Goal: Information Seeking & Learning: Learn about a topic

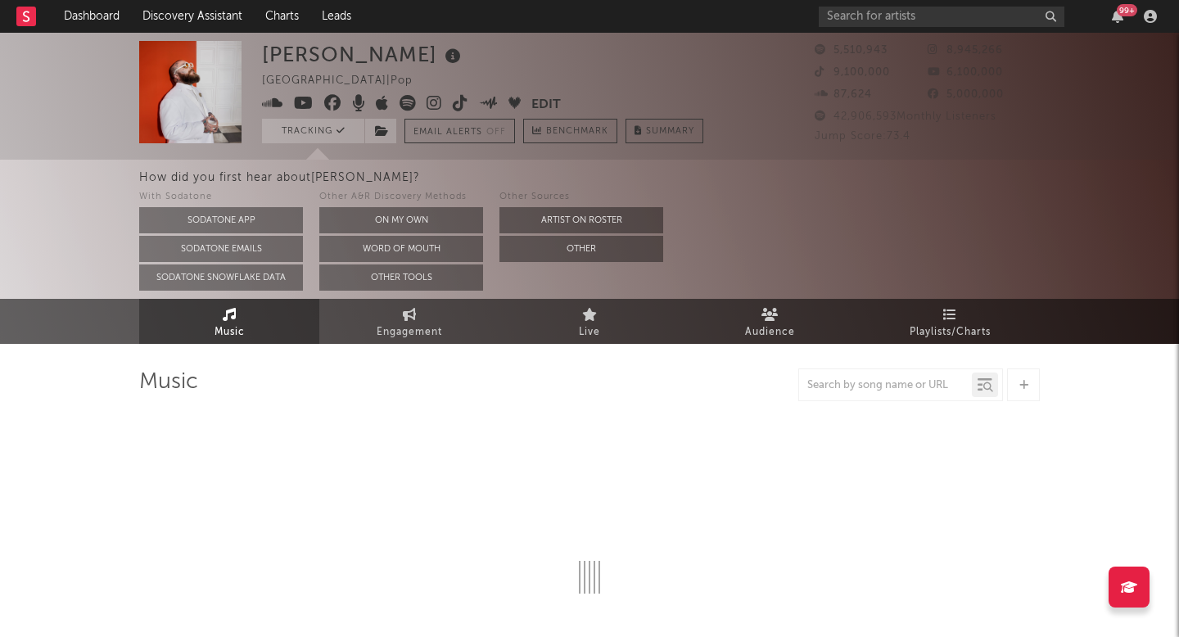
select select "6m"
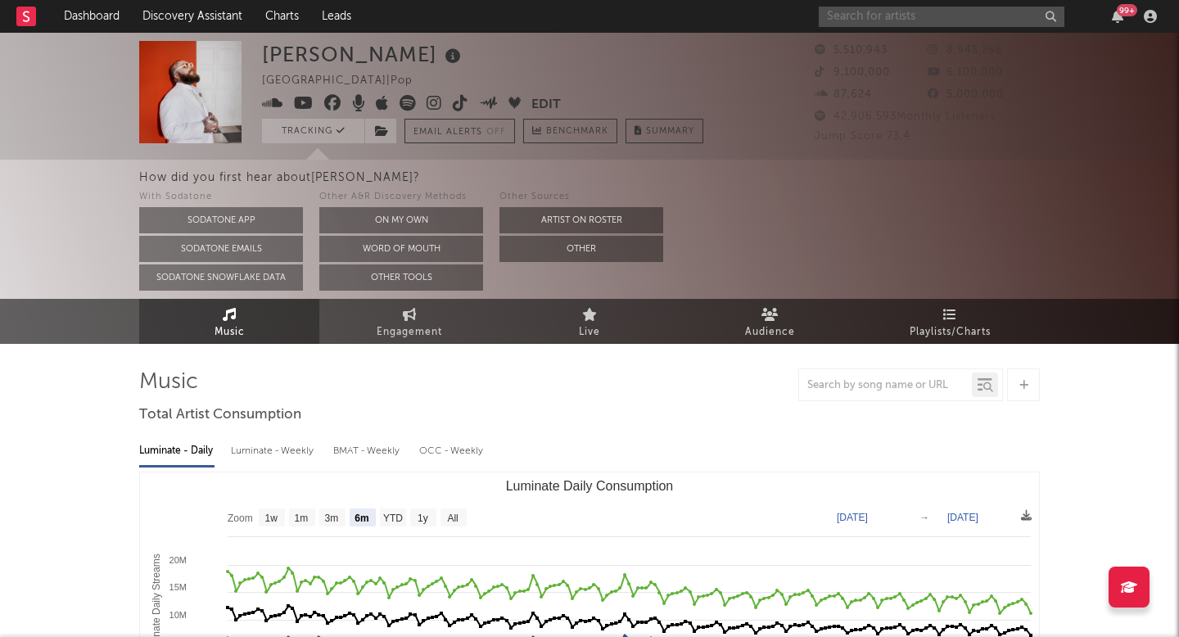
click at [937, 21] on input "text" at bounding box center [942, 17] width 246 height 20
click at [903, 11] on input "text" at bounding box center [942, 17] width 246 height 20
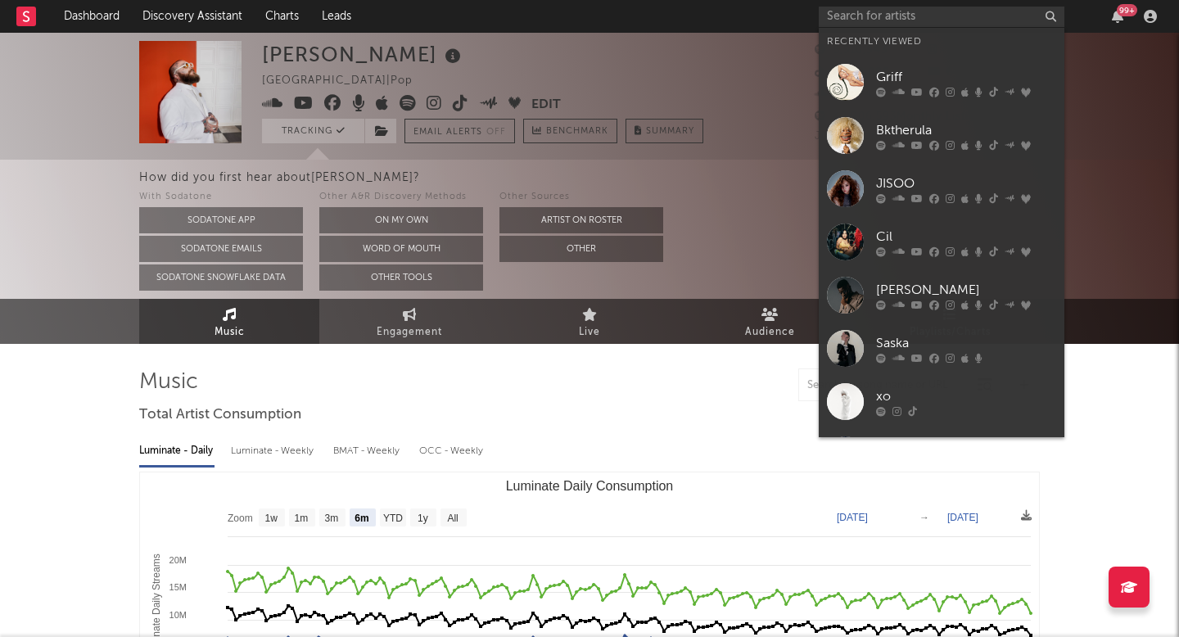
click at [876, 347] on div "Saska" at bounding box center [966, 343] width 180 height 20
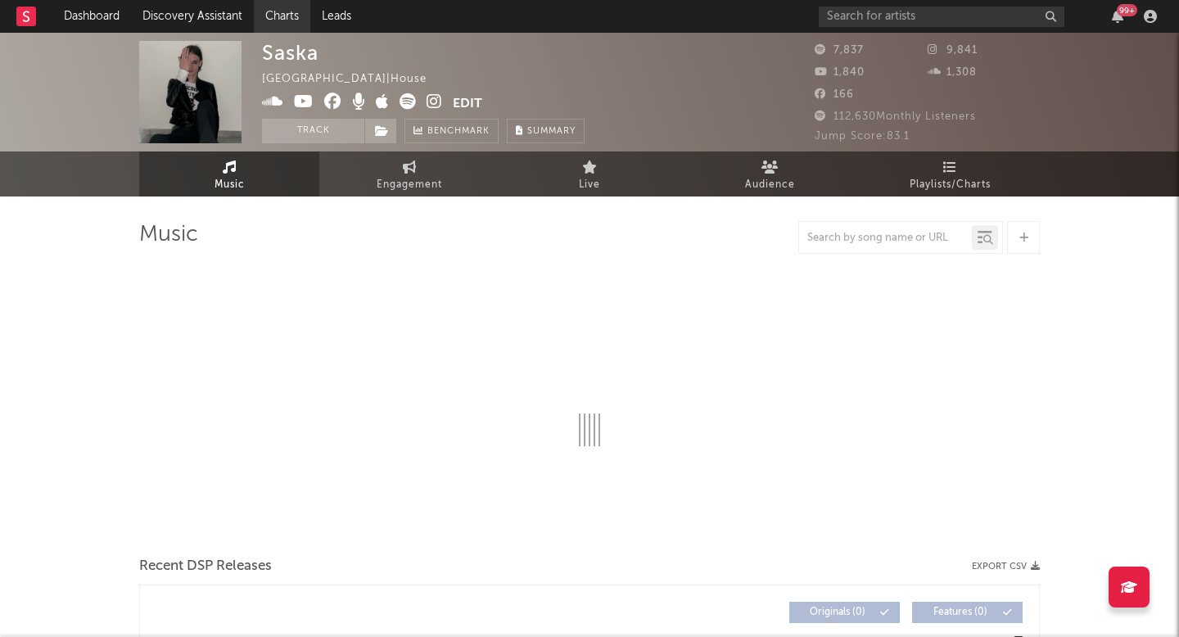
select select "6m"
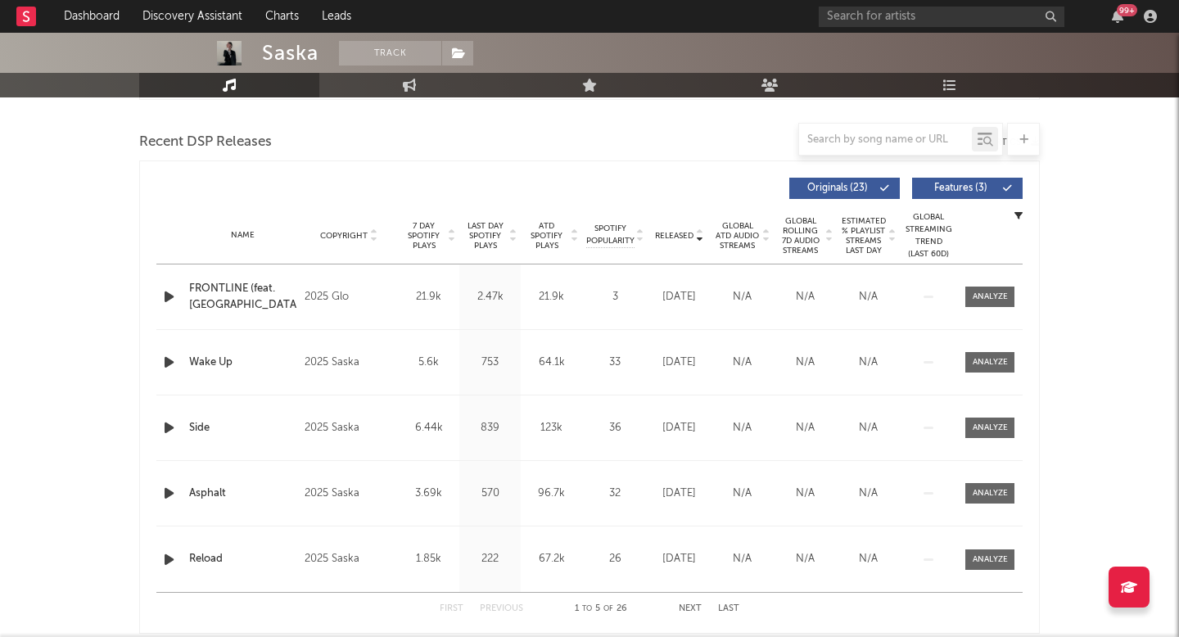
scroll to position [557, 0]
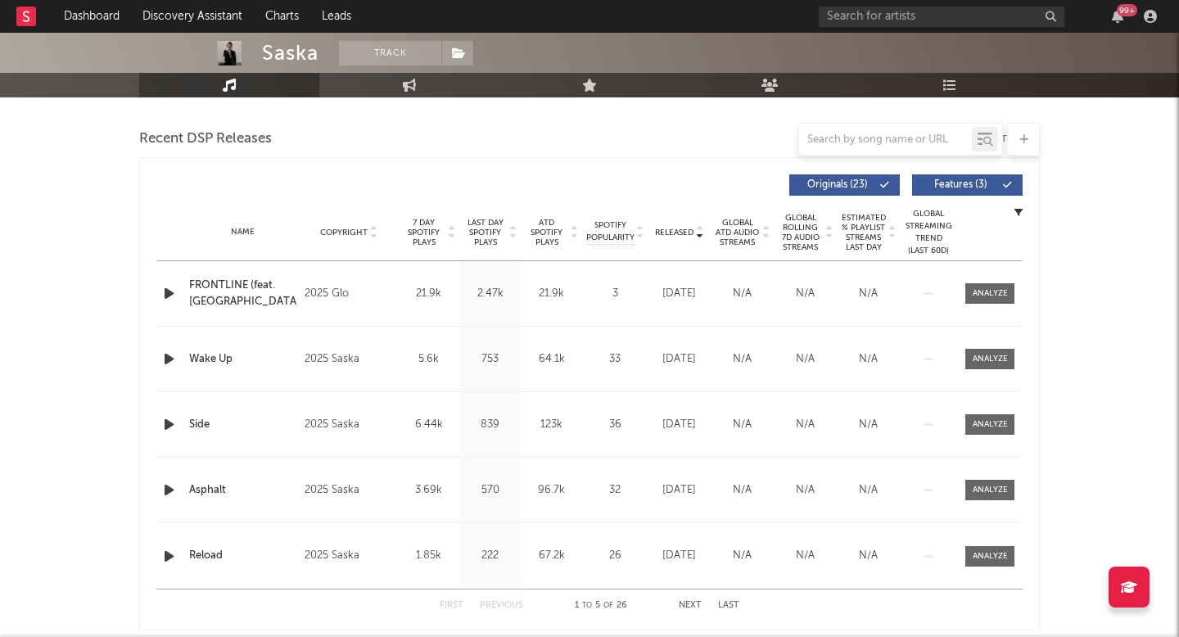
click at [608, 292] on div "3" at bounding box center [614, 294] width 57 height 16
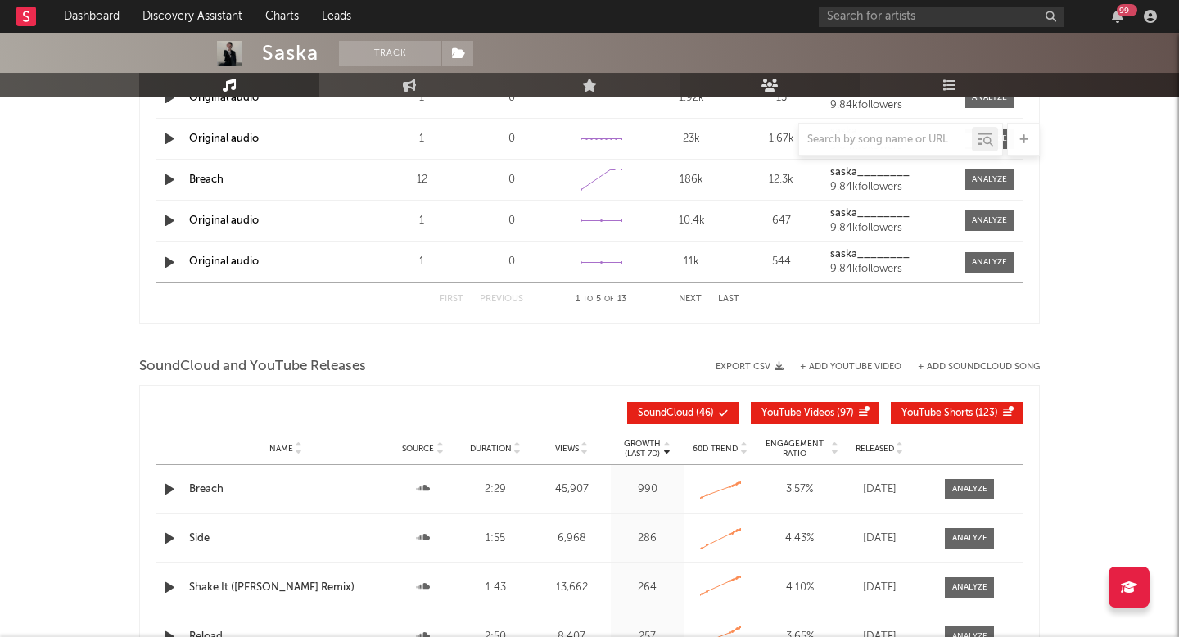
scroll to position [0, 0]
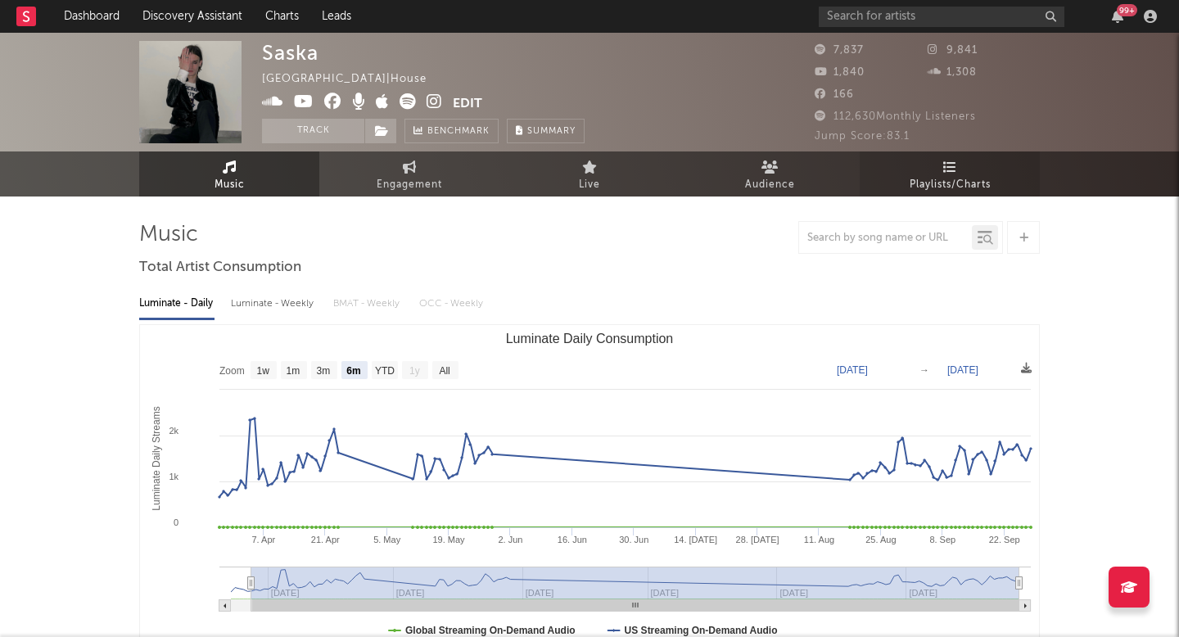
click at [943, 167] on icon at bounding box center [950, 166] width 14 height 13
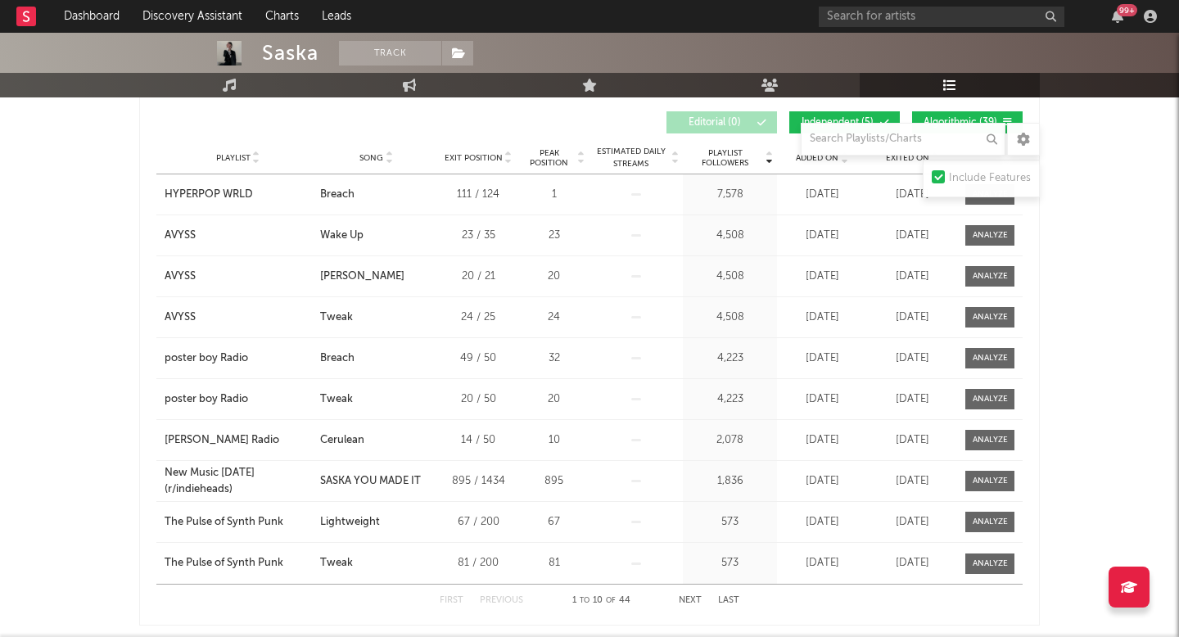
scroll to position [956, 0]
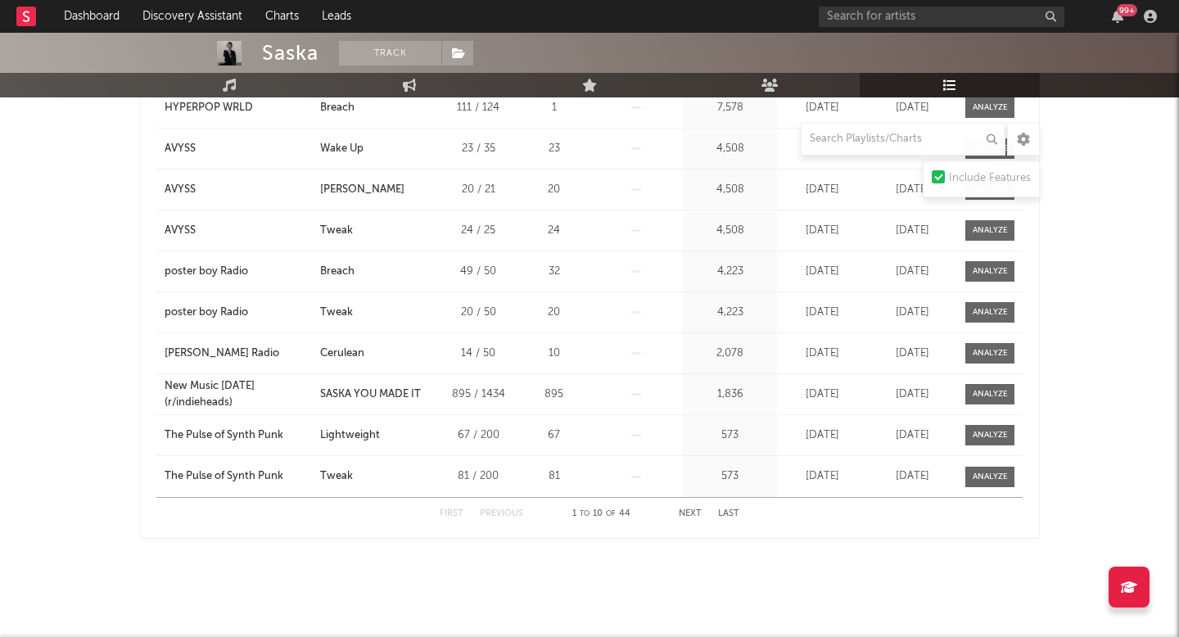
click at [697, 514] on button "Next" at bounding box center [690, 513] width 23 height 9
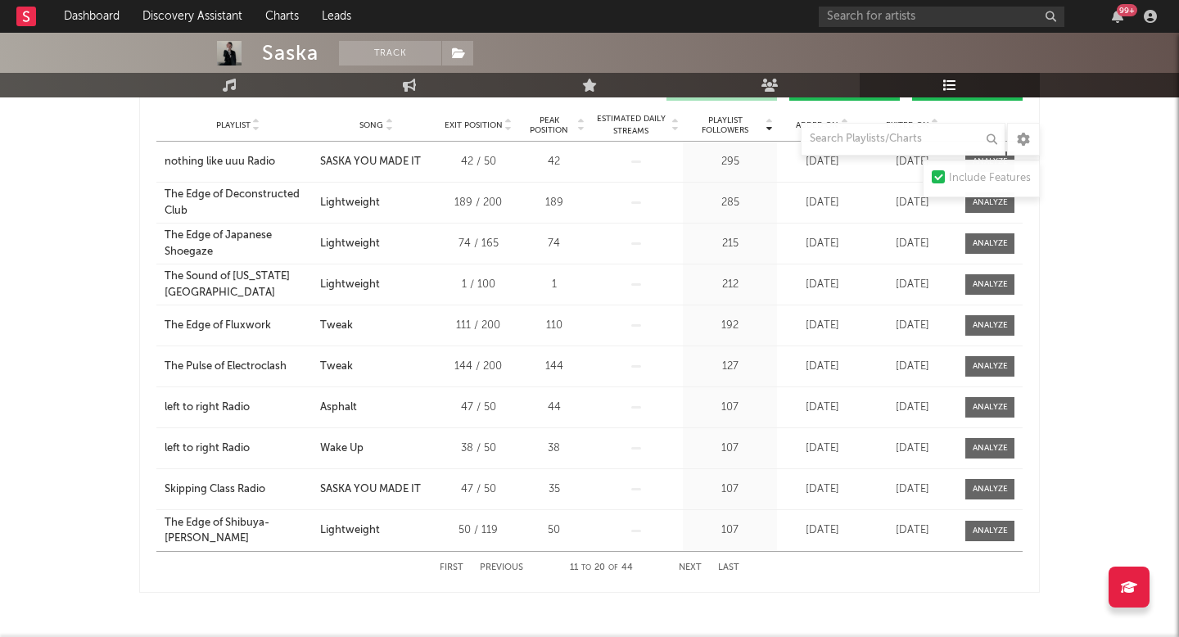
scroll to position [882, 0]
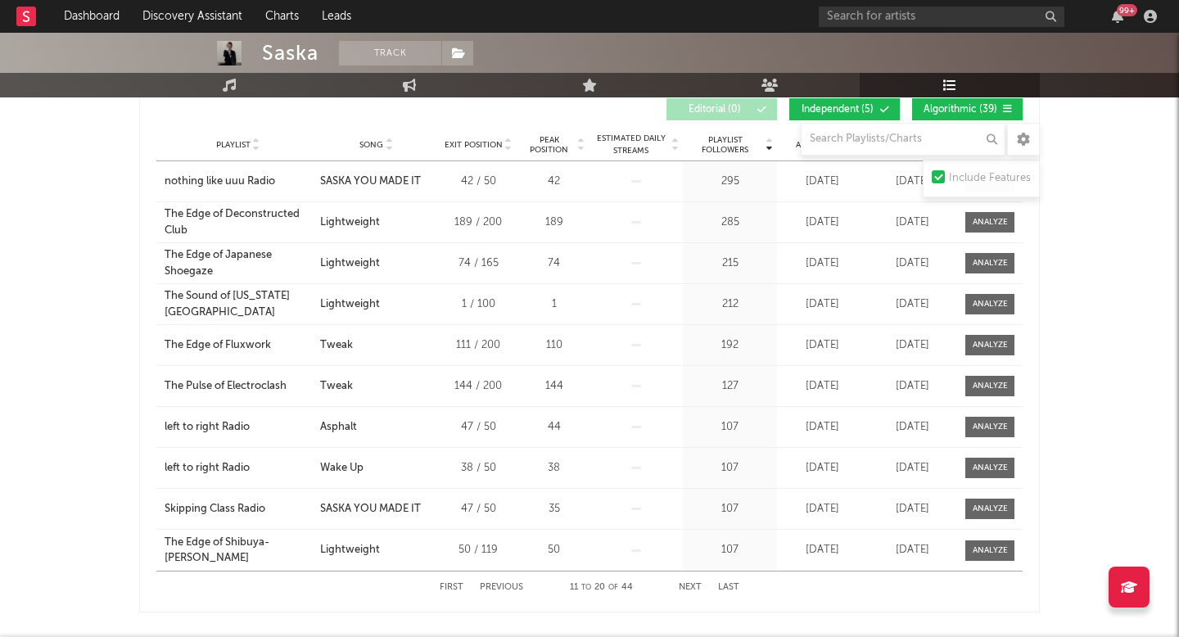
click at [693, 586] on button "Next" at bounding box center [690, 587] width 23 height 9
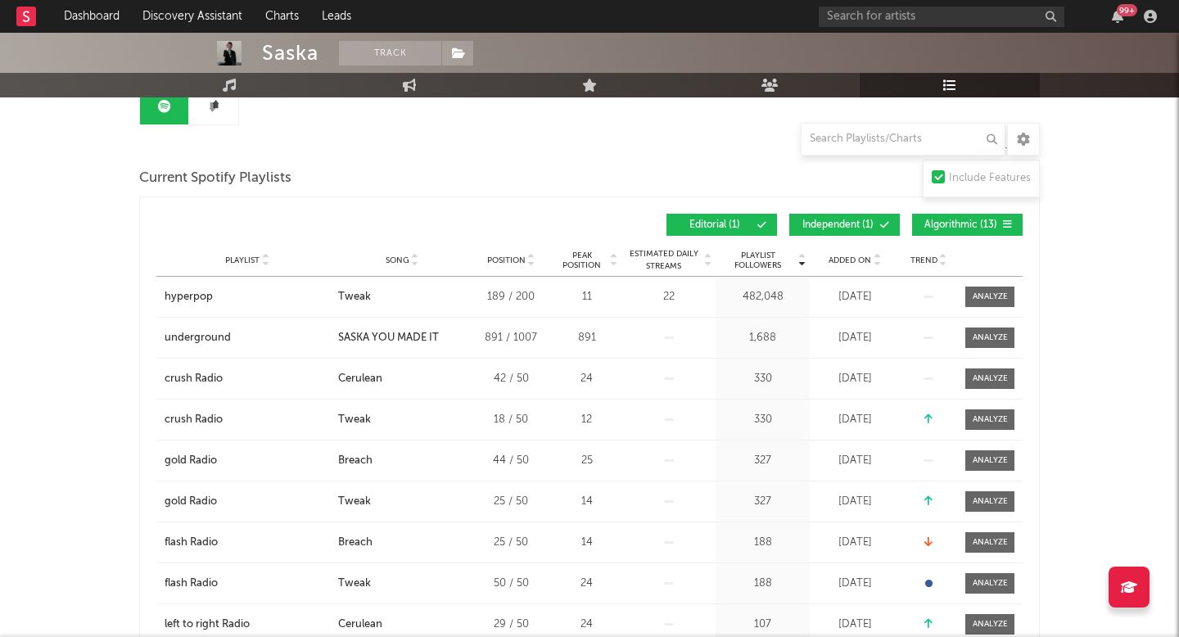
scroll to position [0, 0]
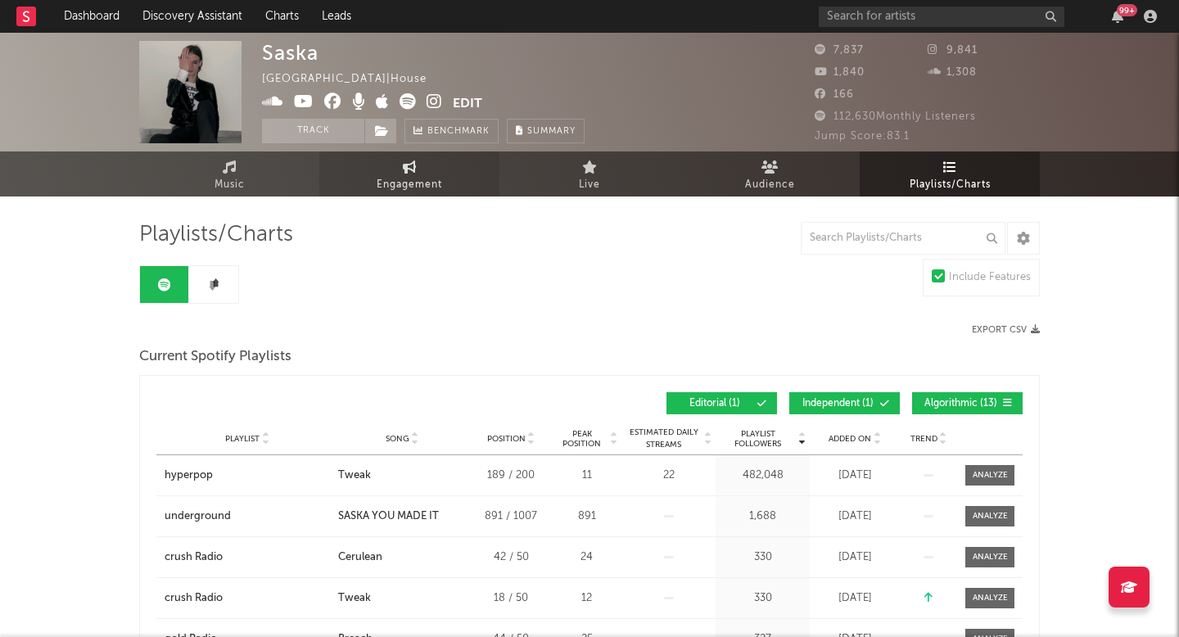
click at [434, 184] on span "Engagement" at bounding box center [410, 185] width 66 height 20
select select "1w"
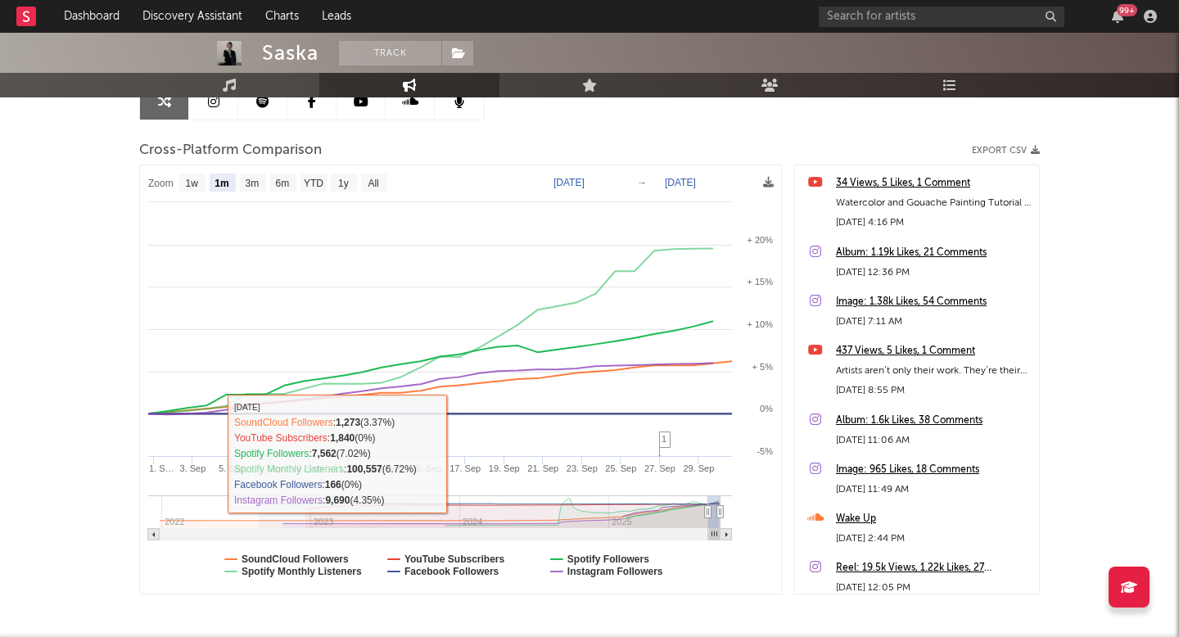
scroll to position [183, 0]
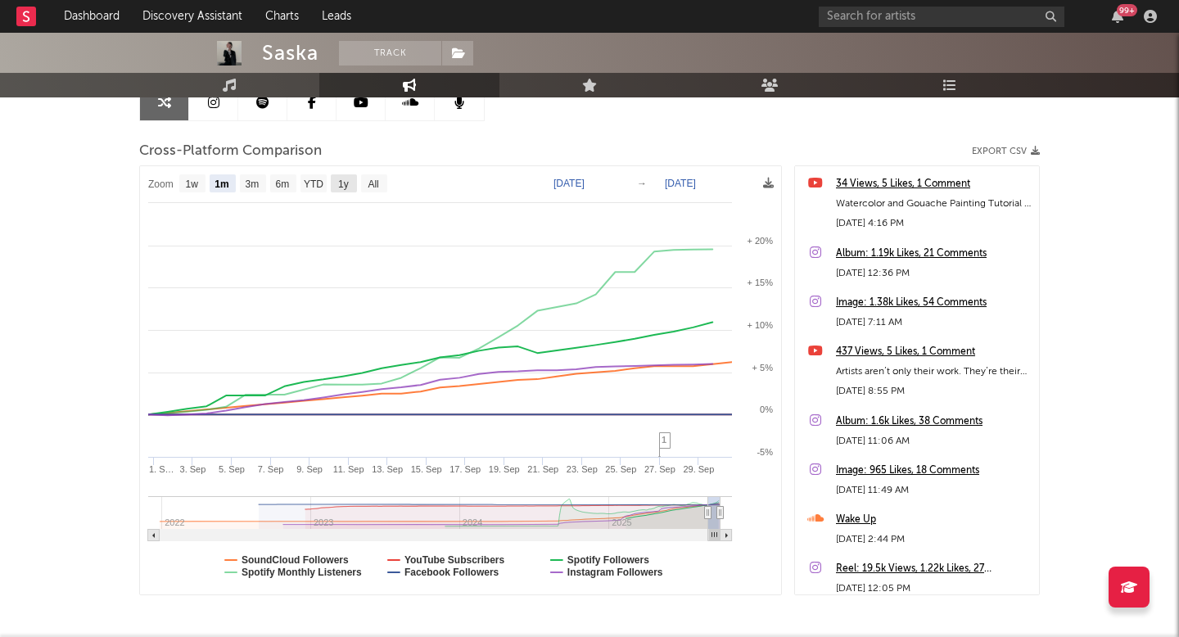
click at [343, 180] on text "1y" at bounding box center [343, 184] width 11 height 11
select select "1y"
type input "[DATE]"
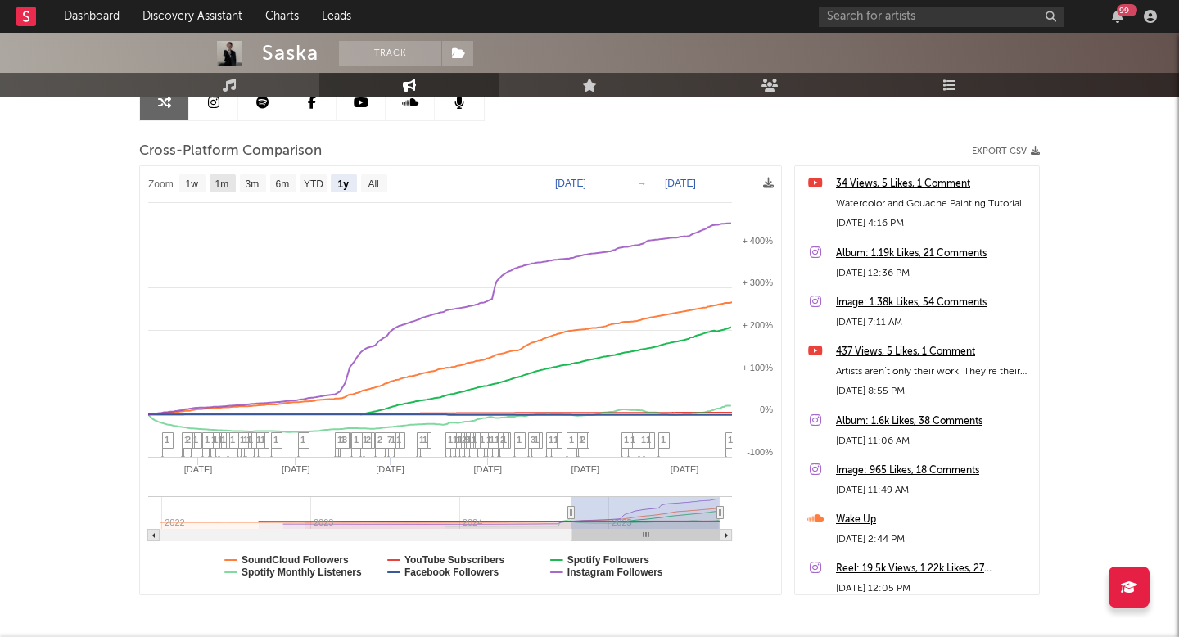
click at [227, 181] on text "1m" at bounding box center [222, 184] width 14 height 11
select select "1m"
type input "[DATE]"
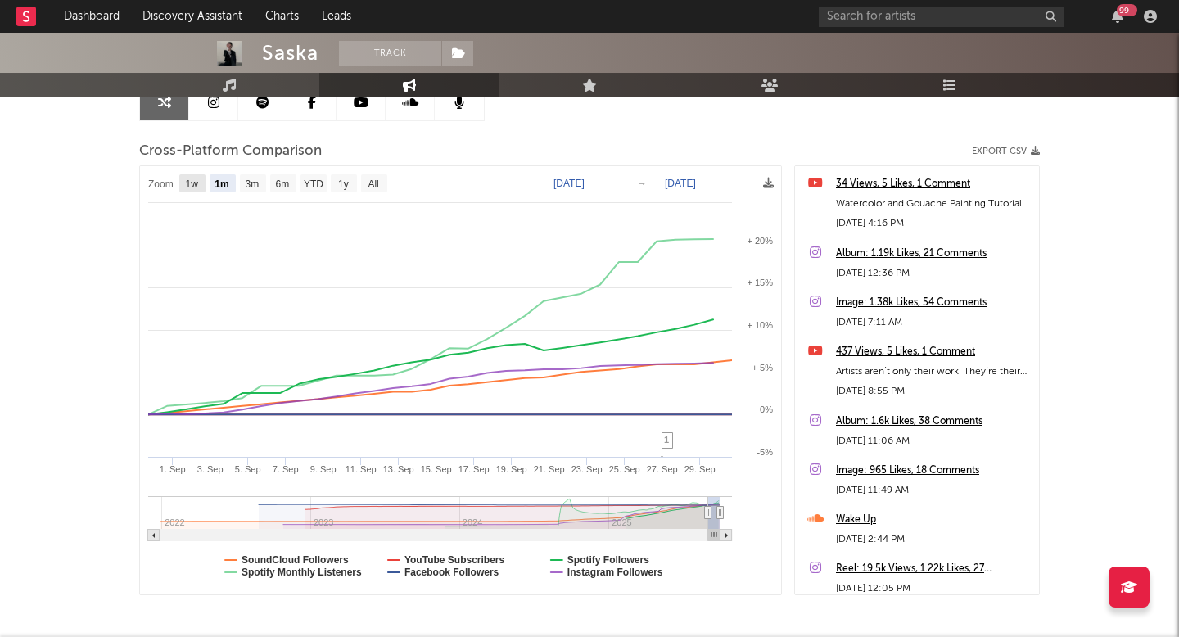
click at [192, 176] on rect at bounding box center [192, 183] width 26 height 18
select select "1w"
type input "[DATE]"
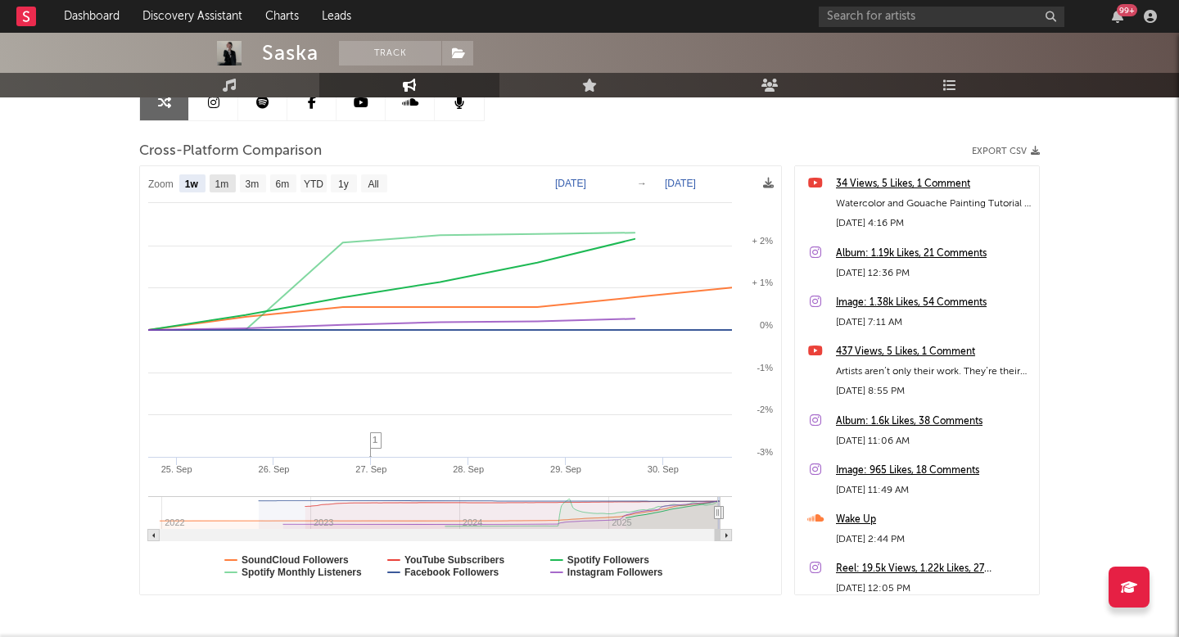
click at [217, 179] on text "1m" at bounding box center [222, 184] width 14 height 11
select select "1m"
type input "[DATE]"
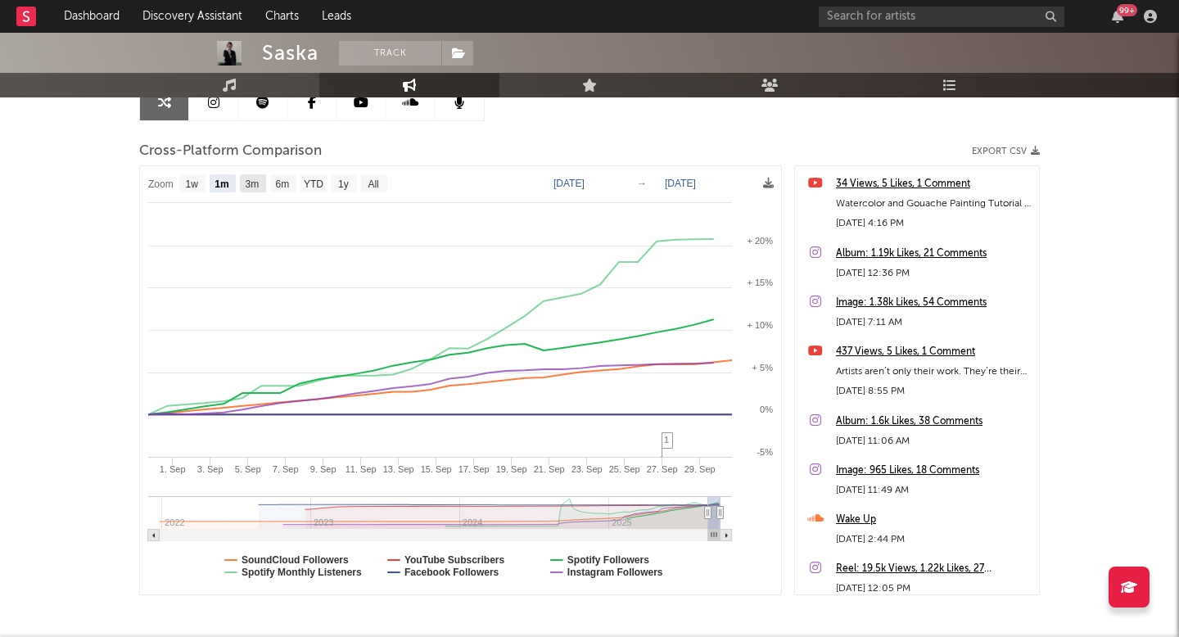
click at [255, 184] on text "3m" at bounding box center [253, 184] width 14 height 11
select select "3m"
type input "[DATE]"
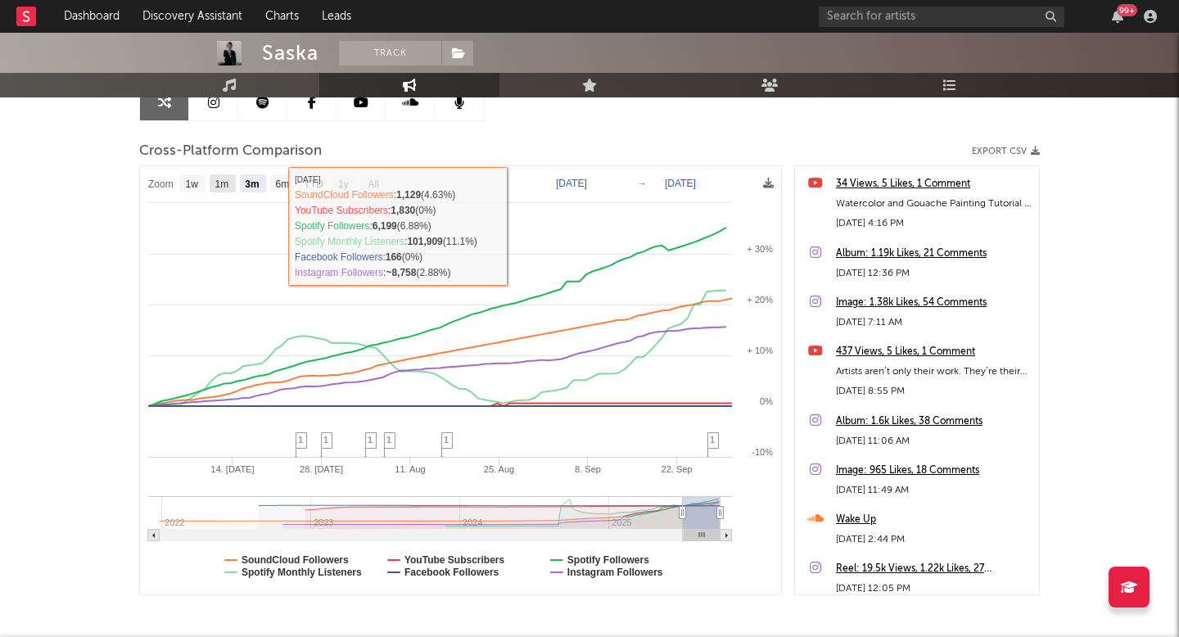
click at [229, 188] on text "1m" at bounding box center [222, 184] width 14 height 11
select select "1m"
type input "[DATE]"
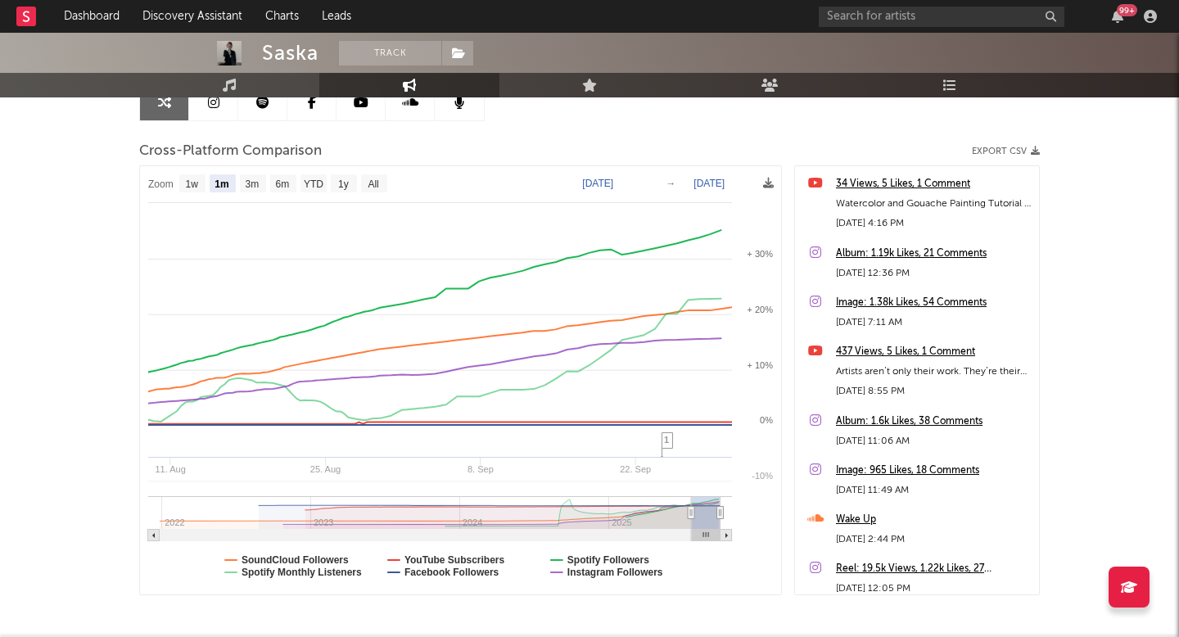
select select "1m"
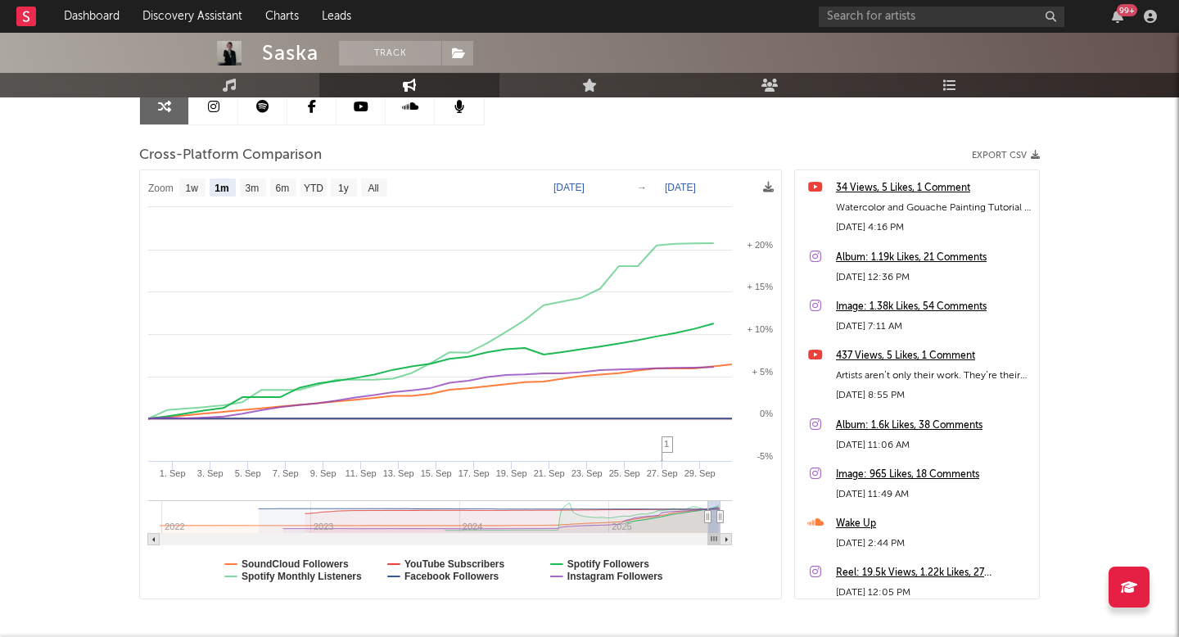
scroll to position [187, 0]
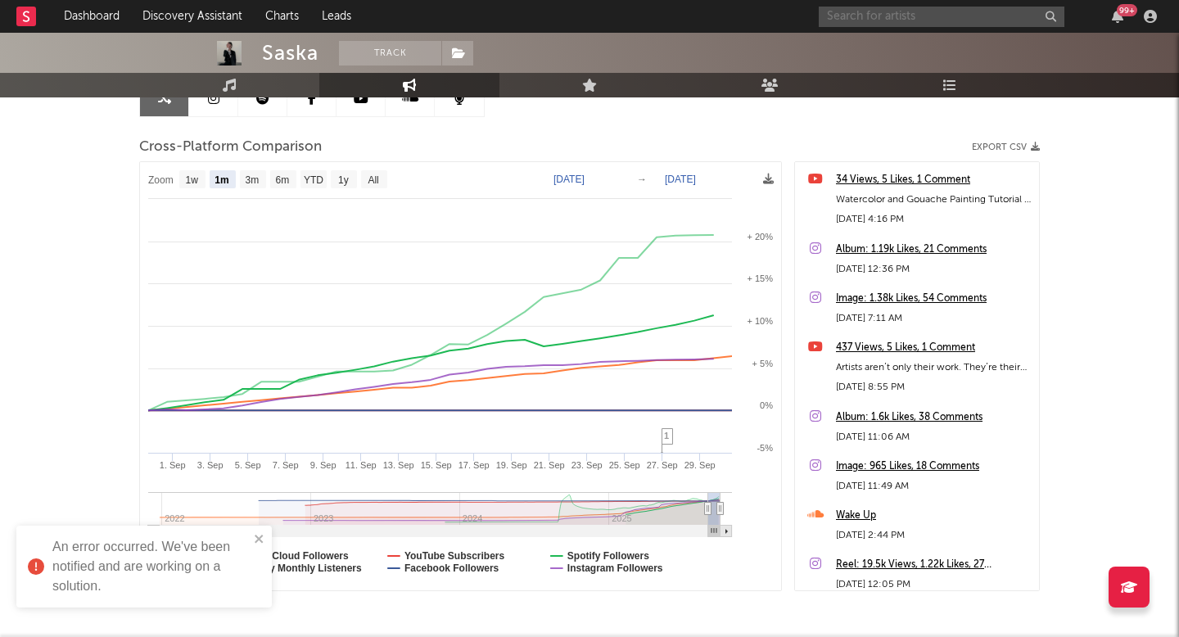
click at [837, 19] on input "text" at bounding box center [942, 17] width 246 height 20
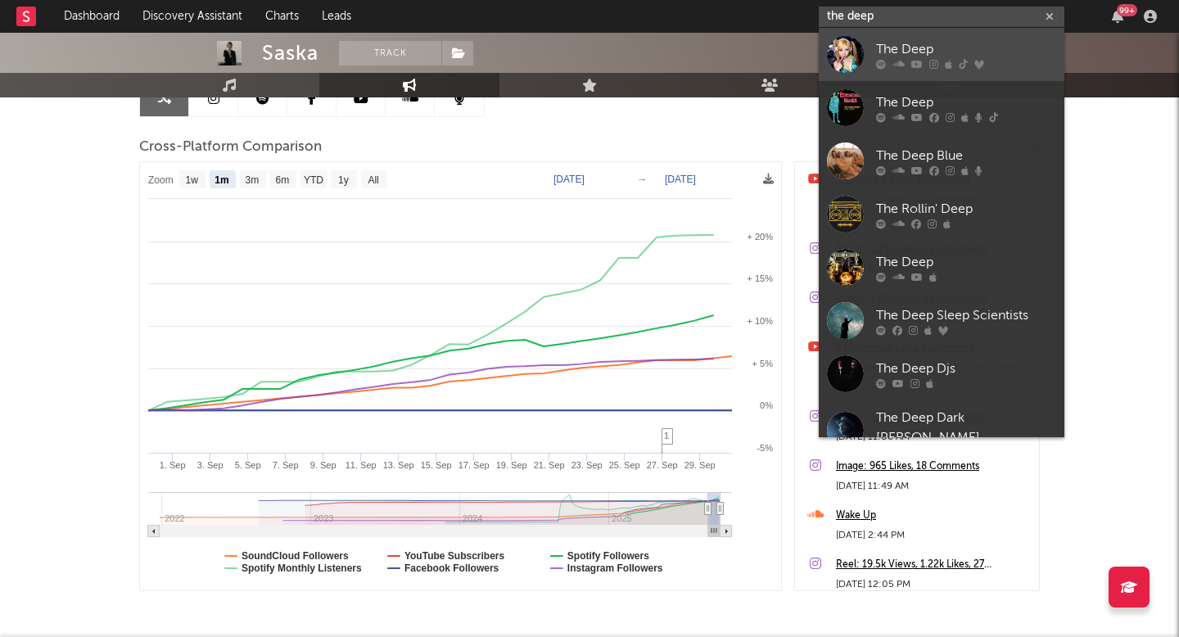
type input "the deep"
click at [943, 61] on div at bounding box center [966, 64] width 180 height 10
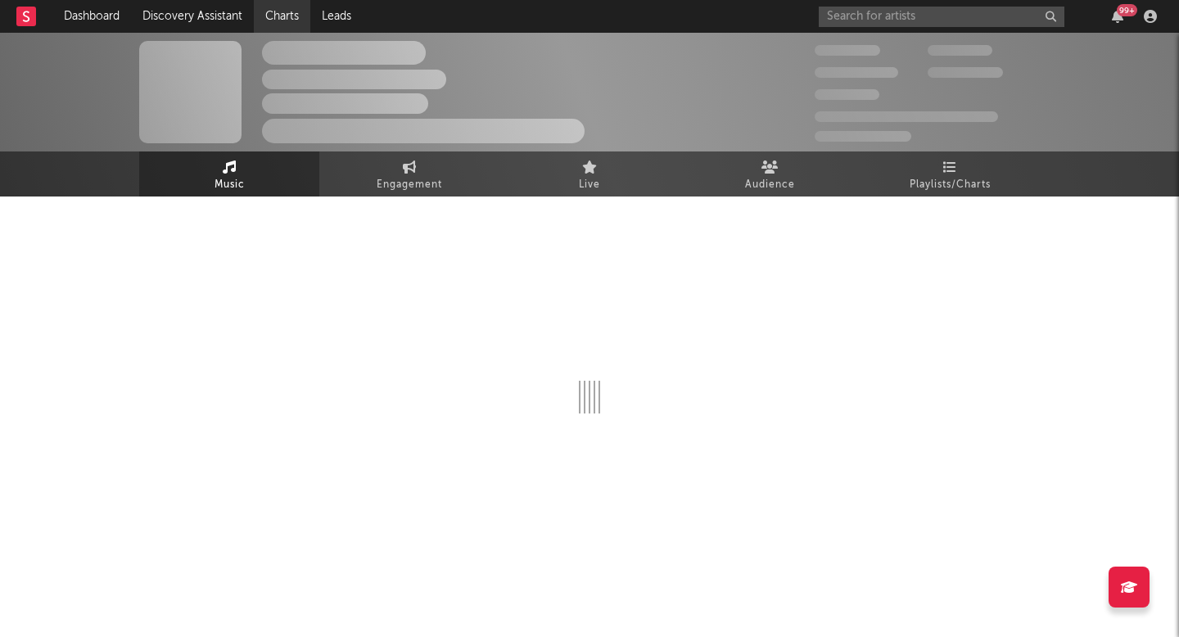
select select "6m"
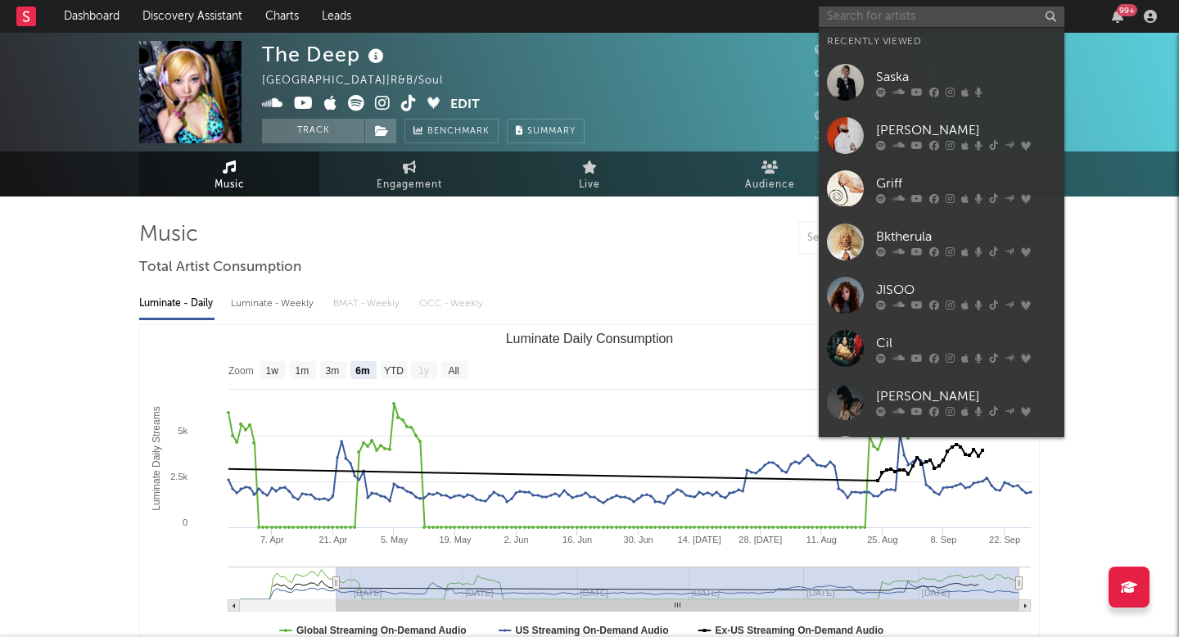
click at [929, 20] on input "text" at bounding box center [942, 17] width 246 height 20
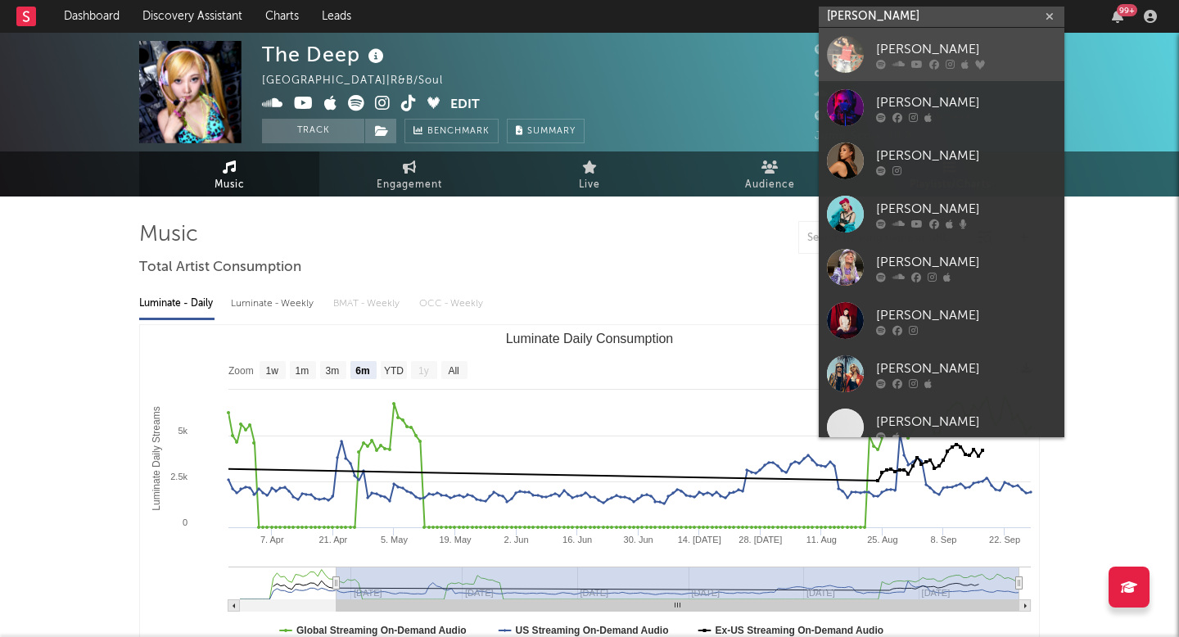
type input "[PERSON_NAME]"
click at [887, 47] on div "[PERSON_NAME]" at bounding box center [966, 49] width 180 height 20
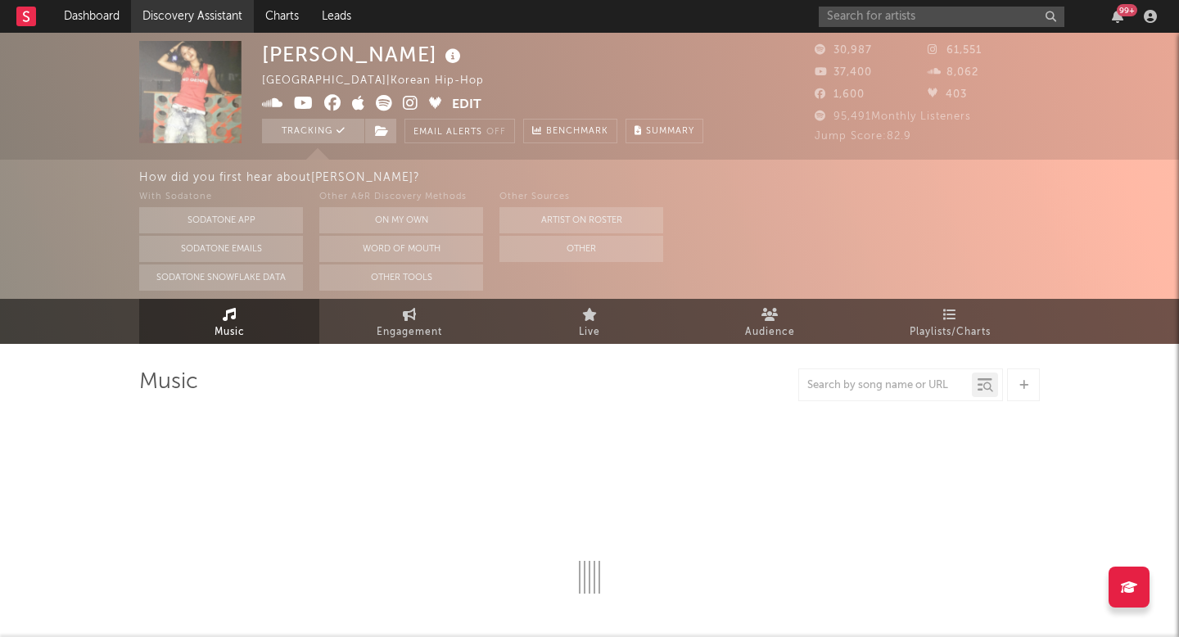
select select "6m"
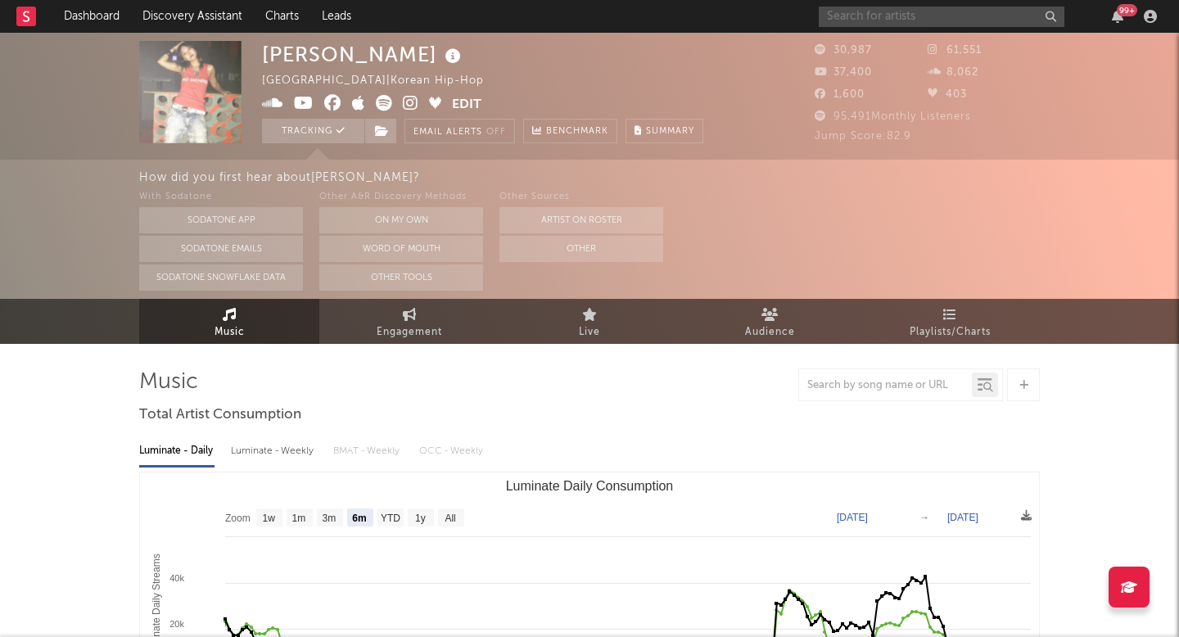
click at [882, 21] on input "text" at bounding box center [942, 17] width 246 height 20
type input "tonser"
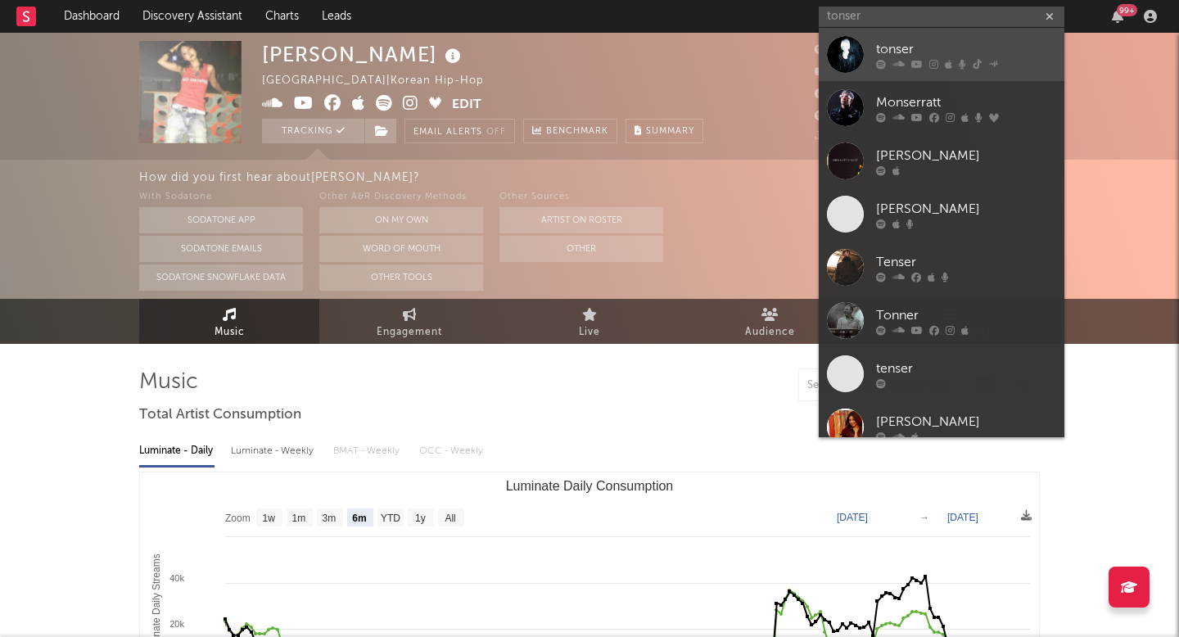
click at [919, 63] on icon at bounding box center [916, 64] width 11 height 10
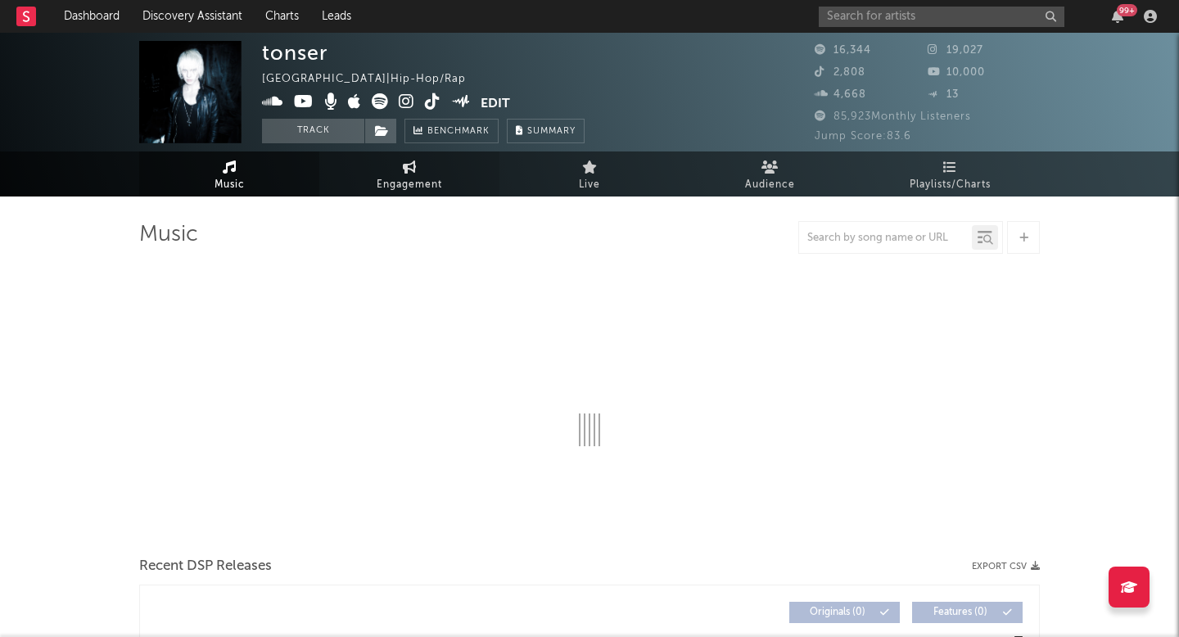
select select "6m"
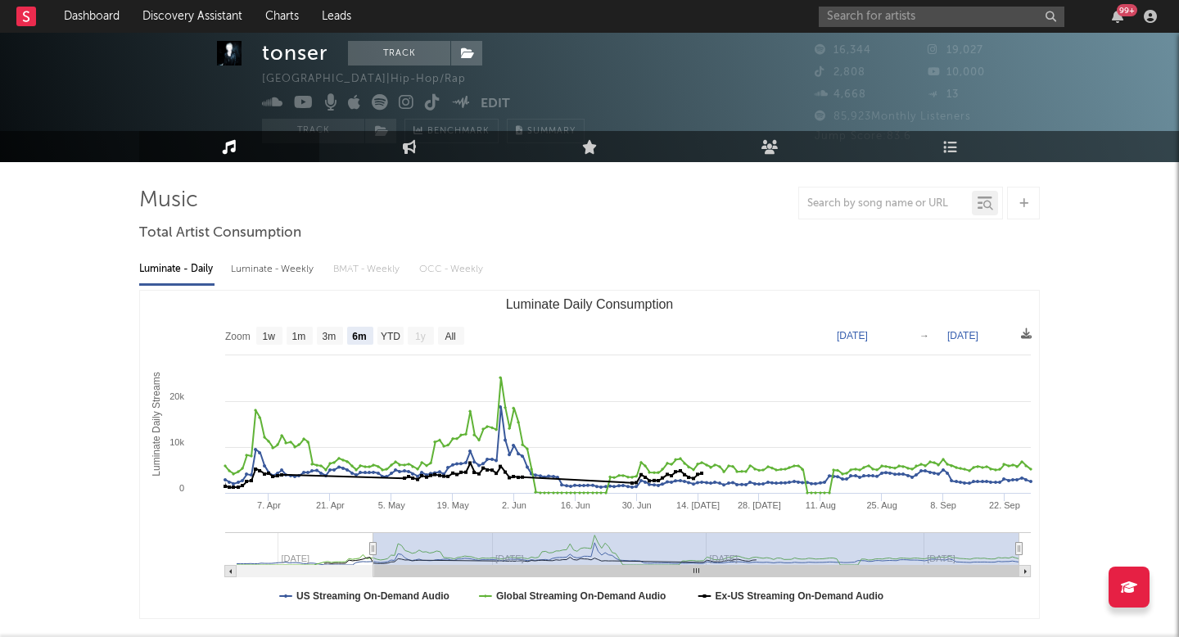
scroll to position [33, 0]
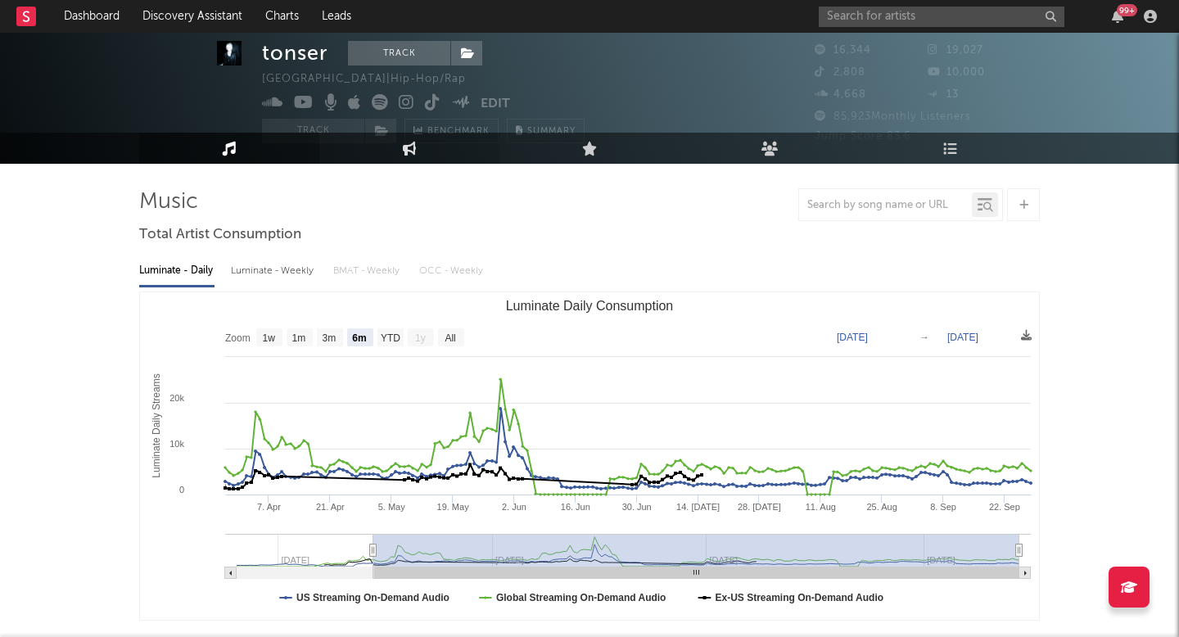
click at [423, 148] on link "Engagement" at bounding box center [409, 148] width 180 height 31
select select "1w"
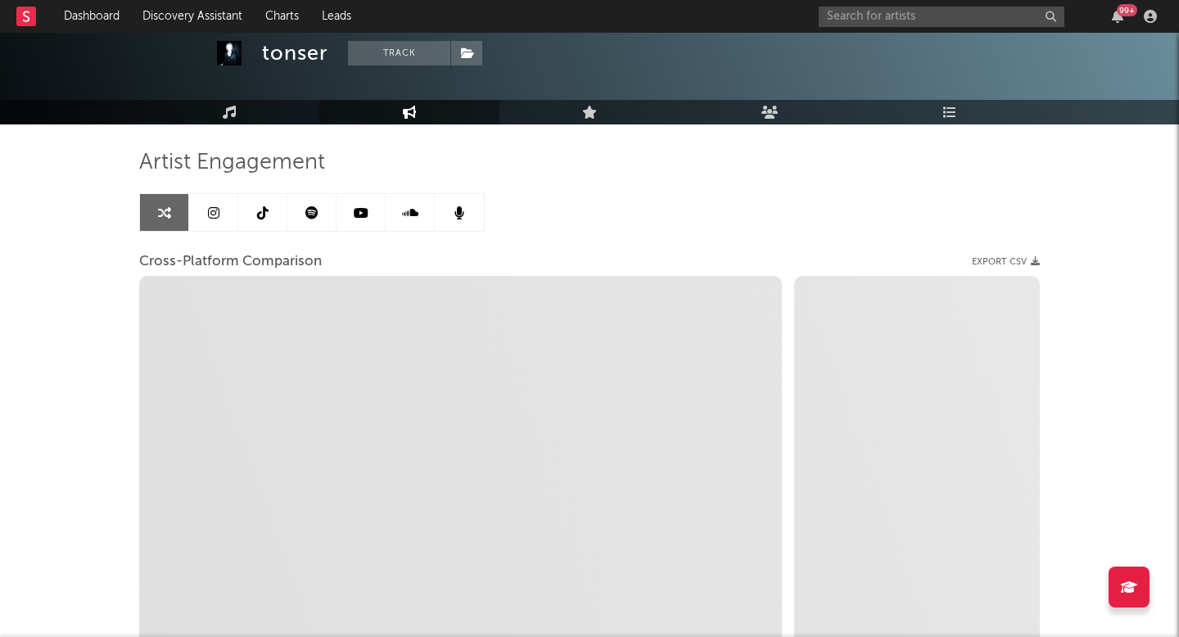
select select "1m"
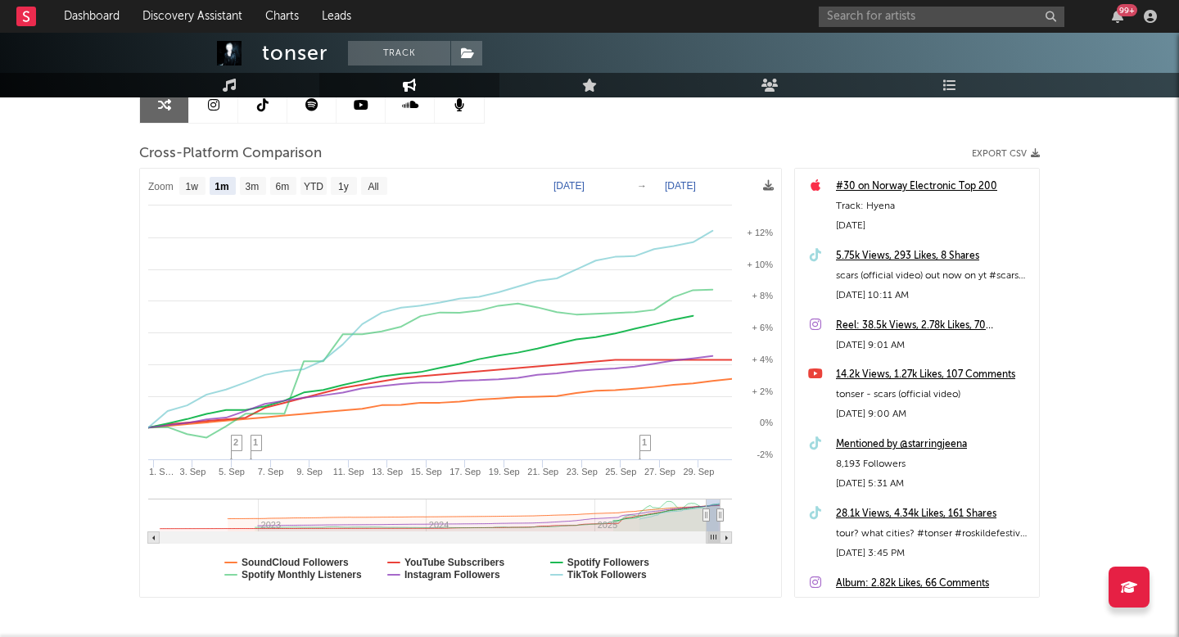
scroll to position [170, 0]
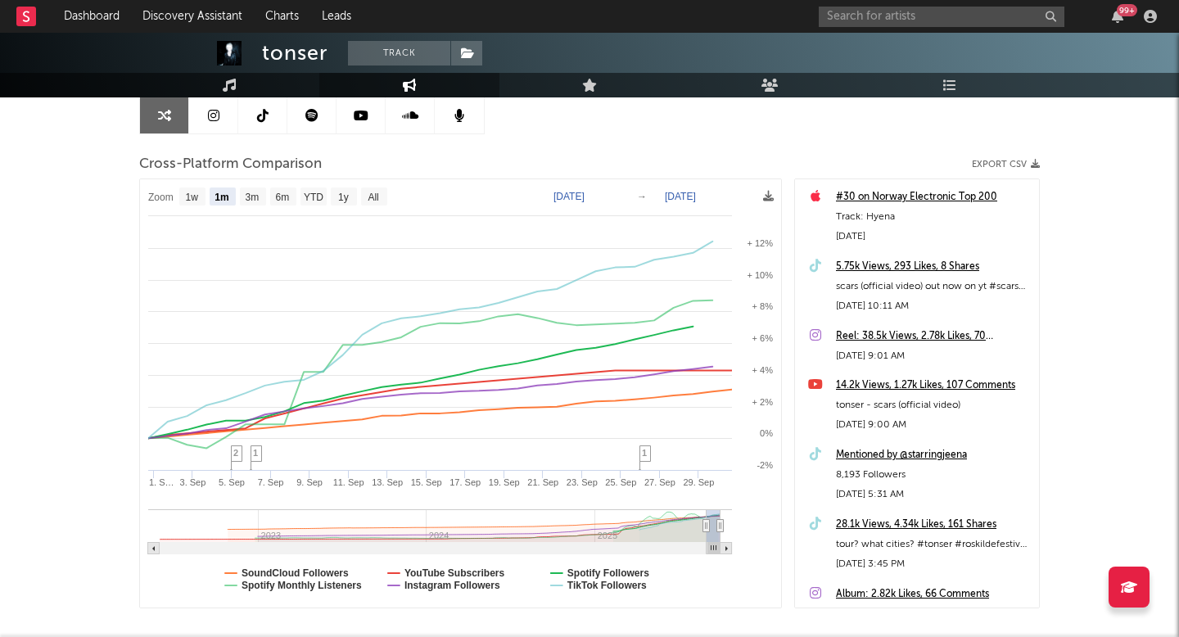
click at [220, 124] on link at bounding box center [213, 115] width 49 height 37
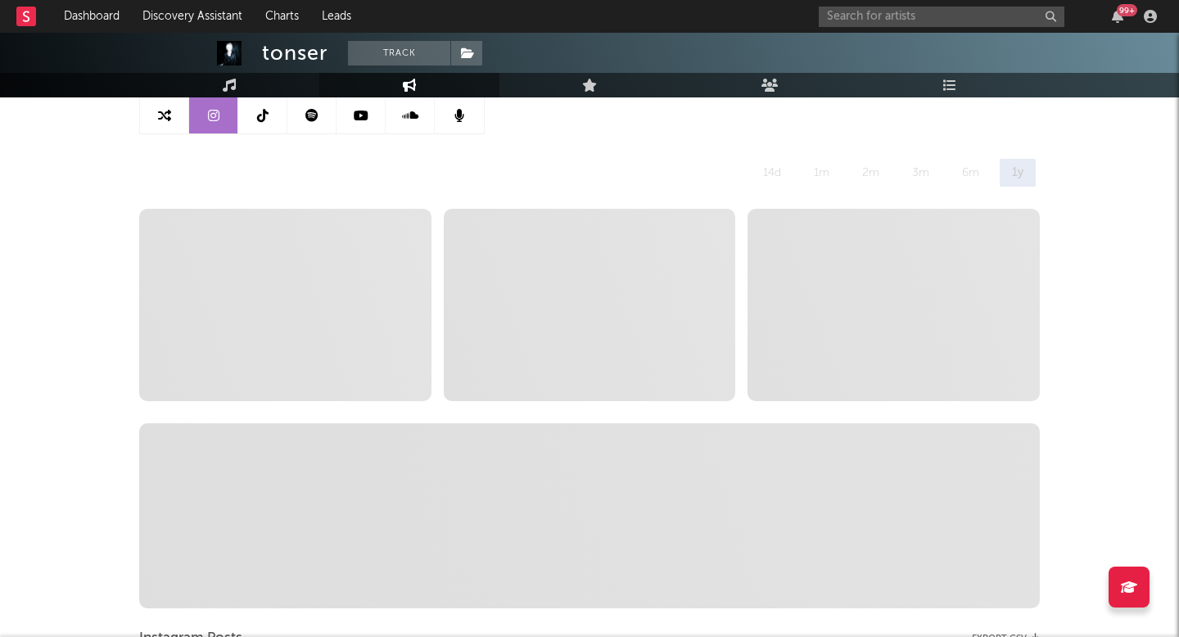
click at [165, 111] on icon at bounding box center [164, 115] width 13 height 13
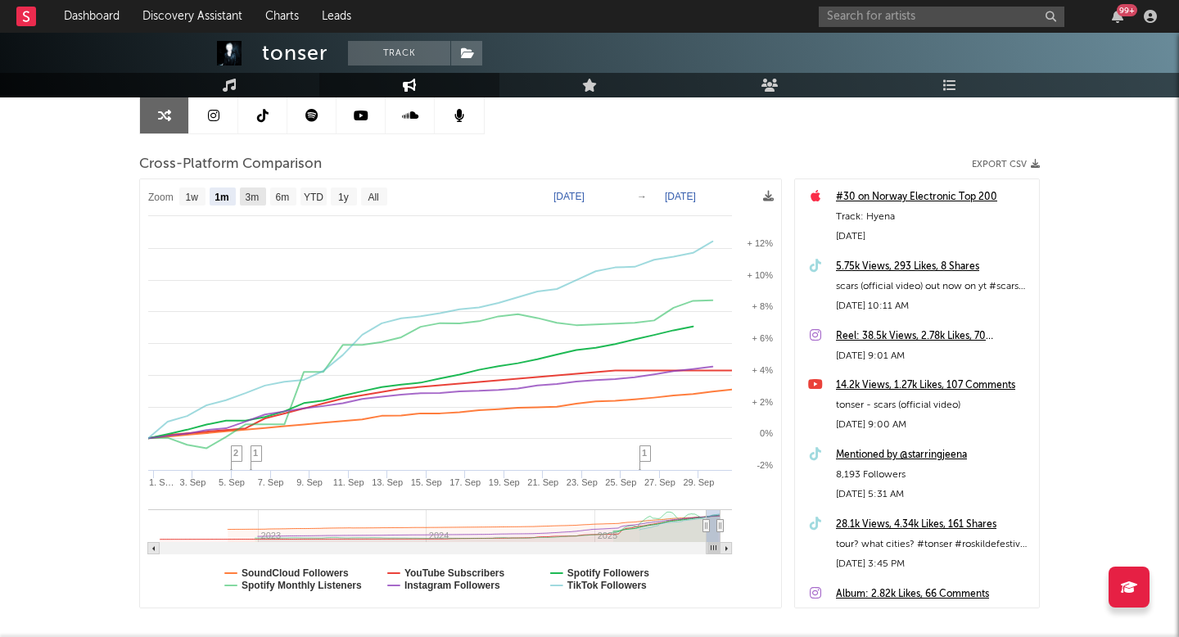
click at [258, 192] on text "3m" at bounding box center [253, 197] width 14 height 11
select select "3m"
type input "[DATE]"
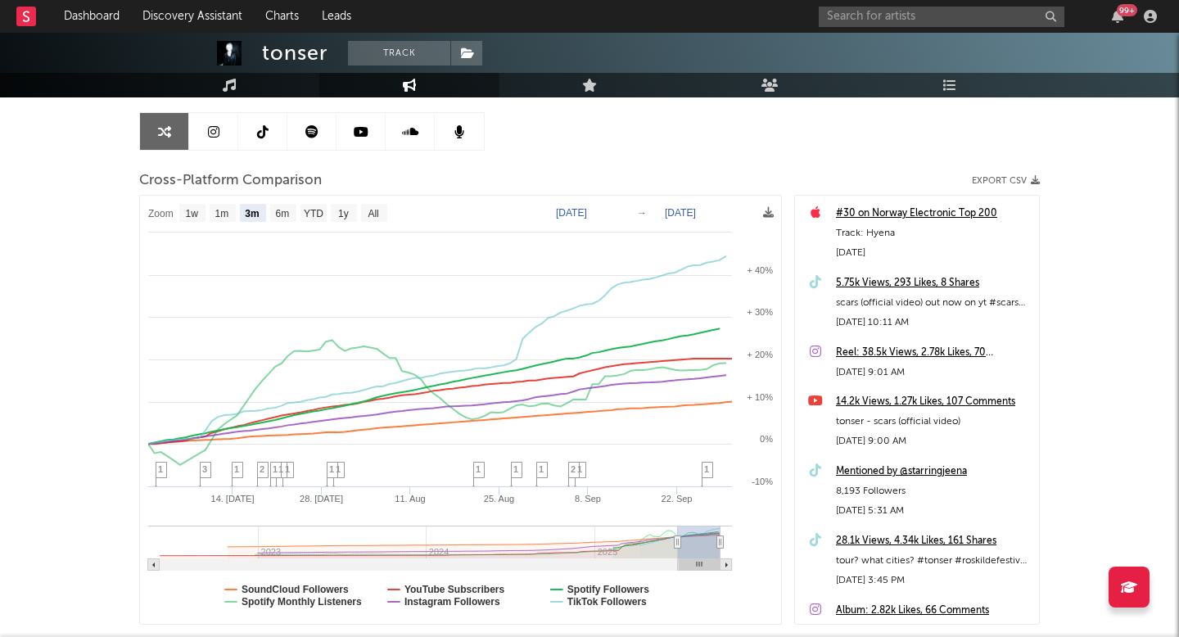
scroll to position [151, 0]
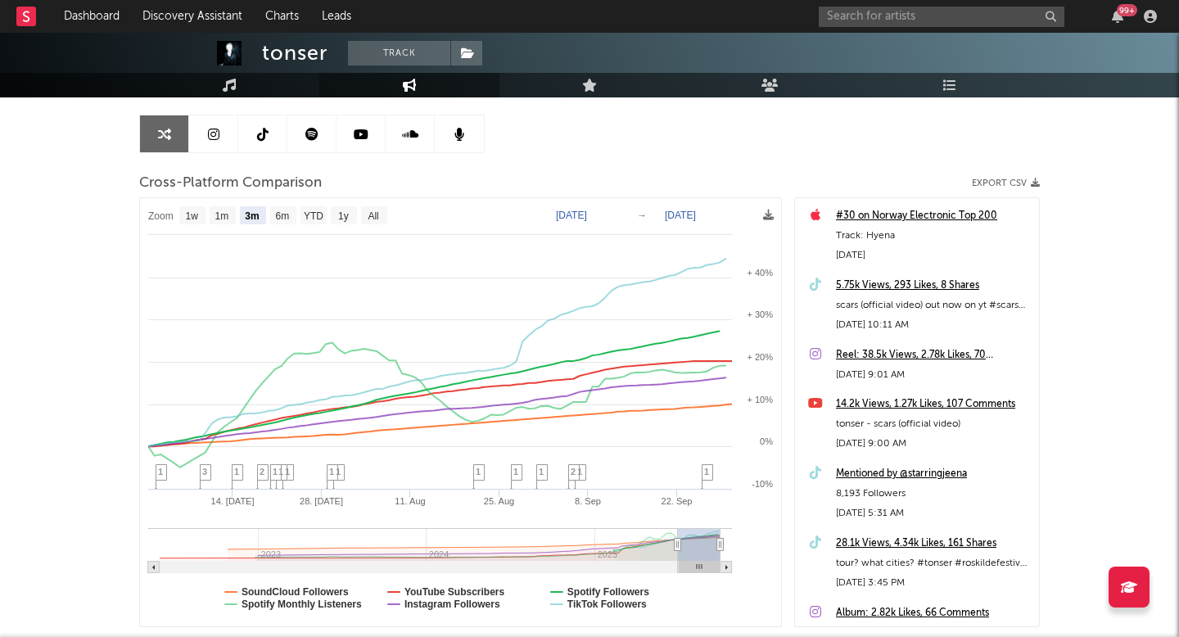
click at [895, 292] on div "5.75k Views, 293 Likes, 8 Shares" at bounding box center [933, 286] width 195 height 20
click at [219, 219] on text "1m" at bounding box center [222, 217] width 14 height 11
select select "1m"
type input "[DATE]"
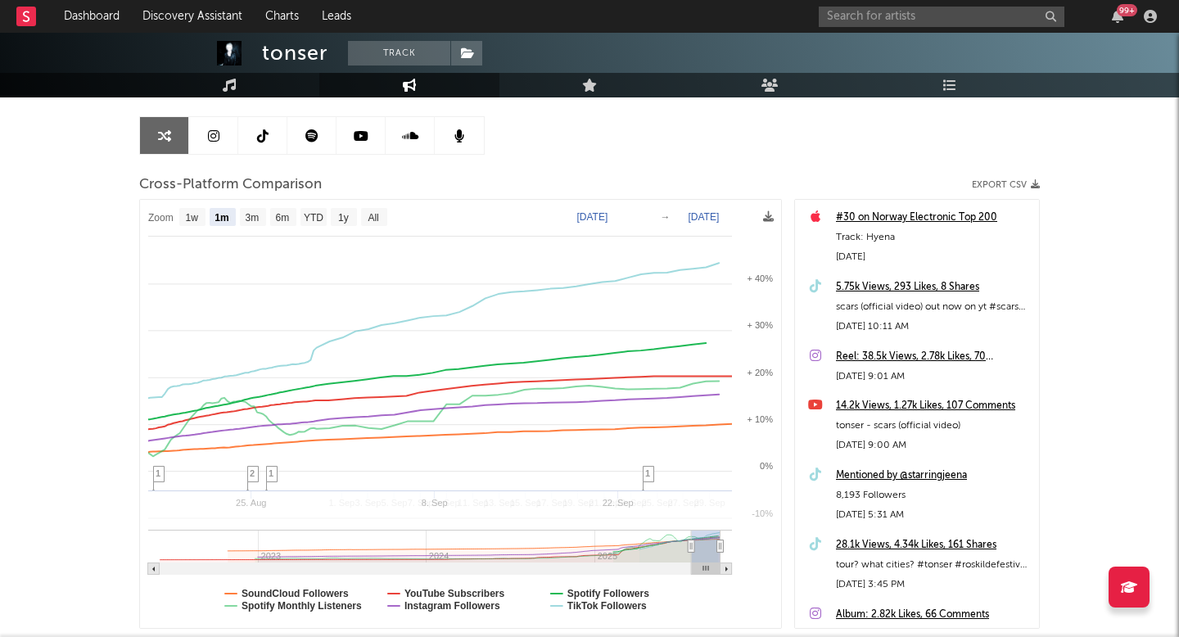
select select "1m"
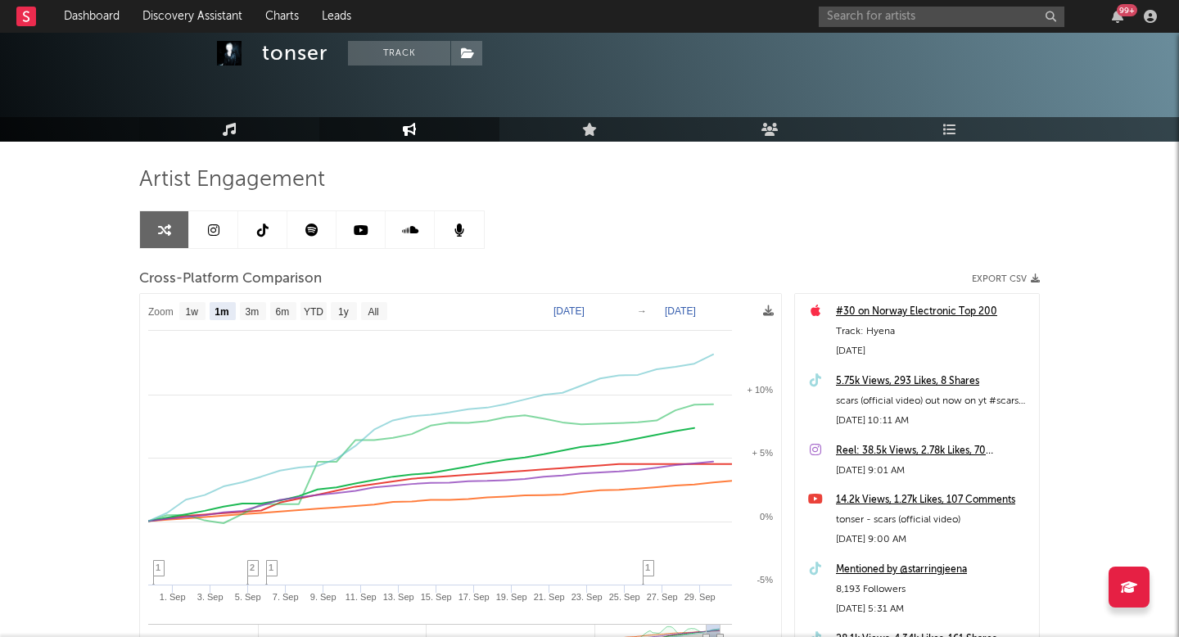
scroll to position [0, 0]
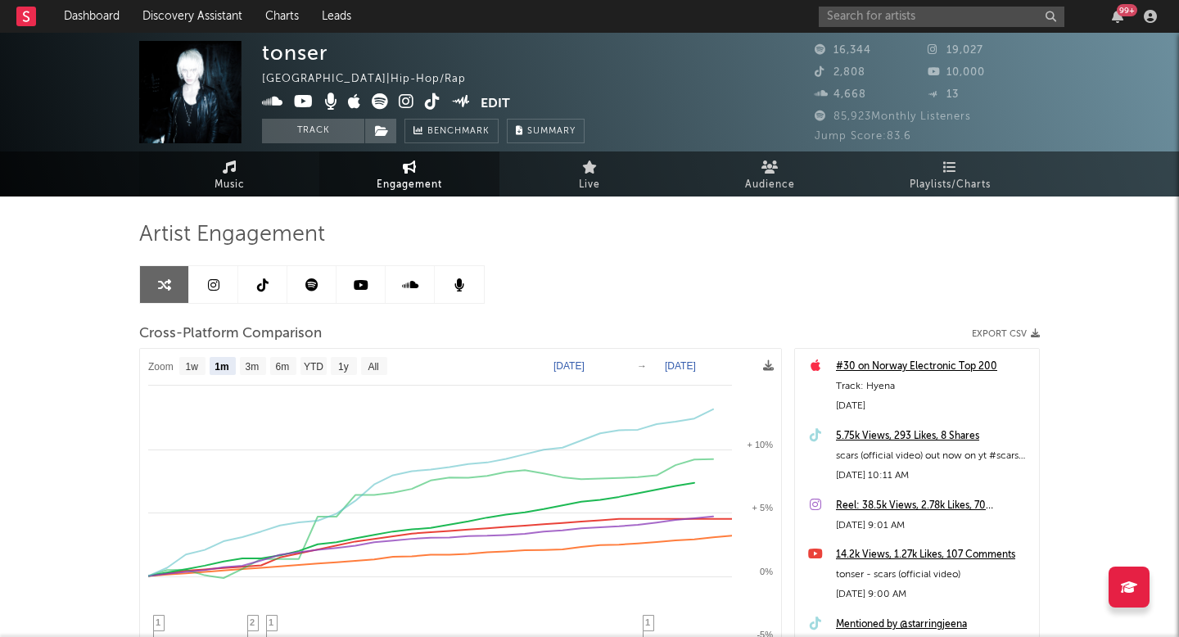
click at [223, 170] on icon at bounding box center [230, 166] width 14 height 13
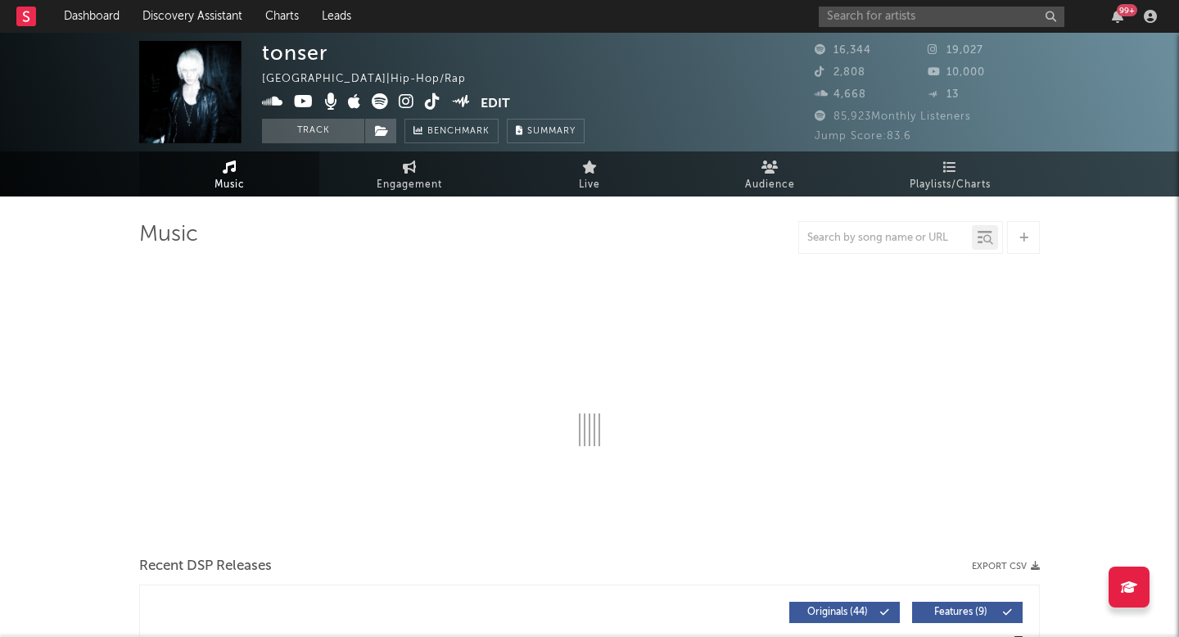
select select "6m"
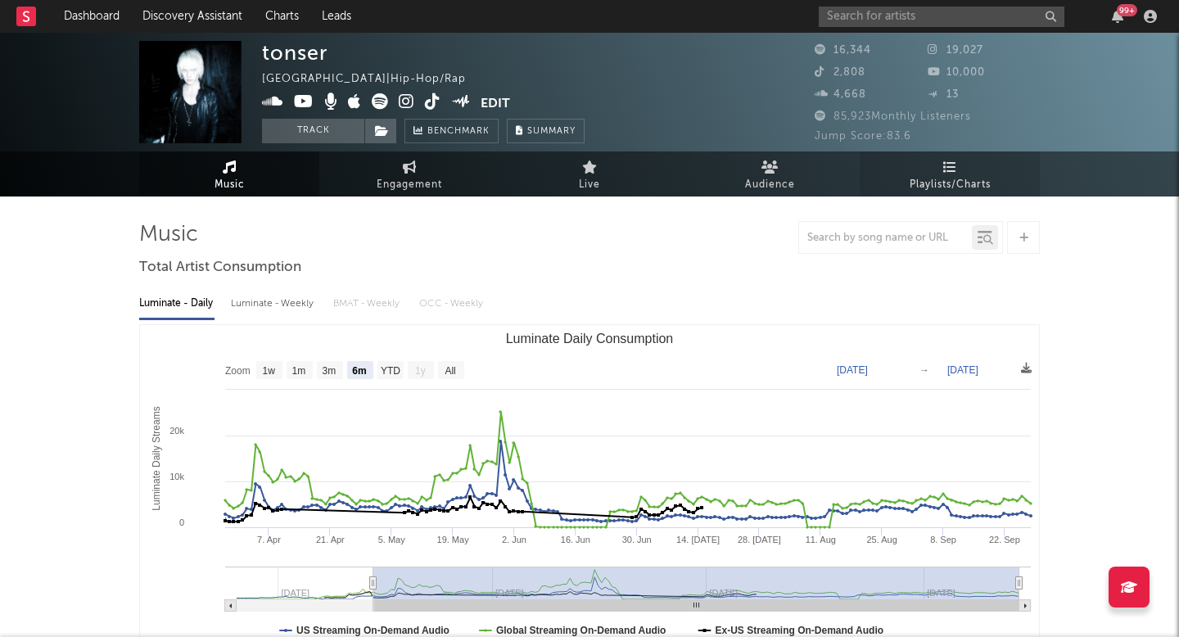
click at [930, 165] on link "Playlists/Charts" at bounding box center [950, 173] width 180 height 45
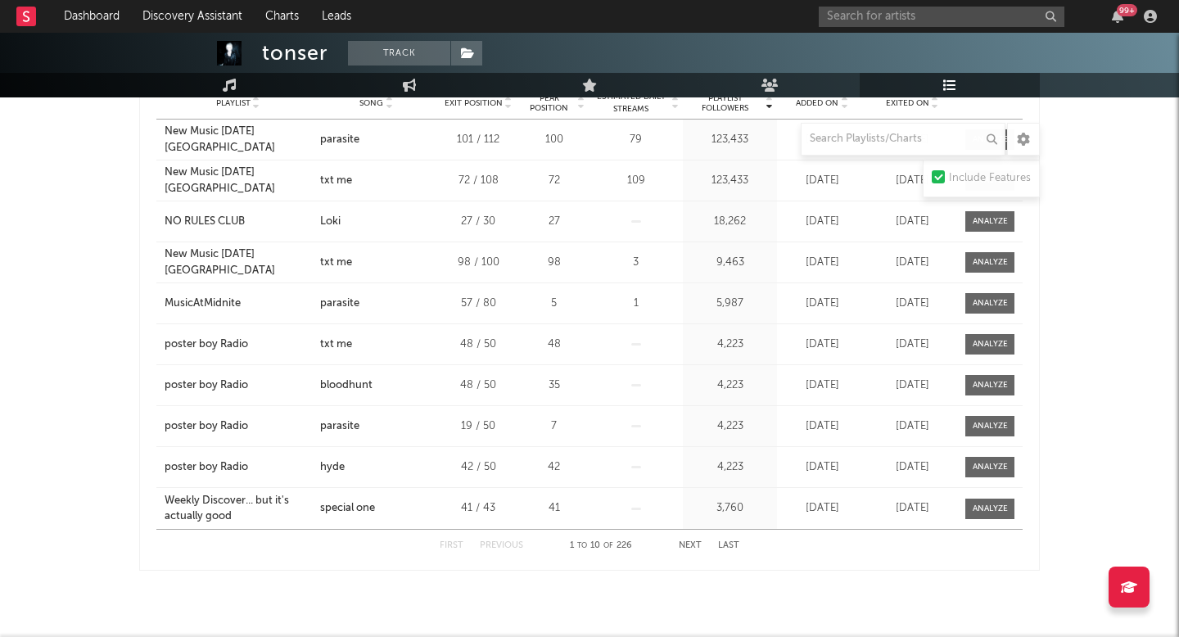
scroll to position [956, 0]
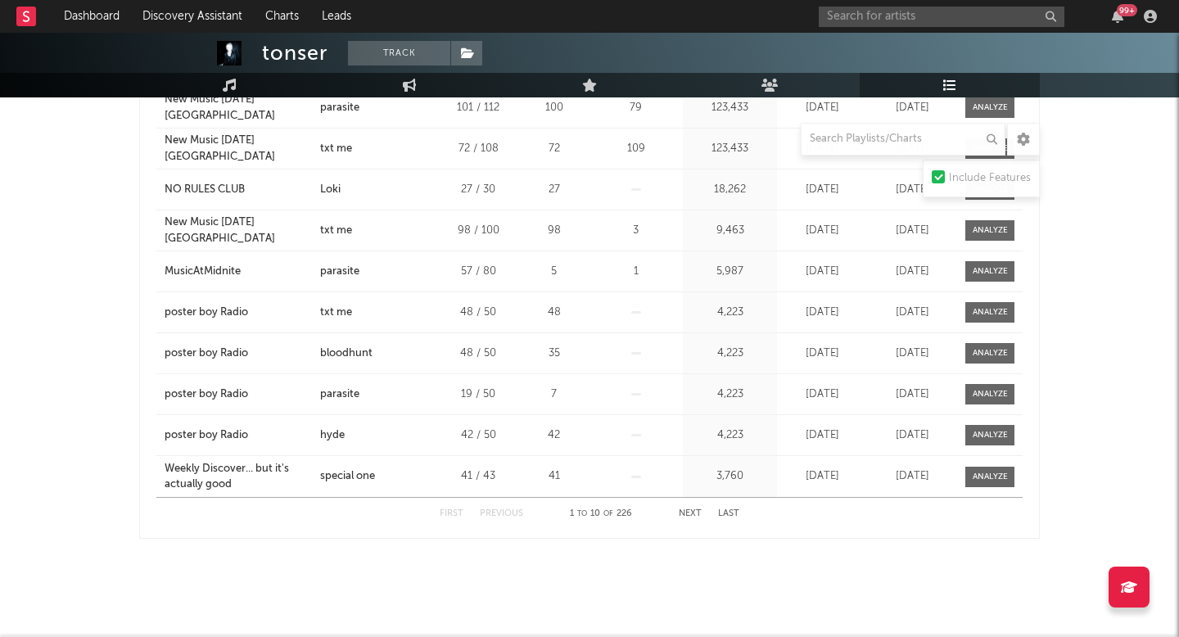
click at [695, 509] on button "Next" at bounding box center [690, 513] width 23 height 9
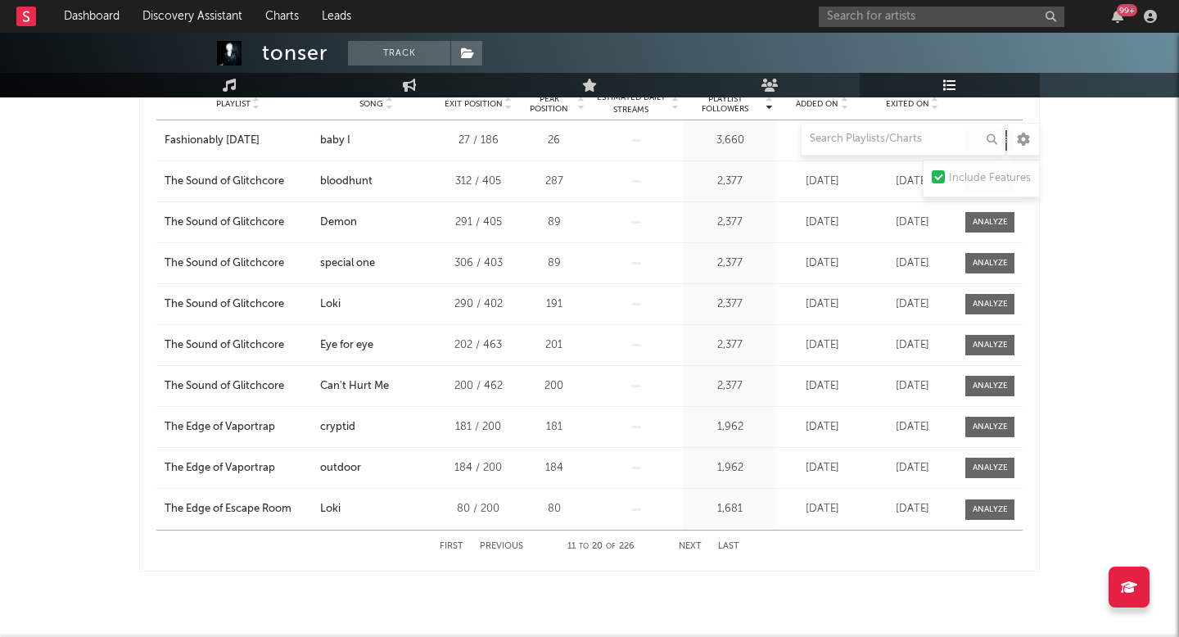
scroll to position [929, 0]
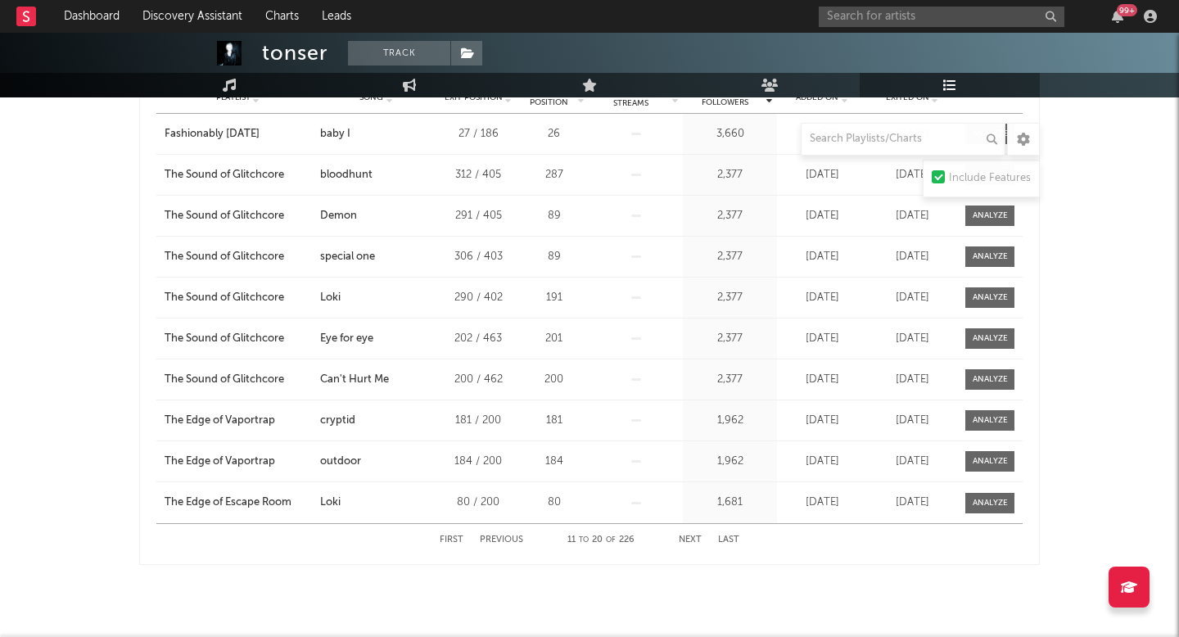
click at [687, 536] on button "Next" at bounding box center [690, 540] width 23 height 9
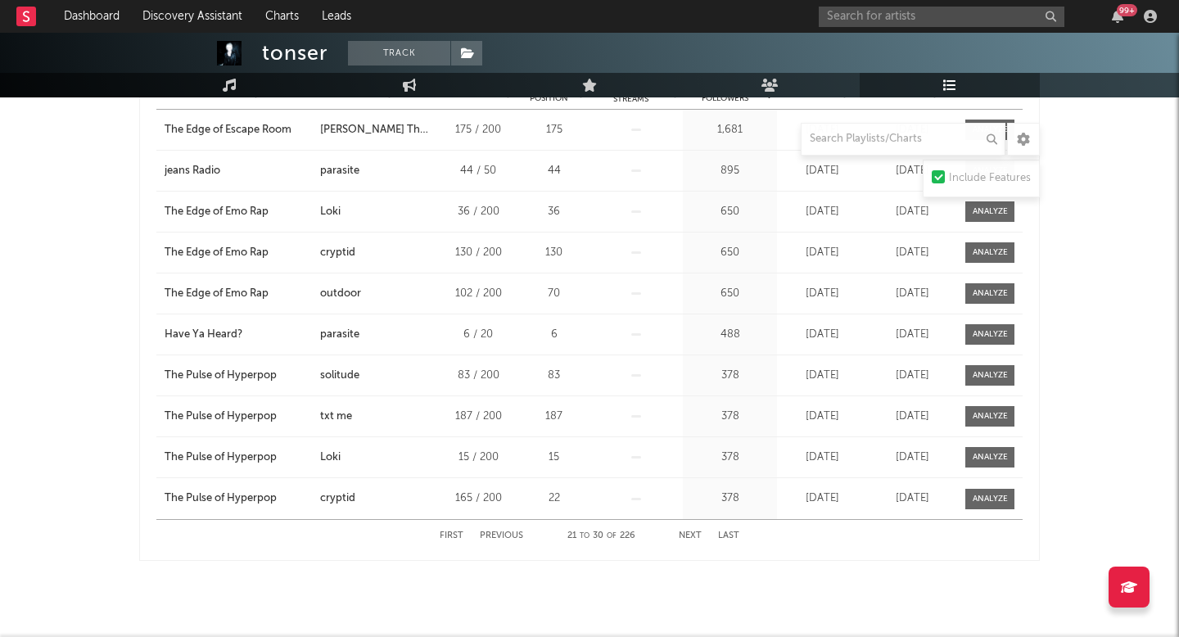
scroll to position [941, 0]
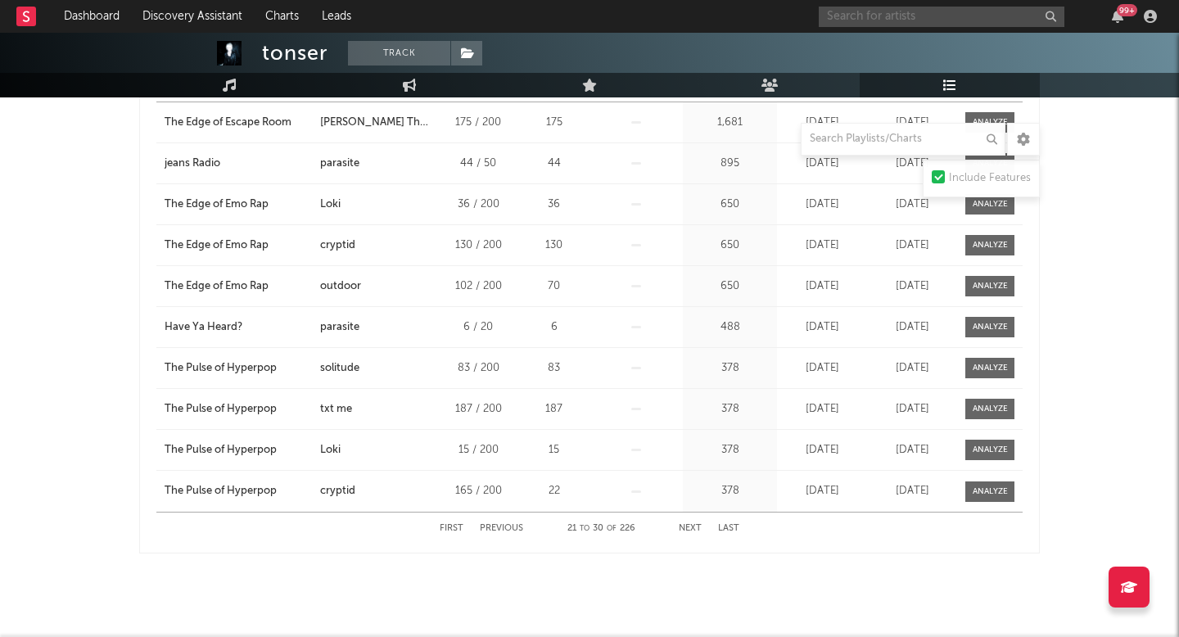
click at [869, 14] on input "text" at bounding box center [942, 17] width 246 height 20
click at [924, 14] on input "extrasmall" at bounding box center [942, 17] width 246 height 20
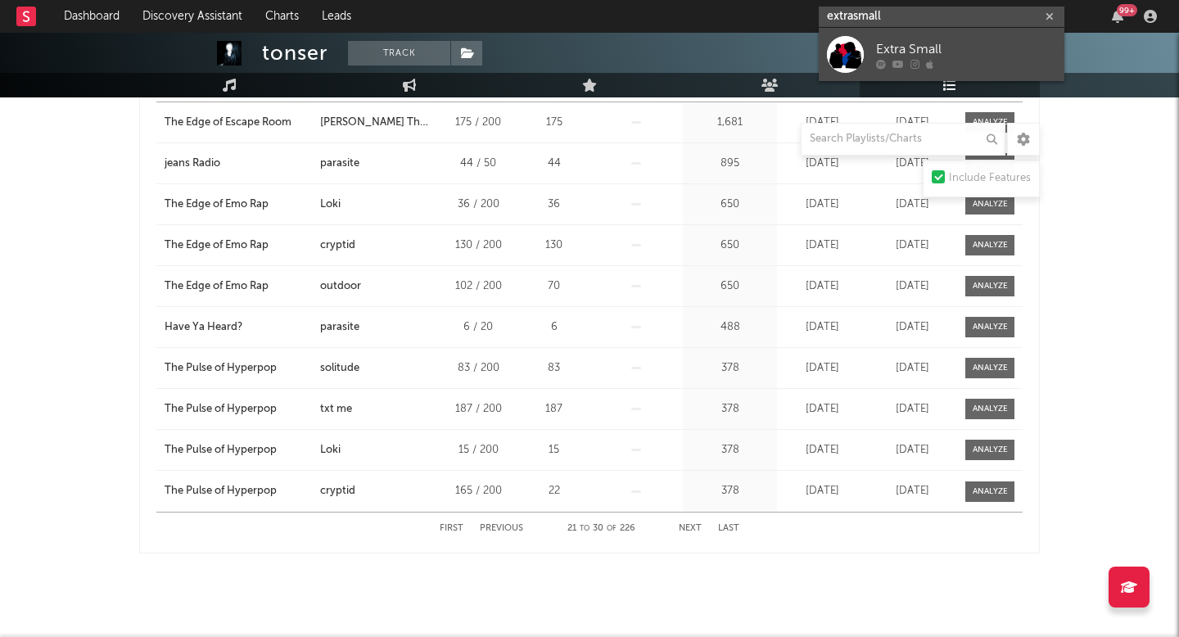
type input "extrasmall"
click at [897, 43] on div "Extra Small" at bounding box center [966, 49] width 180 height 20
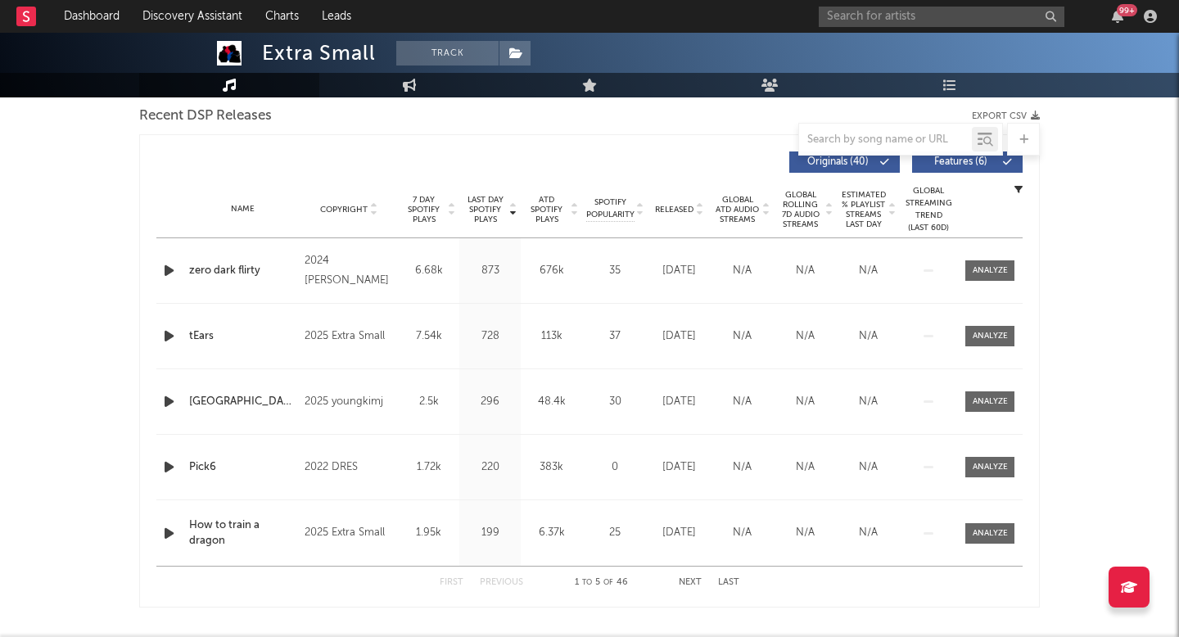
scroll to position [583, 0]
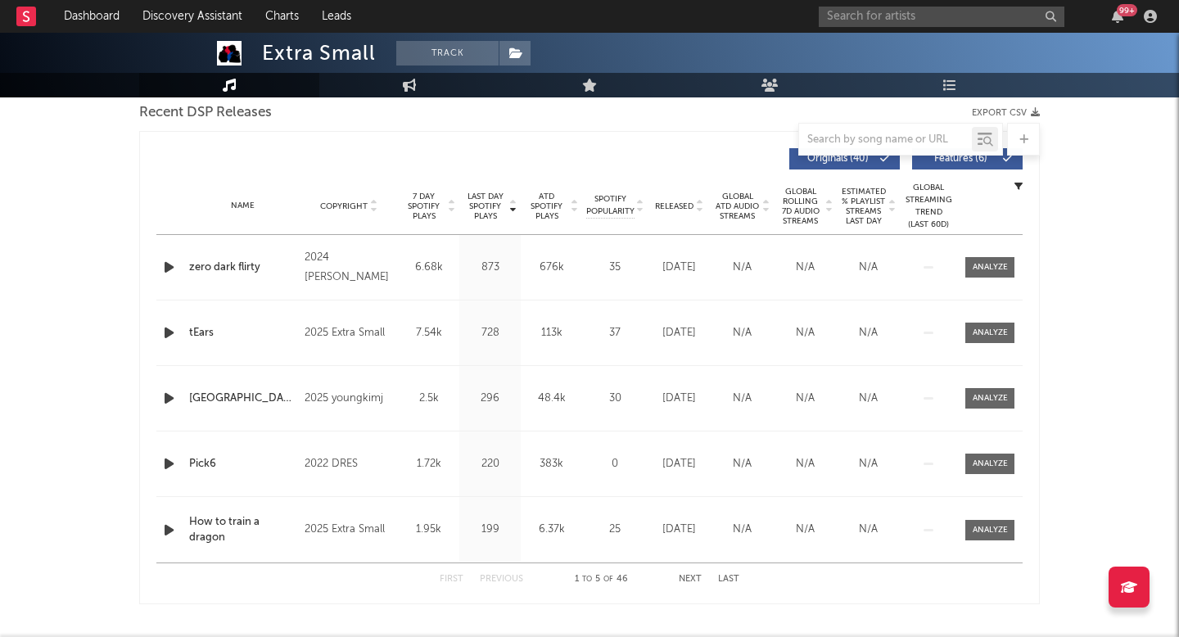
click at [169, 332] on icon "button" at bounding box center [168, 333] width 17 height 20
click at [677, 206] on span "Released" at bounding box center [674, 206] width 38 height 10
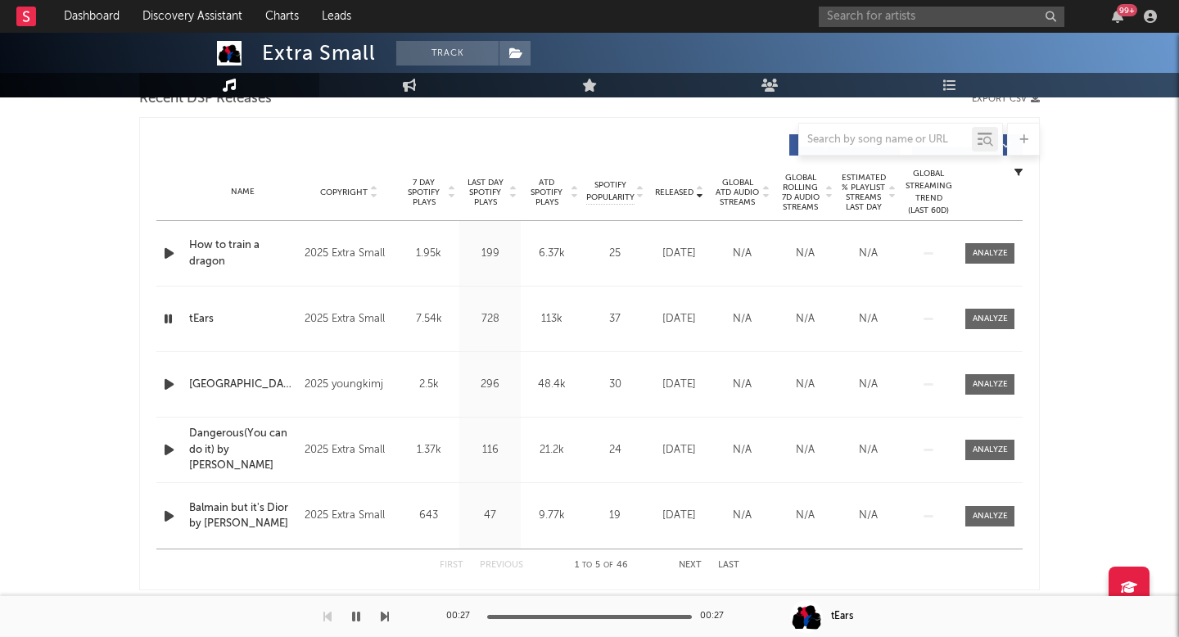
scroll to position [599, 0]
click at [170, 252] on icon "button" at bounding box center [168, 252] width 17 height 20
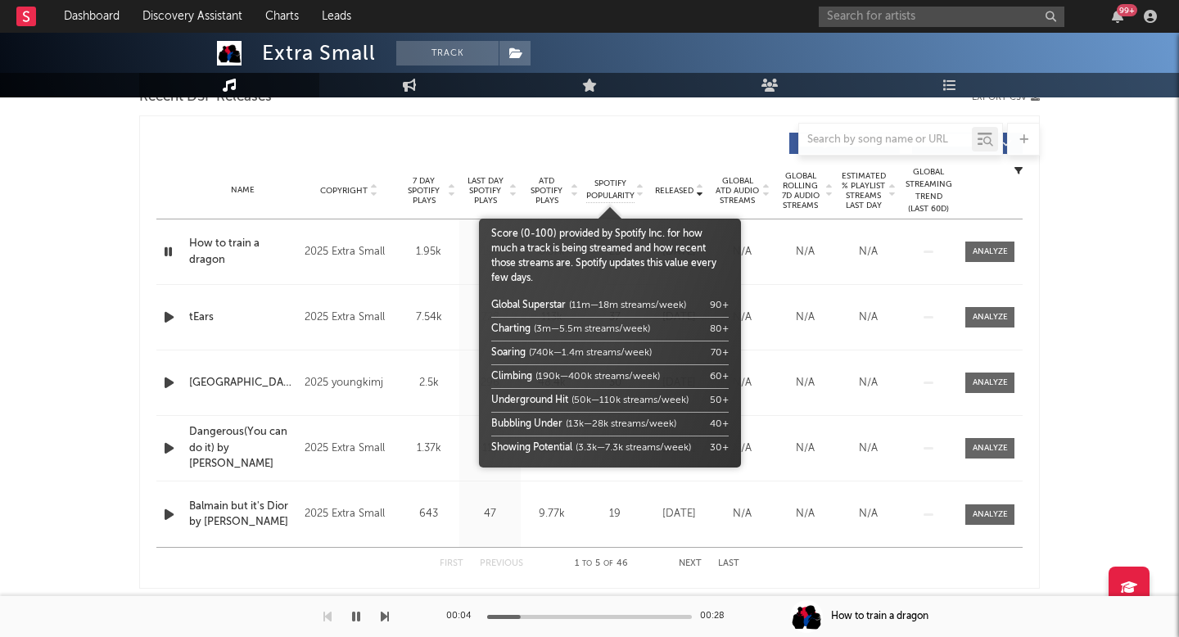
click at [615, 193] on span "Spotify Popularity" at bounding box center [610, 190] width 48 height 25
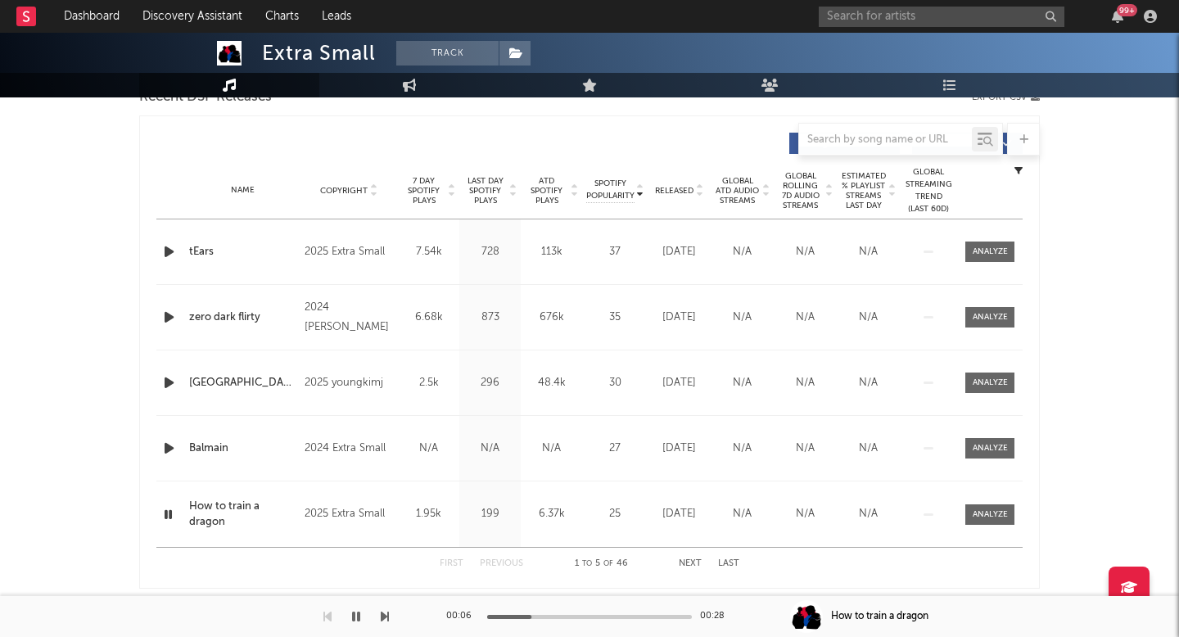
click at [640, 142] on div at bounding box center [589, 139] width 901 height 33
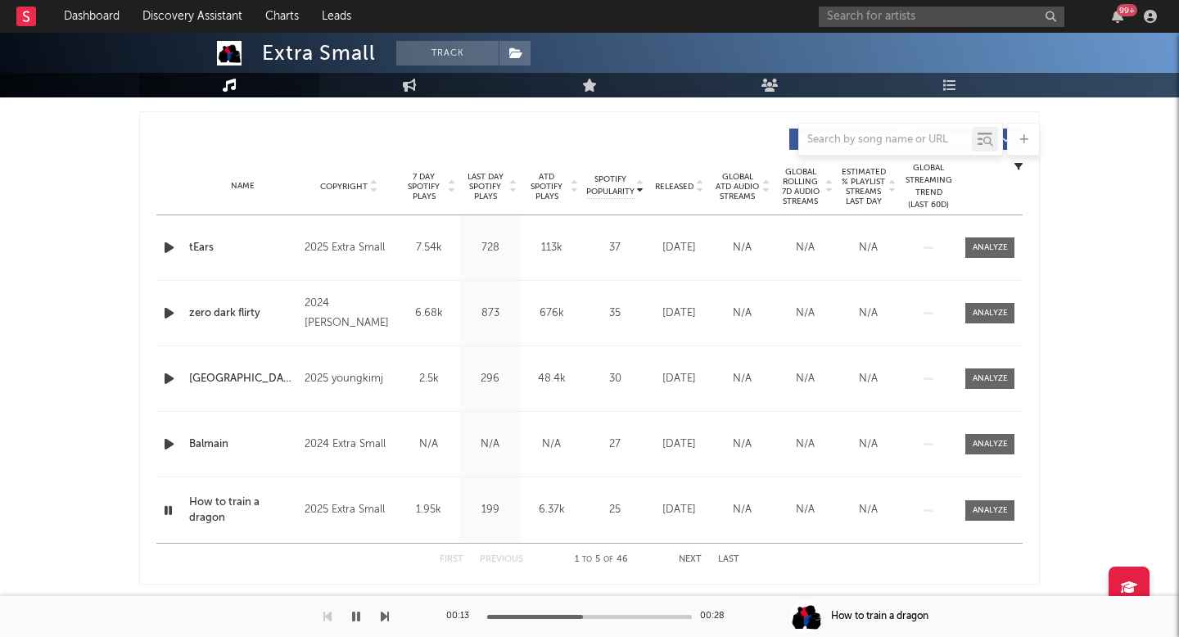
scroll to position [609, 0]
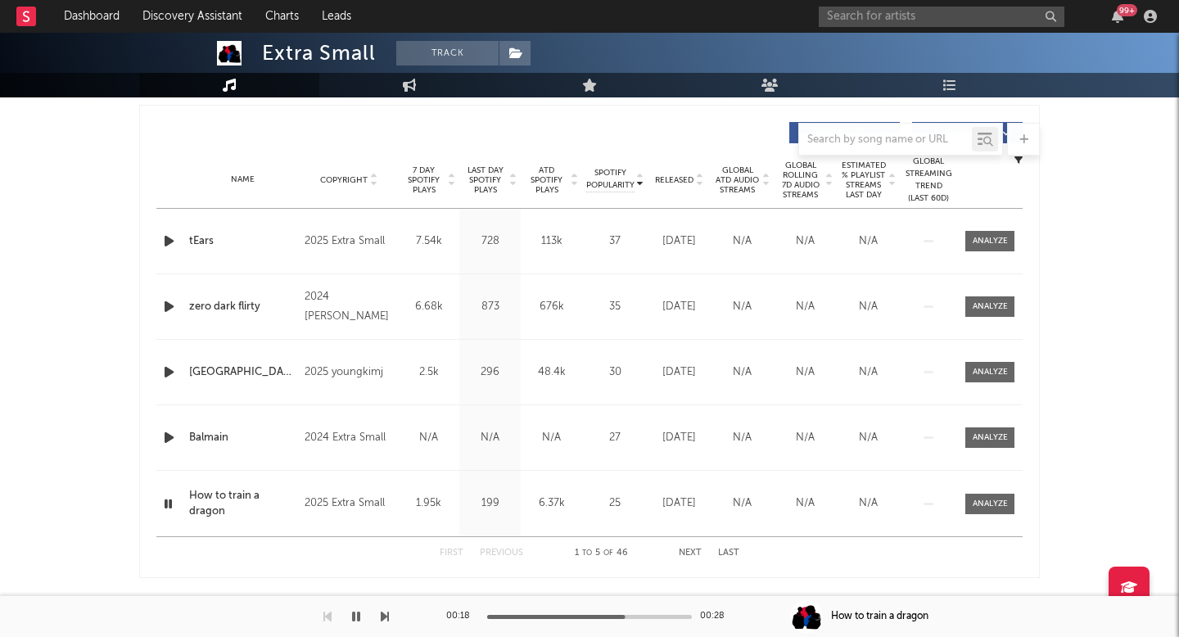
click at [172, 441] on icon "button" at bounding box center [168, 437] width 17 height 20
click at [518, 615] on div at bounding box center [589, 617] width 205 height 4
click at [553, 616] on div at bounding box center [589, 617] width 205 height 4
click at [594, 617] on div at bounding box center [589, 617] width 205 height 4
click at [645, 617] on div at bounding box center [589, 617] width 205 height 4
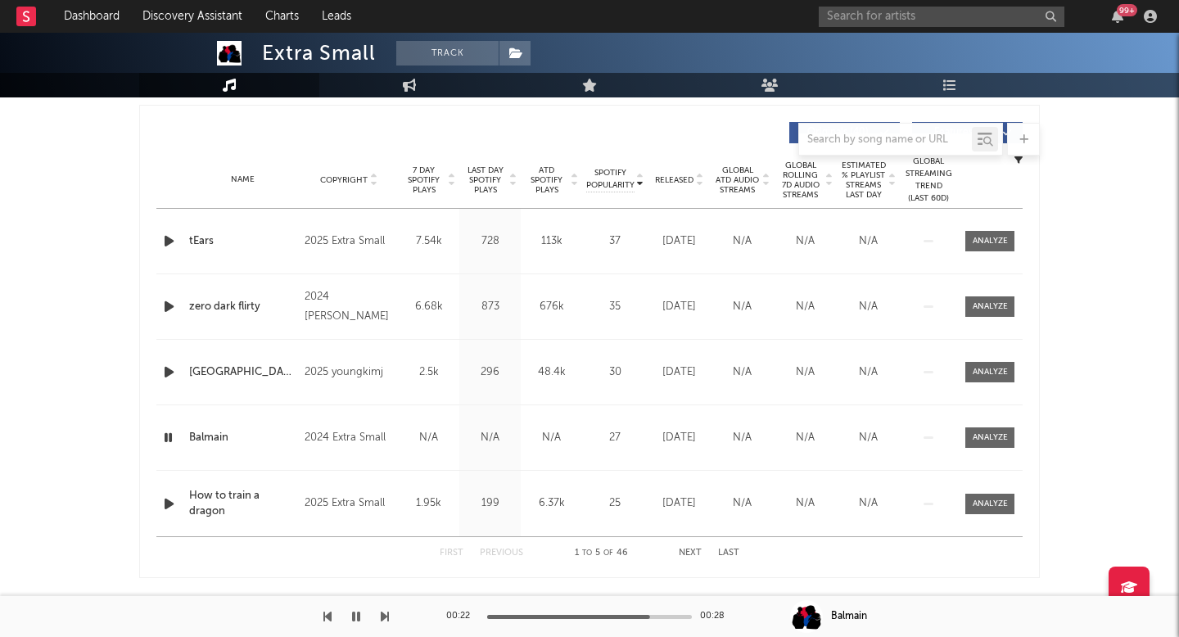
click at [672, 616] on div at bounding box center [589, 617] width 205 height 4
click at [170, 505] on icon "button" at bounding box center [168, 504] width 17 height 20
click at [557, 615] on div at bounding box center [589, 617] width 205 height 4
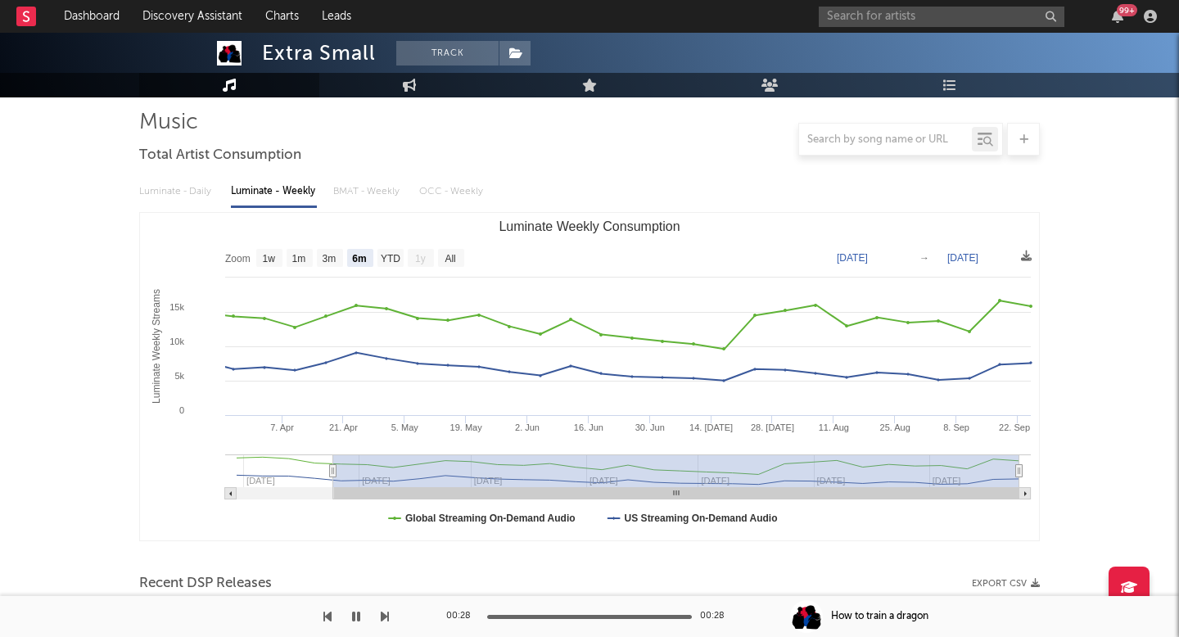
scroll to position [87, 0]
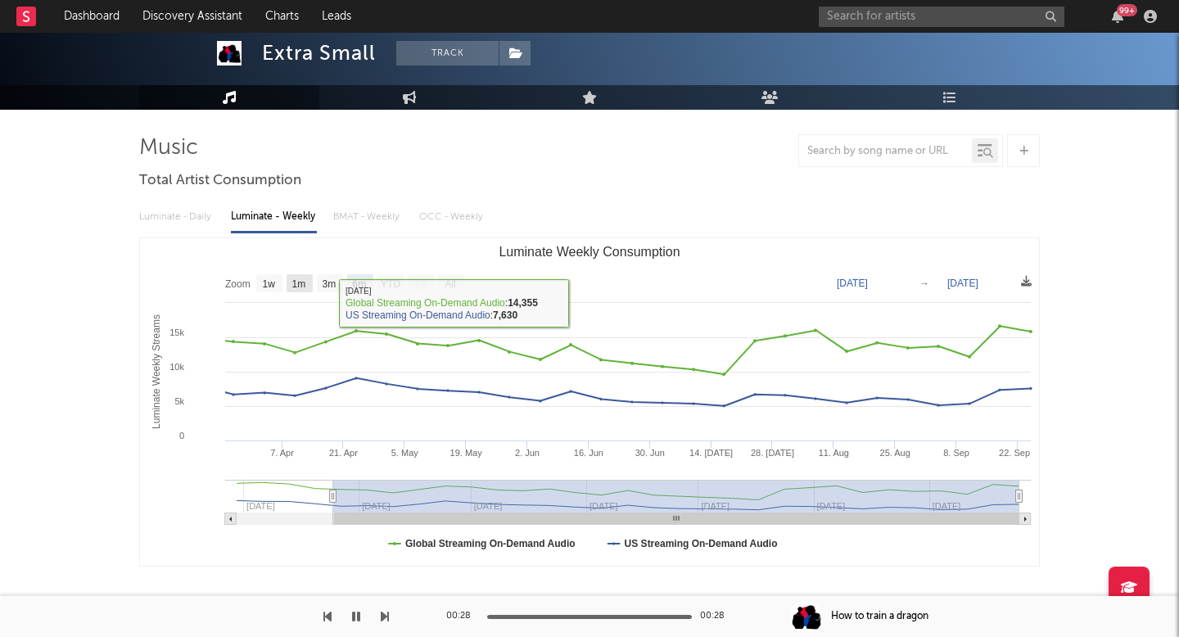
click at [303, 275] on rect "Luminate Weekly Consumption" at bounding box center [300, 283] width 26 height 18
select select "1m"
type input "2025-08-25"
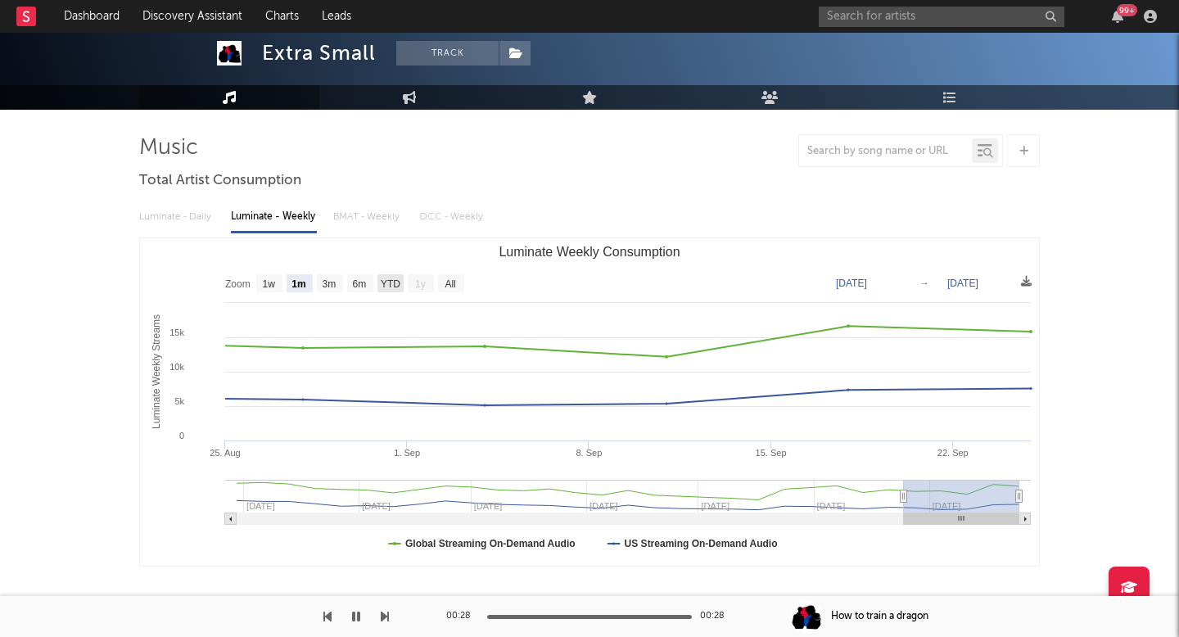
click at [398, 282] on text "YTD" at bounding box center [391, 283] width 20 height 11
select select "YTD"
type input "[DATE]"
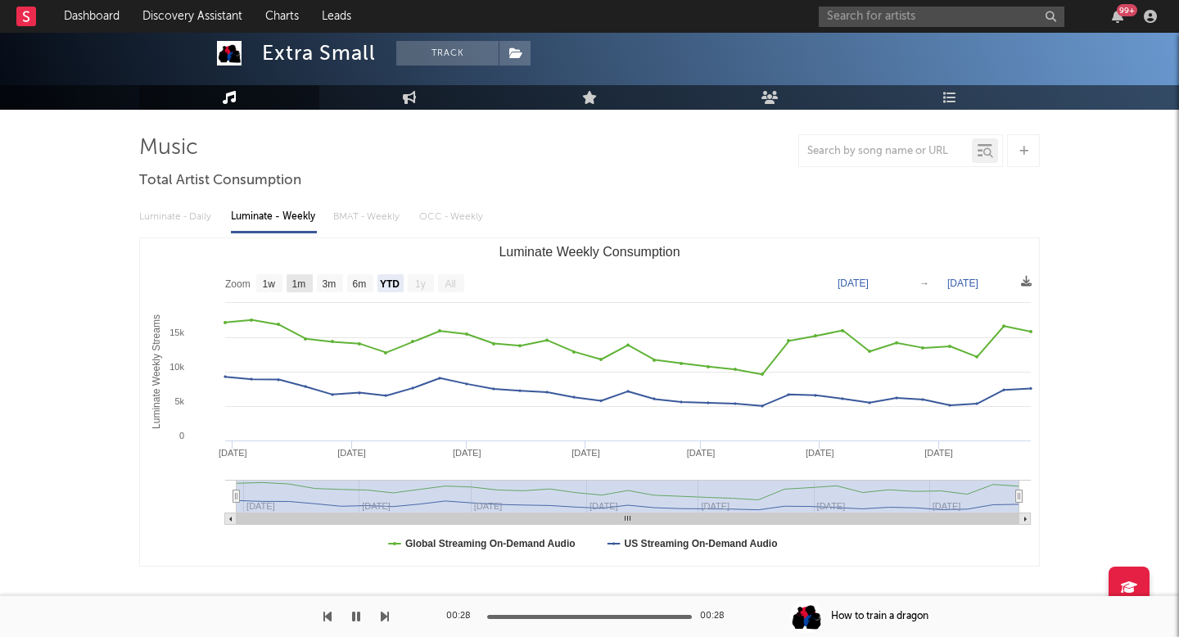
click at [308, 285] on rect "Luminate Weekly Consumption" at bounding box center [300, 283] width 26 height 18
select select "1m"
type input "2025-08-25"
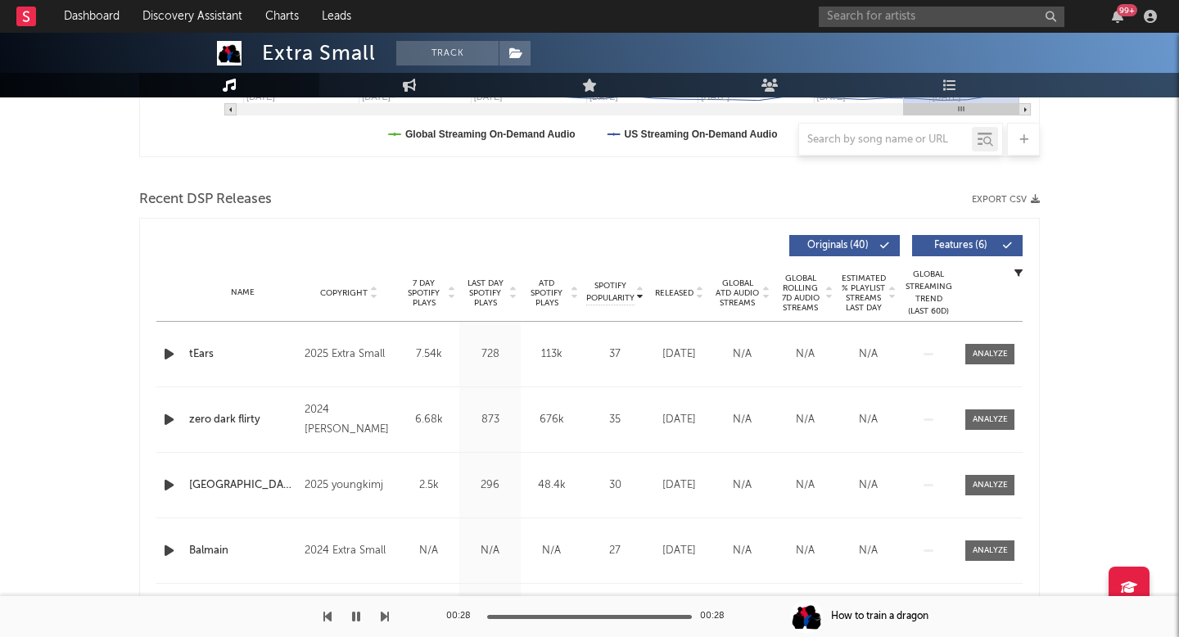
scroll to position [0, 0]
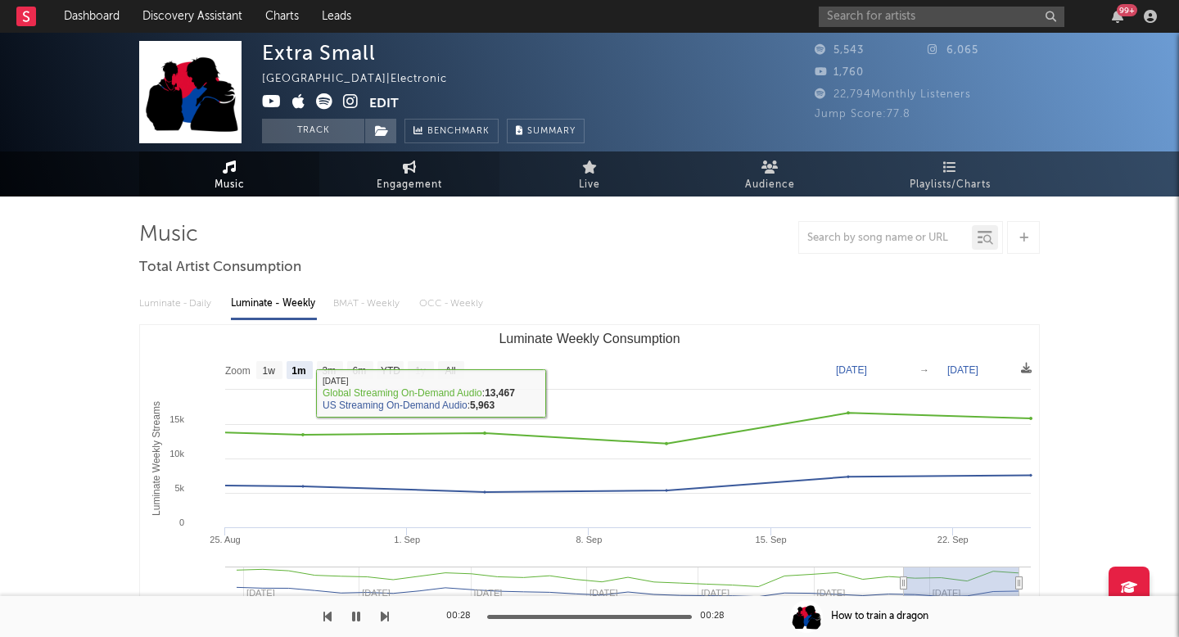
click at [418, 173] on link "Engagement" at bounding box center [409, 173] width 180 height 45
select select "1w"
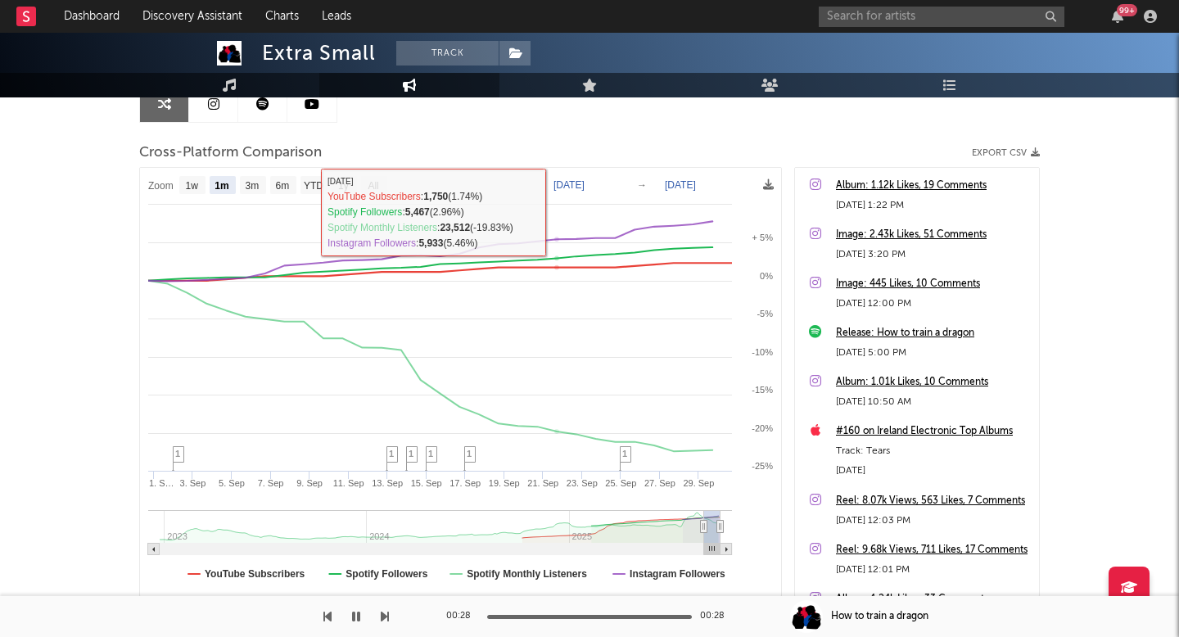
scroll to position [182, 0]
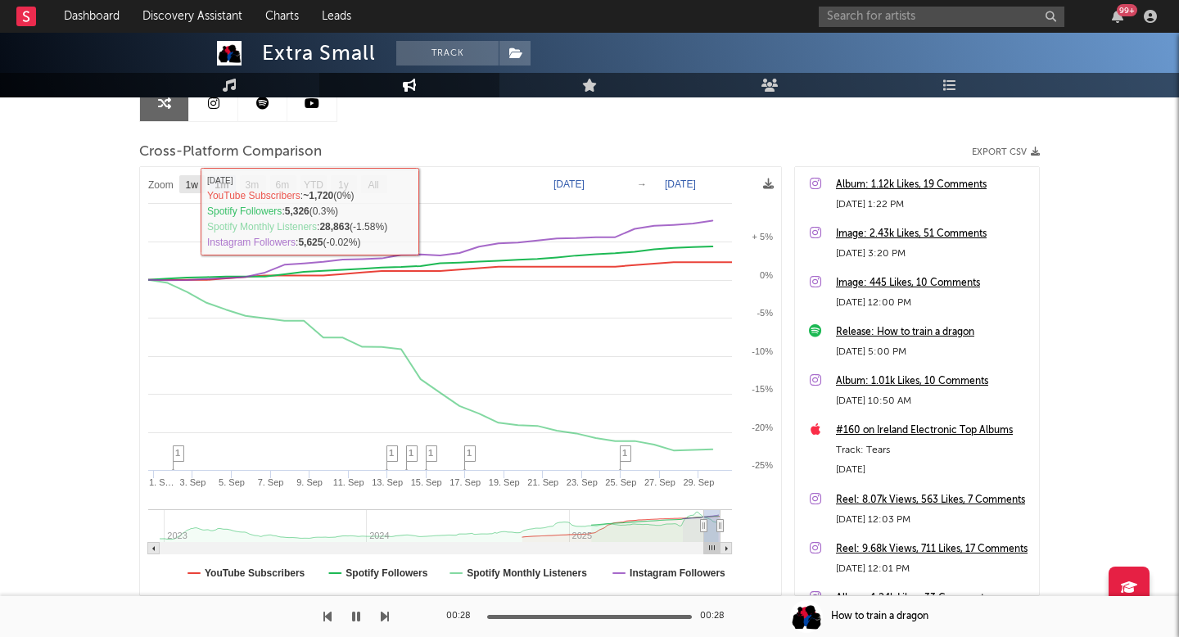
click at [192, 186] on text "1w" at bounding box center [192, 184] width 13 height 11
select select "1w"
type input "2025-09-24"
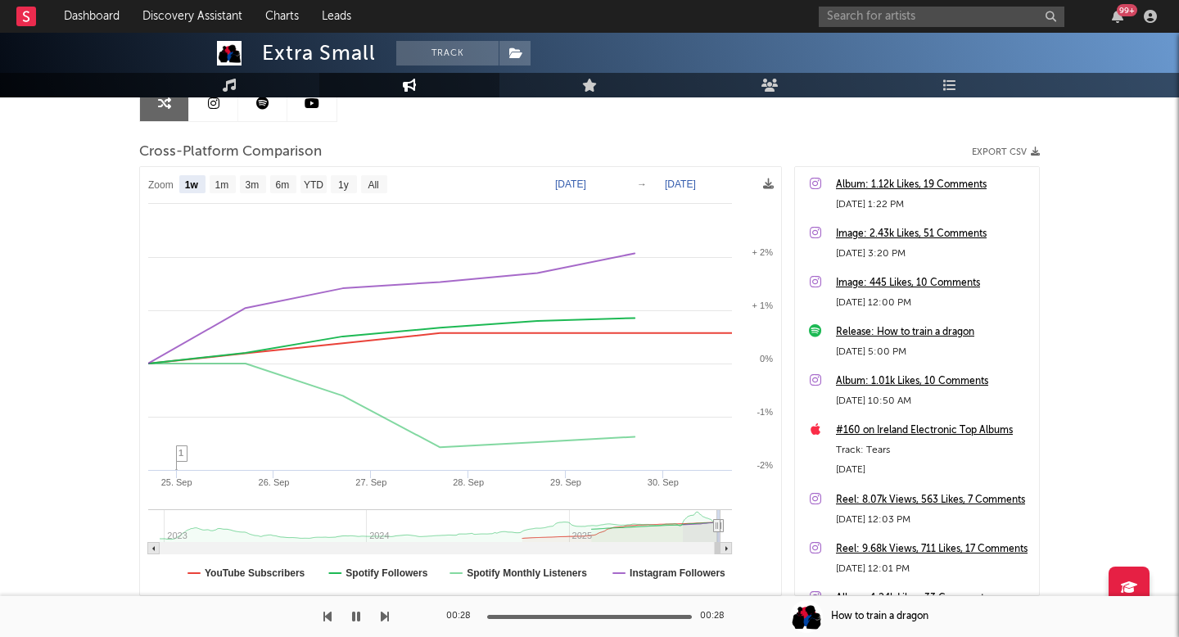
click at [224, 176] on rect at bounding box center [223, 184] width 26 height 18
select select "1m"
type input "2025-08-30"
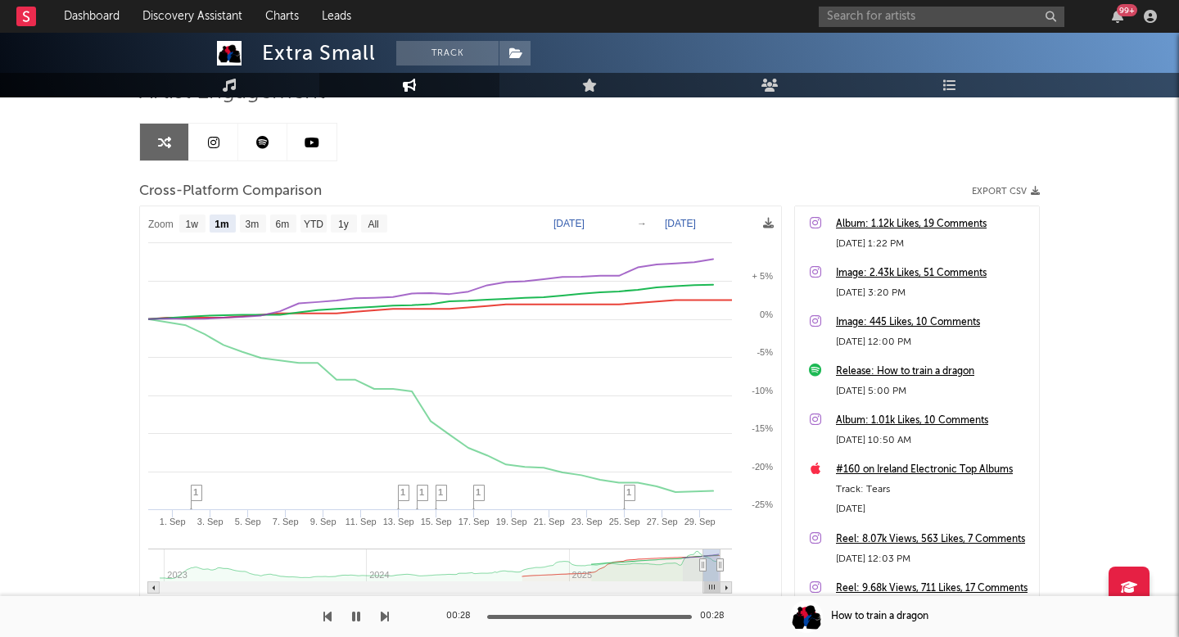
scroll to position [132, 0]
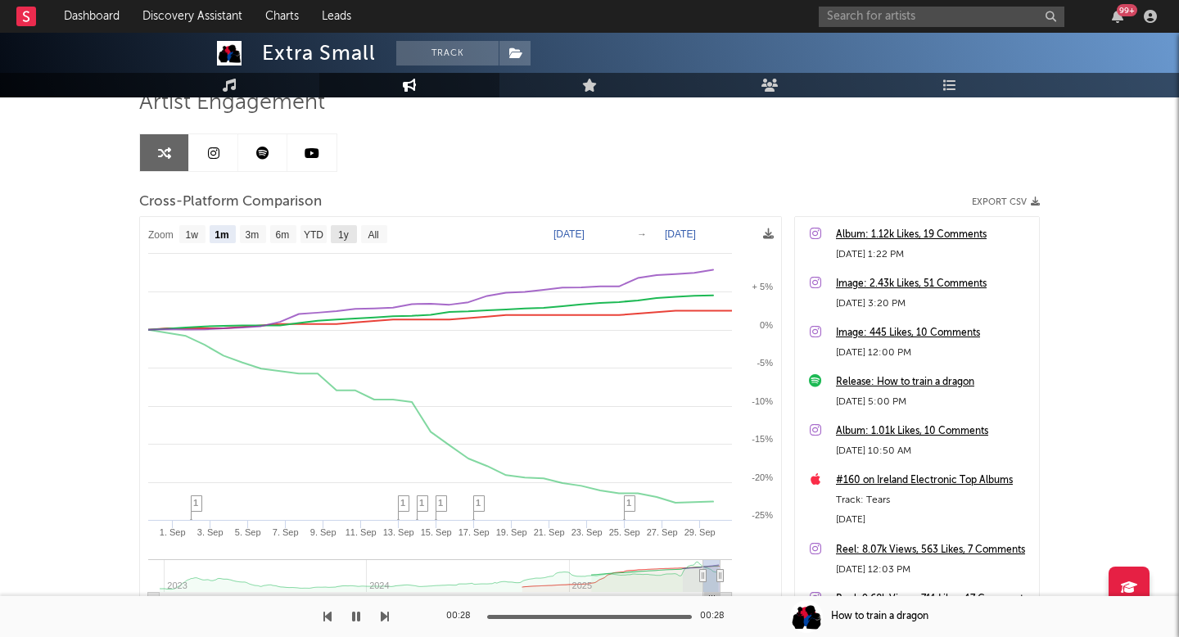
click at [344, 231] on text "1y" at bounding box center [343, 234] width 11 height 11
select select "1y"
type input "2024-09-30"
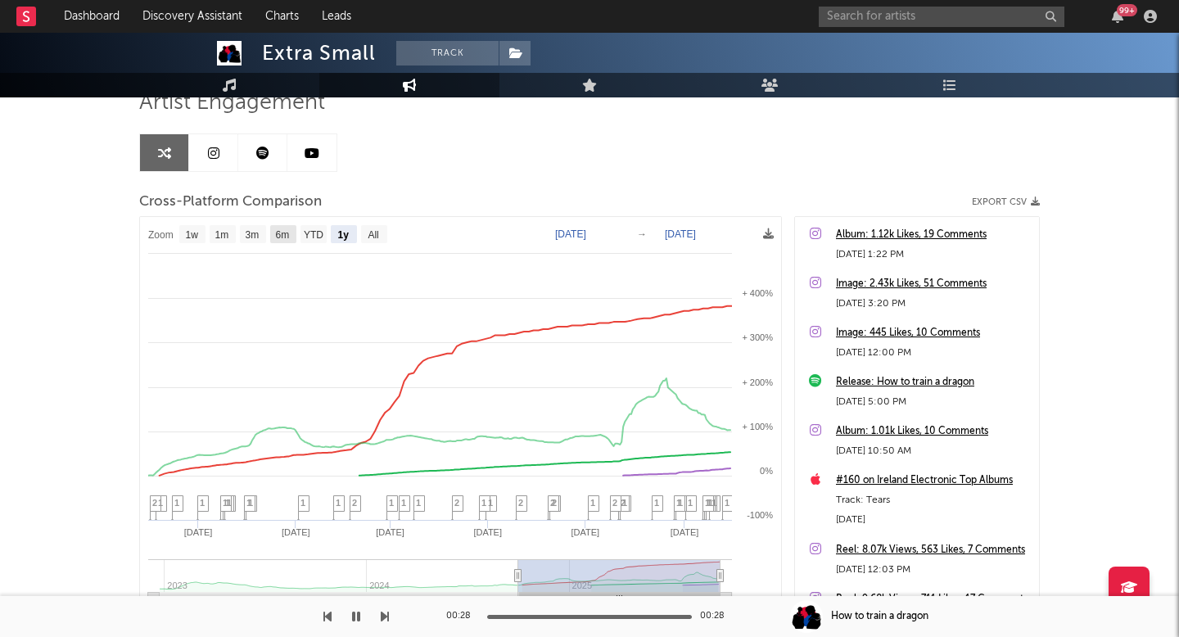
click at [291, 233] on rect at bounding box center [283, 234] width 26 height 18
select select "6m"
type input "2025-03-30"
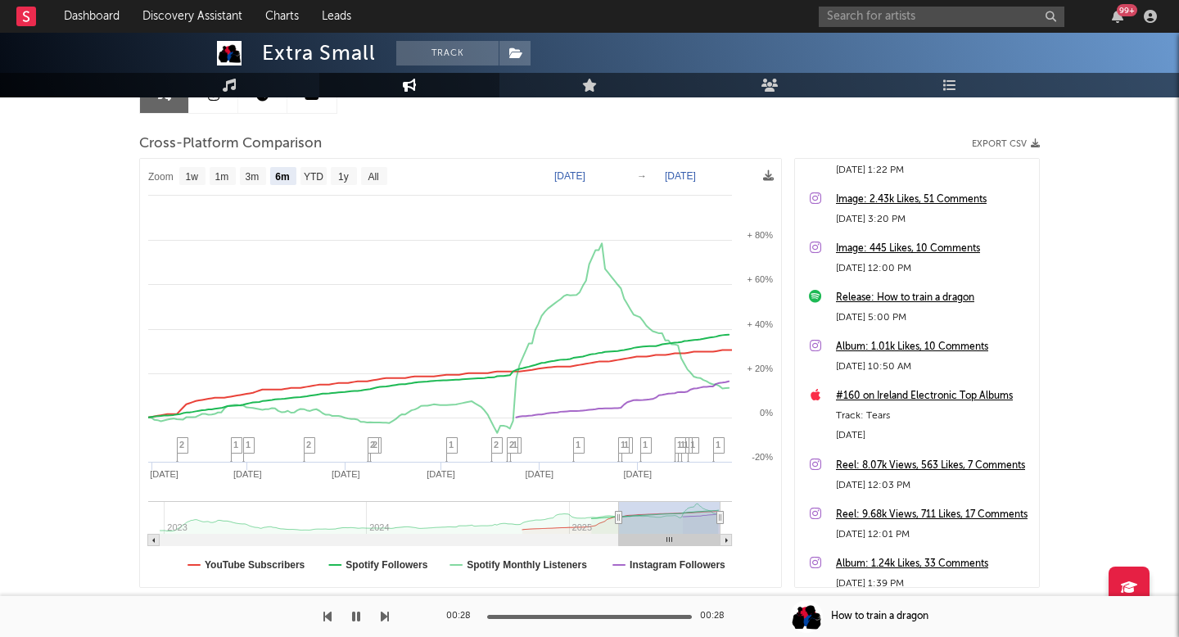
scroll to position [0, 0]
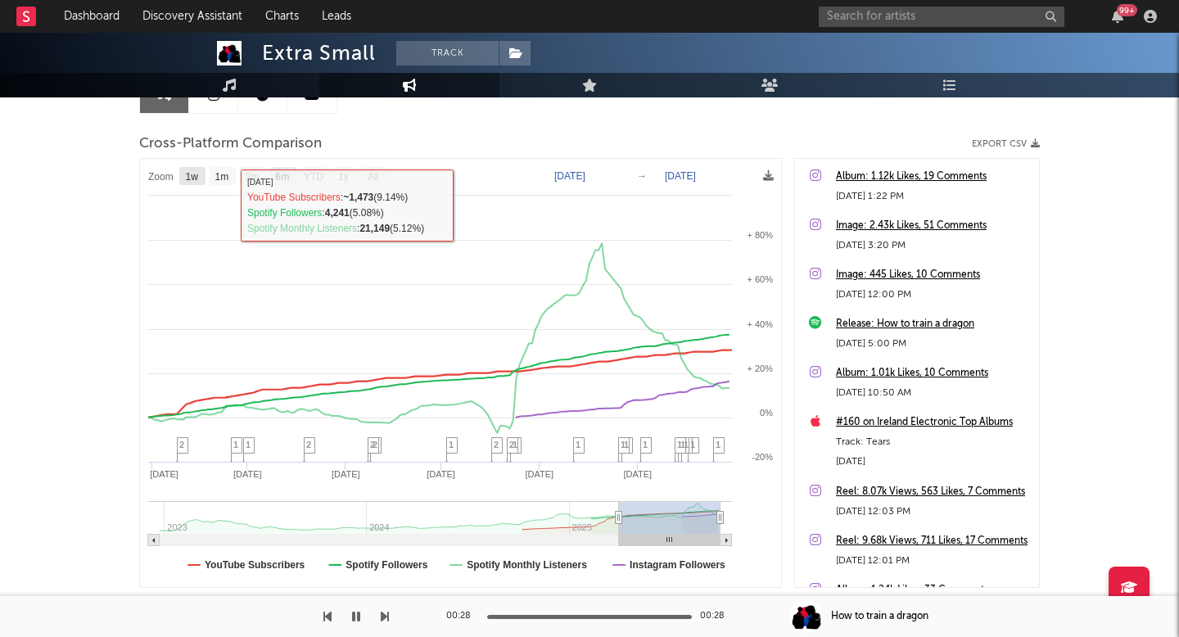
click at [201, 180] on rect at bounding box center [192, 176] width 26 height 18
select select "1w"
type input "2025-09-24"
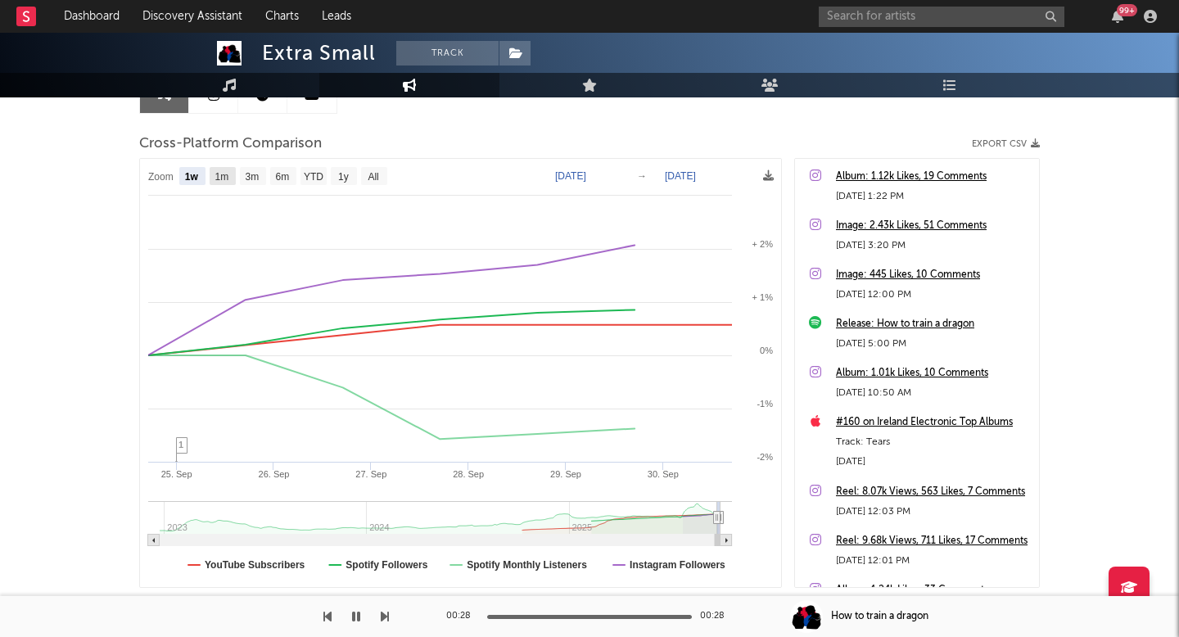
click at [224, 177] on text "1m" at bounding box center [222, 176] width 14 height 11
select select "1m"
type input "2025-08-30"
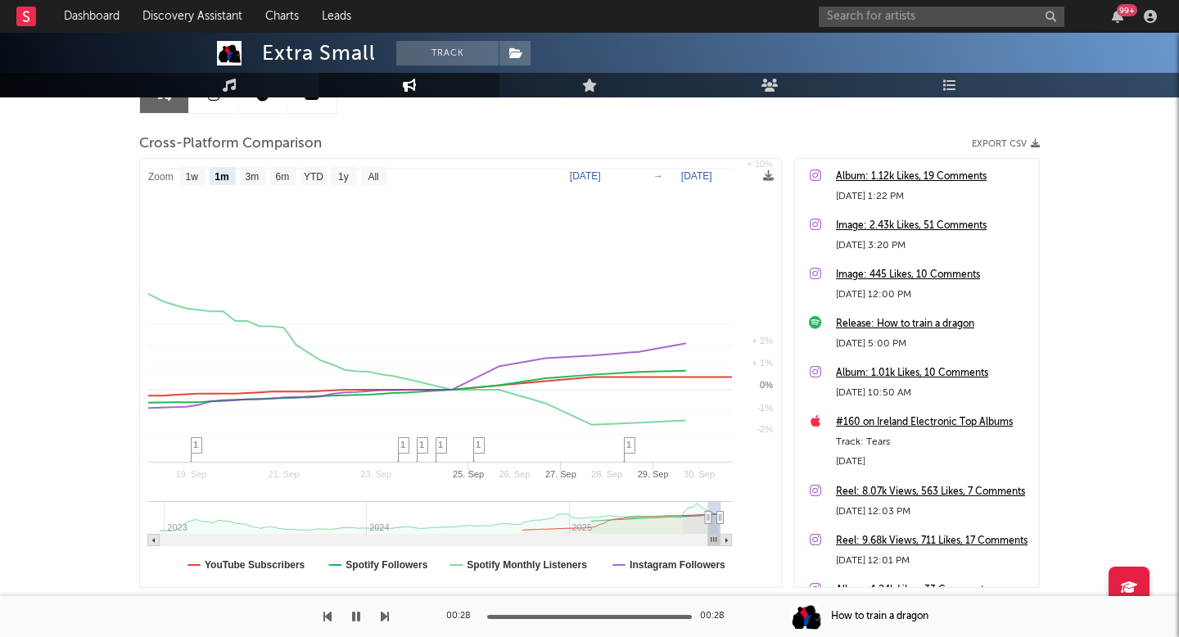
select select "1m"
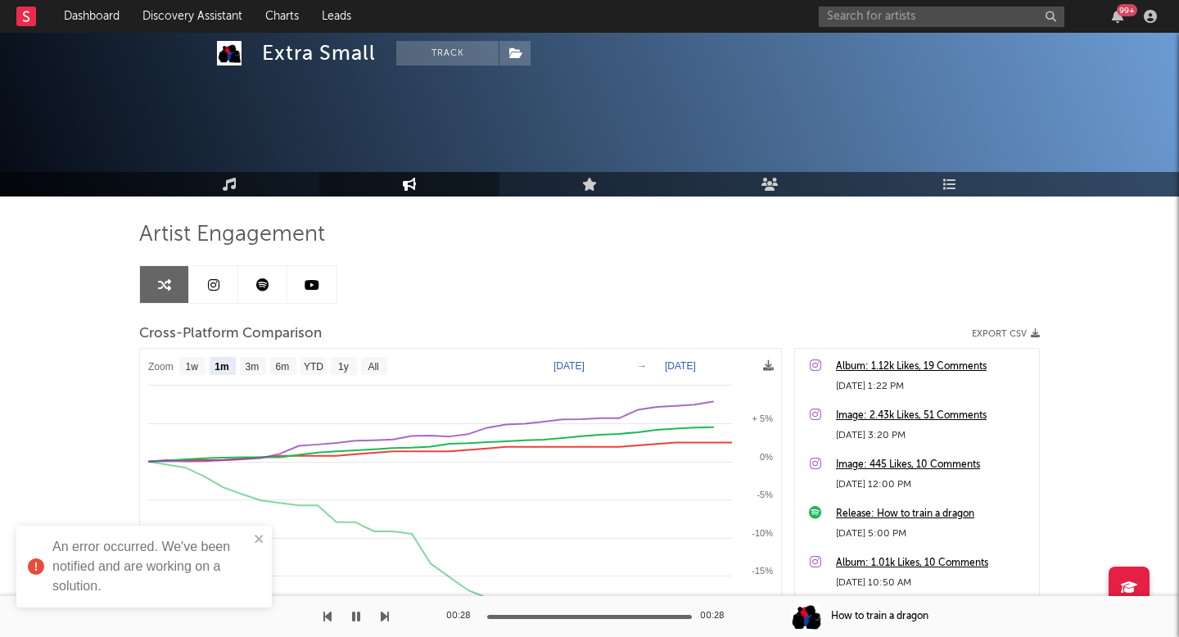
select select "1m"
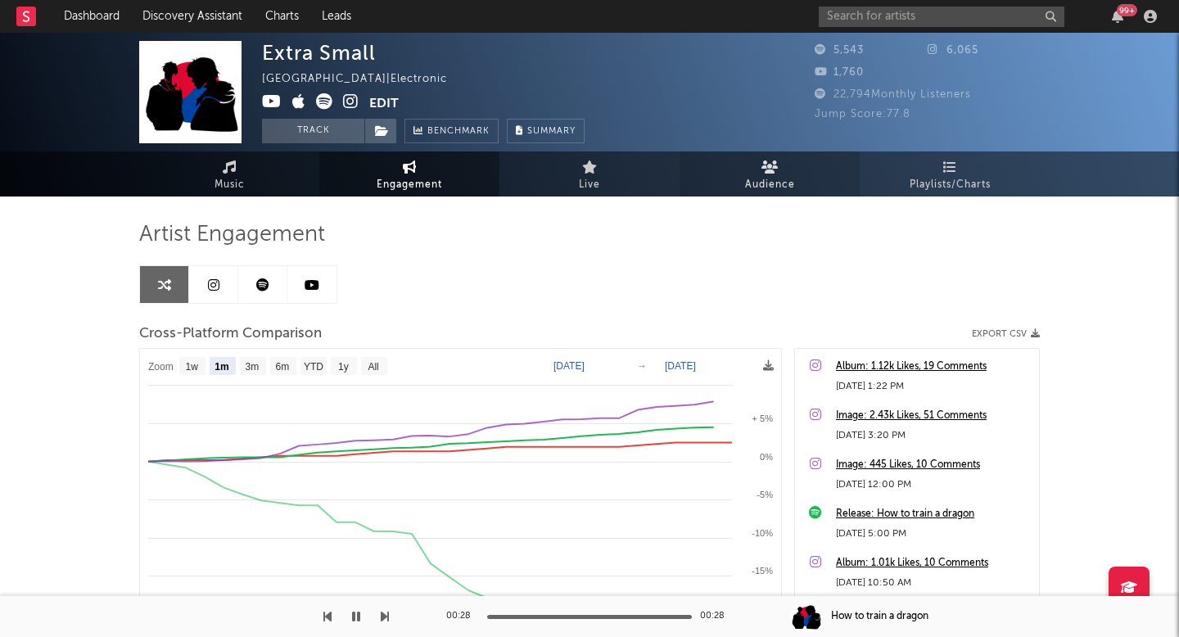
click at [790, 171] on link "Audience" at bounding box center [770, 173] width 180 height 45
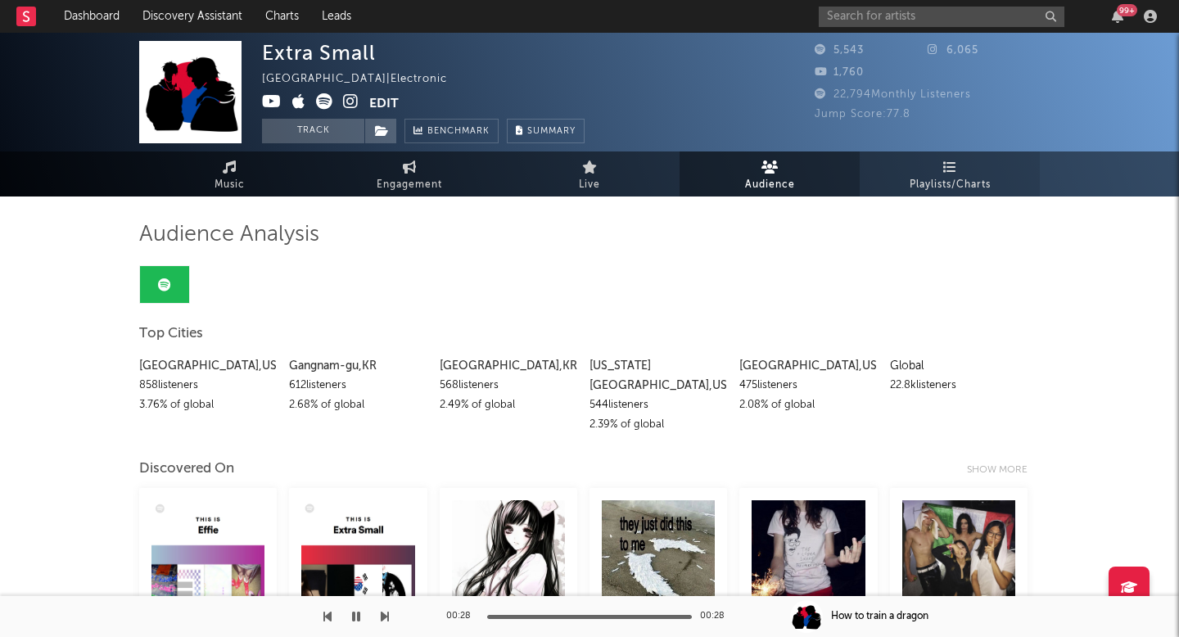
click at [940, 171] on link "Playlists/Charts" at bounding box center [950, 173] width 180 height 45
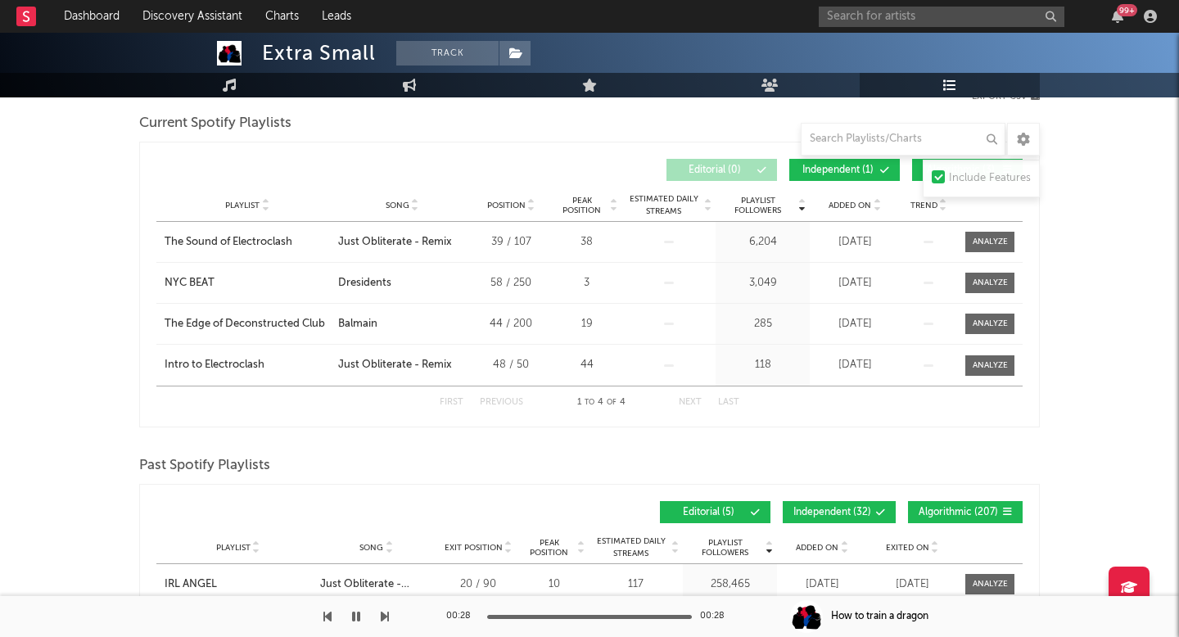
scroll to position [234, 0]
click at [687, 391] on div "First Previous 1 to 4 of 4 Next Last" at bounding box center [590, 402] width 300 height 32
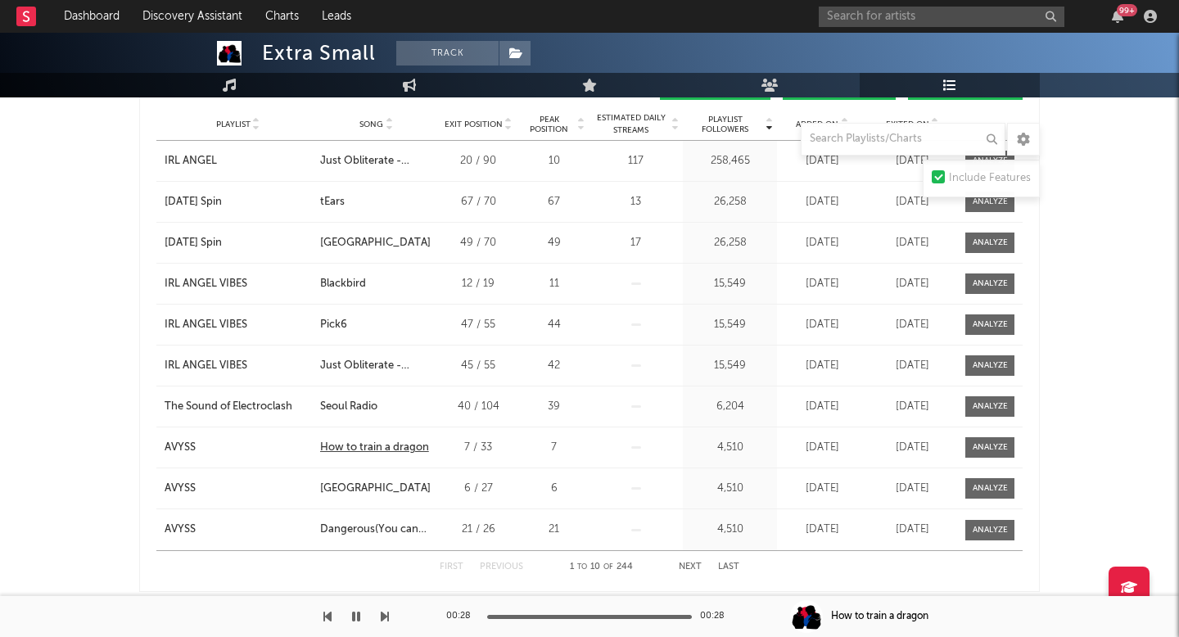
scroll to position [702, 0]
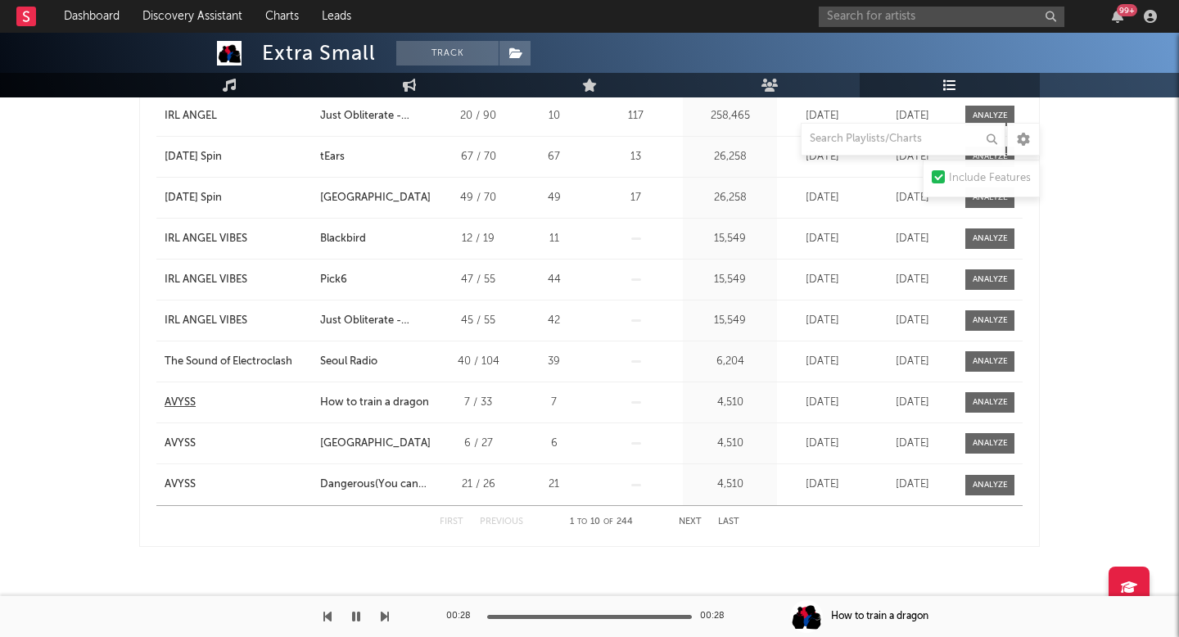
click at [194, 407] on div "AVYSS" at bounding box center [180, 403] width 31 height 16
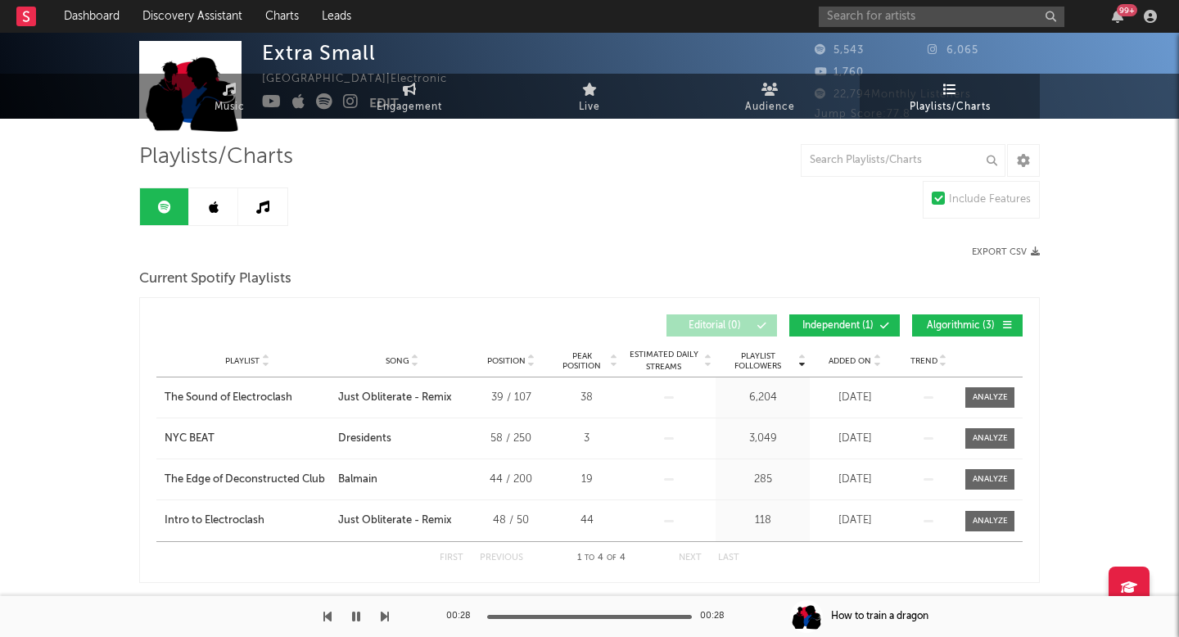
scroll to position [226, 0]
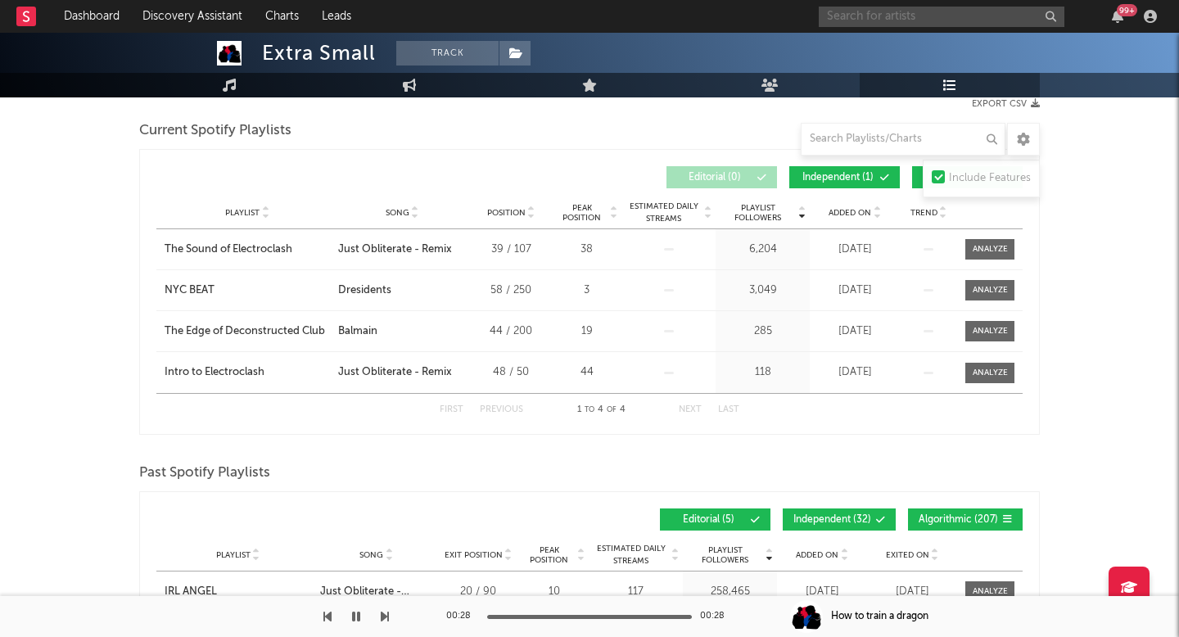
click at [894, 7] on input "text" at bounding box center [942, 17] width 246 height 20
click at [902, 15] on input "reysha rami" at bounding box center [942, 17] width 246 height 20
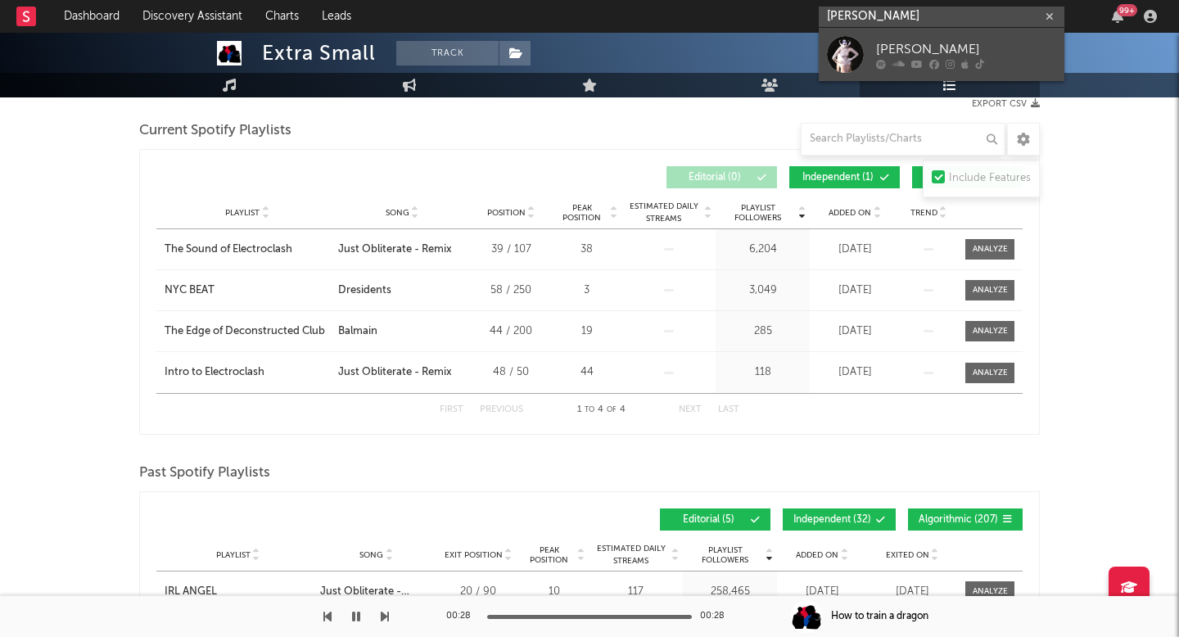
type input "reysha rami"
click at [895, 47] on div "REYSHA RAMI" at bounding box center [966, 49] width 180 height 20
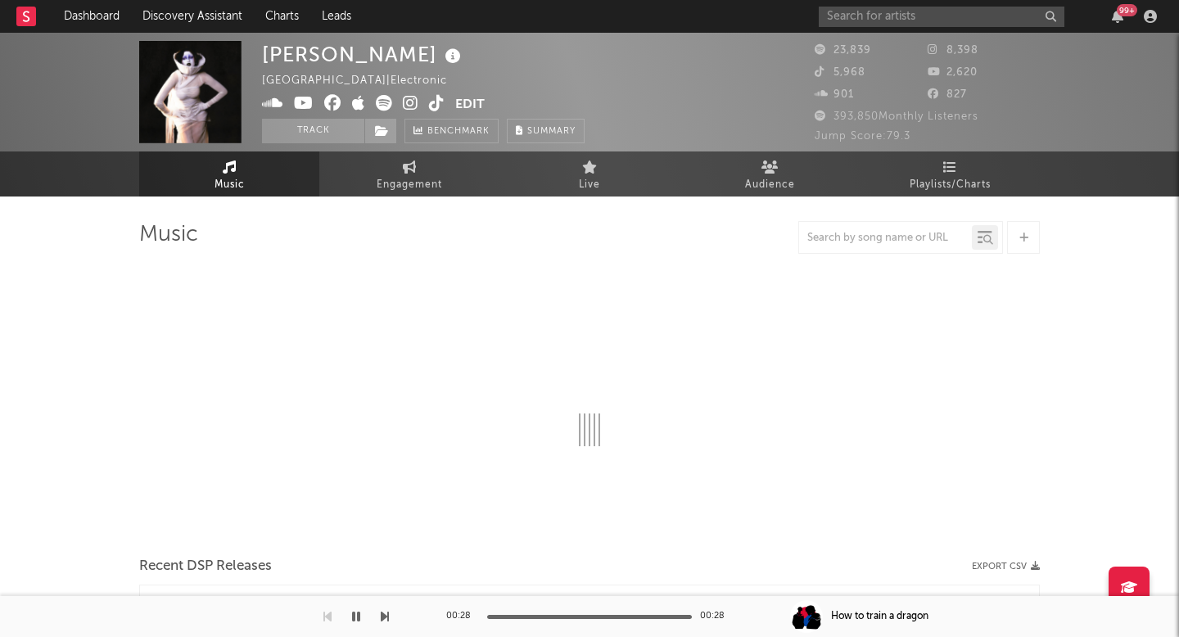
select select "6m"
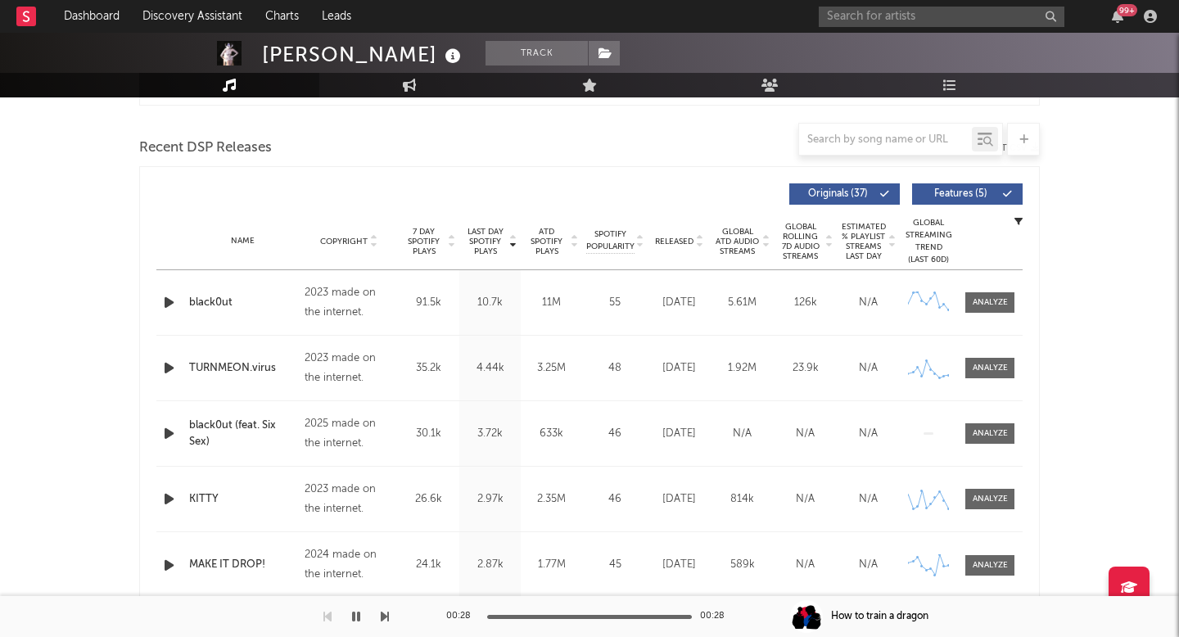
scroll to position [558, 0]
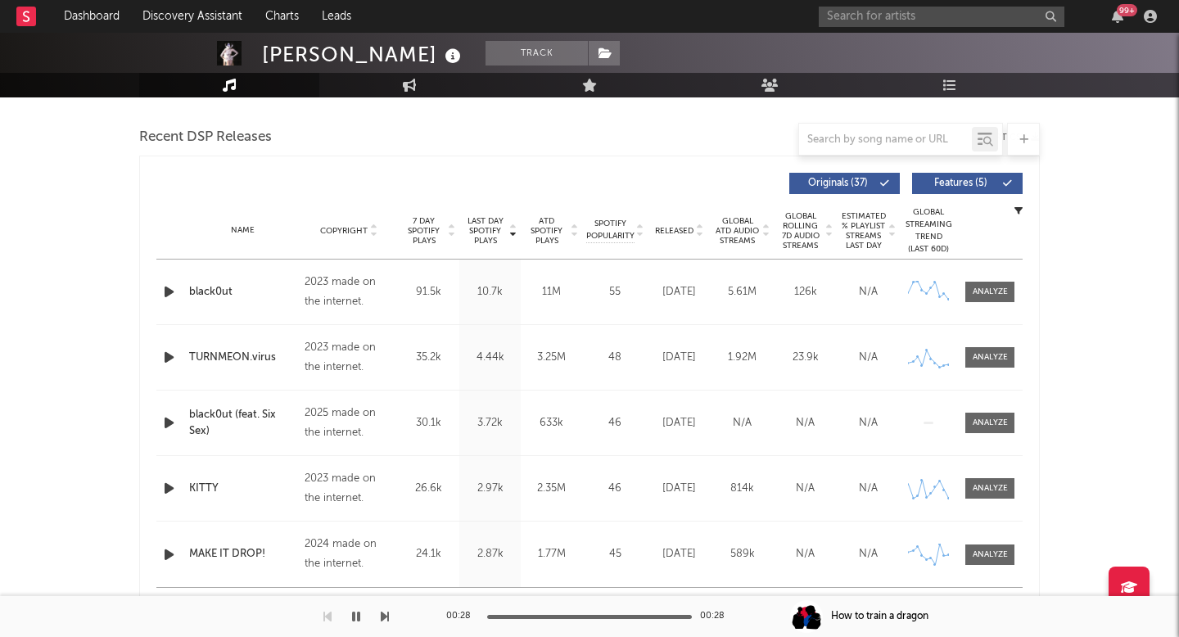
click at [165, 359] on icon "button" at bounding box center [168, 357] width 17 height 20
click at [678, 233] on span "Released" at bounding box center [674, 231] width 38 height 10
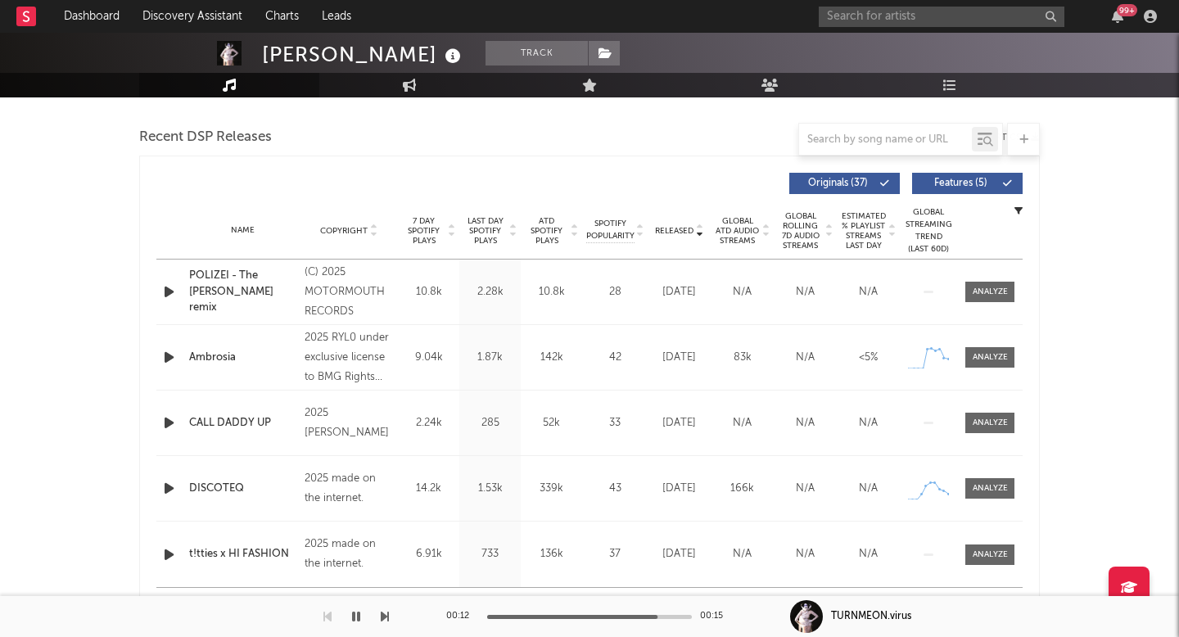
click at [168, 424] on icon "button" at bounding box center [168, 423] width 17 height 20
click at [949, 9] on input "text" at bounding box center [942, 17] width 246 height 20
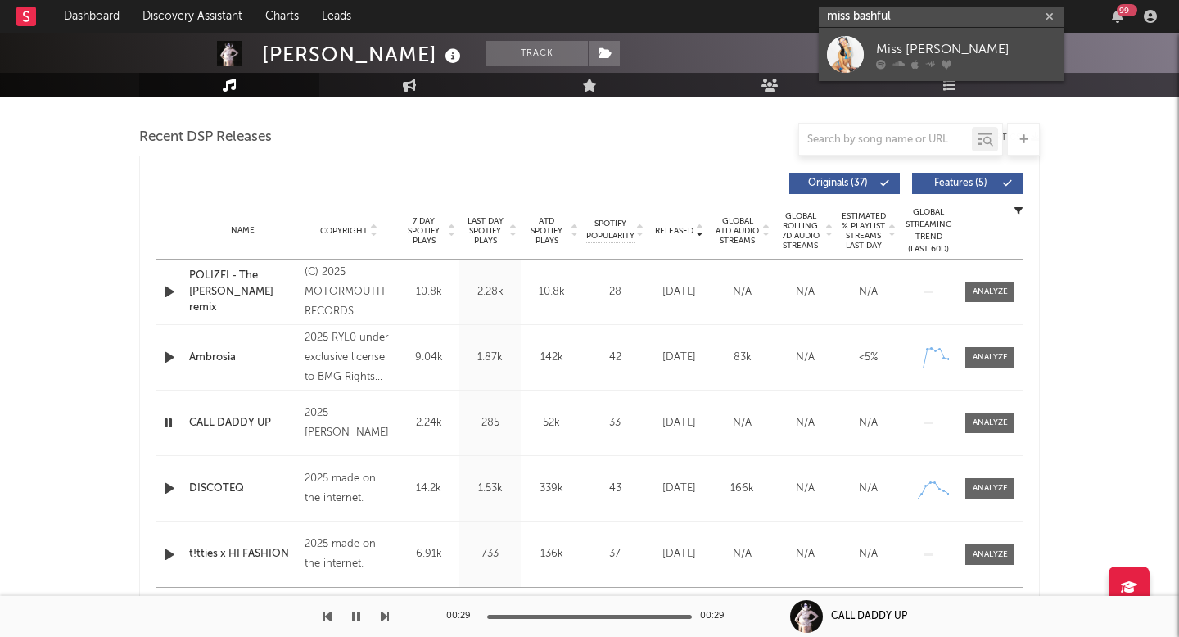
type input "miss bashful"
click at [938, 38] on link "Miss Bashful" at bounding box center [942, 54] width 246 height 53
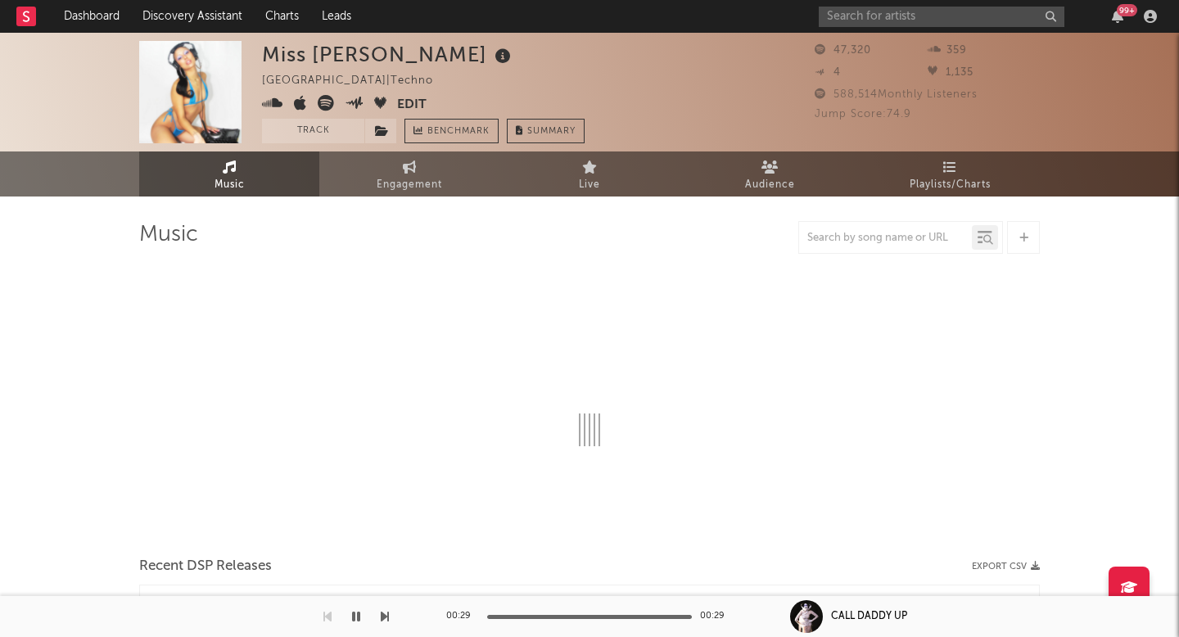
select select "6m"
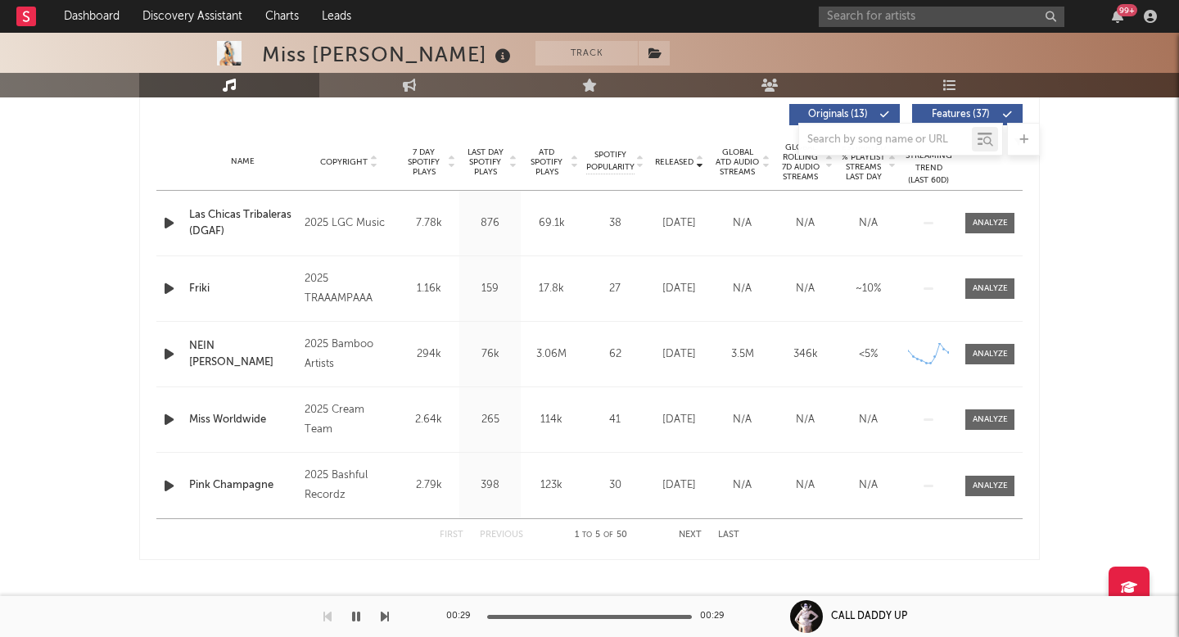
scroll to position [638, 0]
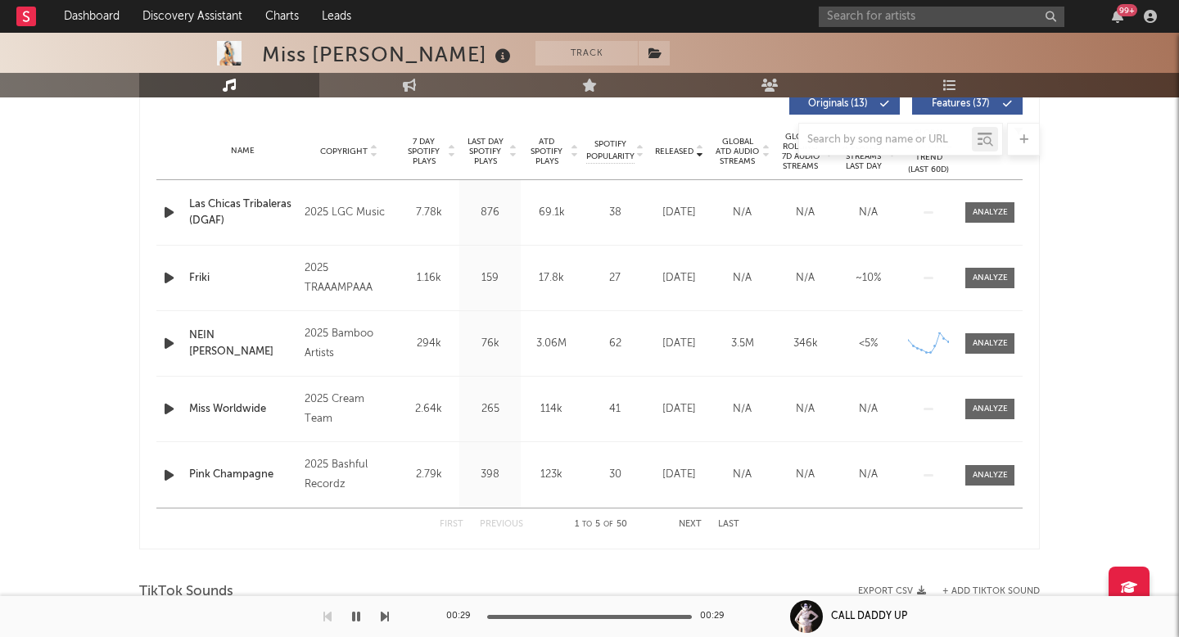
click at [668, 154] on div at bounding box center [589, 139] width 901 height 33
click at [694, 154] on div at bounding box center [589, 139] width 901 height 33
click at [682, 151] on div at bounding box center [589, 139] width 901 height 33
click at [670, 151] on div at bounding box center [589, 139] width 901 height 33
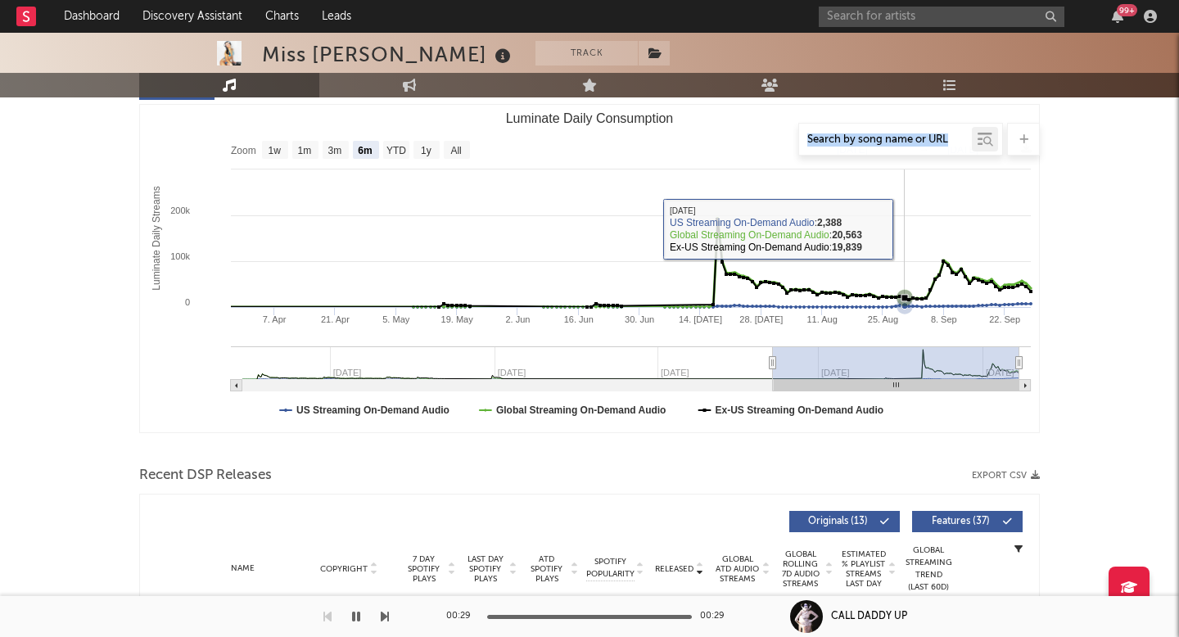
scroll to position [0, 0]
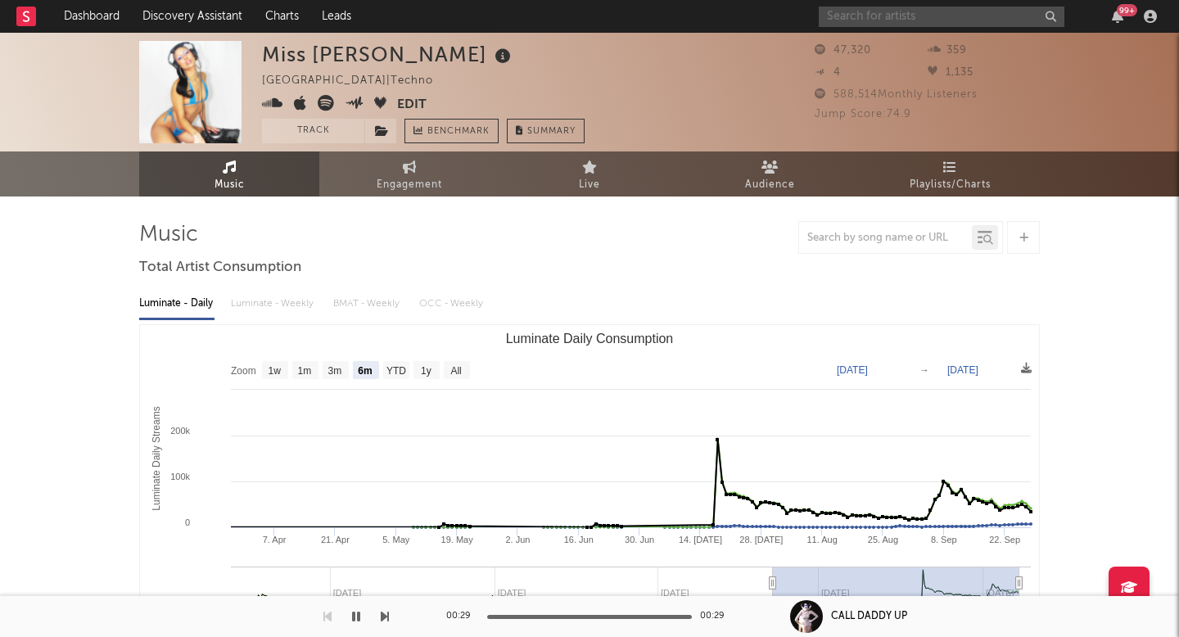
click at [886, 21] on input "text" at bounding box center [942, 17] width 246 height 20
type input "reysha rami"
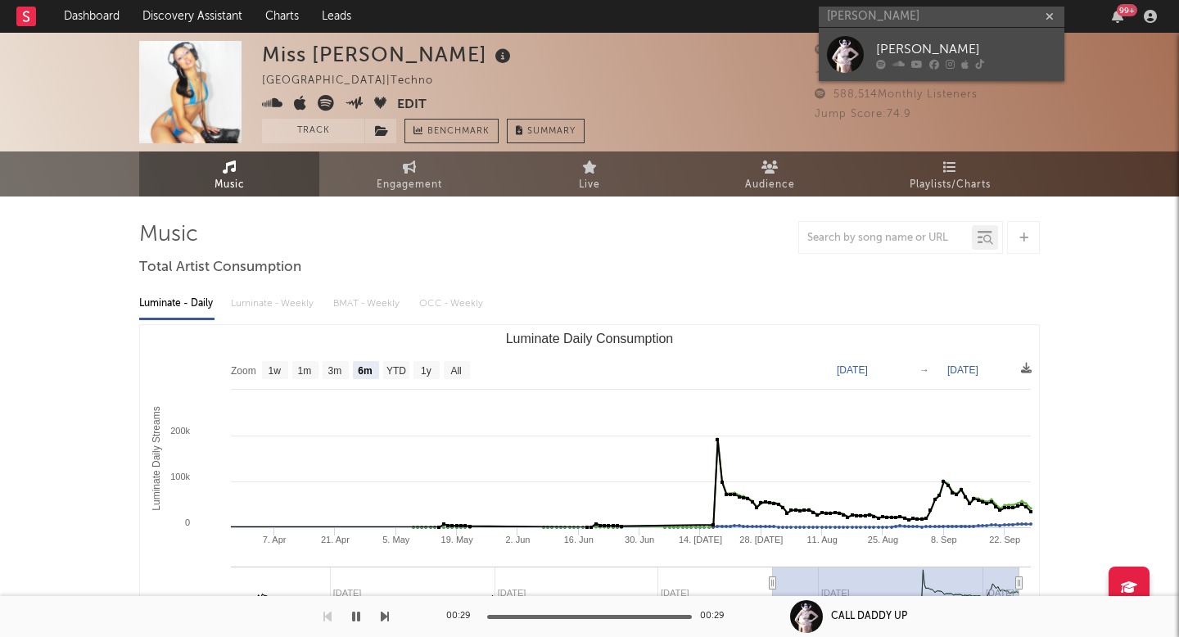
click at [955, 34] on link "REYSHA RAMI" at bounding box center [942, 54] width 246 height 53
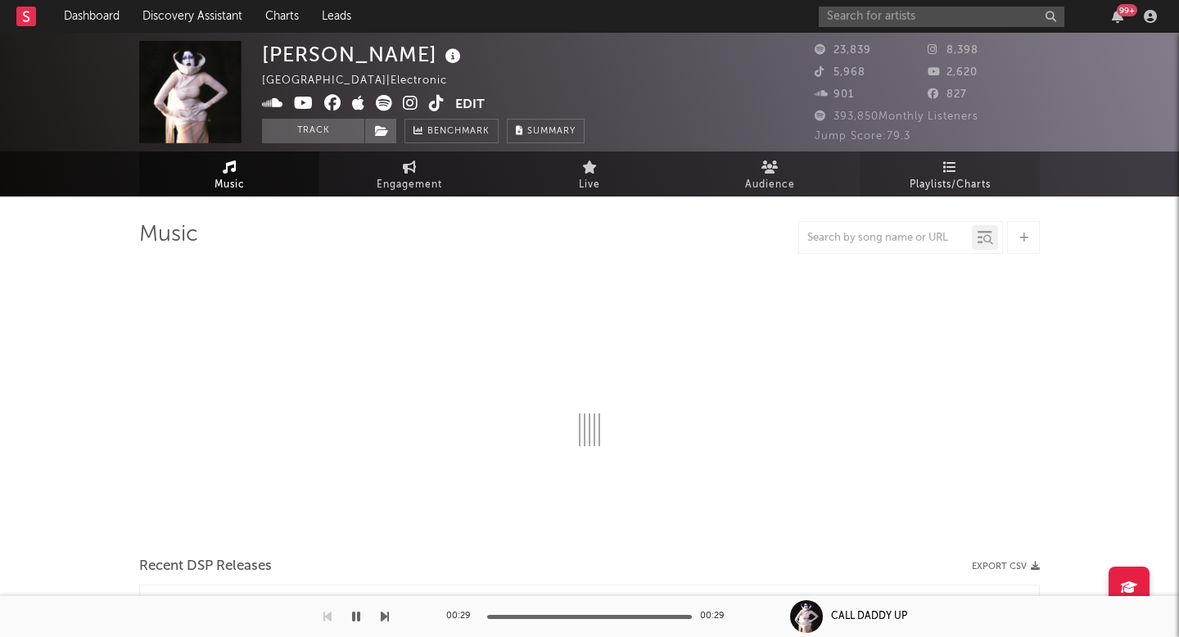
click at [924, 167] on link "Playlists/Charts" at bounding box center [950, 173] width 180 height 45
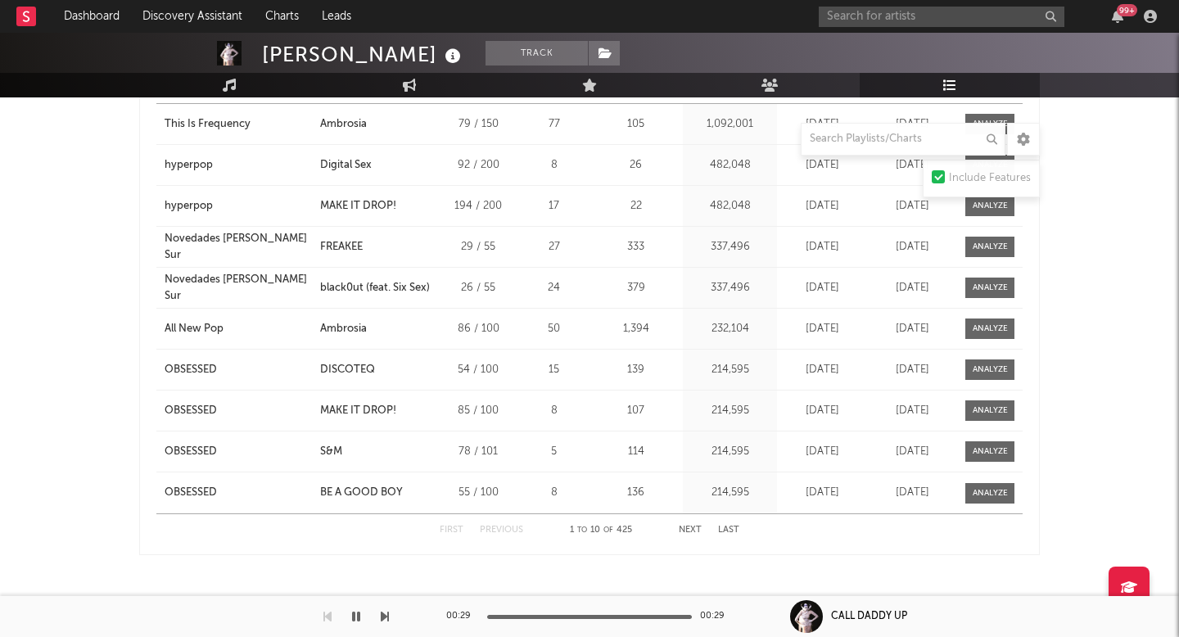
scroll to position [947, 0]
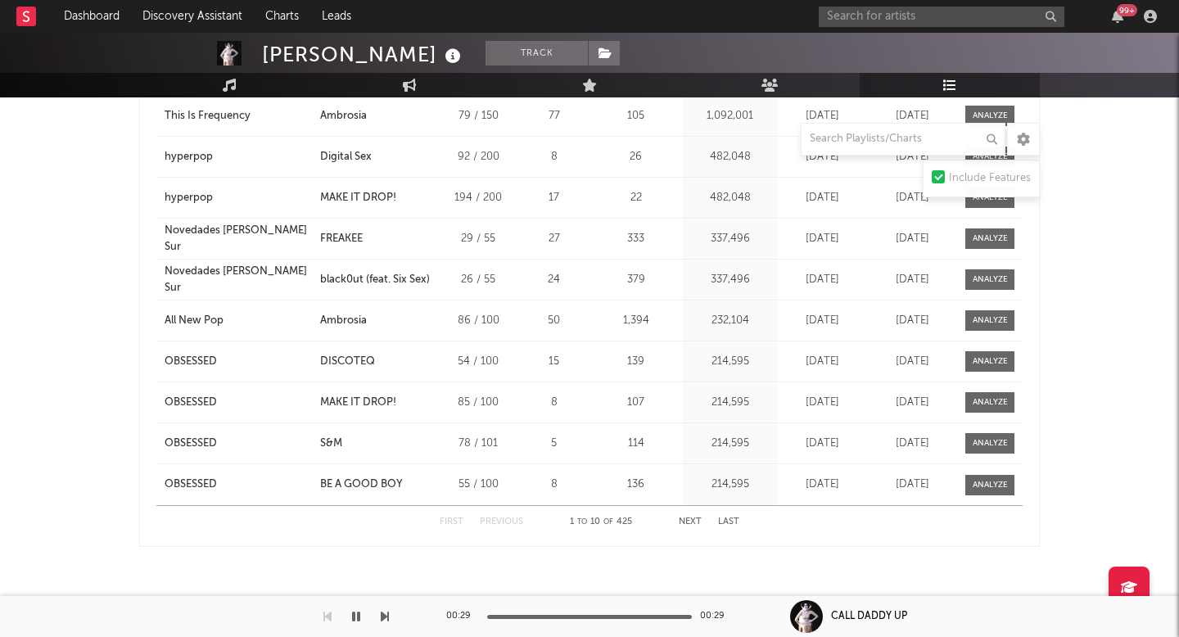
click at [690, 522] on button "Next" at bounding box center [690, 522] width 23 height 9
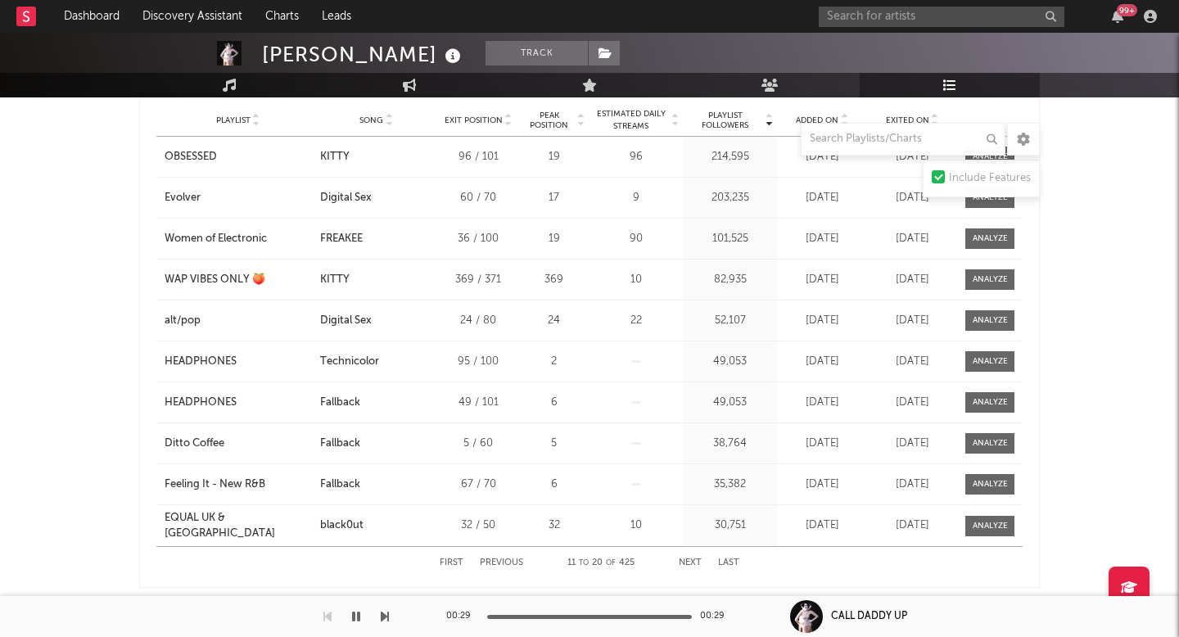
scroll to position [904, 0]
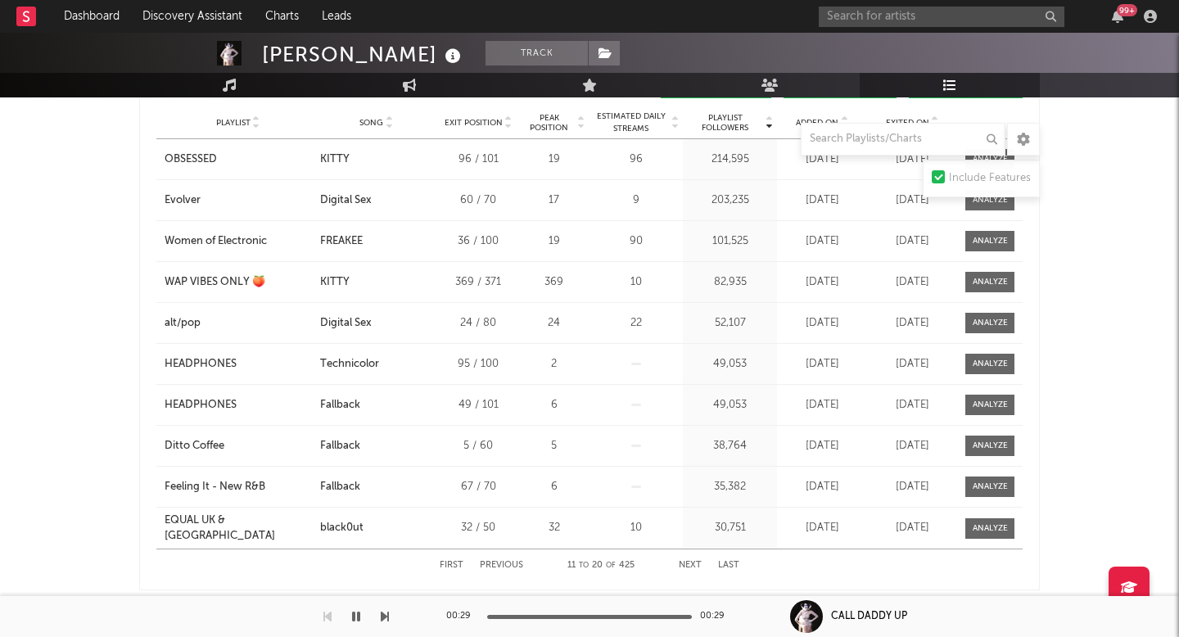
click at [693, 563] on button "Next" at bounding box center [690, 565] width 23 height 9
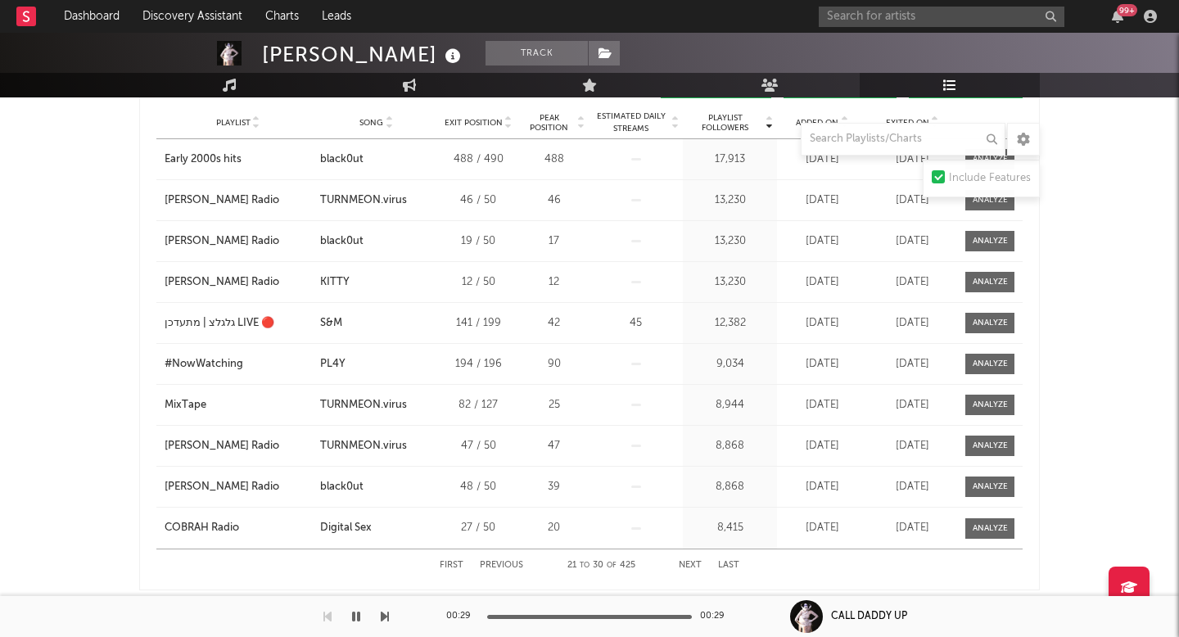
click at [693, 563] on button "Next" at bounding box center [690, 565] width 23 height 9
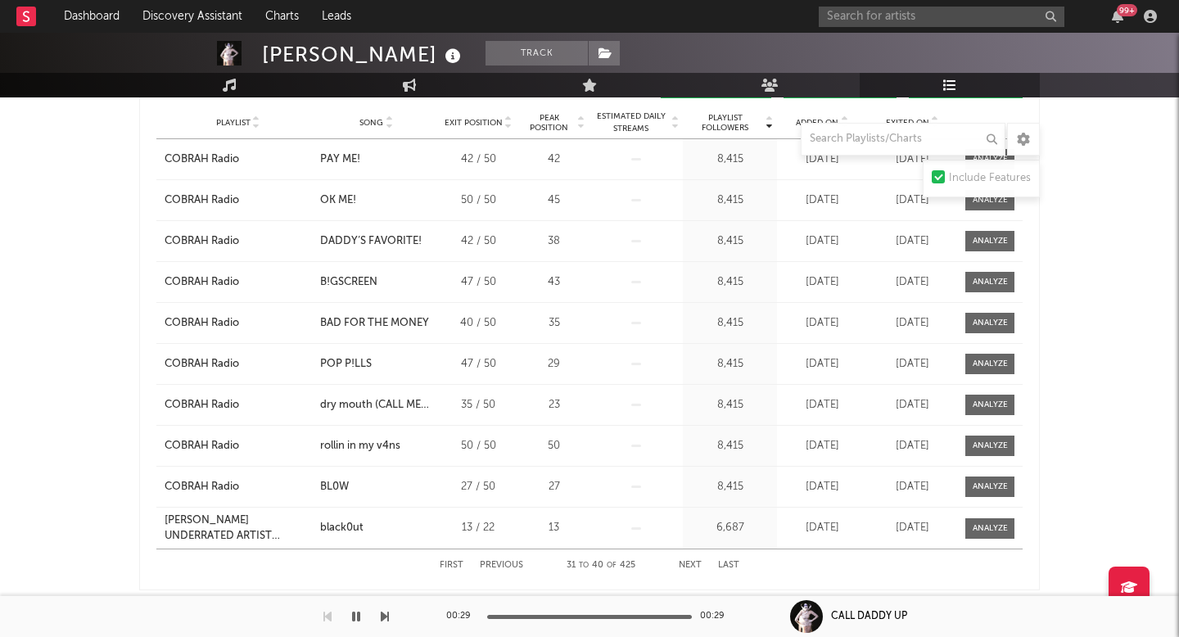
click at [694, 563] on button "Next" at bounding box center [690, 565] width 23 height 9
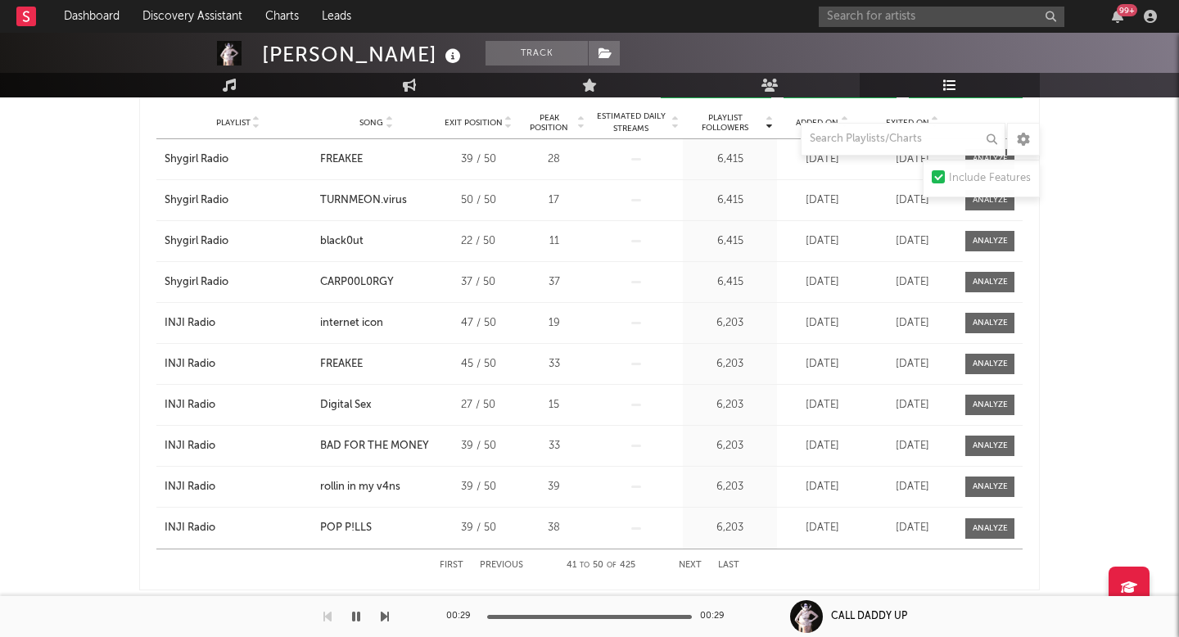
click at [694, 563] on button "Next" at bounding box center [690, 565] width 23 height 9
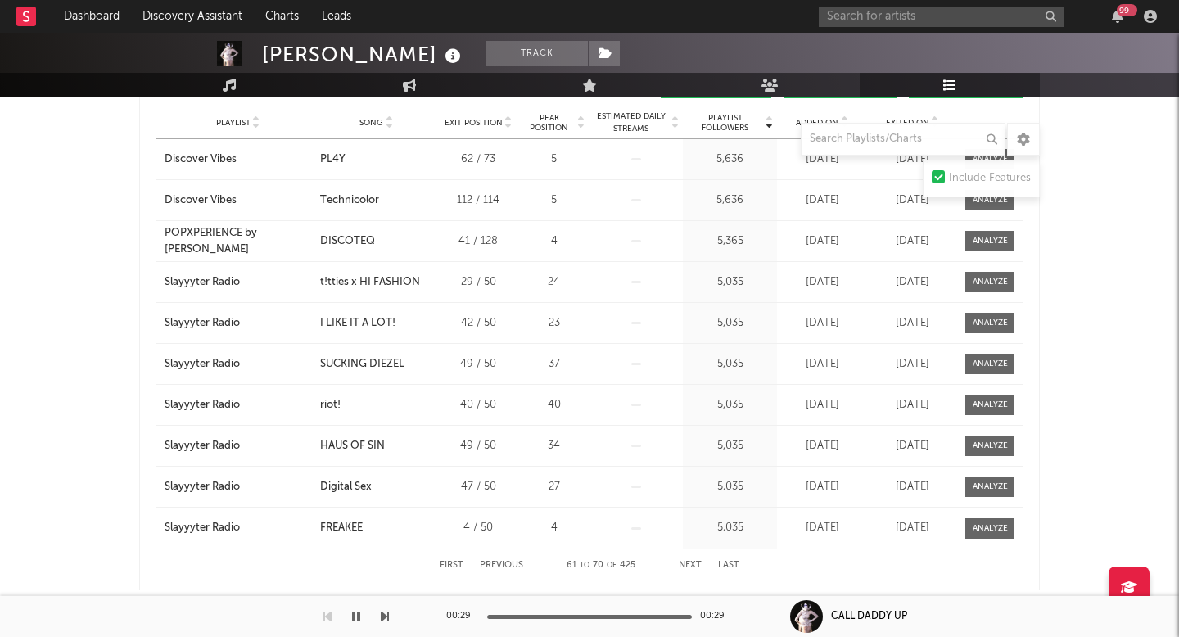
click at [722, 565] on button "Last" at bounding box center [728, 565] width 21 height 9
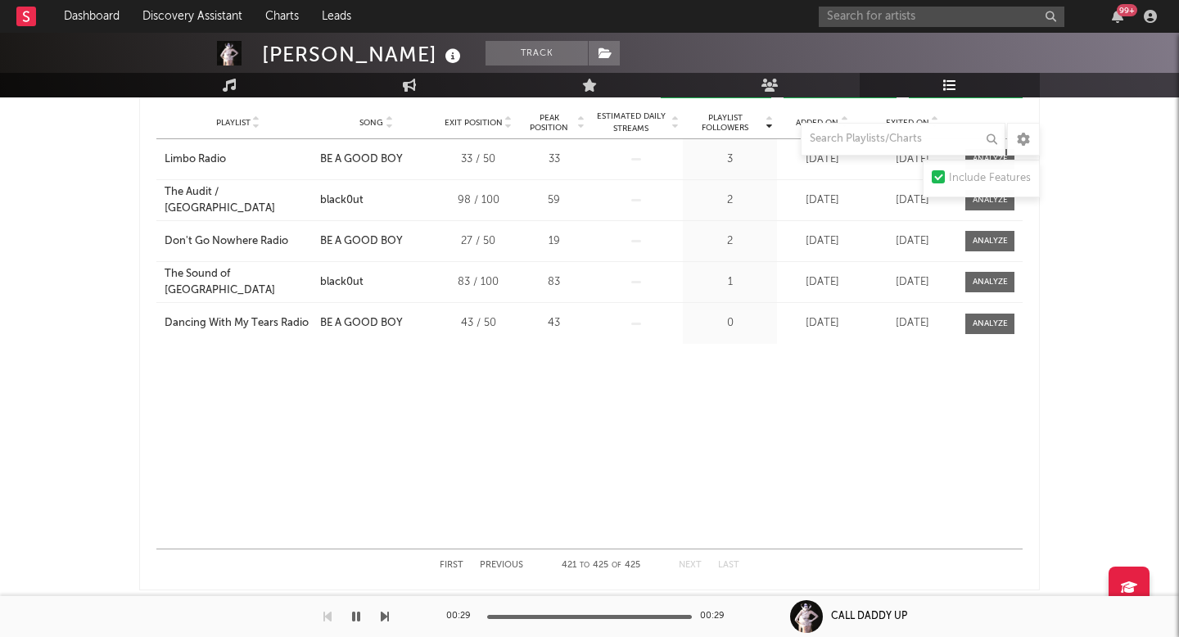
click at [722, 565] on button "Last" at bounding box center [728, 565] width 21 height 9
click at [451, 565] on button "First" at bounding box center [452, 565] width 24 height 9
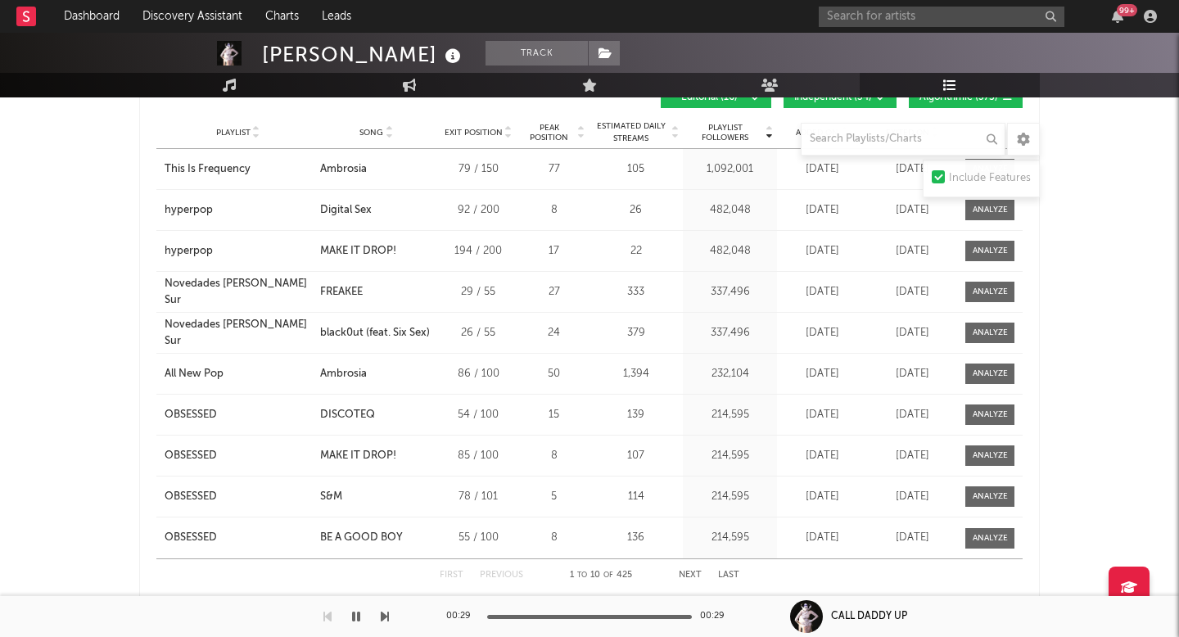
scroll to position [889, 0]
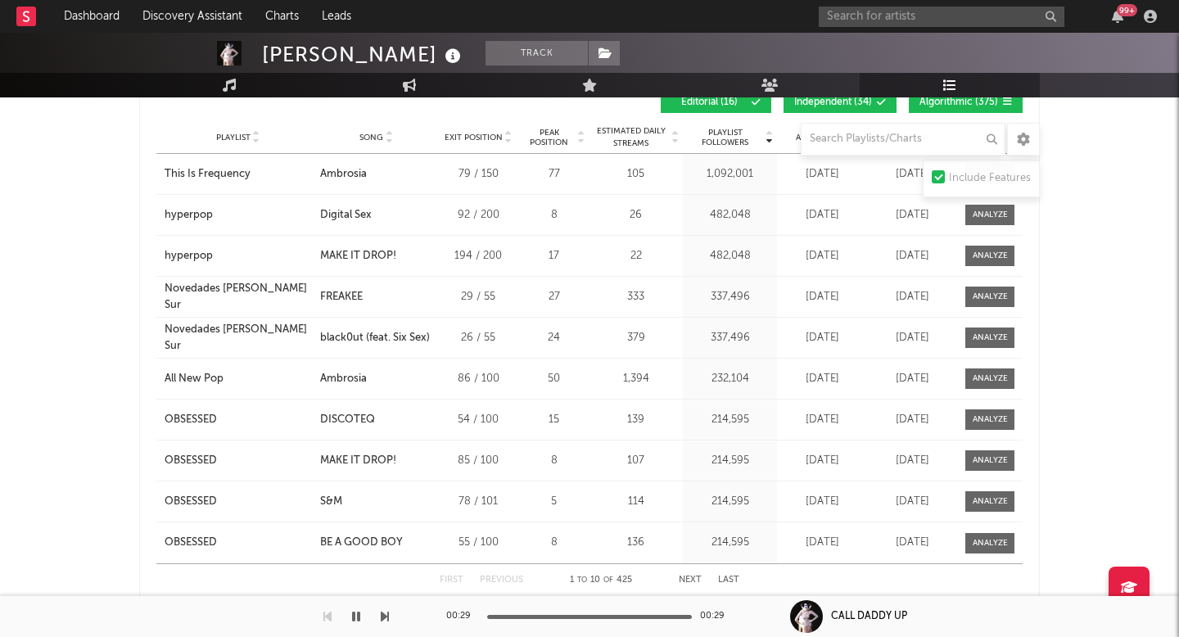
click at [685, 579] on button "Next" at bounding box center [690, 580] width 23 height 9
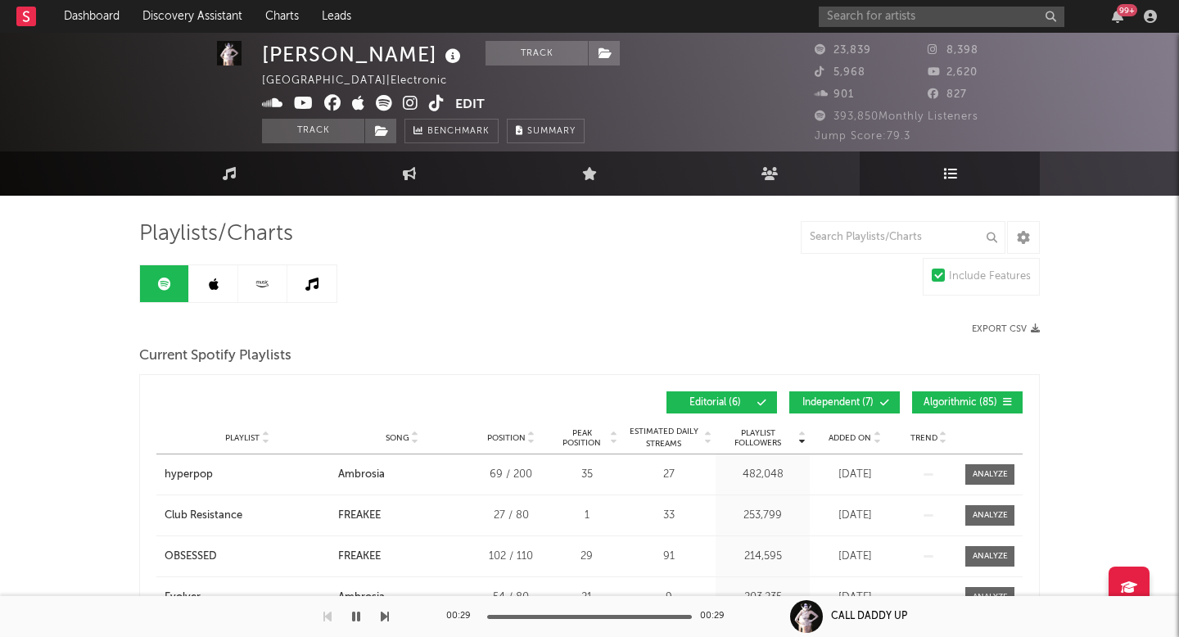
scroll to position [0, 0]
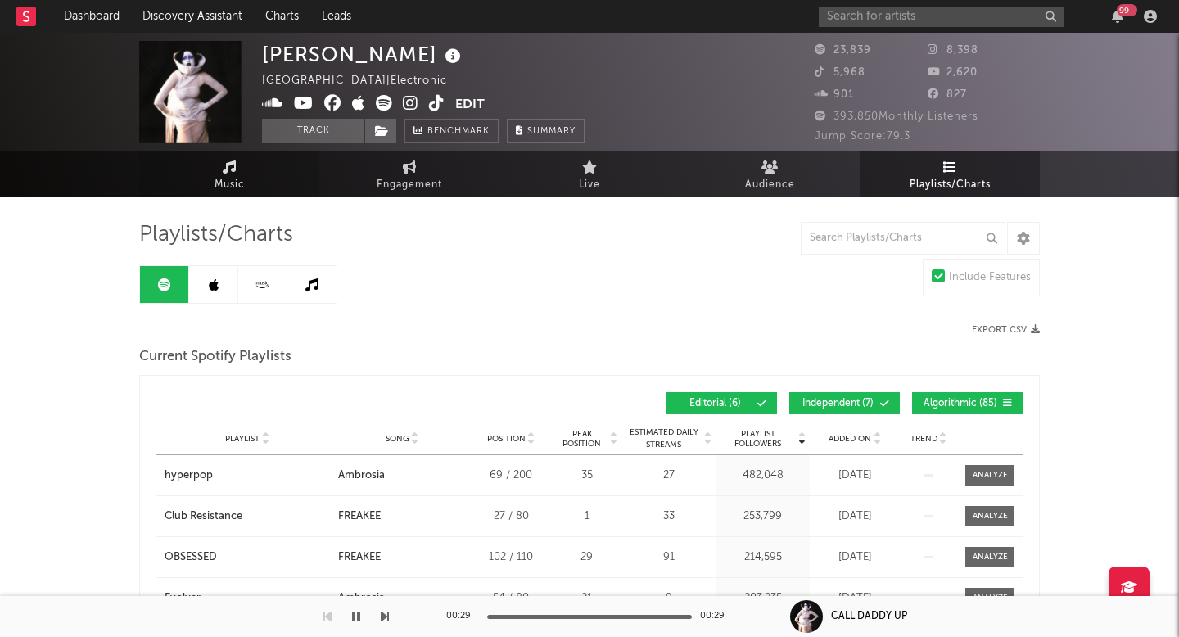
click at [251, 173] on link "Music" at bounding box center [229, 173] width 180 height 45
select select "6m"
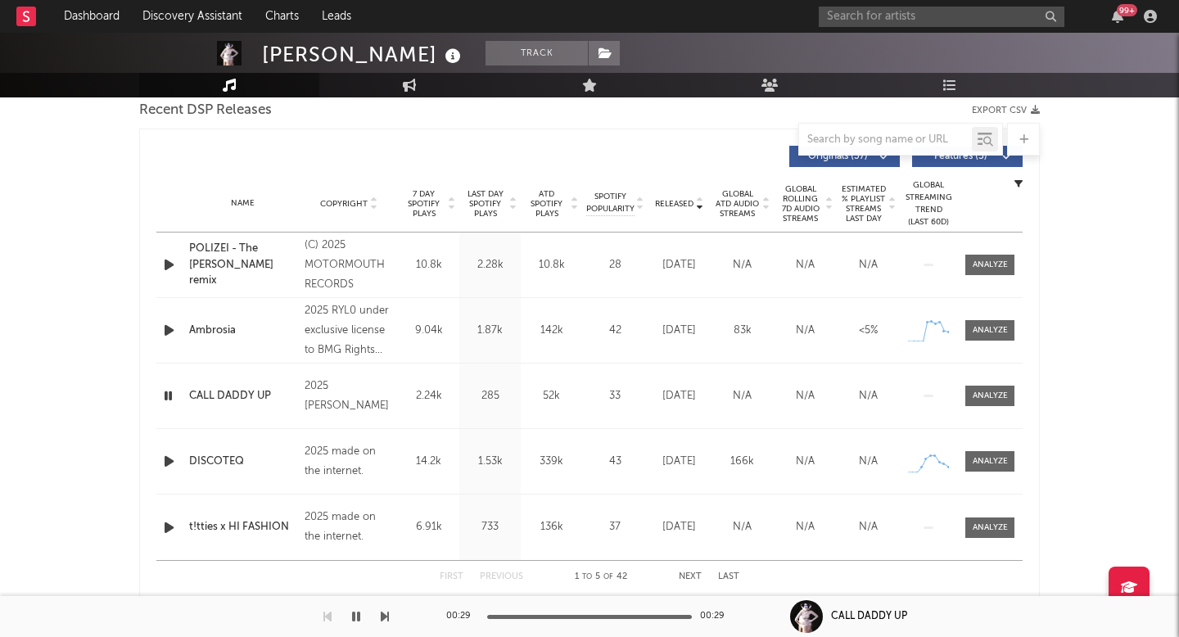
scroll to position [617, 0]
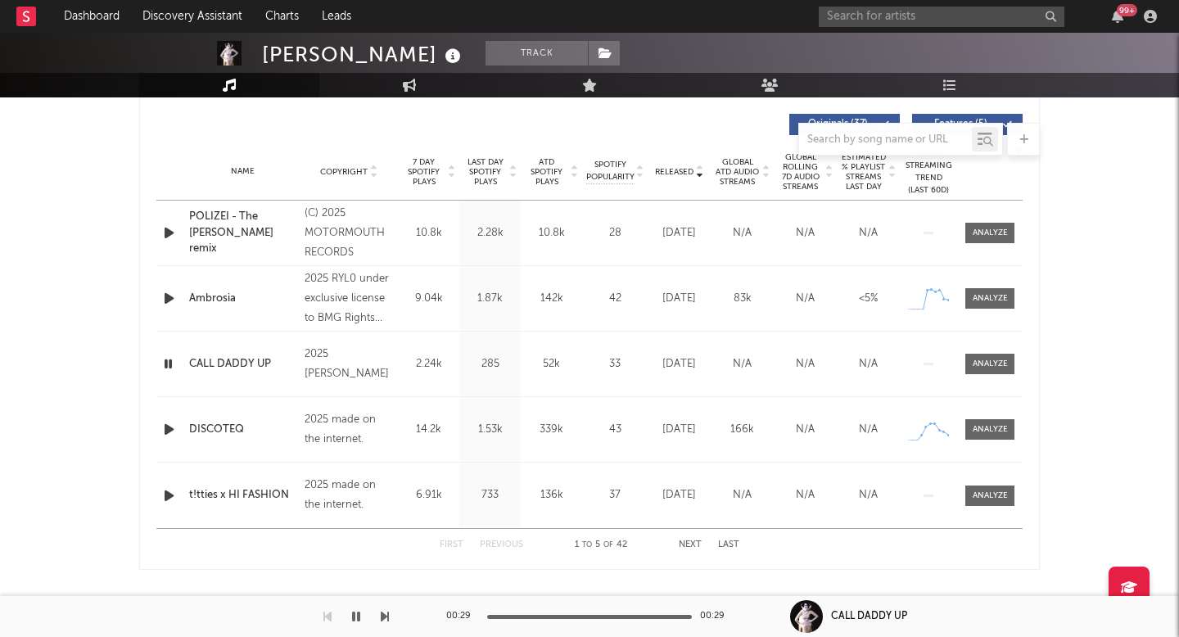
click at [683, 182] on div "Name Copyright Label Album Names Composer Names 7 Day Spotify Plays Last Day Sp…" at bounding box center [589, 171] width 866 height 57
click at [676, 170] on span "Released" at bounding box center [674, 172] width 38 height 10
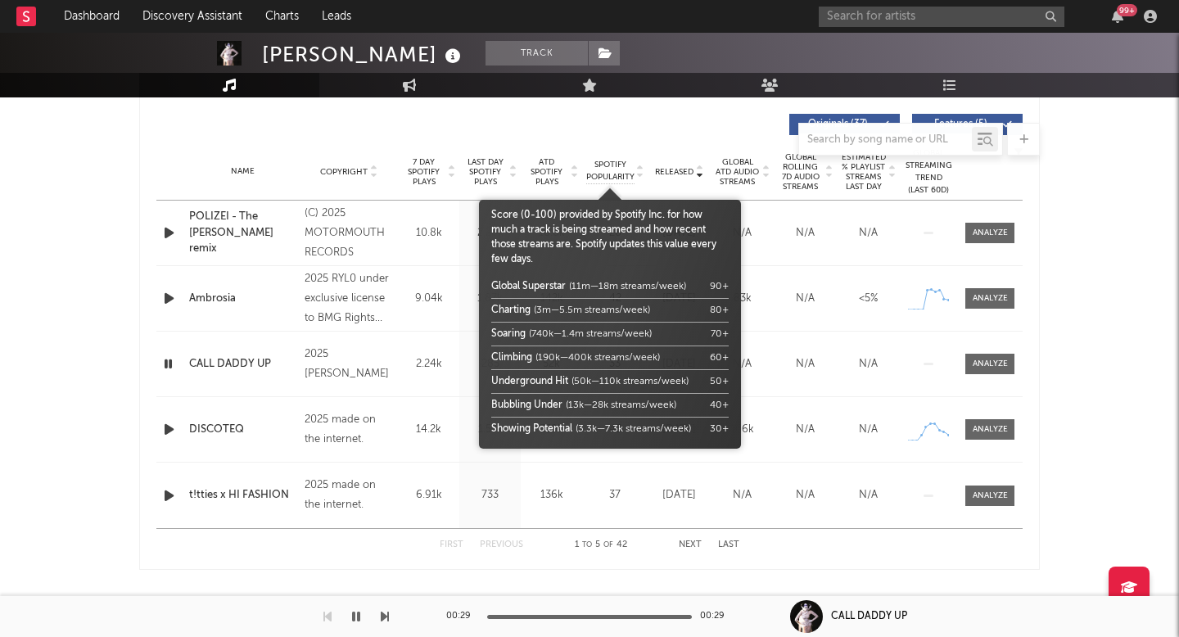
click at [616, 174] on span "Spotify Popularity" at bounding box center [610, 171] width 48 height 25
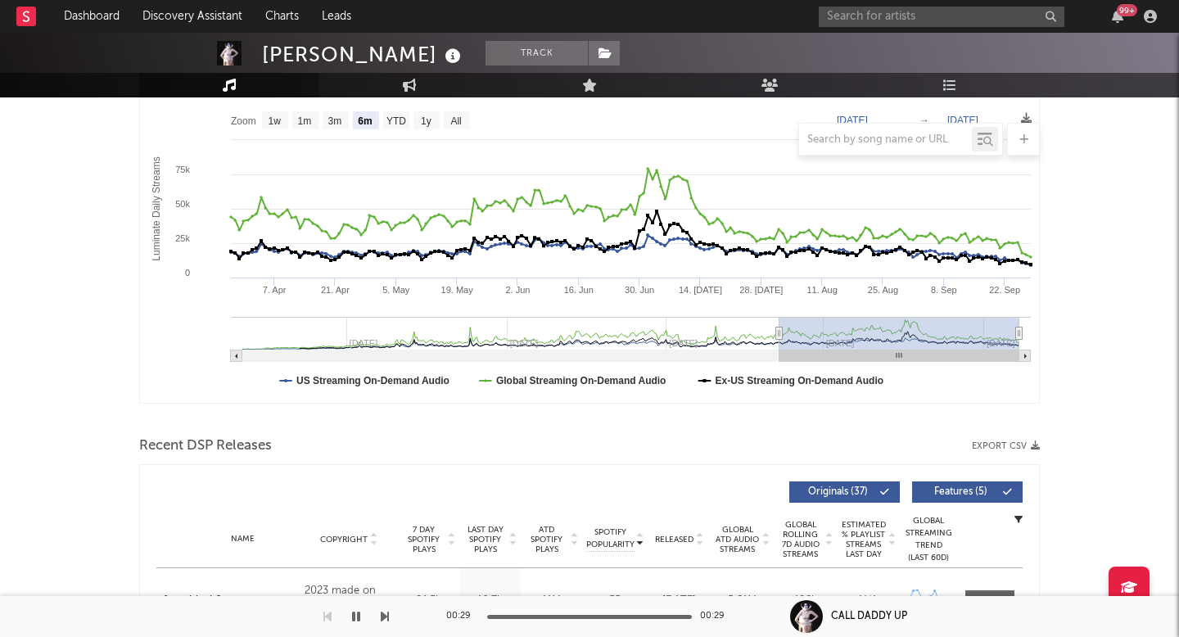
scroll to position [0, 0]
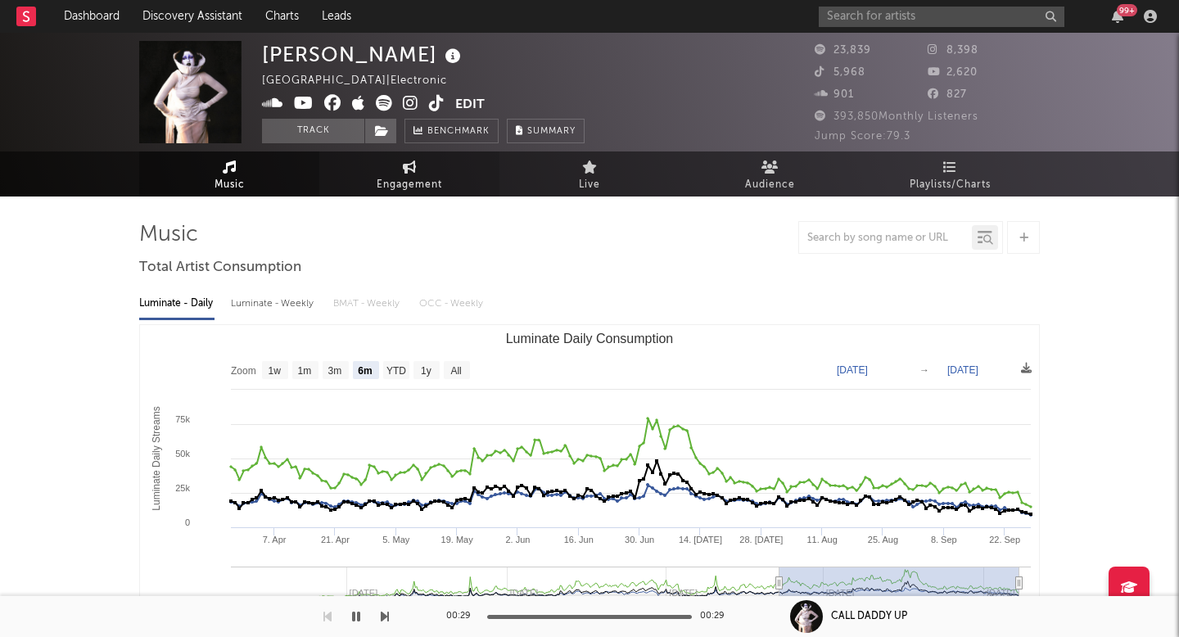
click at [433, 177] on span "Engagement" at bounding box center [410, 185] width 66 height 20
select select "1w"
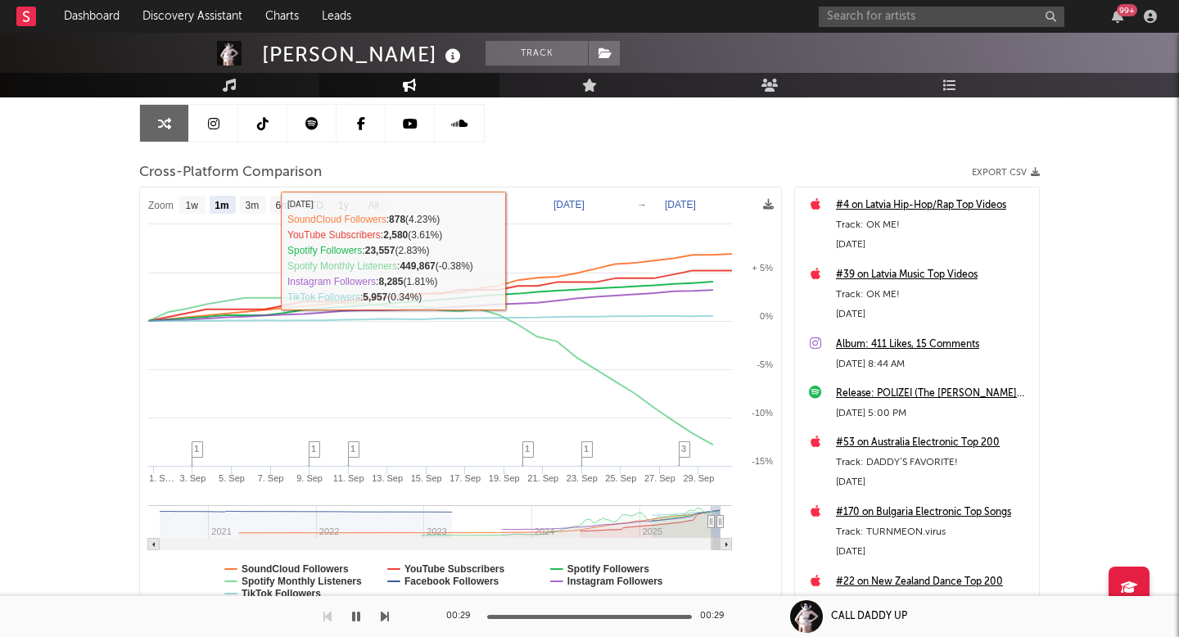
scroll to position [153, 0]
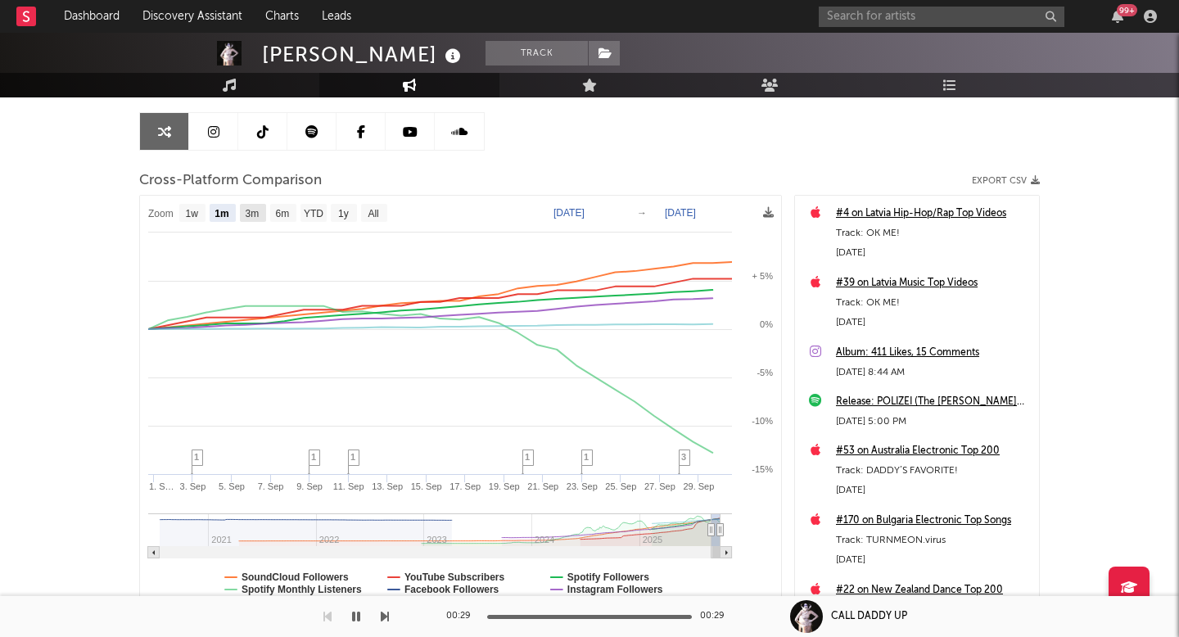
click at [259, 215] on text "3m" at bounding box center [253, 213] width 14 height 11
select select "3m"
type input "[DATE]"
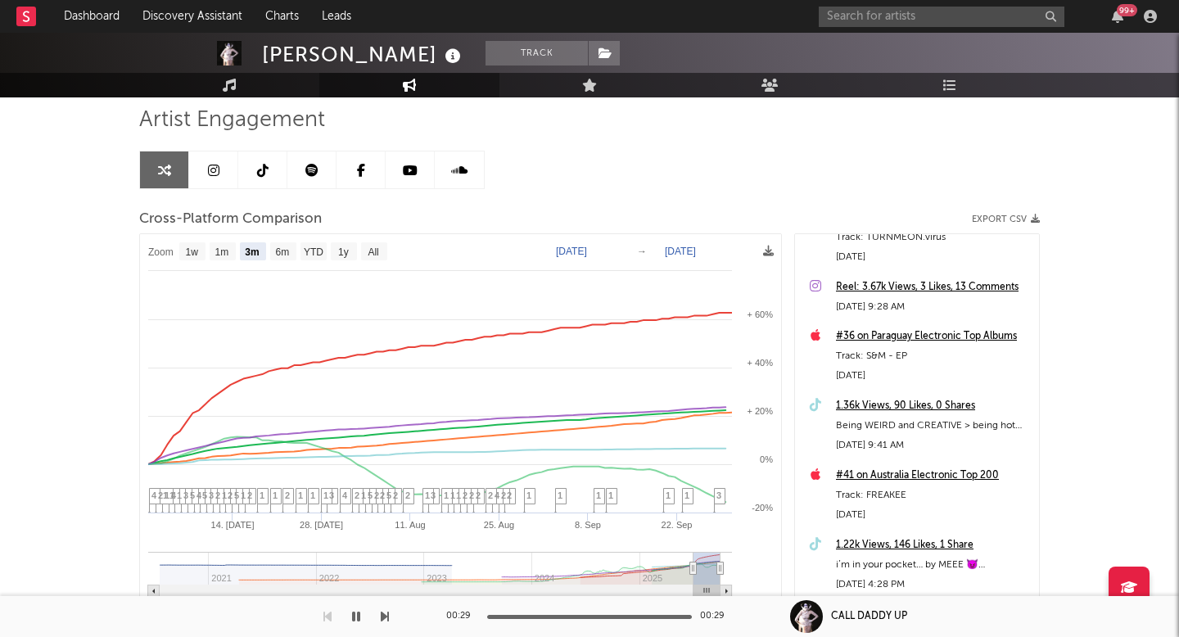
scroll to position [487, 0]
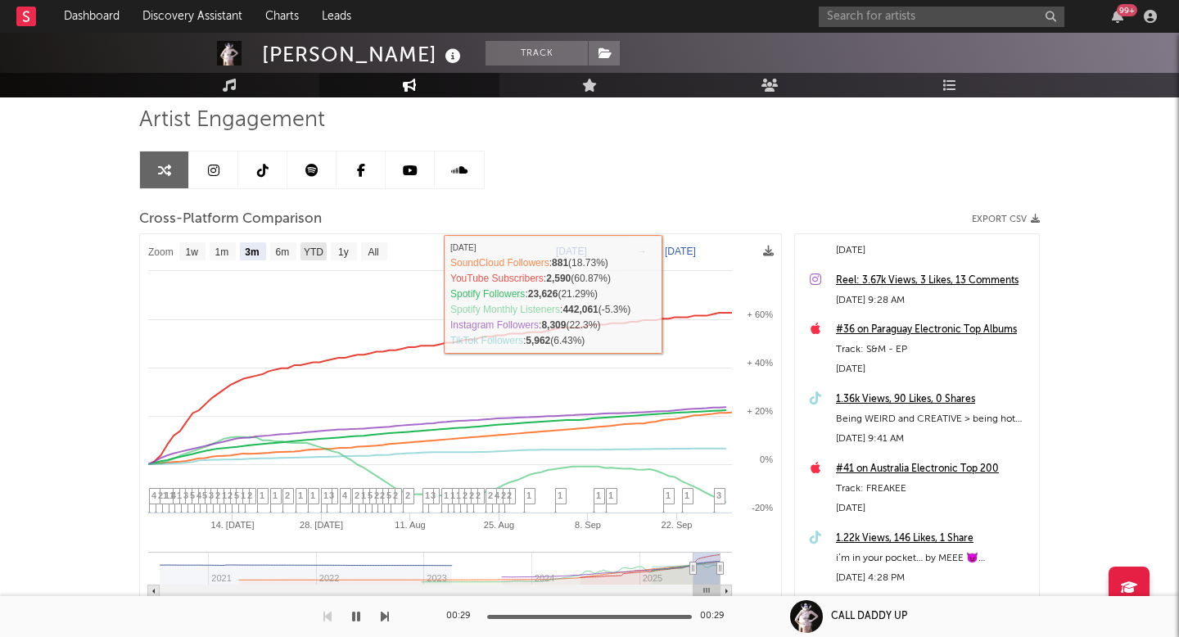
click at [319, 247] on text "YTD" at bounding box center [314, 251] width 20 height 11
select select "YTD"
type input "2025-01-01"
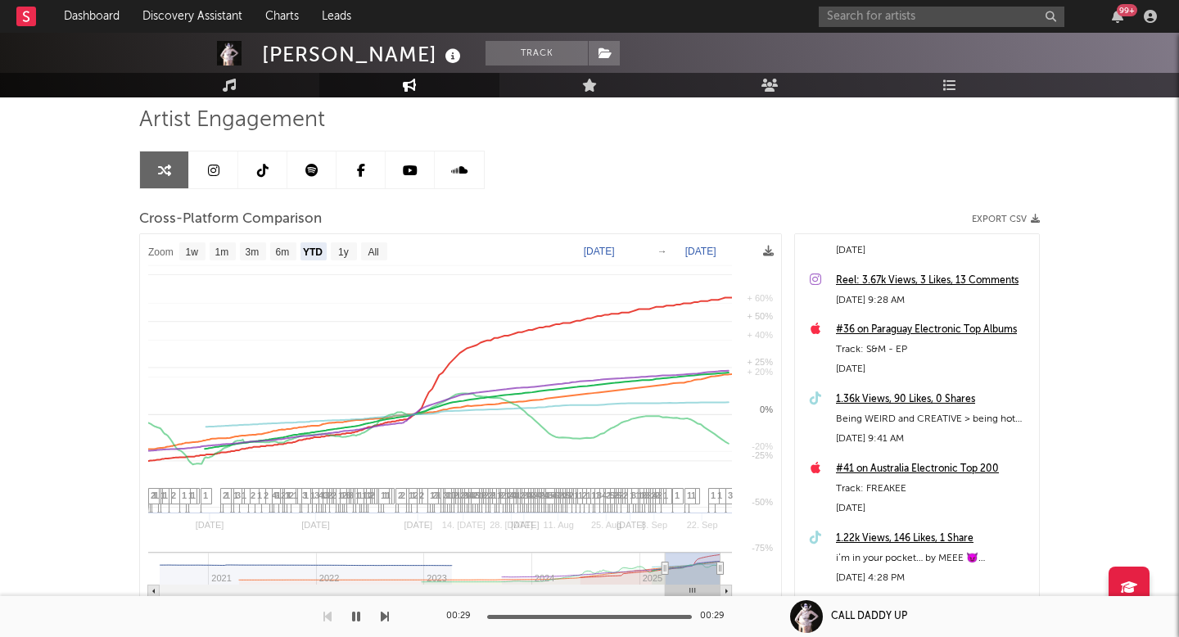
select select "1w"
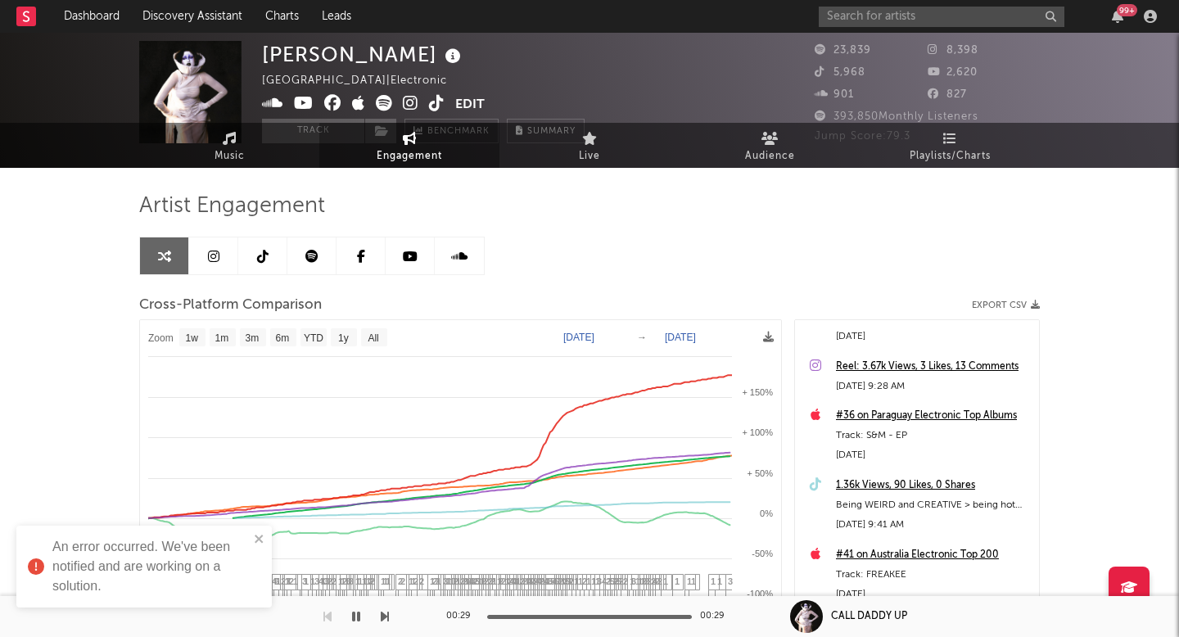
scroll to position [0, 0]
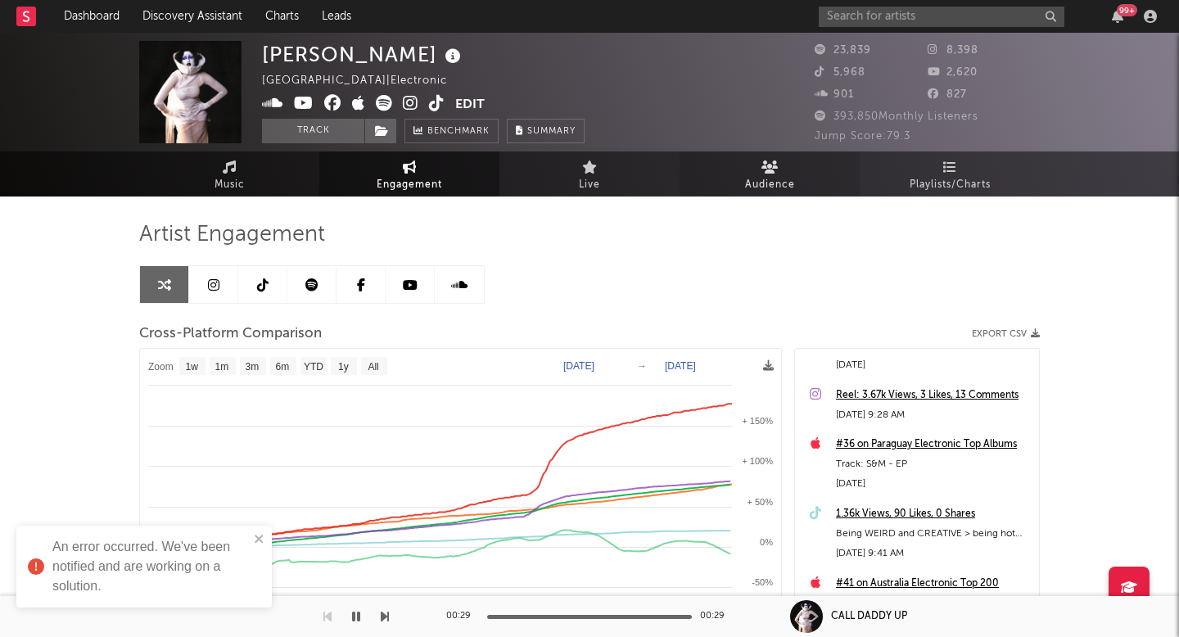
click at [784, 182] on span "Audience" at bounding box center [770, 185] width 50 height 20
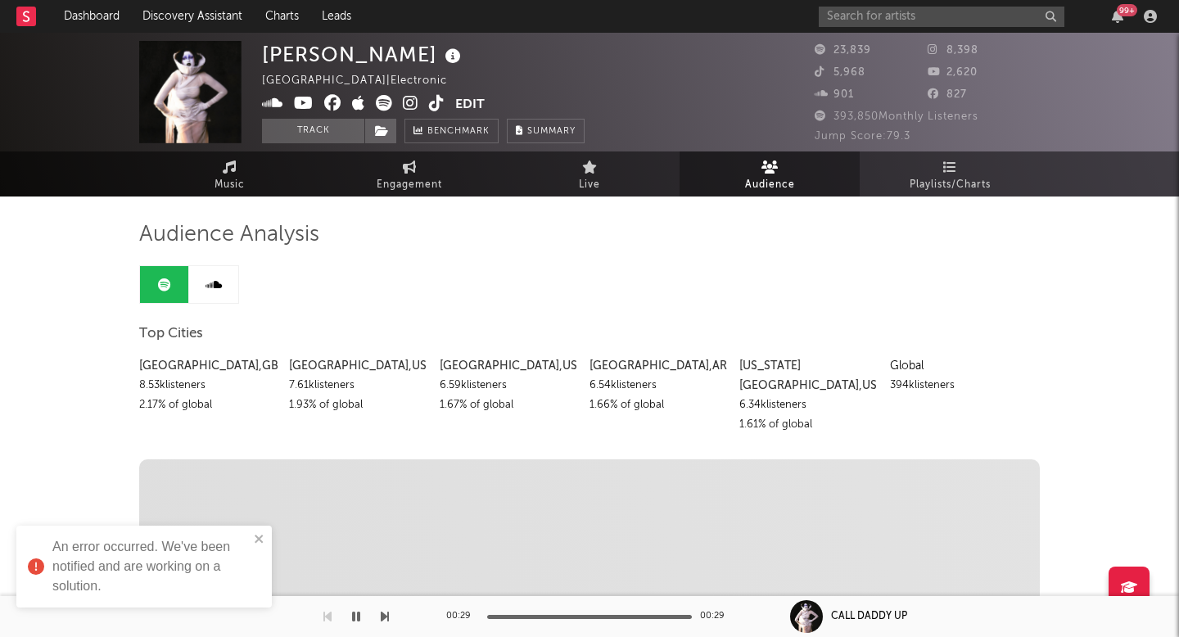
click at [257, 531] on div "An error occurred. We've been notified and are working on a solution." at bounding box center [143, 567] width 255 height 82
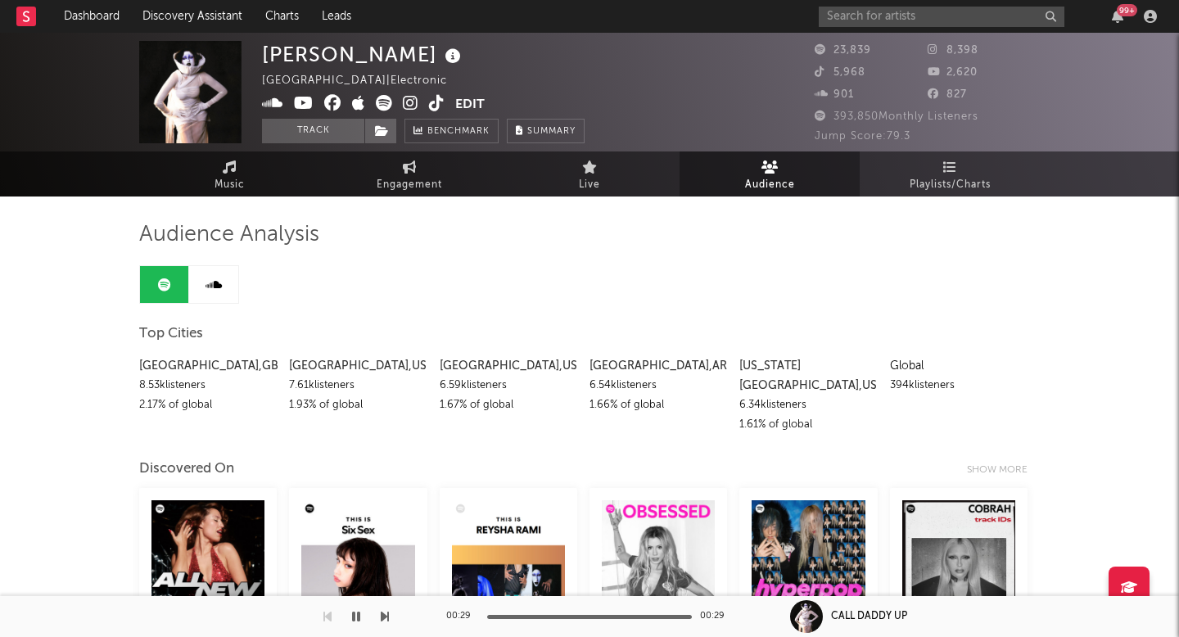
click at [195, 94] on img at bounding box center [190, 92] width 102 height 102
click at [381, 57] on div "REYSHA RAMI" at bounding box center [363, 54] width 203 height 27
click at [260, 180] on link "Music" at bounding box center [229, 173] width 180 height 45
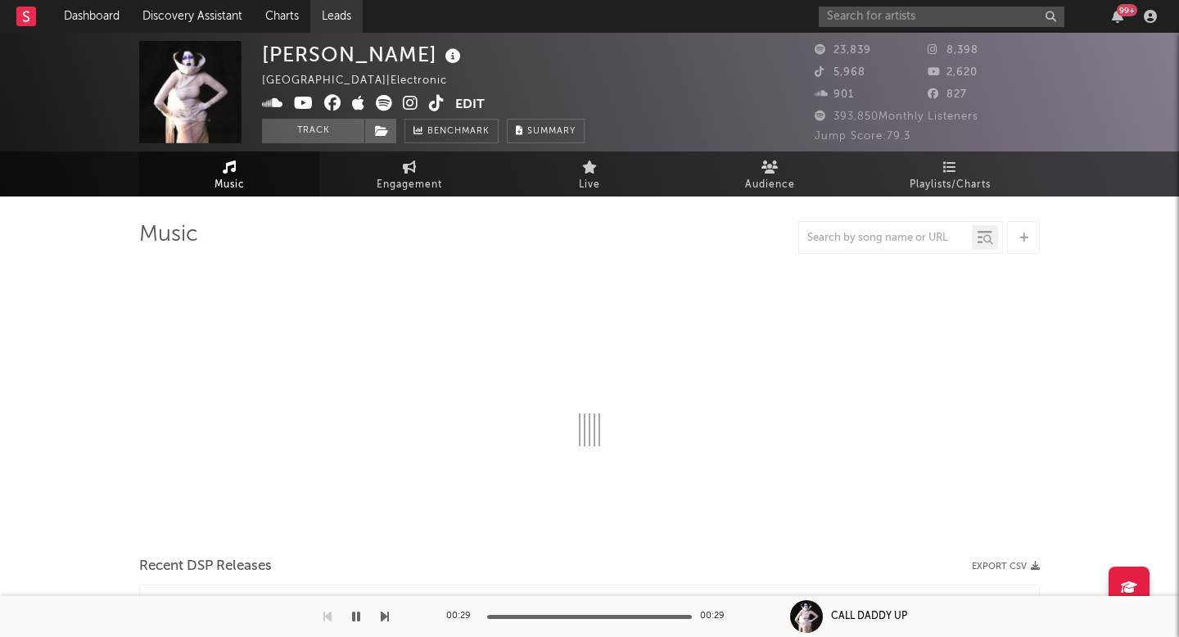
select select "6m"
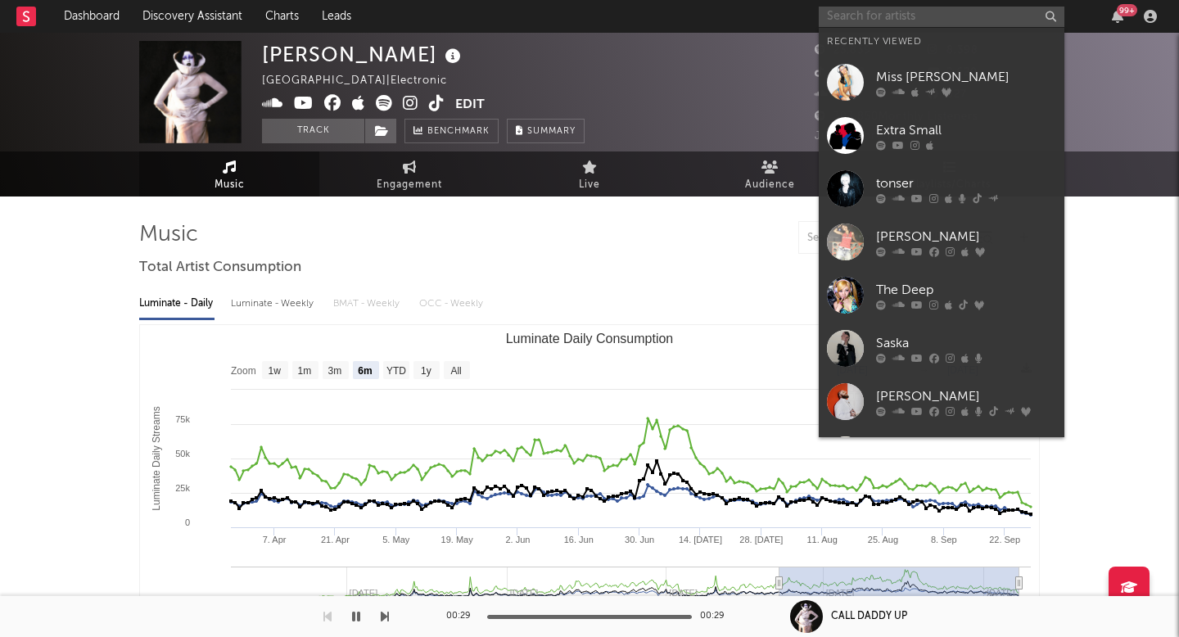
click at [877, 24] on input "text" at bounding box center [942, 17] width 246 height 20
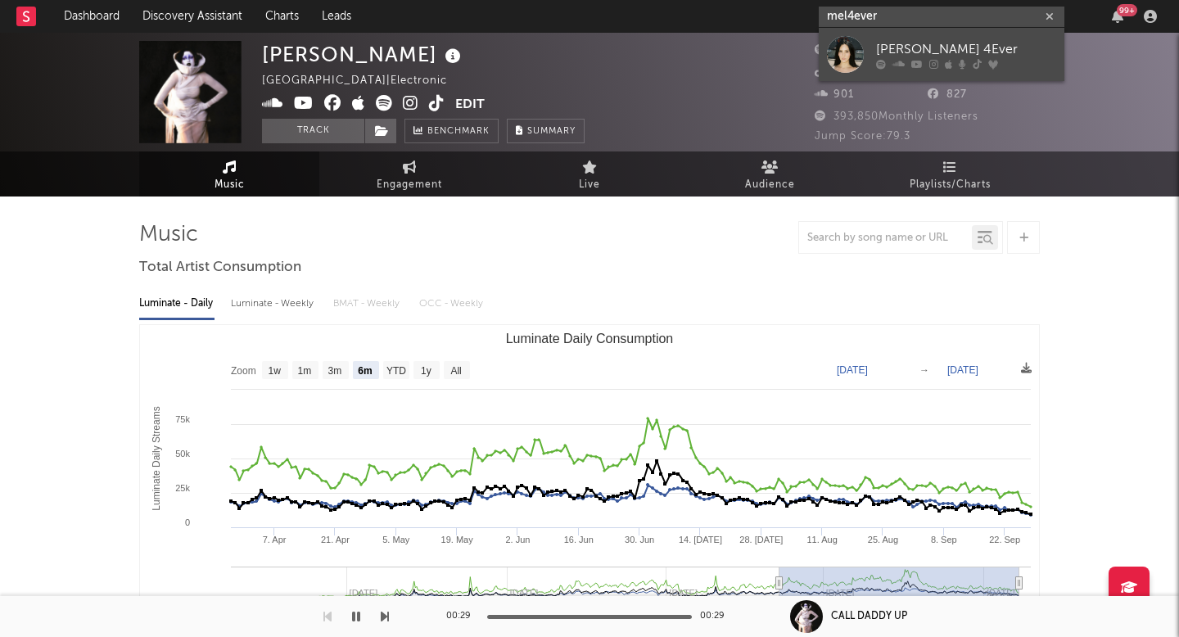
type input "mel4ever"
click at [930, 56] on div "[PERSON_NAME] 4Ever" at bounding box center [966, 49] width 180 height 20
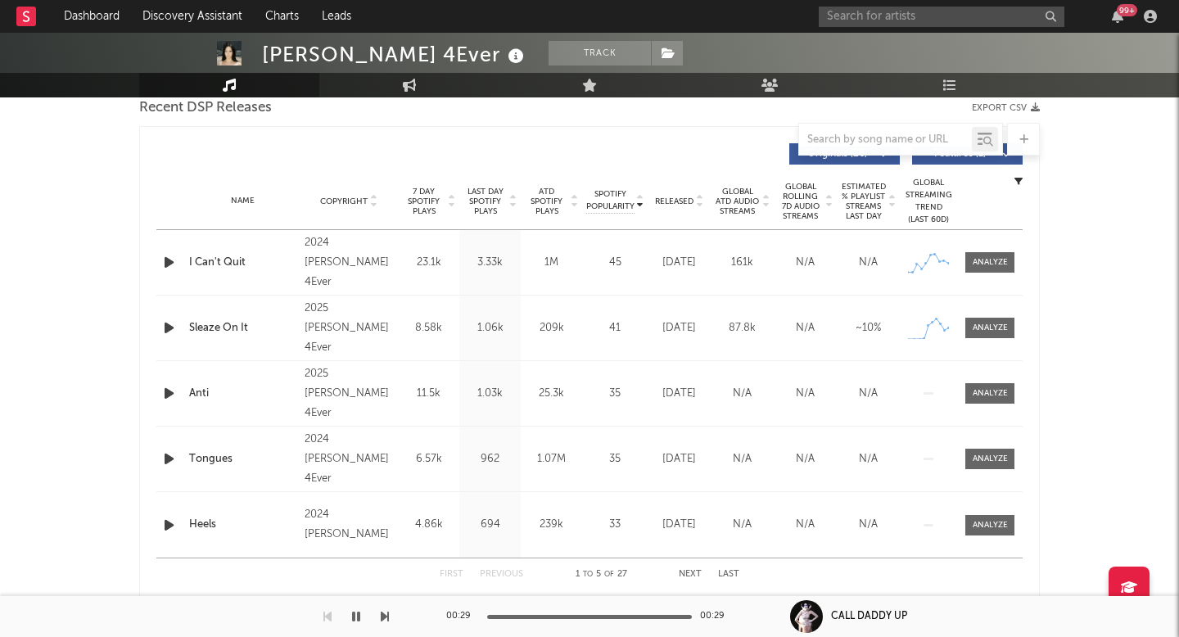
scroll to position [599, 0]
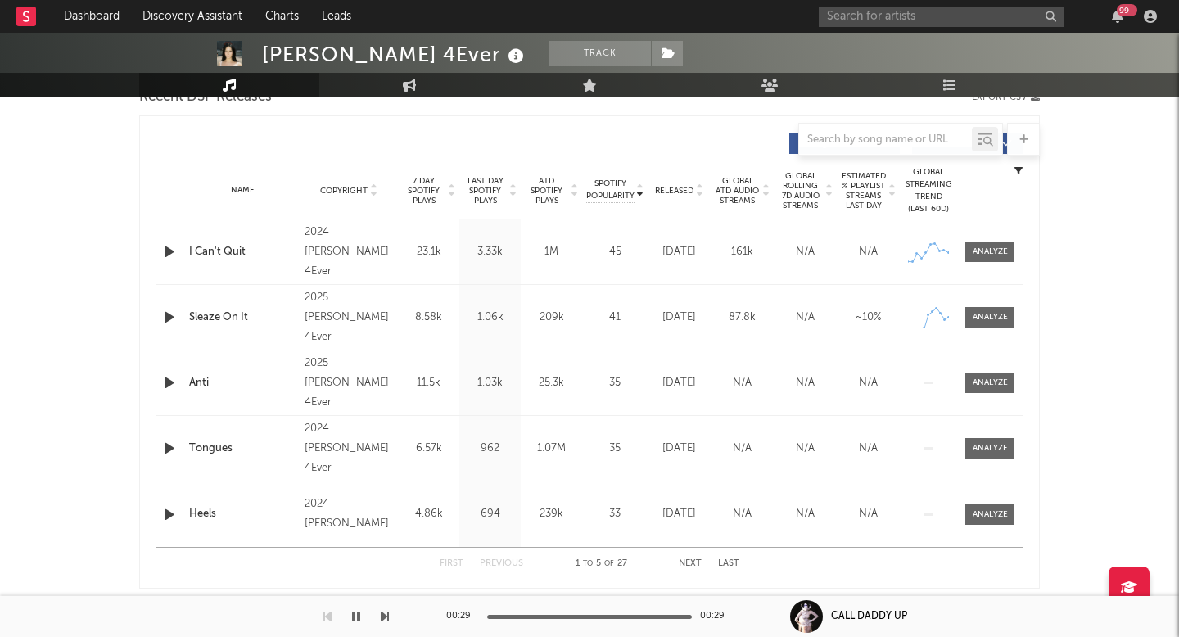
click at [674, 197] on div "Name Copyright Label Album Names Composer Names 7 Day Spotify Plays Last Day Sp…" at bounding box center [589, 190] width 866 height 57
click at [671, 187] on span "Released" at bounding box center [674, 191] width 38 height 10
click at [170, 250] on icon "button" at bounding box center [168, 252] width 17 height 20
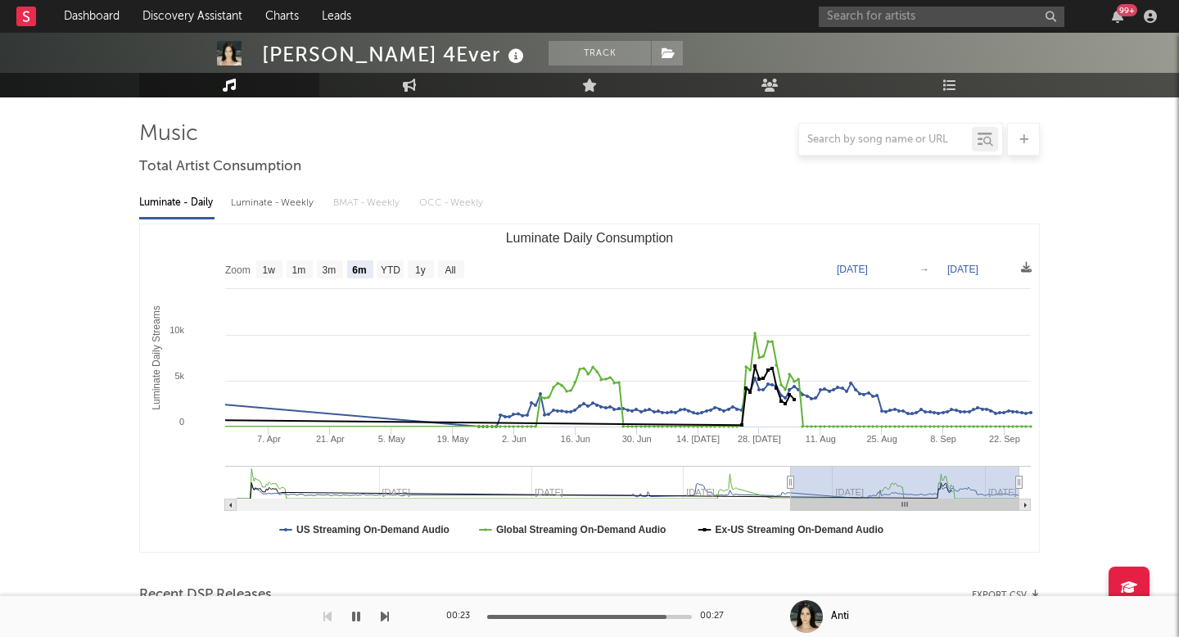
scroll to position [100, 0]
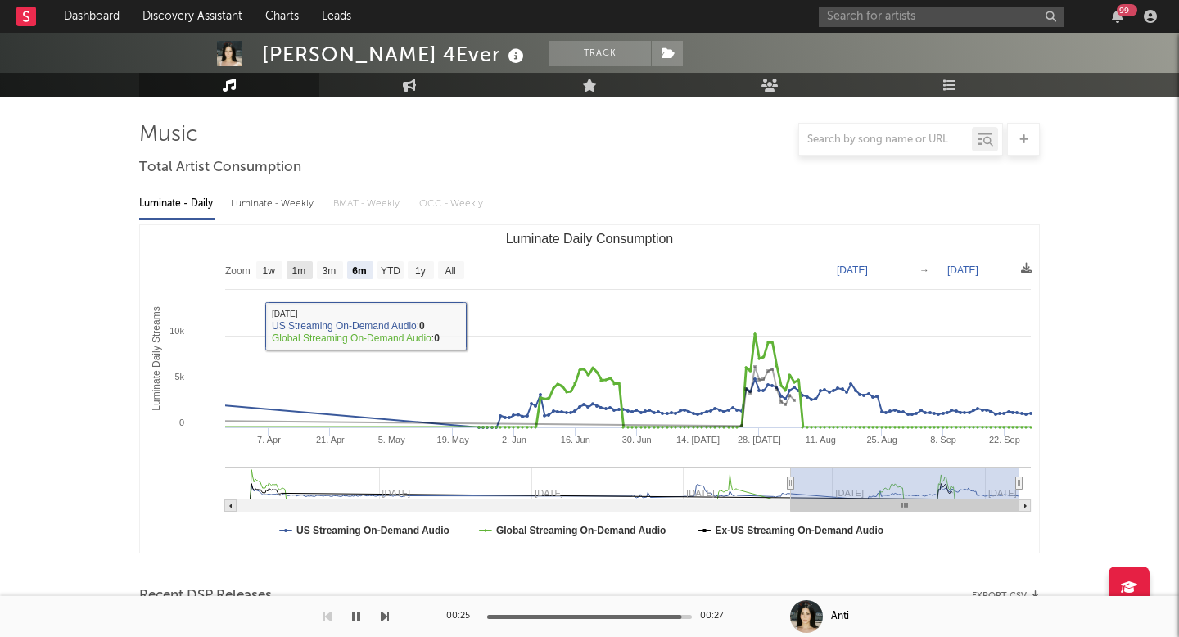
click at [296, 269] on text "1m" at bounding box center [299, 270] width 14 height 11
select select "1m"
type input "[DATE]"
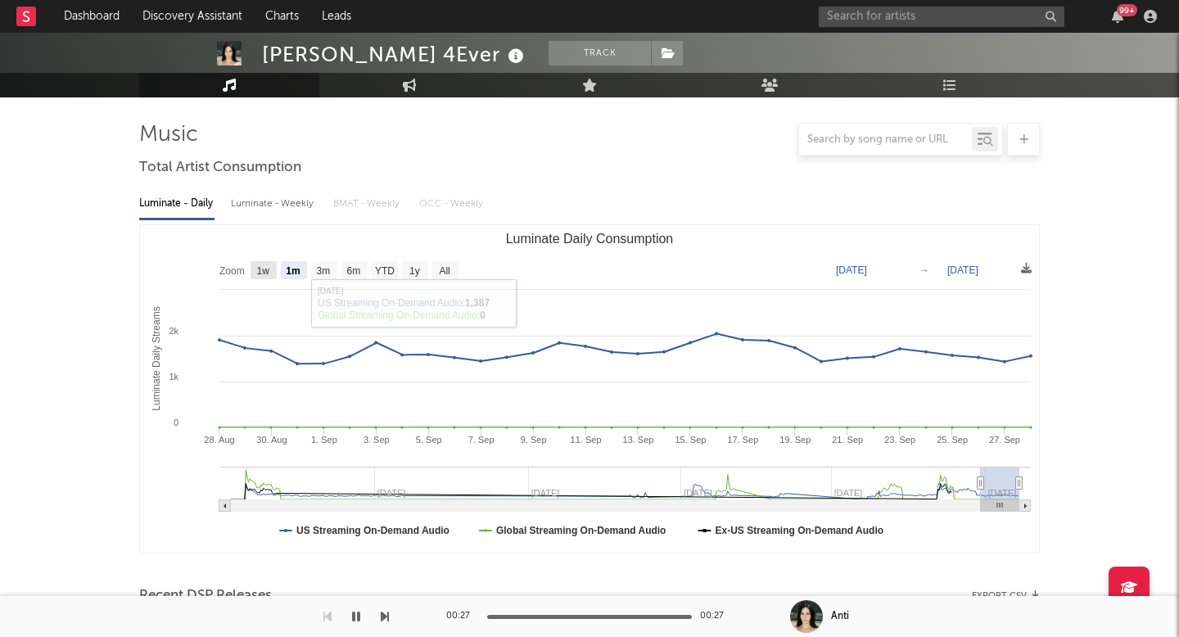
click at [260, 271] on text "1w" at bounding box center [263, 270] width 13 height 11
select select "1w"
type input "2025-09-22"
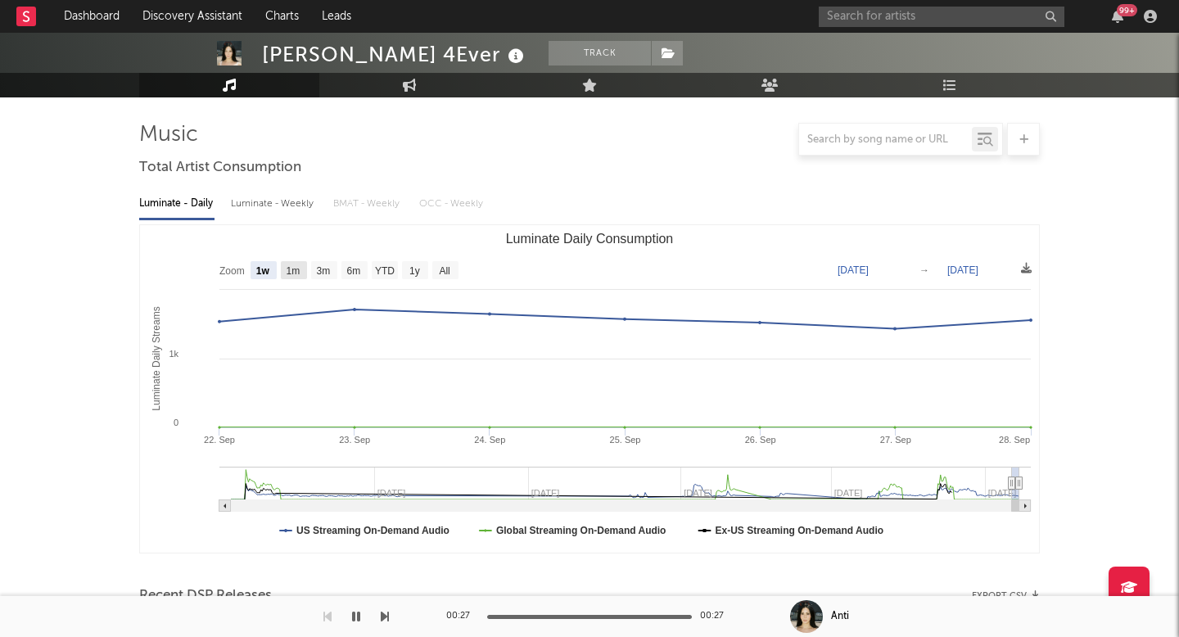
click at [301, 271] on text "1m" at bounding box center [294, 270] width 14 height 11
select select "1m"
type input "[DATE]"
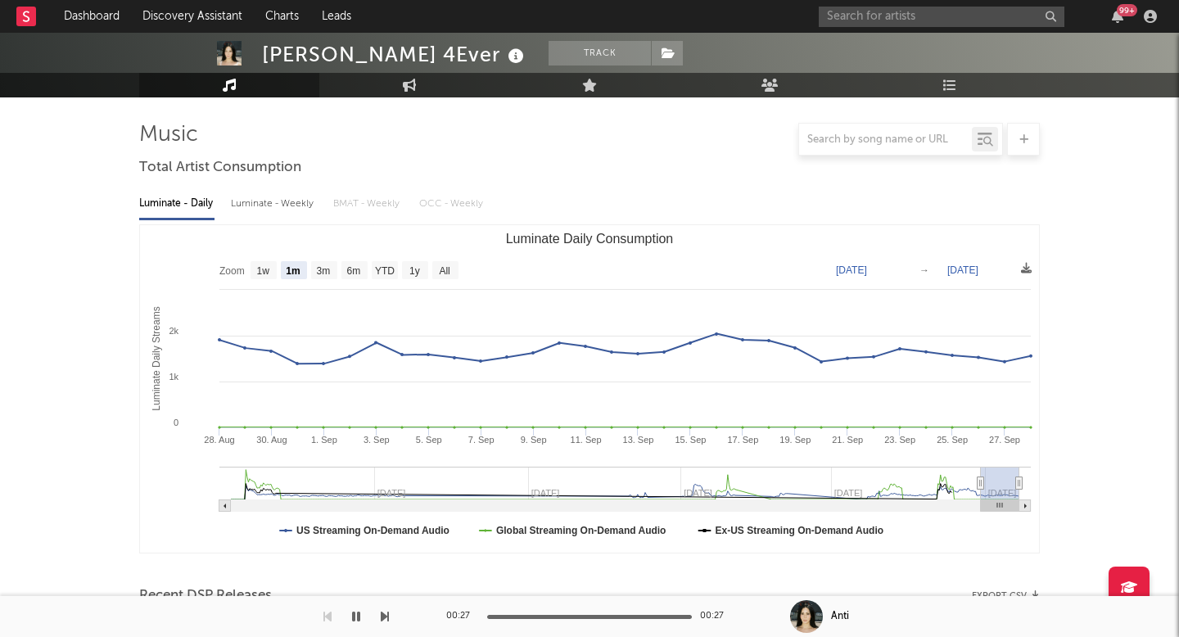
click at [322, 279] on rect "Luminate Daily Consumption" at bounding box center [589, 389] width 899 height 328
click at [391, 265] on text "YTD" at bounding box center [385, 270] width 20 height 11
select select "YTD"
type input "2025-01-01"
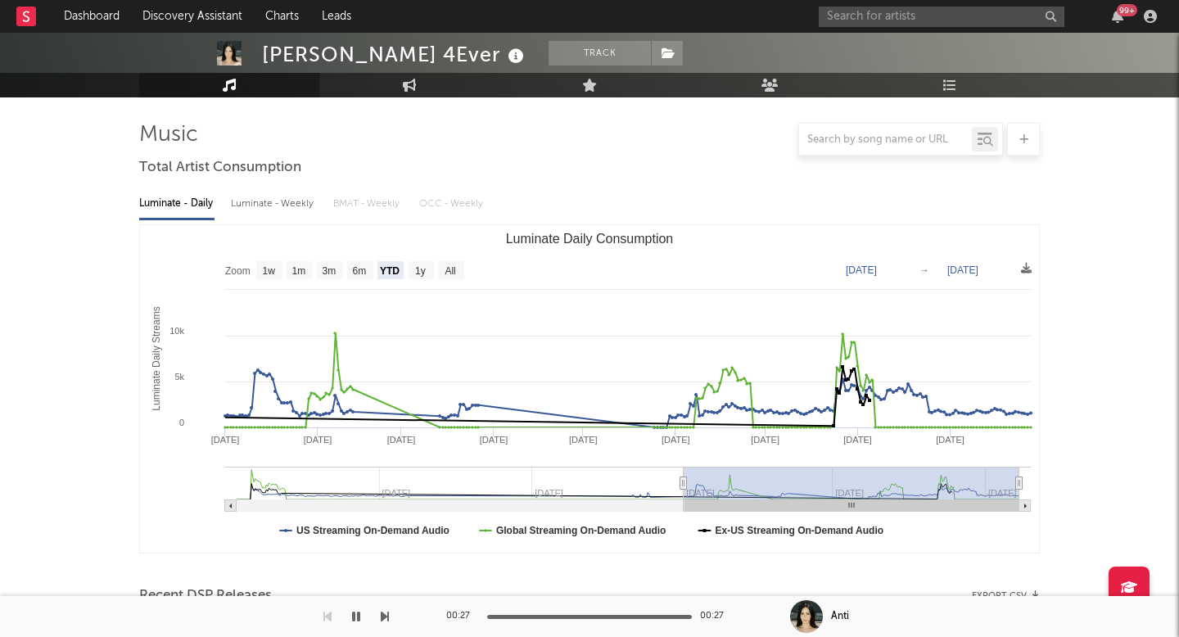
click at [256, 207] on div "Luminate - Weekly" at bounding box center [274, 204] width 86 height 28
select select "6m"
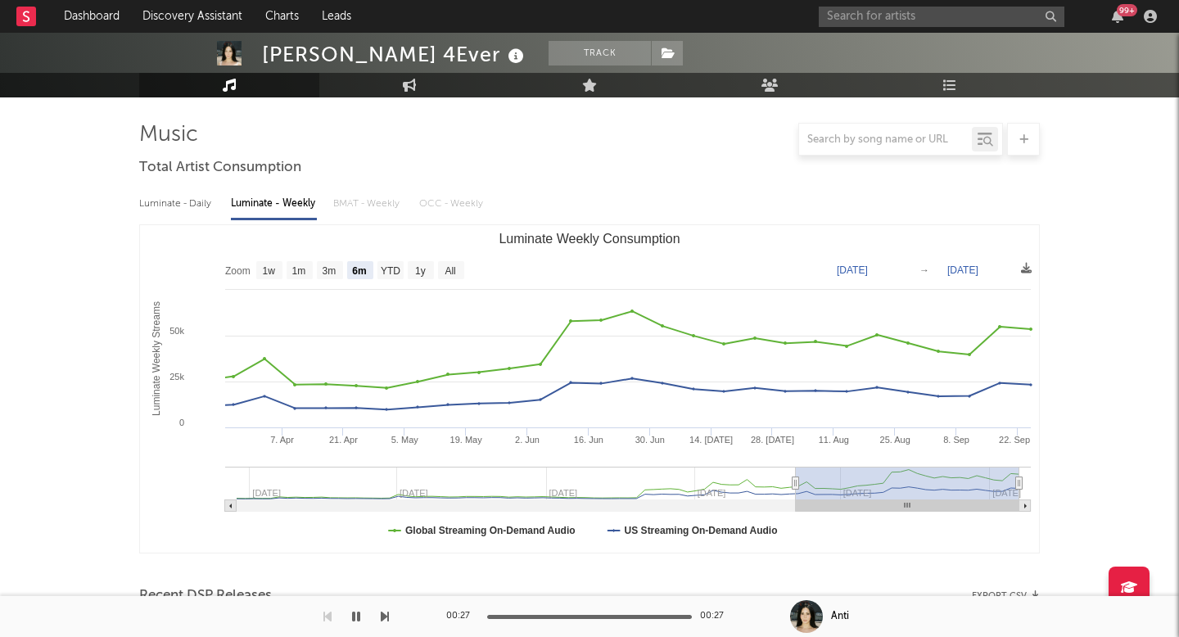
click at [188, 210] on div "Luminate - Daily" at bounding box center [176, 204] width 75 height 28
select select "6m"
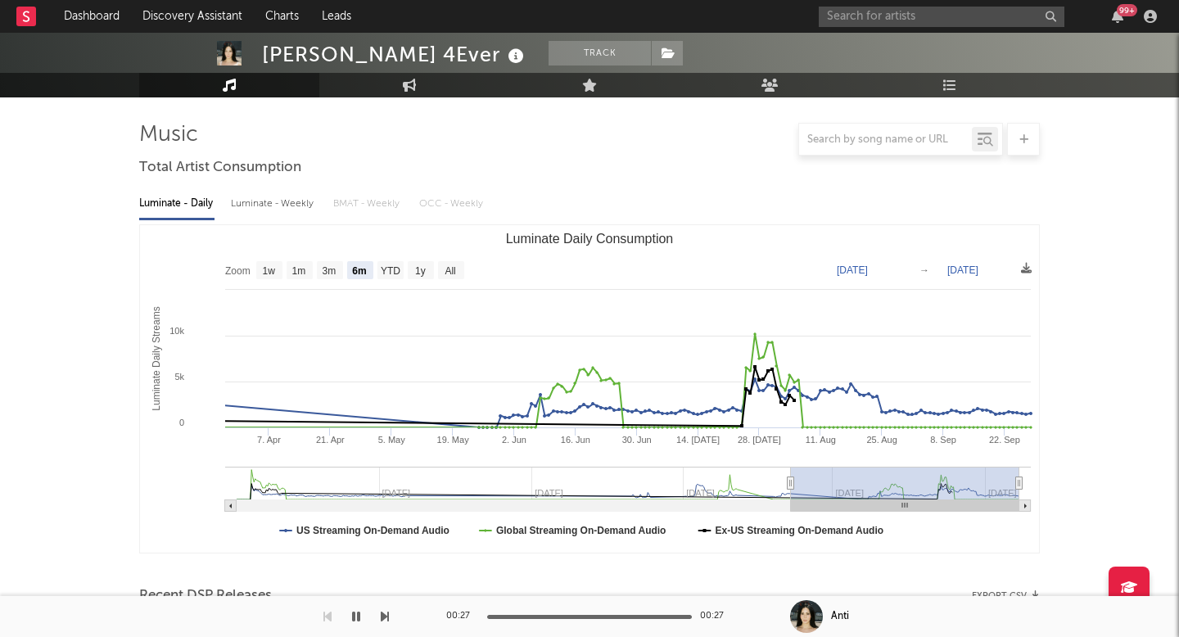
click at [253, 206] on div "Luminate - Weekly" at bounding box center [274, 204] width 86 height 28
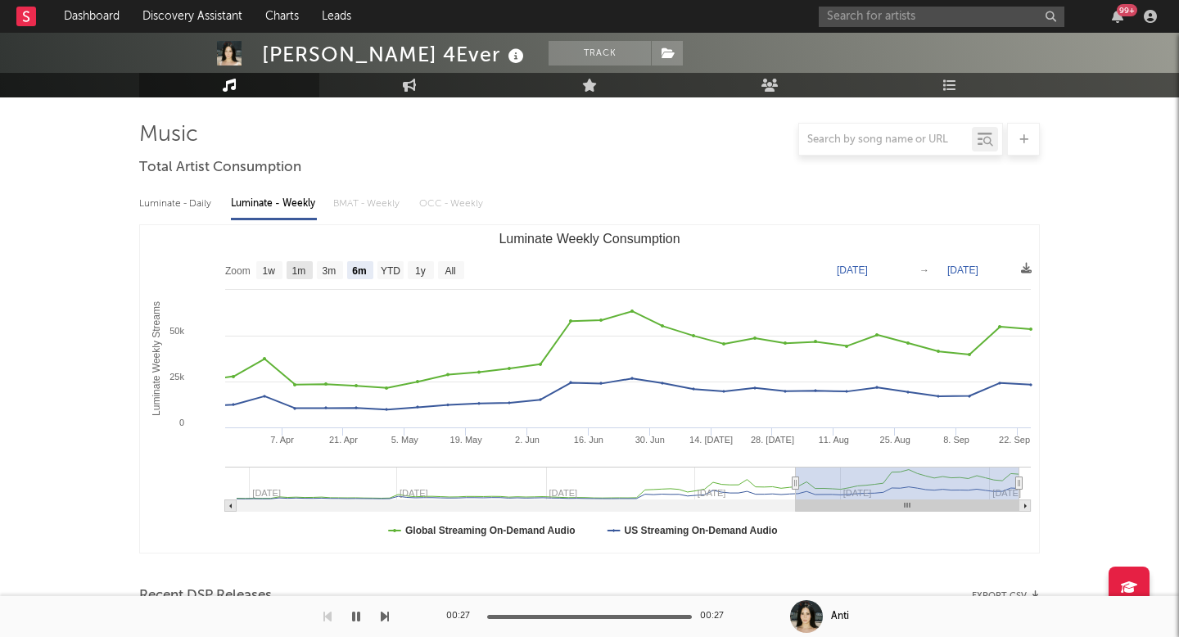
click at [306, 268] on text "1m" at bounding box center [299, 270] width 14 height 11
select select "1m"
type input "2025-08-25"
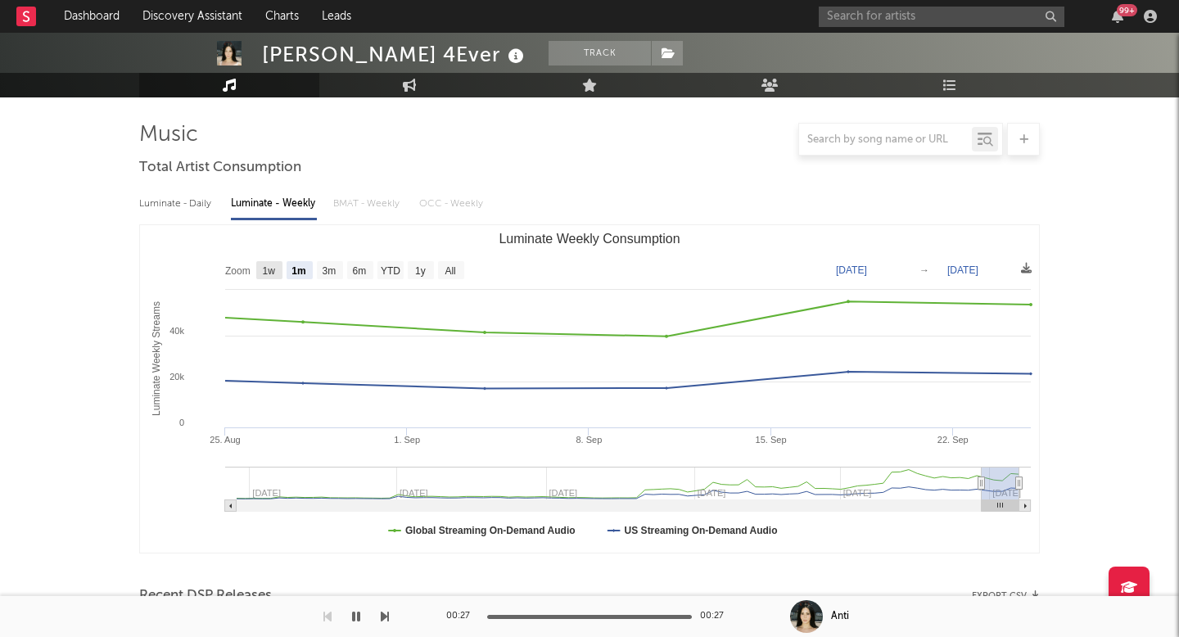
click at [264, 276] on rect "Luminate Weekly Consumption" at bounding box center [269, 270] width 26 height 18
select select "1w"
type input "2025-09-19"
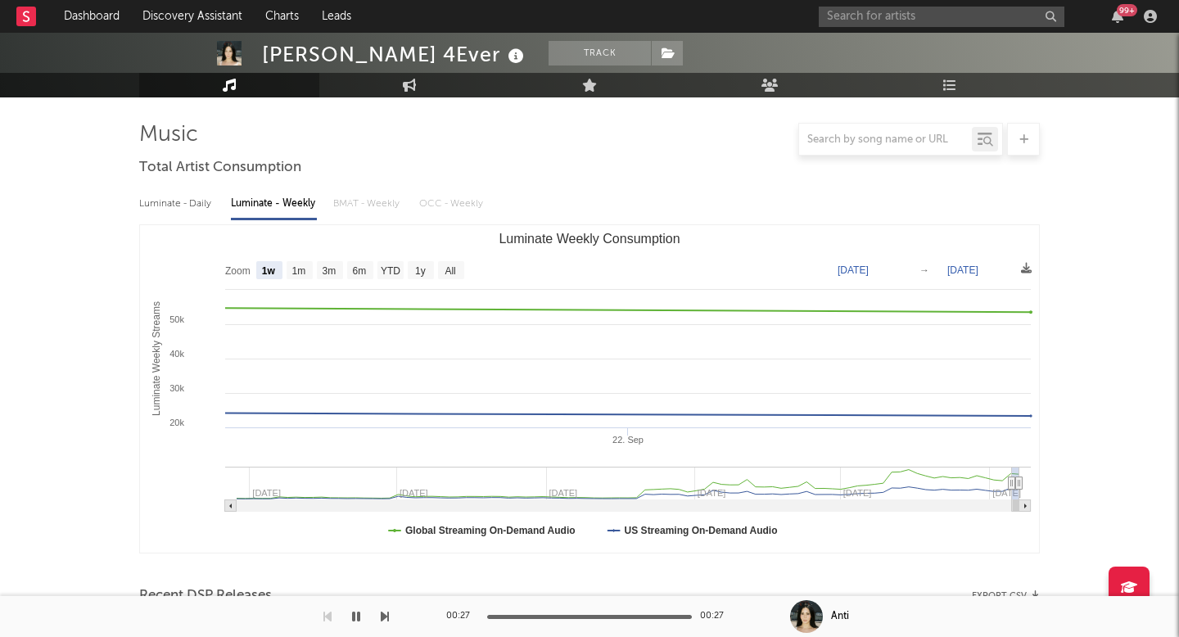
click at [183, 199] on div "Luminate - Daily" at bounding box center [176, 204] width 75 height 28
select select "6m"
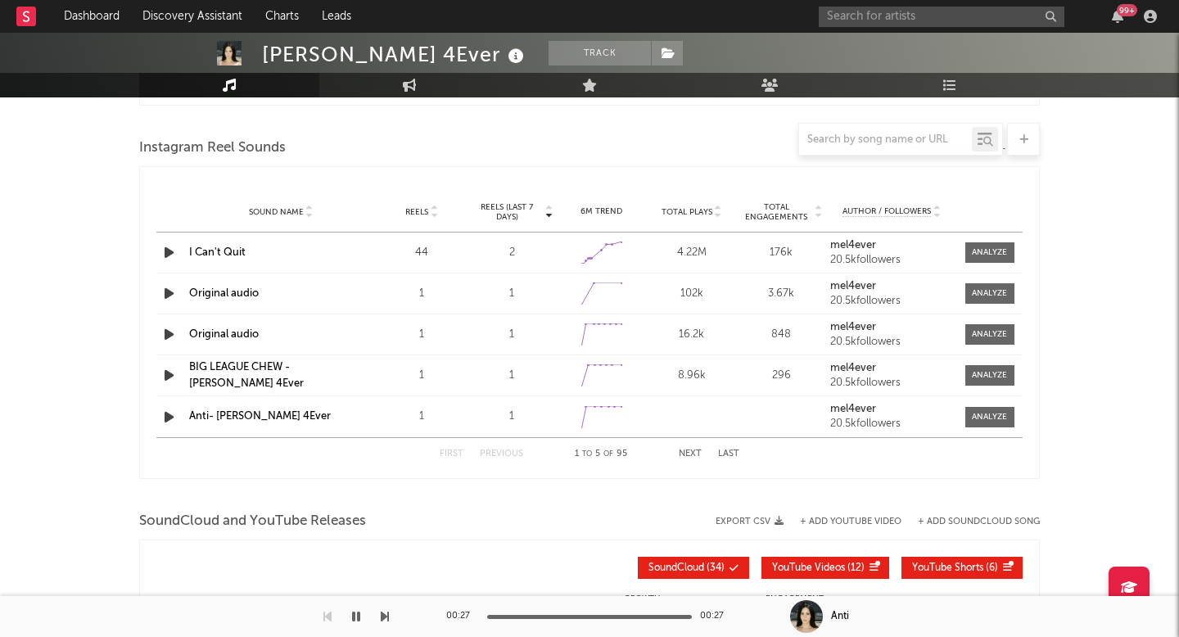
scroll to position [151, 0]
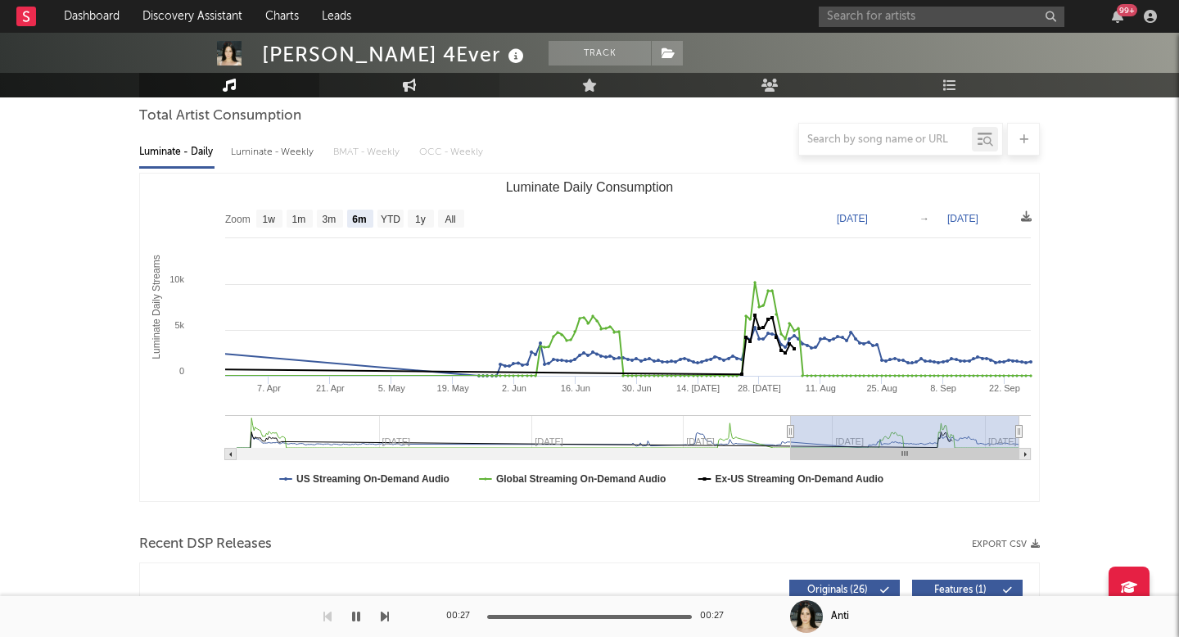
click at [443, 85] on link "Engagement" at bounding box center [409, 85] width 180 height 25
select select "1w"
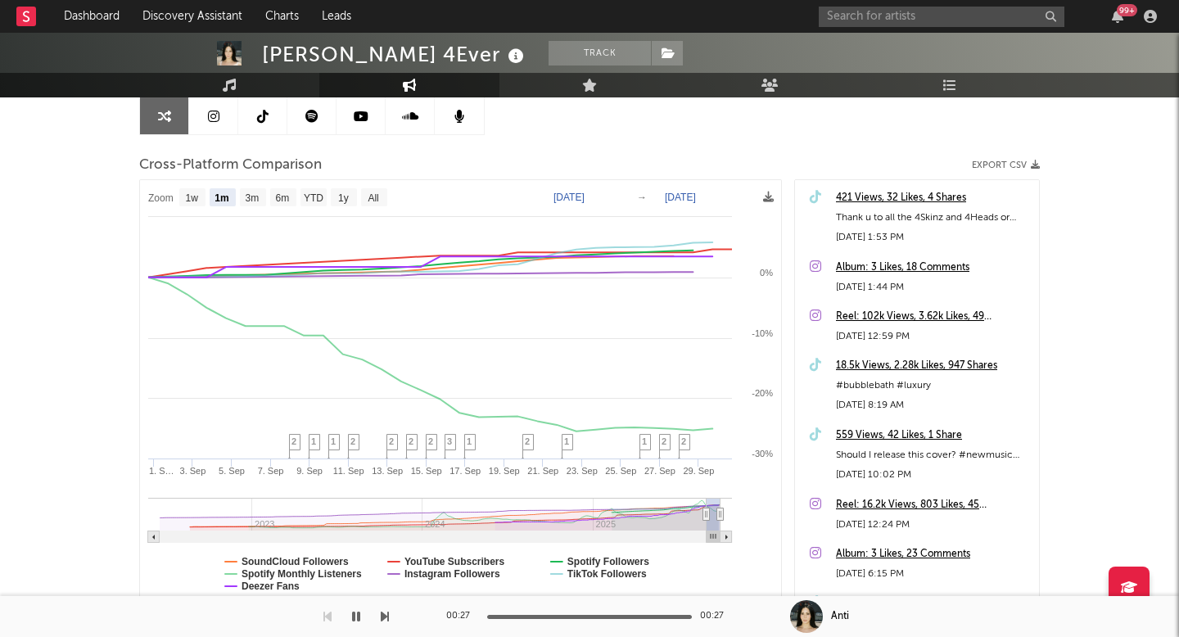
scroll to position [166, 0]
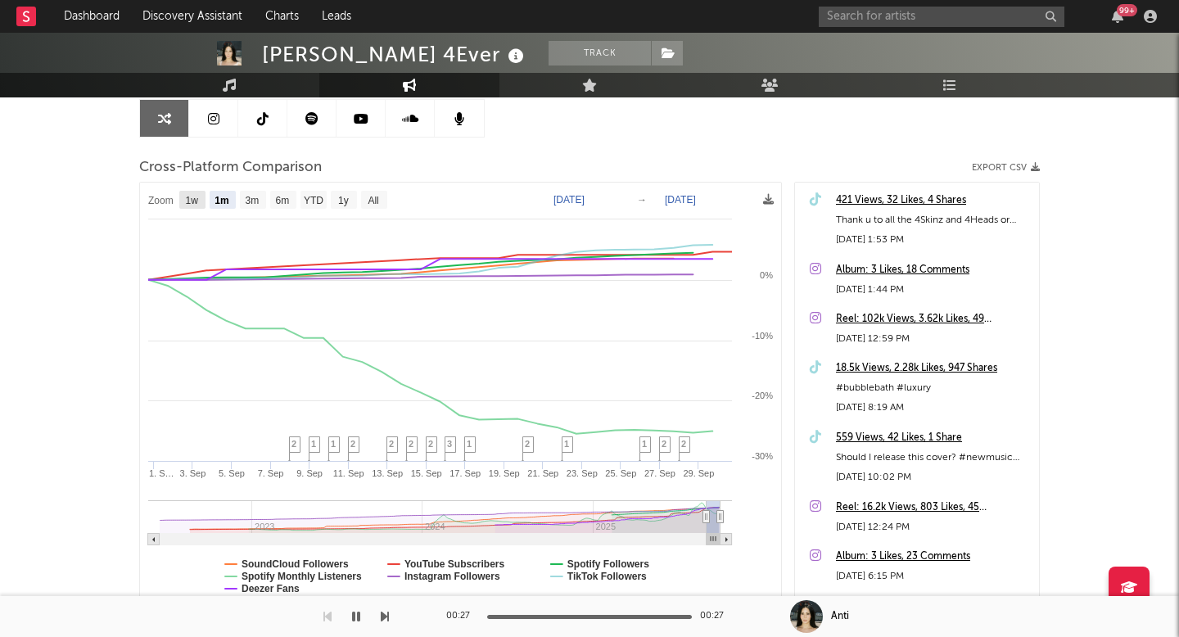
click at [199, 201] on text "1w" at bounding box center [192, 200] width 13 height 11
select select "1w"
type input "2025-09-24"
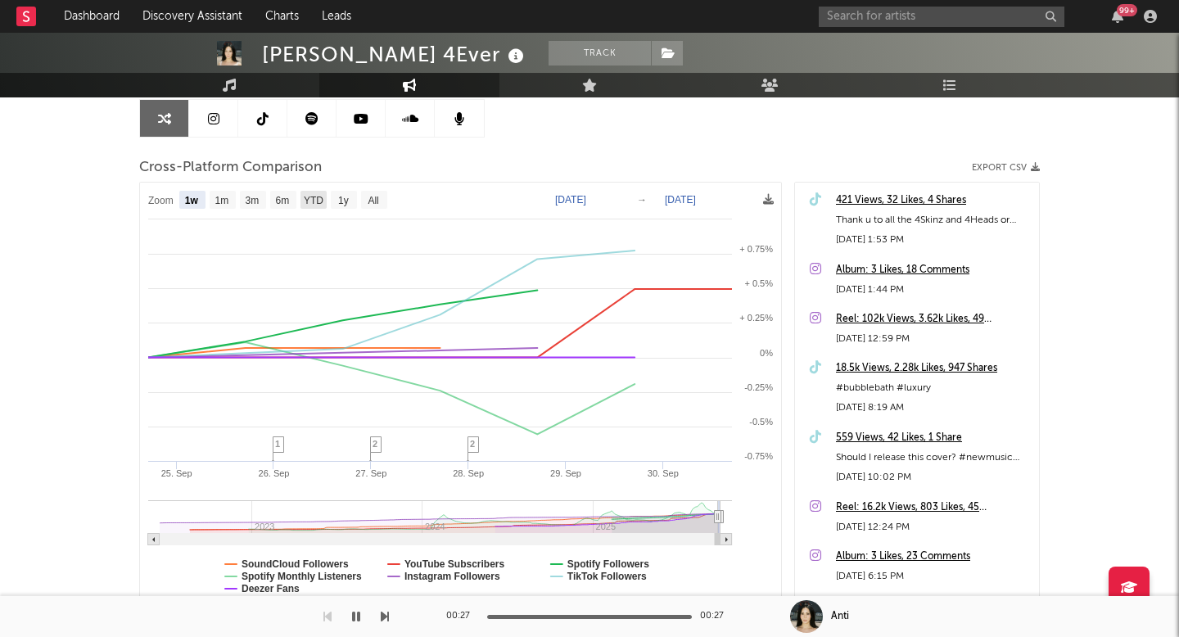
click at [314, 197] on text "YTD" at bounding box center [314, 200] width 20 height 11
select select "YTD"
type input "2025-01-01"
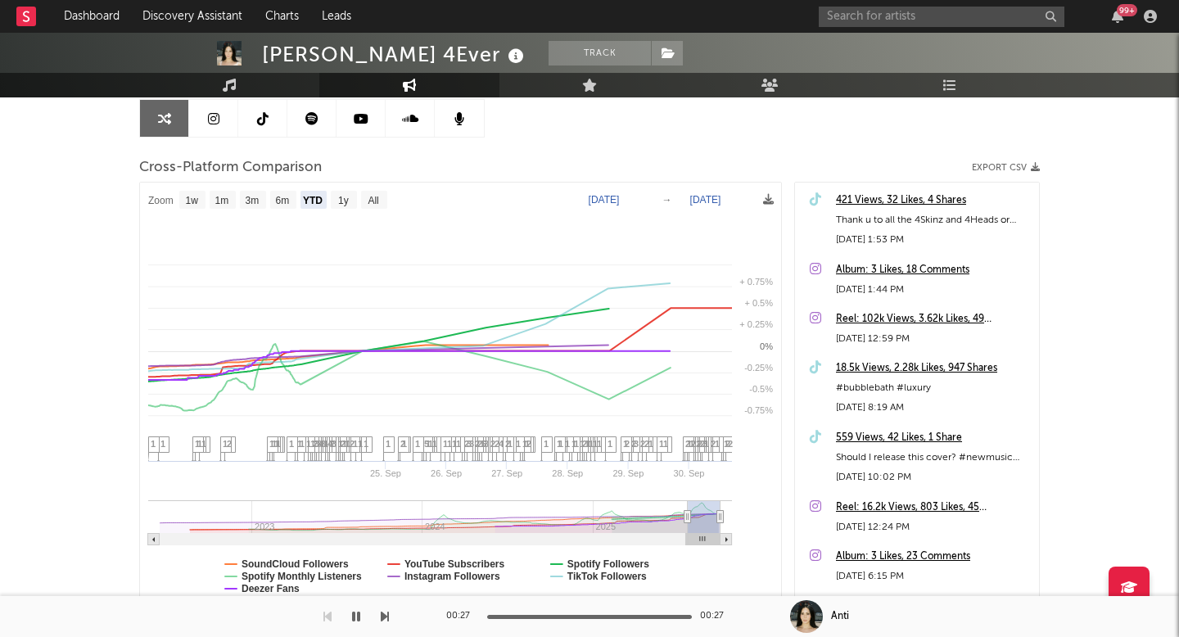
select select "1w"
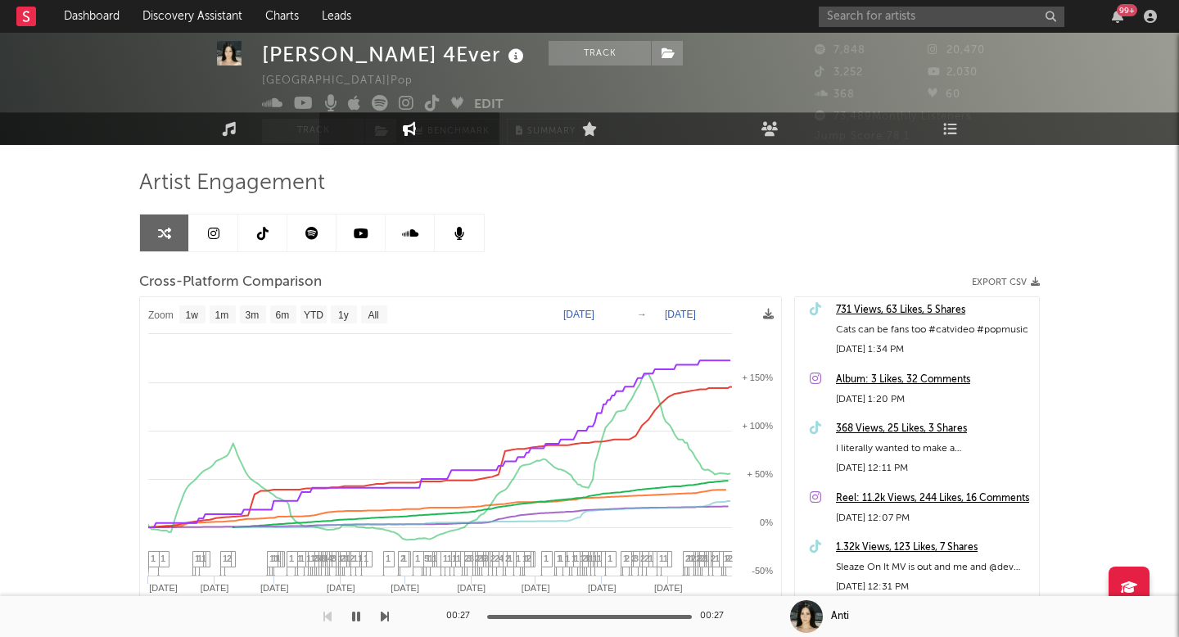
scroll to position [0, 0]
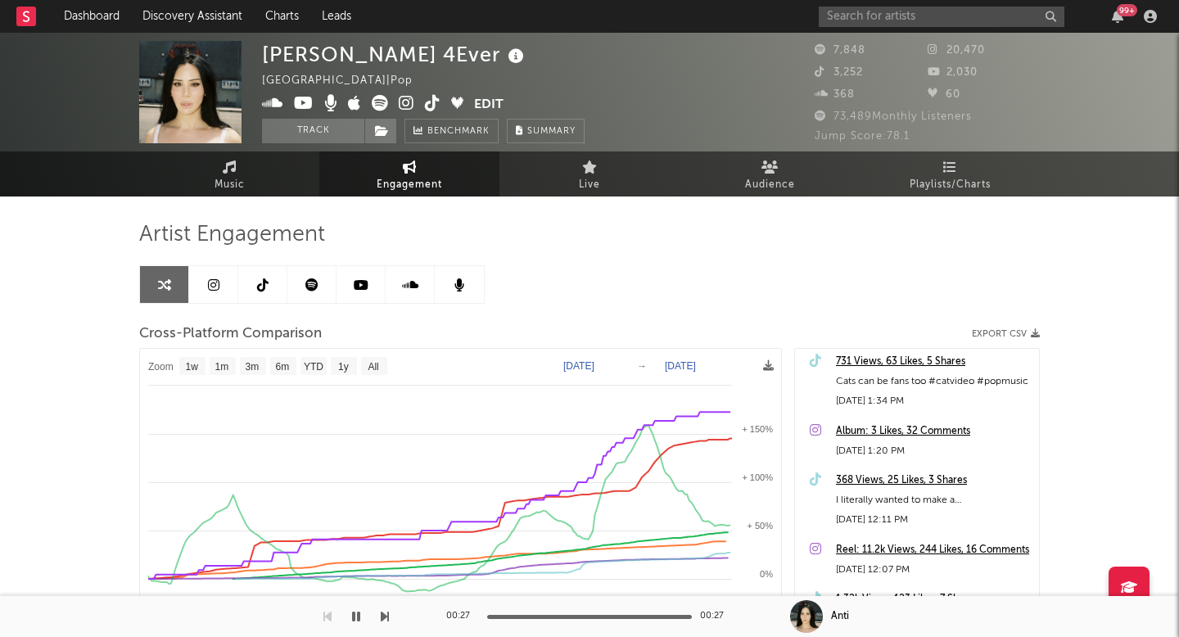
click at [415, 102] on span at bounding box center [368, 105] width 212 height 20
click at [415, 103] on span at bounding box center [368, 105] width 212 height 20
click at [409, 103] on icon at bounding box center [407, 103] width 16 height 16
click at [242, 162] on link "Music" at bounding box center [229, 173] width 180 height 45
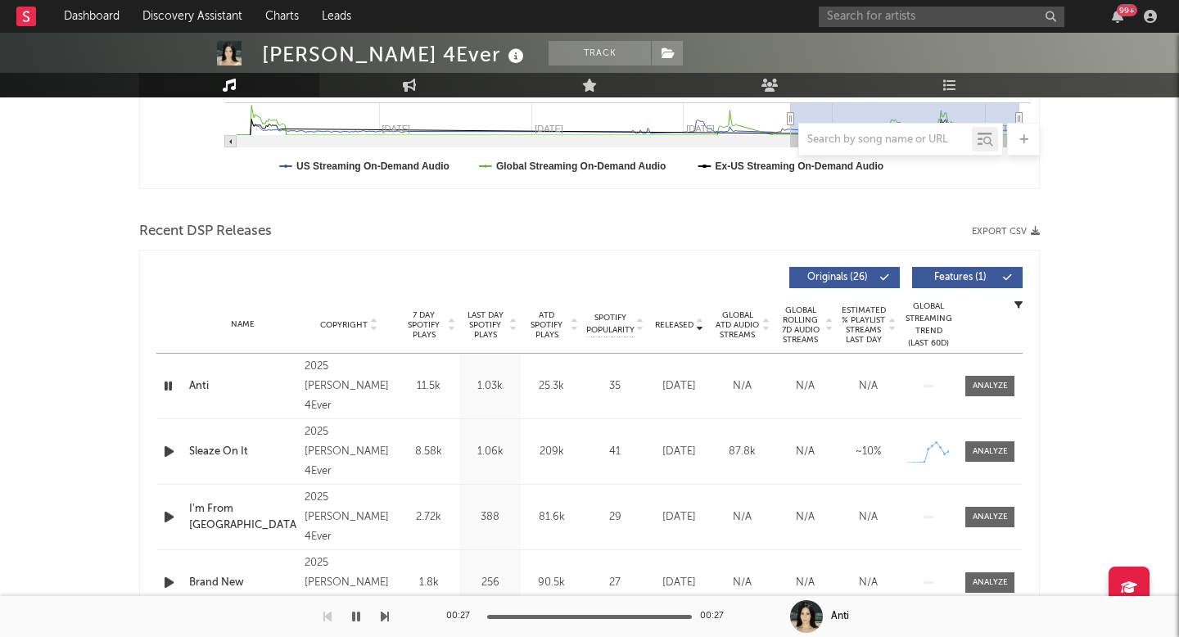
scroll to position [607, 0]
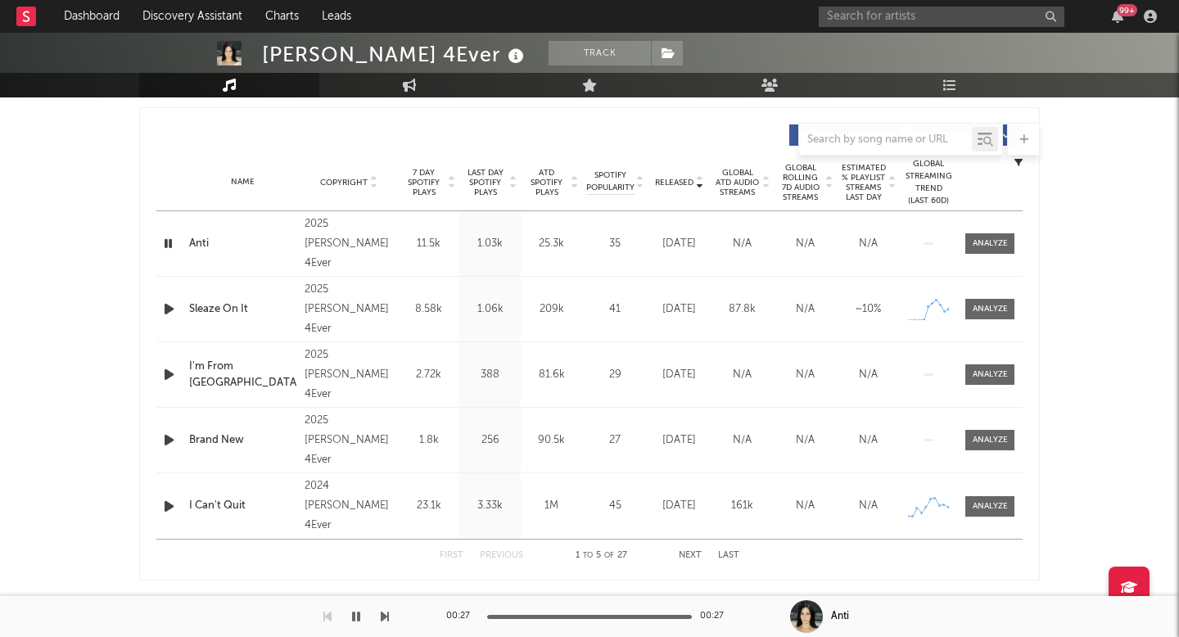
click at [545, 188] on span "ATD Spotify Plays" at bounding box center [546, 182] width 43 height 29
click at [632, 336] on div "Name I Can't Quit Copyright 2024 Mel 4Ever Label Diamond City Records Album Nam…" at bounding box center [589, 309] width 866 height 65
click at [617, 312] on div "45" at bounding box center [614, 309] width 57 height 16
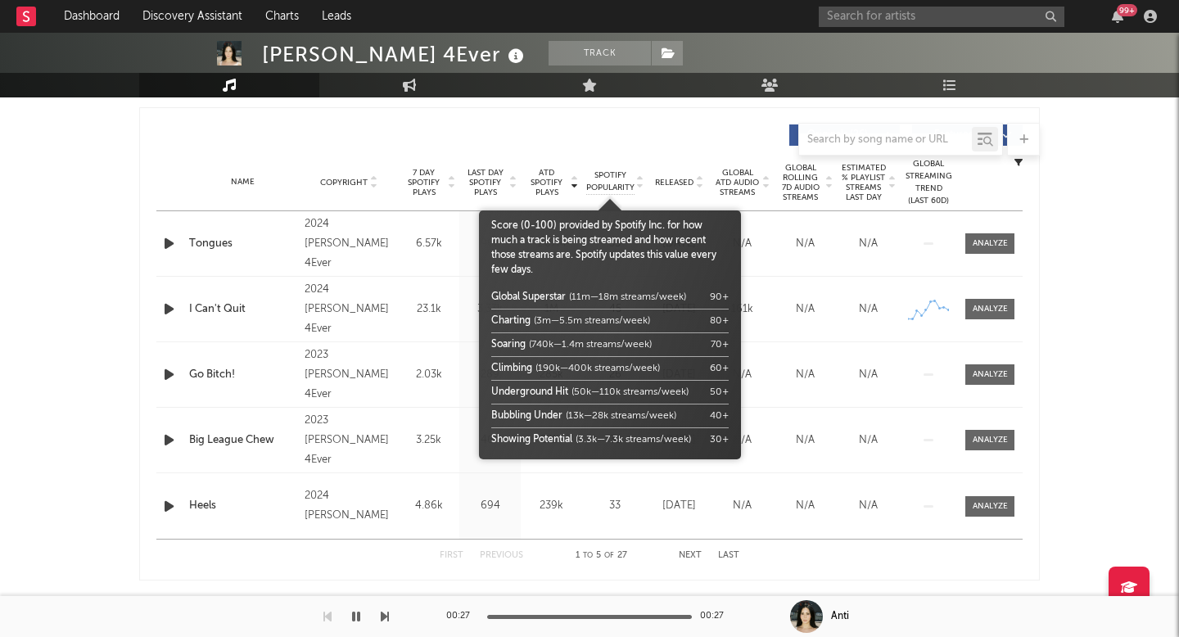
click at [624, 175] on span "Spotify Popularity" at bounding box center [610, 182] width 48 height 25
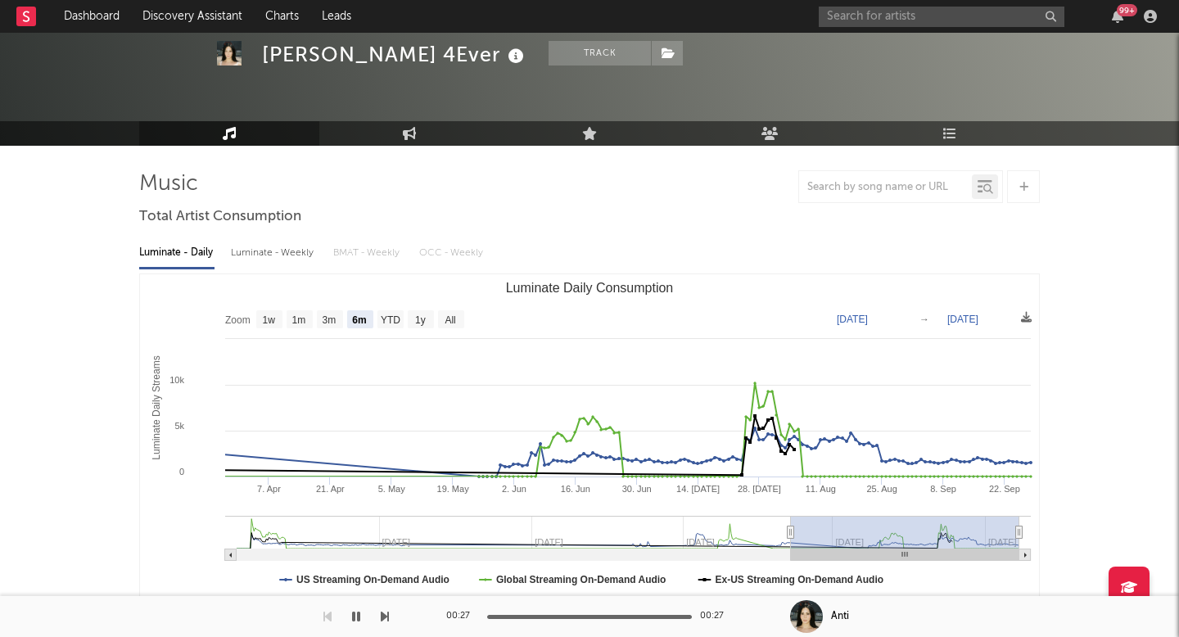
scroll to position [52, 0]
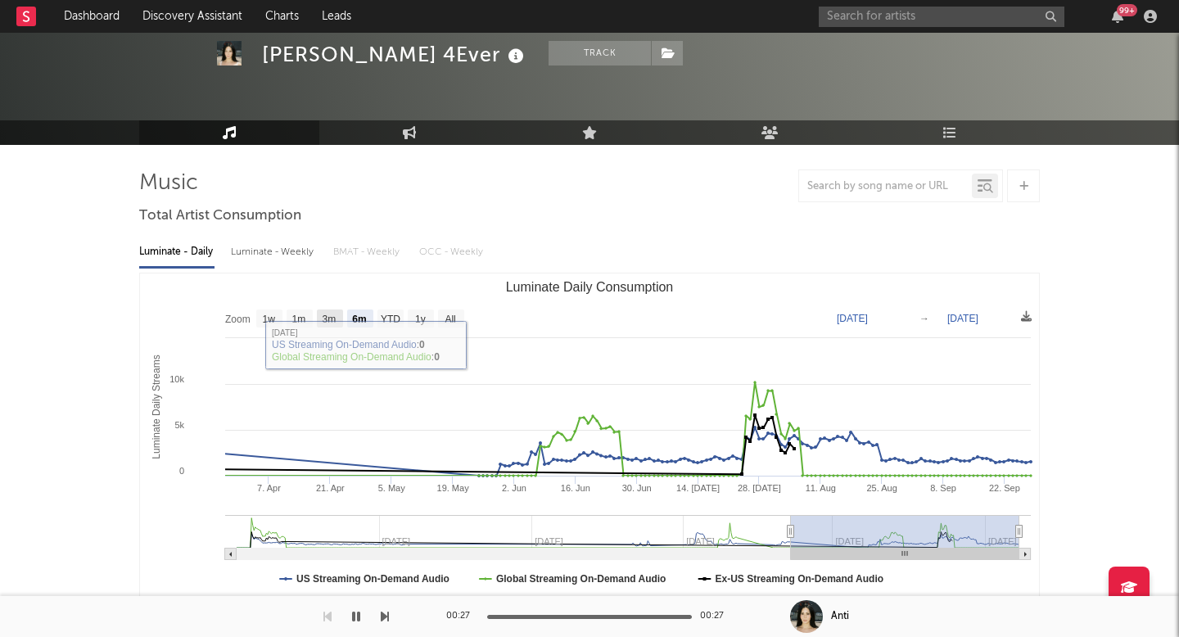
click at [301, 314] on text "1m" at bounding box center [299, 319] width 14 height 11
select select "1m"
type input "[DATE]"
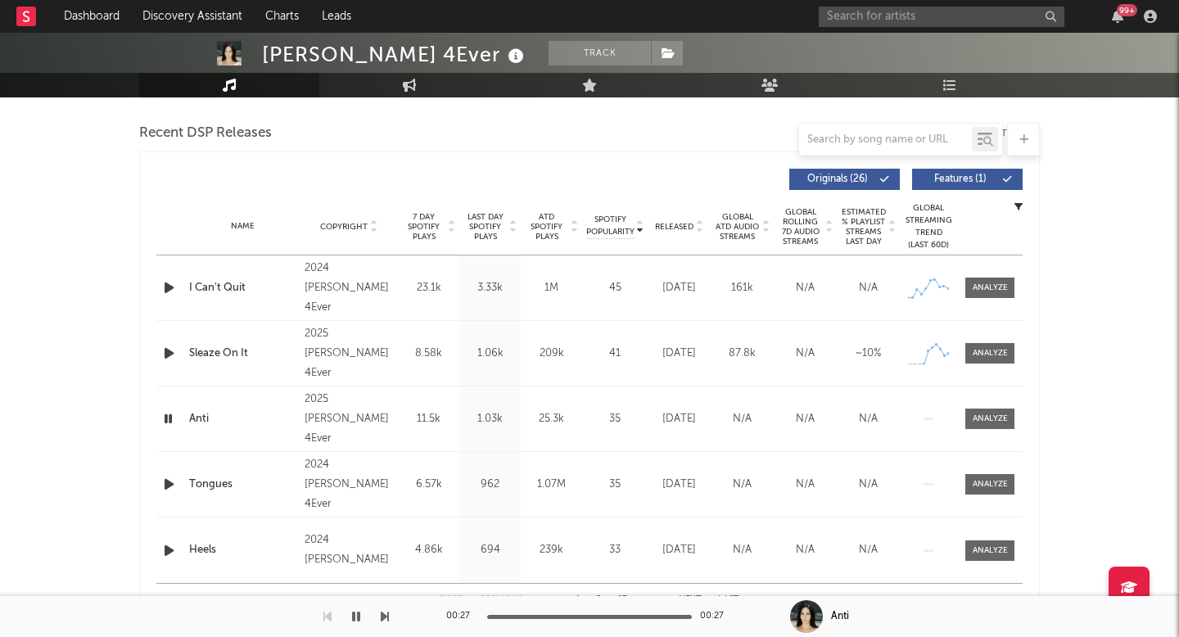
scroll to position [563, 0]
click at [233, 355] on div "Sleaze On It" at bounding box center [242, 353] width 107 height 16
click at [987, 356] on div at bounding box center [990, 352] width 35 height 12
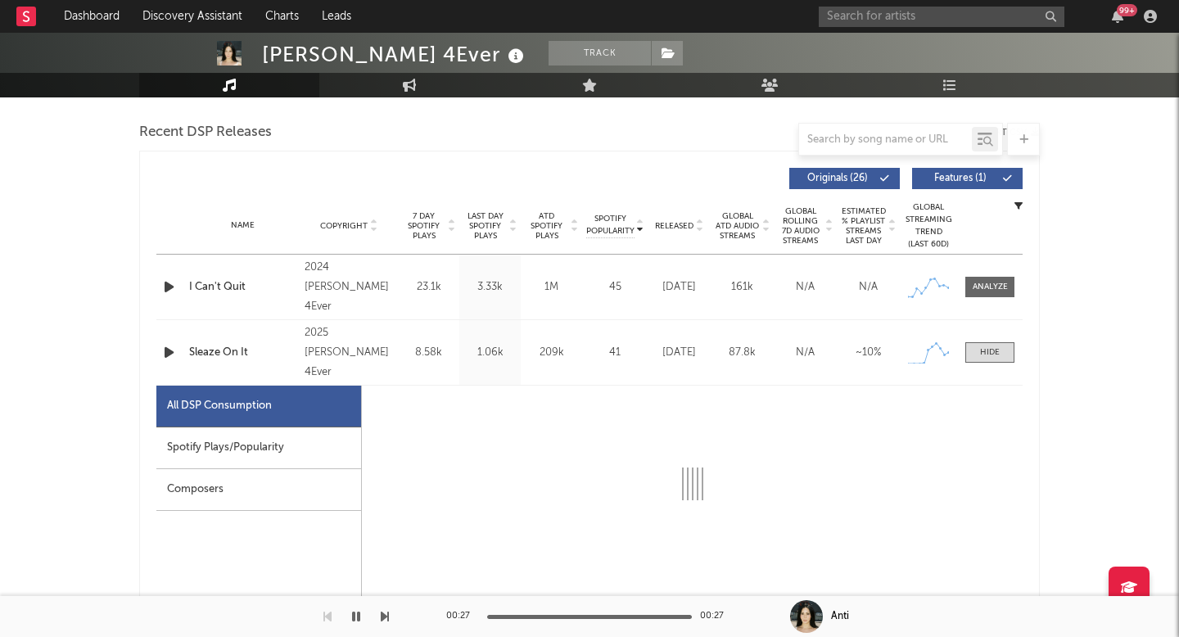
select select "1w"
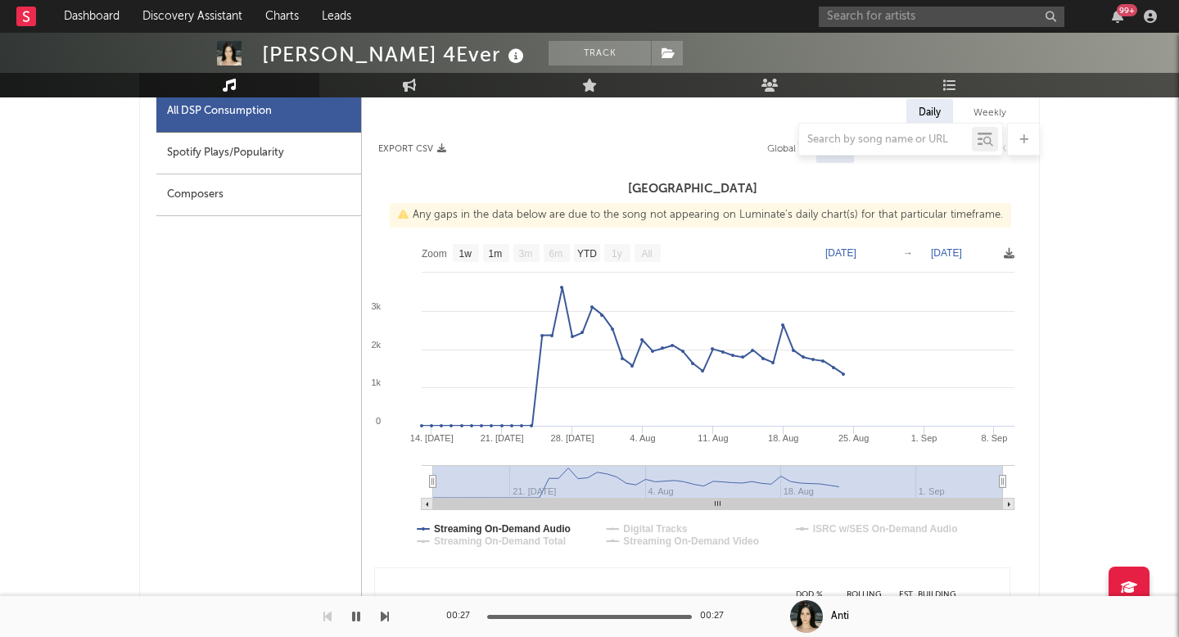
scroll to position [885, 0]
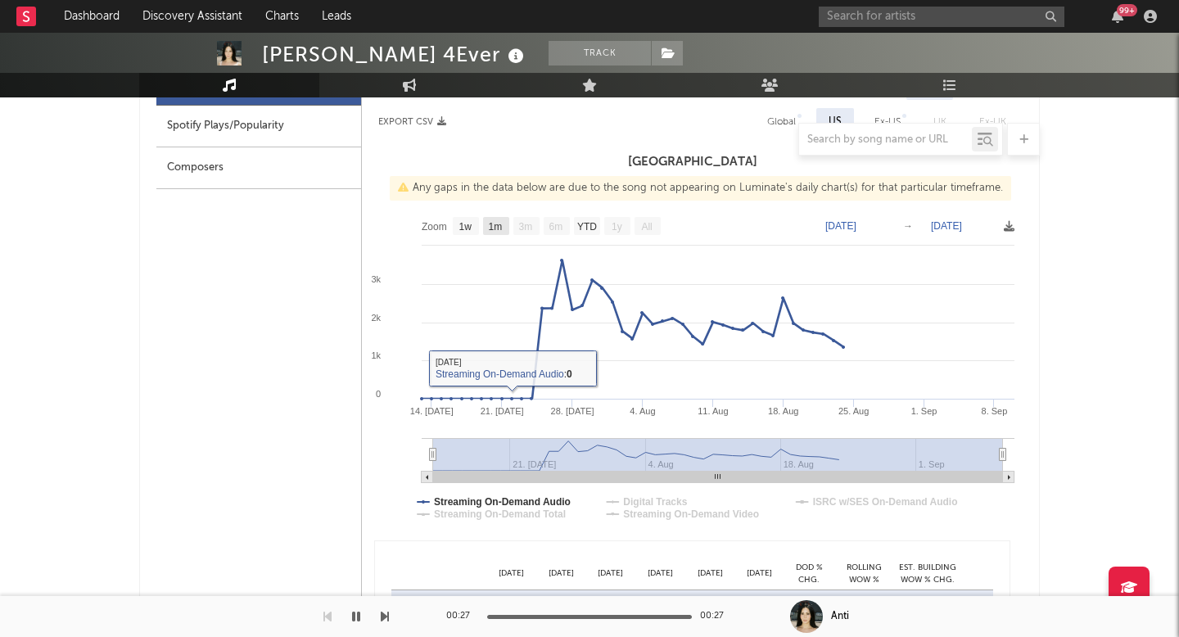
click at [499, 224] on text "1m" at bounding box center [496, 226] width 14 height 11
select select "1m"
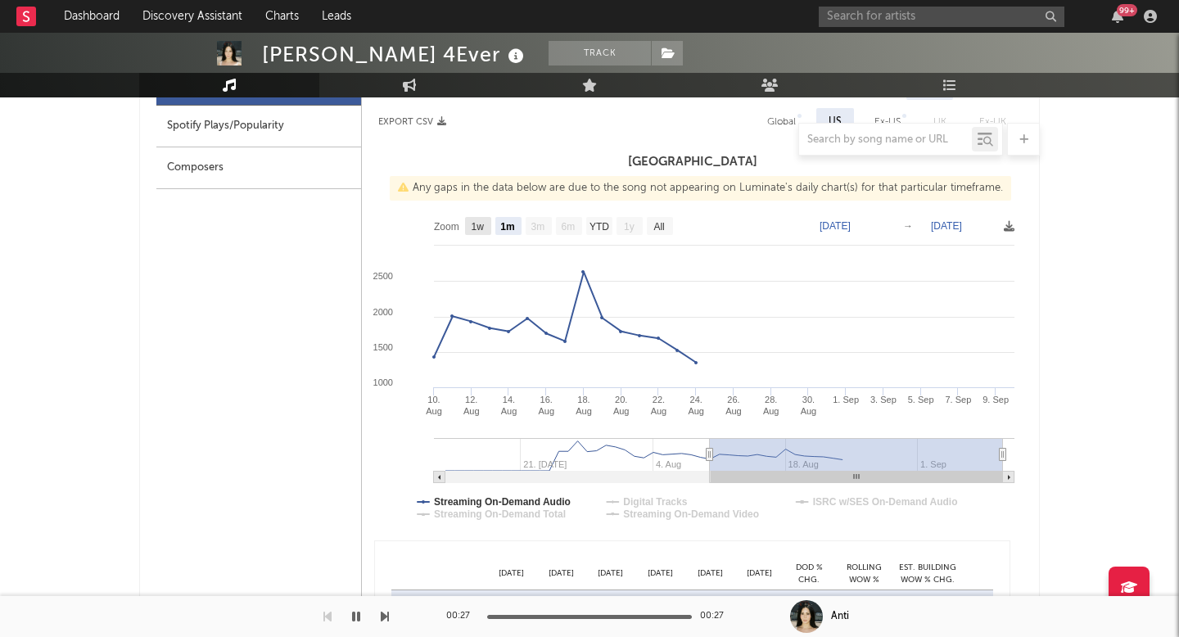
click at [475, 222] on text "1w" at bounding box center [478, 226] width 13 height 11
select select "1w"
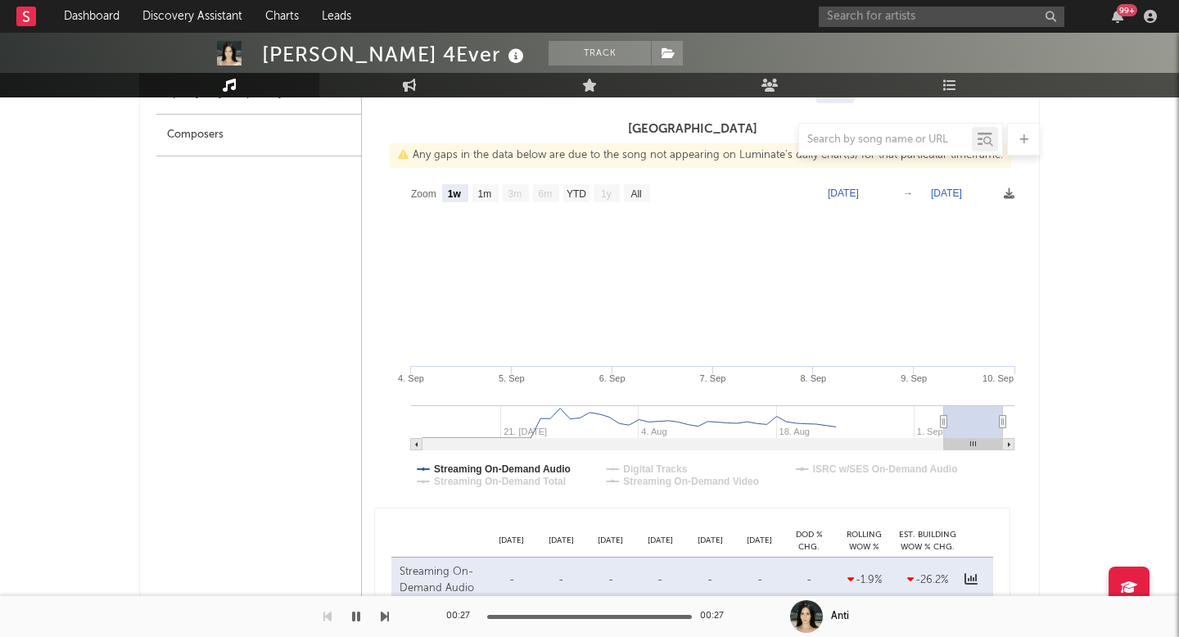
scroll to position [919, 0]
click at [485, 192] on text "1m" at bounding box center [485, 193] width 14 height 11
select select "1m"
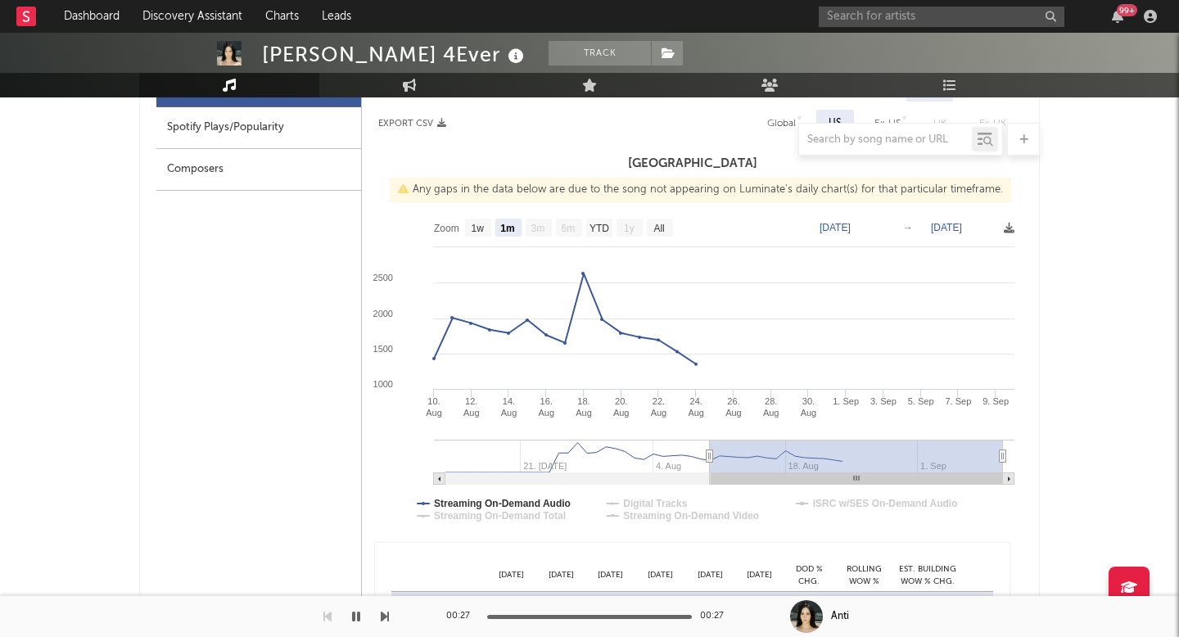
click at [1082, 242] on div "Mel 4Ever Track United States | Pop Edit Track Benchmark Summary 7,848 20,470 3…" at bounding box center [589, 578] width 1179 height 2858
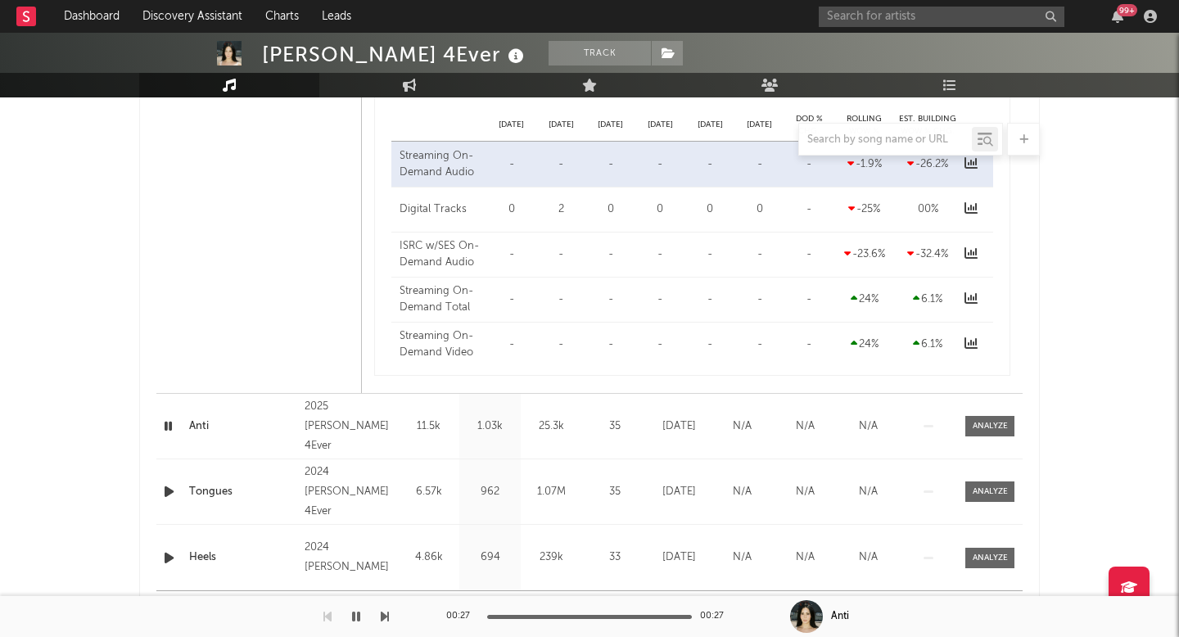
scroll to position [1481, 0]
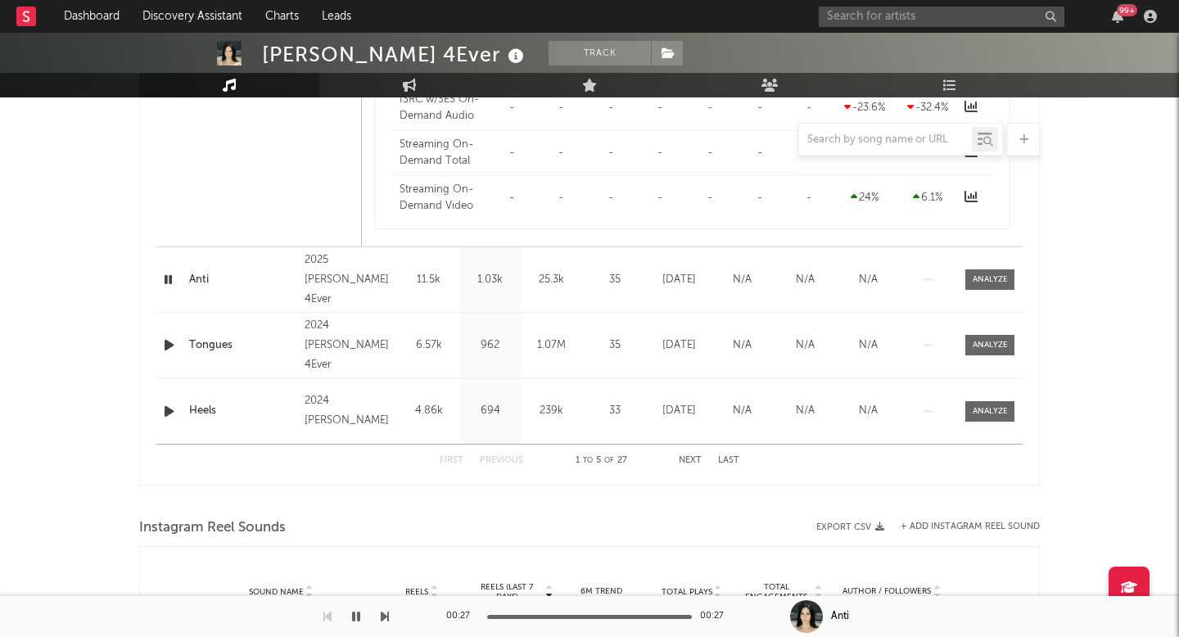
click at [488, 293] on div "Last Day Spotify Plays 1.03k" at bounding box center [489, 279] width 61 height 65
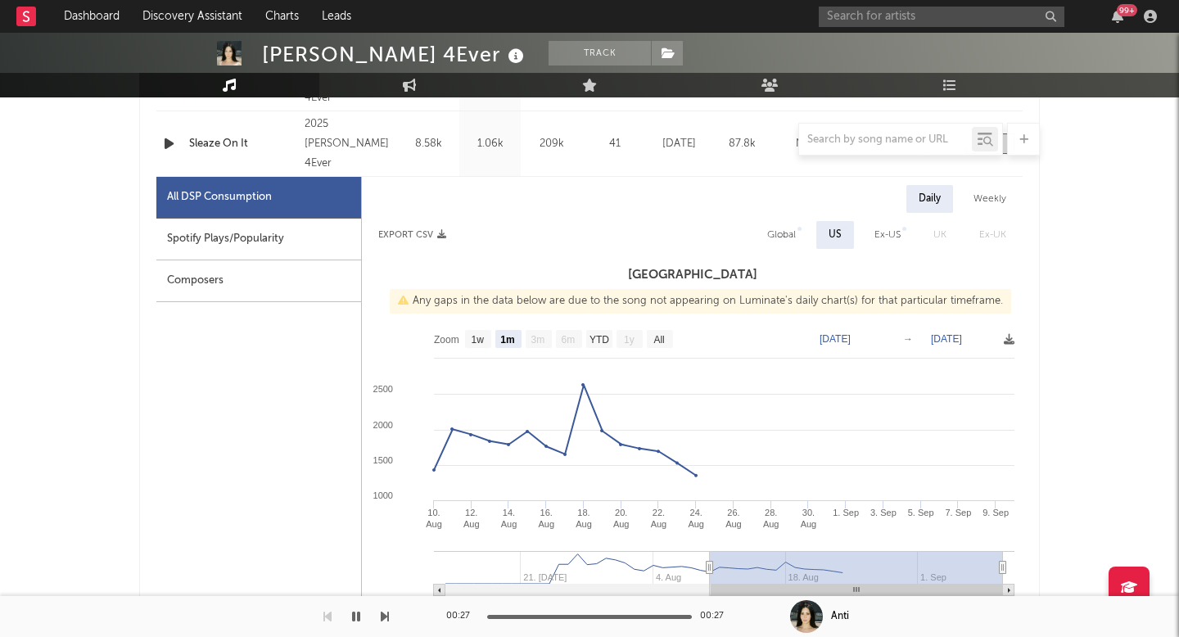
scroll to position [744, 0]
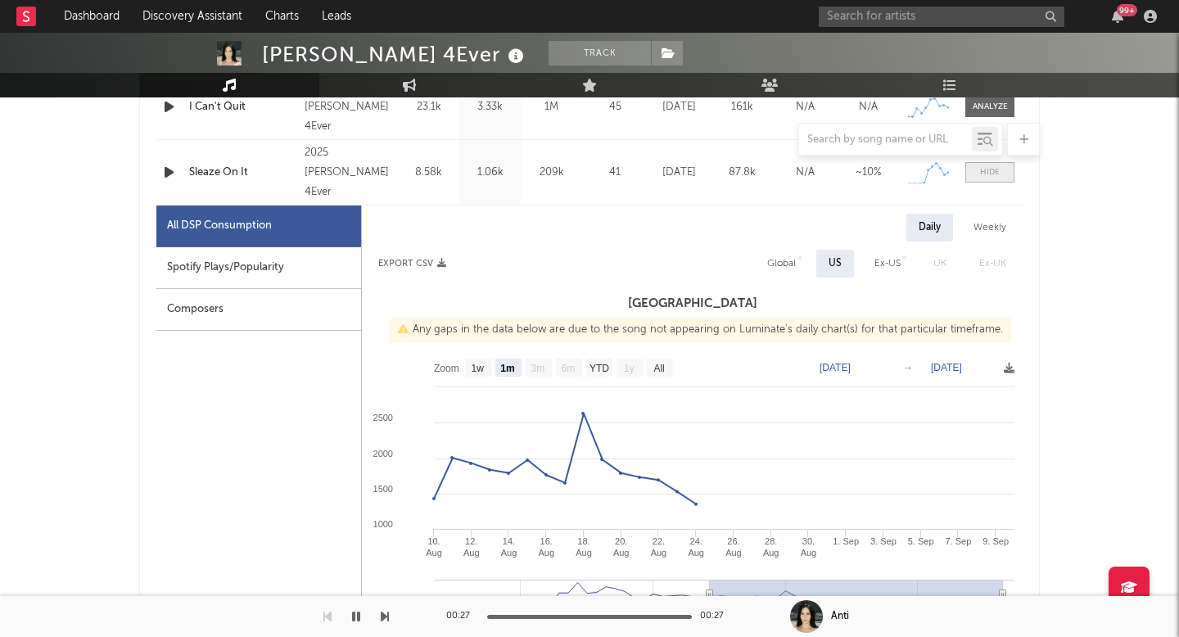
click at [992, 179] on span at bounding box center [989, 172] width 49 height 20
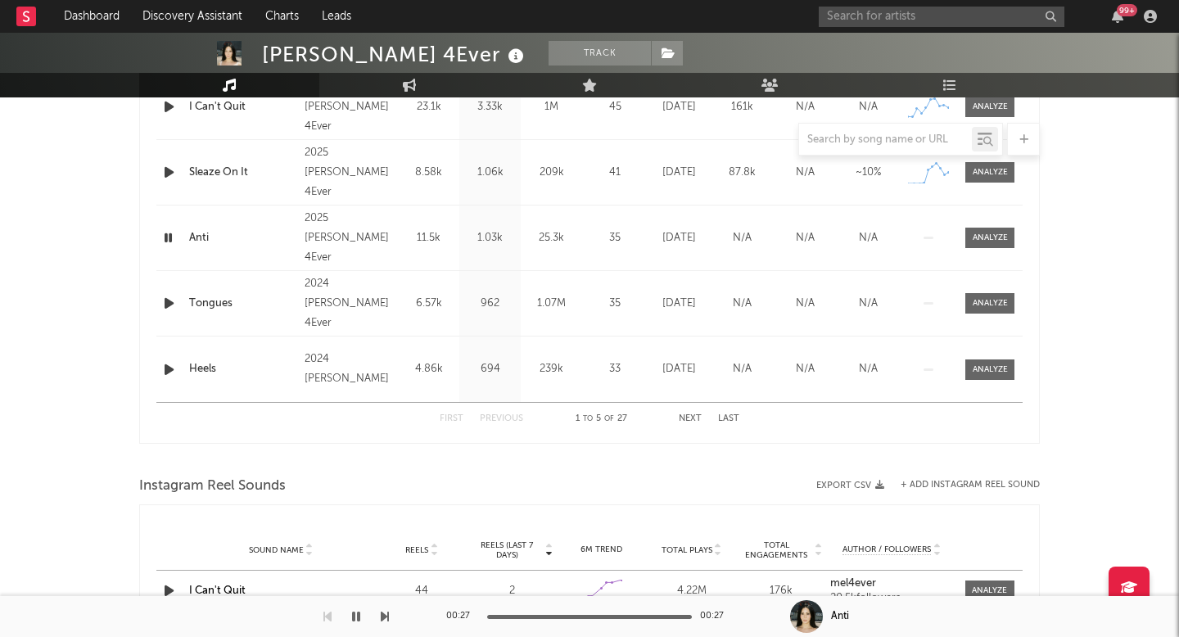
scroll to position [634, 0]
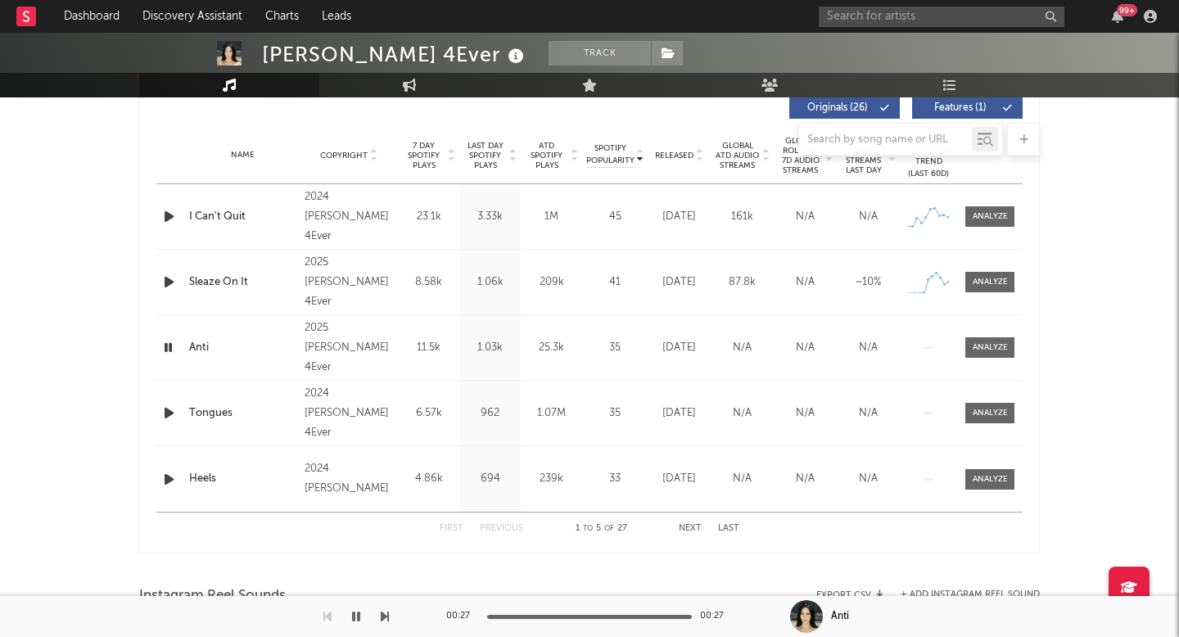
click at [482, 168] on span "Last Day Spotify Plays" at bounding box center [484, 155] width 43 height 29
click at [493, 153] on div at bounding box center [589, 139] width 901 height 33
click at [480, 153] on div at bounding box center [589, 139] width 901 height 33
click at [487, 156] on span "Last Day Spotify Plays" at bounding box center [484, 155] width 43 height 29
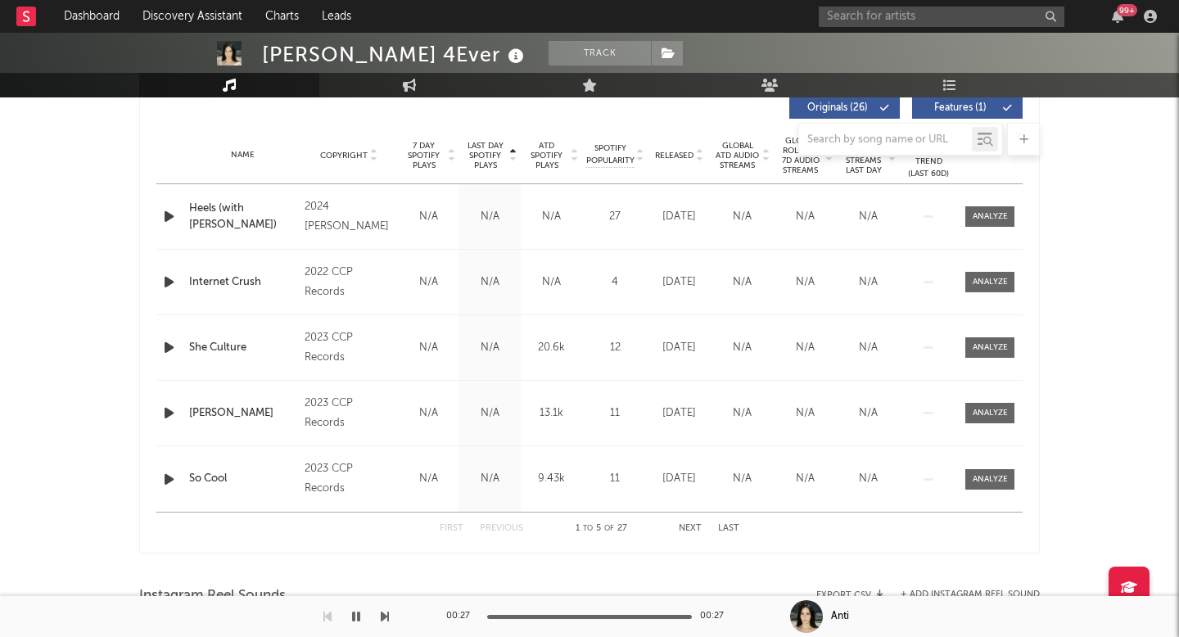
click at [487, 156] on span "Last Day Spotify Plays" at bounding box center [484, 155] width 43 height 29
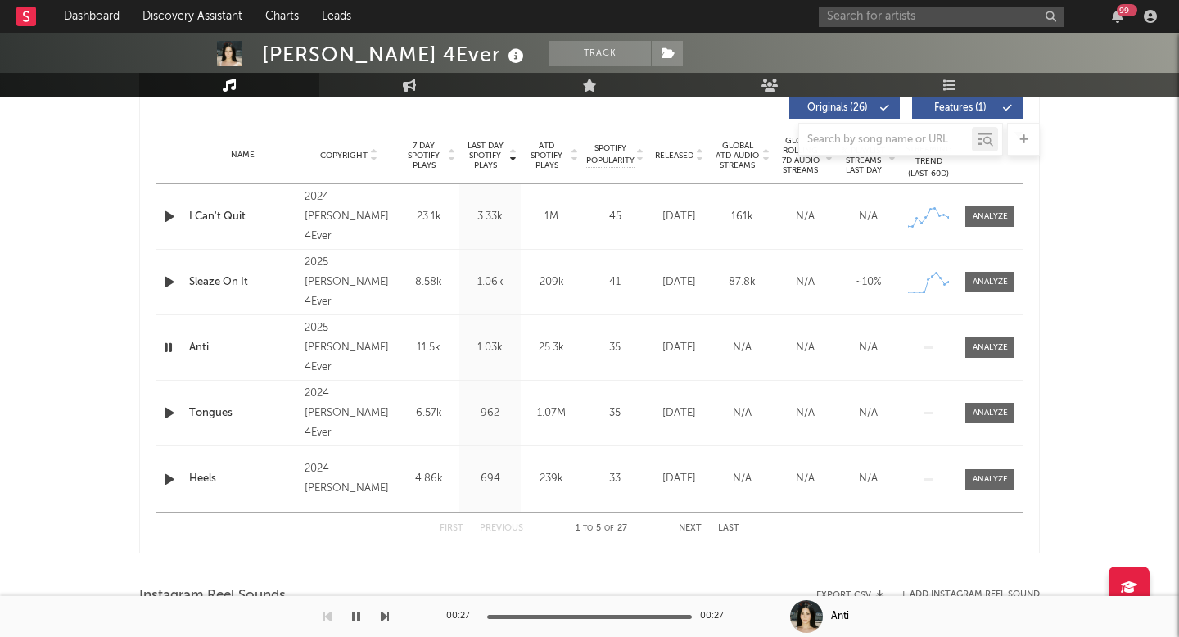
click at [482, 223] on div "3.33k" at bounding box center [489, 217] width 53 height 16
click at [488, 213] on div "3.33k" at bounding box center [489, 217] width 53 height 16
click at [997, 222] on div at bounding box center [990, 216] width 35 height 12
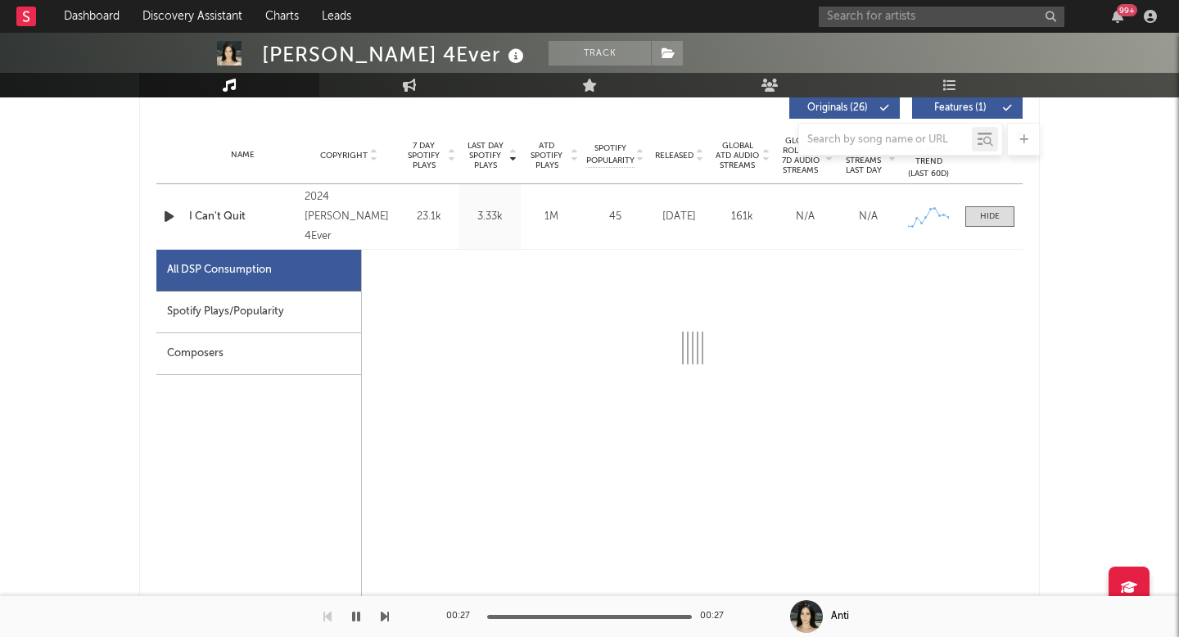
select select "6m"
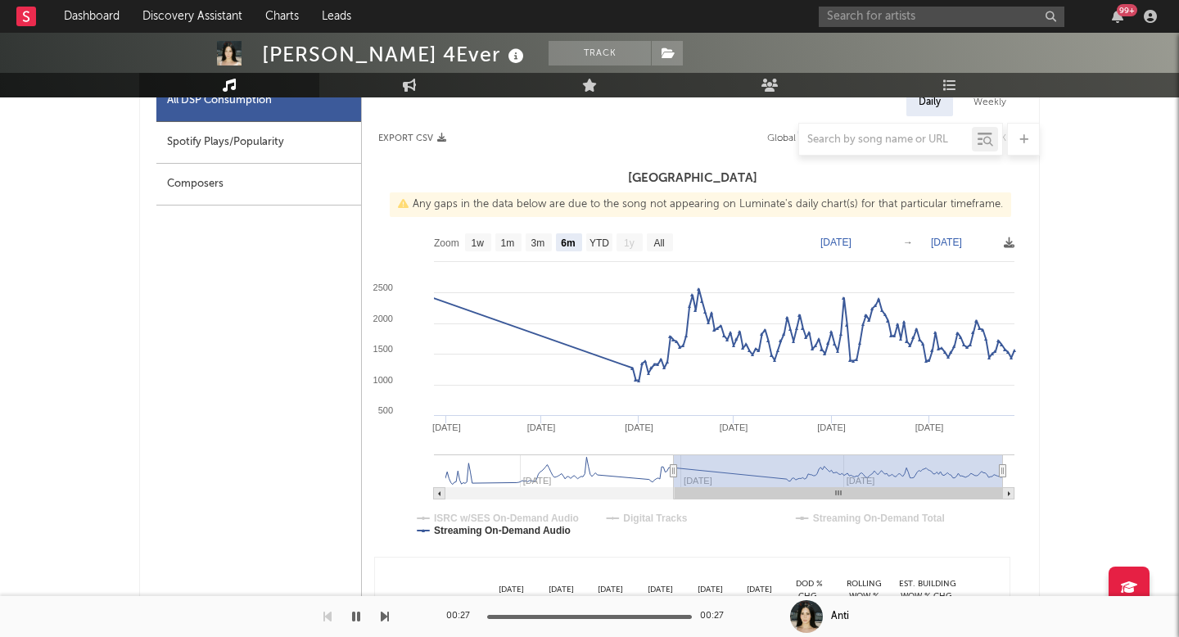
scroll to position [825, 0]
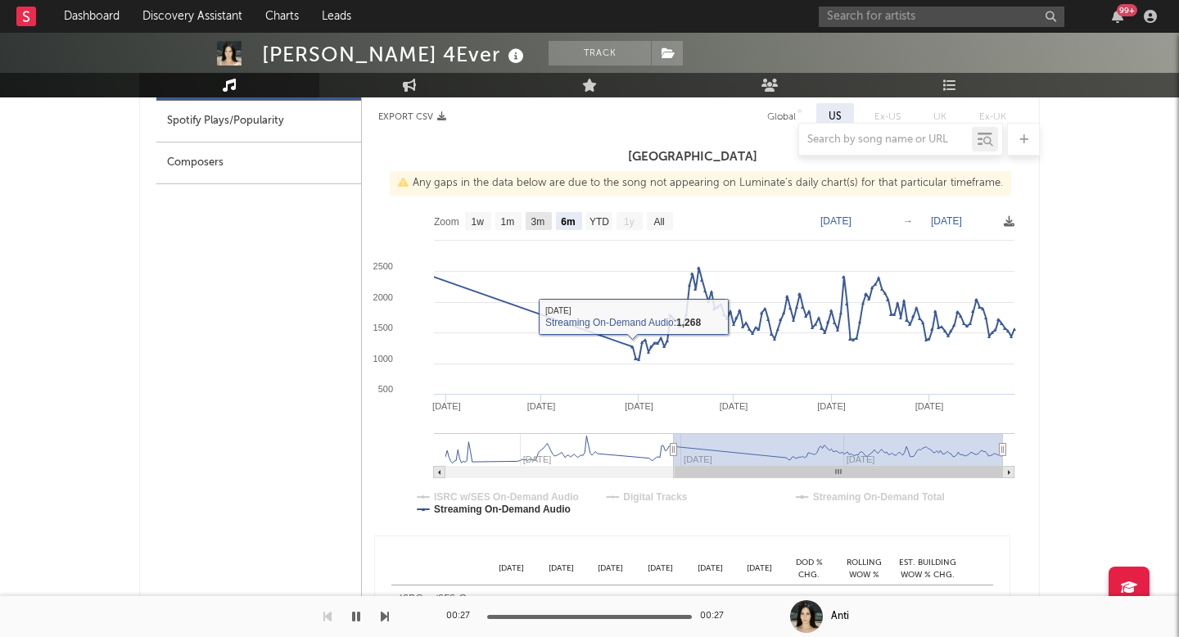
click at [536, 227] on rect at bounding box center [539, 221] width 26 height 18
select select "All"
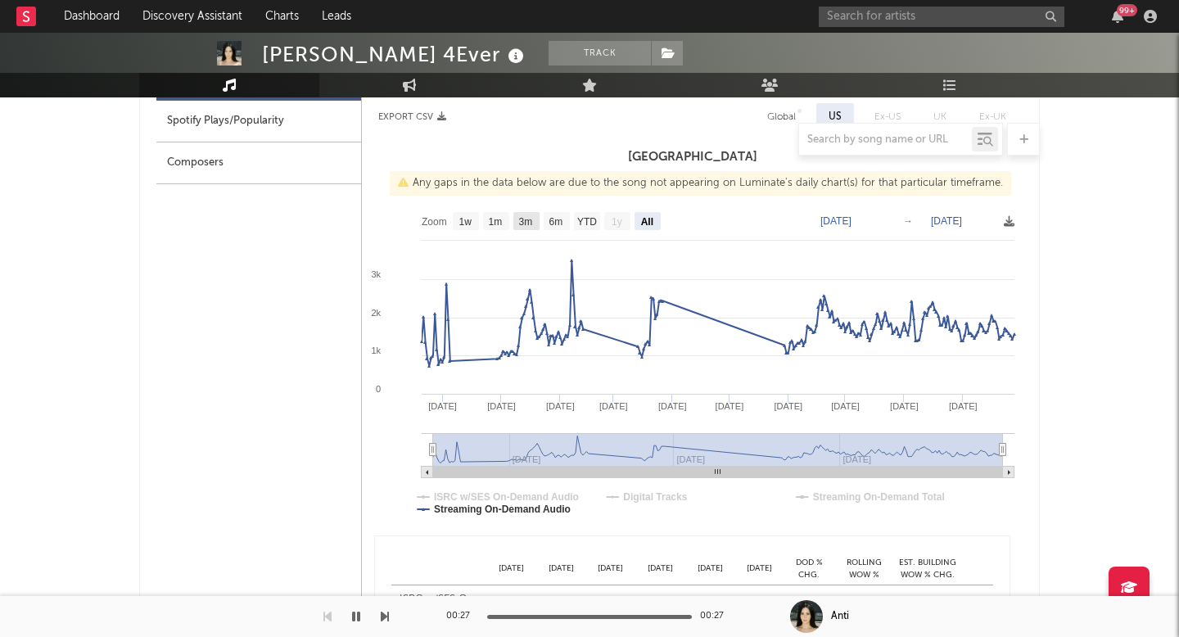
click at [513, 224] on rect at bounding box center [692, 368] width 661 height 328
click at [500, 224] on text "1m" at bounding box center [496, 221] width 14 height 11
select select "1m"
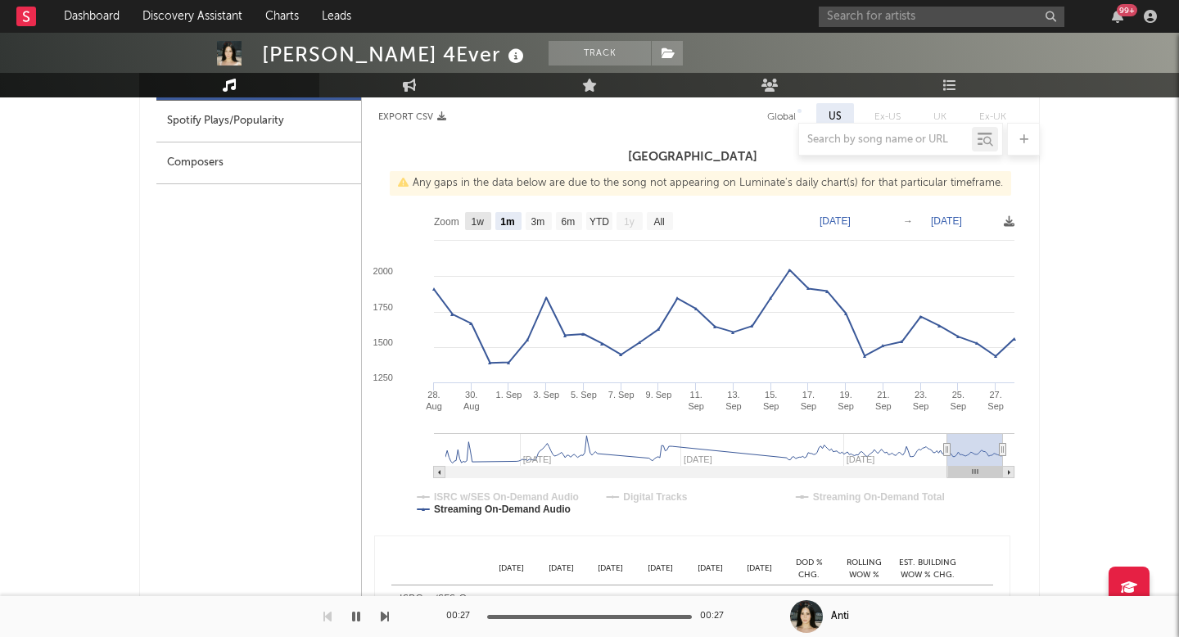
click at [479, 224] on text "1w" at bounding box center [478, 221] width 13 height 11
select select "1w"
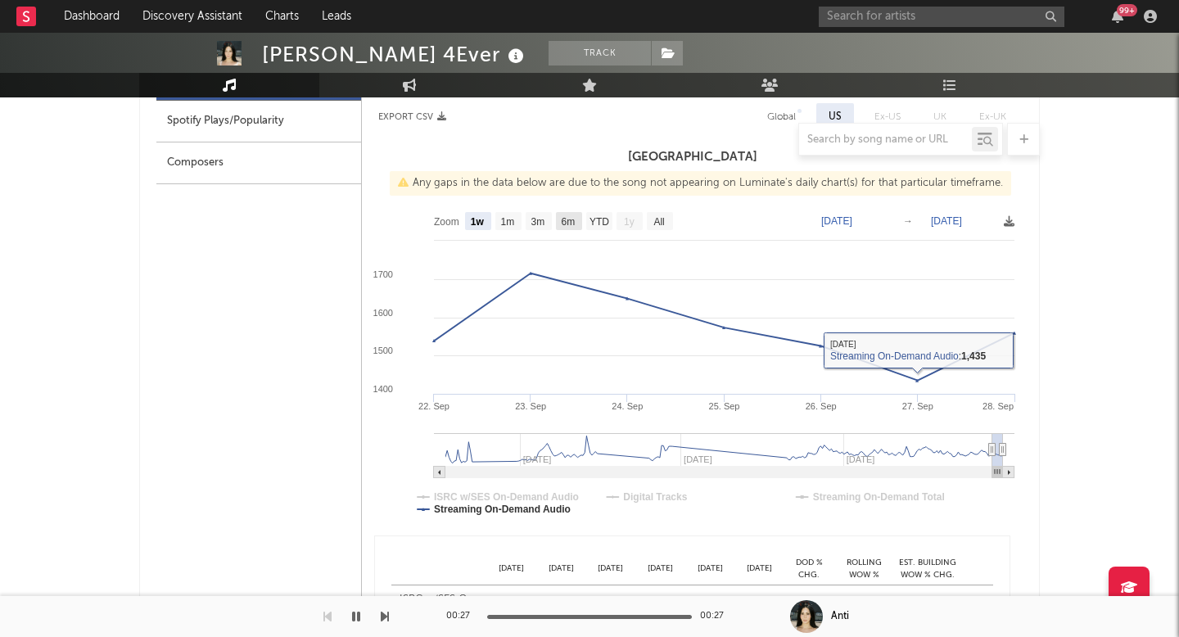
click at [558, 226] on rect at bounding box center [569, 221] width 26 height 18
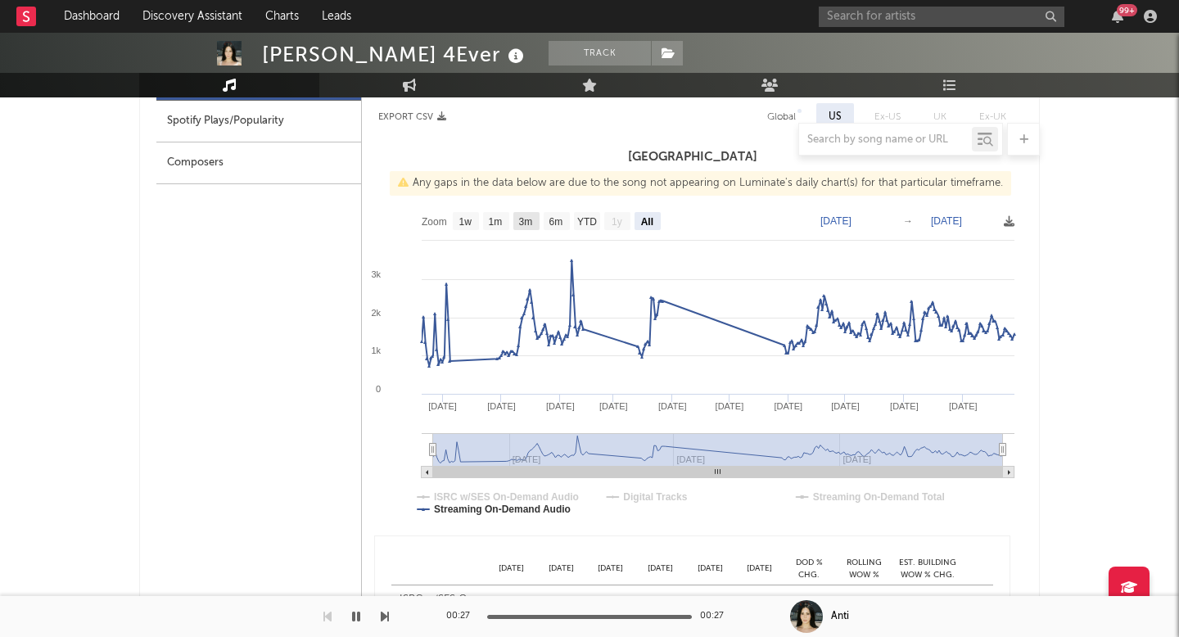
click at [537, 224] on rect at bounding box center [526, 221] width 26 height 18
select select "3m"
type input "2025-06-28"
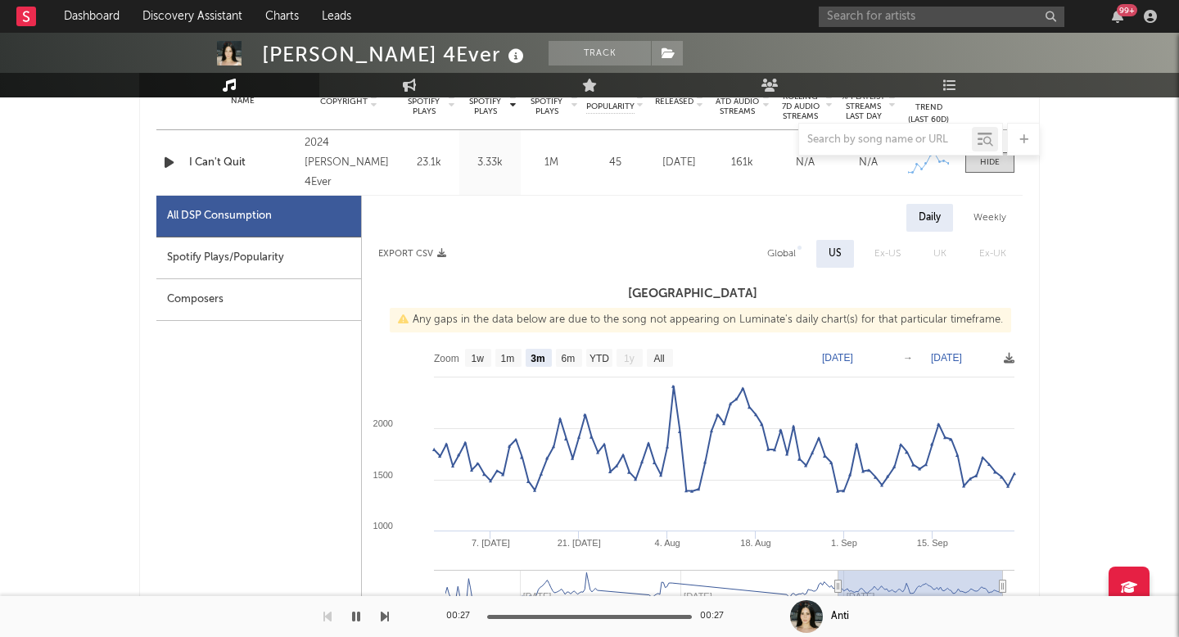
scroll to position [562, 0]
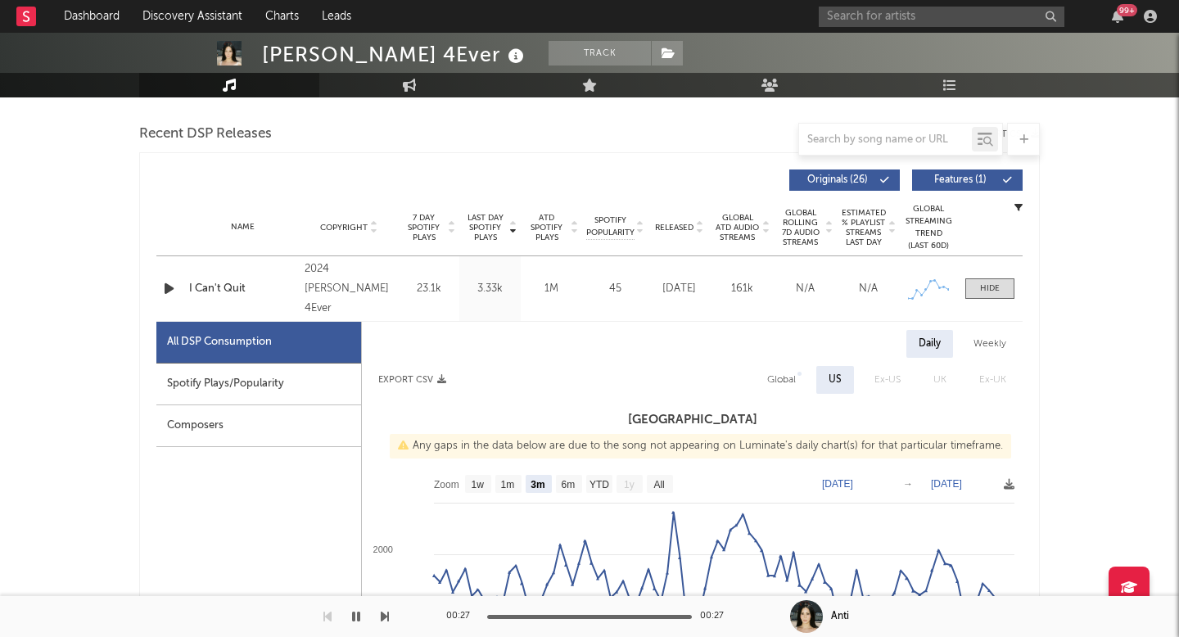
click at [303, 301] on div "Name I Can't Quit Copyright 2024 Mel 4Ever Label Diamond City Records Album Nam…" at bounding box center [589, 288] width 866 height 65
click at [995, 289] on div at bounding box center [990, 289] width 20 height 12
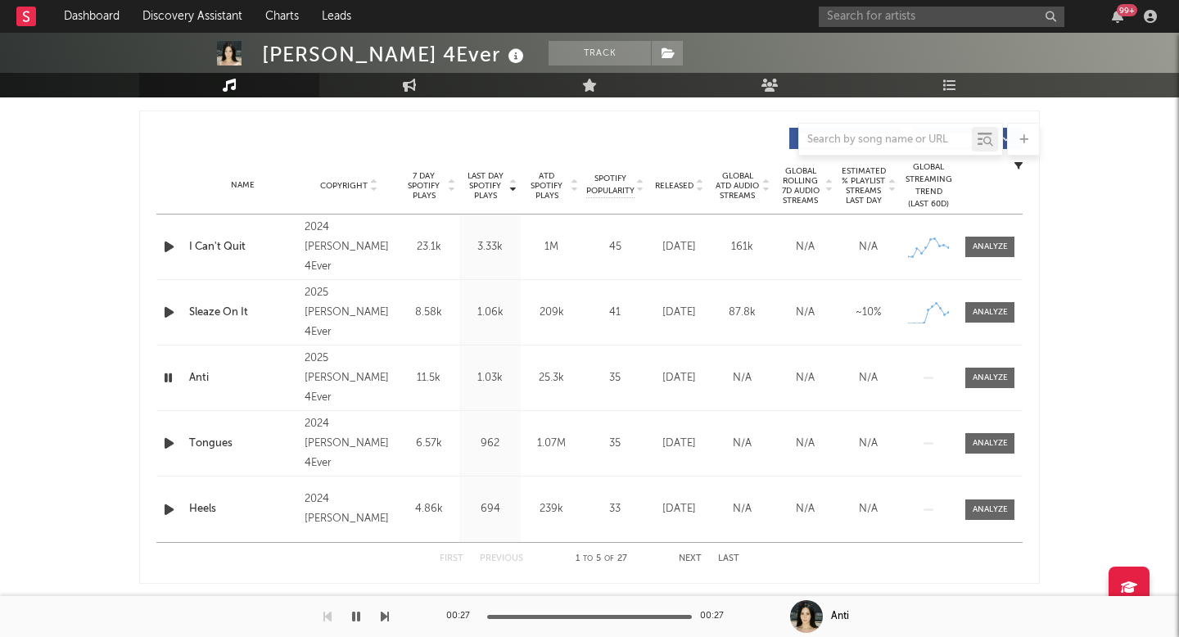
scroll to position [0, 0]
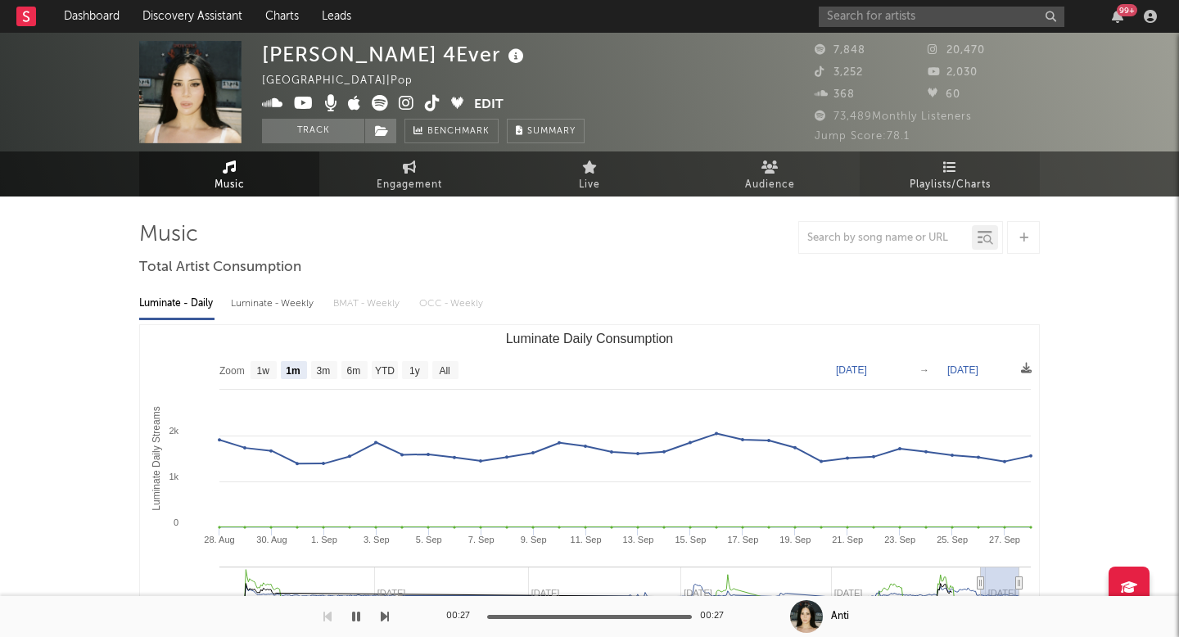
click at [952, 168] on icon at bounding box center [950, 166] width 14 height 13
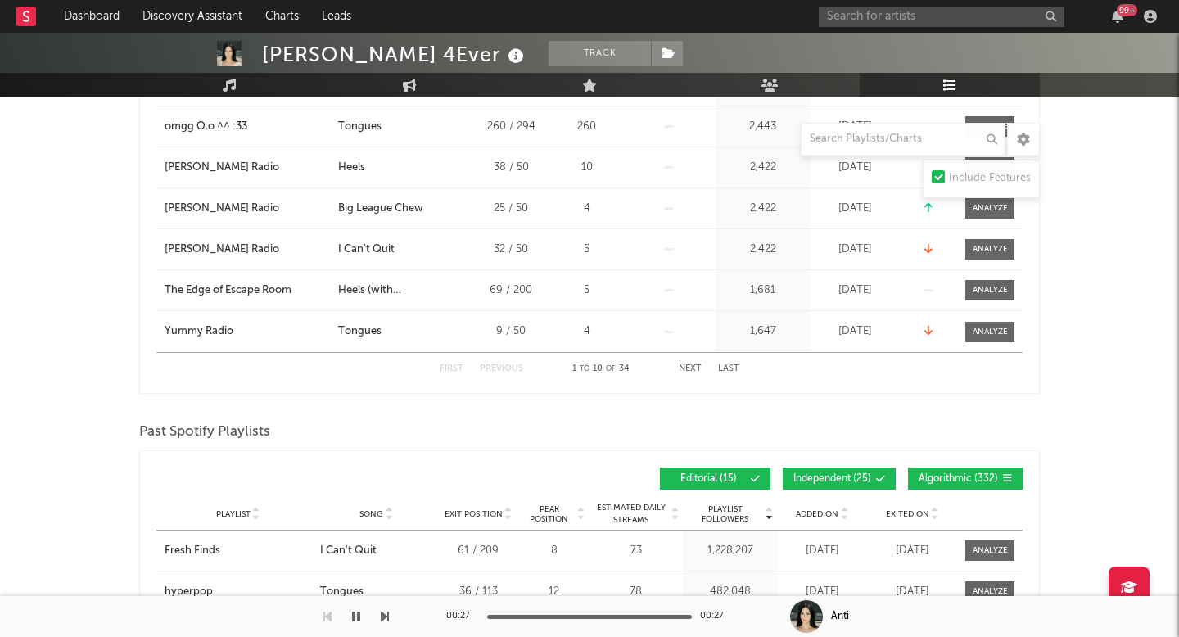
scroll to position [503, 0]
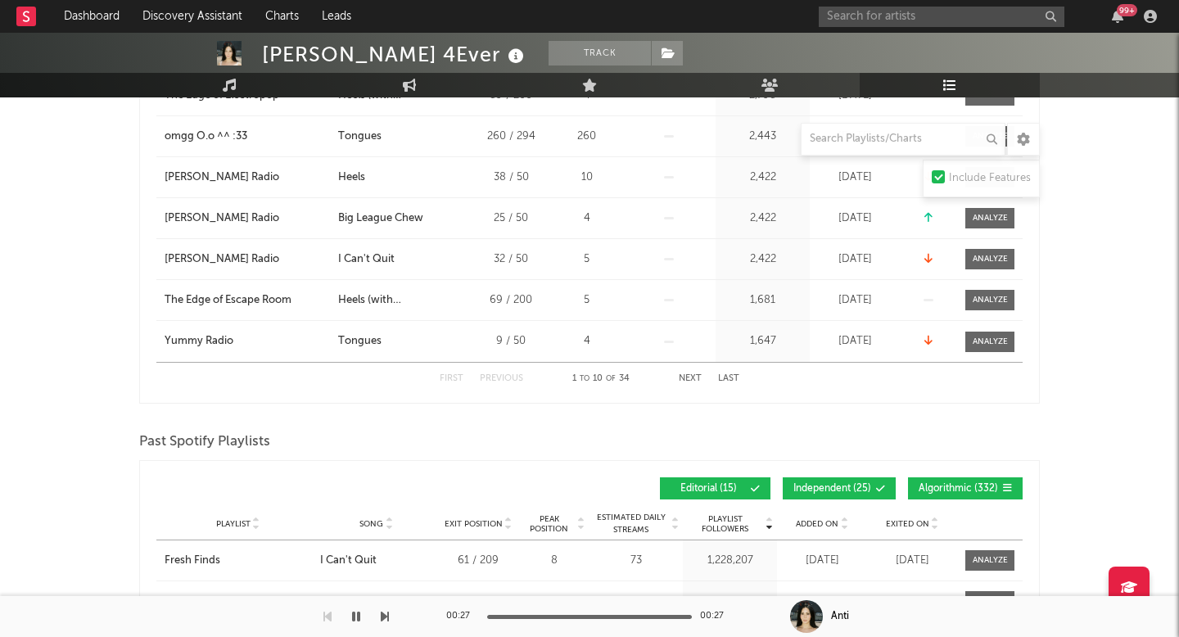
click at [685, 375] on button "Next" at bounding box center [690, 378] width 23 height 9
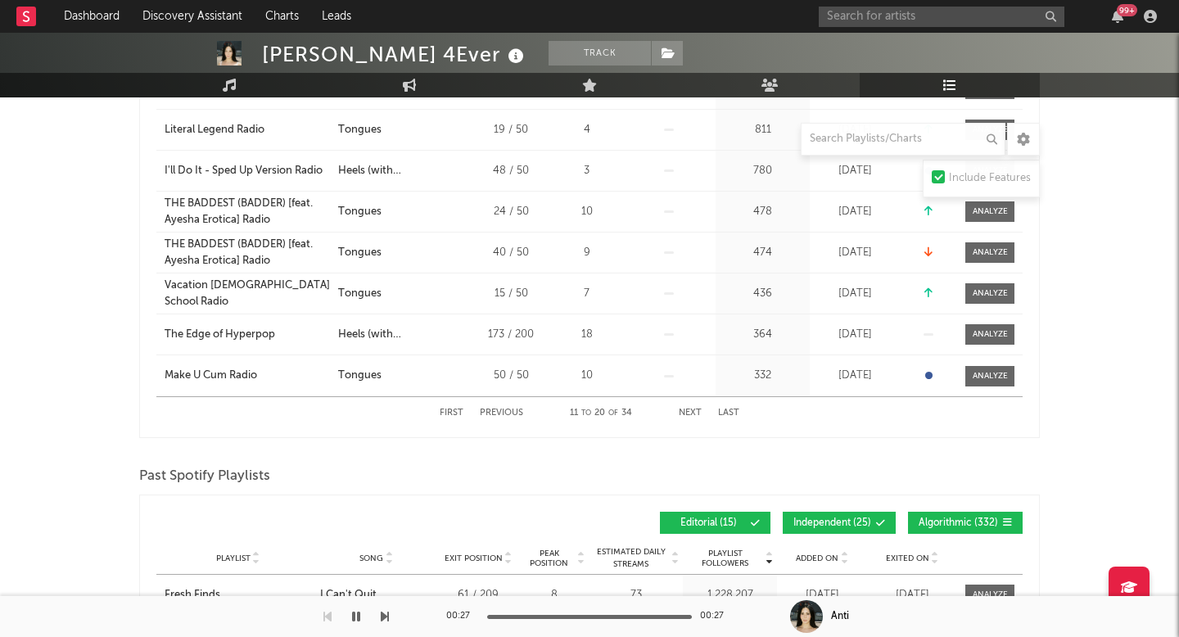
scroll to position [491, 0]
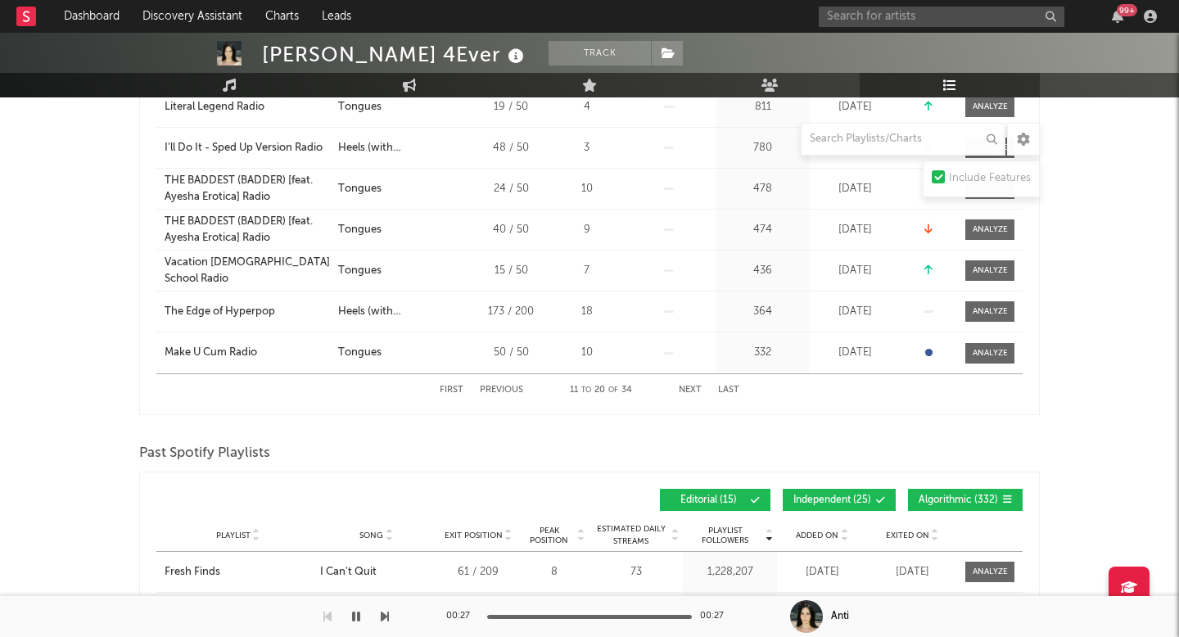
click at [682, 396] on div "First Previous 11 to 20 of 34 Next Last" at bounding box center [590, 390] width 300 height 32
click at [690, 391] on button "Next" at bounding box center [690, 390] width 23 height 9
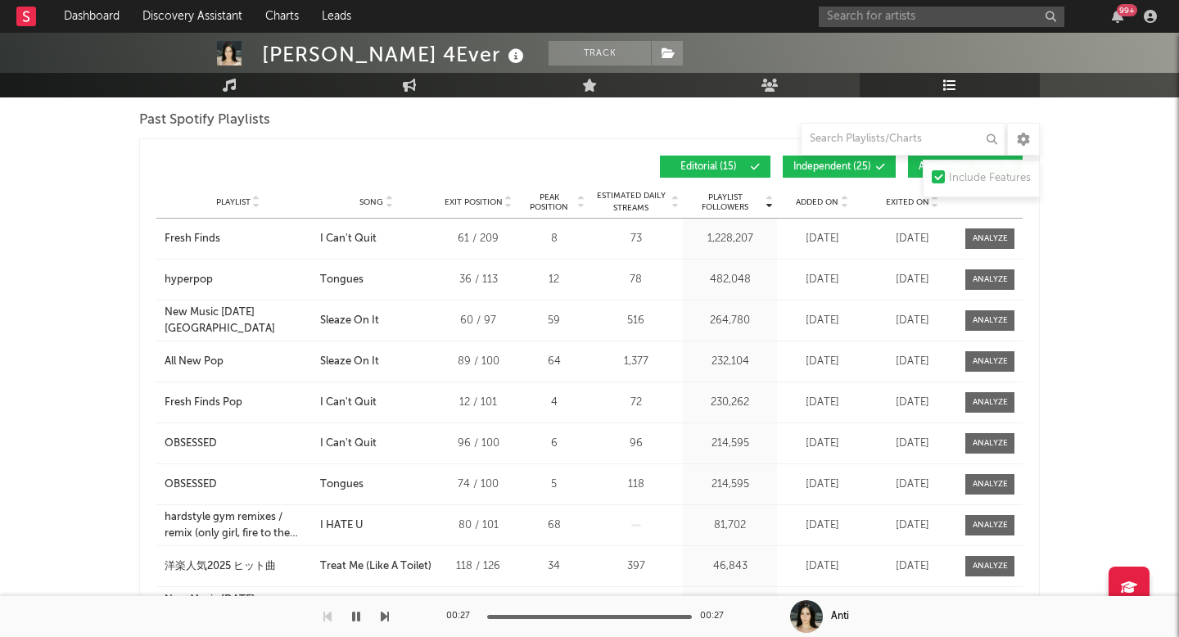
scroll to position [824, 0]
click at [813, 203] on span "Added On" at bounding box center [817, 203] width 43 height 10
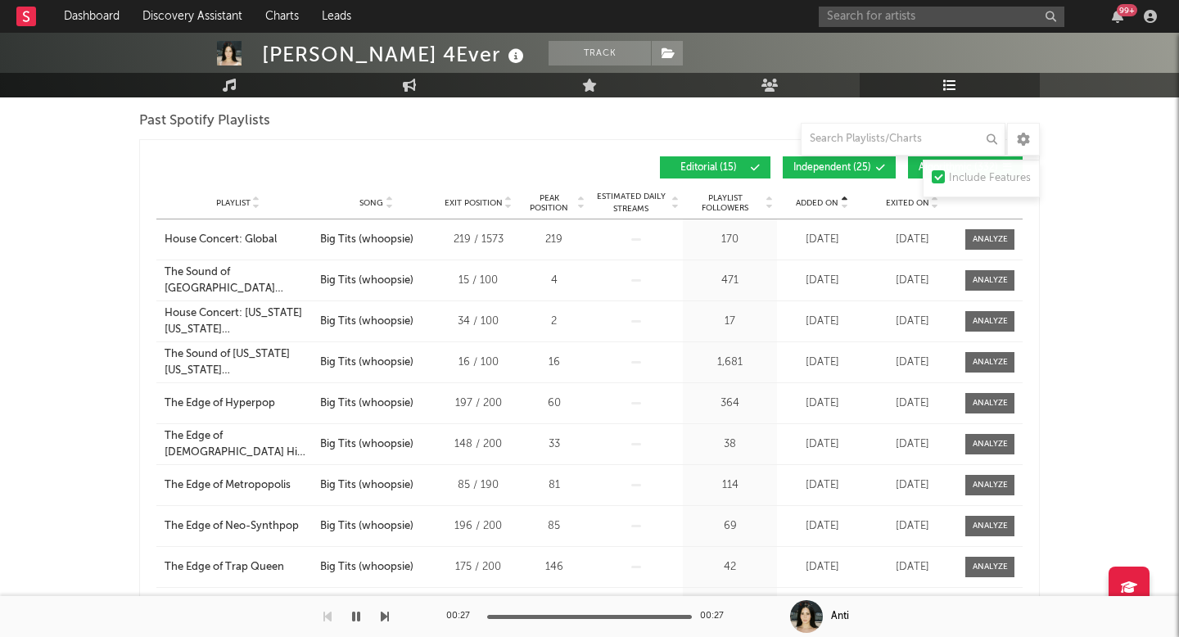
click at [821, 204] on span "Added On" at bounding box center [817, 203] width 43 height 10
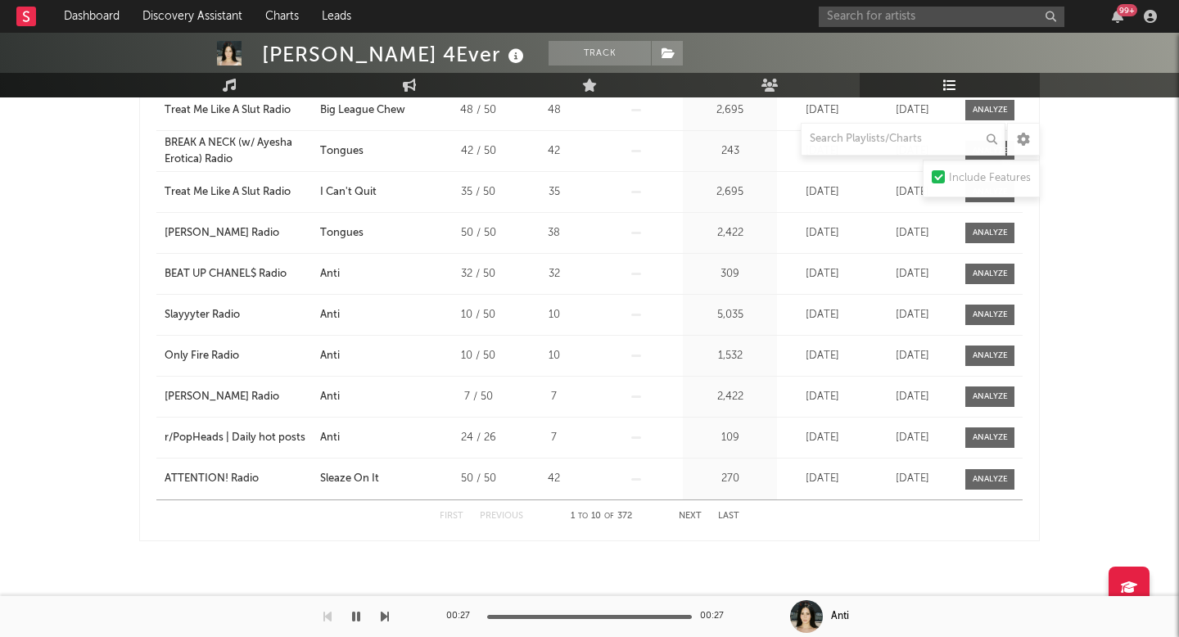
scroll to position [956, 0]
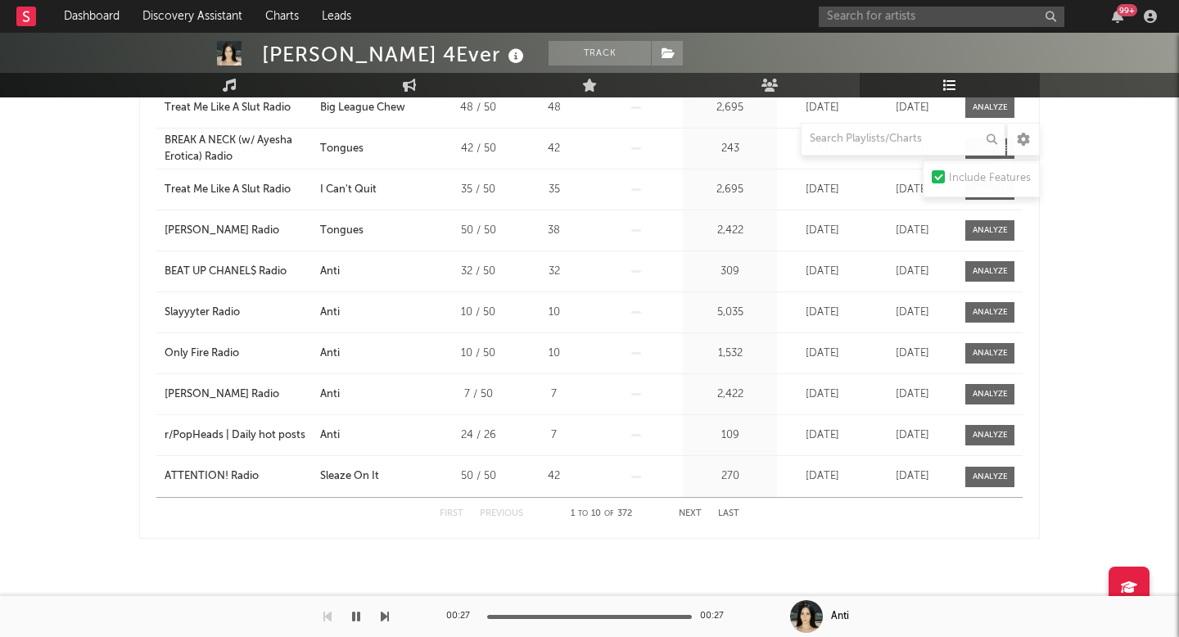
click at [688, 510] on button "Next" at bounding box center [690, 513] width 23 height 9
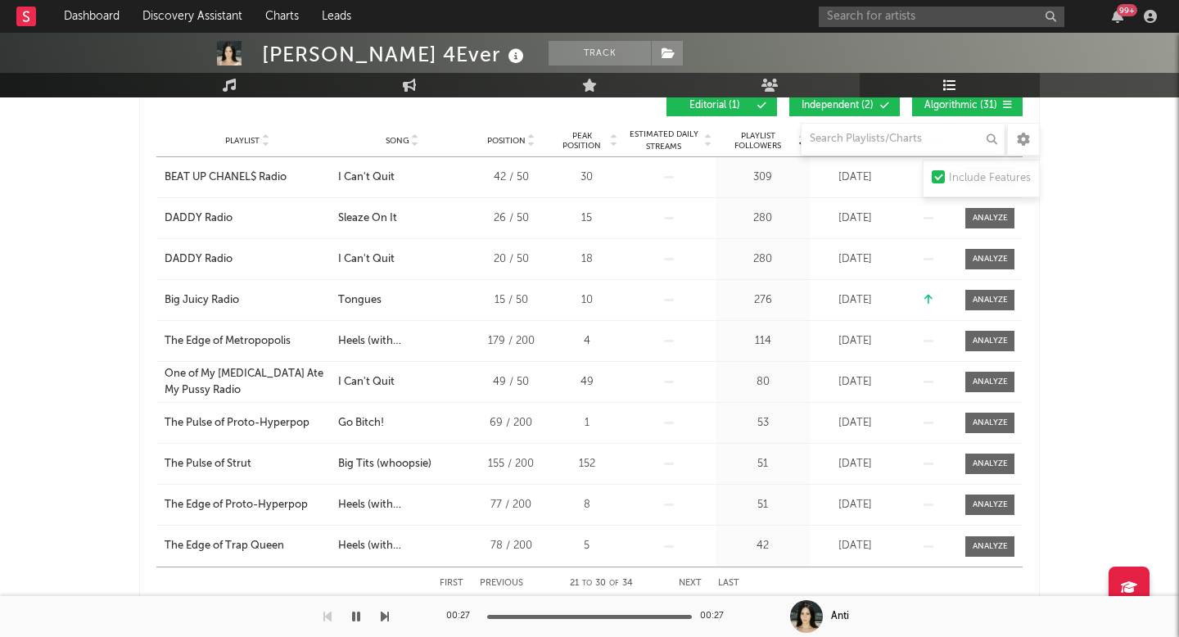
scroll to position [252, 0]
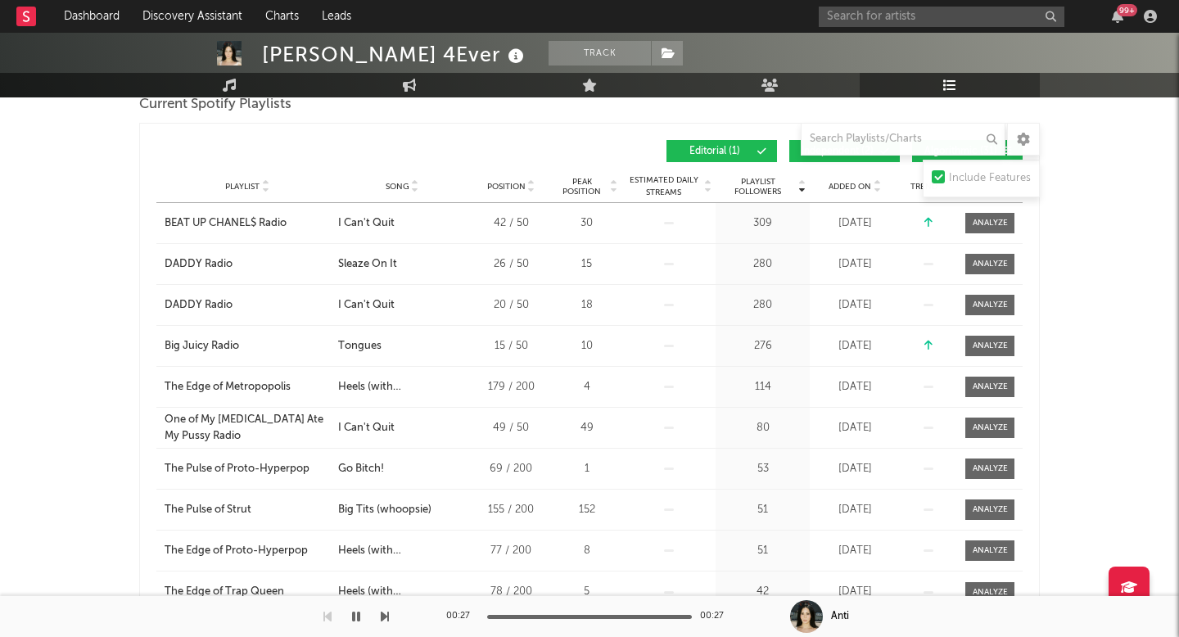
click at [857, 185] on span "Added On" at bounding box center [850, 187] width 43 height 10
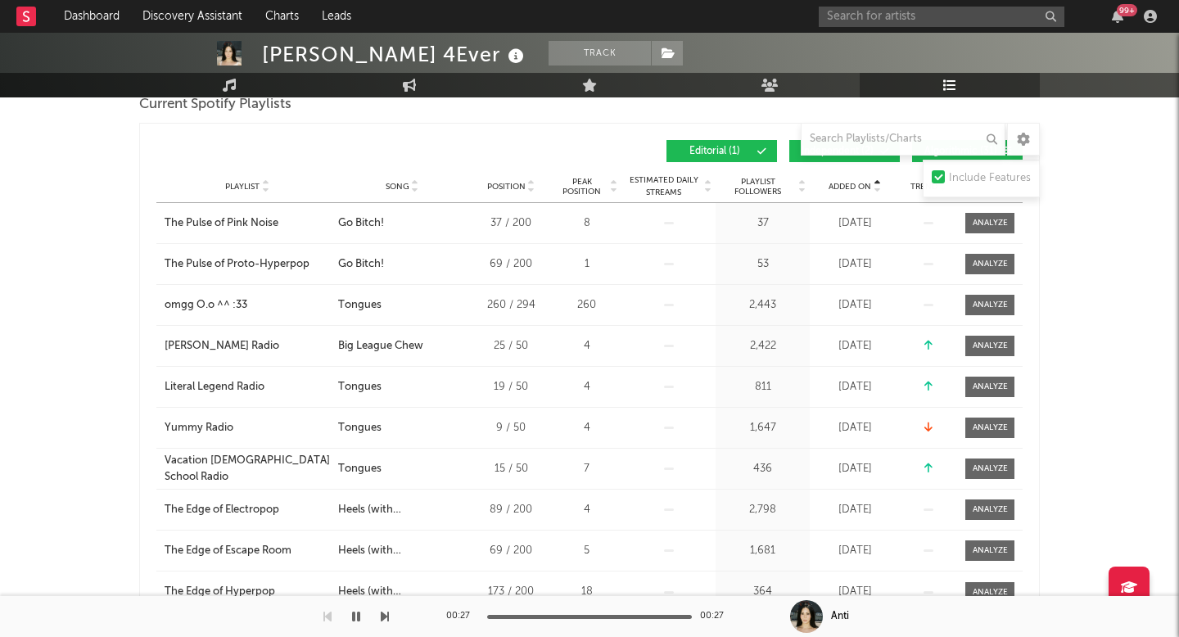
click at [857, 185] on span "Added On" at bounding box center [850, 187] width 43 height 10
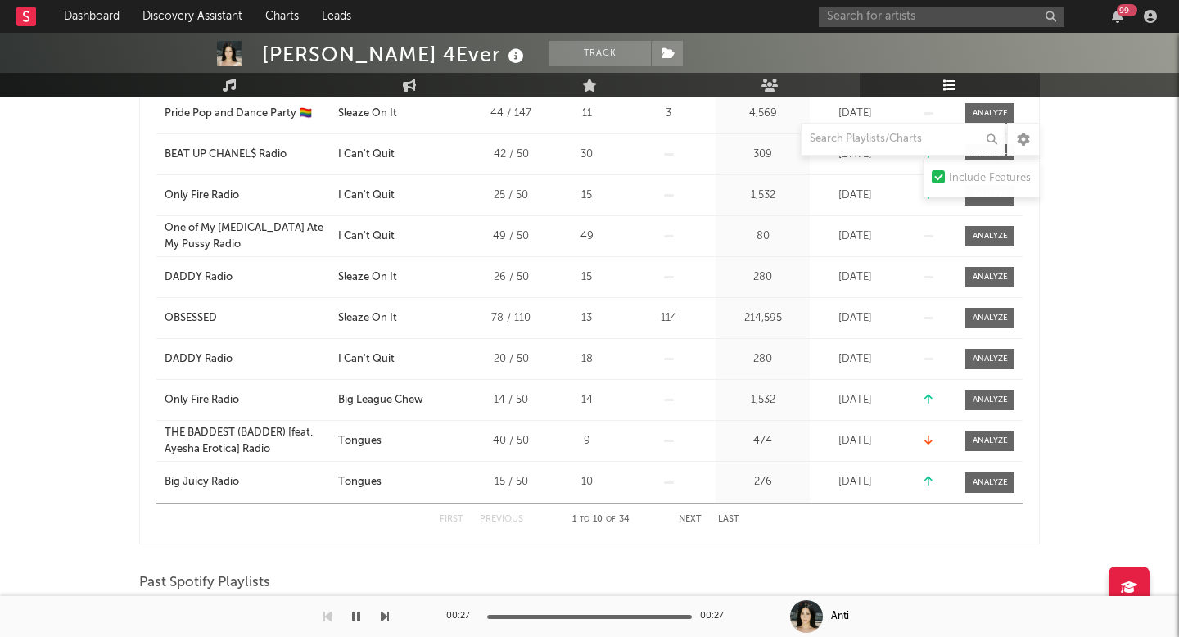
scroll to position [392, 0]
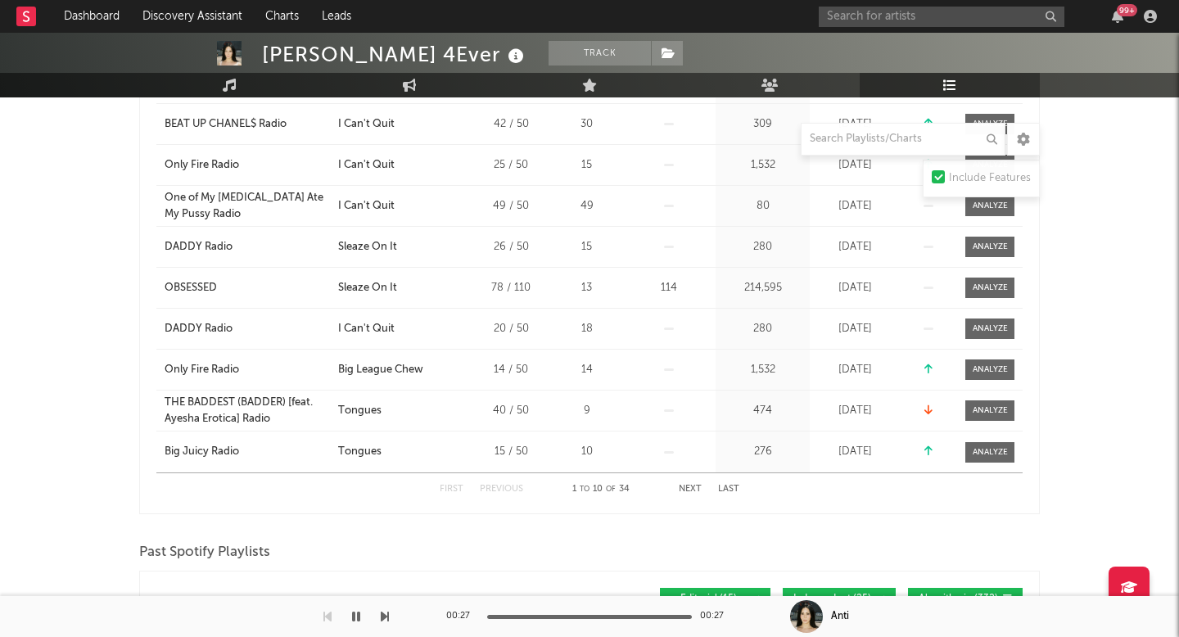
click at [692, 488] on button "Next" at bounding box center [690, 489] width 23 height 9
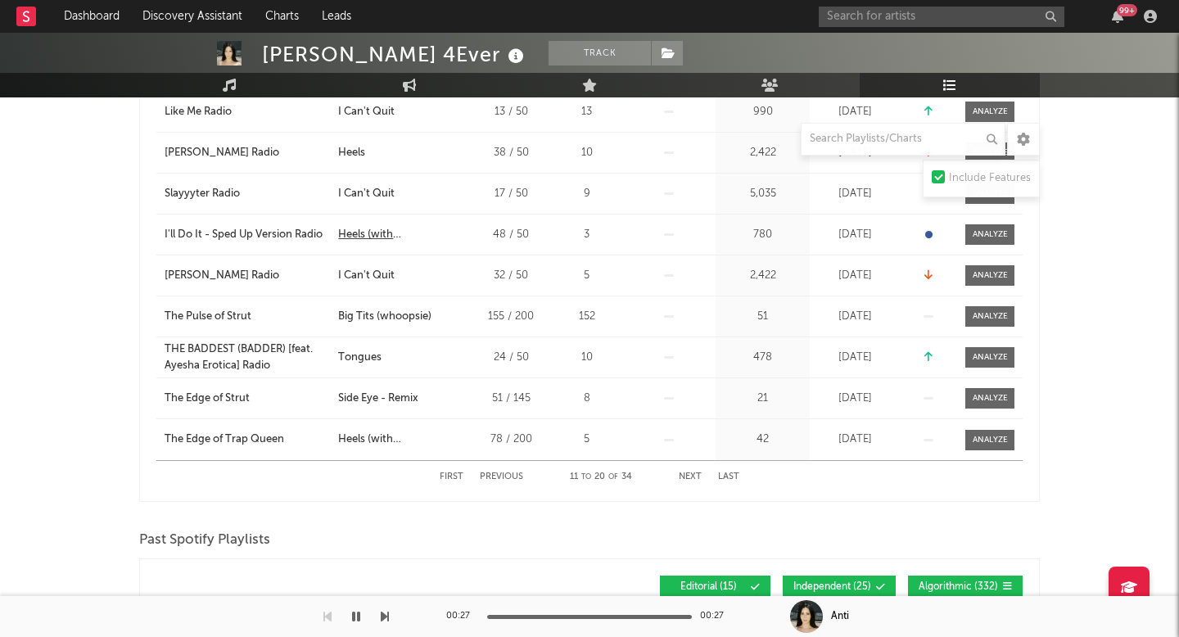
scroll to position [0, 0]
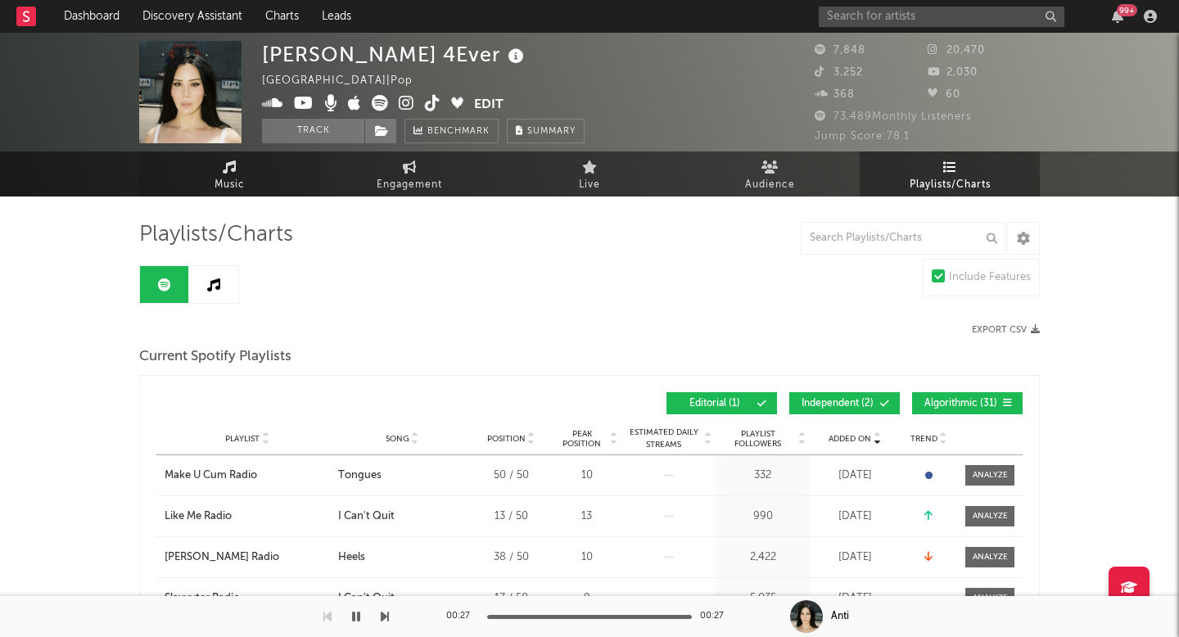
click at [235, 187] on span "Music" at bounding box center [230, 185] width 30 height 20
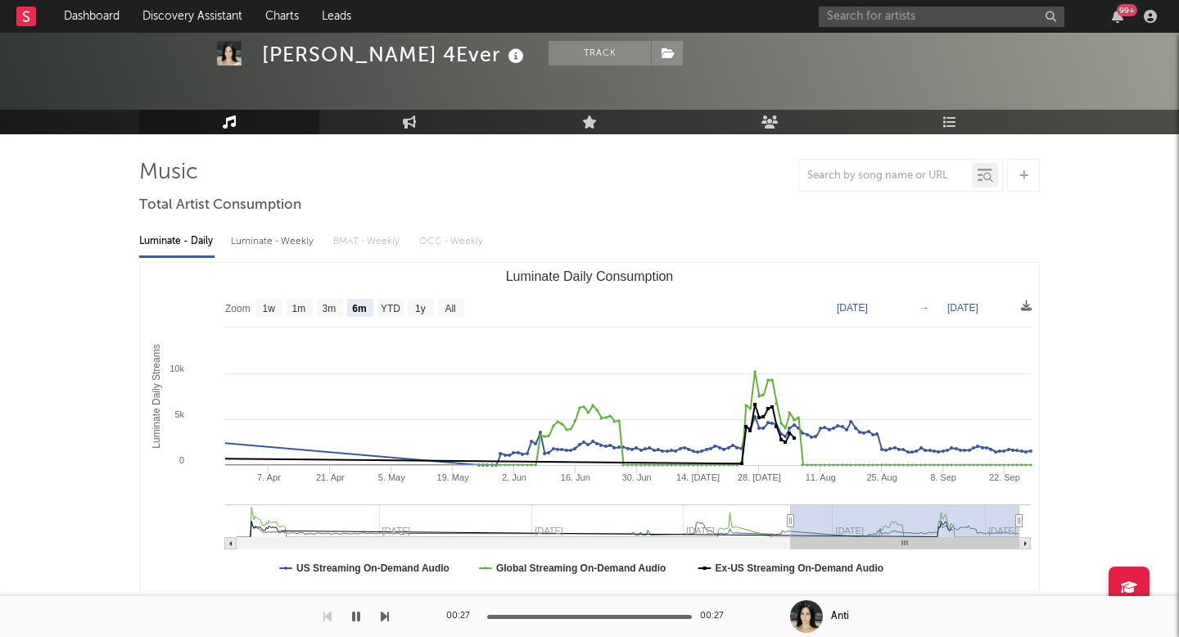
scroll to position [61, 0]
click at [310, 310] on rect "Luminate Daily Consumption" at bounding box center [300, 309] width 26 height 18
select select "1m"
type input "2025-08-28"
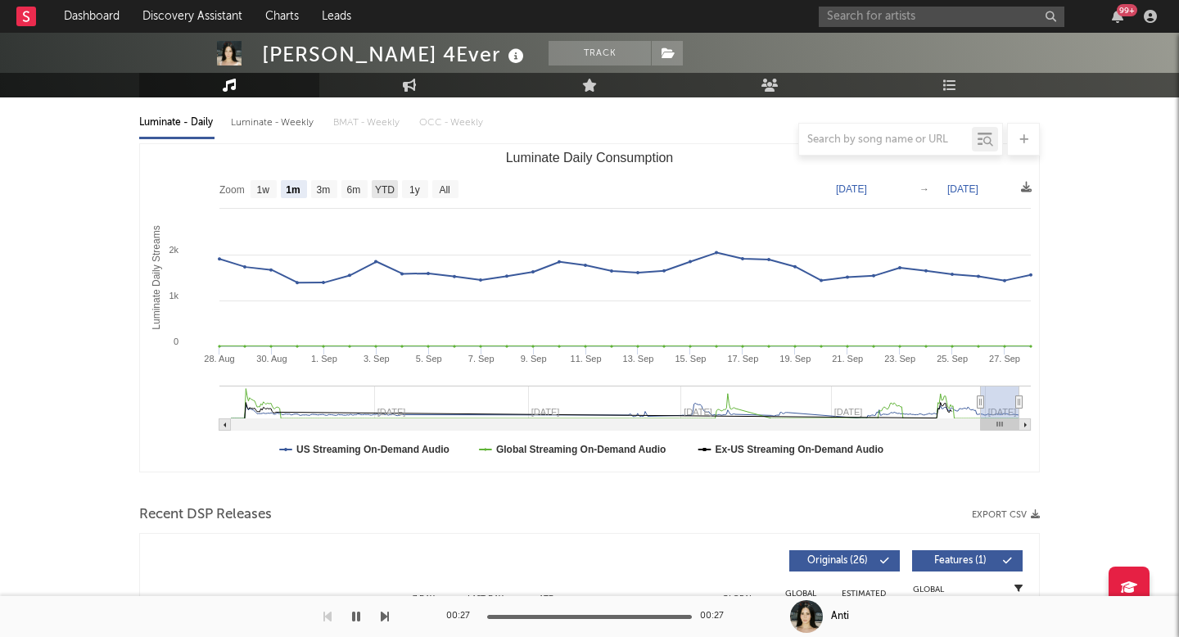
scroll to position [188, 0]
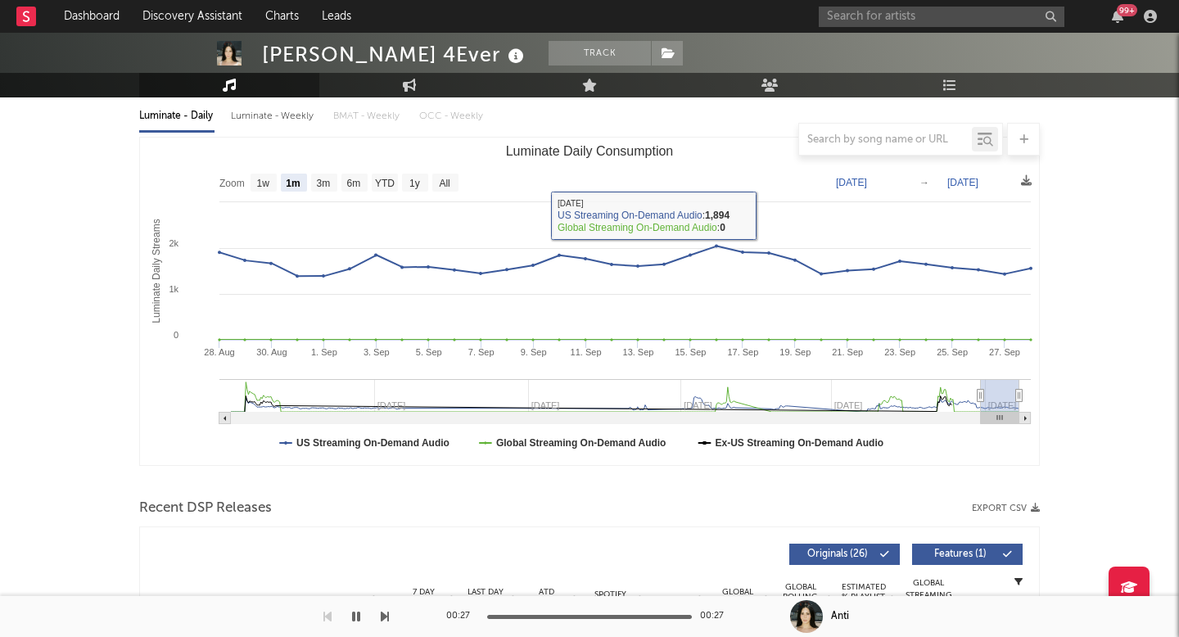
click at [264, 182] on text "1w" at bounding box center [263, 183] width 13 height 11
select select "1w"
type input "2025-09-22"
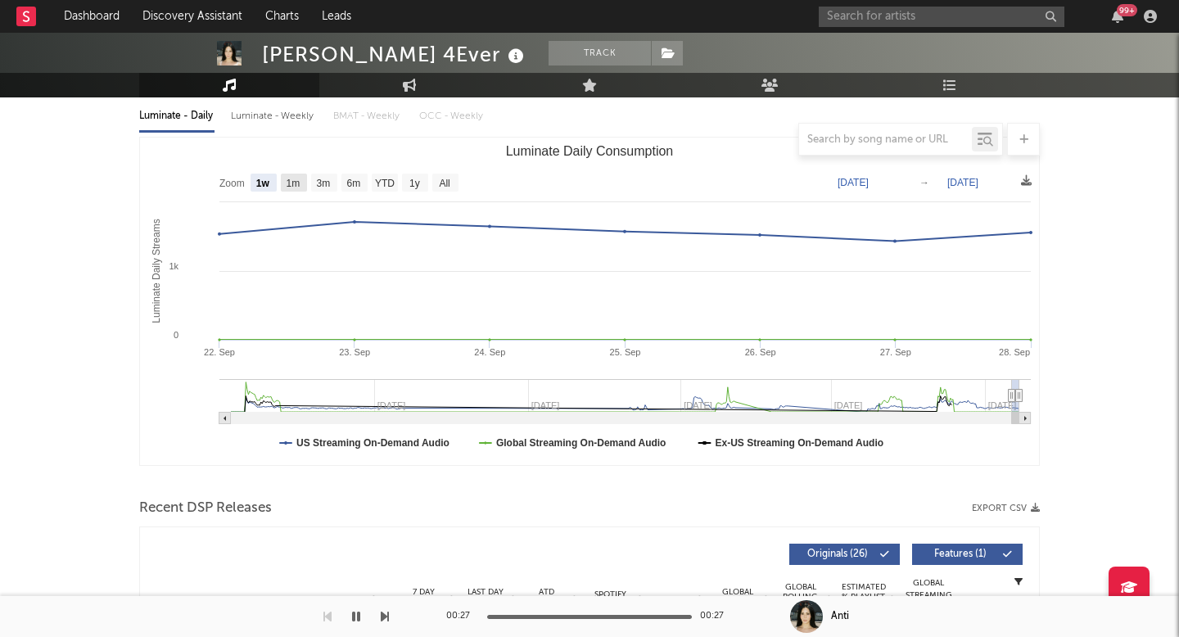
click at [297, 182] on text "1m" at bounding box center [294, 183] width 14 height 11
select select "1m"
type input "2025-08-28"
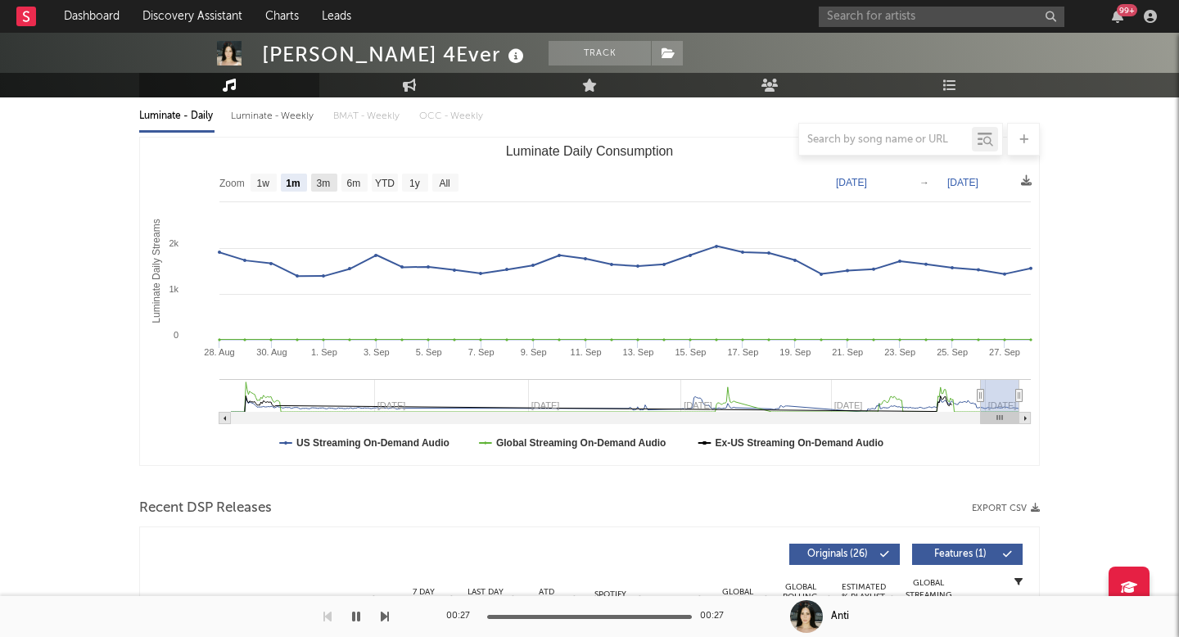
click at [328, 181] on text "3m" at bounding box center [324, 183] width 14 height 11
select select "3m"
type input "2025-06-28"
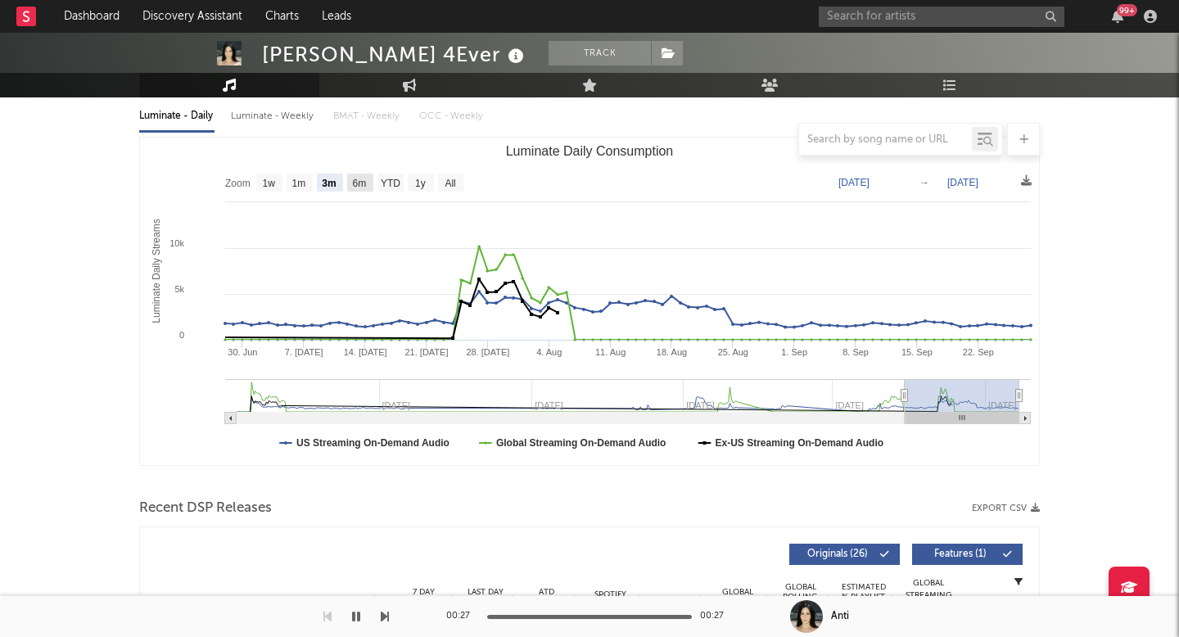
click at [357, 181] on text "6m" at bounding box center [360, 183] width 14 height 11
select select "6m"
type input "[DATE]"
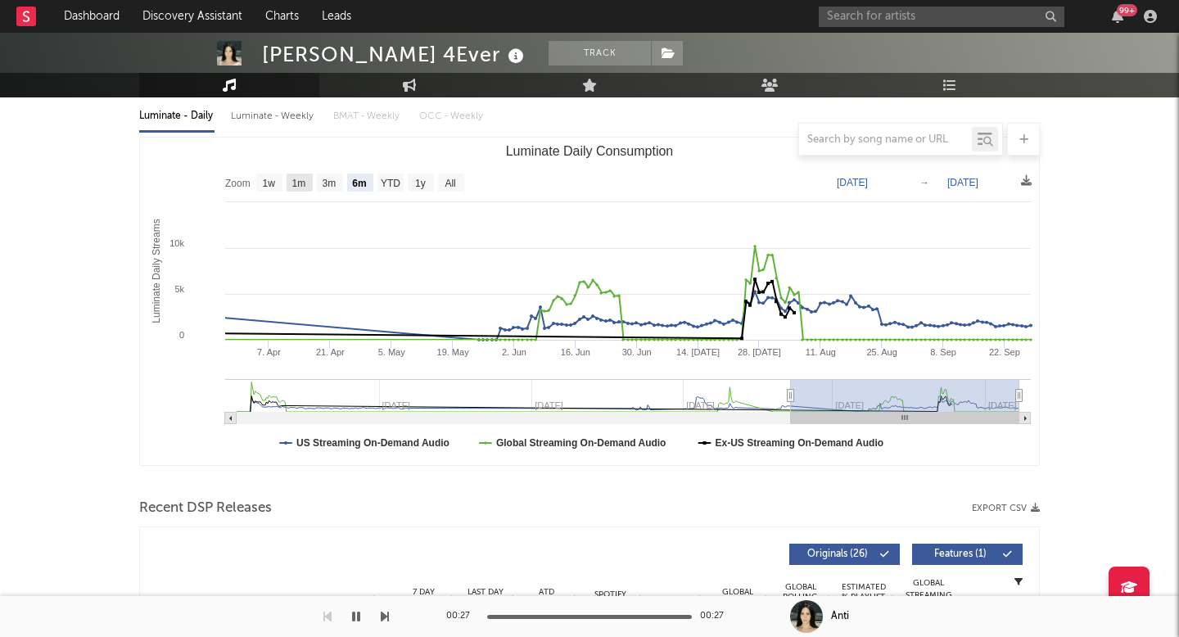
click at [306, 186] on text "1m" at bounding box center [299, 183] width 14 height 11
select select "1m"
type input "2025-08-28"
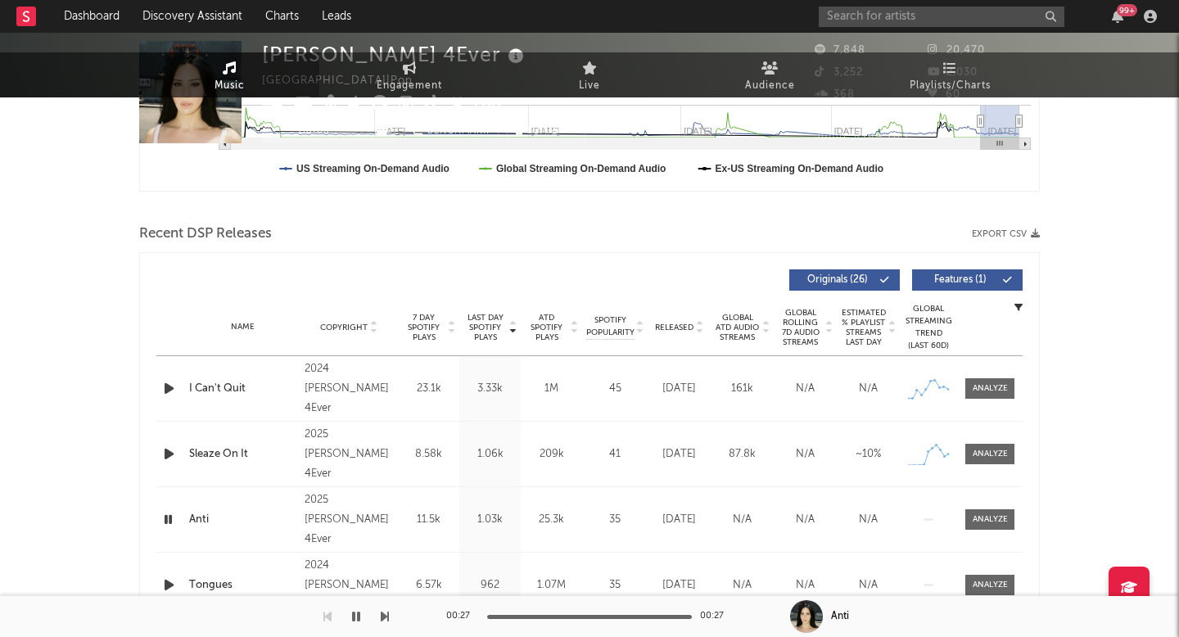
scroll to position [0, 0]
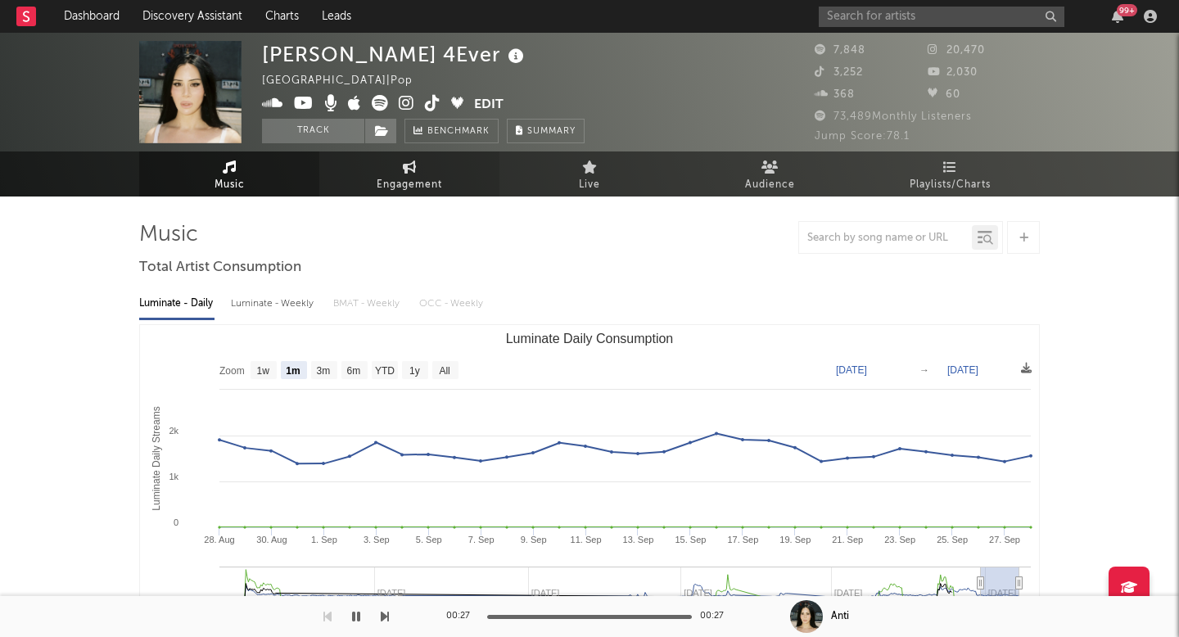
click at [389, 179] on span "Engagement" at bounding box center [410, 185] width 66 height 20
select select "1w"
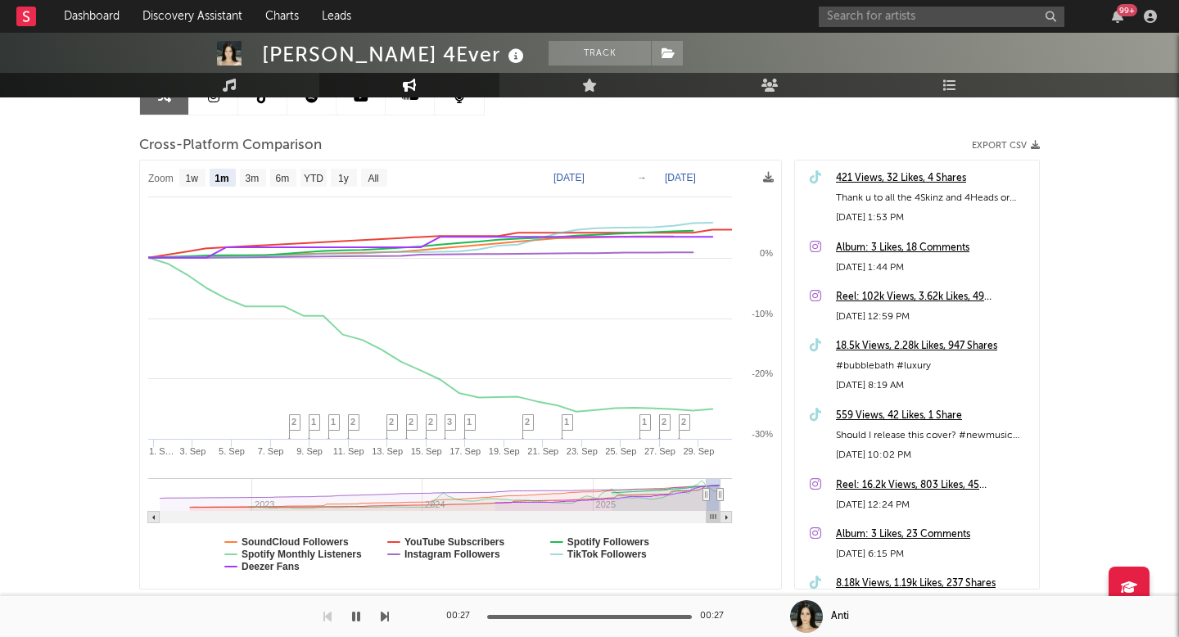
scroll to position [186, 0]
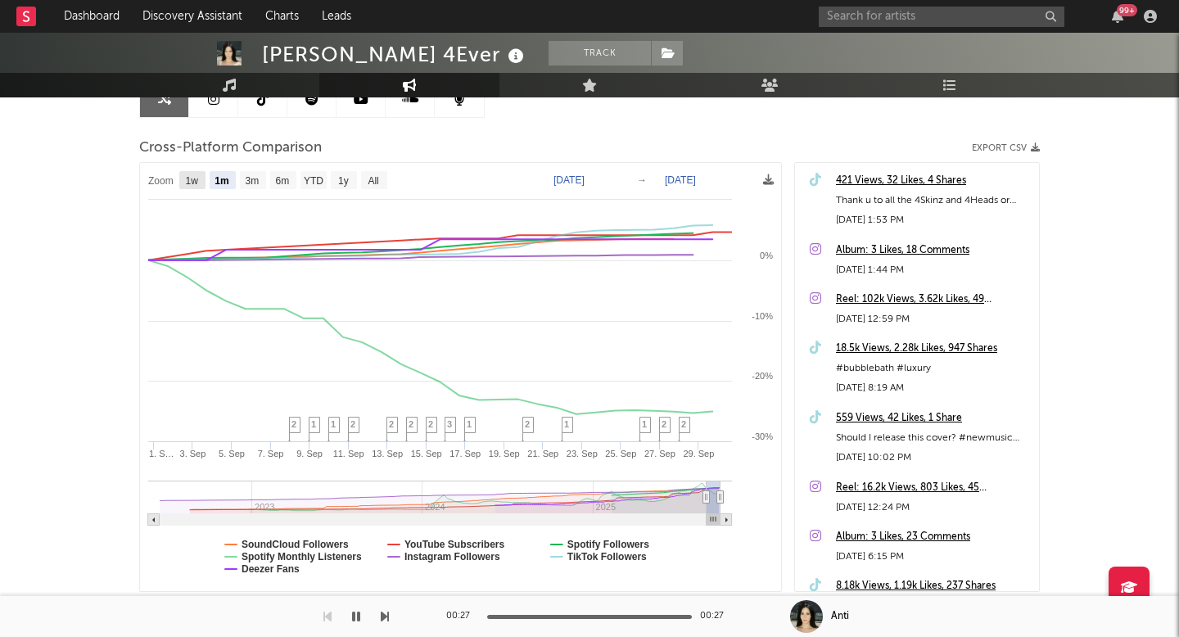
click at [190, 178] on text "1w" at bounding box center [192, 180] width 13 height 11
select select "1w"
type input "[DATE]"
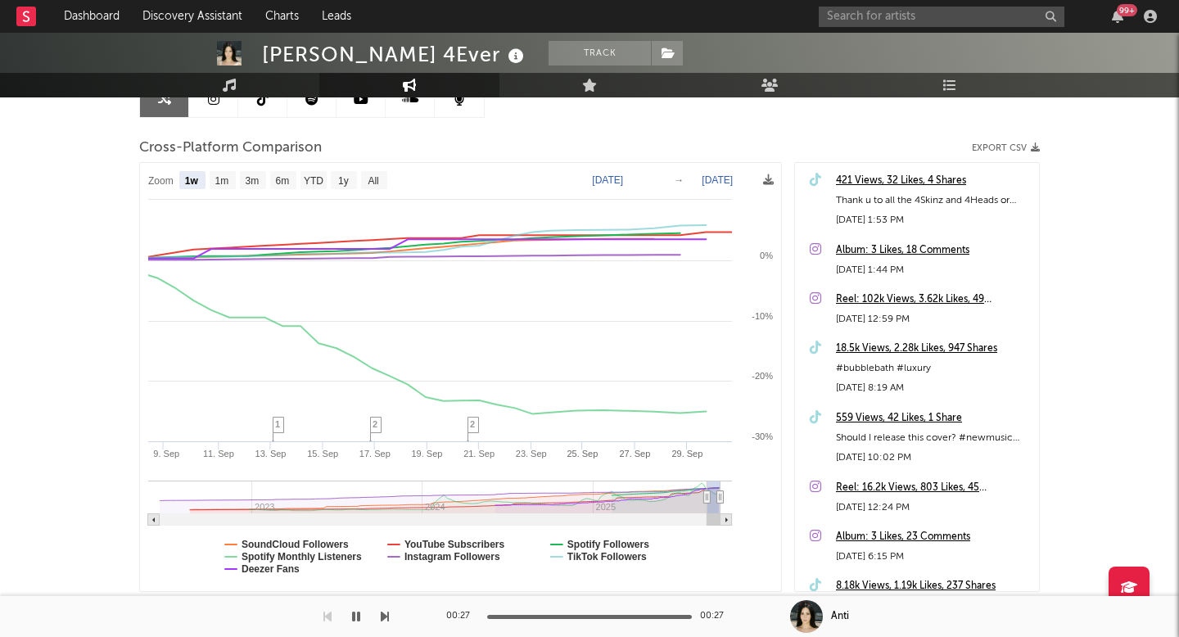
select select "1w"
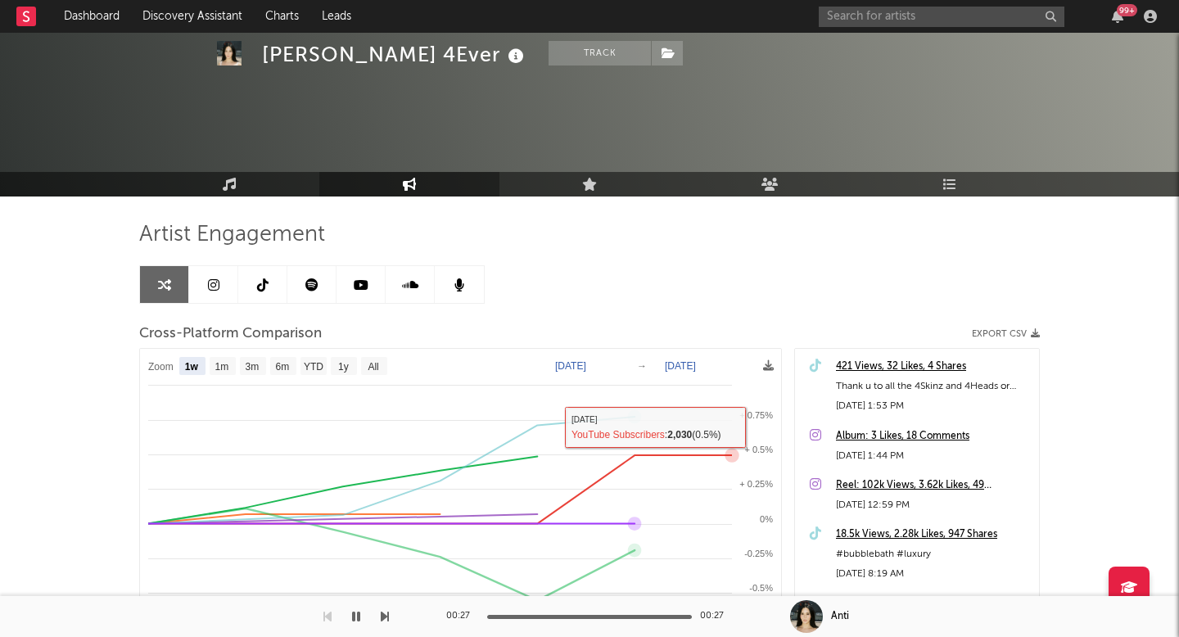
scroll to position [186, 0]
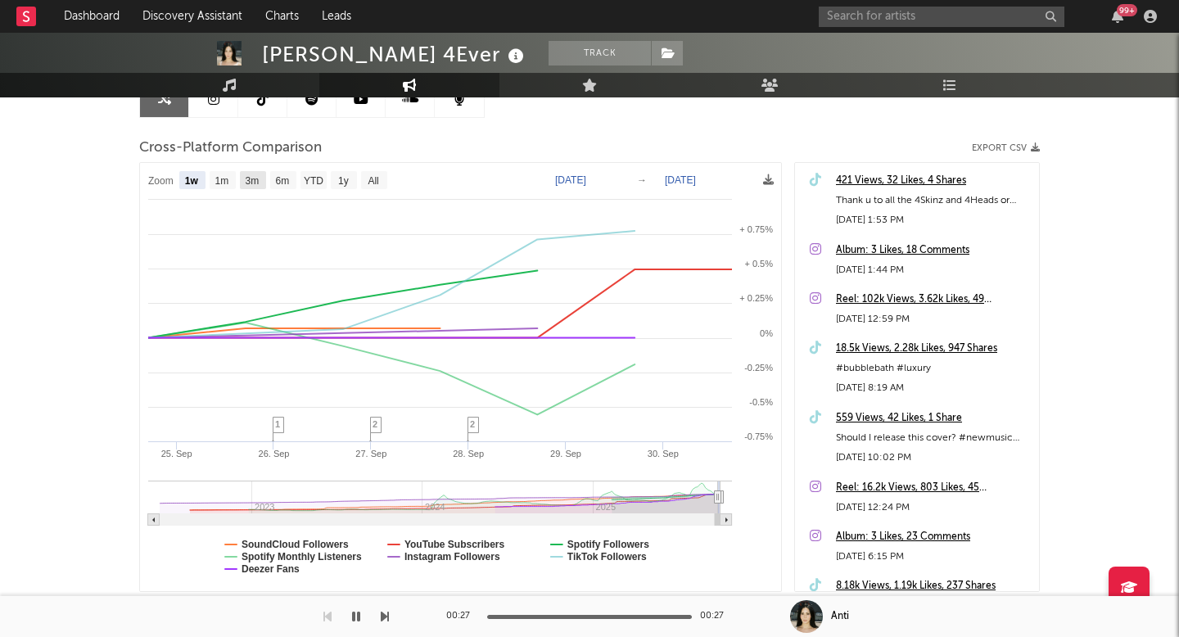
click at [260, 180] on text "3m" at bounding box center [253, 180] width 14 height 11
select select "3m"
type input "[DATE]"
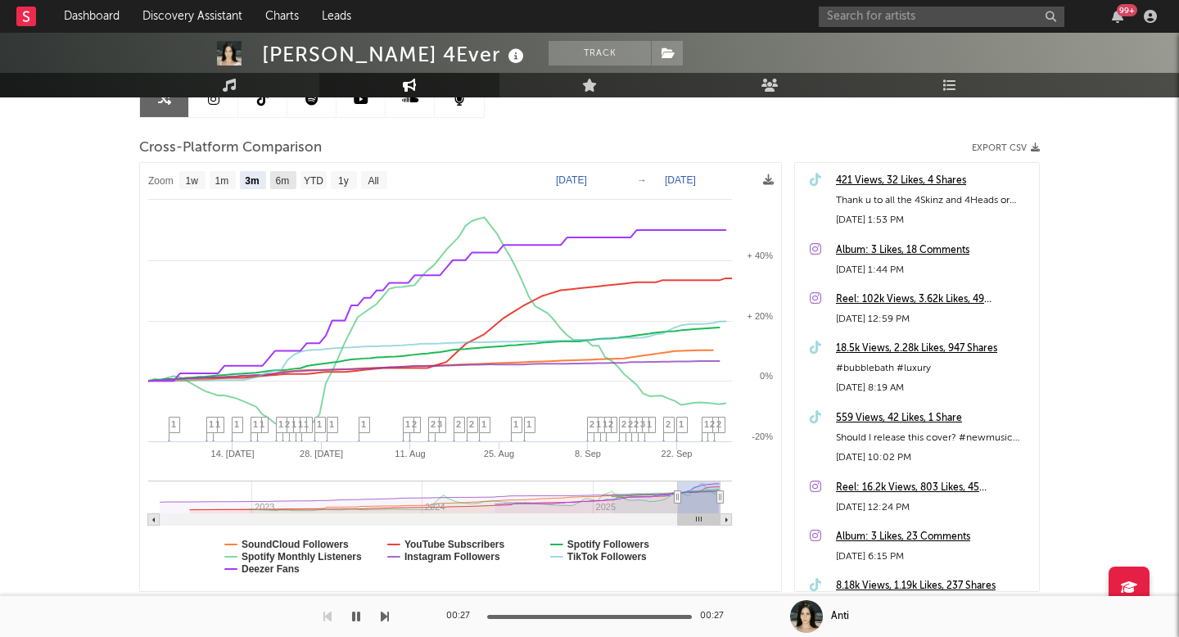
click at [277, 182] on text "6m" at bounding box center [283, 180] width 14 height 11
select select "6m"
type input "[DATE]"
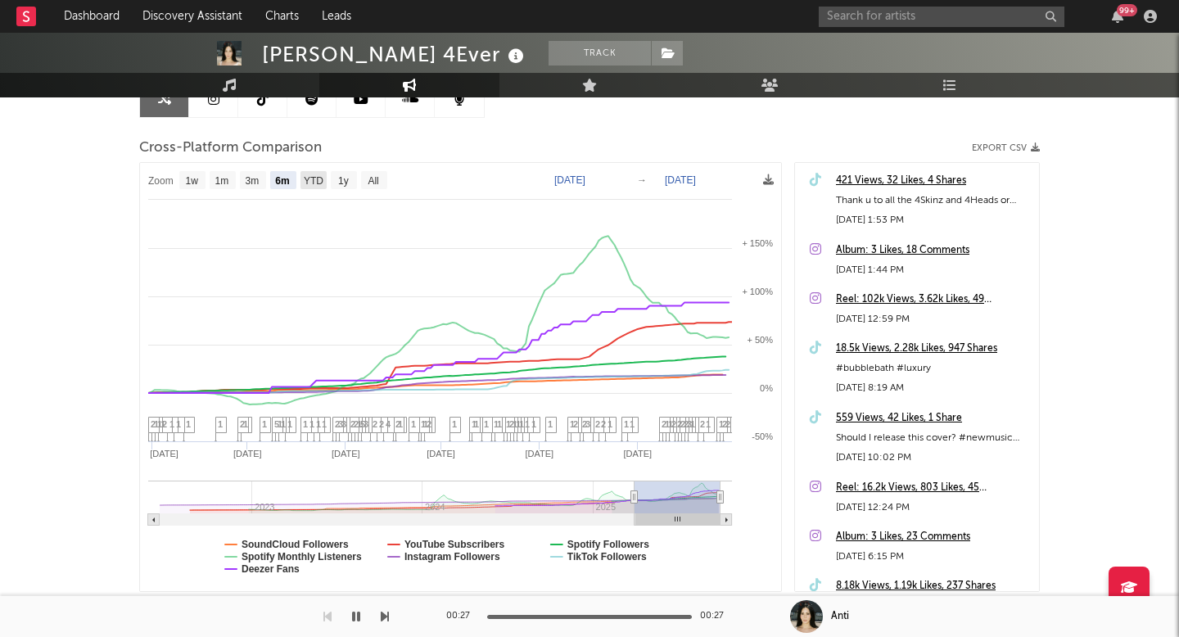
click at [307, 177] on text "YTD" at bounding box center [314, 180] width 20 height 11
select select "YTD"
type input "2025-01-01"
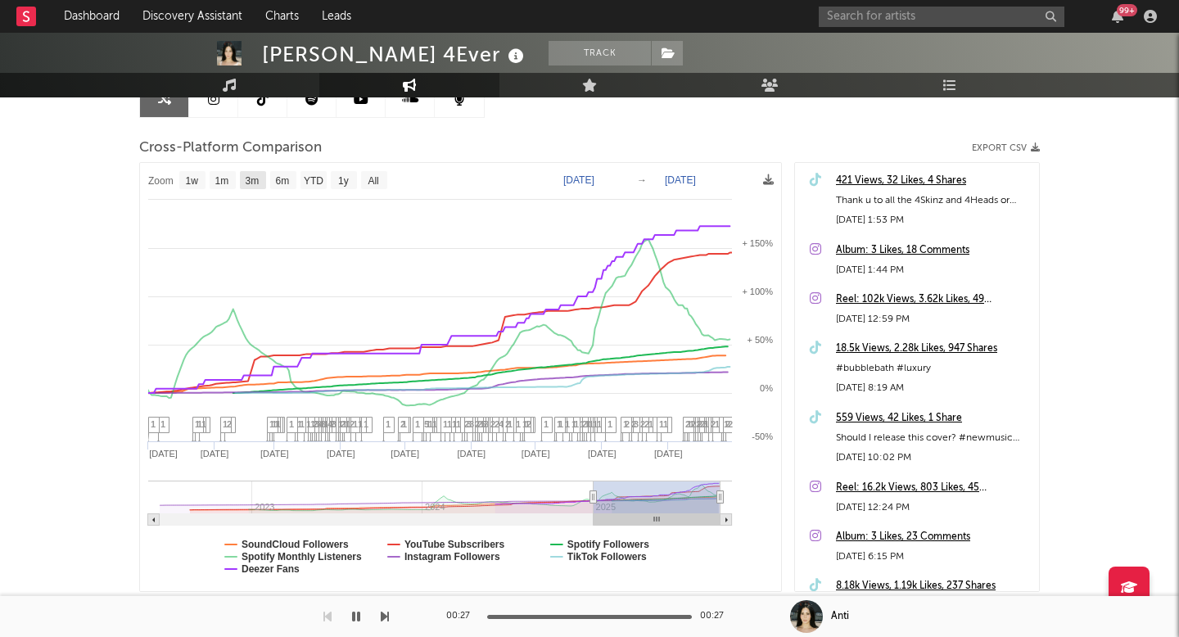
click at [255, 179] on text "3m" at bounding box center [253, 180] width 14 height 11
select select "3m"
type input "[DATE]"
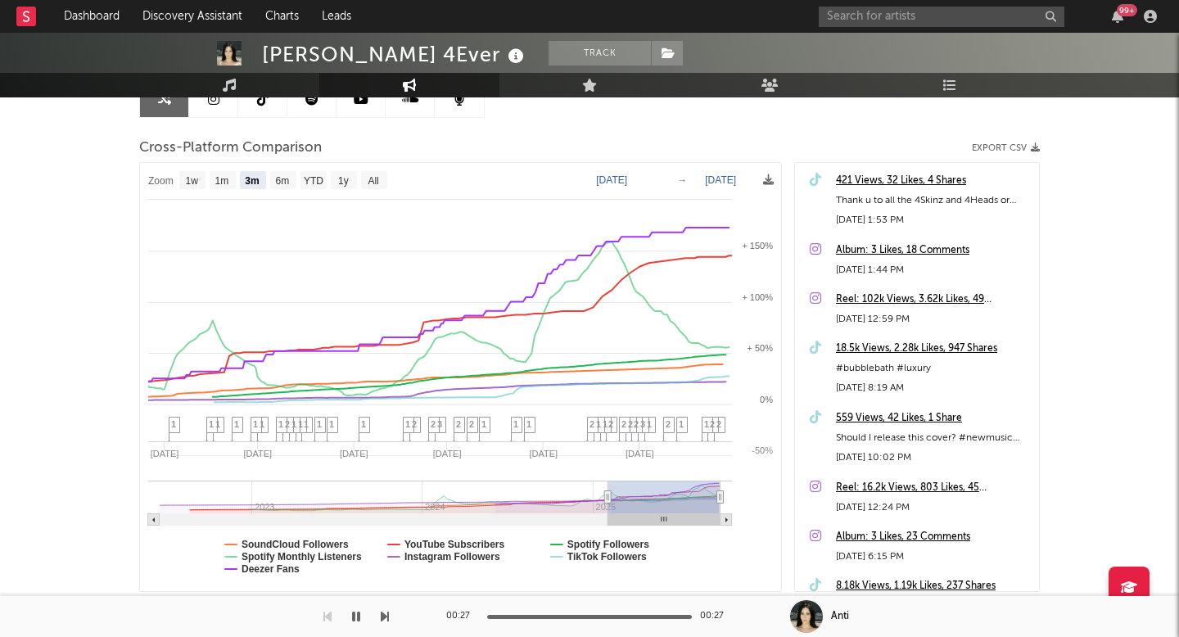
select select "3m"
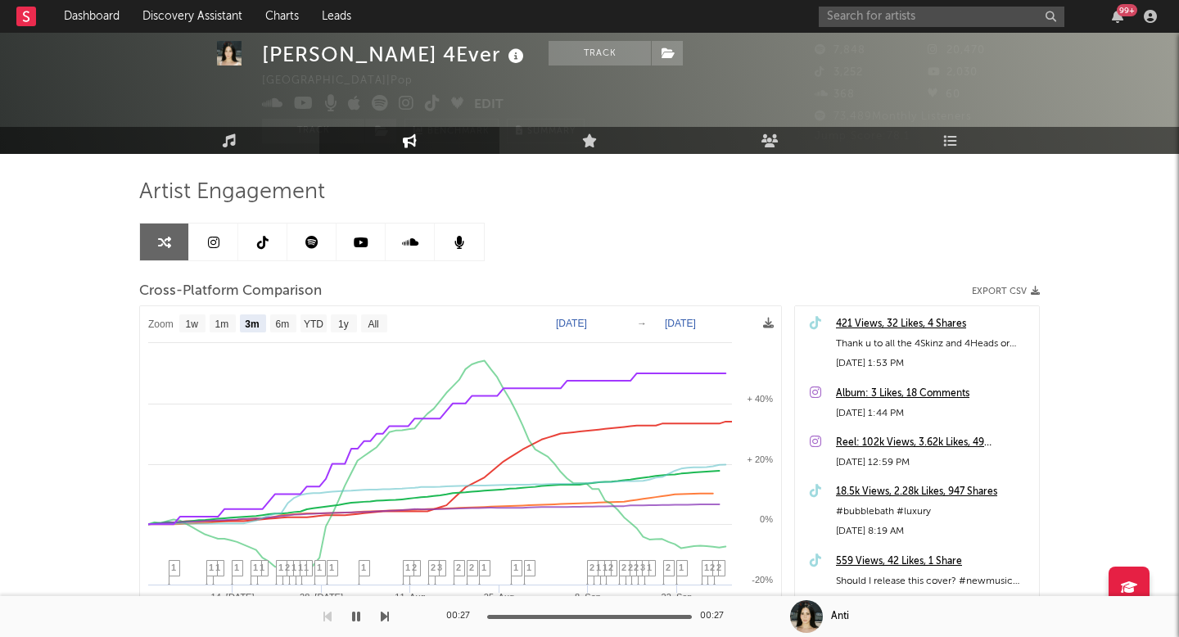
scroll to position [0, 0]
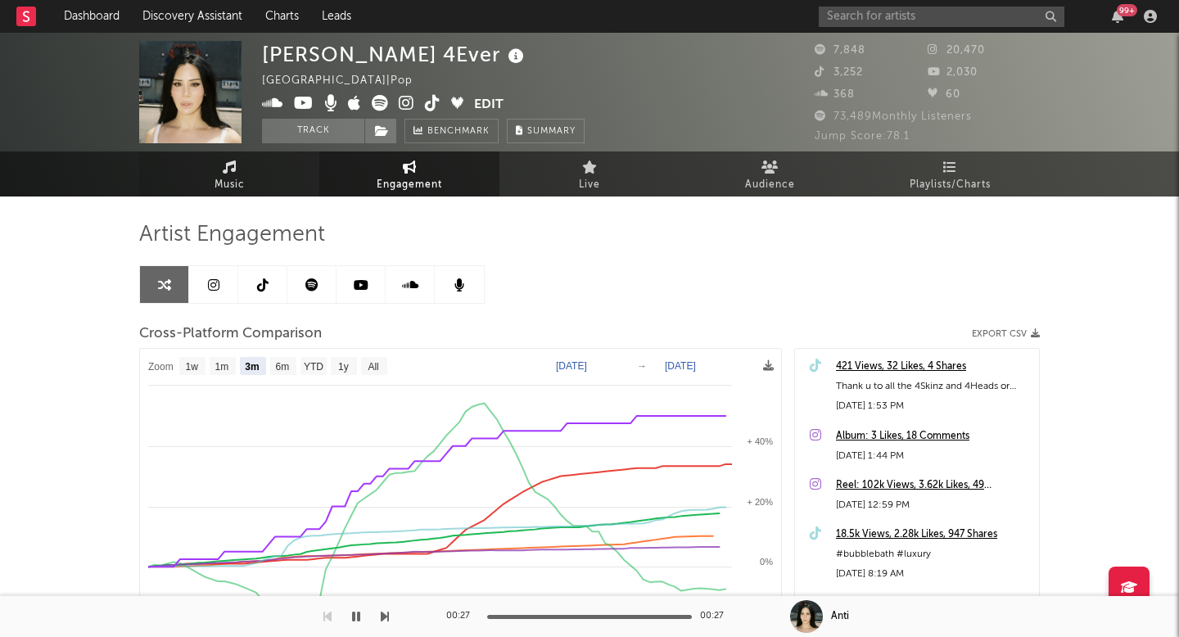
click at [274, 172] on link "Music" at bounding box center [229, 173] width 180 height 45
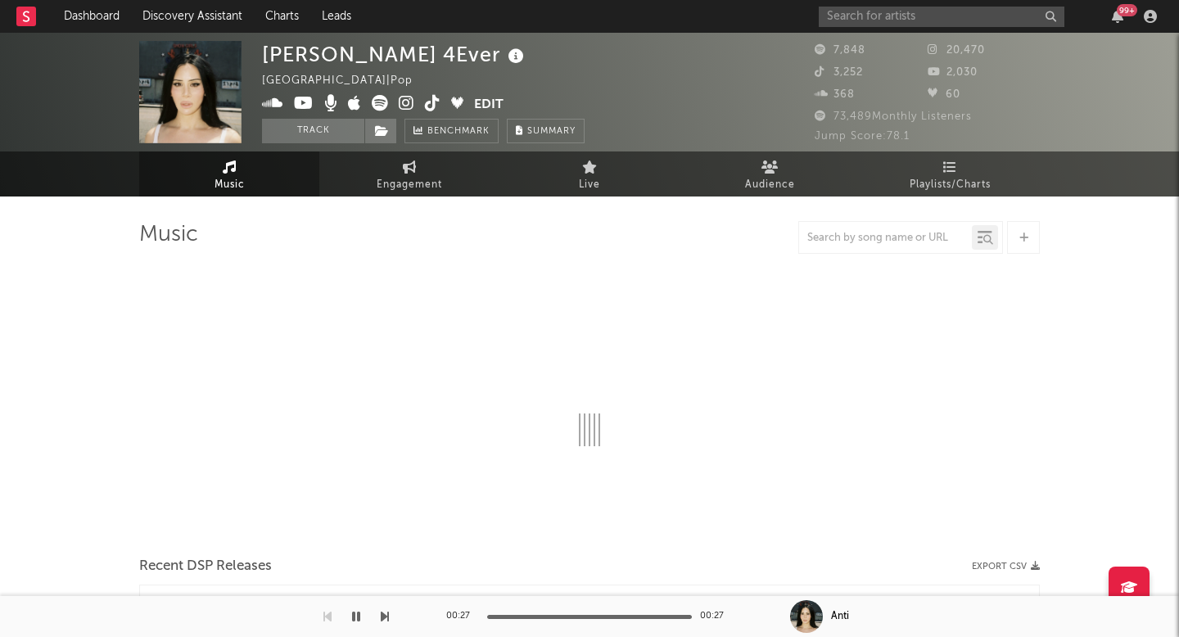
select select "6m"
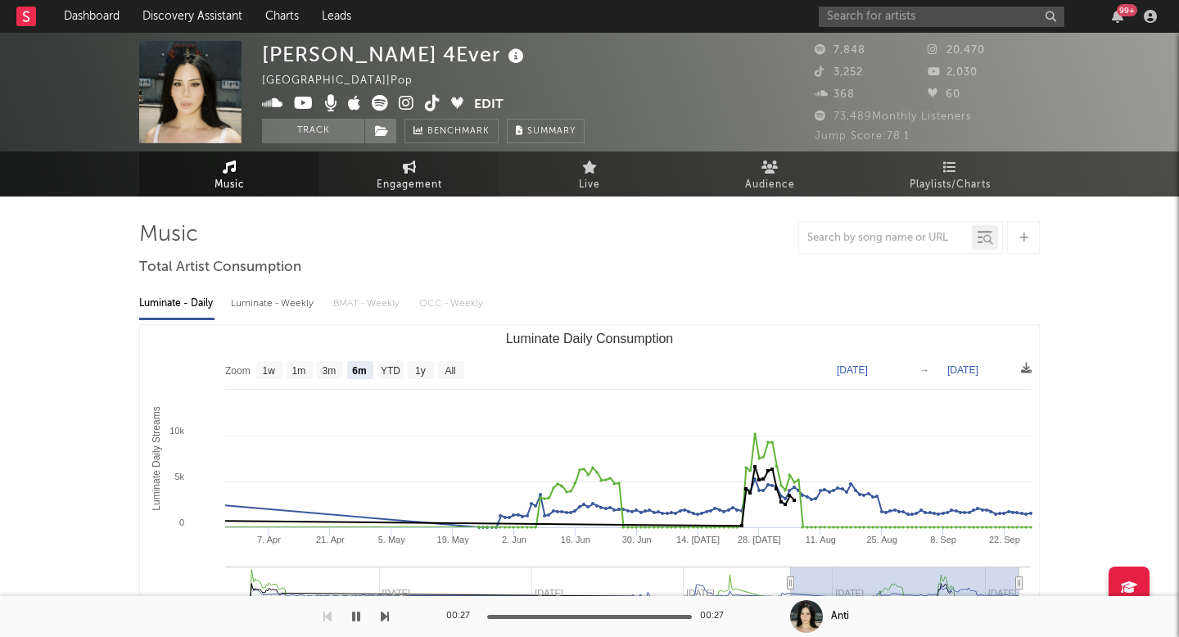
click at [409, 176] on span "Engagement" at bounding box center [410, 185] width 66 height 20
select select "1w"
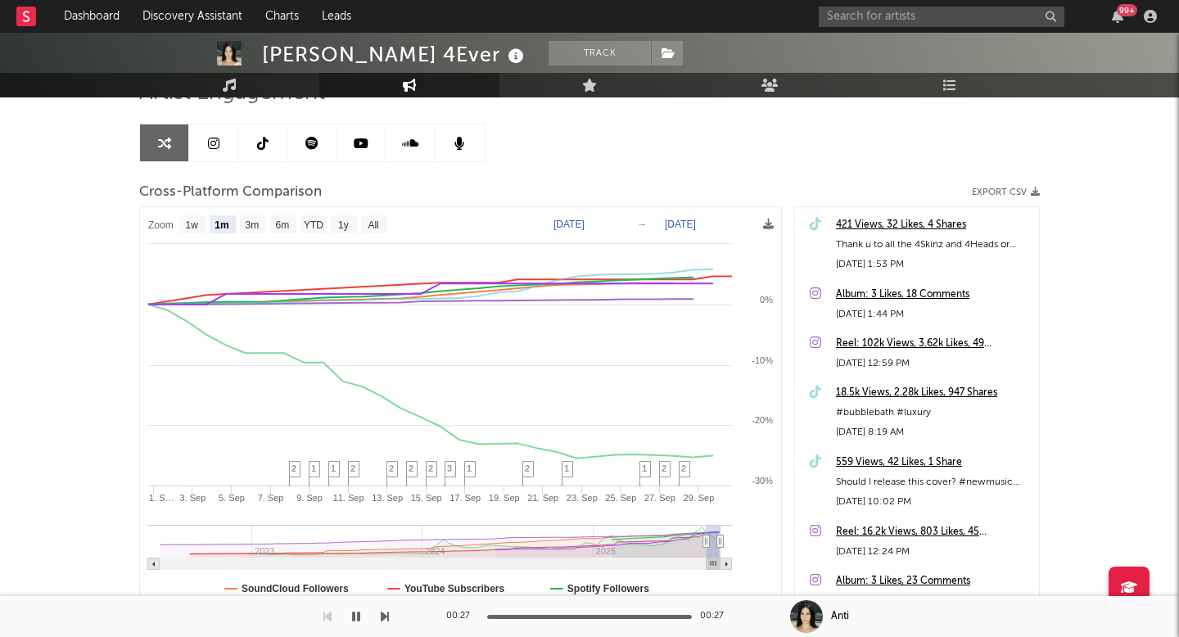
scroll to position [138, 0]
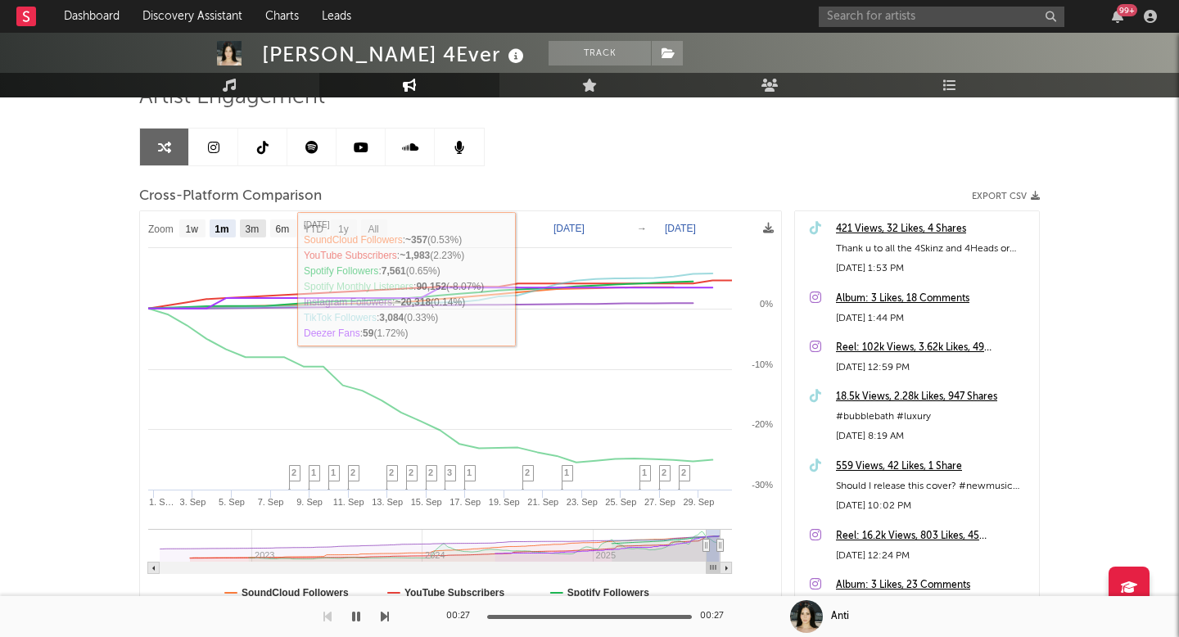
click at [255, 227] on text "3m" at bounding box center [253, 229] width 14 height 11
select select "3m"
type input "[DATE]"
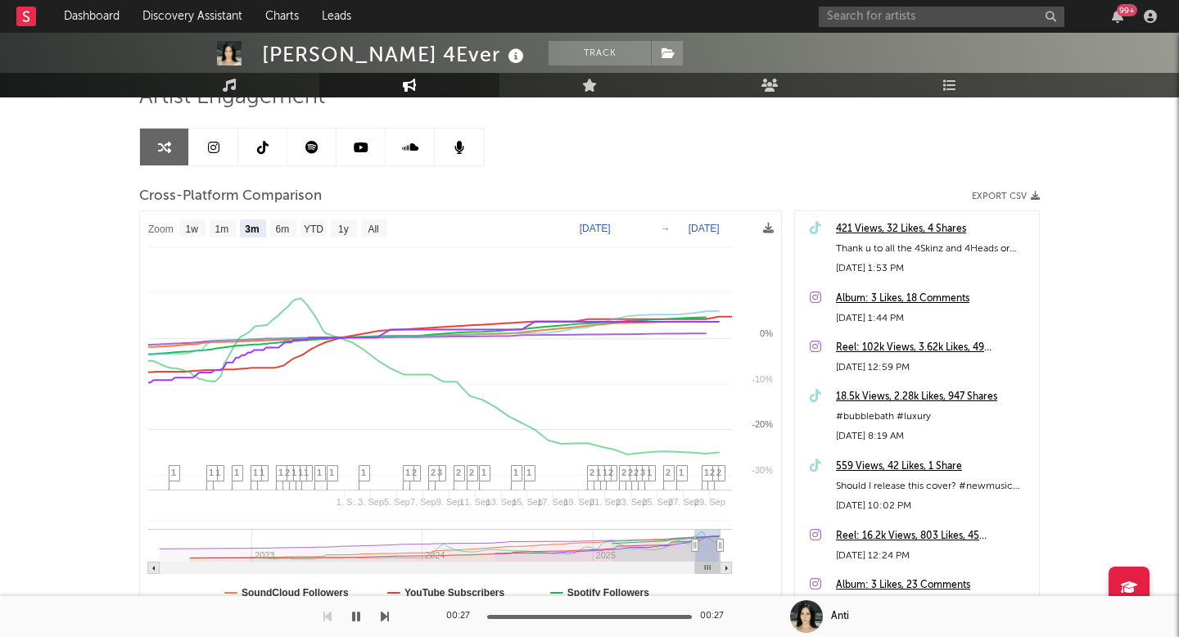
select select "3m"
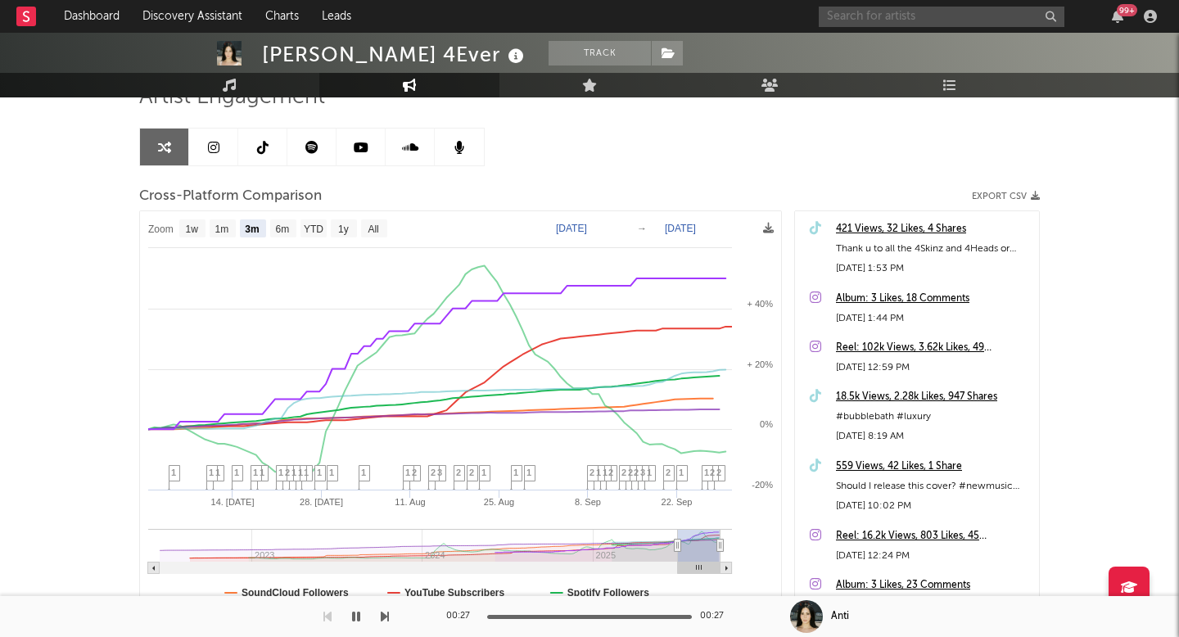
click at [920, 19] on input "text" at bounding box center [942, 17] width 246 height 20
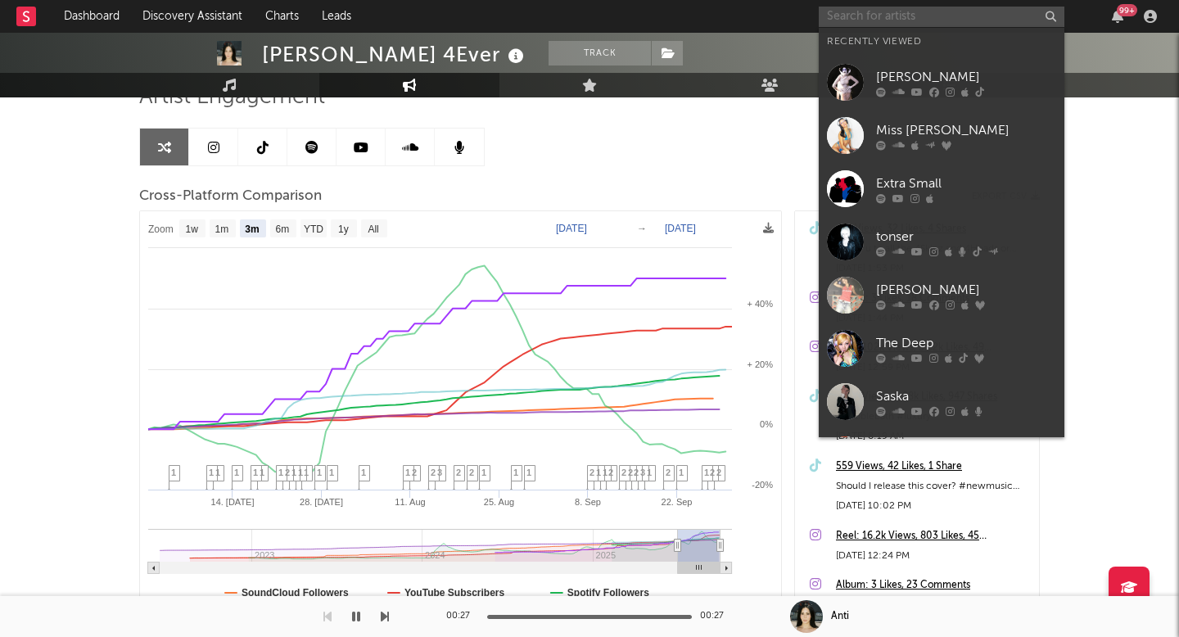
paste input "AMARA ctk100*:"
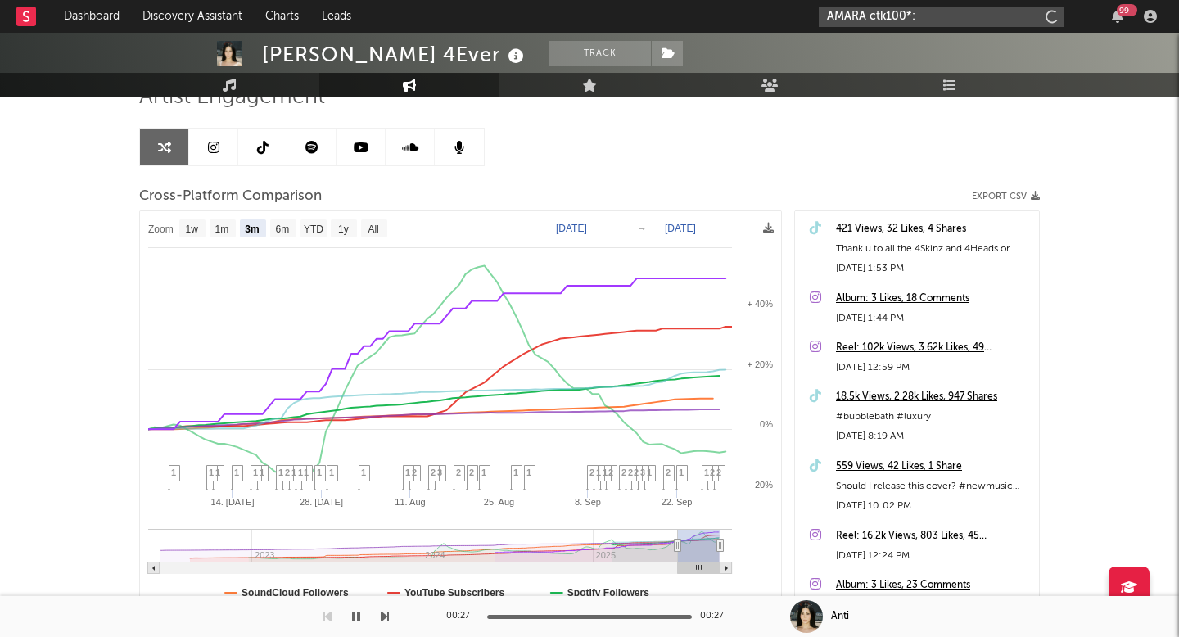
type input "AMARA ctk100*:"
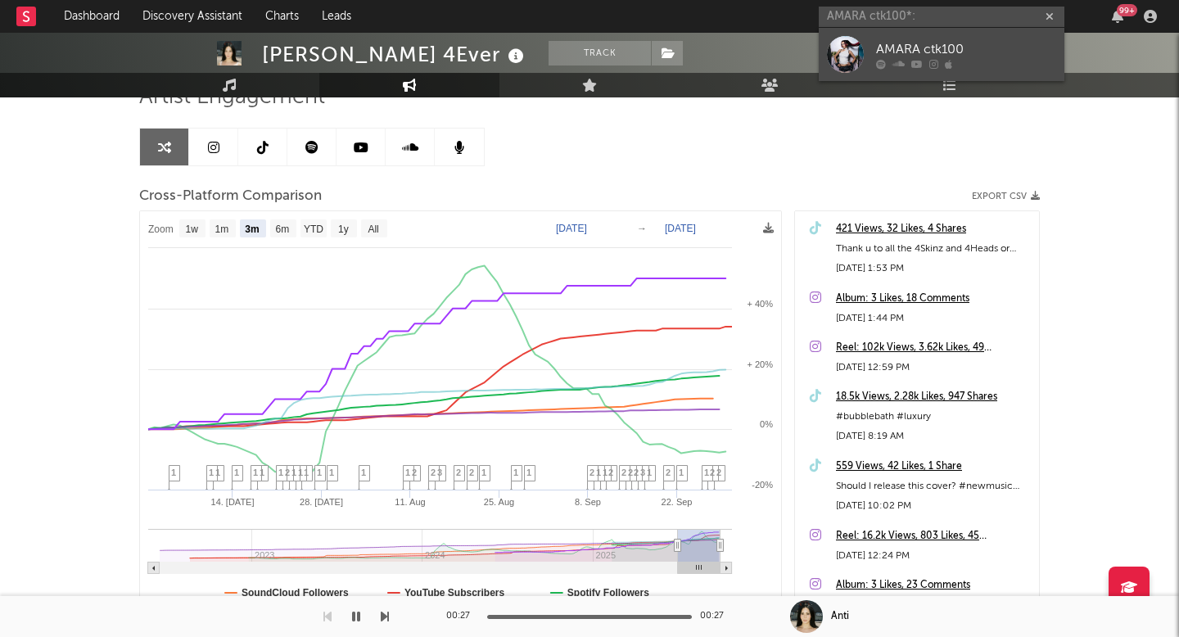
click at [980, 66] on div at bounding box center [966, 64] width 180 height 10
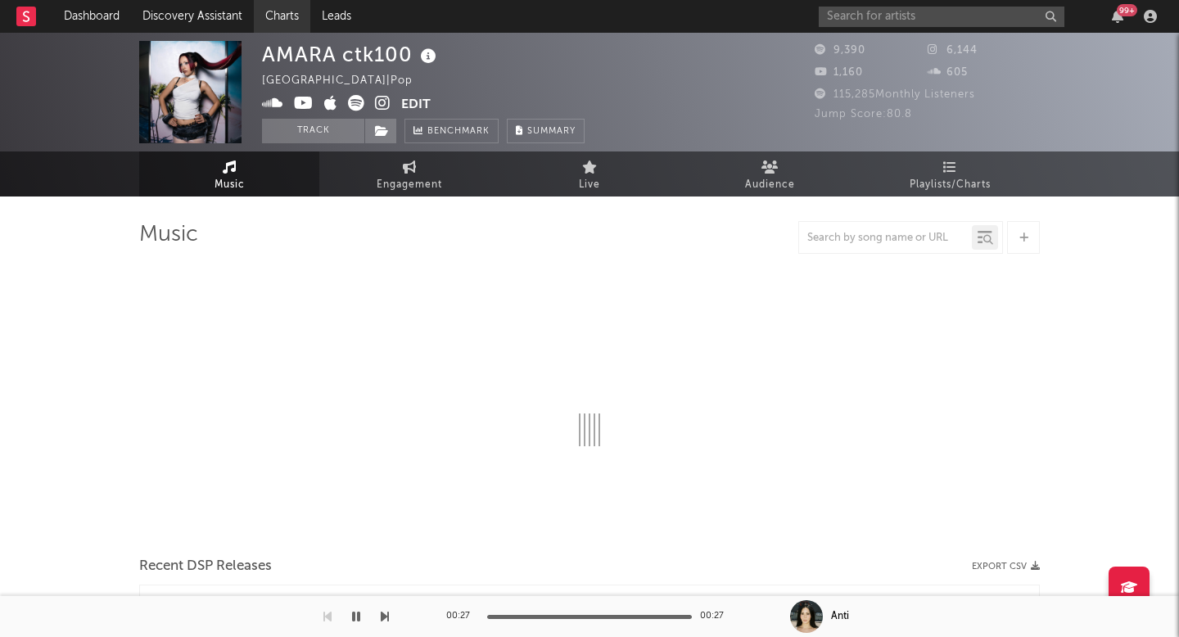
select select "6m"
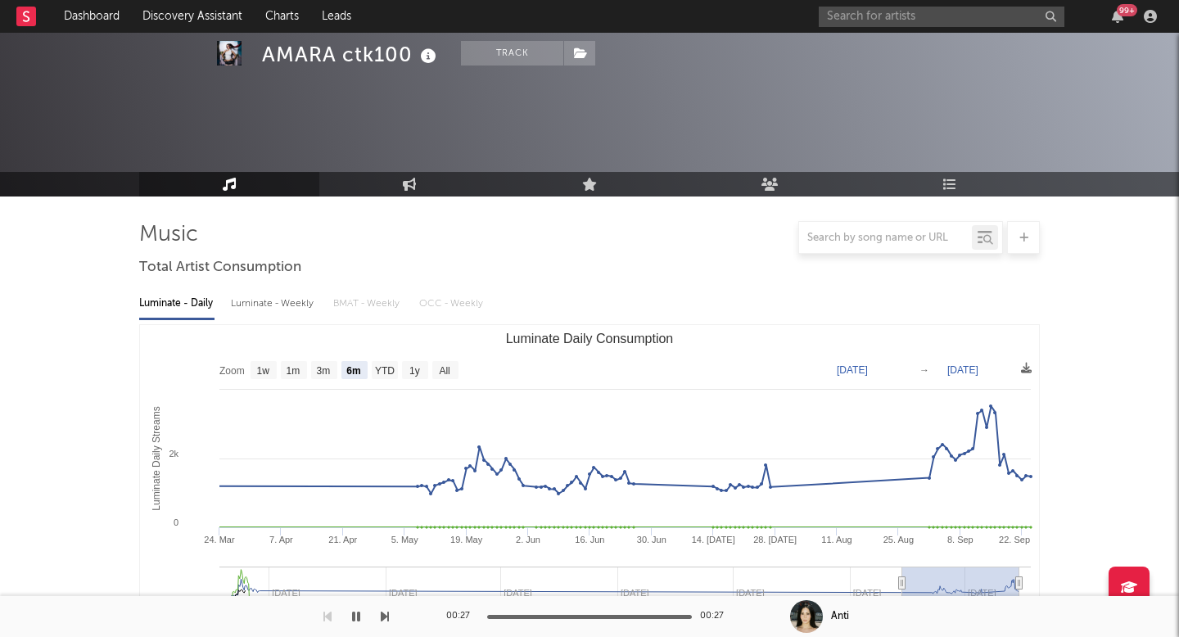
scroll to position [465, 0]
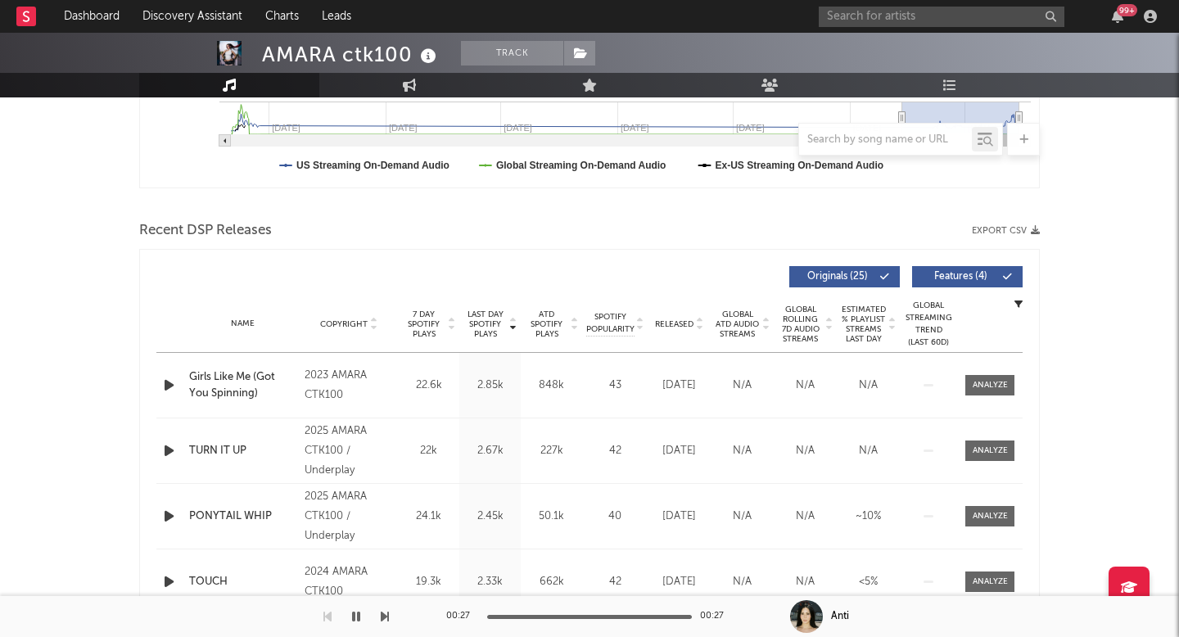
click at [671, 321] on span "Released" at bounding box center [674, 324] width 38 height 10
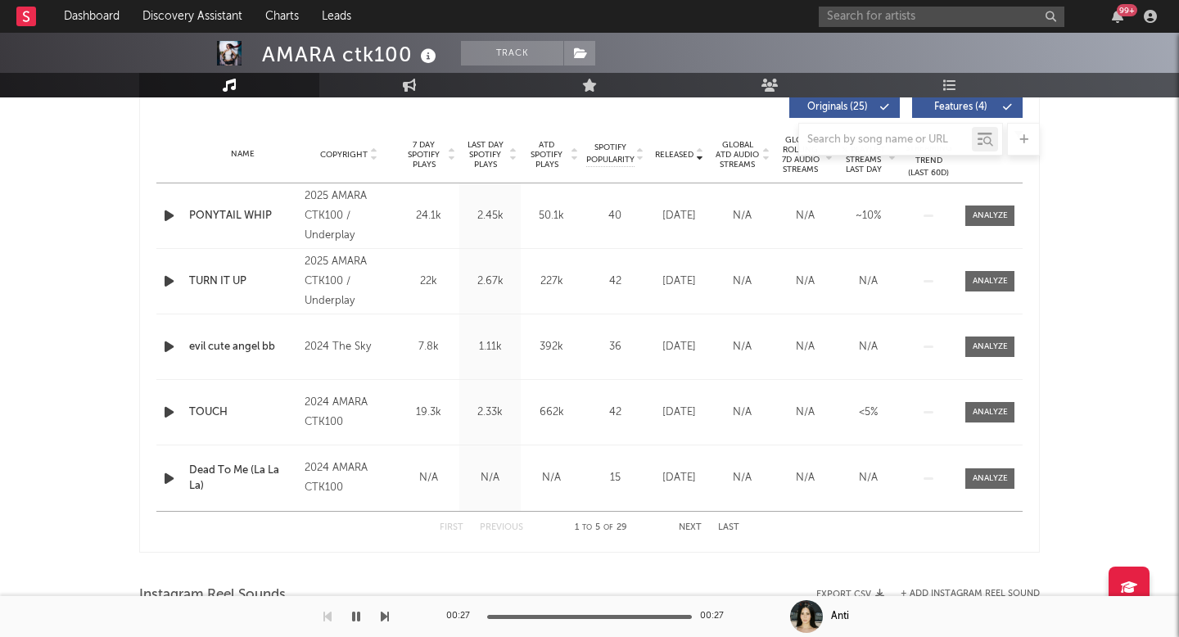
scroll to position [649, 0]
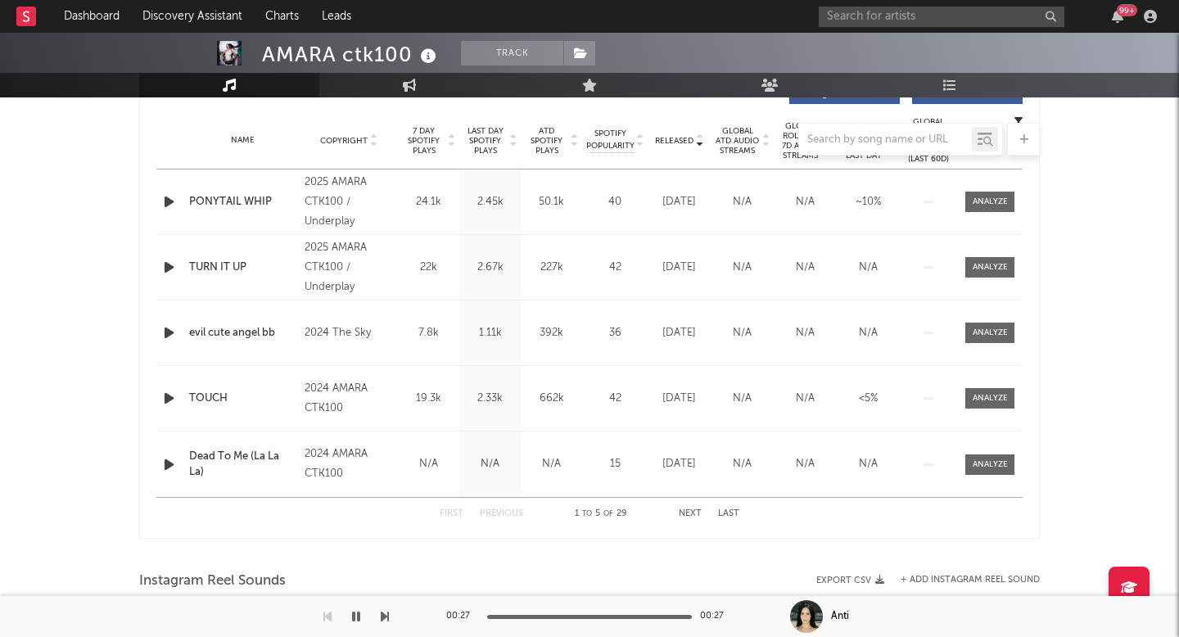
click at [341, 198] on div "2025 AMARA CTK100 / Underplay" at bounding box center [349, 202] width 89 height 59
click at [350, 214] on div "2025 AMARA CTK100 / Underplay" at bounding box center [349, 202] width 89 height 59
click at [305, 194] on div "2025 AMARA CTK100 / Underplay" at bounding box center [349, 202] width 89 height 59
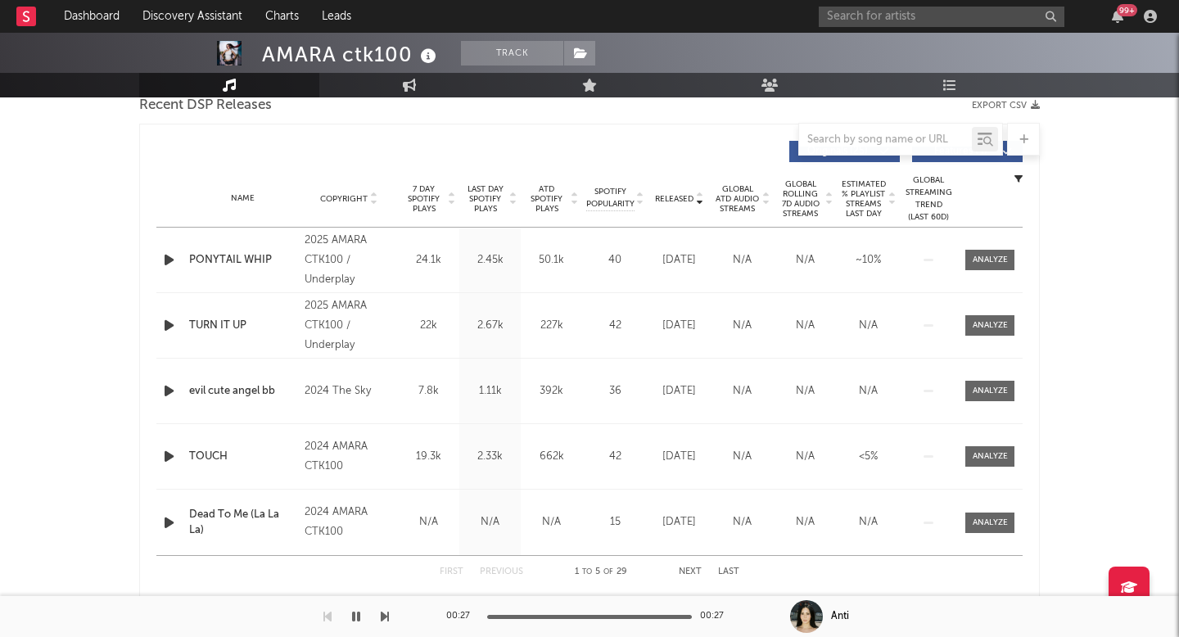
scroll to position [605, 0]
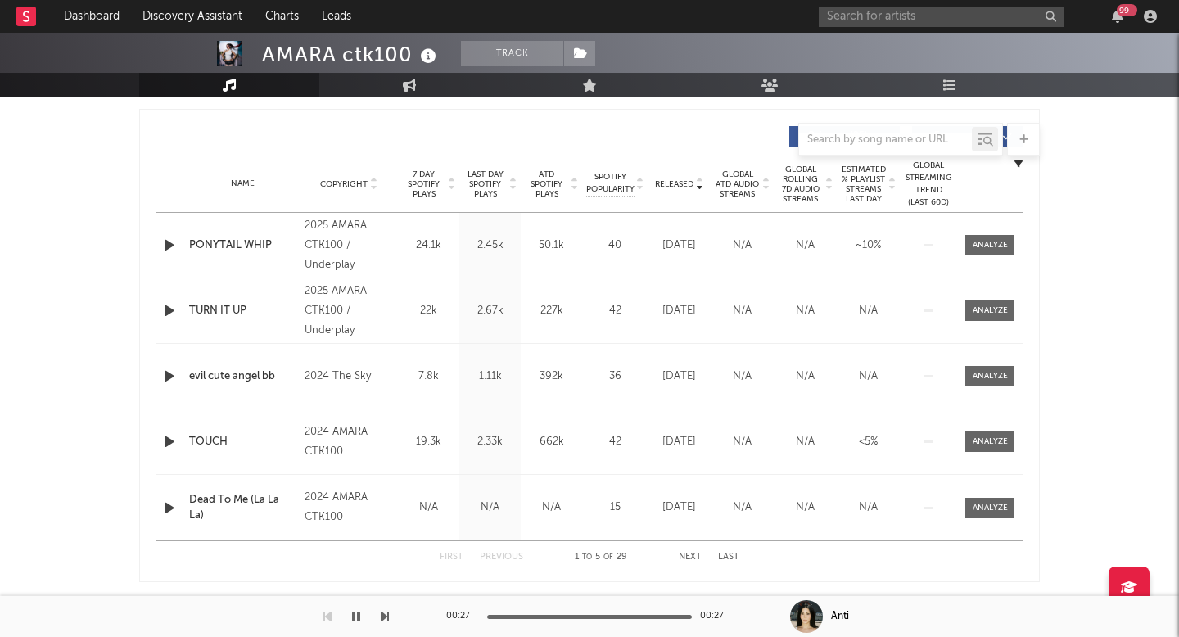
click at [679, 191] on div "Name Copyright Label Album Names Composer Names 7 Day Spotify Plays Last Day Sp…" at bounding box center [589, 184] width 866 height 57
click at [675, 186] on span "Released" at bounding box center [674, 184] width 38 height 10
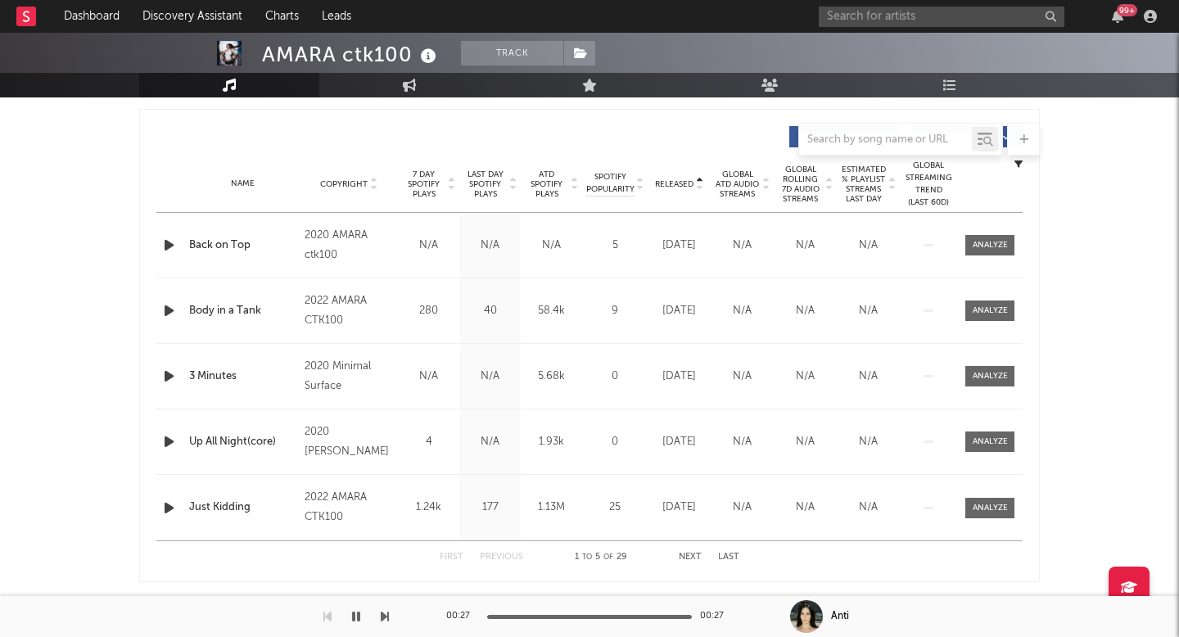
click at [675, 186] on span "Released" at bounding box center [674, 184] width 38 height 10
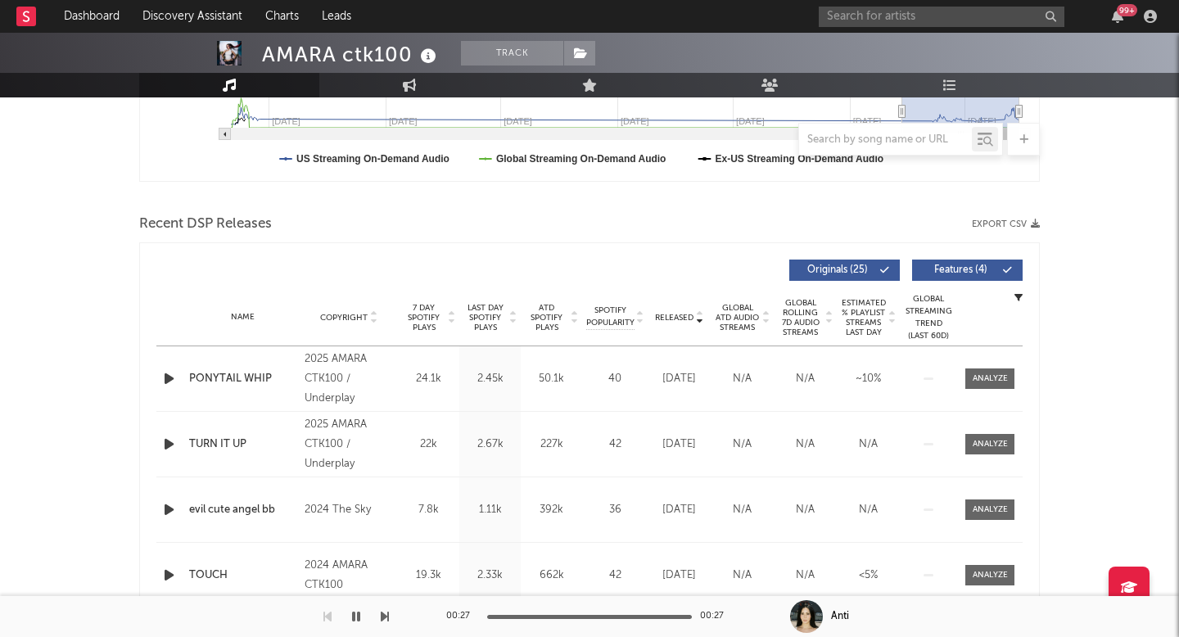
scroll to position [495, 0]
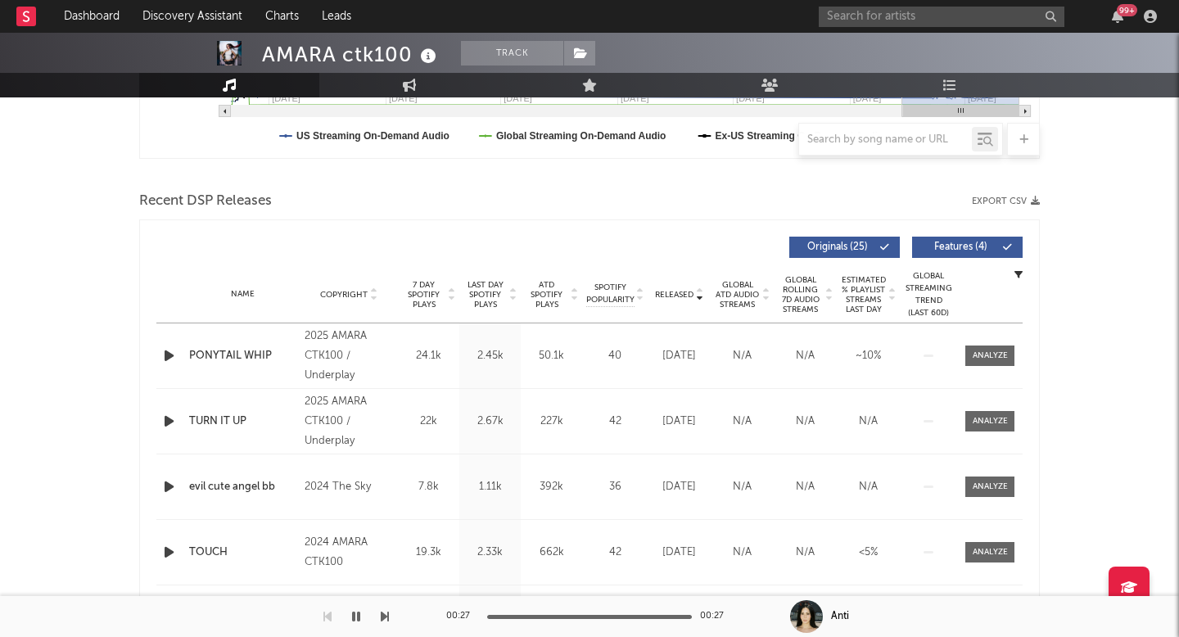
click at [169, 357] on icon "button" at bounding box center [168, 356] width 17 height 20
click at [165, 427] on icon "button" at bounding box center [168, 421] width 17 height 20
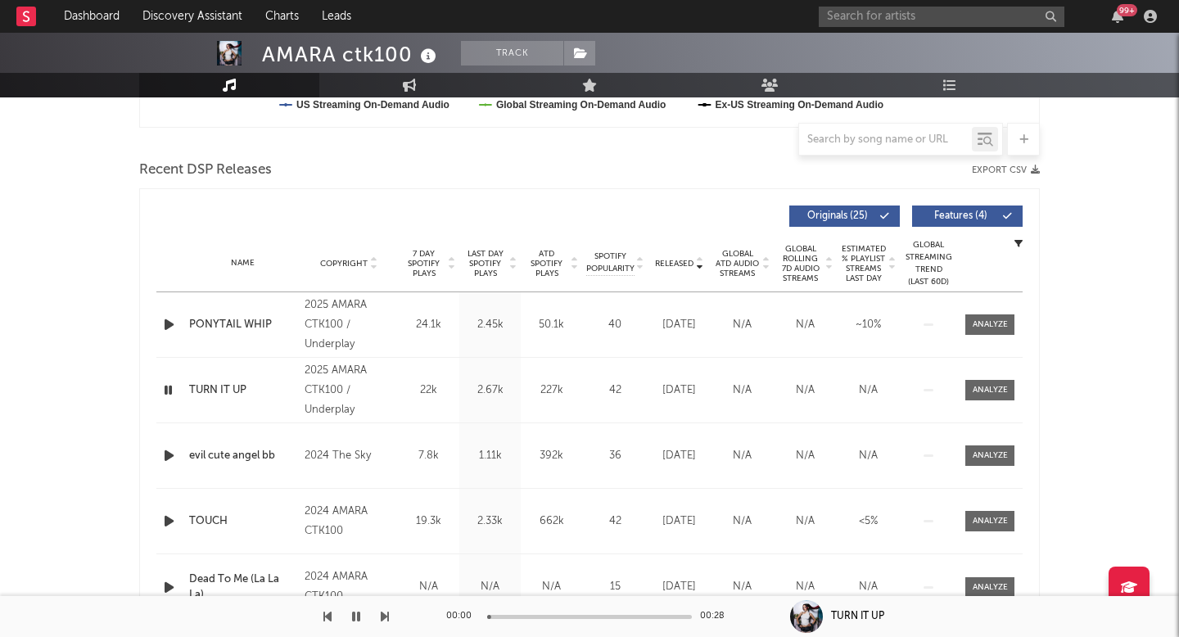
scroll to position [531, 0]
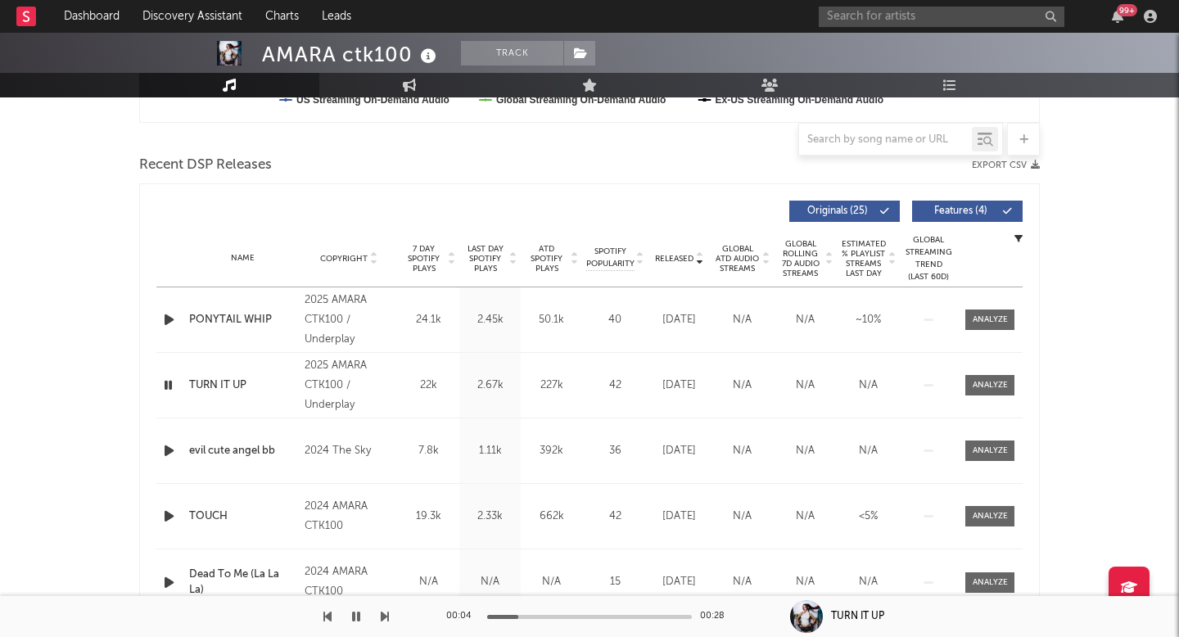
click at [166, 516] on icon "button" at bounding box center [168, 516] width 17 height 20
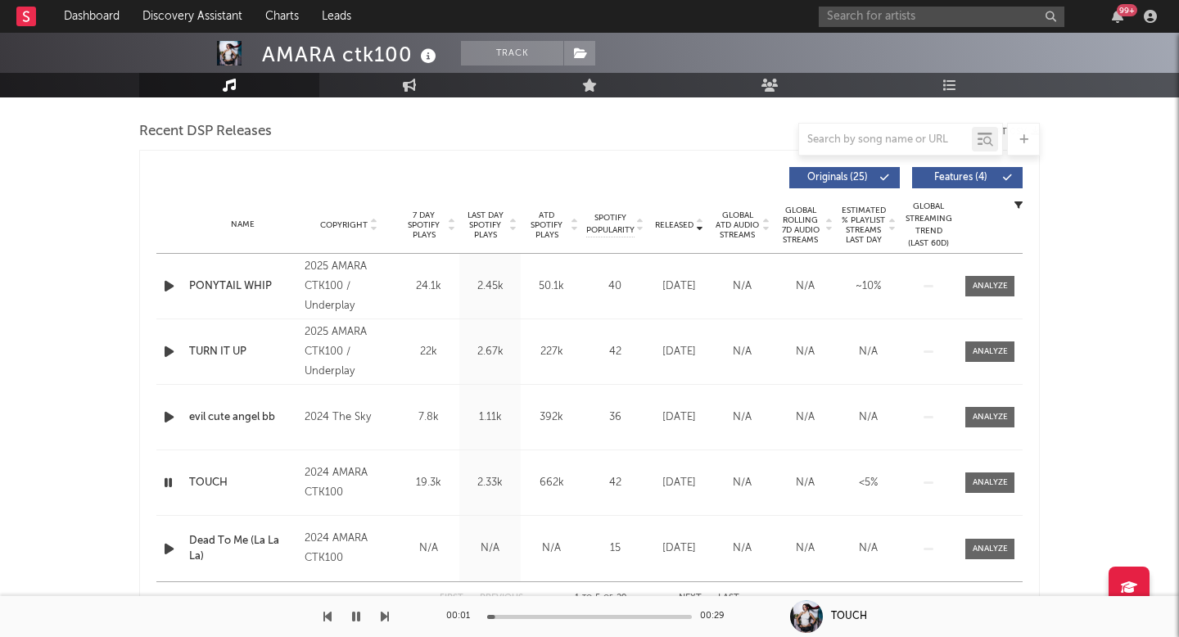
scroll to position [567, 0]
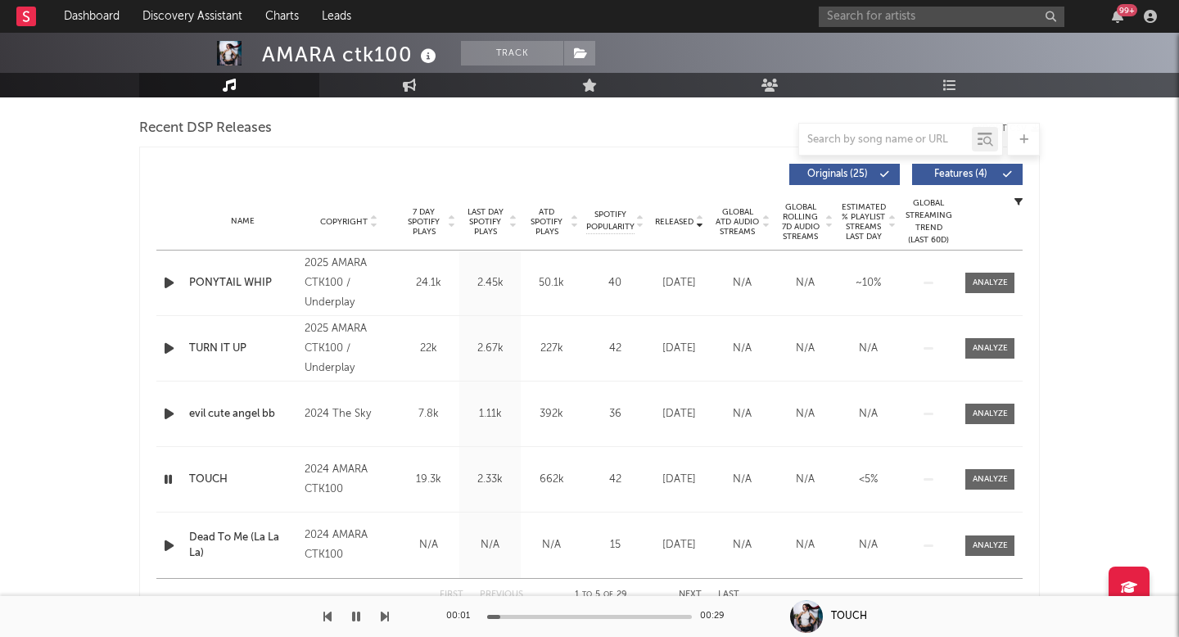
click at [540, 221] on span "ATD Spotify Plays" at bounding box center [546, 221] width 43 height 29
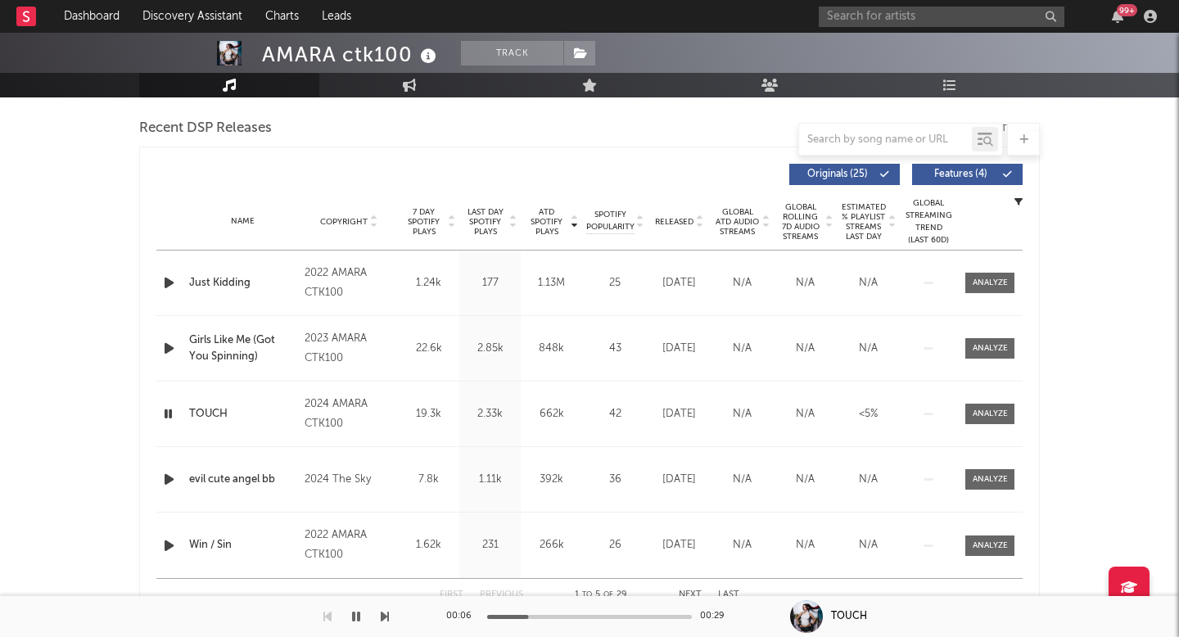
click at [564, 617] on div at bounding box center [589, 617] width 205 height 4
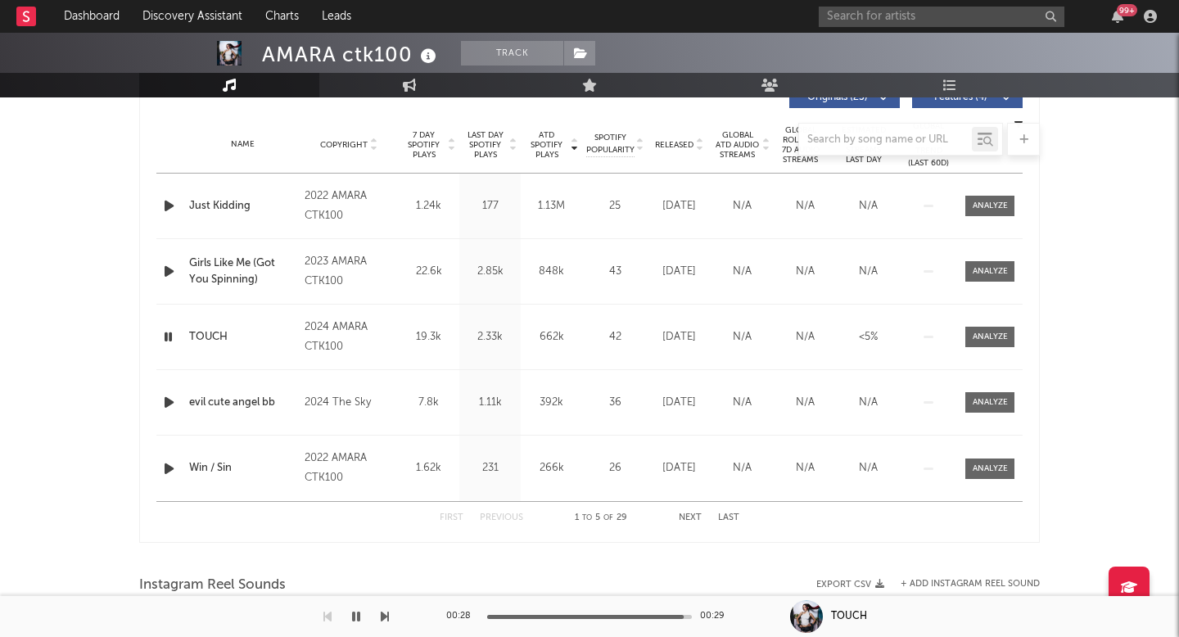
scroll to position [0, 0]
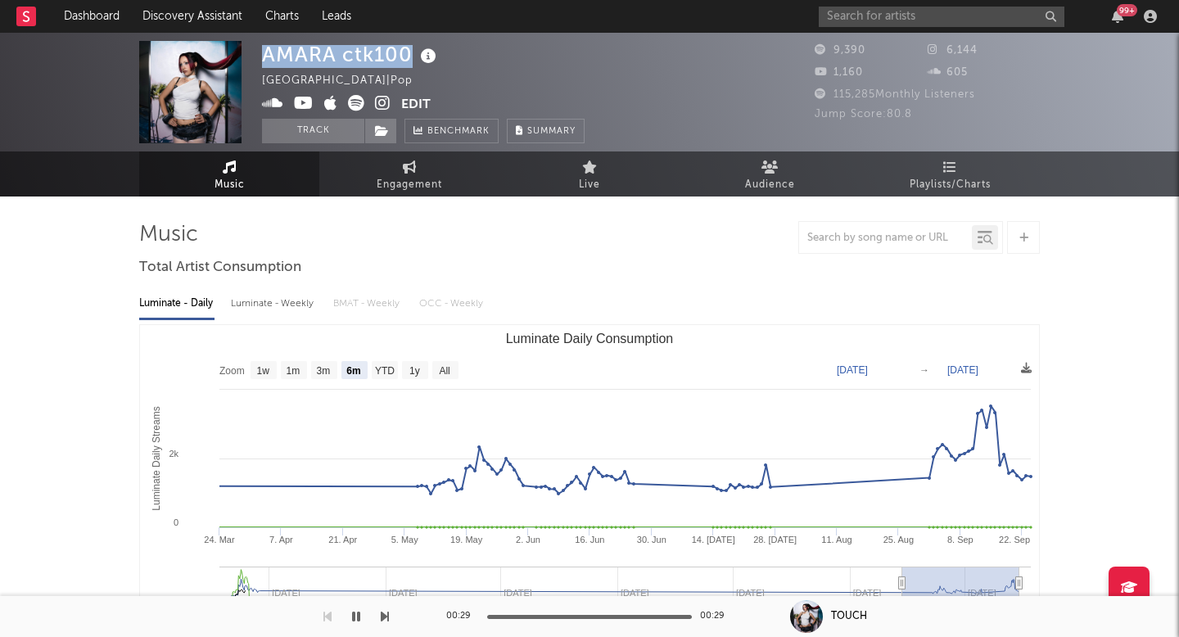
drag, startPoint x: 407, startPoint y: 52, endPoint x: 267, endPoint y: 48, distance: 140.1
click at [267, 48] on div "AMARA ctk100" at bounding box center [351, 54] width 179 height 27
copy div "AMARA ctk100"
click at [420, 174] on link "Engagement" at bounding box center [409, 173] width 180 height 45
select select "1w"
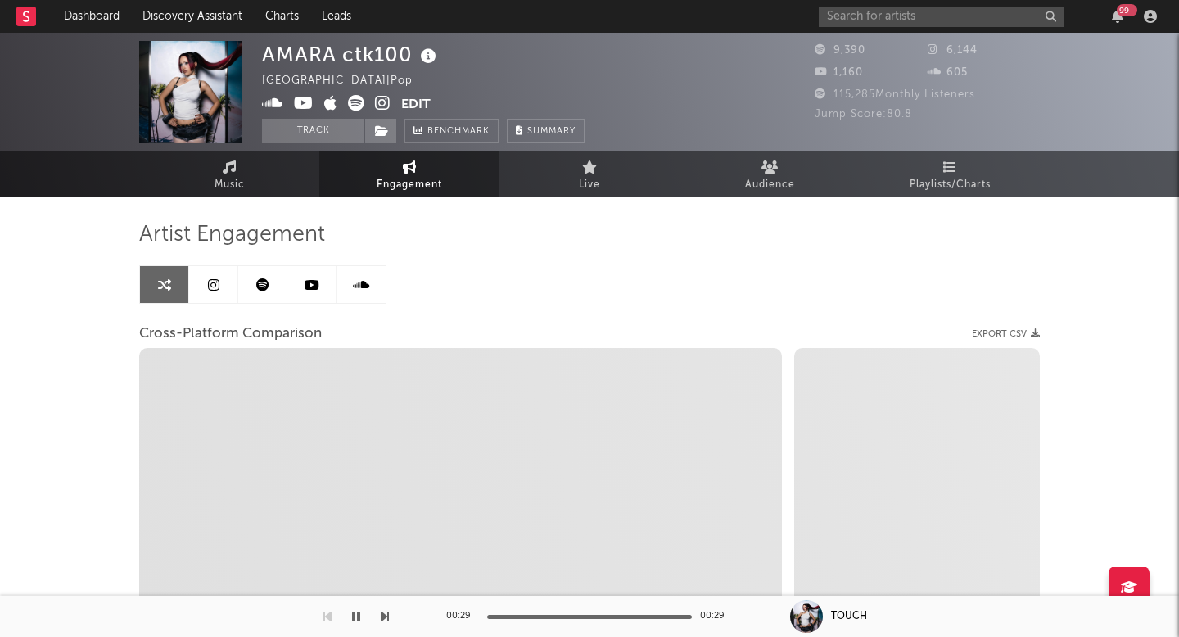
click at [545, 235] on div "Artist Engagement" at bounding box center [589, 235] width 901 height 28
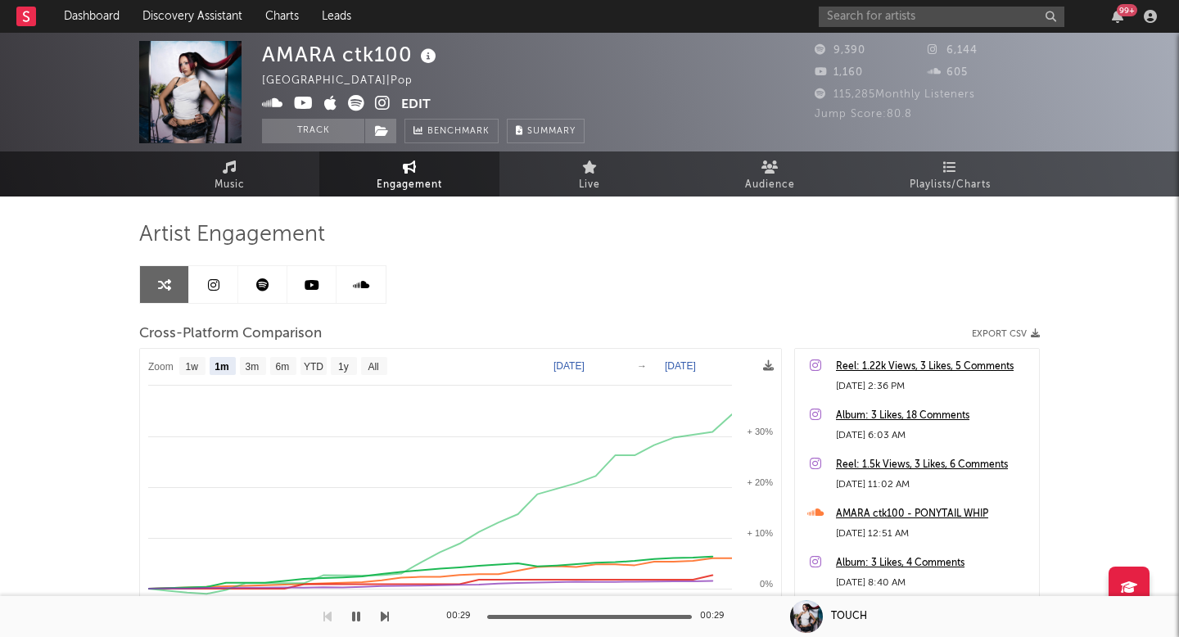
click at [426, 175] on span "Engagement" at bounding box center [410, 185] width 66 height 20
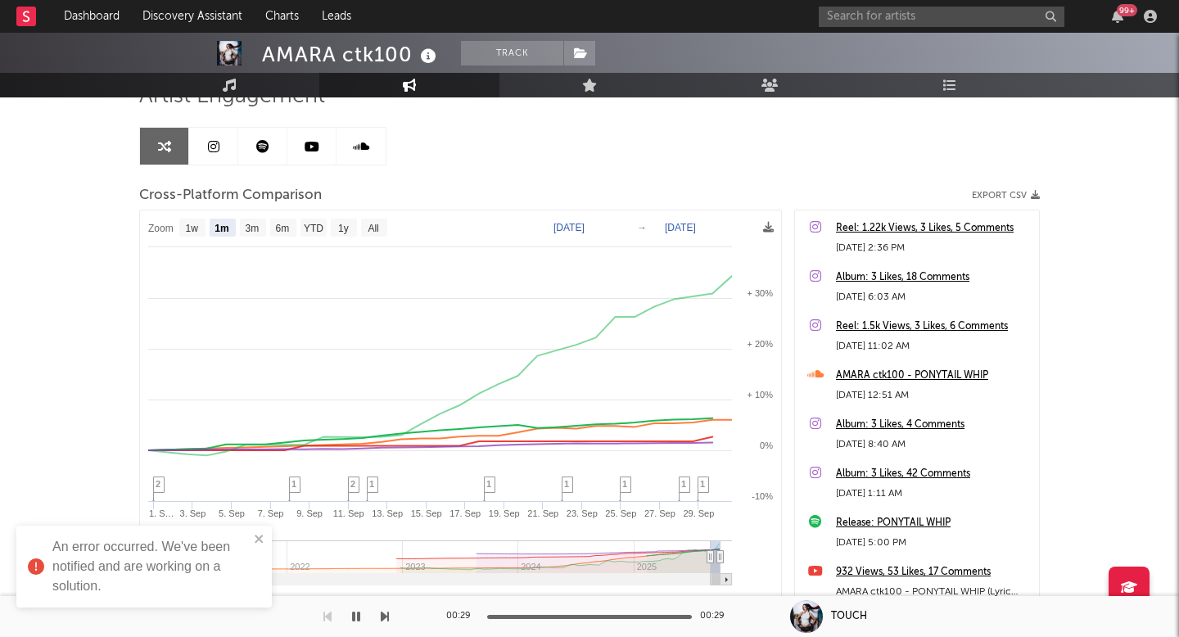
scroll to position [175, 0]
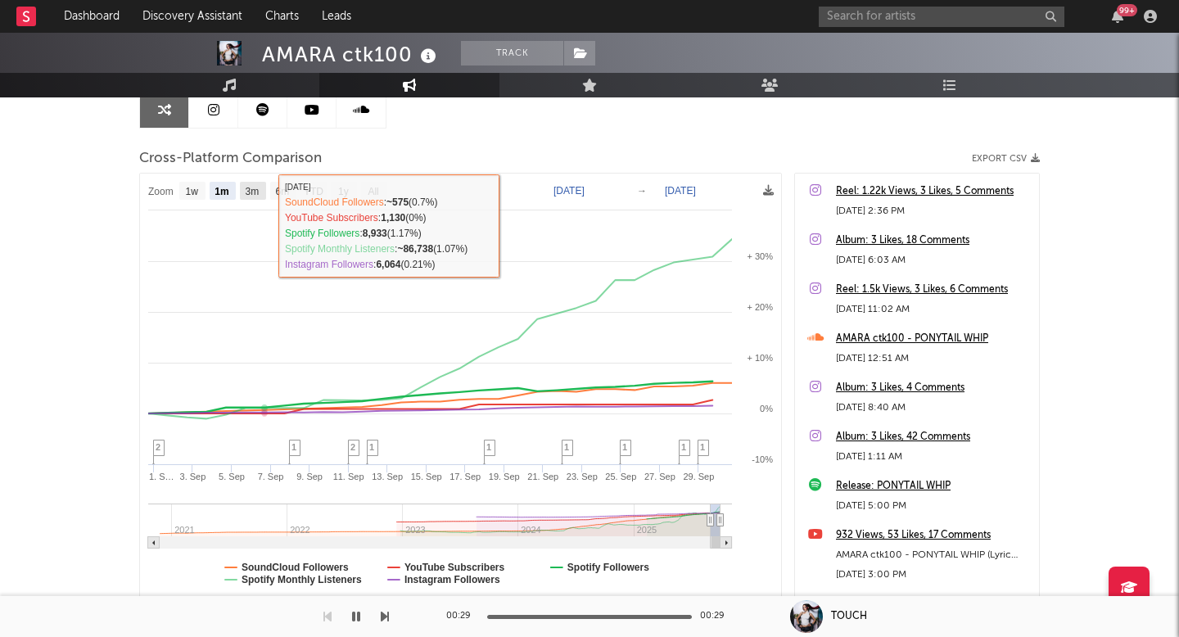
click at [260, 183] on rect at bounding box center [253, 191] width 26 height 18
select select "3m"
type input "[DATE]"
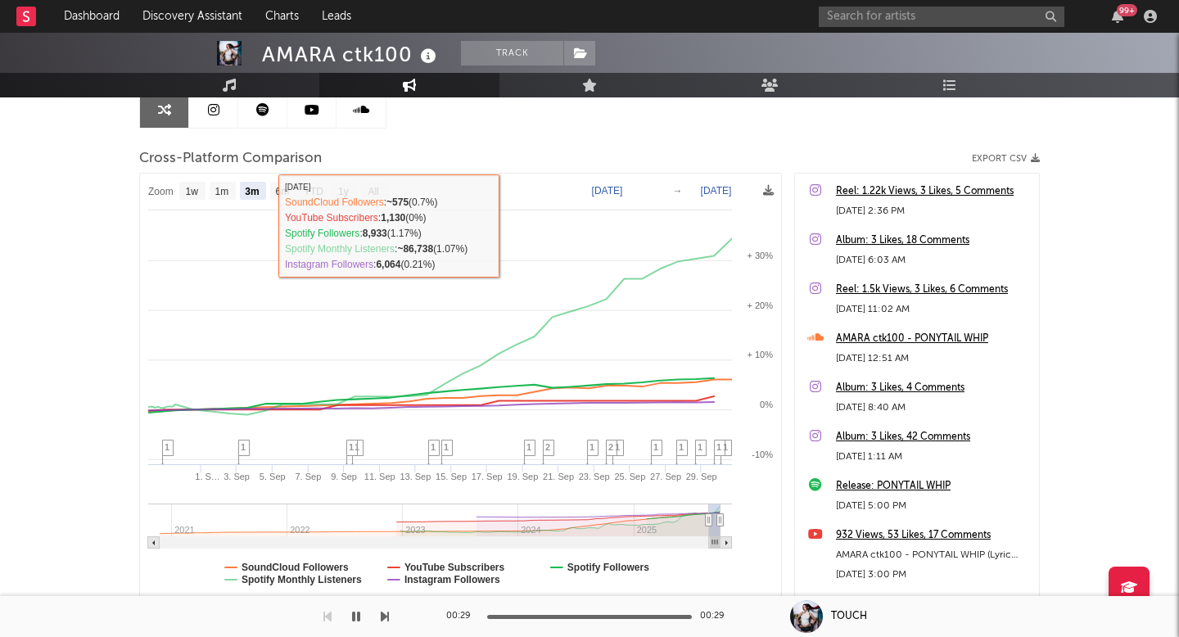
select select "3m"
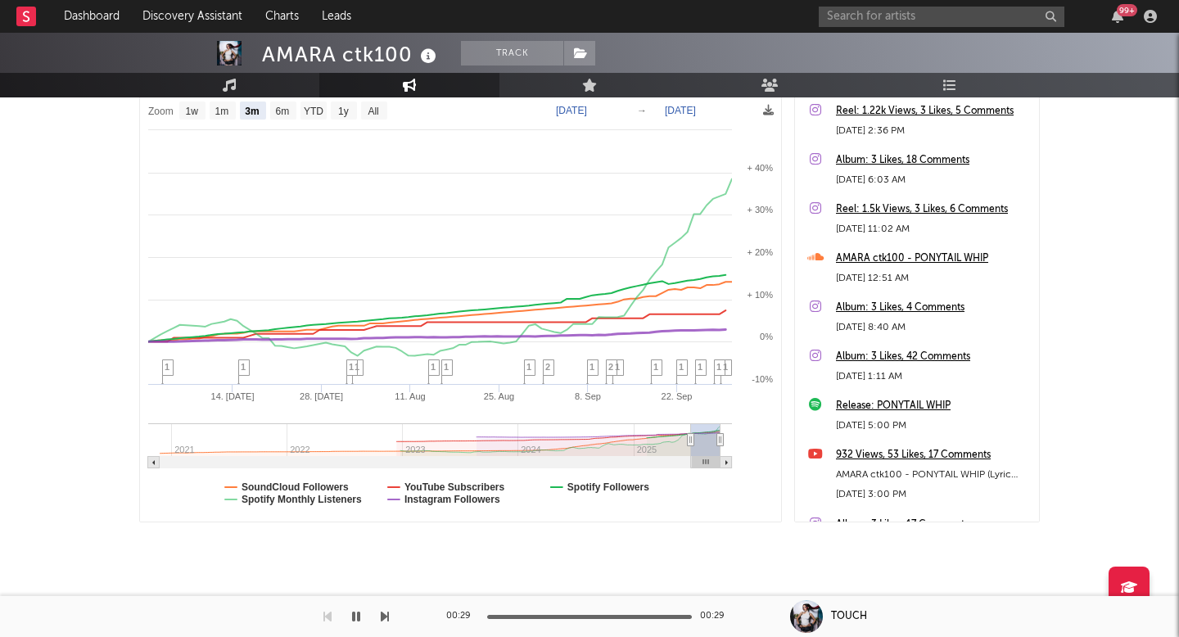
scroll to position [0, 0]
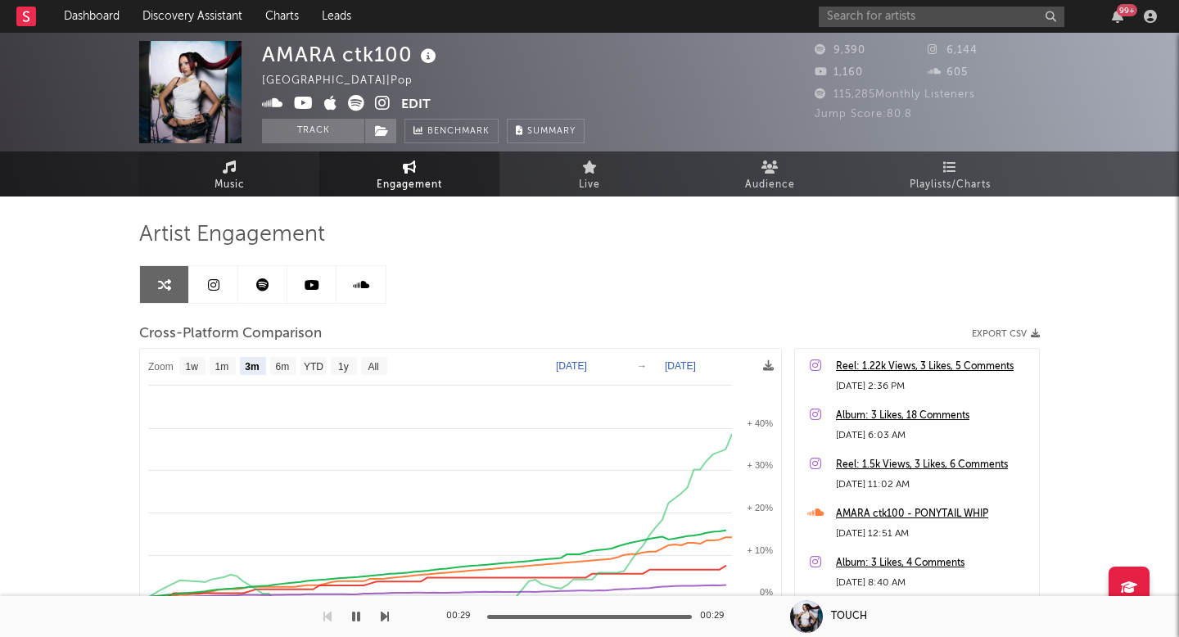
click at [229, 188] on span "Music" at bounding box center [230, 185] width 30 height 20
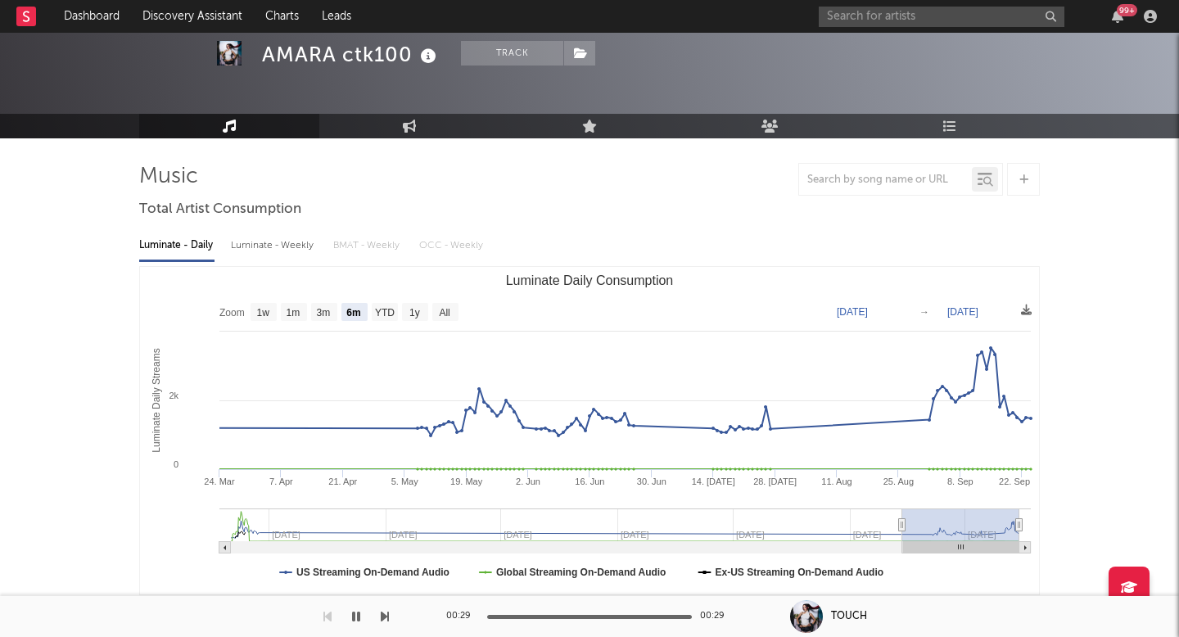
scroll to position [65, 0]
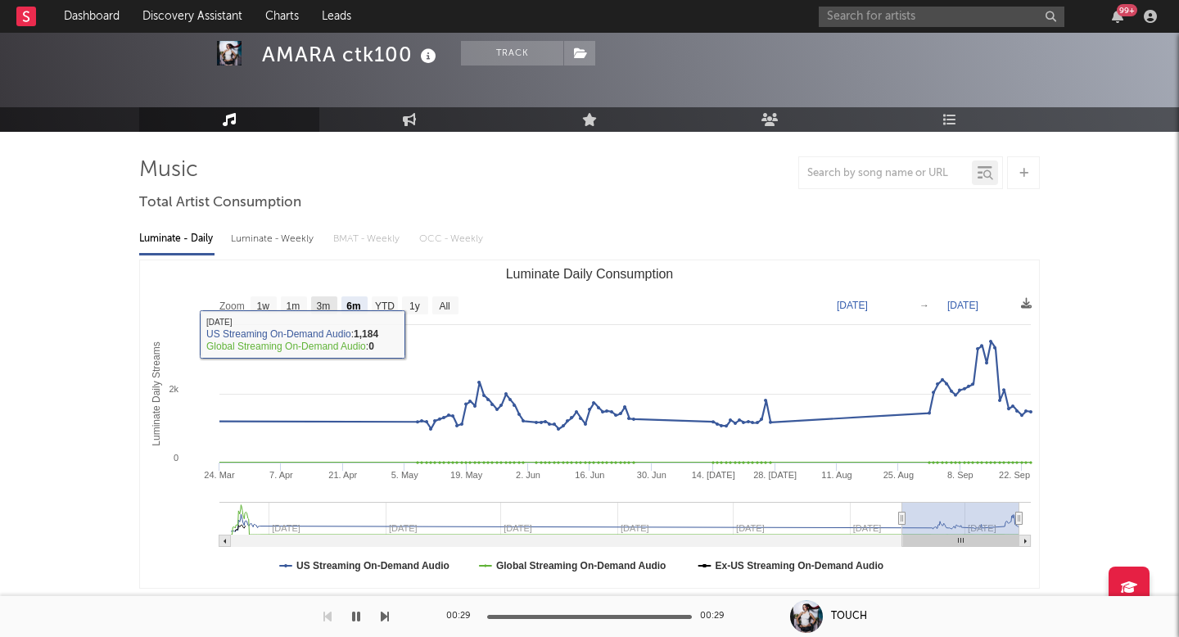
click at [324, 308] on text "3m" at bounding box center [324, 306] width 14 height 11
select select "3m"
type input "2025-06-24"
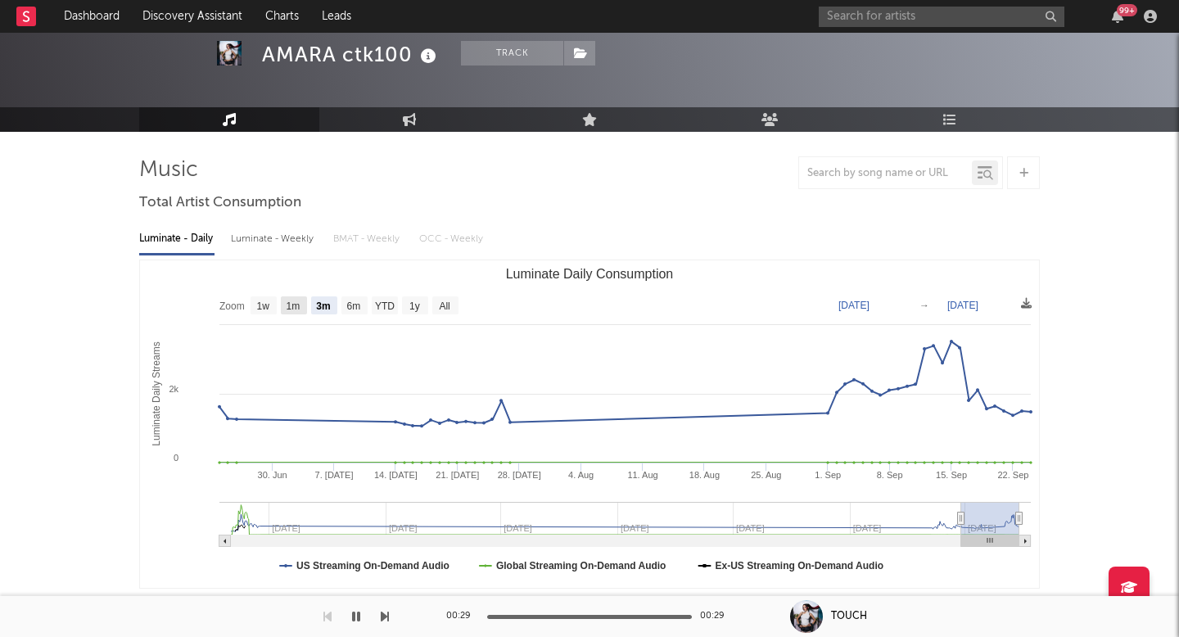
click at [305, 305] on rect "Luminate Daily Consumption" at bounding box center [294, 305] width 26 height 18
select select "1m"
type input "2025-08-24"
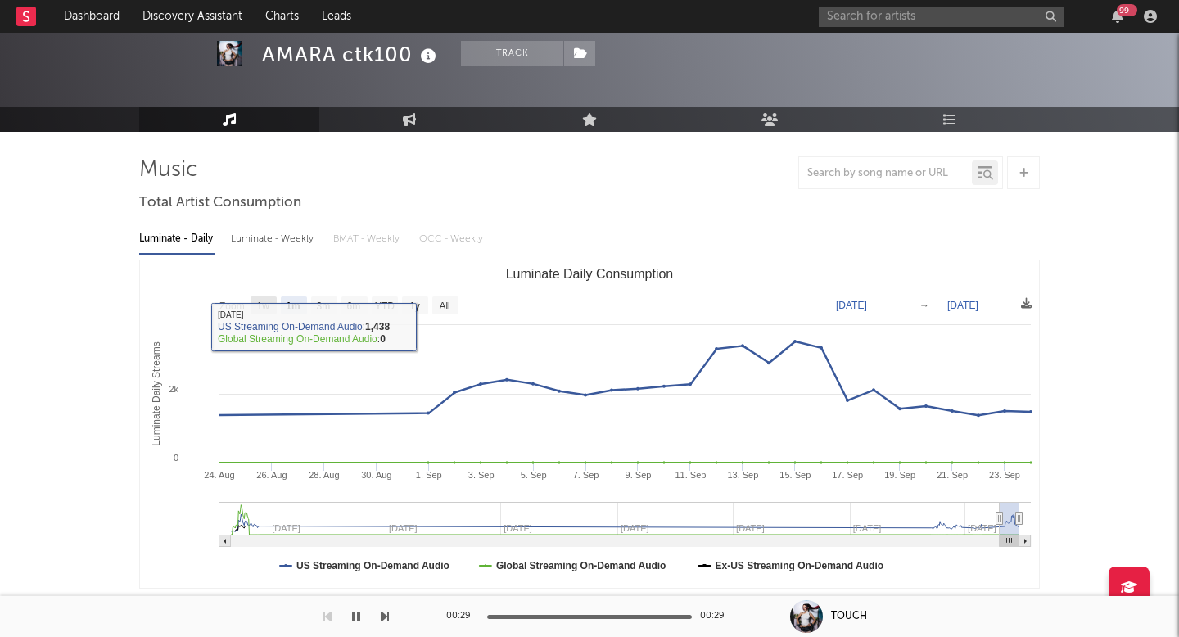
click at [269, 305] on text "1w" at bounding box center [263, 306] width 13 height 11
select select "1w"
type input "2025-09-18"
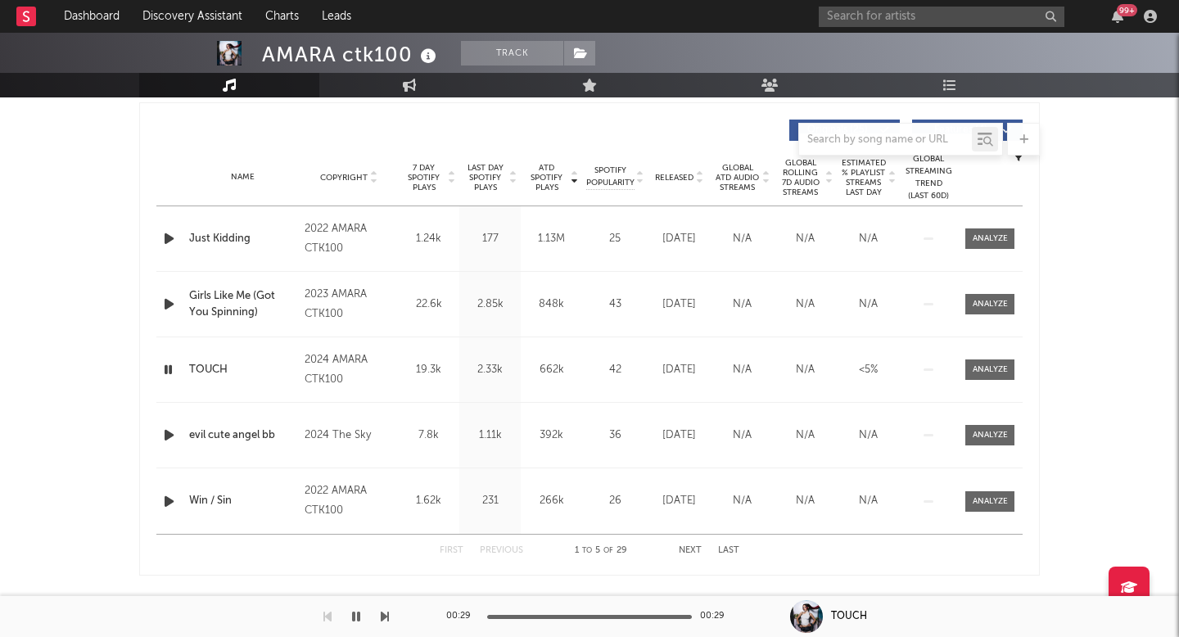
scroll to position [203, 0]
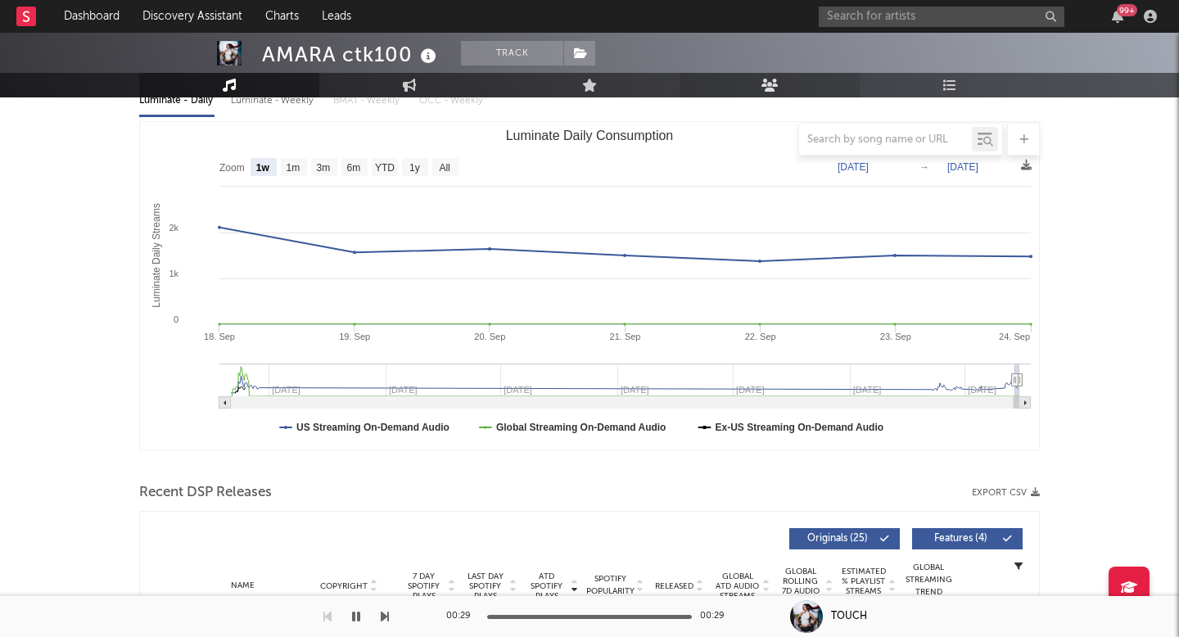
click at [783, 75] on link "Audience" at bounding box center [770, 85] width 180 height 25
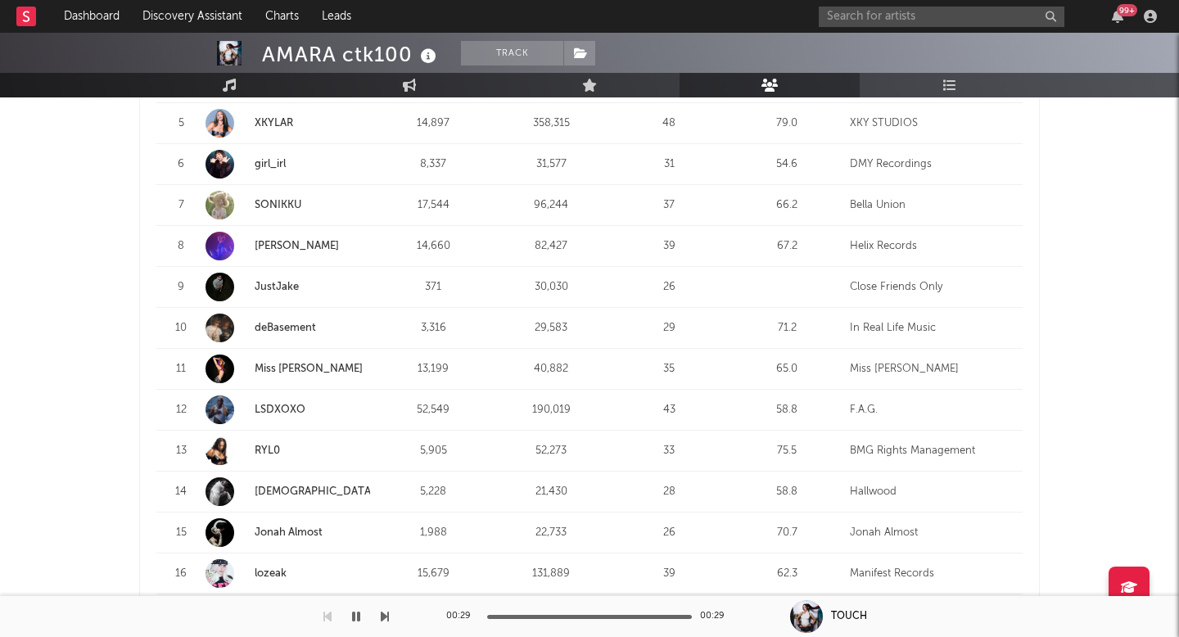
scroll to position [697, 0]
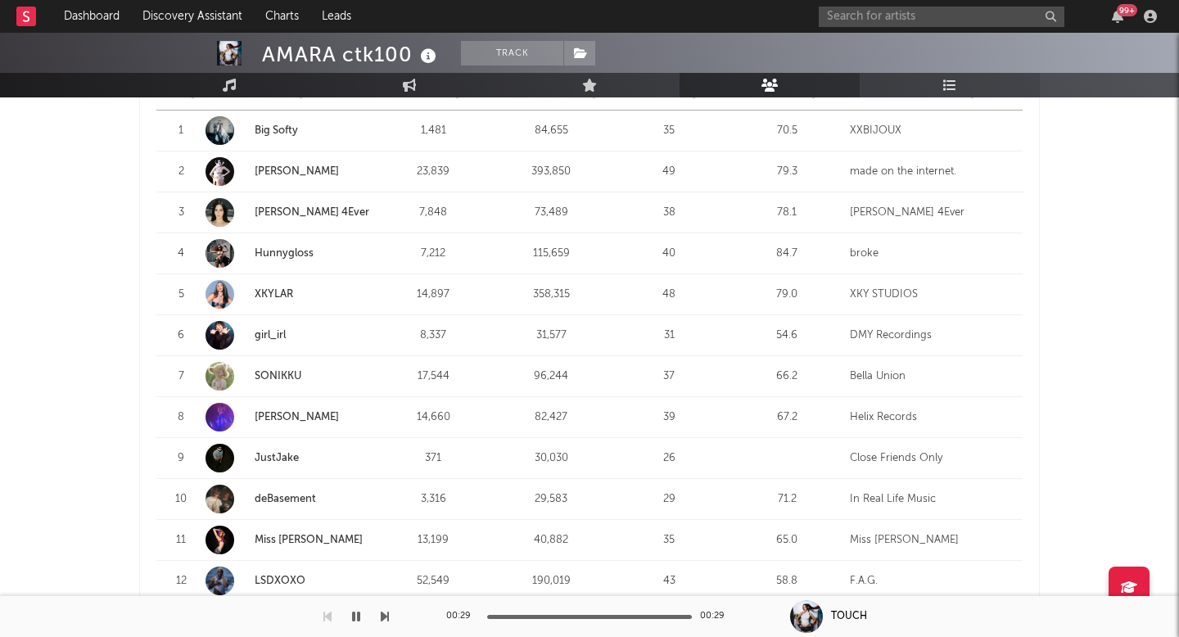
click at [952, 91] on icon at bounding box center [950, 85] width 14 height 13
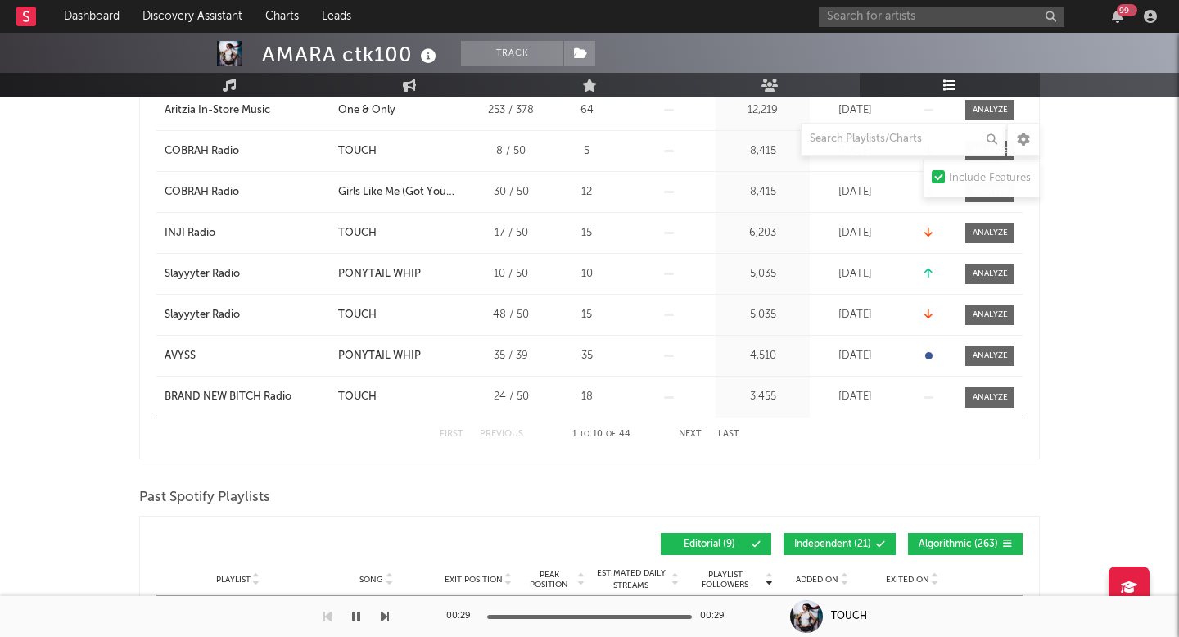
scroll to position [448, 0]
click at [188, 349] on div "AVYSS" at bounding box center [180, 355] width 31 height 16
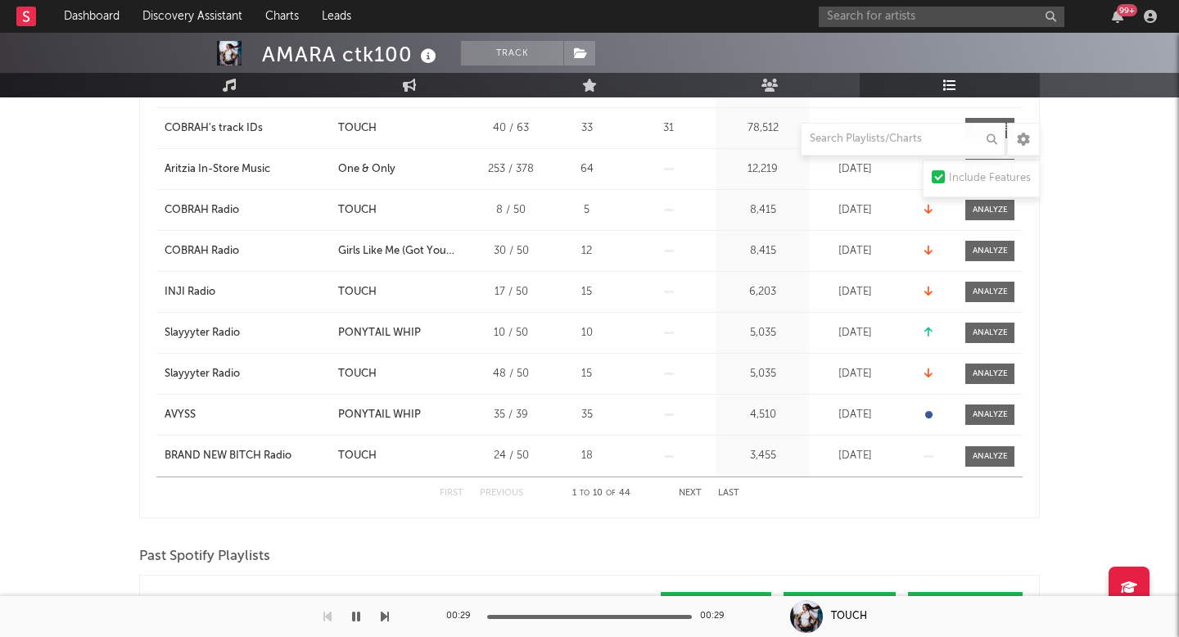
scroll to position [389, 0]
click at [685, 494] on button "Next" at bounding box center [690, 492] width 23 height 9
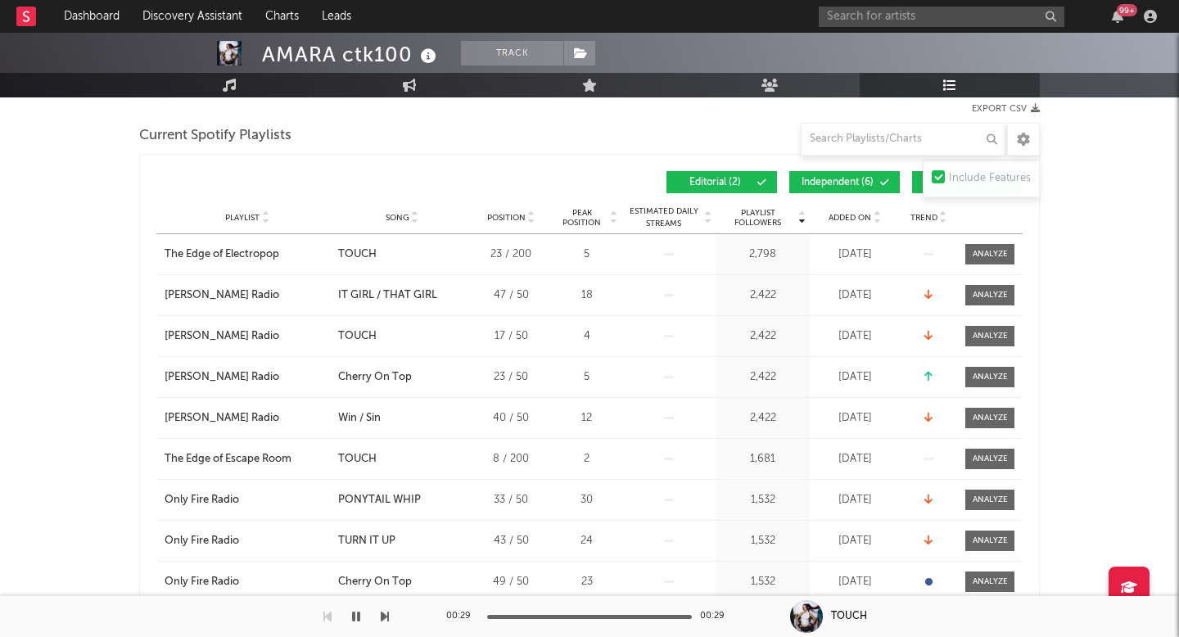
scroll to position [207, 0]
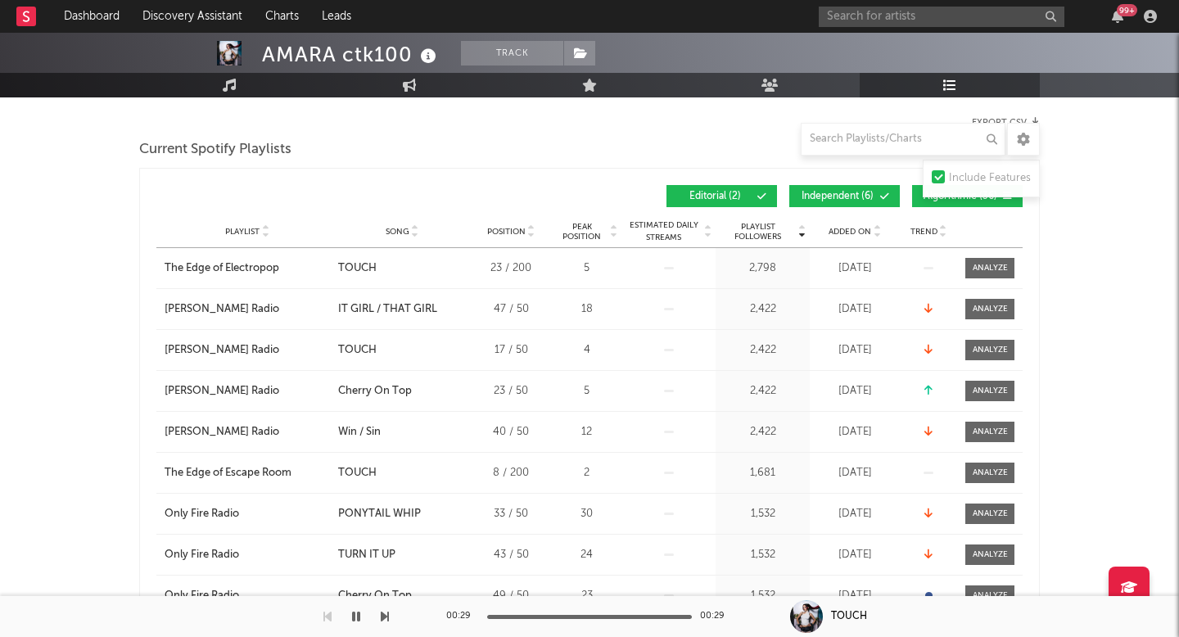
click at [847, 233] on span "Added On" at bounding box center [850, 232] width 43 height 10
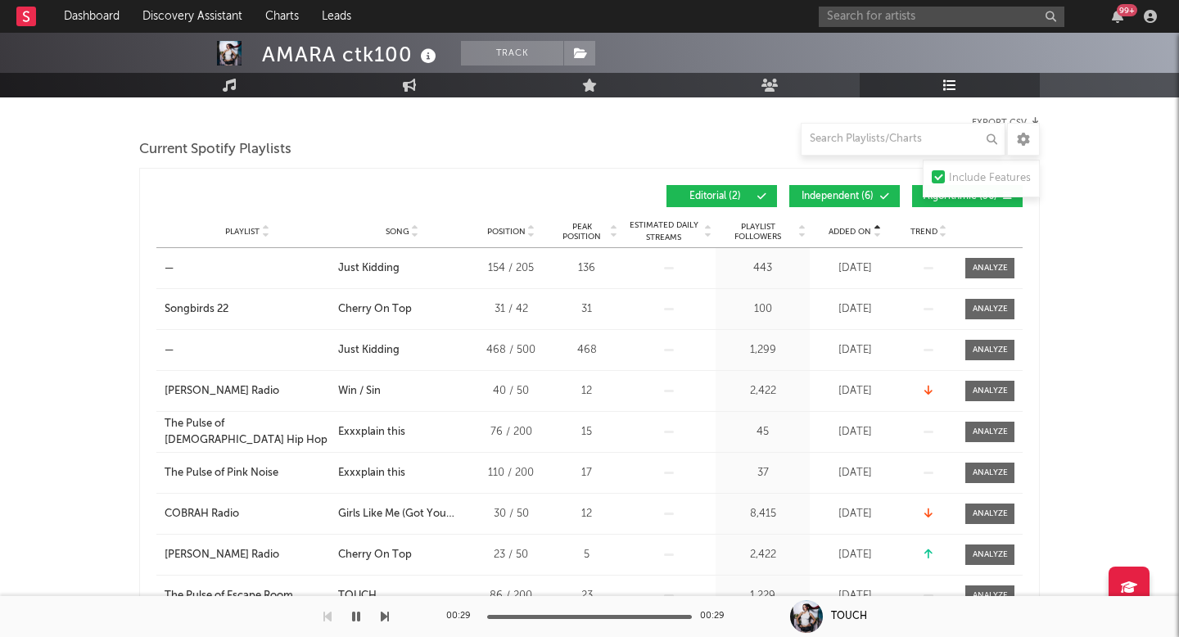
click at [847, 233] on span "Added On" at bounding box center [850, 232] width 43 height 10
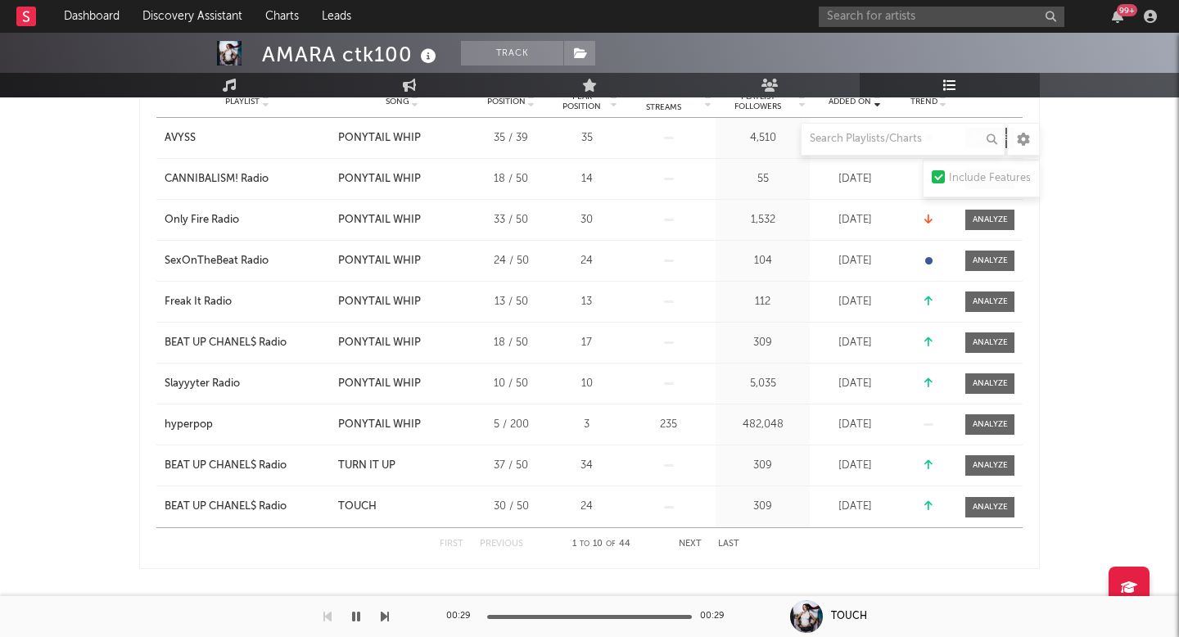
scroll to position [323, 0]
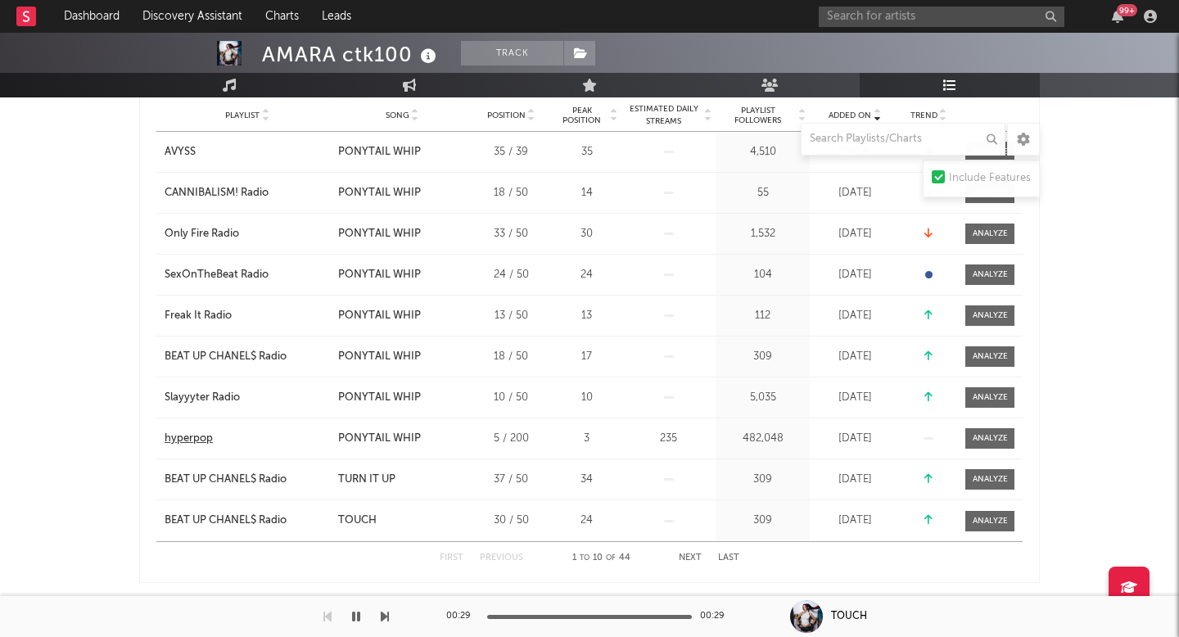
click at [207, 444] on div "hyperpop" at bounding box center [189, 439] width 48 height 16
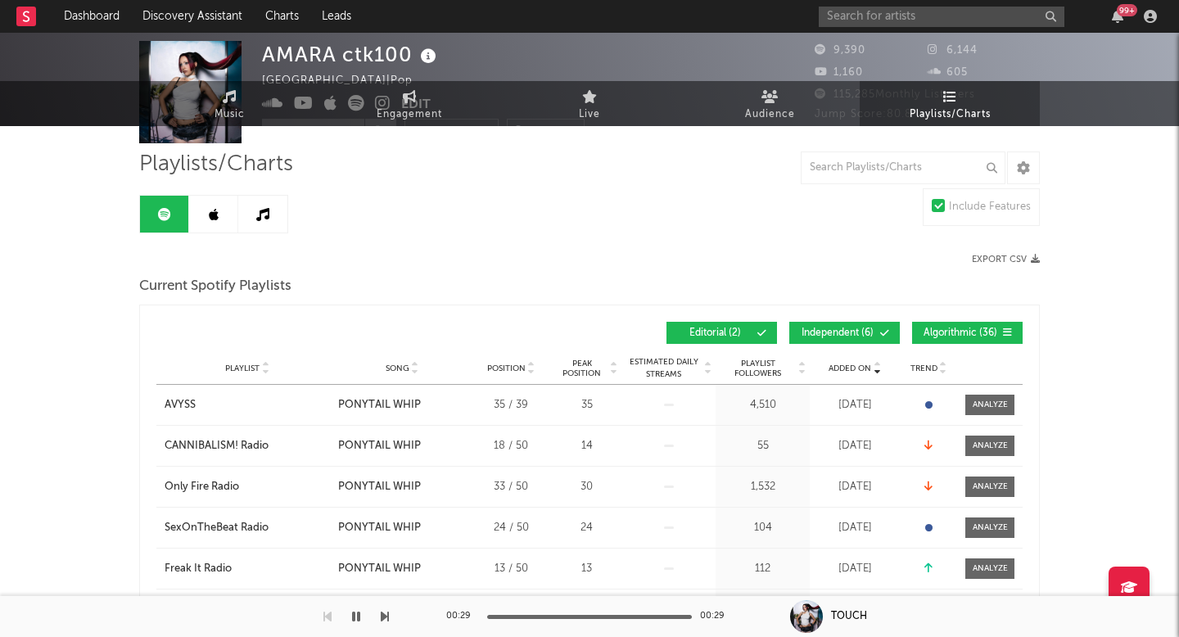
scroll to position [0, 0]
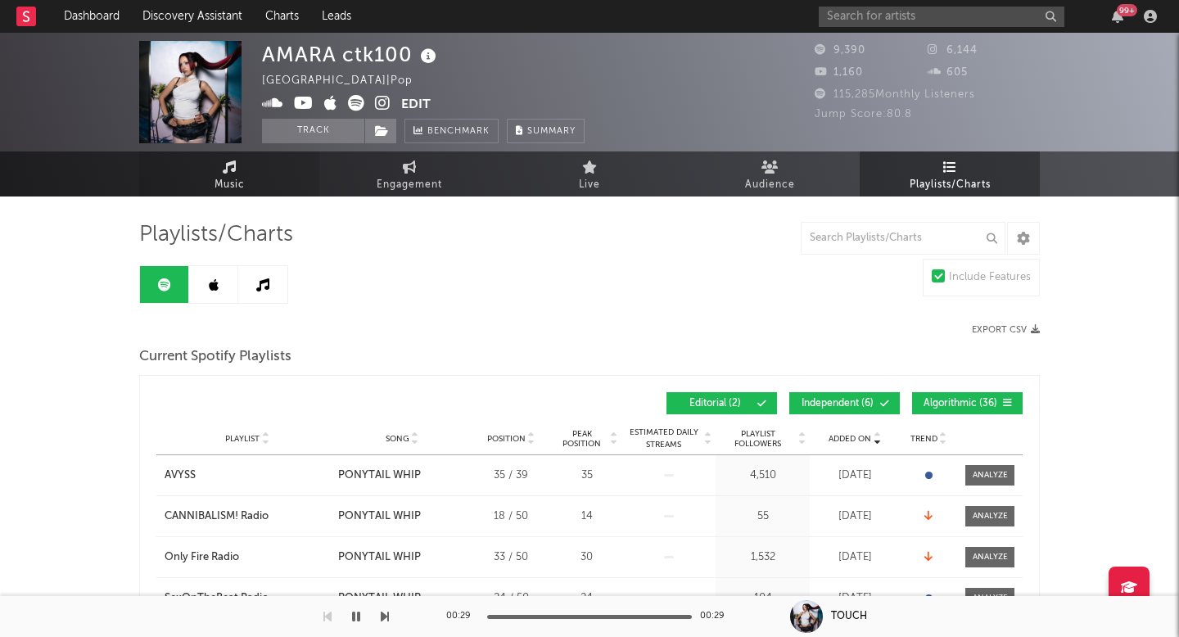
click at [260, 183] on link "Music" at bounding box center [229, 173] width 180 height 45
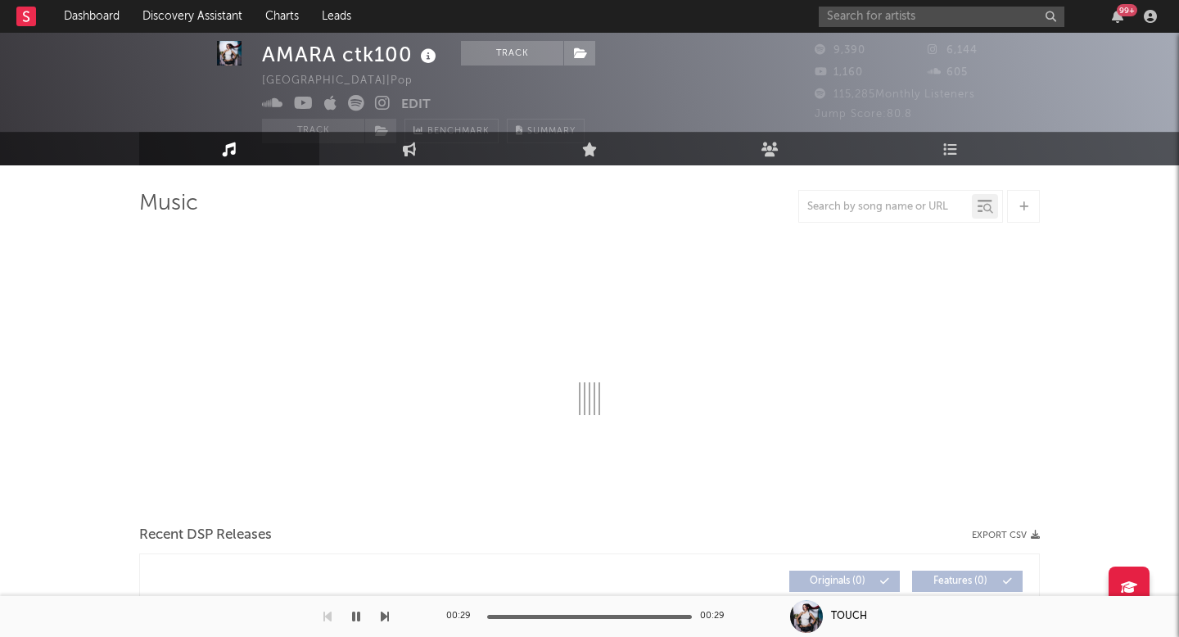
select select "6m"
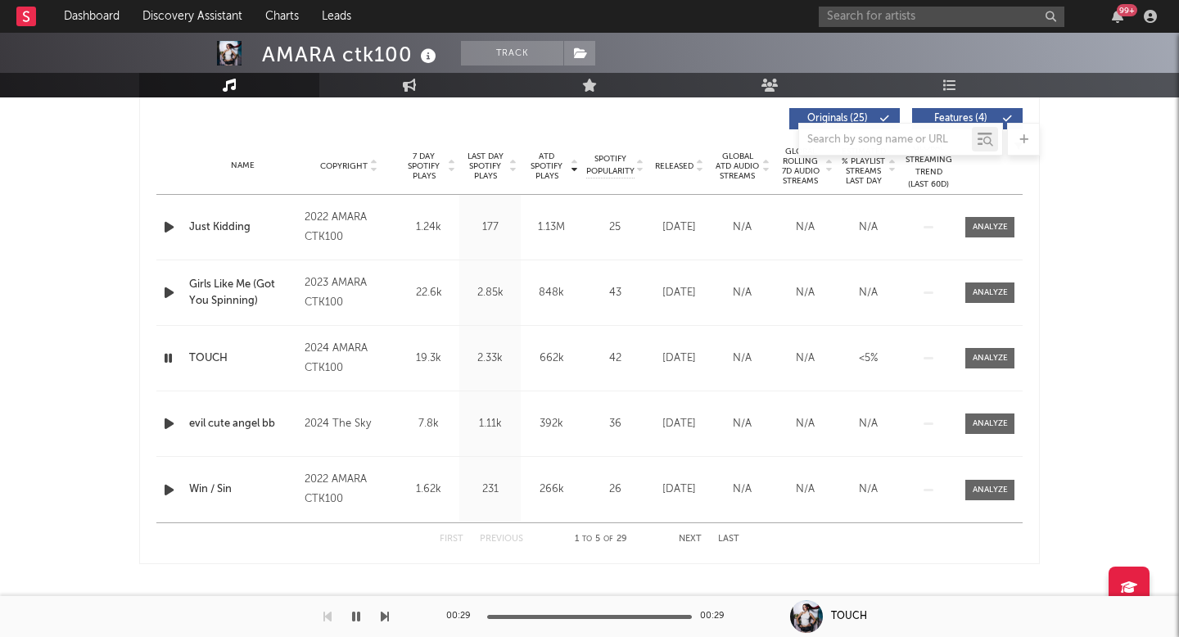
scroll to position [620, 0]
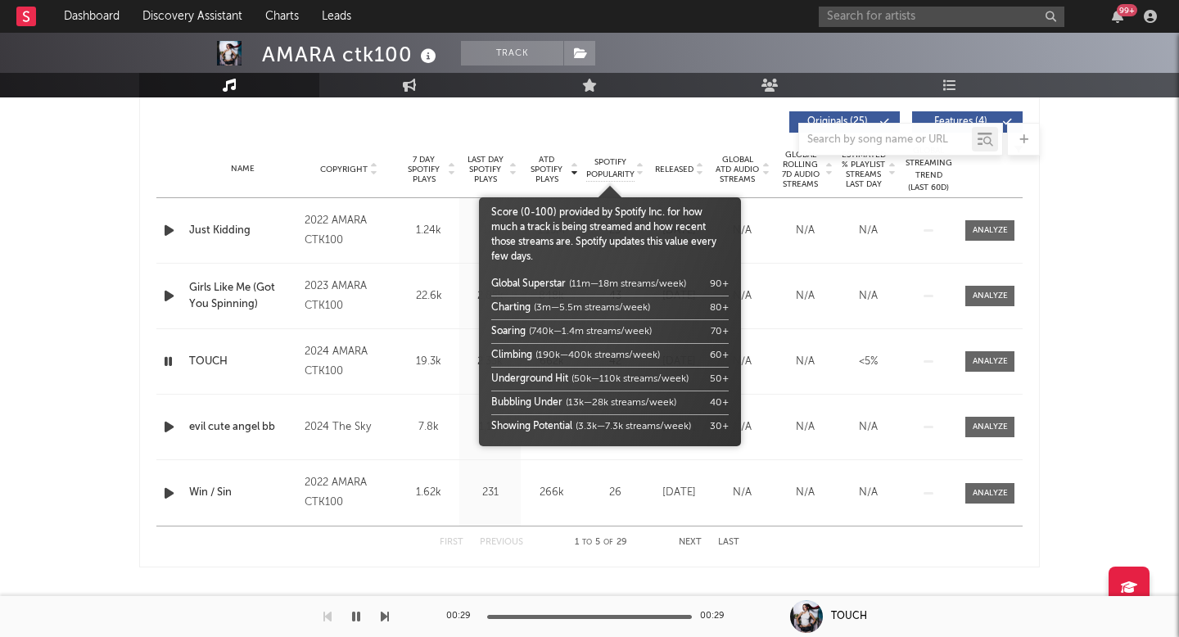
click at [603, 160] on span "Spotify Popularity" at bounding box center [610, 168] width 48 height 25
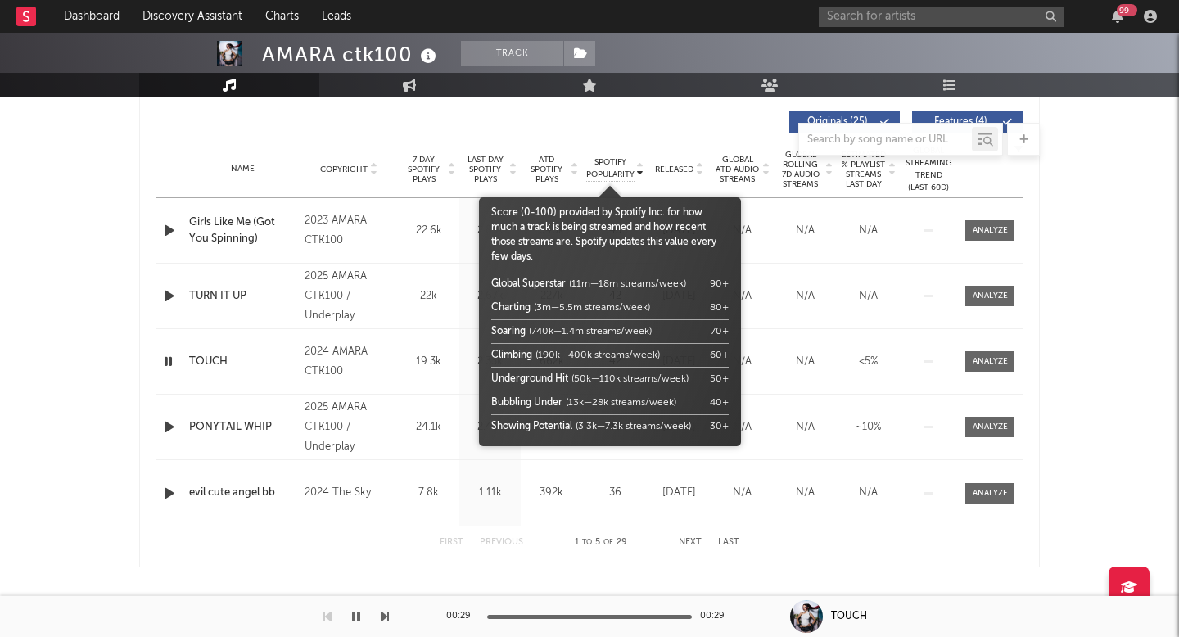
click at [603, 160] on span "Spotify Popularity" at bounding box center [610, 168] width 48 height 25
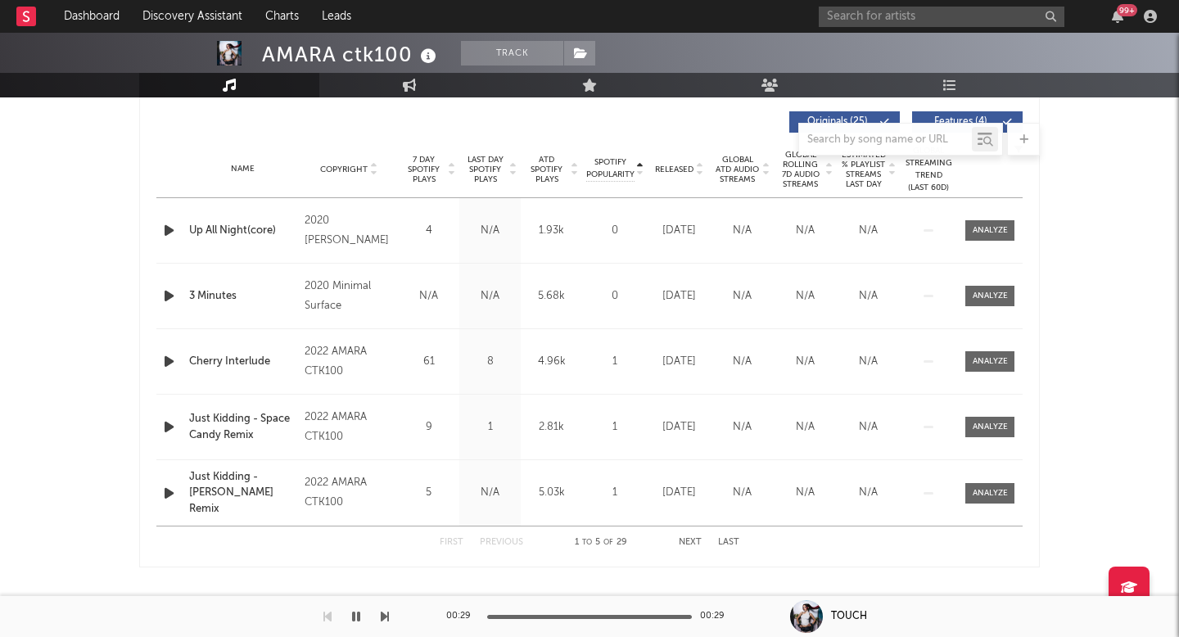
click at [684, 168] on span "Released" at bounding box center [674, 170] width 38 height 10
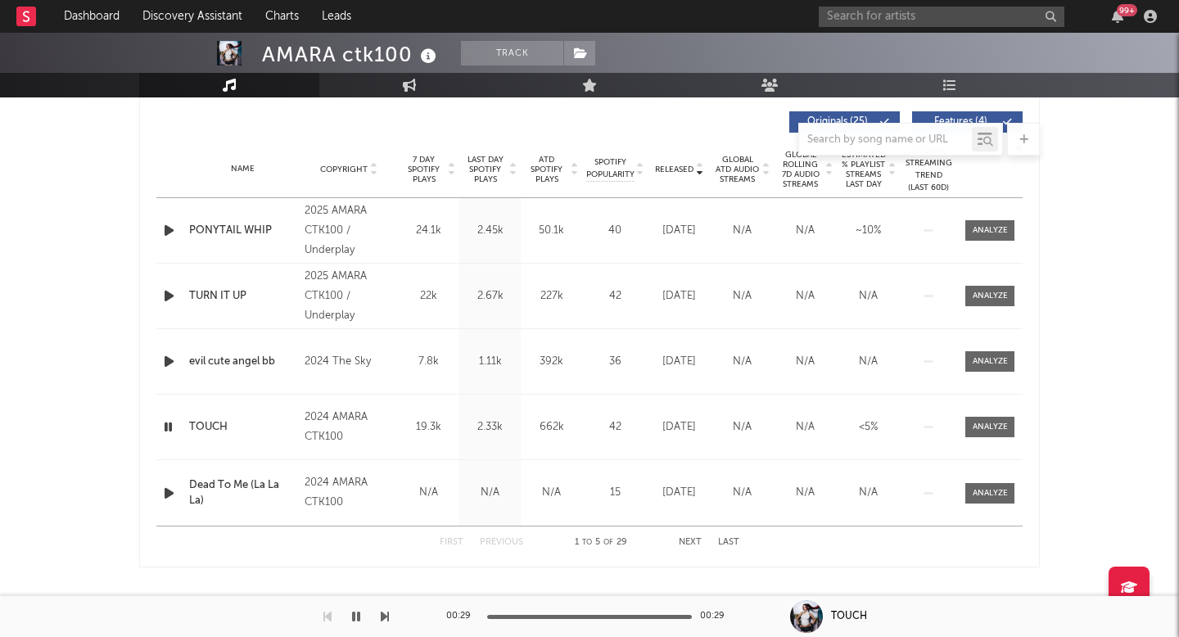
click at [684, 168] on span "Released" at bounding box center [674, 170] width 38 height 10
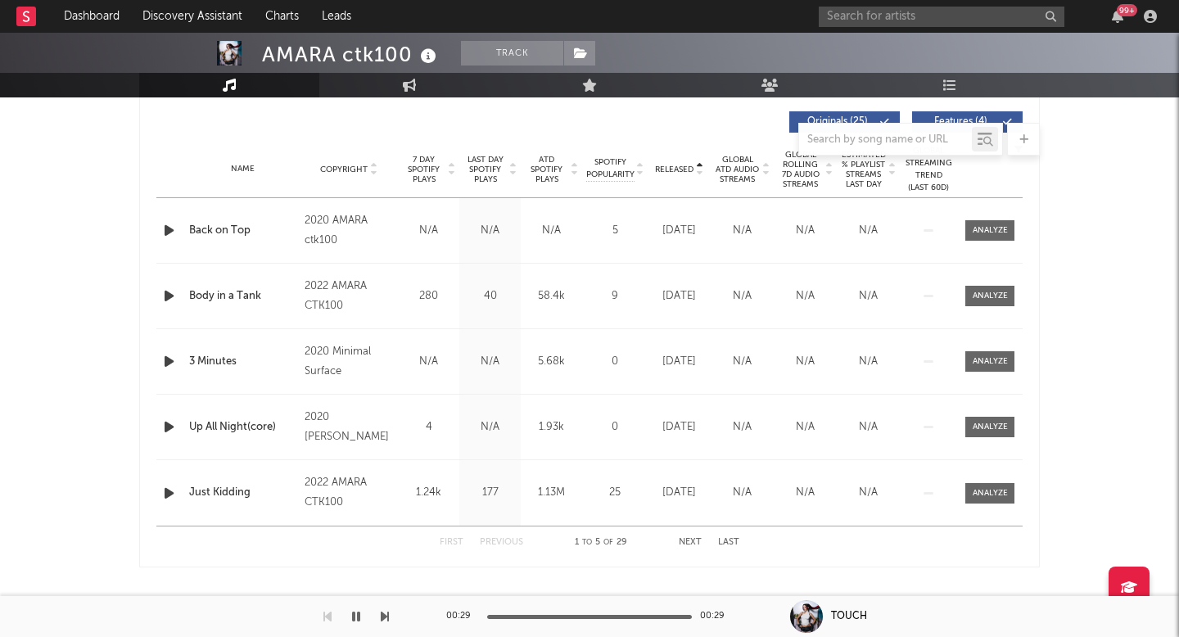
click at [684, 168] on span "Released" at bounding box center [674, 170] width 38 height 10
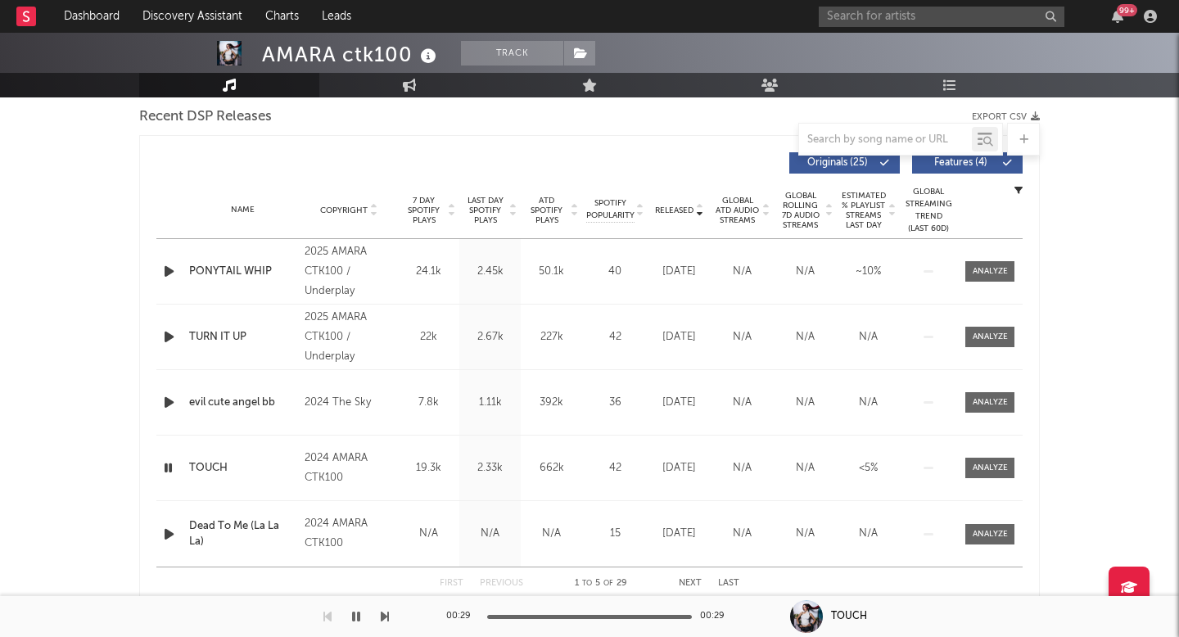
scroll to position [580, 0]
click at [548, 210] on span "ATD Spotify Plays" at bounding box center [546, 209] width 43 height 29
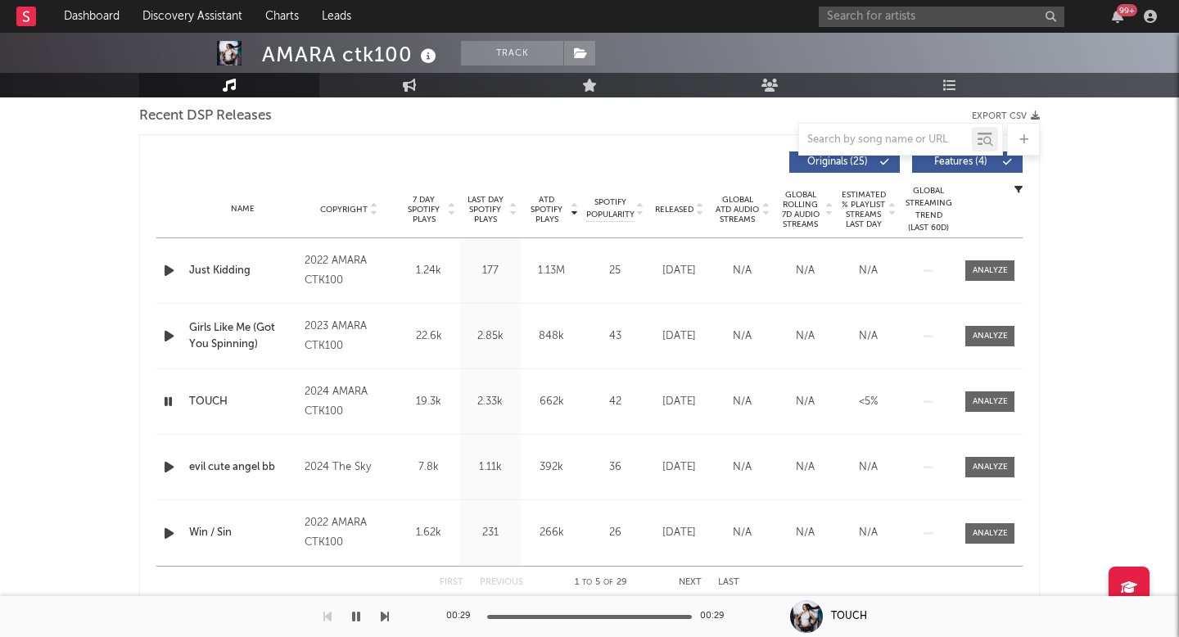
click at [548, 210] on span "ATD Spotify Plays" at bounding box center [546, 209] width 43 height 29
click at [994, 264] on div at bounding box center [990, 270] width 35 height 12
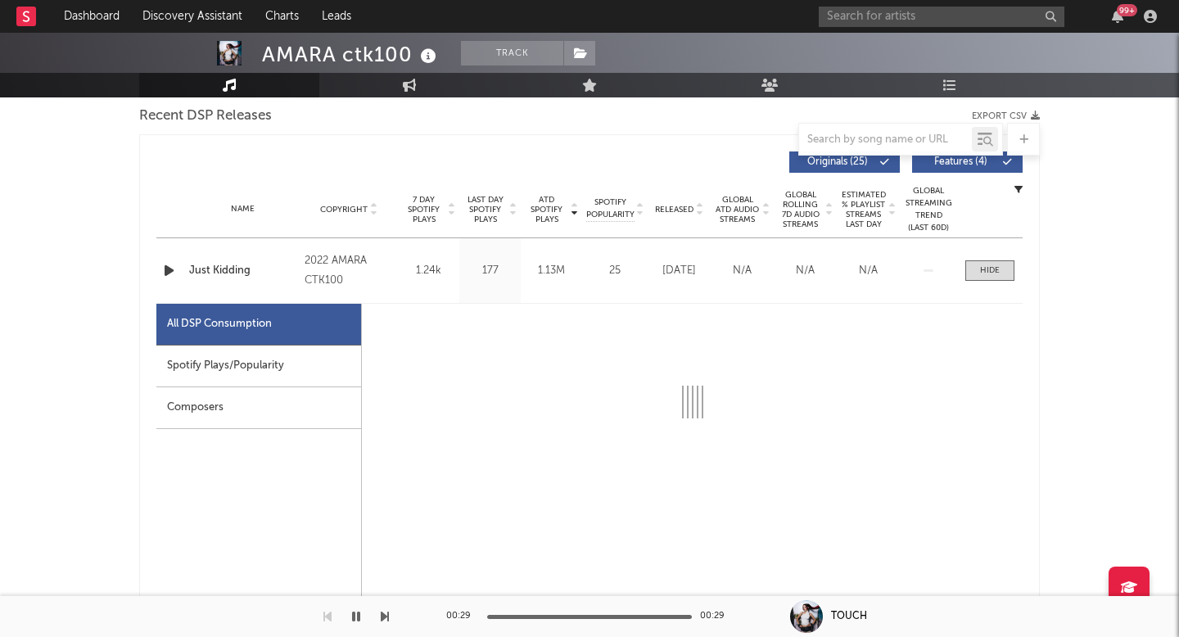
select select "6m"
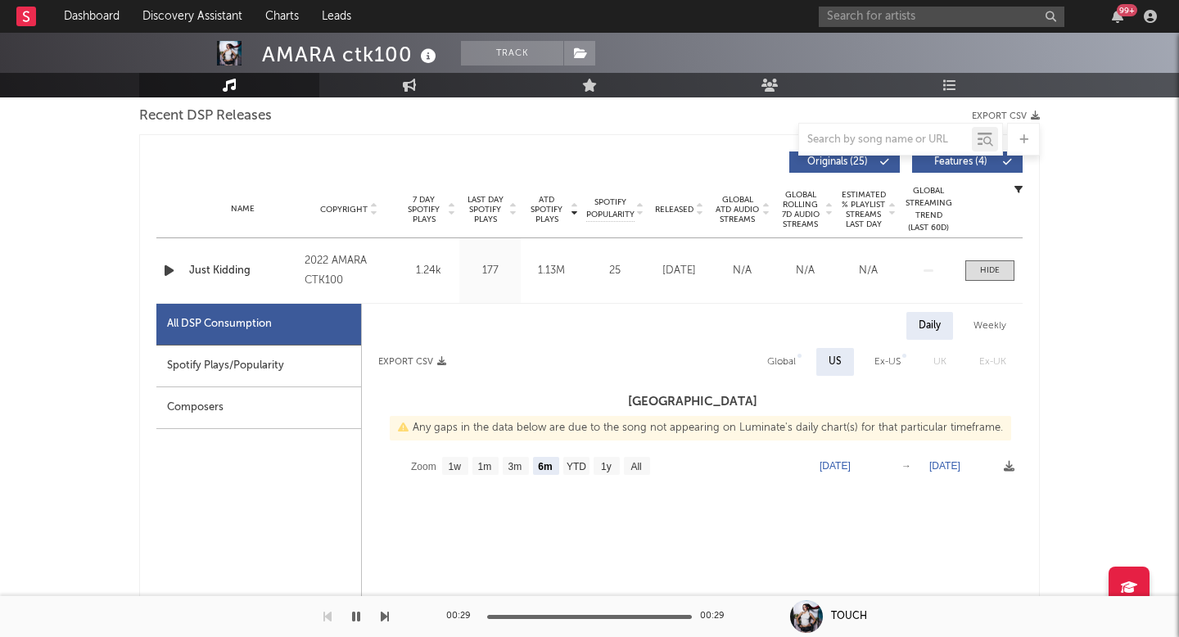
click at [292, 366] on div "Spotify Plays/Popularity" at bounding box center [258, 367] width 205 height 42
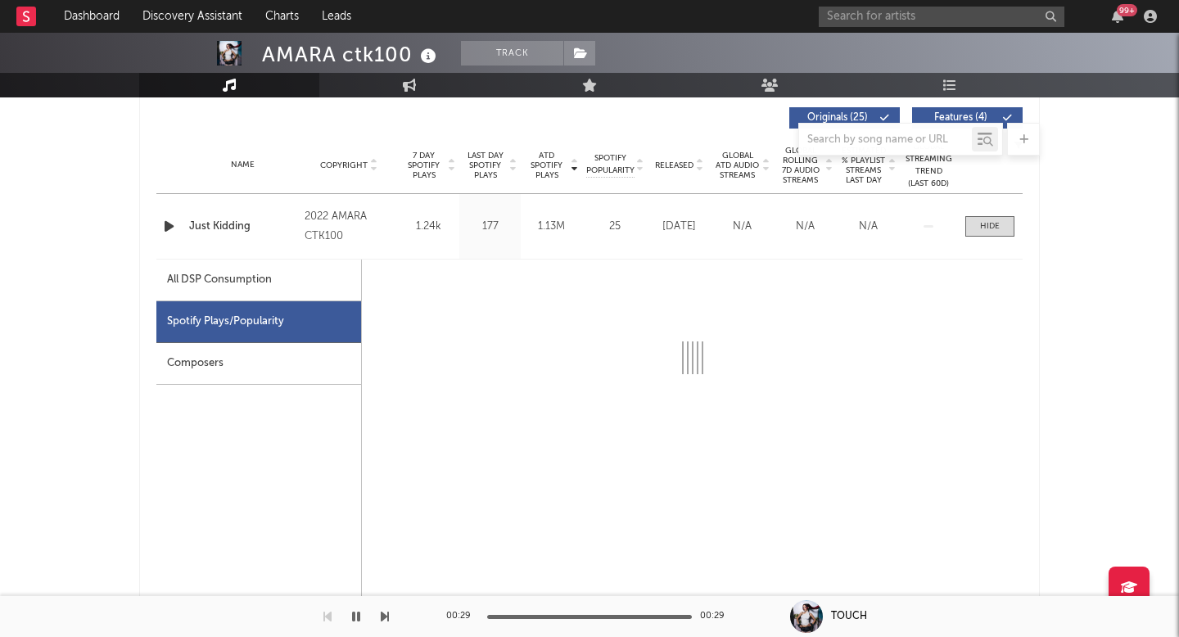
scroll to position [621, 0]
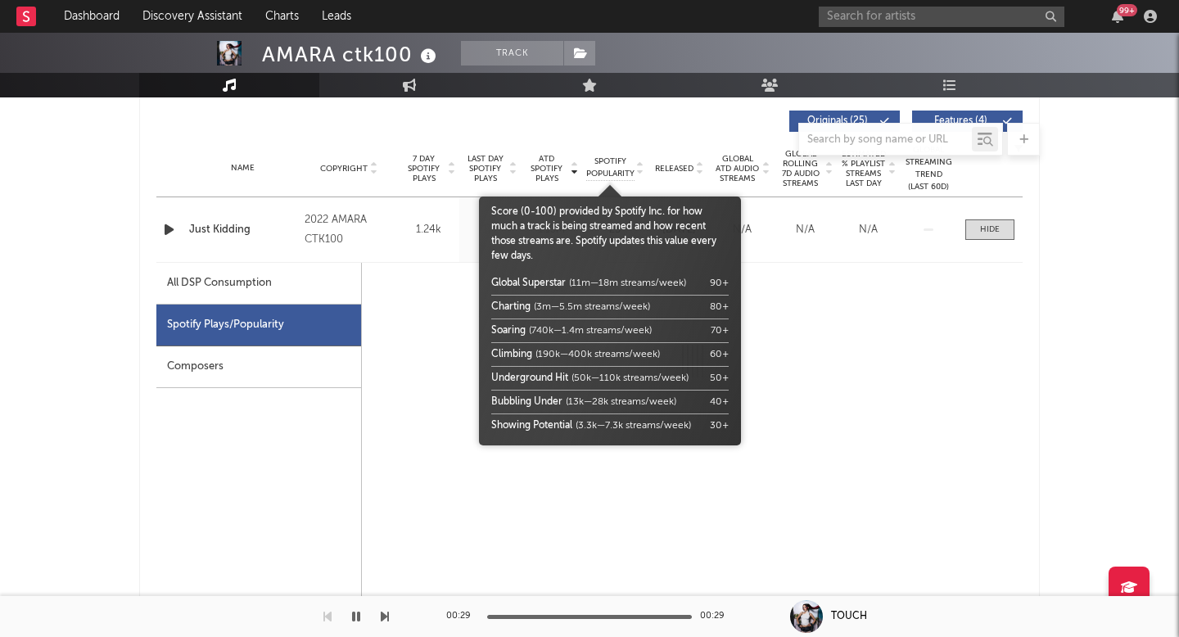
click at [616, 162] on span "Spotify Popularity" at bounding box center [610, 168] width 48 height 25
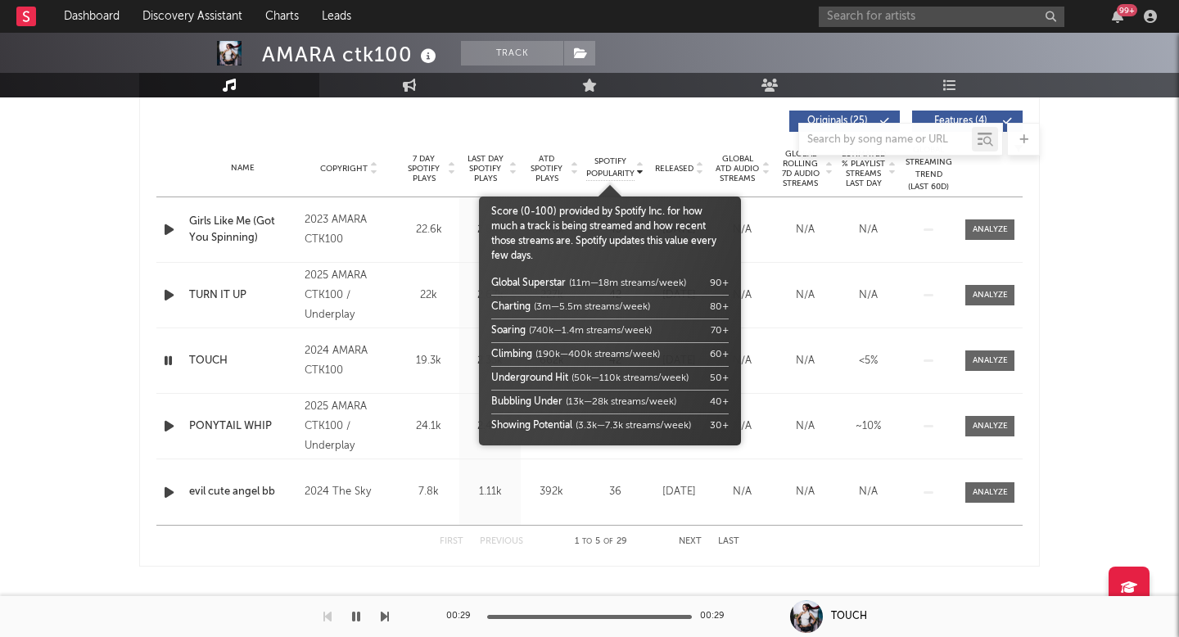
click at [616, 162] on span "Spotify Popularity" at bounding box center [610, 168] width 48 height 25
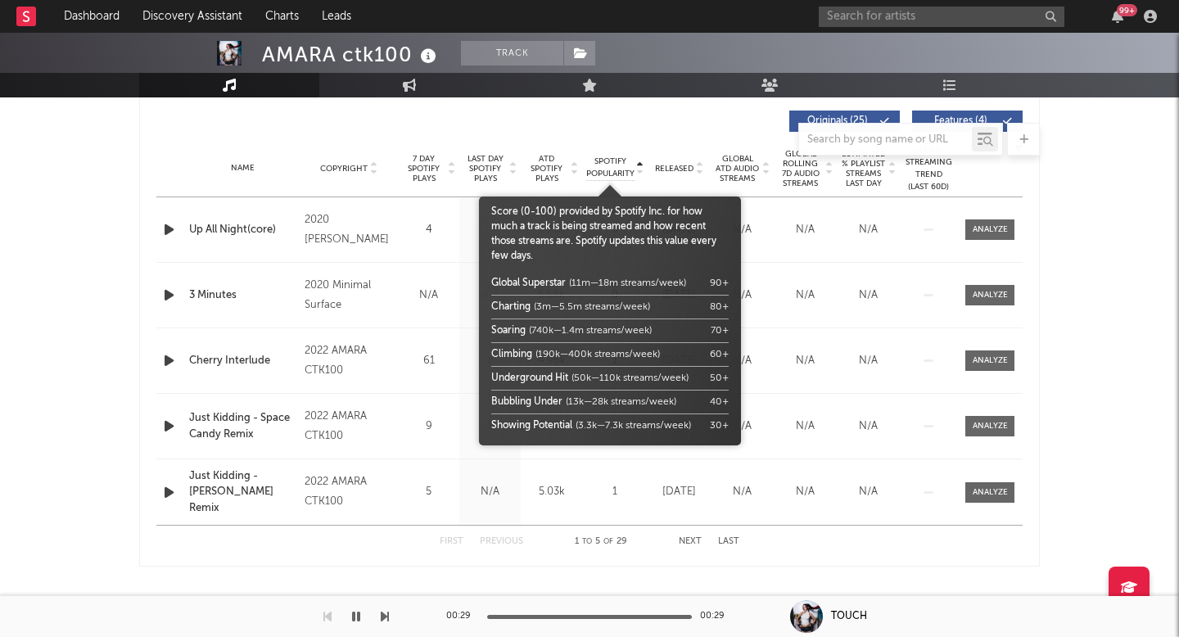
click at [616, 162] on span "Spotify Popularity" at bounding box center [610, 168] width 48 height 25
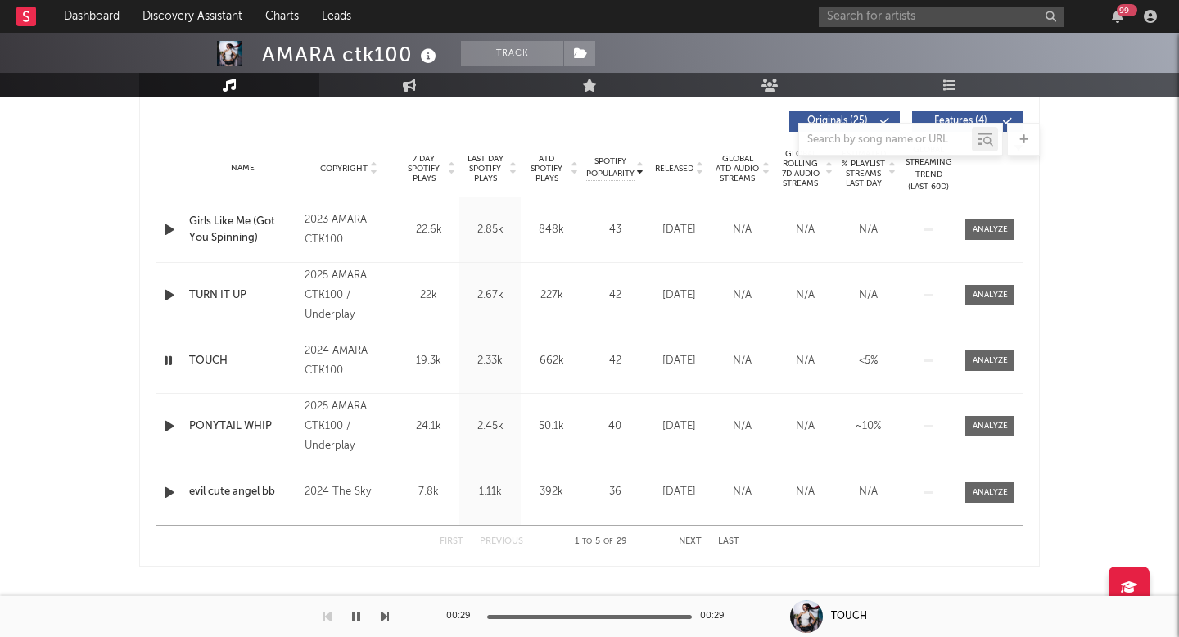
click at [689, 169] on span "Released" at bounding box center [674, 169] width 38 height 10
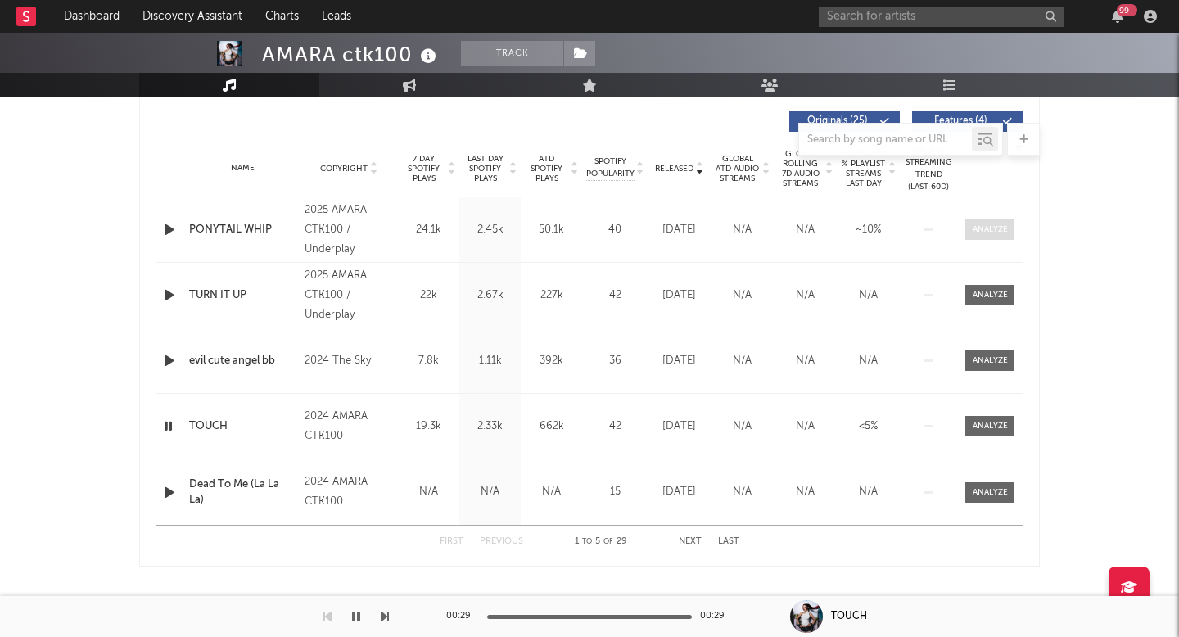
click at [986, 228] on div at bounding box center [990, 230] width 35 height 12
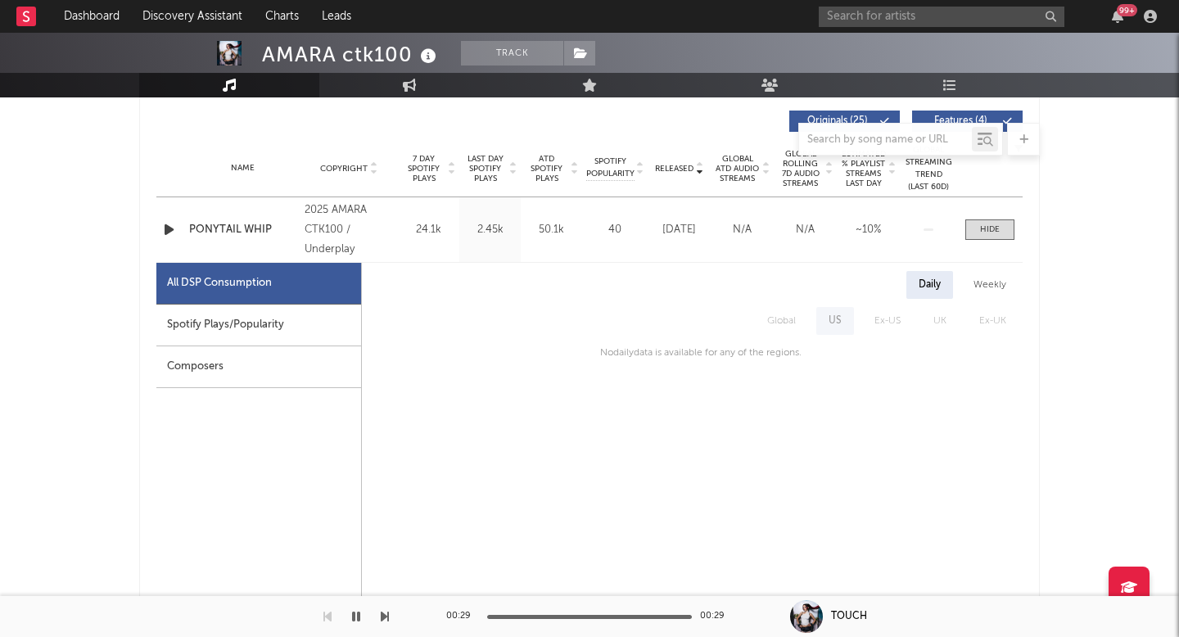
click at [305, 360] on div "Composers" at bounding box center [258, 367] width 205 height 42
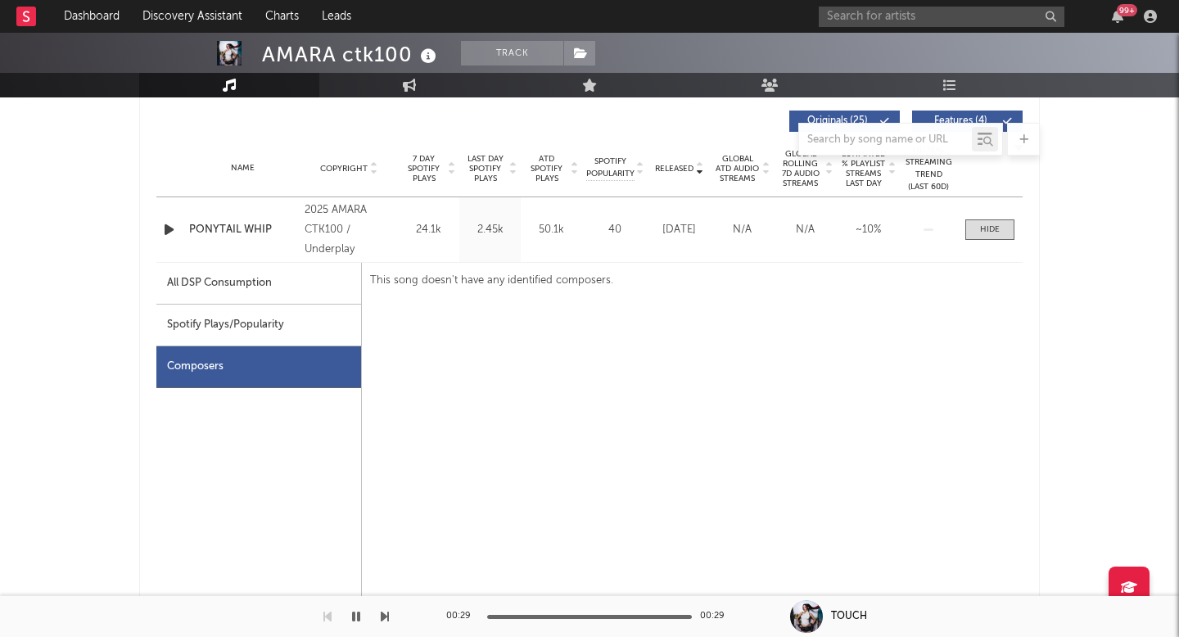
click at [301, 329] on div "Spotify Plays/Popularity" at bounding box center [258, 326] width 205 height 42
select select "1w"
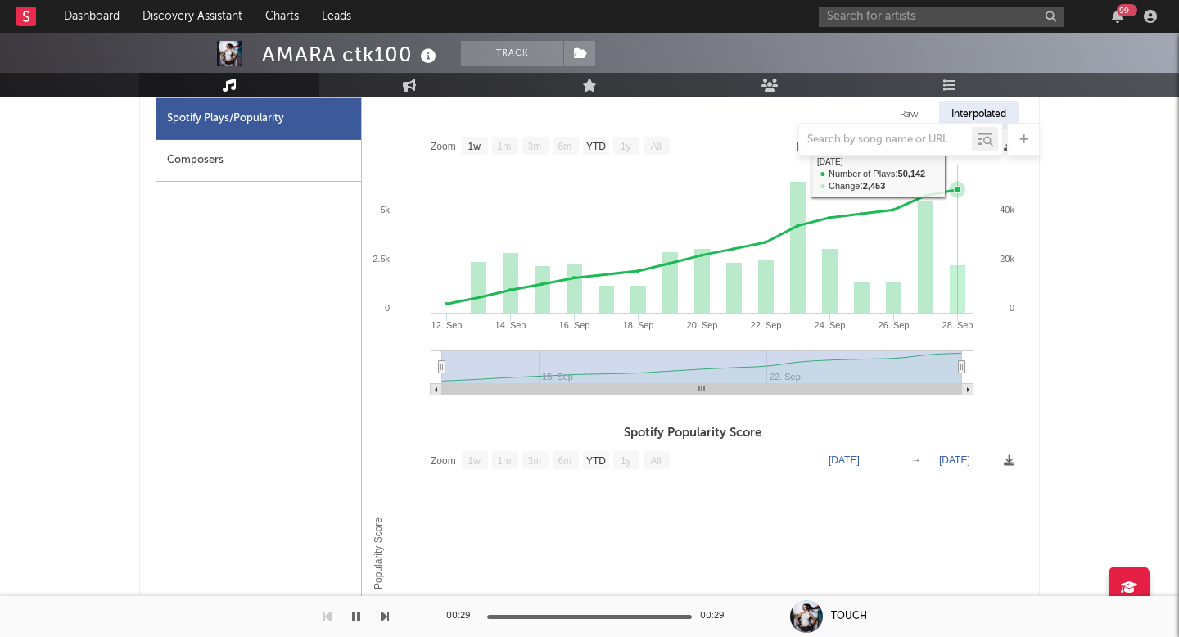
scroll to position [807, 0]
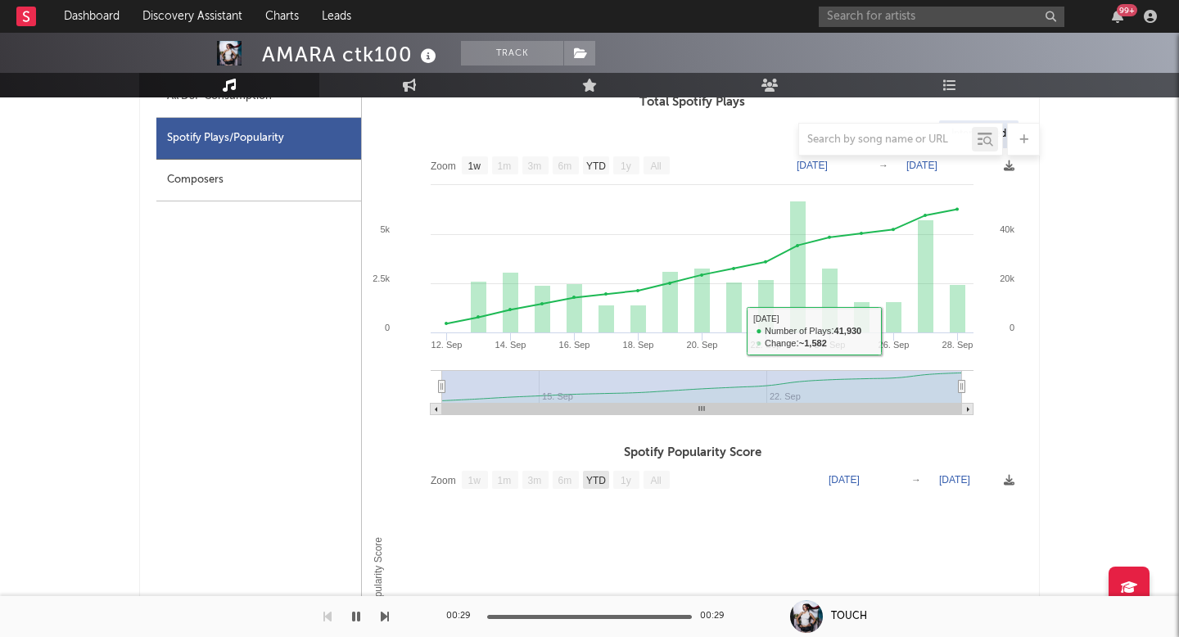
click at [598, 487] on rect at bounding box center [596, 480] width 26 height 18
select select "YTD"
type input "1969-12-31"
type input "1970-01-02"
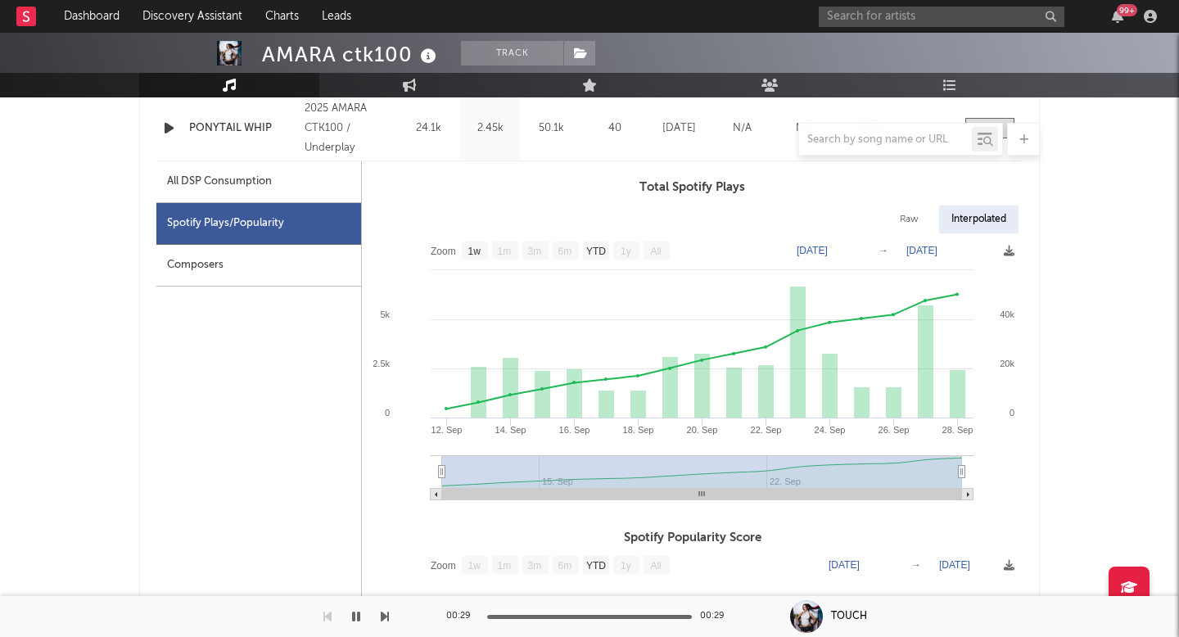
scroll to position [721, 0]
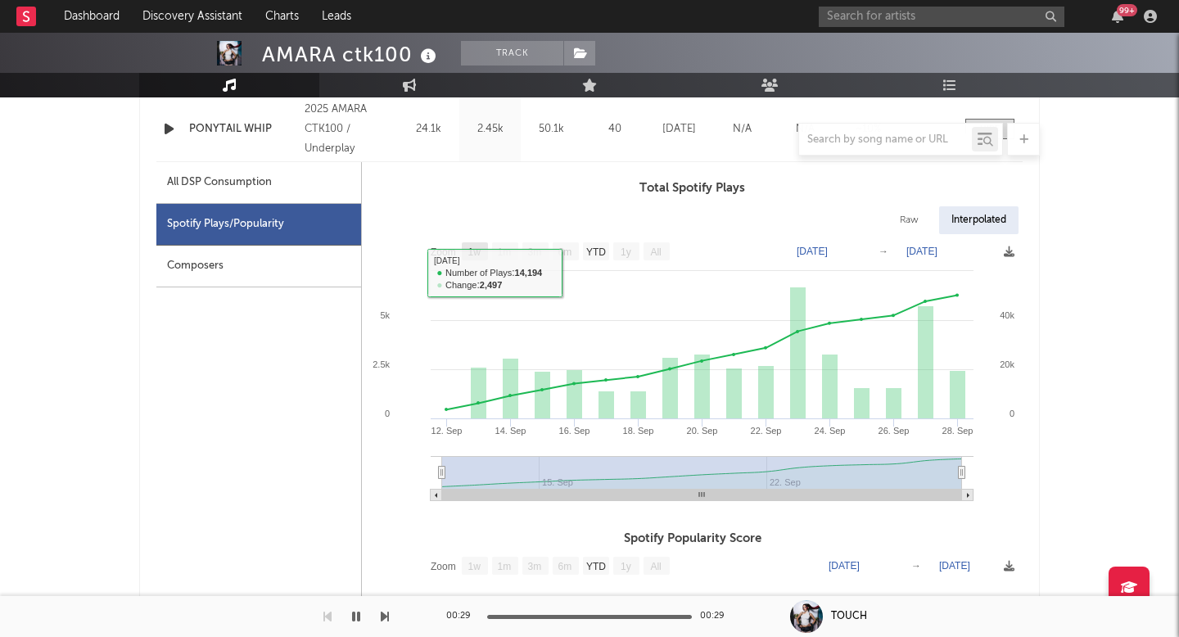
click at [472, 251] on text "1w" at bounding box center [474, 251] width 13 height 11
select select "1w"
type input "2025-09-22"
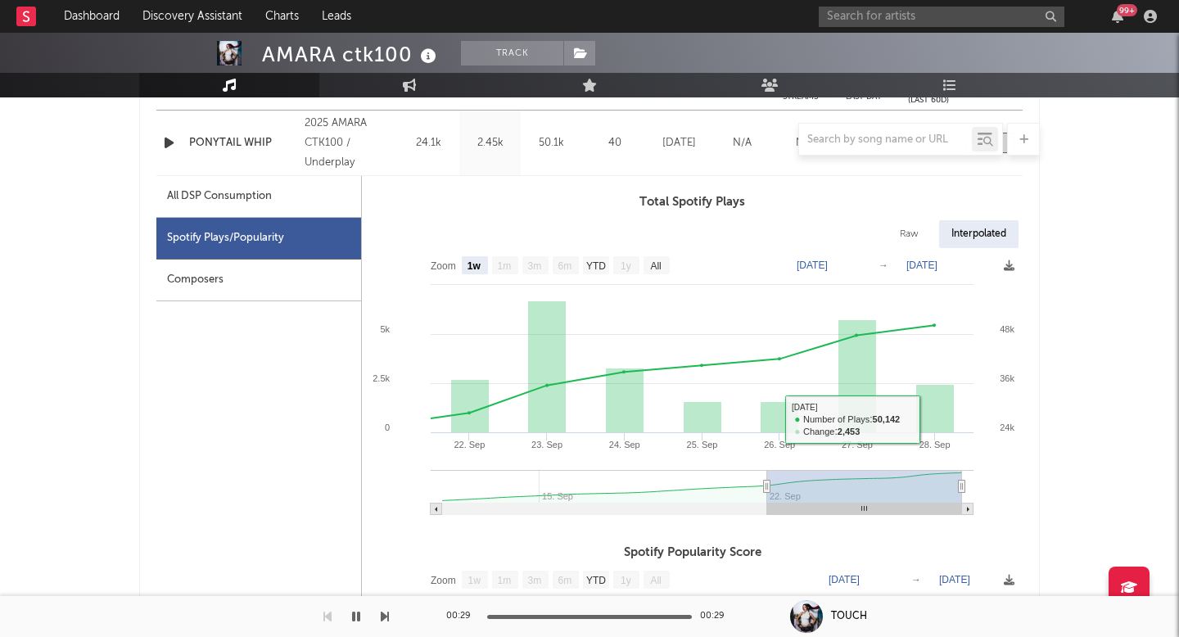
scroll to position [706, 0]
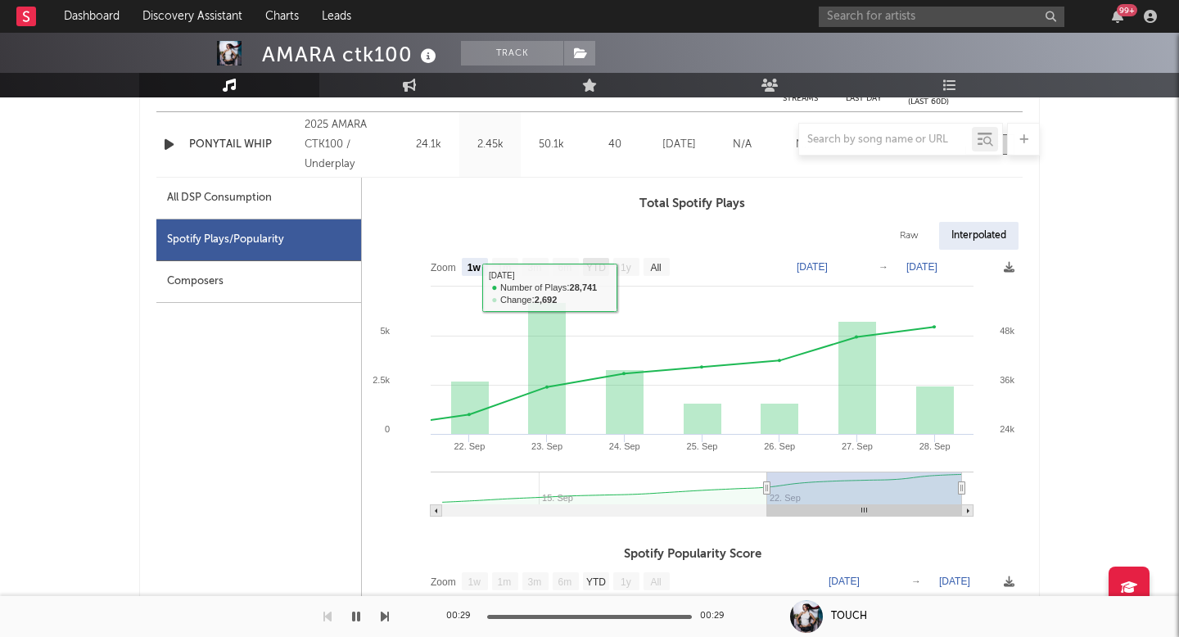
click at [604, 265] on text "YTD" at bounding box center [596, 267] width 20 height 11
select select "YTD"
type input "2025-09-12"
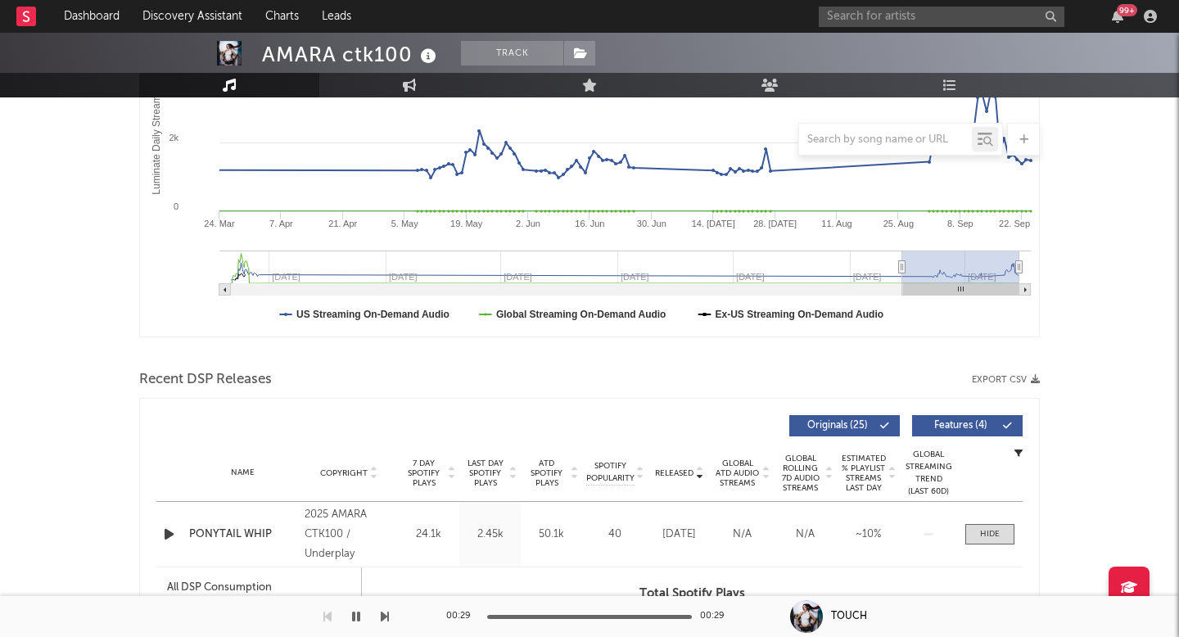
scroll to position [0, 0]
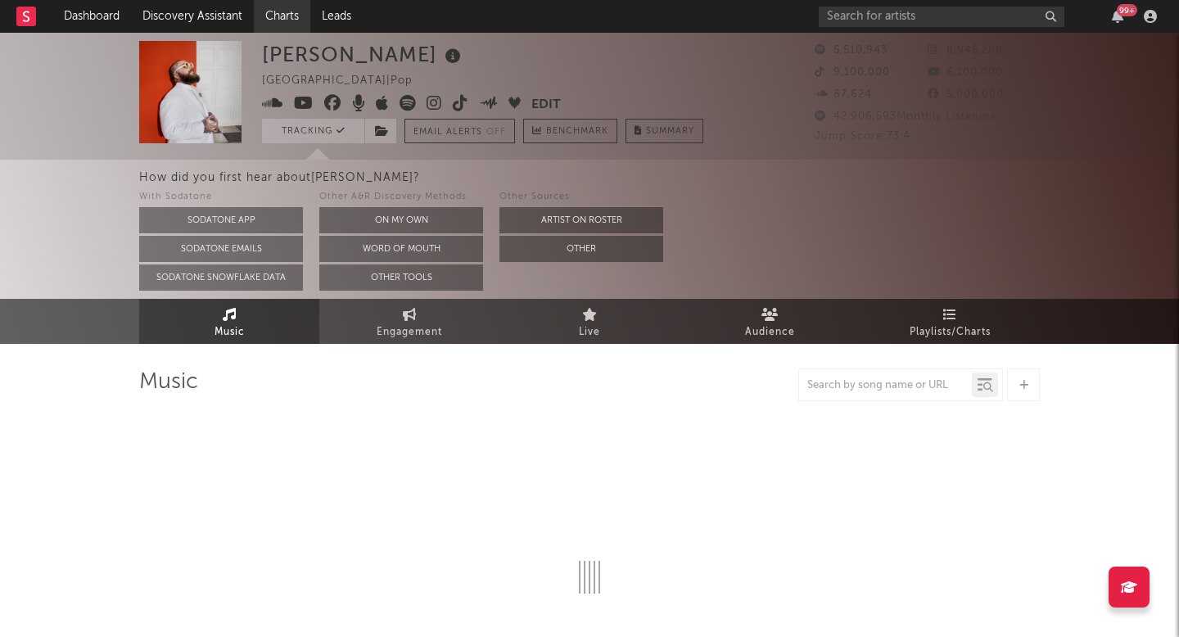
select select "6m"
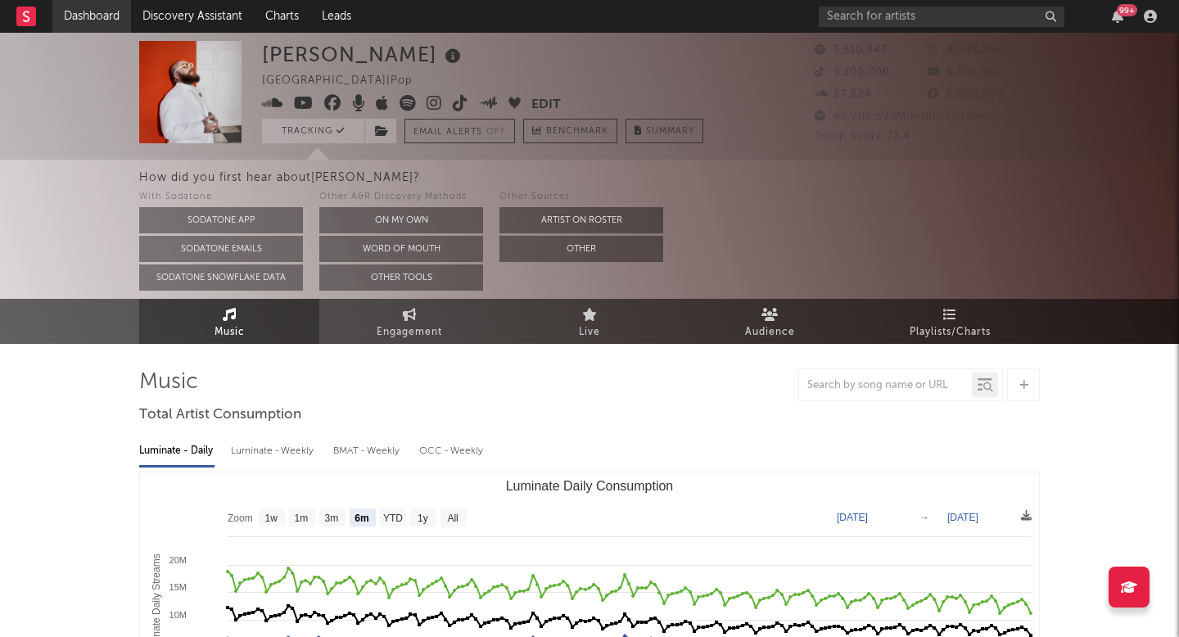
click at [72, 16] on link "Dashboard" at bounding box center [91, 16] width 79 height 33
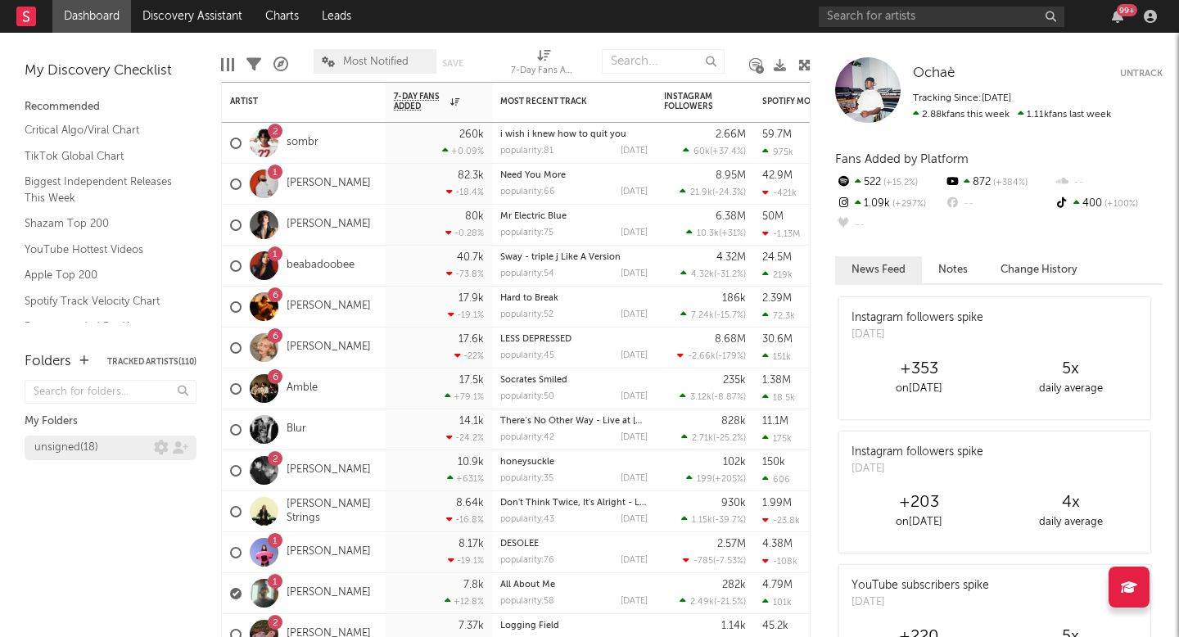
click at [115, 452] on div "unsigned ( 18 )" at bounding box center [94, 448] width 120 height 20
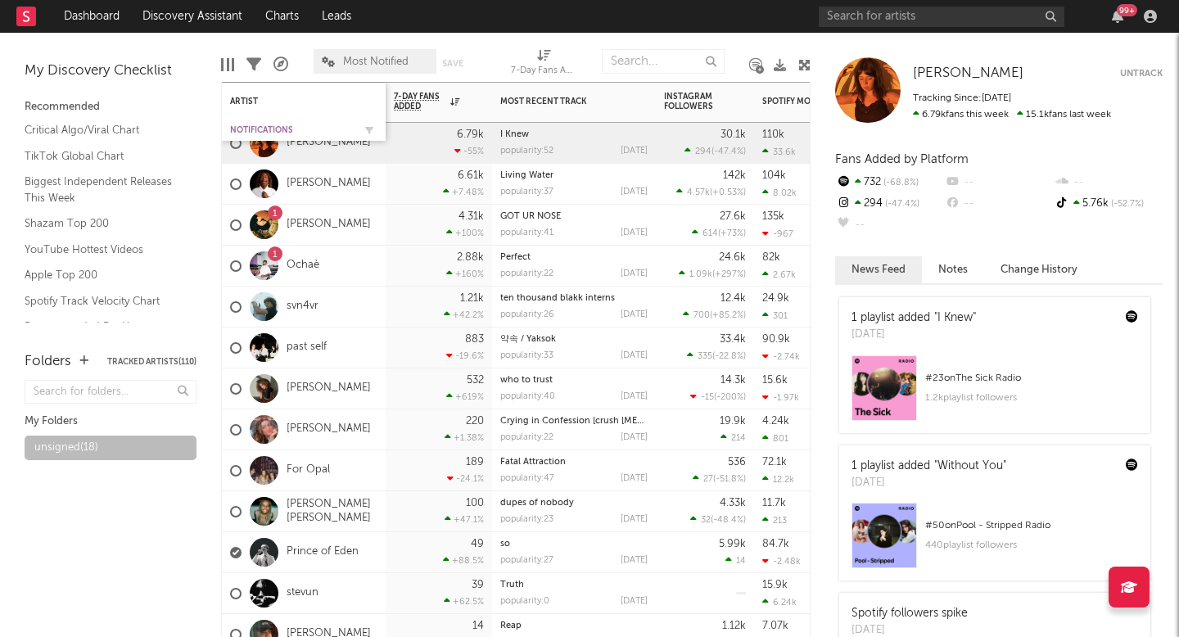
click at [271, 125] on div "Notifications" at bounding box center [291, 130] width 123 height 10
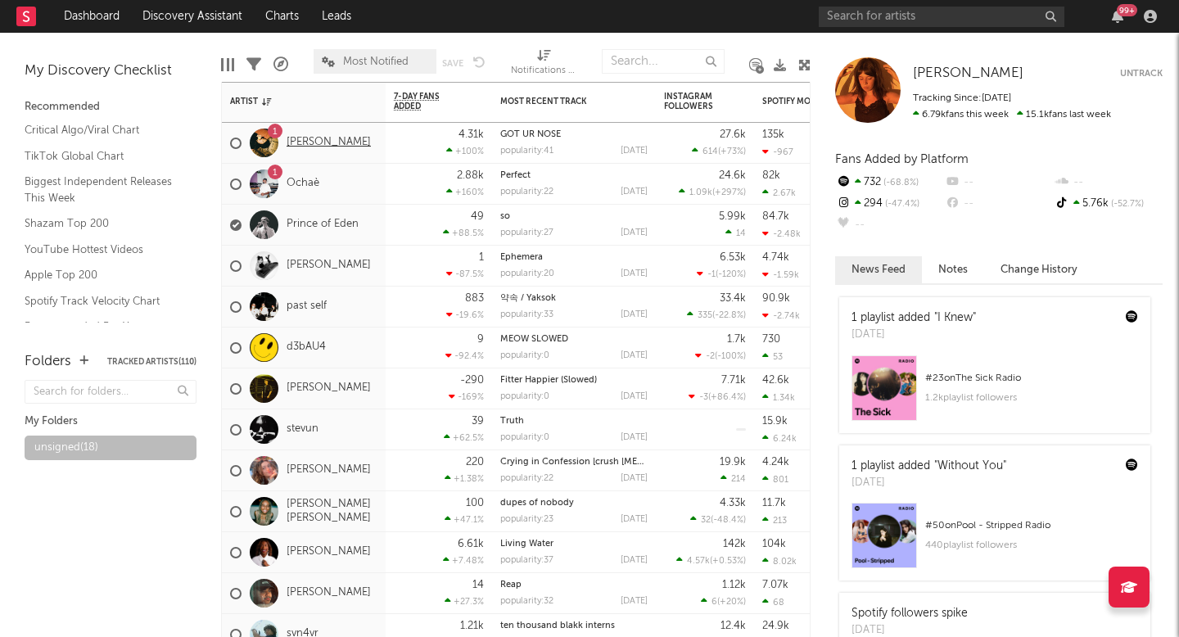
click at [308, 138] on link "[PERSON_NAME]" at bounding box center [329, 143] width 84 height 14
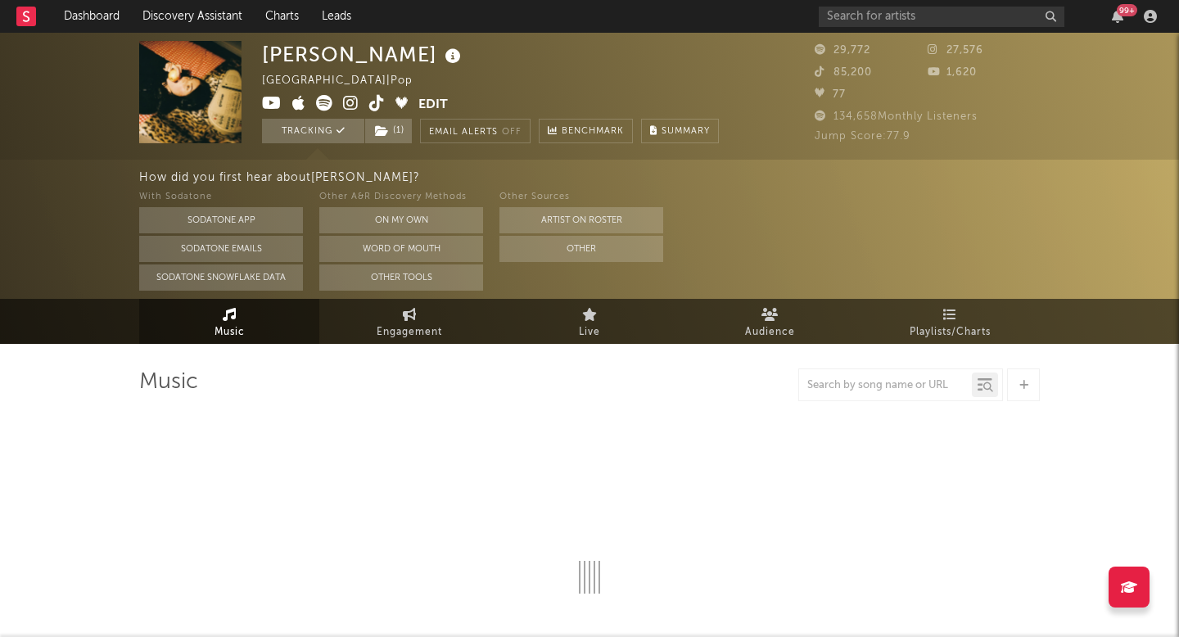
select select "6m"
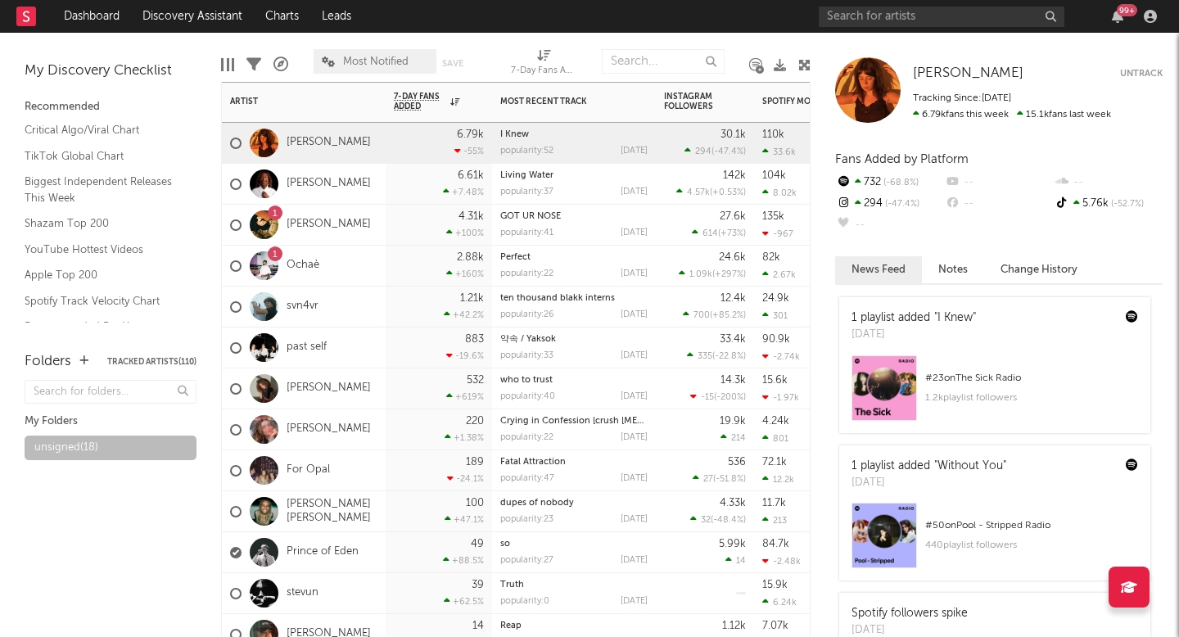
click at [340, 225] on div "1 Tristan" at bounding box center [304, 225] width 164 height 41
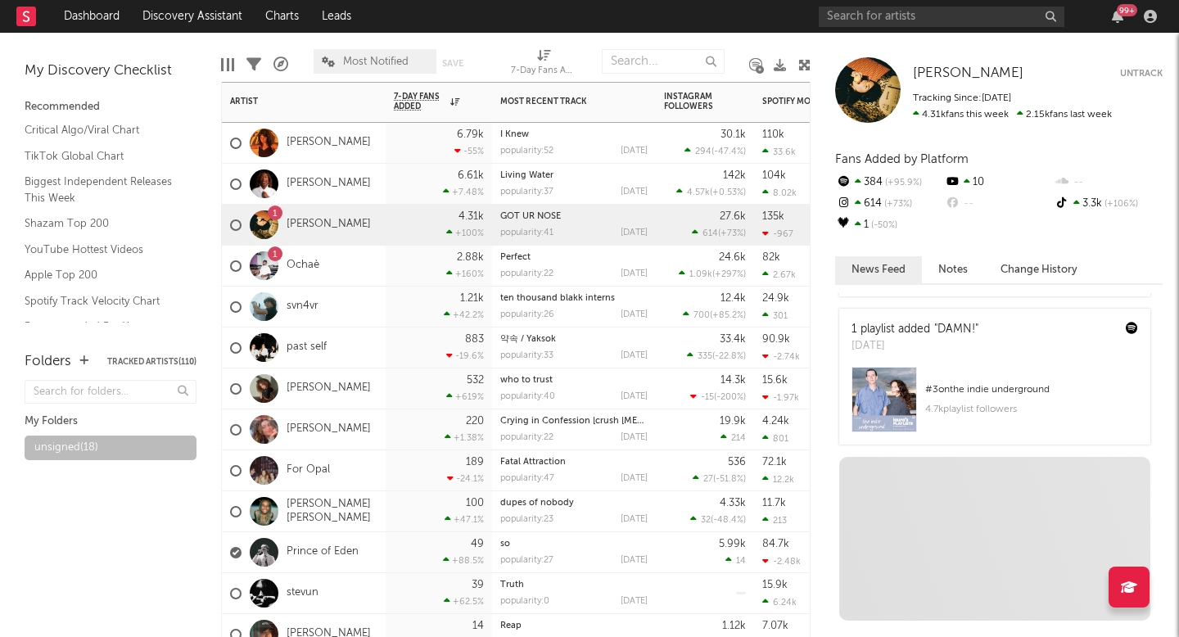
scroll to position [1788, 0]
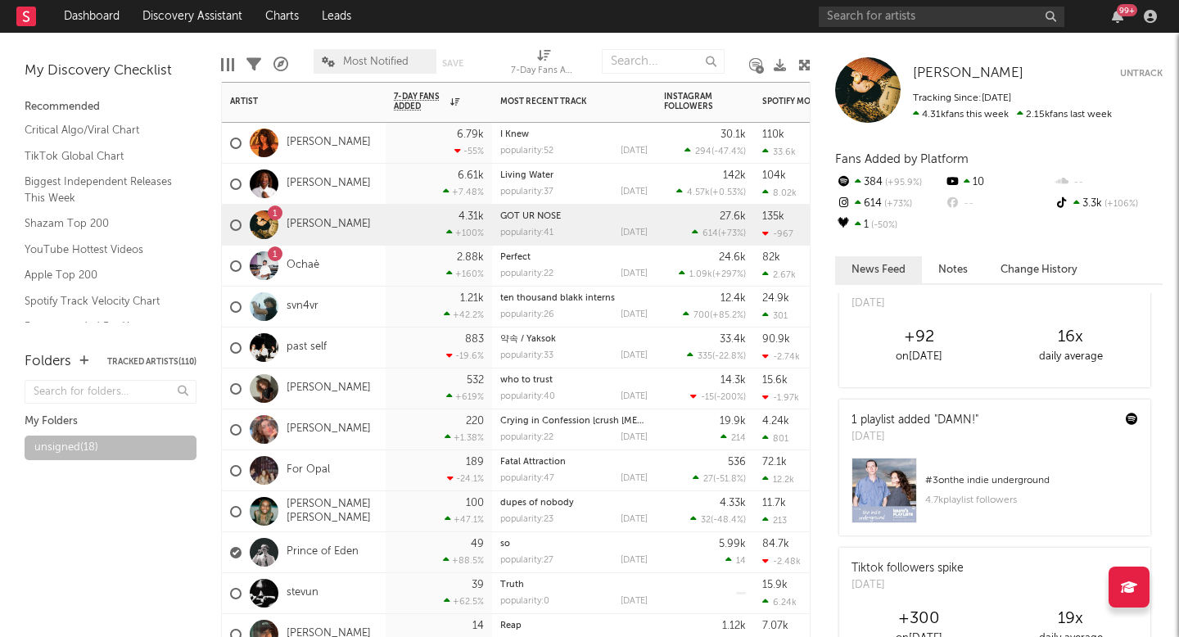
click at [355, 275] on div "1 Ochaè" at bounding box center [304, 266] width 164 height 41
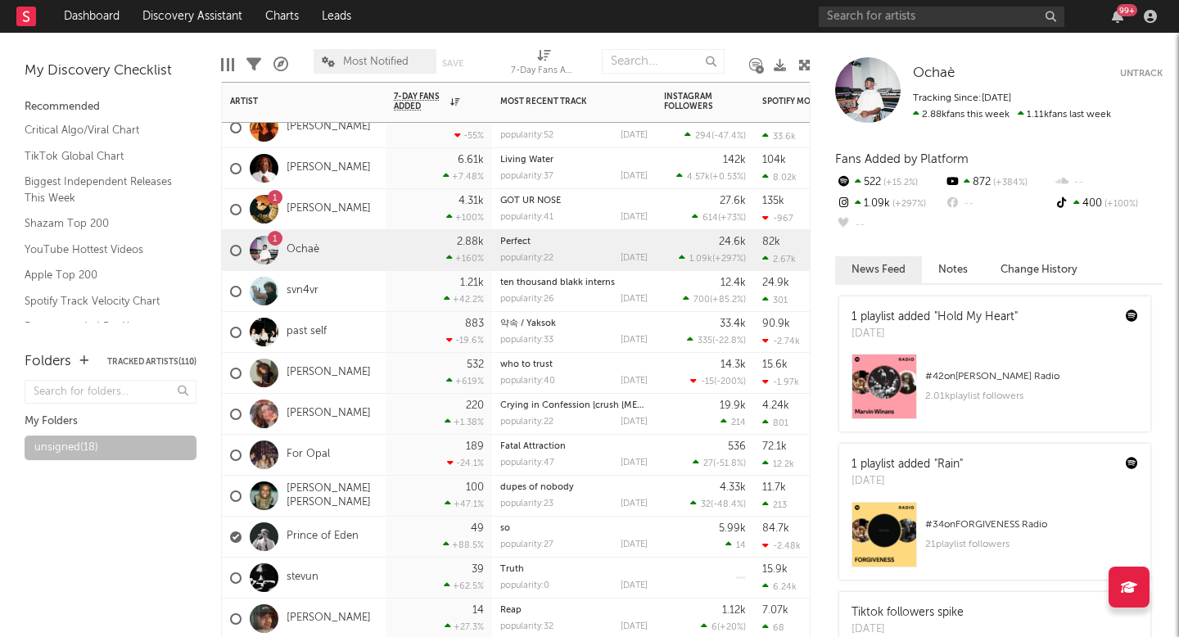
scroll to position [1182, 0]
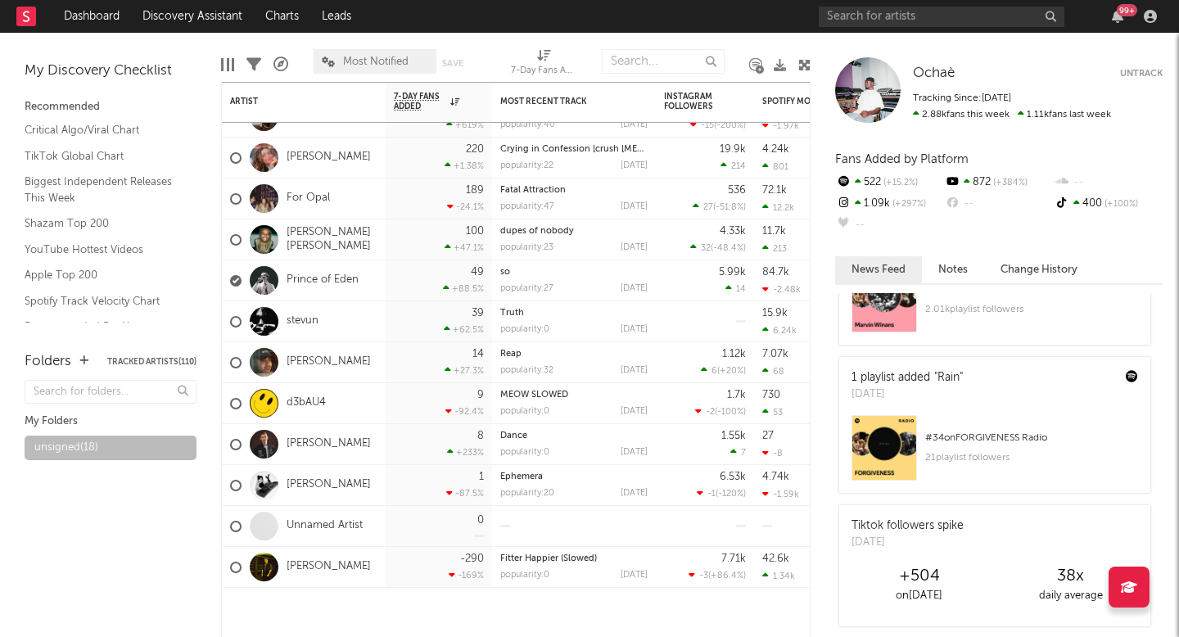
click at [882, 29] on div "99 +" at bounding box center [991, 16] width 344 height 33
click at [875, 23] on input "text" at bounding box center [942, 17] width 246 height 20
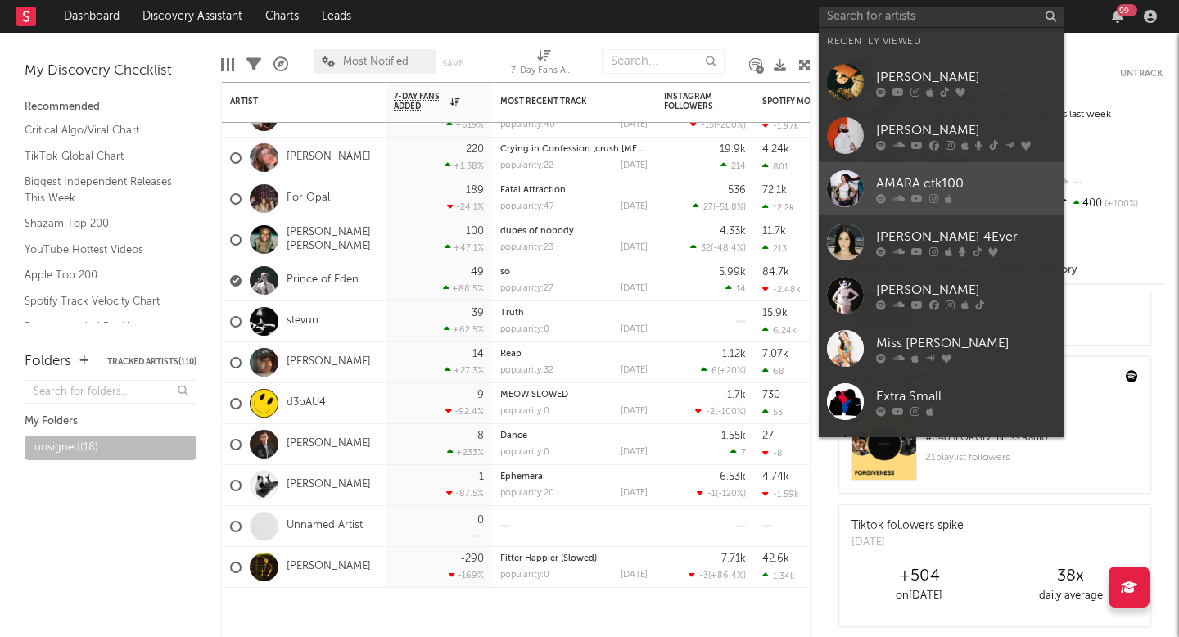
click at [949, 189] on div "AMARA ctk100" at bounding box center [966, 184] width 180 height 20
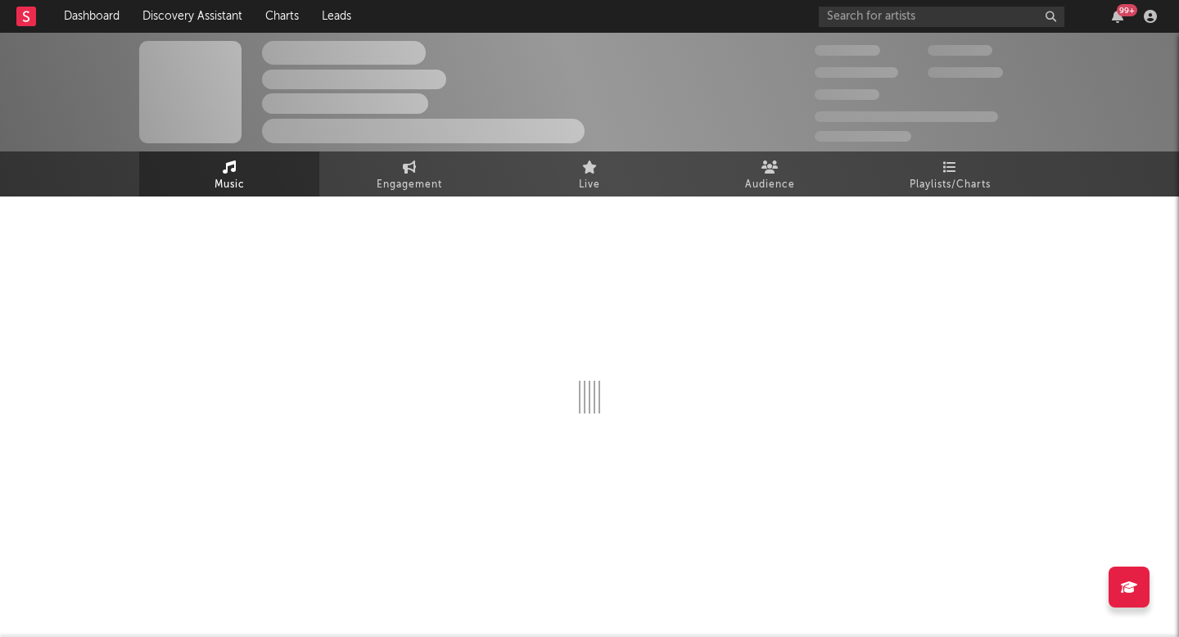
select select "6m"
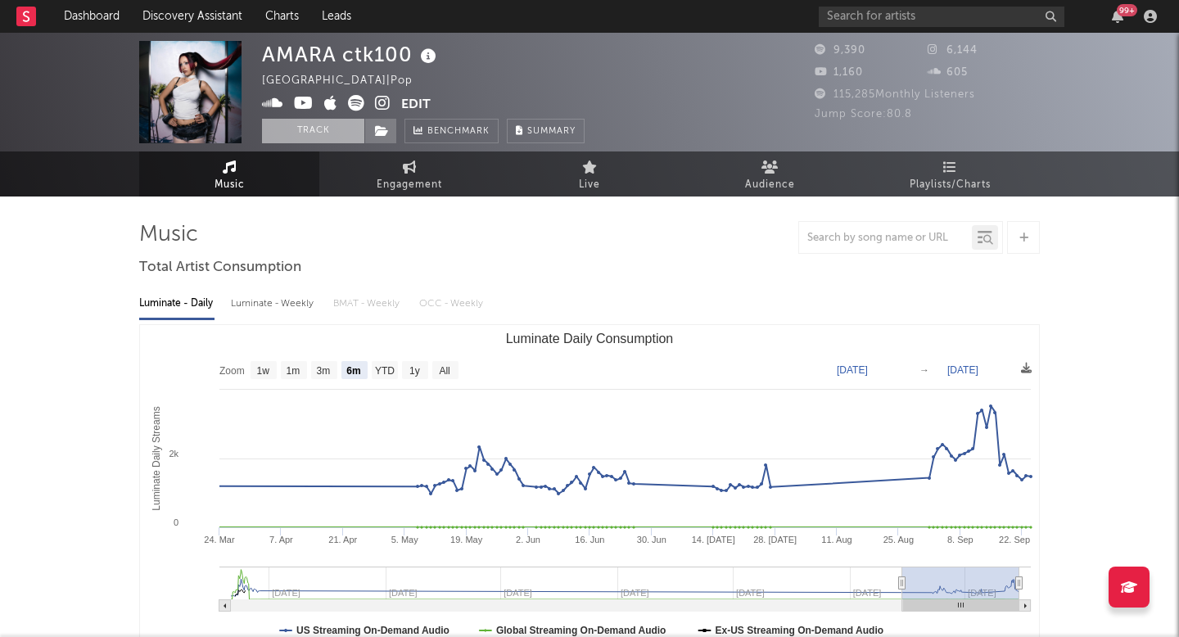
click at [324, 132] on button "Track" at bounding box center [313, 131] width 102 height 25
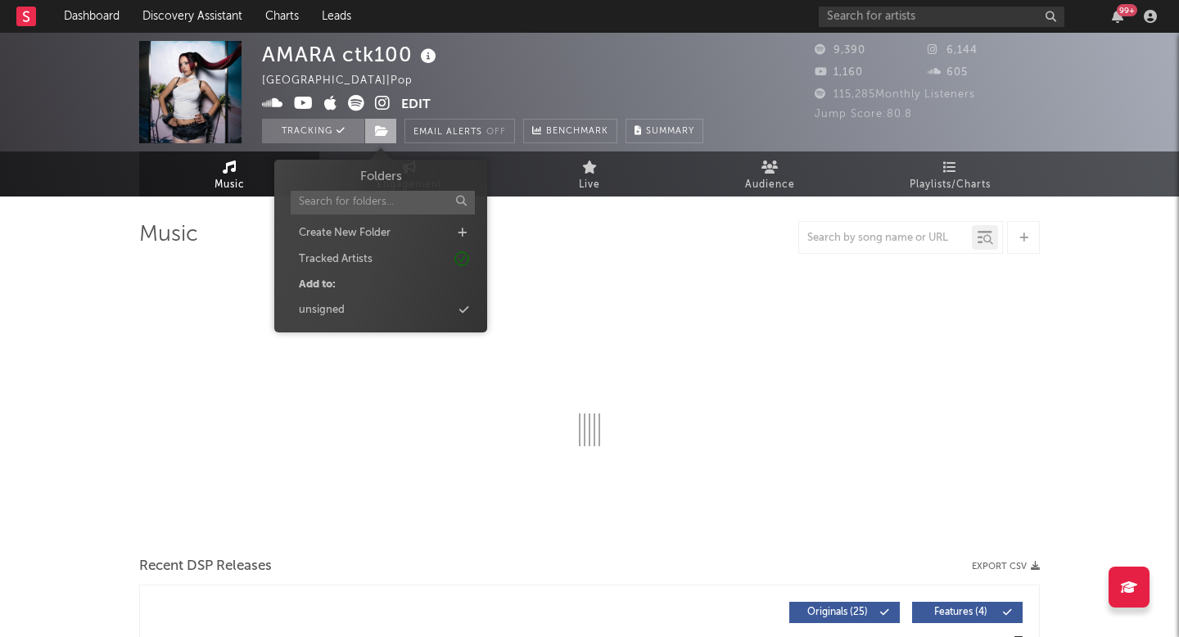
click at [386, 130] on icon at bounding box center [382, 130] width 14 height 11
select select "6m"
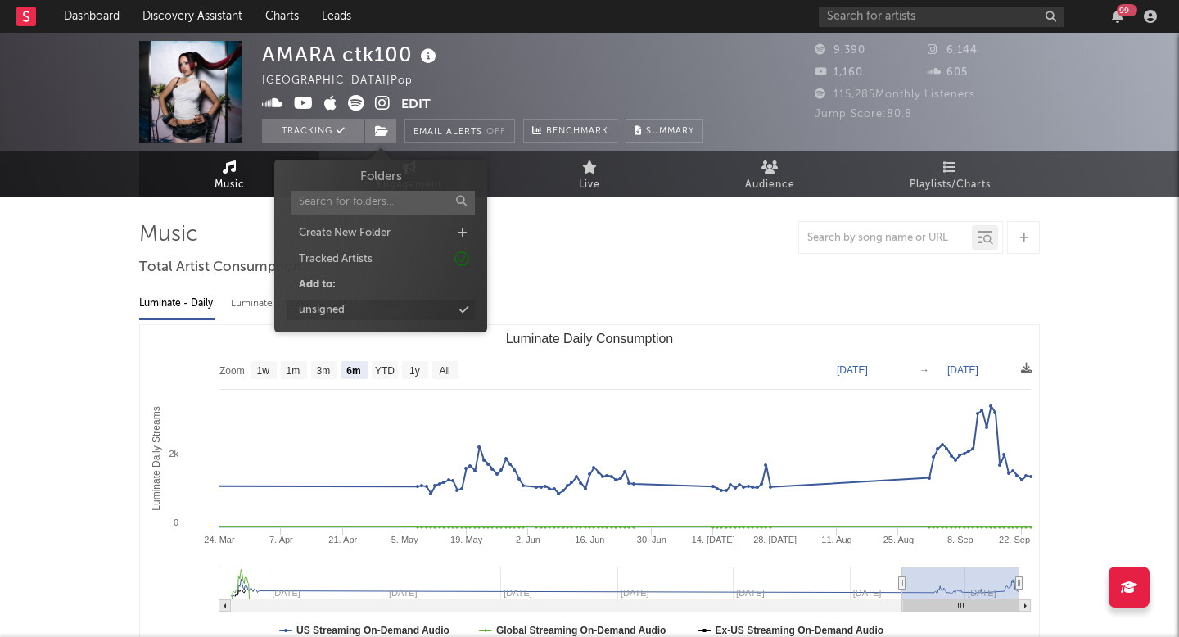
click at [357, 306] on div "unsigned" at bounding box center [381, 310] width 188 height 21
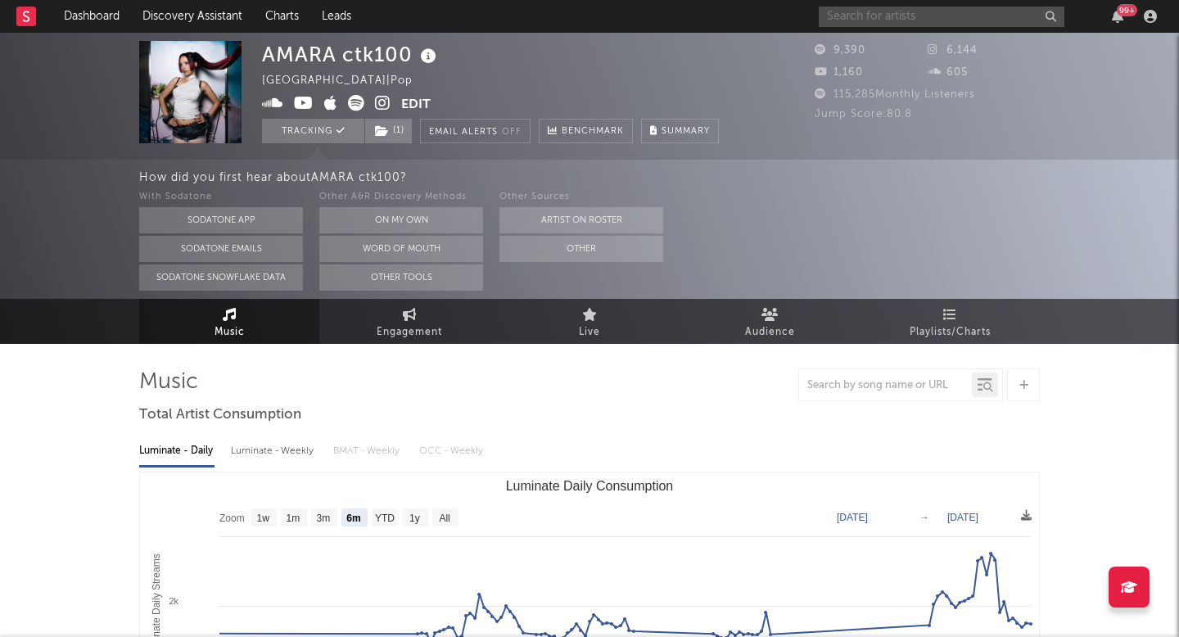
click at [854, 22] on input "text" at bounding box center [942, 17] width 246 height 20
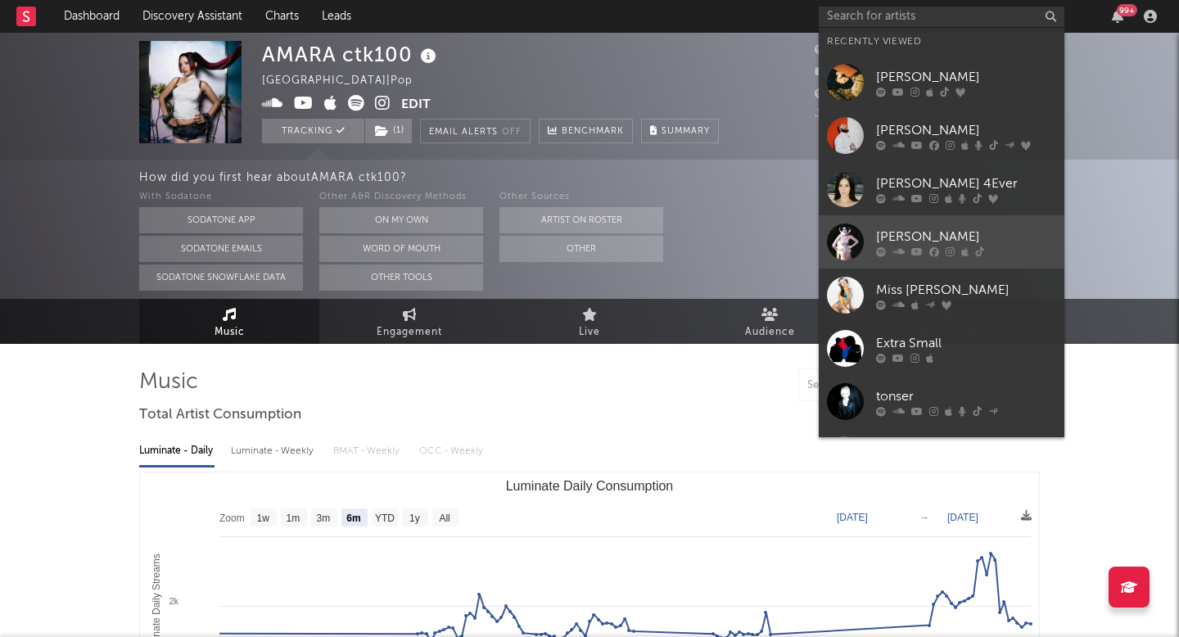
click at [920, 237] on div "REYSHA RAMI" at bounding box center [966, 237] width 180 height 20
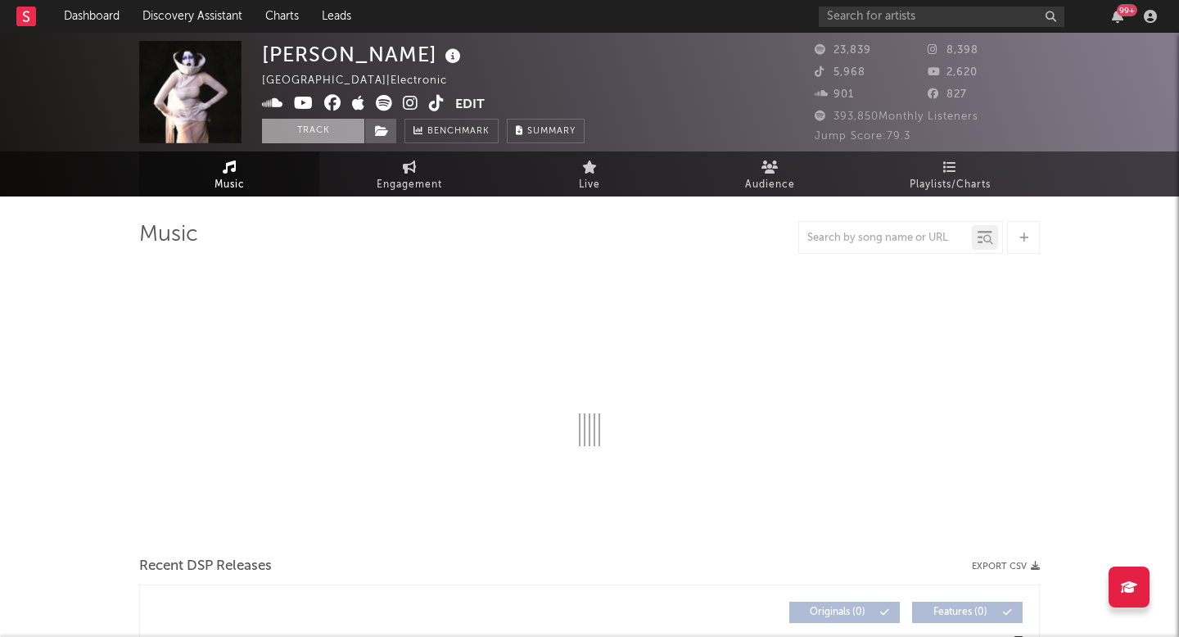
click at [334, 130] on button "Track" at bounding box center [313, 131] width 102 height 25
click at [370, 132] on span at bounding box center [380, 131] width 33 height 25
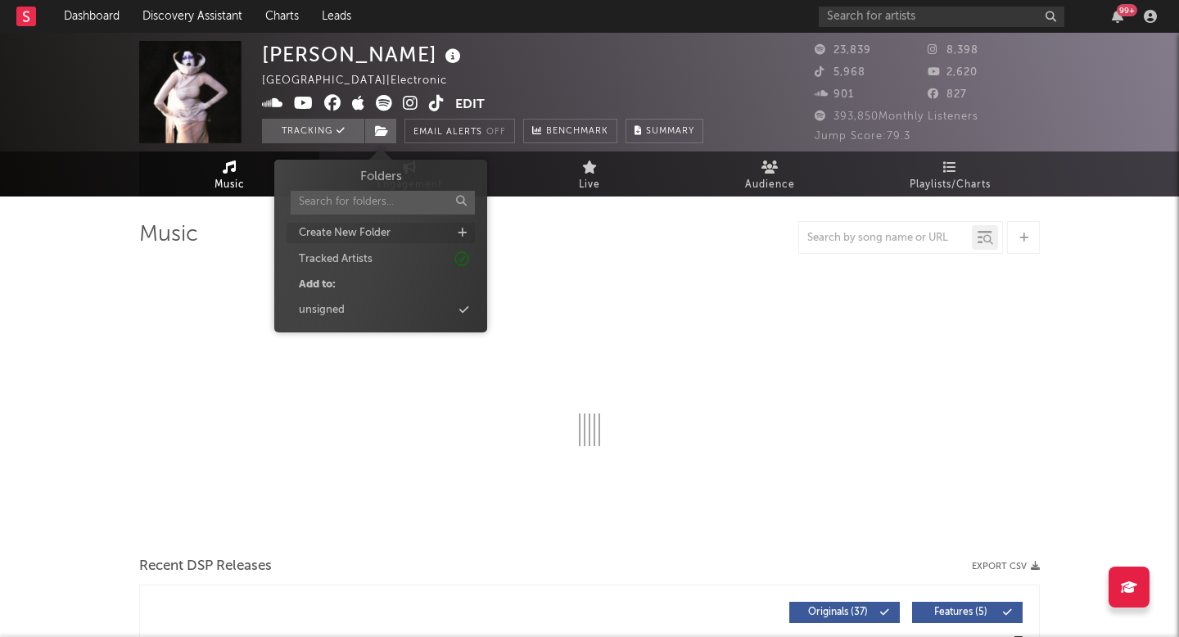
select select "6m"
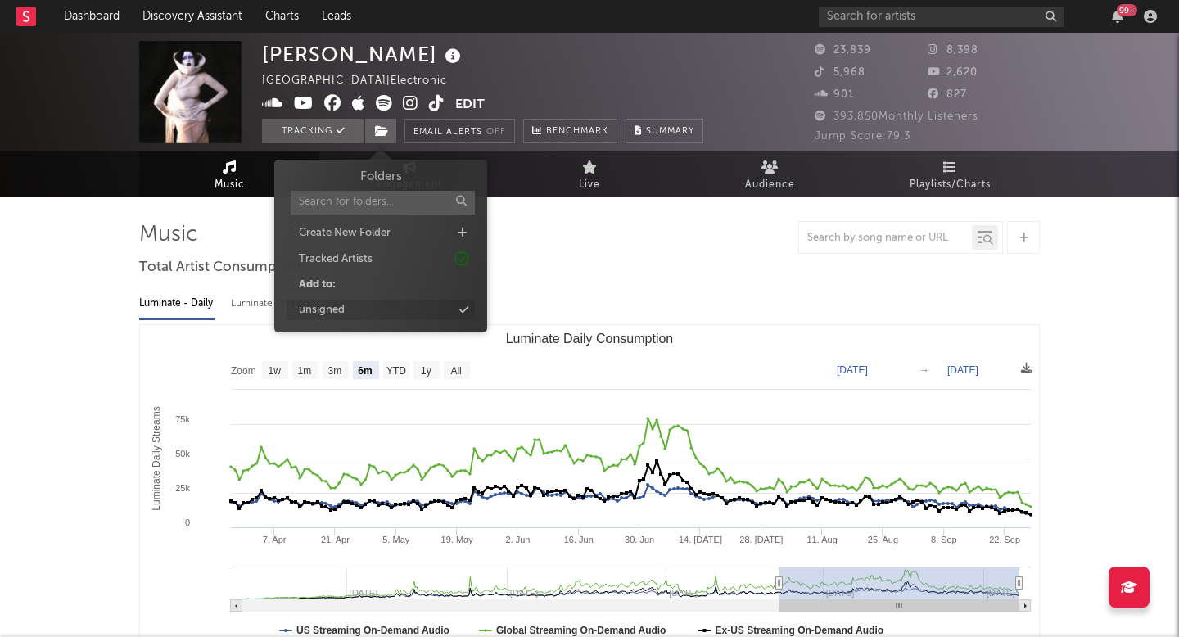
click at [342, 310] on div "unsigned" at bounding box center [322, 310] width 46 height 16
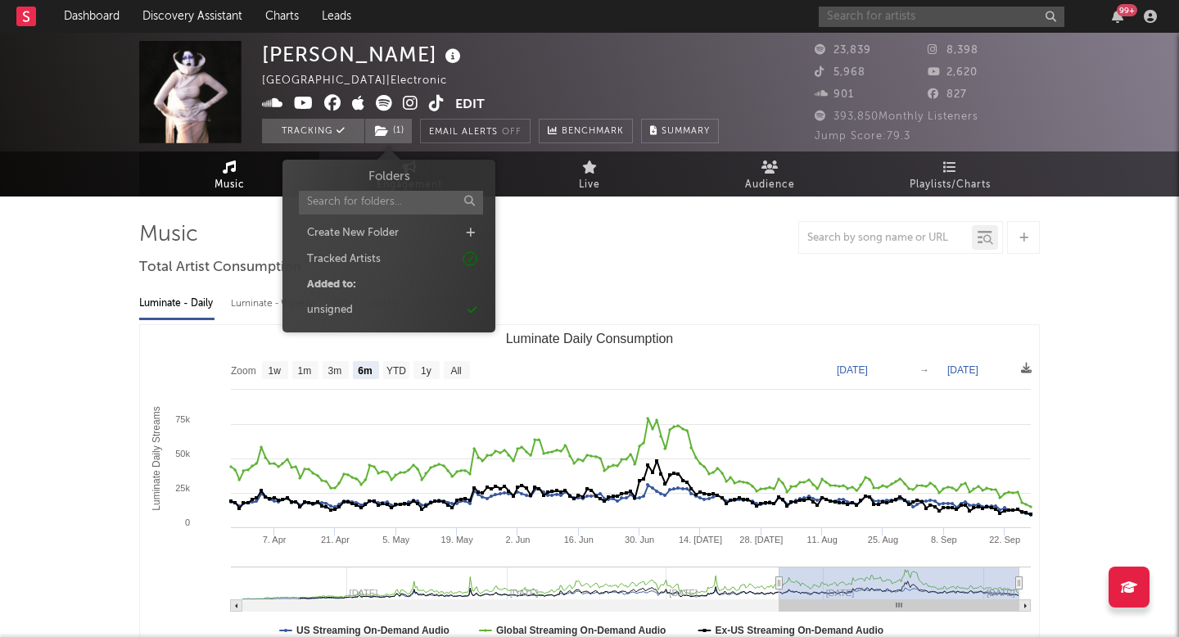
click at [923, 25] on input "text" at bounding box center [942, 17] width 246 height 20
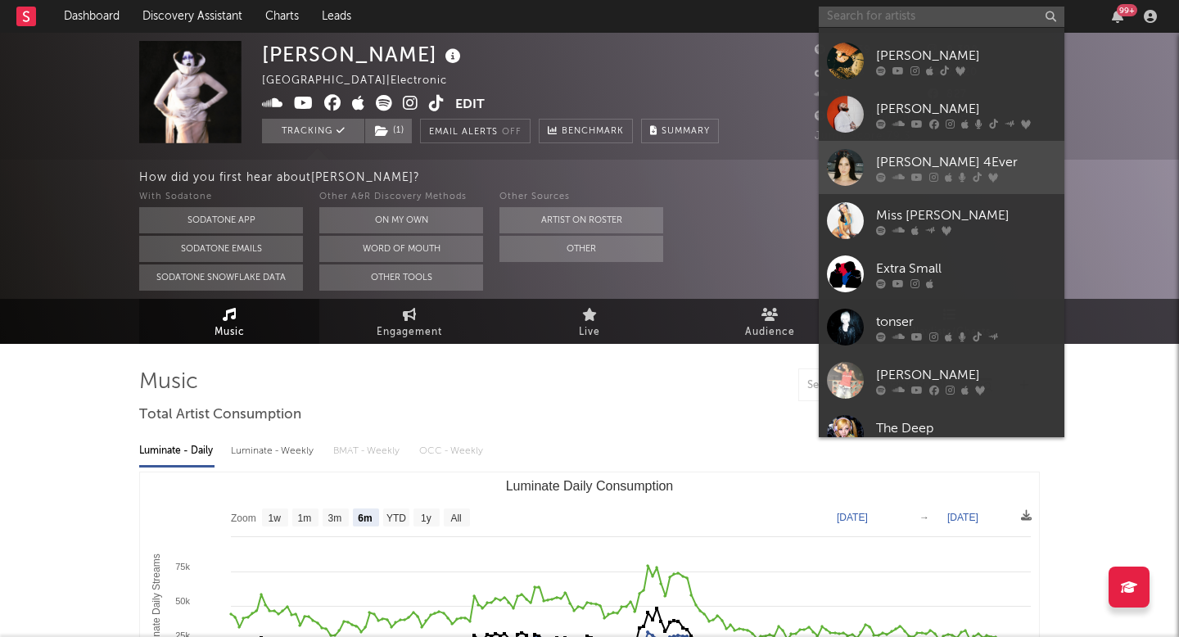
scroll to position [96, 0]
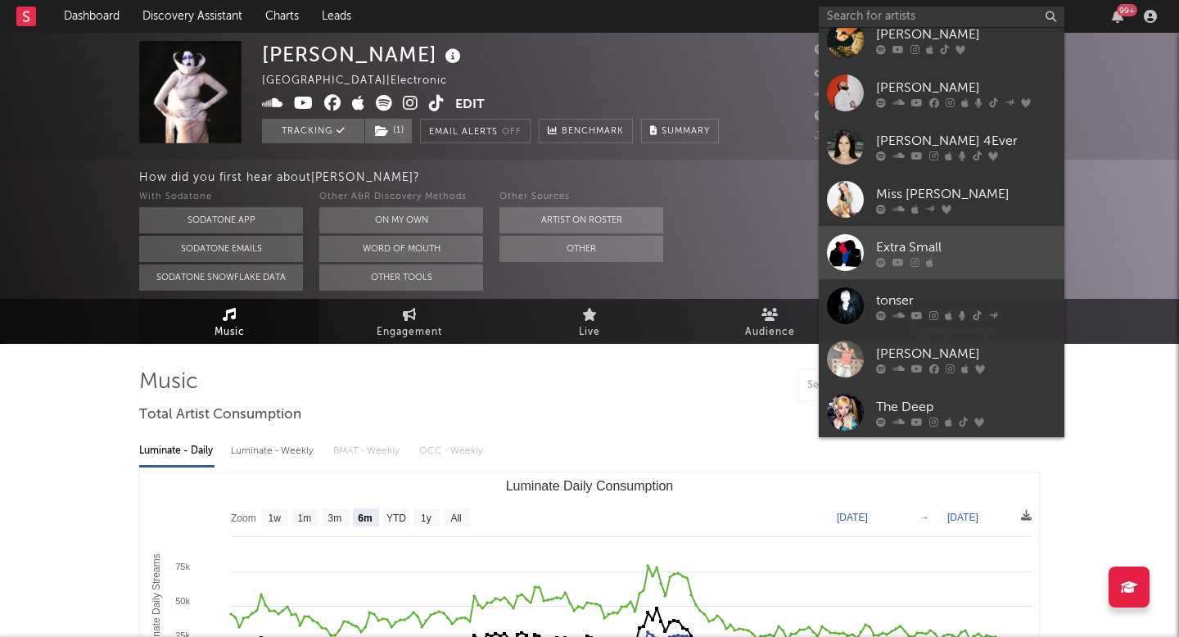
click at [960, 251] on div "Extra Small" at bounding box center [966, 247] width 180 height 20
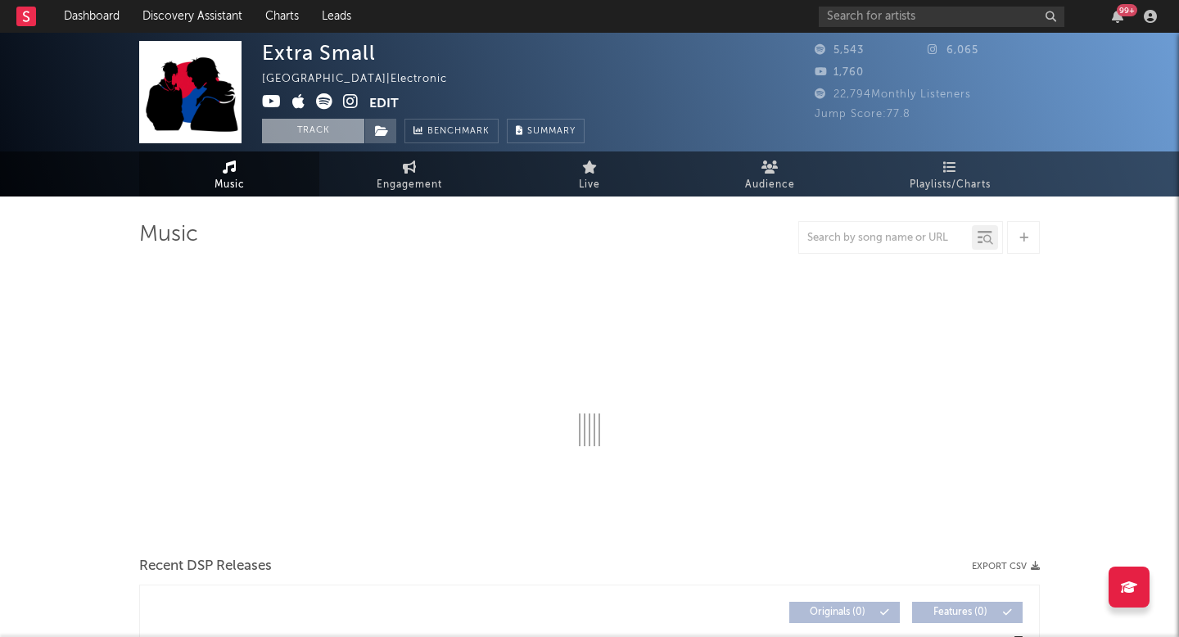
click at [321, 134] on button "Track" at bounding box center [313, 131] width 102 height 25
click at [391, 136] on span at bounding box center [380, 131] width 33 height 25
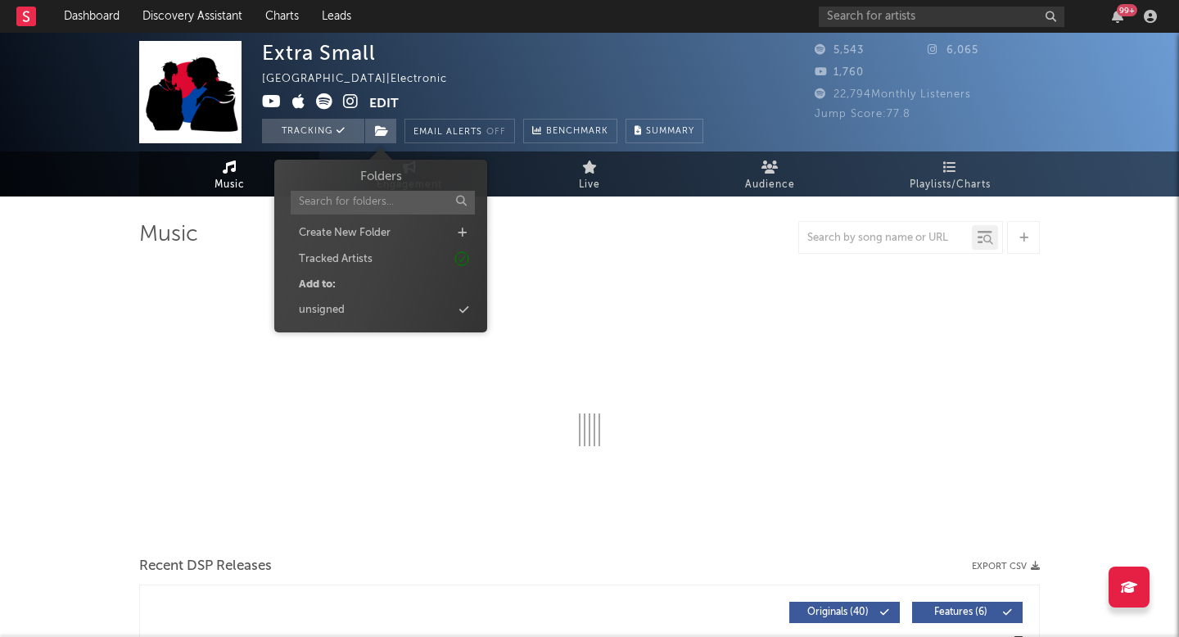
select select "6m"
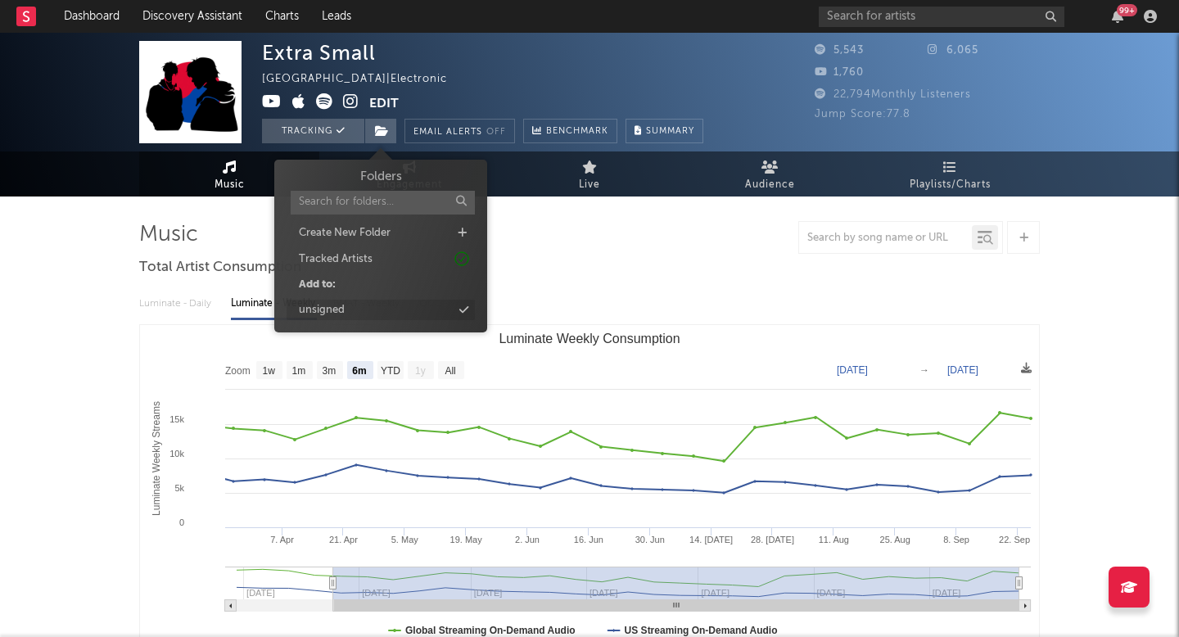
click at [359, 303] on div "unsigned" at bounding box center [381, 310] width 188 height 21
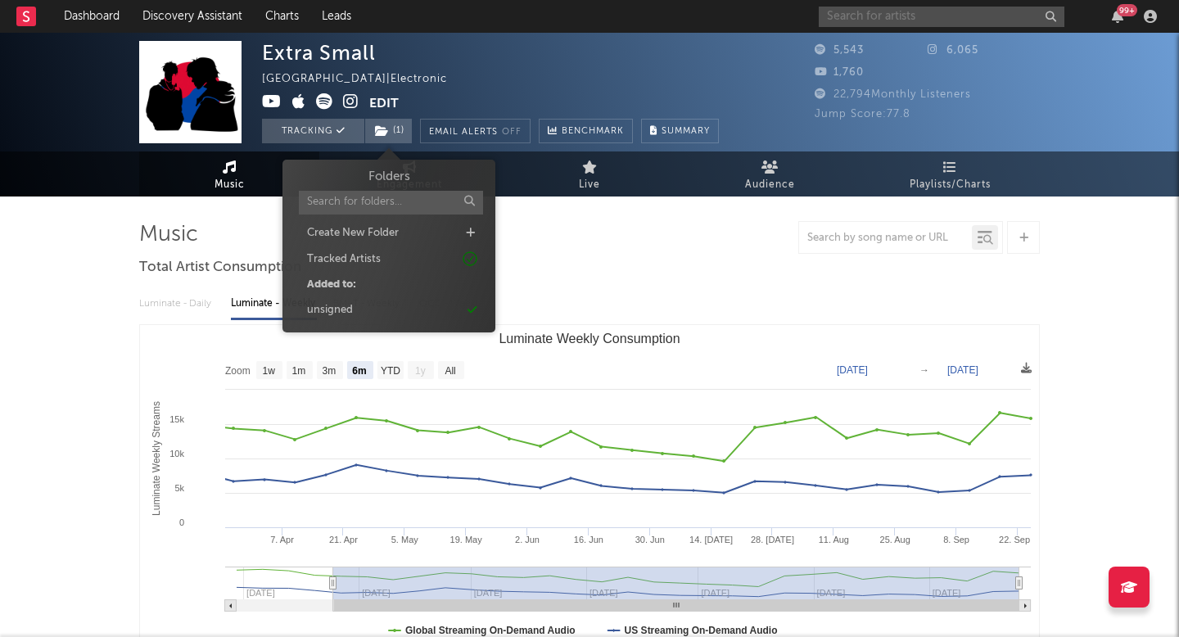
click at [985, 15] on input "text" at bounding box center [942, 17] width 246 height 20
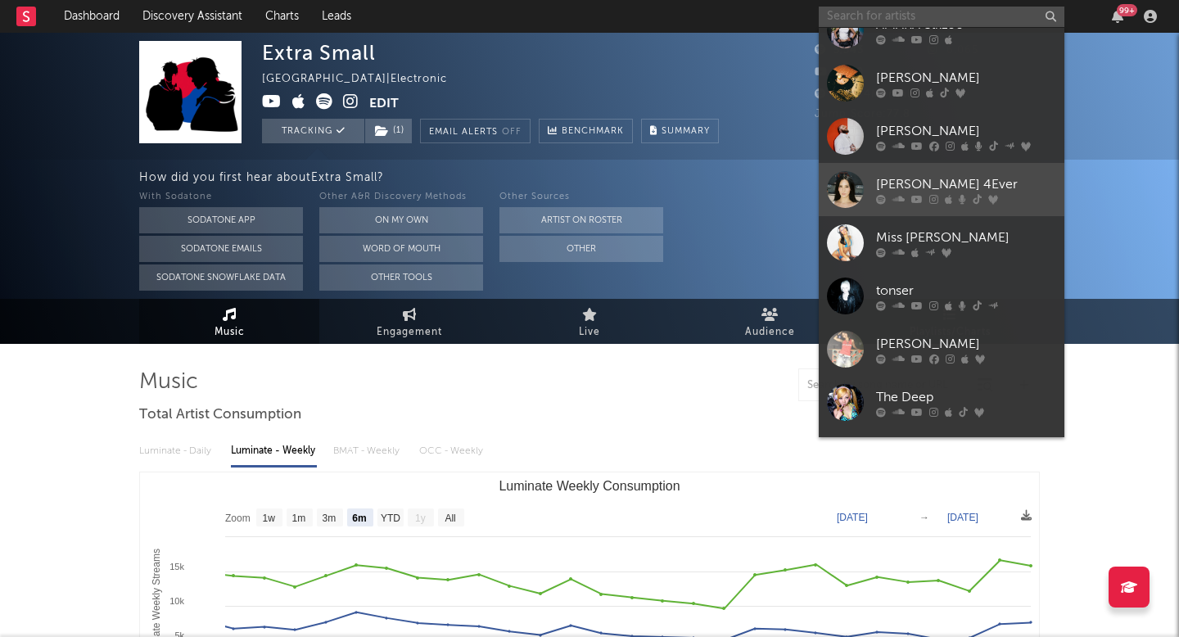
scroll to position [151, 0]
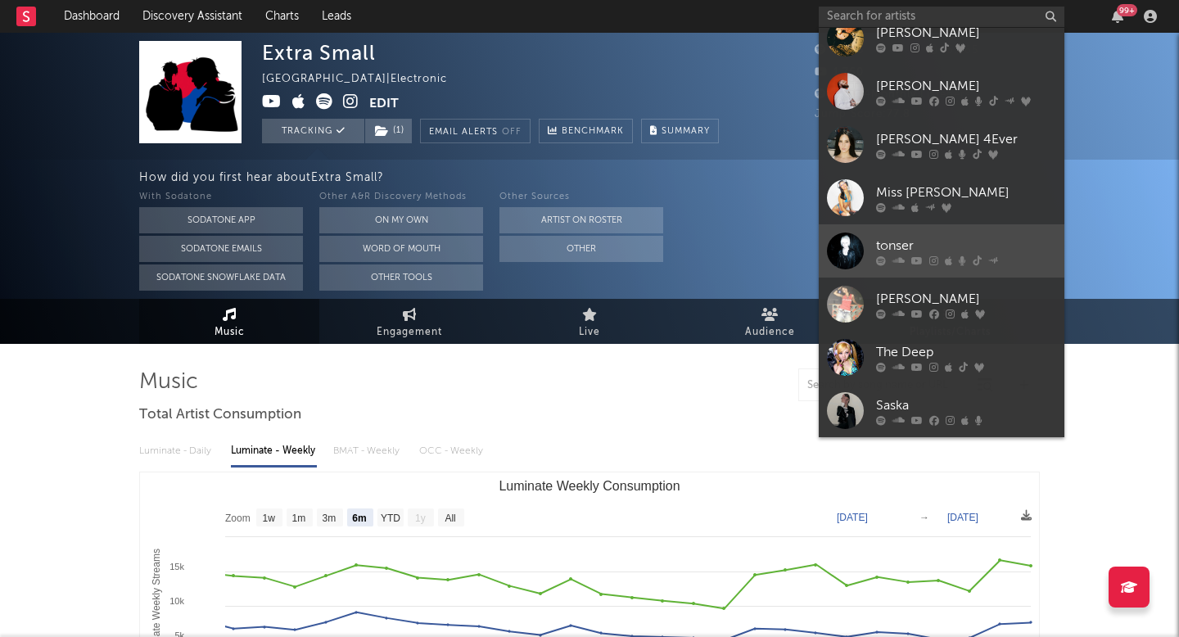
click at [927, 237] on div "tonser" at bounding box center [966, 246] width 180 height 20
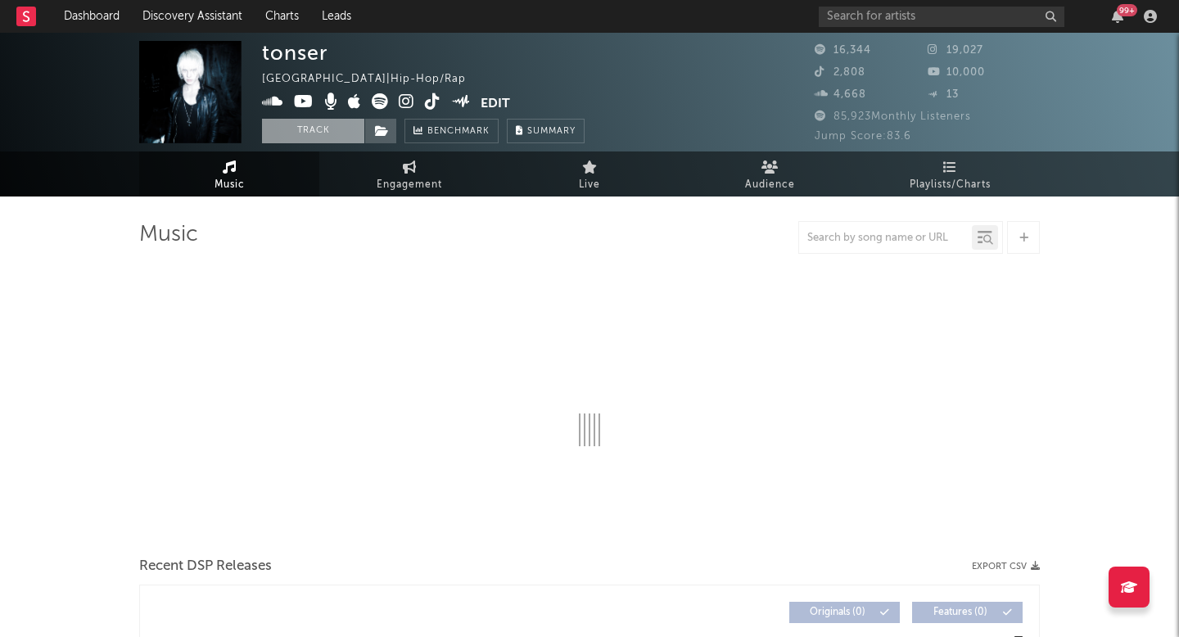
click at [334, 132] on button "Track" at bounding box center [313, 131] width 102 height 25
click at [391, 133] on span at bounding box center [380, 131] width 33 height 25
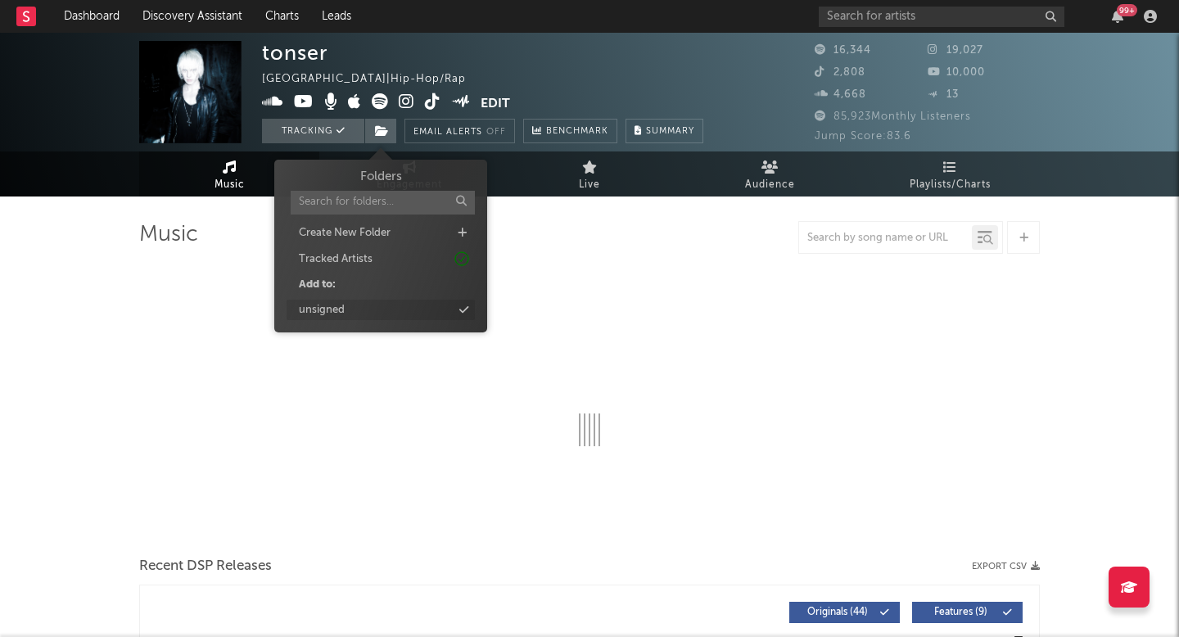
select select "6m"
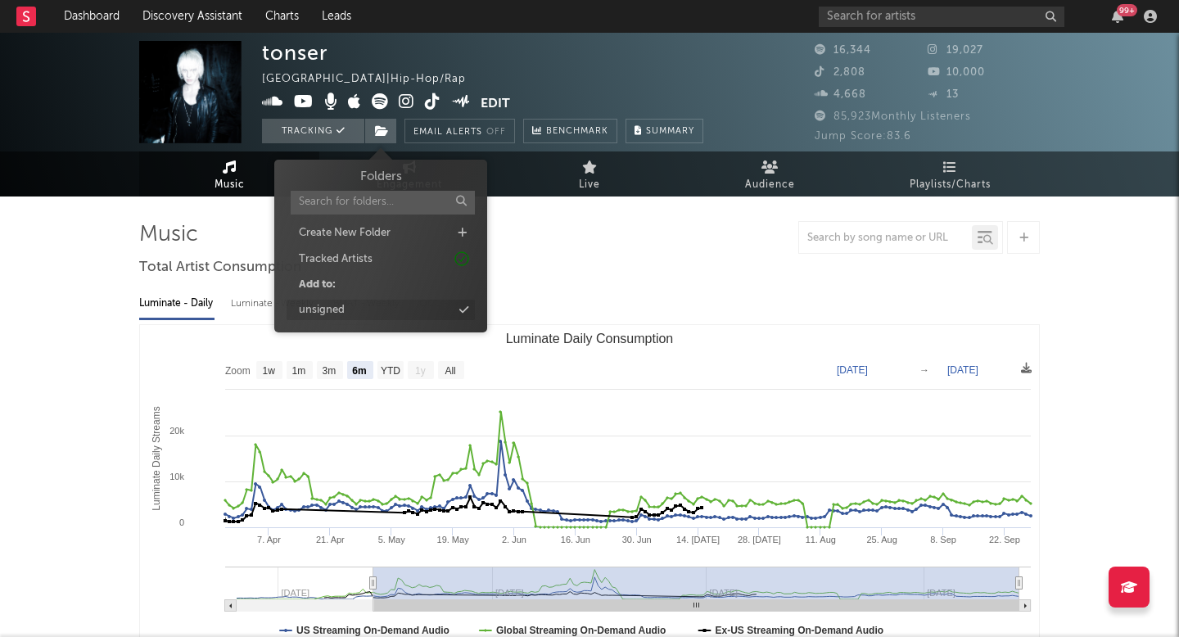
click at [370, 314] on div "unsigned" at bounding box center [381, 310] width 188 height 21
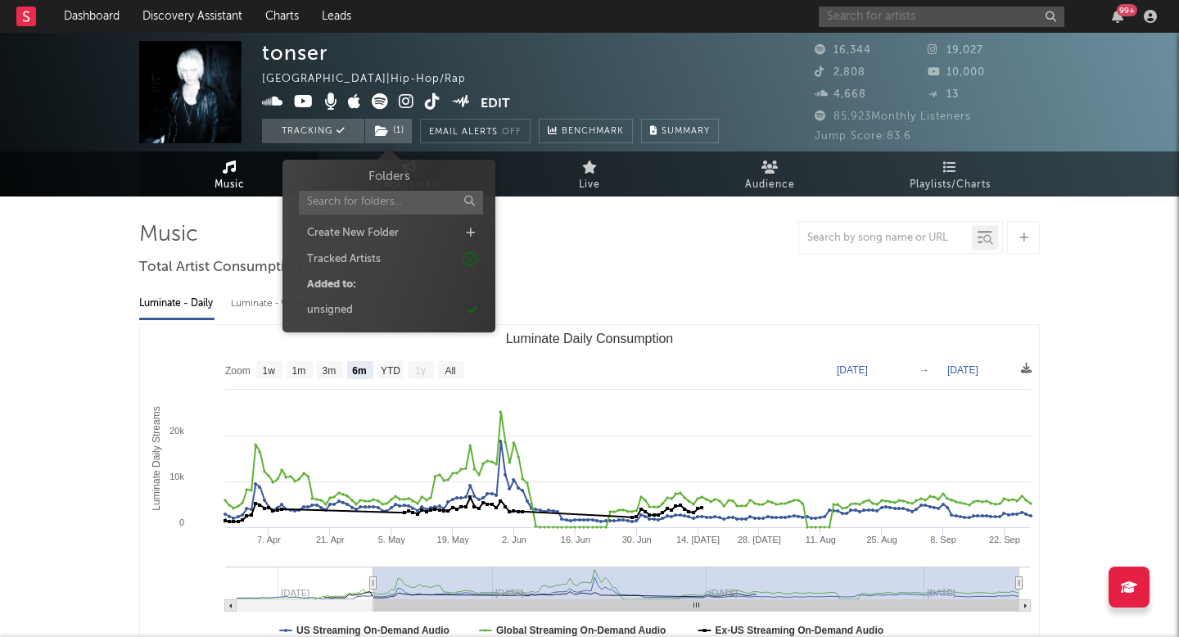
click at [936, 21] on input "text" at bounding box center [942, 17] width 246 height 20
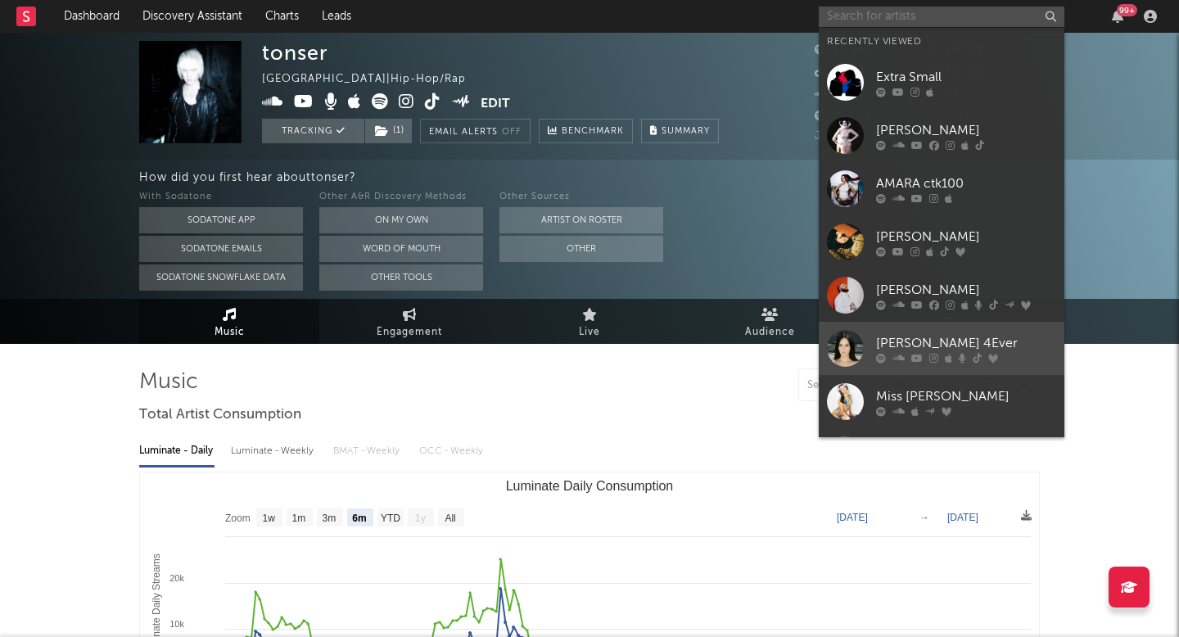
scroll to position [151, 0]
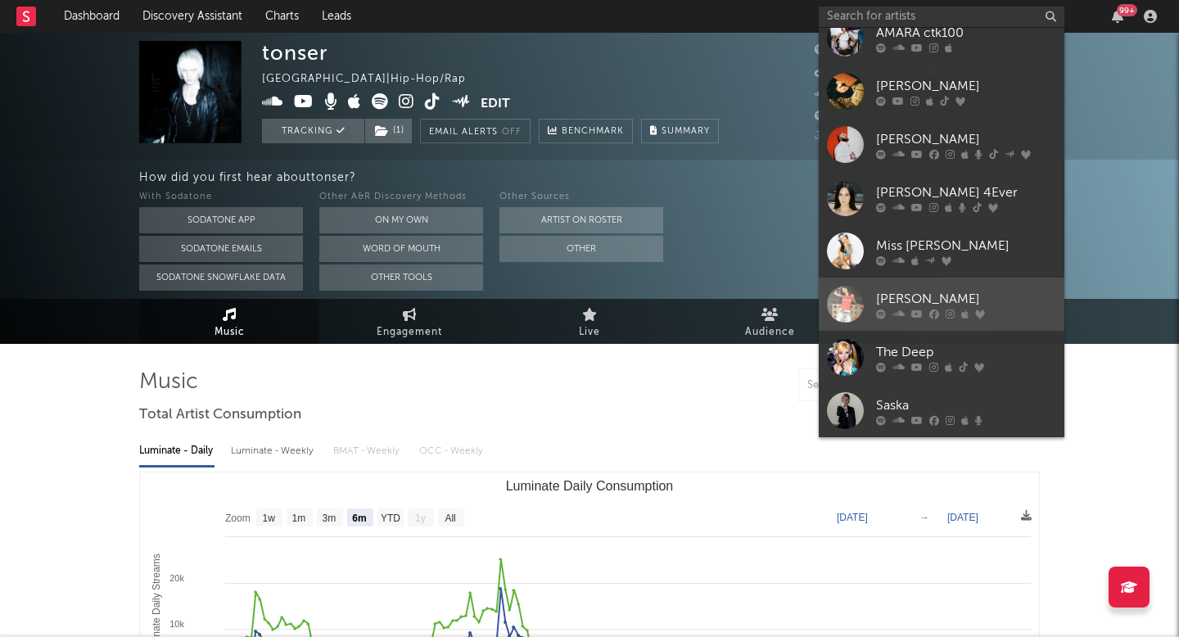
click at [934, 309] on icon at bounding box center [934, 314] width 10 height 10
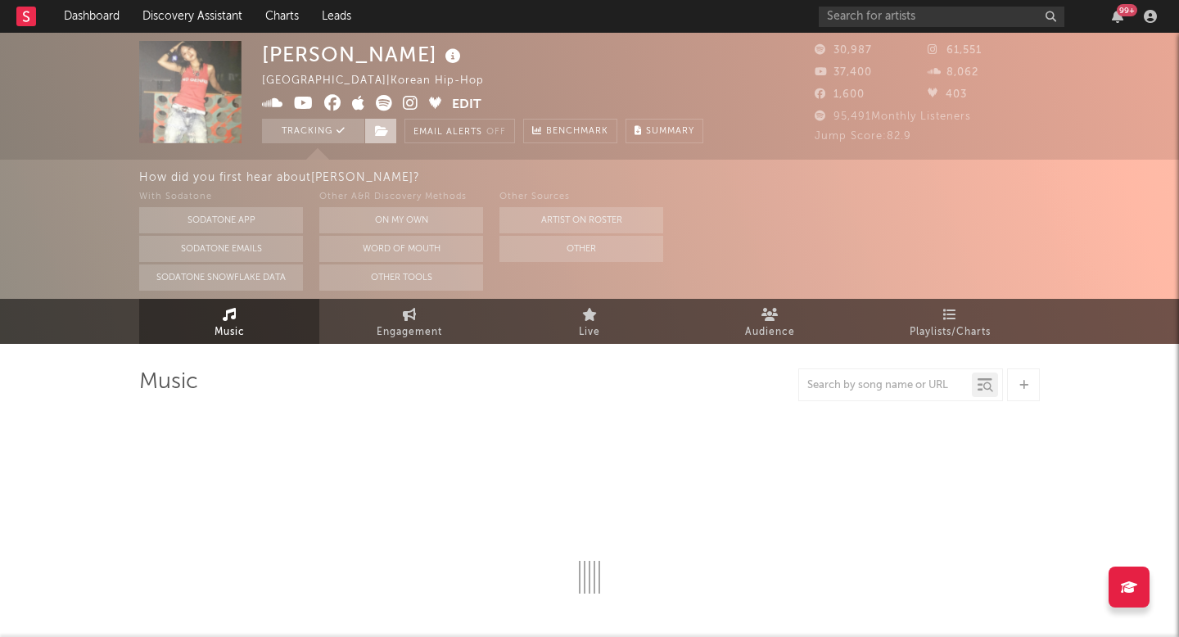
select select "6m"
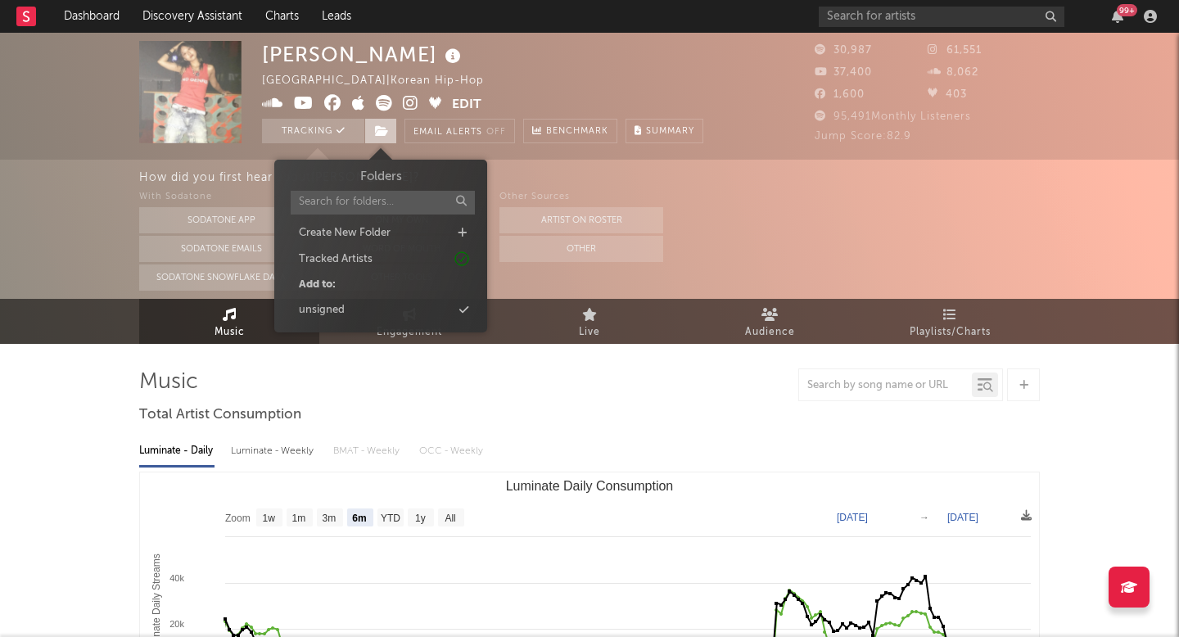
click at [391, 138] on span at bounding box center [380, 131] width 33 height 25
click at [396, 307] on div "unsigned" at bounding box center [381, 310] width 188 height 21
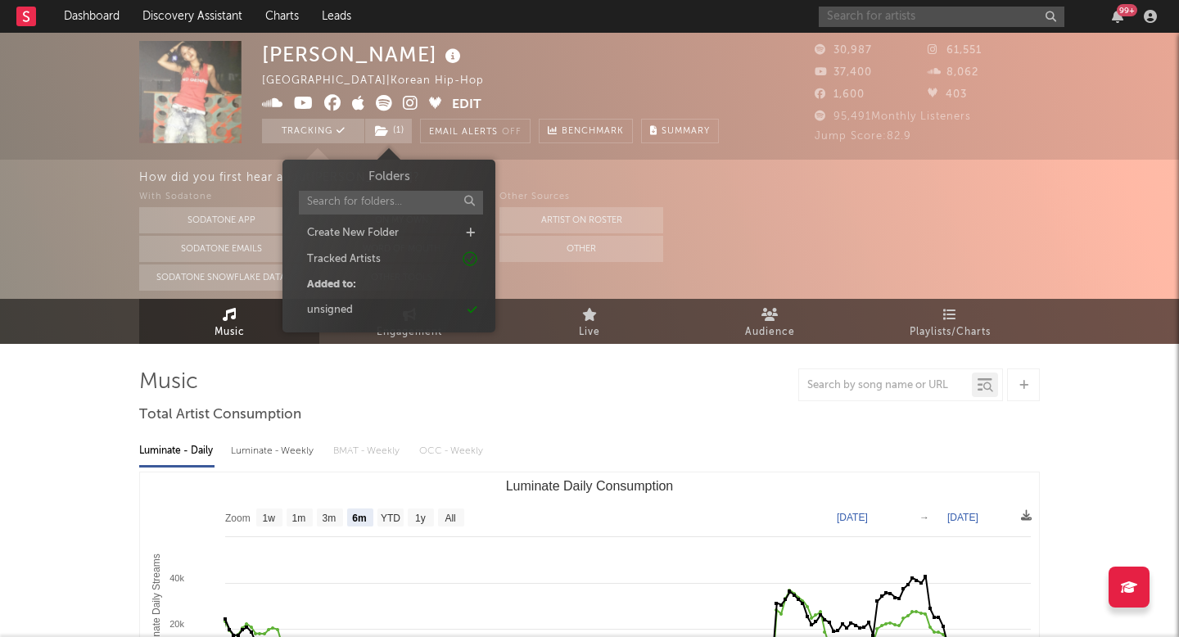
click at [862, 8] on input "text" at bounding box center [942, 17] width 246 height 20
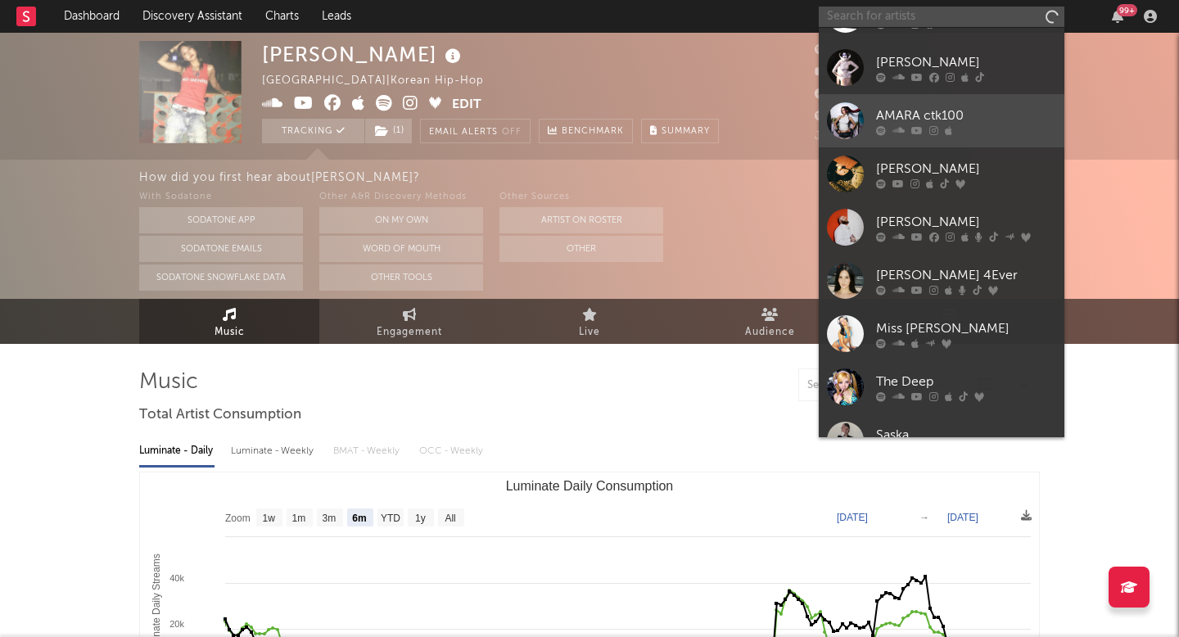
scroll to position [151, 0]
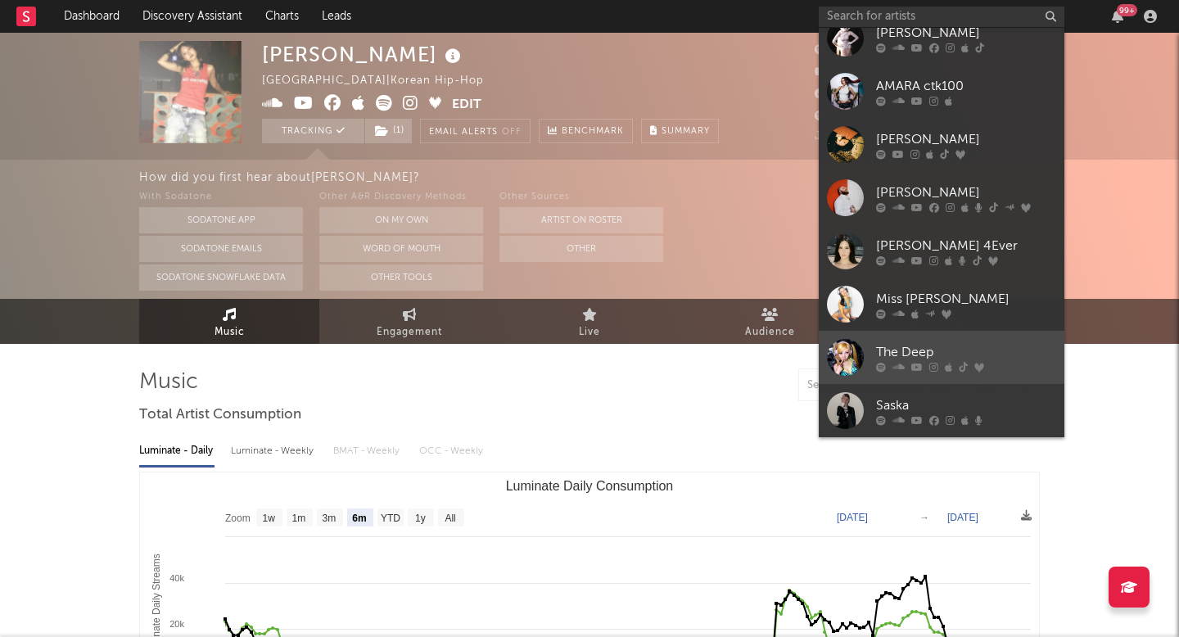
click at [900, 351] on div "The Deep" at bounding box center [966, 352] width 180 height 20
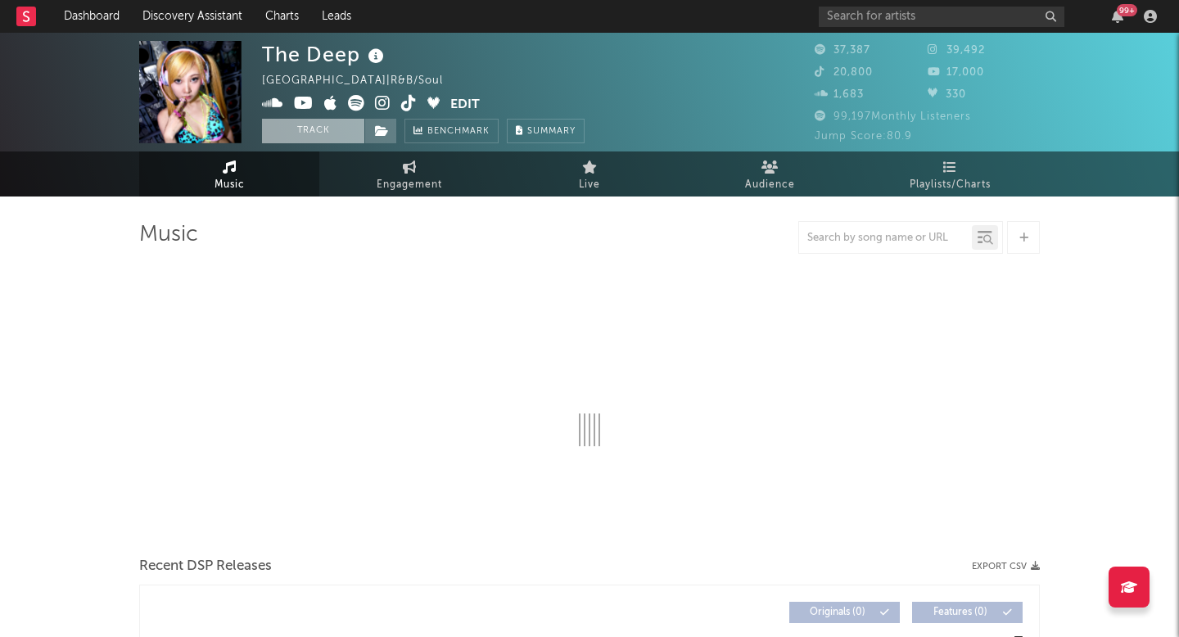
click at [331, 131] on button "Track" at bounding box center [313, 131] width 102 height 25
click at [392, 125] on span at bounding box center [380, 131] width 33 height 25
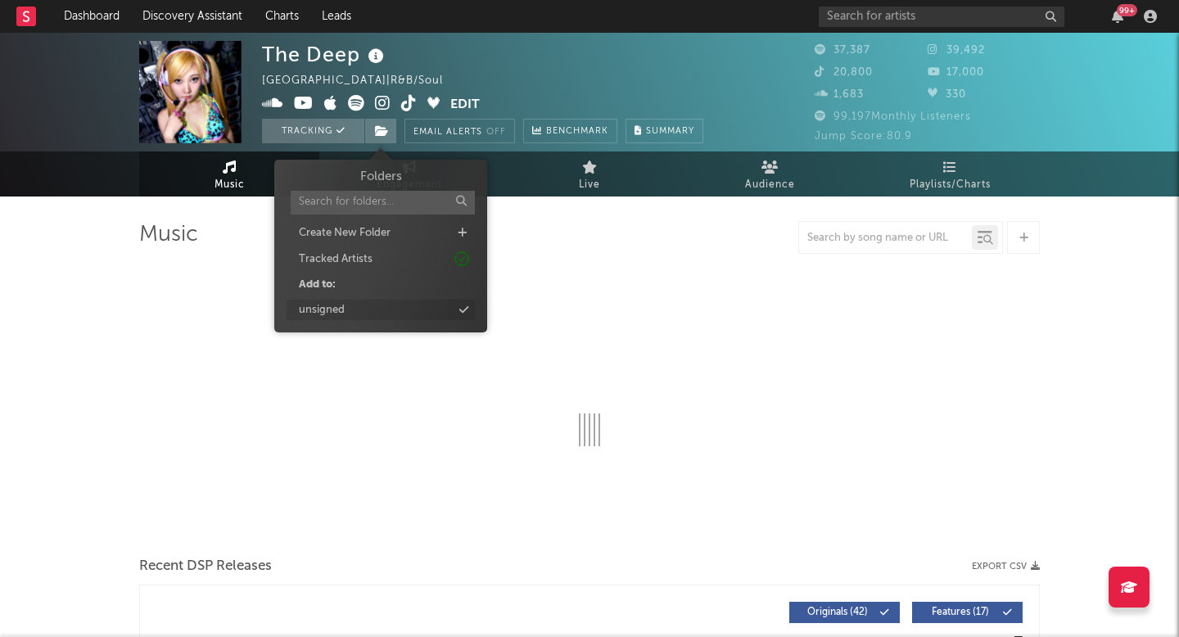
select select "6m"
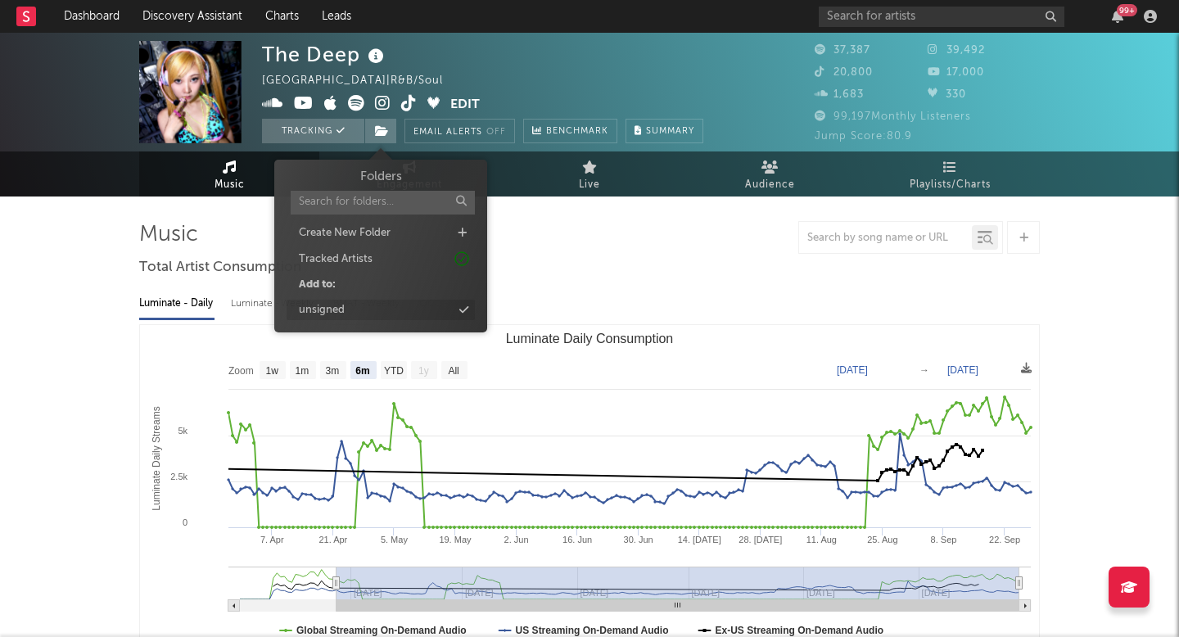
click at [352, 308] on div "unsigned" at bounding box center [381, 310] width 188 height 21
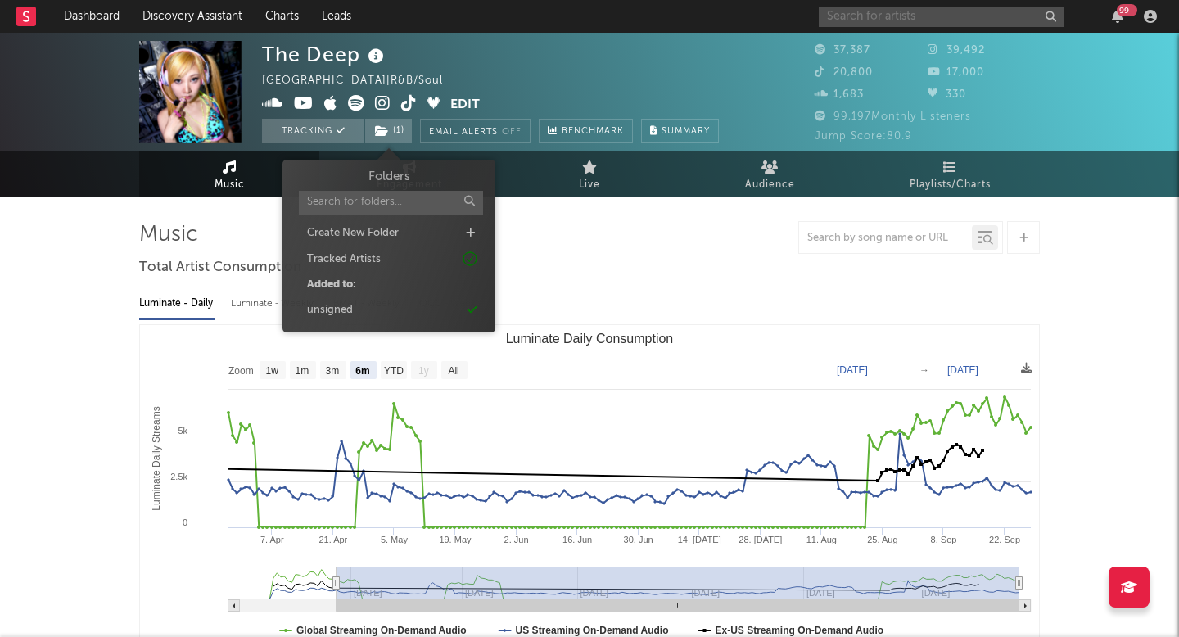
click at [915, 13] on input "text" at bounding box center [942, 17] width 246 height 20
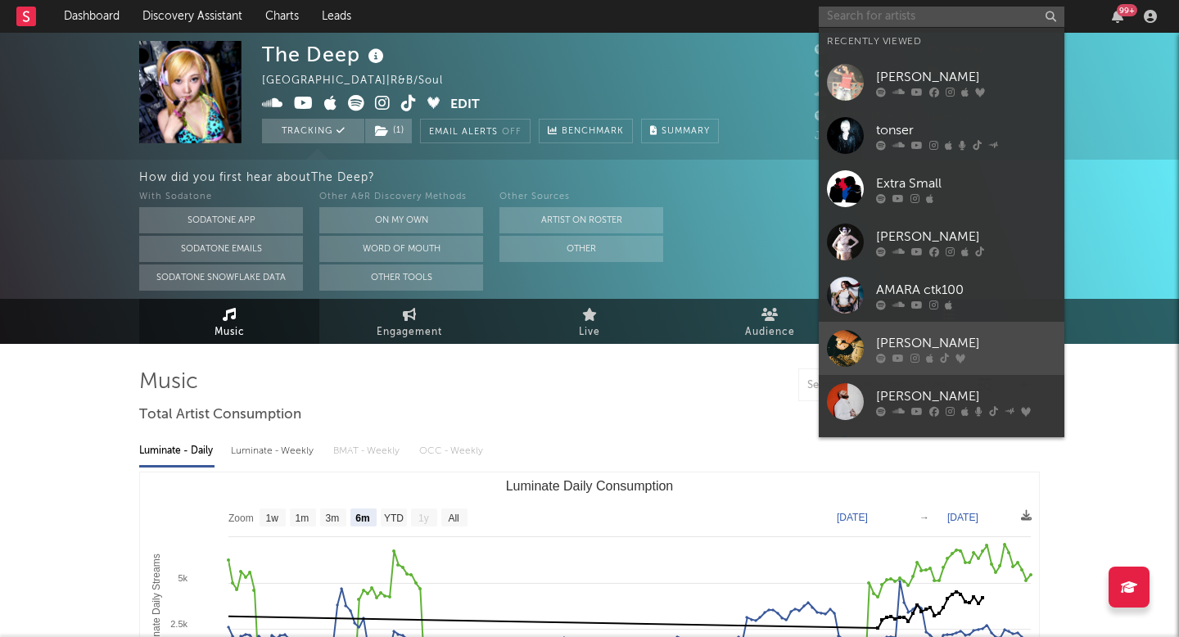
scroll to position [151, 0]
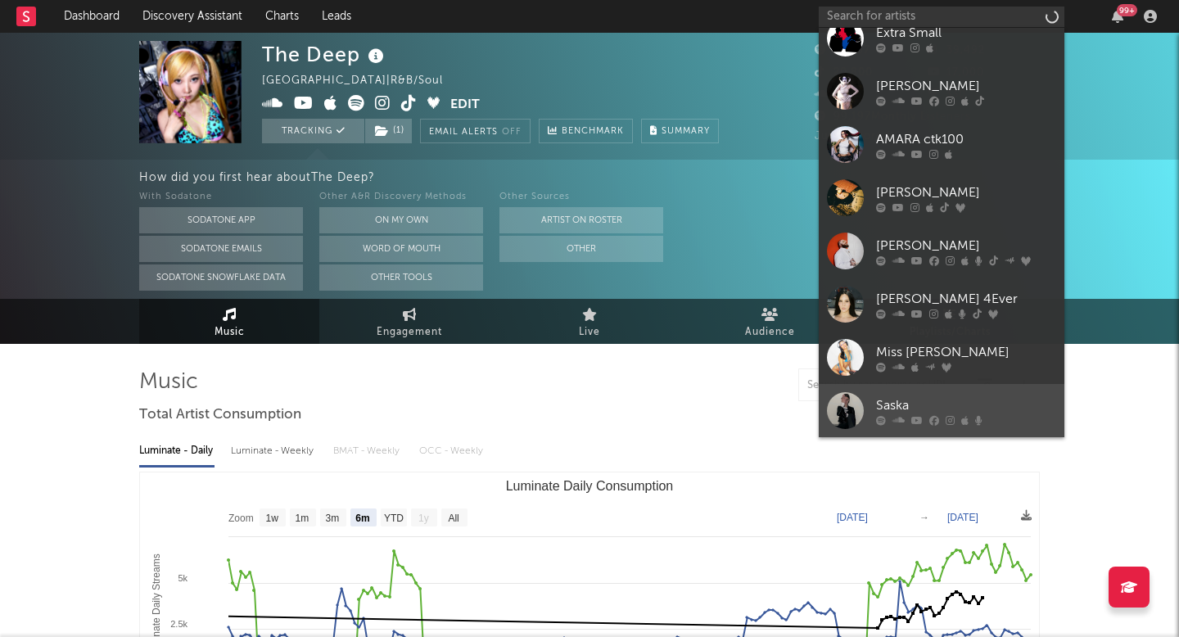
click at [911, 394] on link "Saska" at bounding box center [942, 410] width 246 height 53
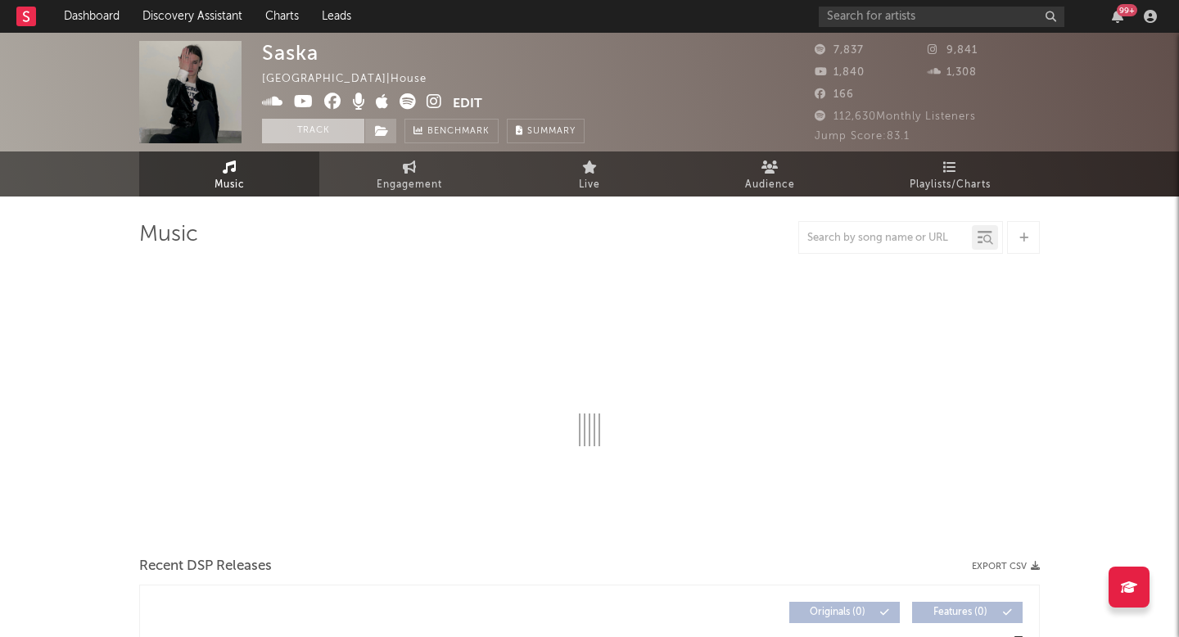
click at [319, 128] on button "Track" at bounding box center [313, 131] width 102 height 25
click at [386, 128] on icon at bounding box center [382, 130] width 14 height 11
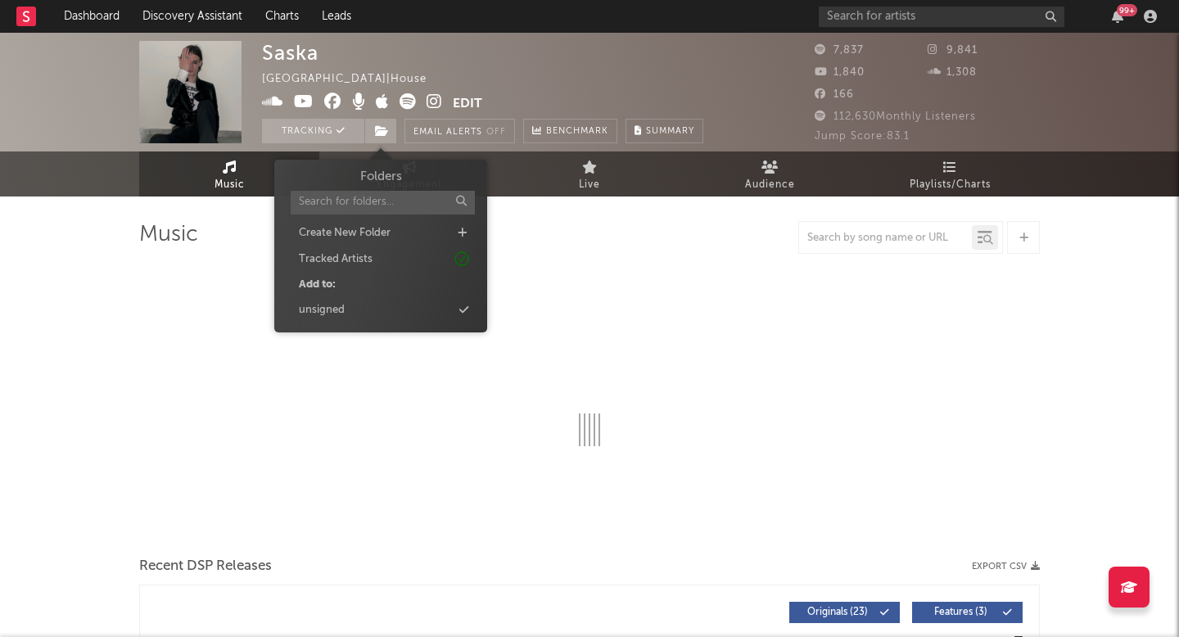
select select "6m"
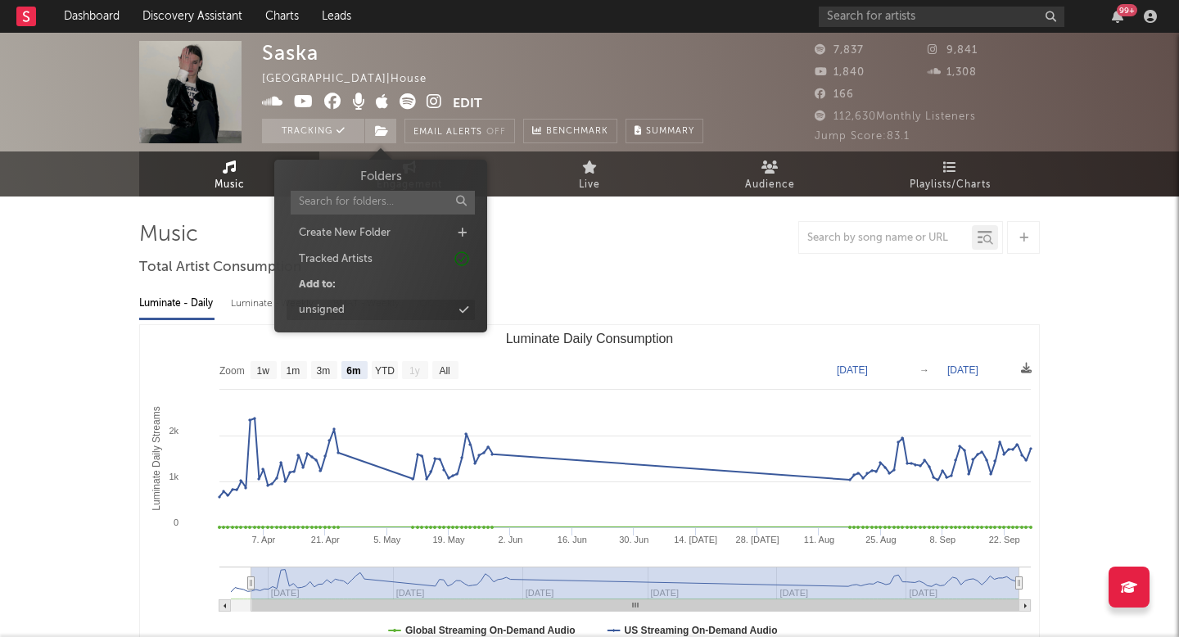
click at [367, 317] on div "unsigned" at bounding box center [381, 310] width 188 height 21
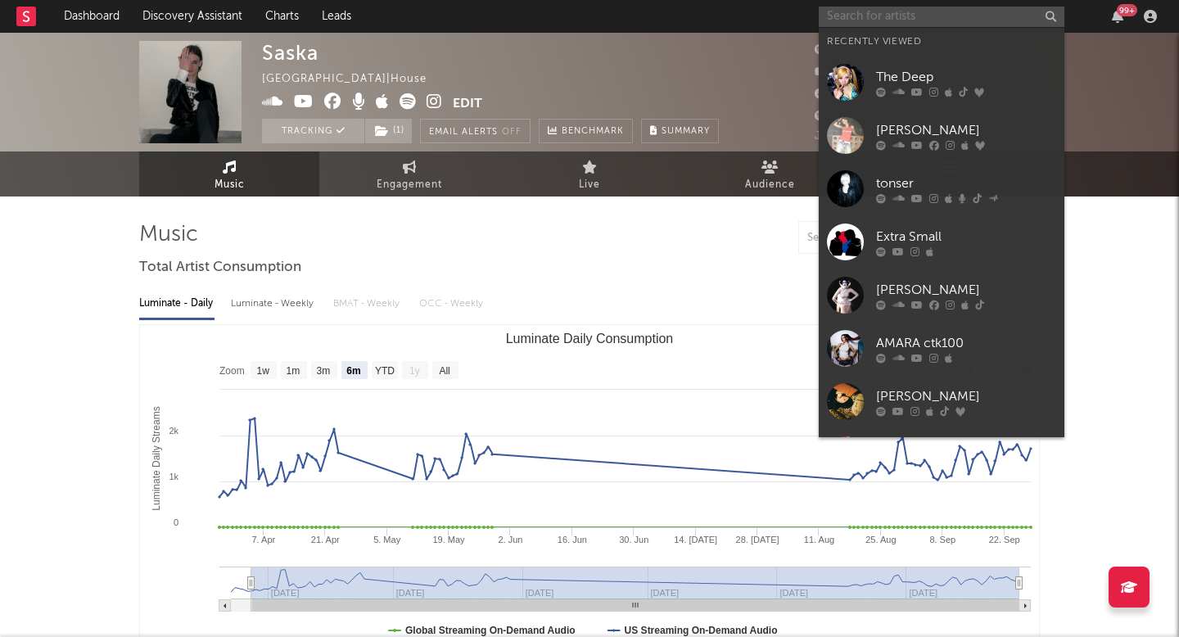
click at [916, 23] on input "text" at bounding box center [942, 17] width 246 height 20
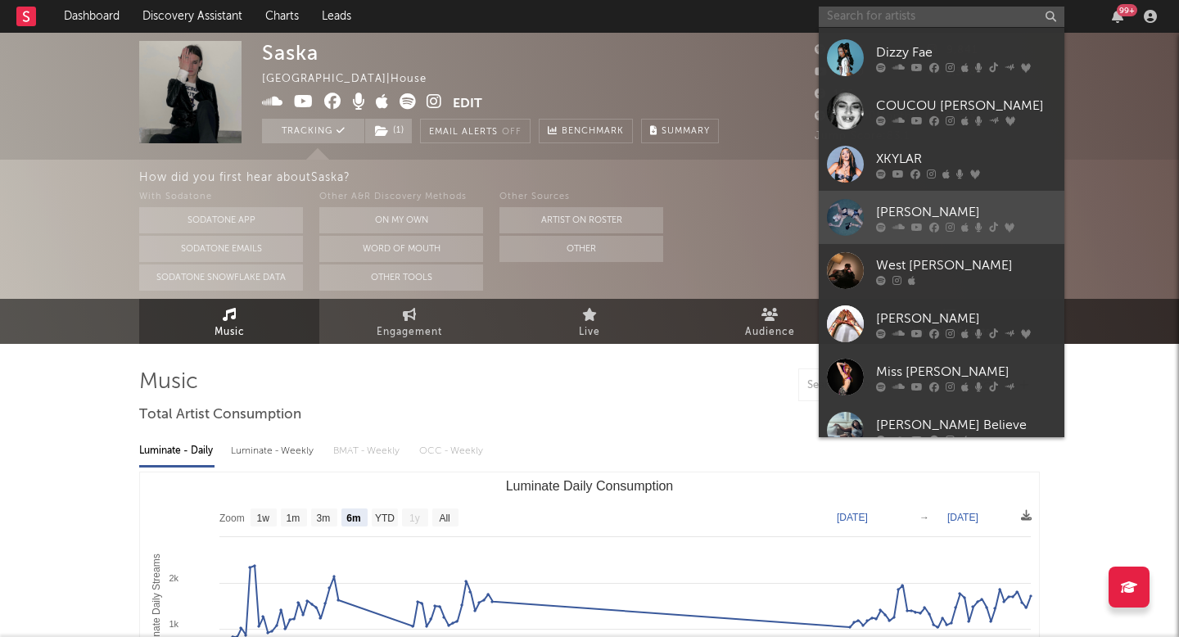
scroll to position [943, 0]
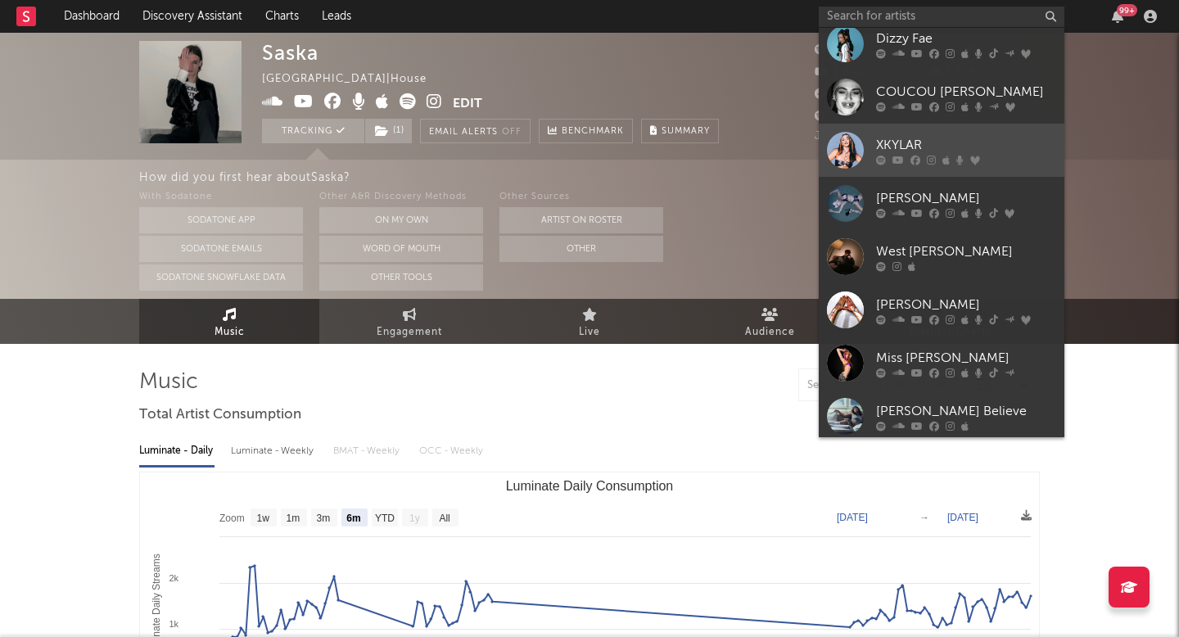
click at [956, 148] on div "XKYLAR" at bounding box center [966, 145] width 180 height 20
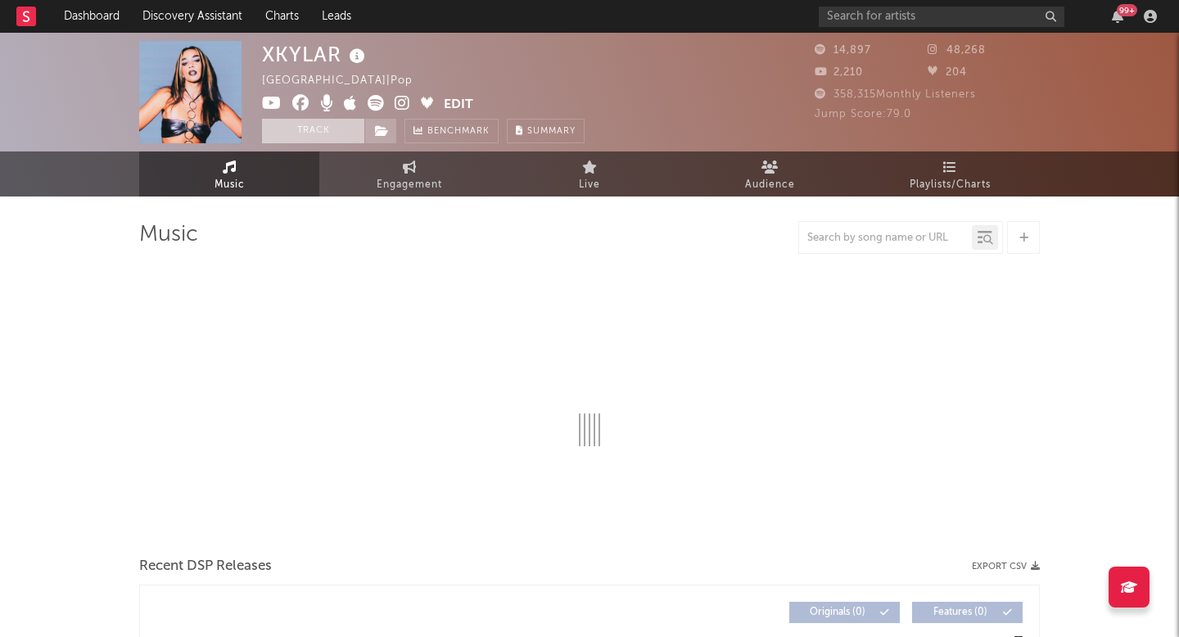
click at [340, 127] on button "Track" at bounding box center [313, 131] width 102 height 25
click at [391, 115] on div "XKYLAR United States | Pop Edit Tracking Email Alerts Off Benchmark Summary" at bounding box center [482, 92] width 441 height 102
click at [391, 131] on span at bounding box center [380, 131] width 33 height 25
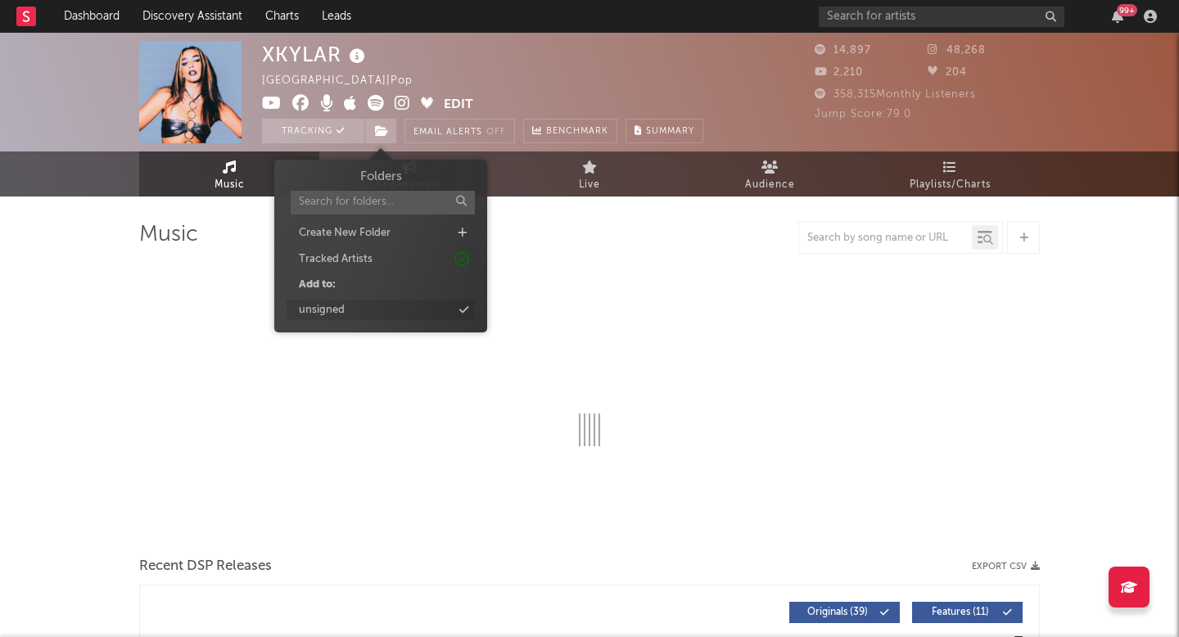
click at [366, 315] on div "unsigned" at bounding box center [381, 310] width 188 height 21
select select "6m"
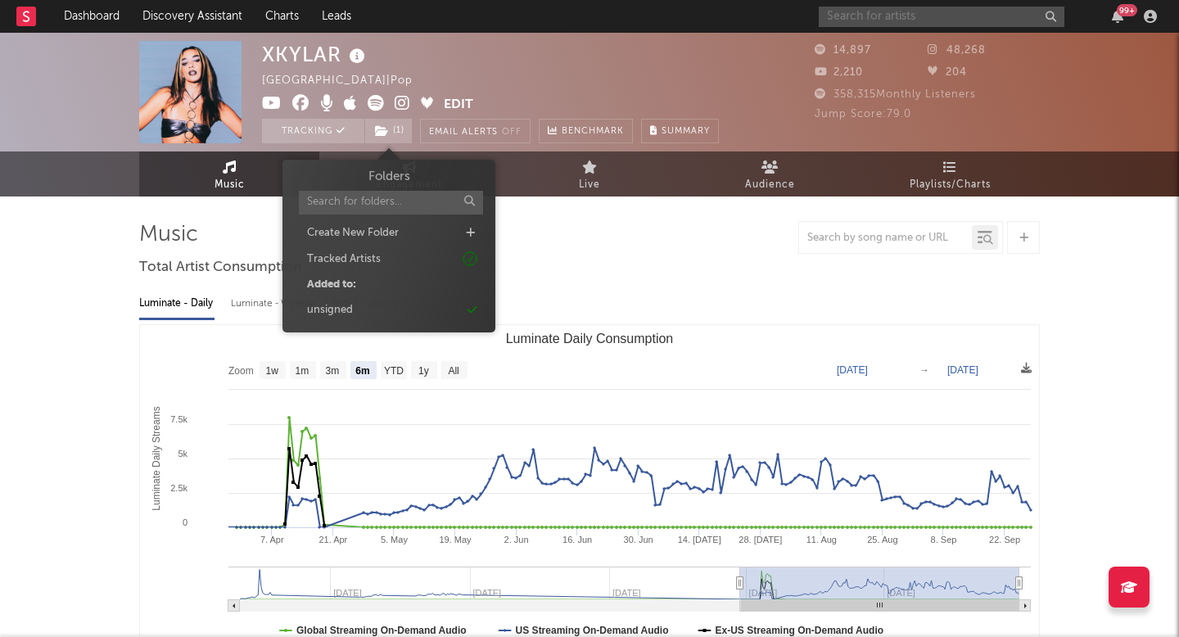
click at [928, 20] on input "text" at bounding box center [942, 17] width 246 height 20
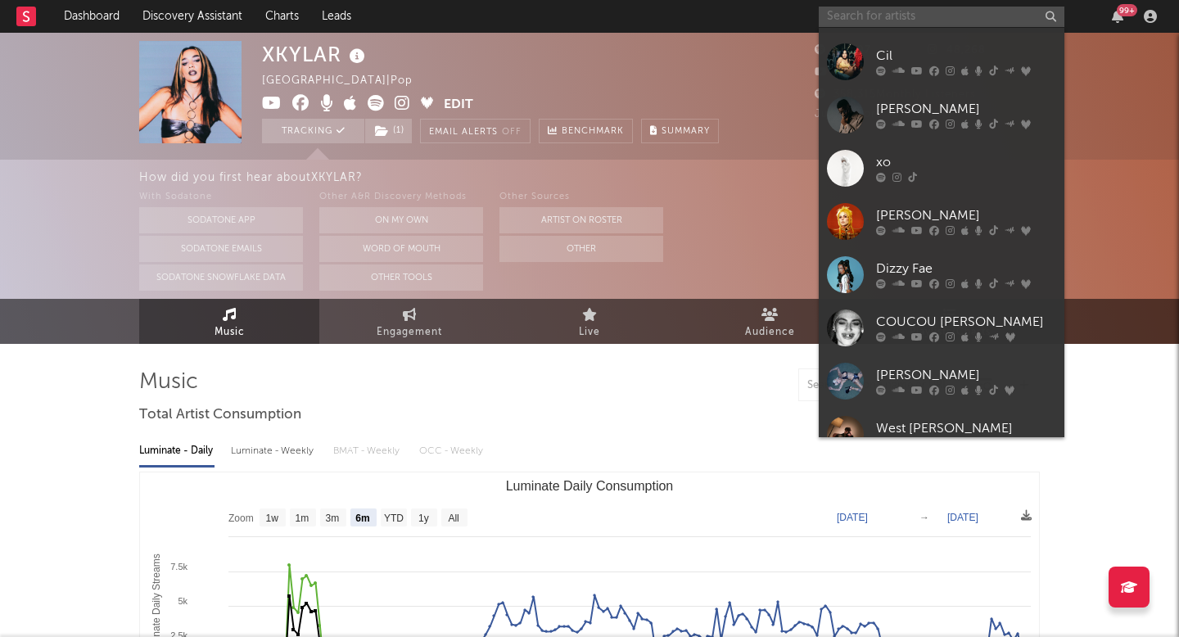
scroll to position [765, 0]
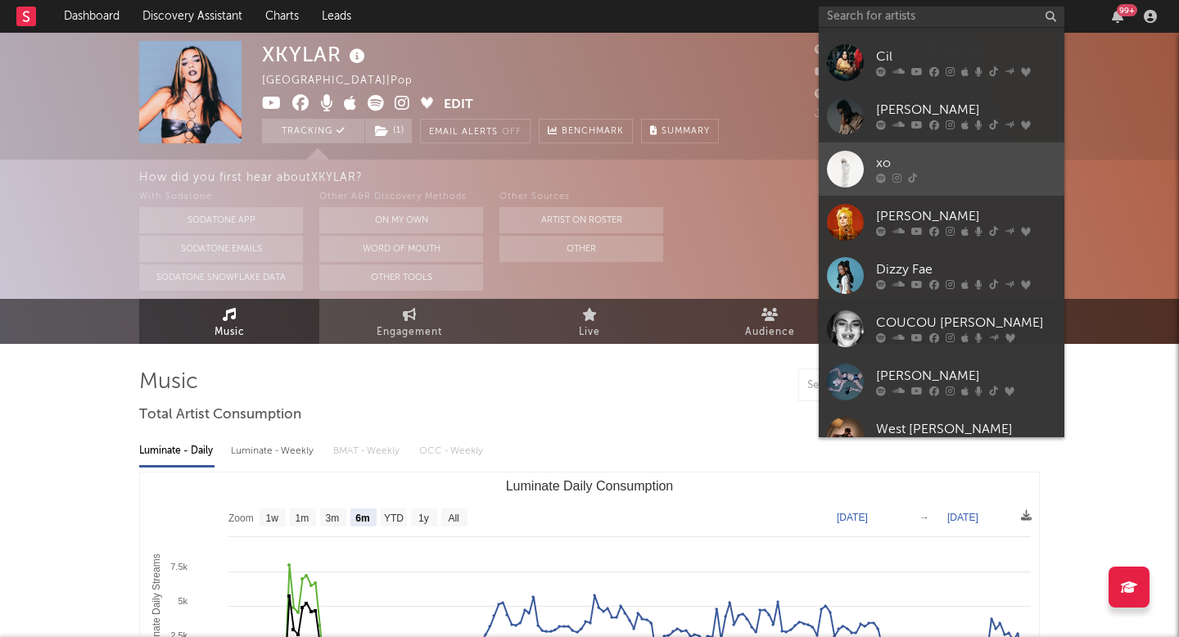
click at [947, 170] on div "xo" at bounding box center [966, 164] width 180 height 20
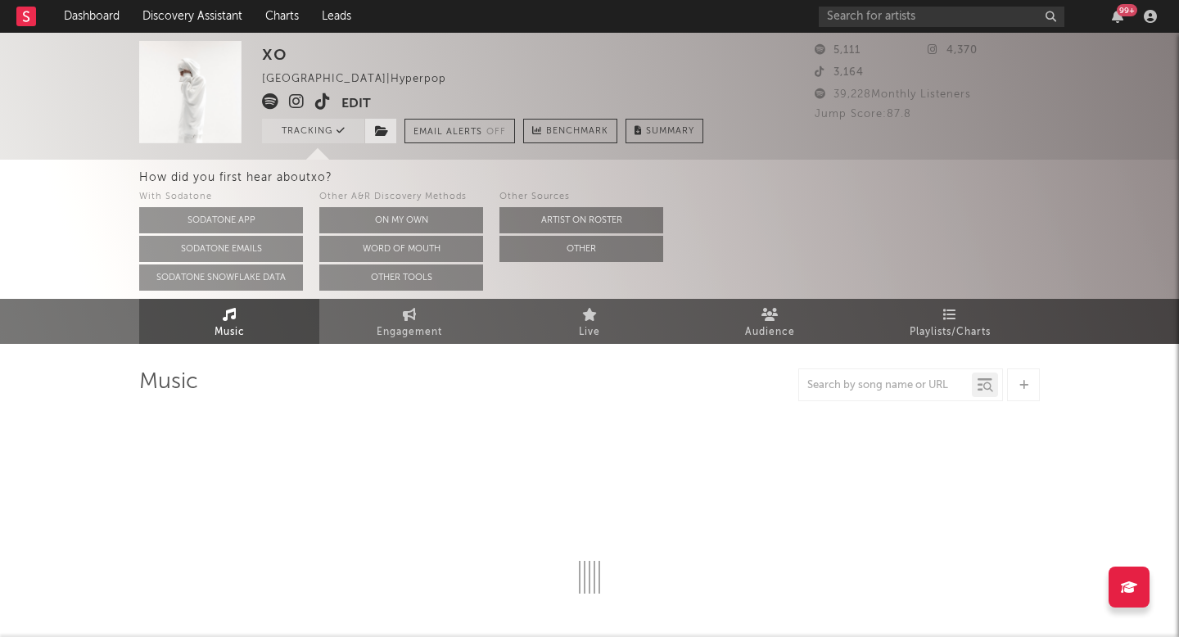
select select "1w"
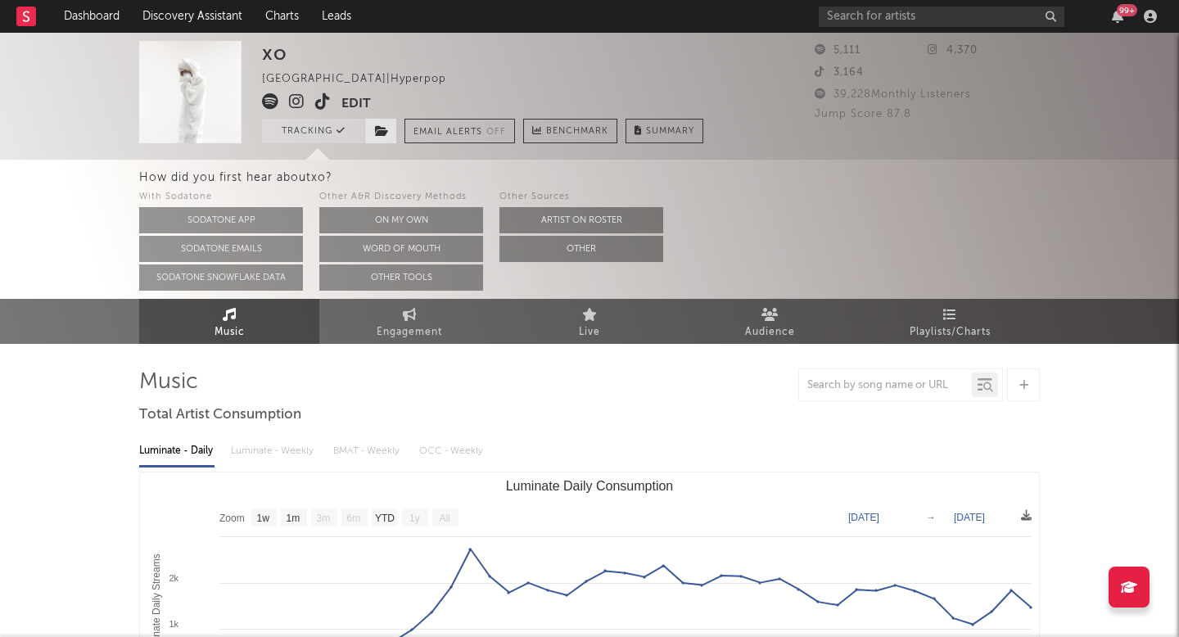
click at [377, 129] on icon at bounding box center [382, 130] width 14 height 11
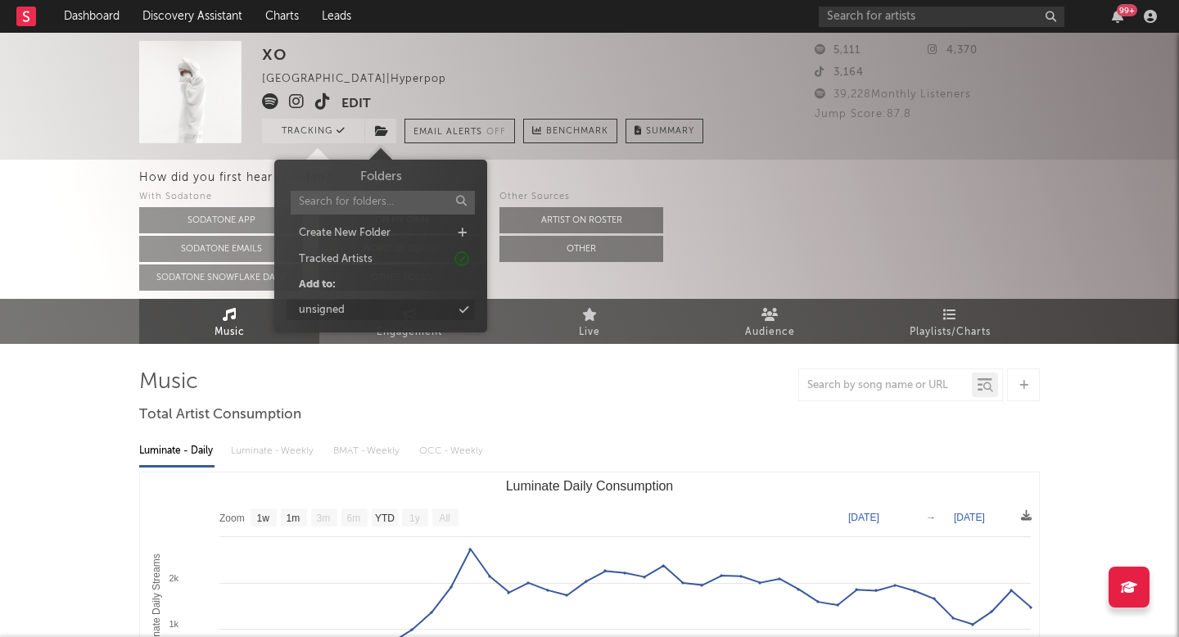
click at [368, 311] on div "unsigned" at bounding box center [381, 310] width 188 height 21
click at [882, 3] on div "99 +" at bounding box center [991, 16] width 344 height 33
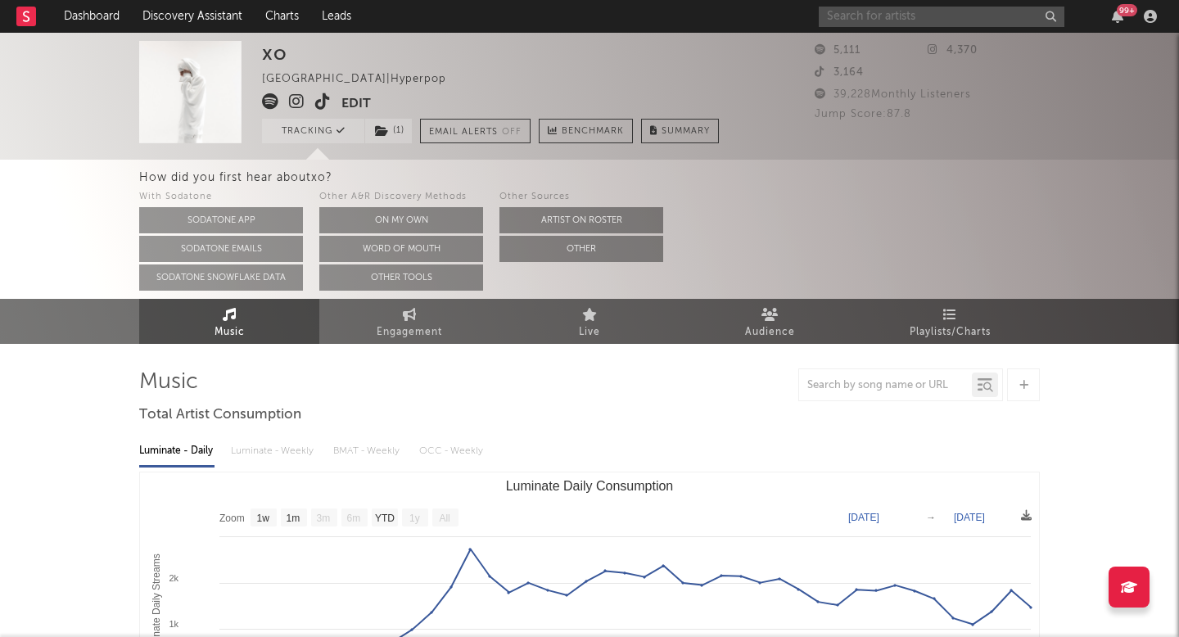
click at [872, 16] on input "text" at bounding box center [942, 17] width 246 height 20
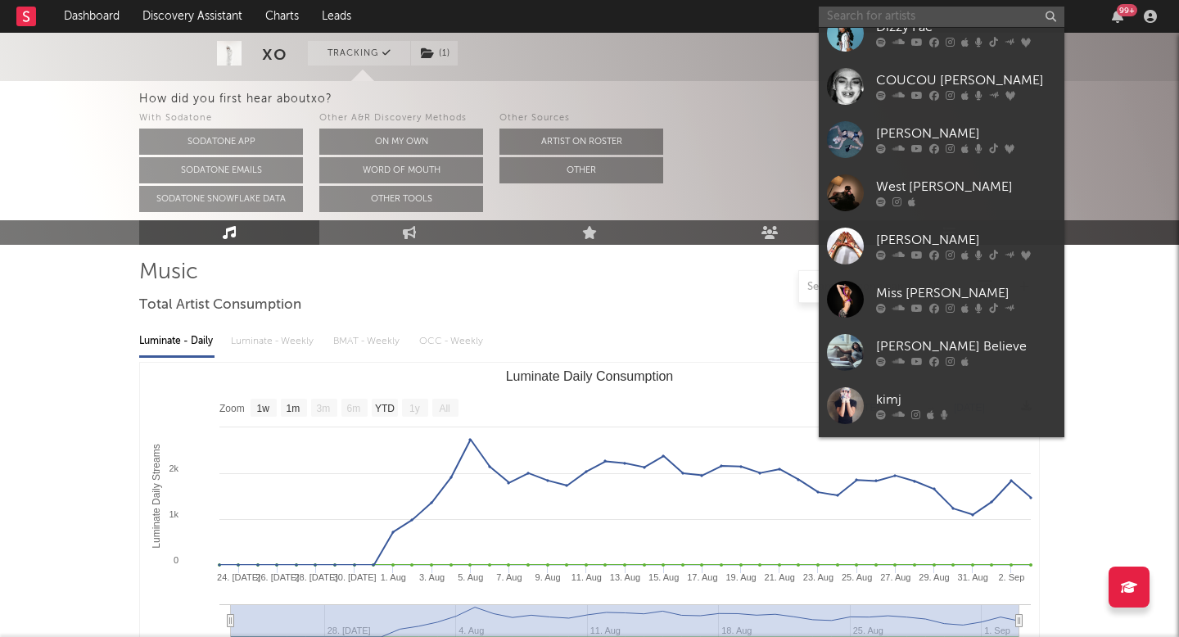
scroll to position [1012, 0]
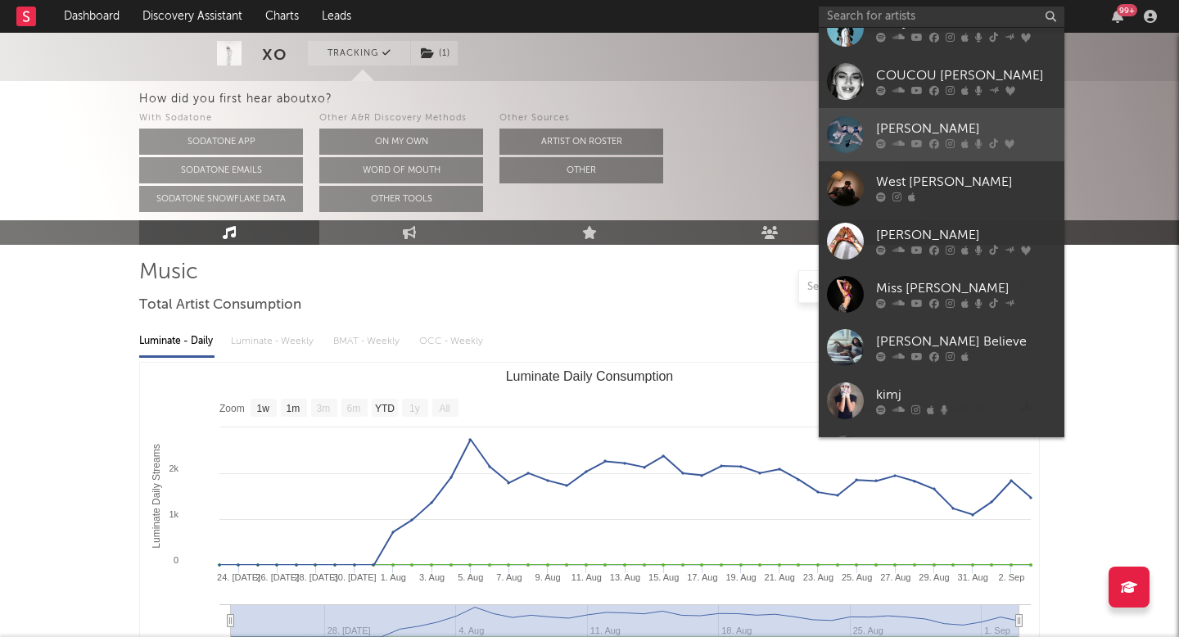
click at [926, 128] on div "Brooke Candy" at bounding box center [966, 130] width 180 height 20
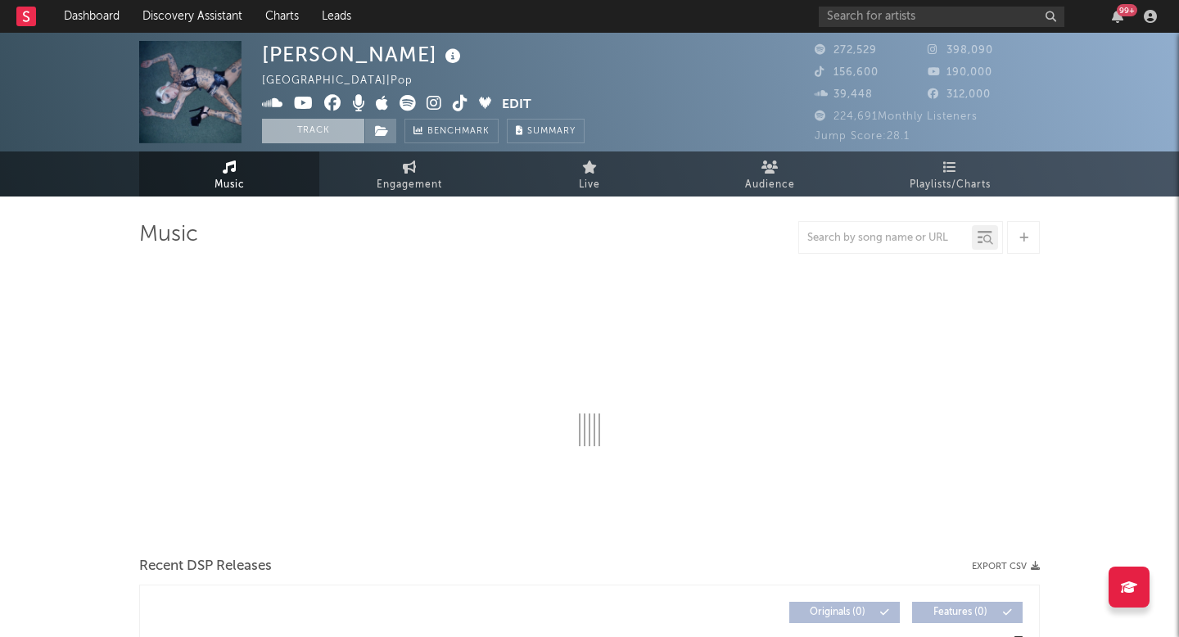
click at [338, 130] on button "Track" at bounding box center [313, 131] width 102 height 25
click at [391, 131] on span at bounding box center [380, 131] width 33 height 25
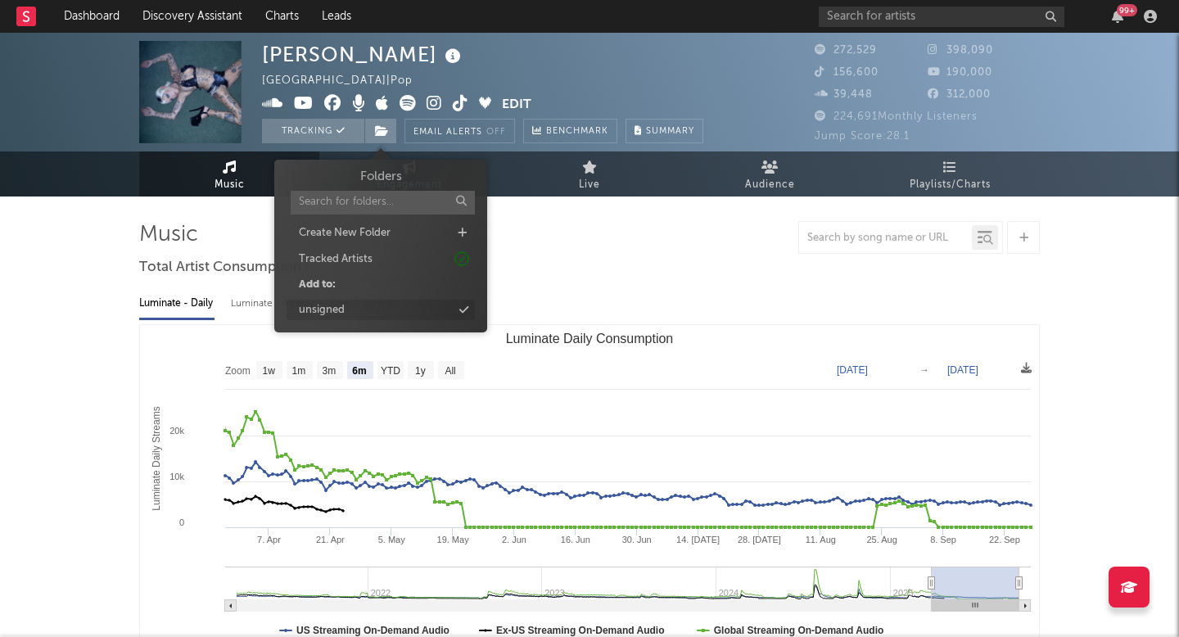
click at [355, 311] on div "unsigned" at bounding box center [381, 310] width 188 height 21
select select "6m"
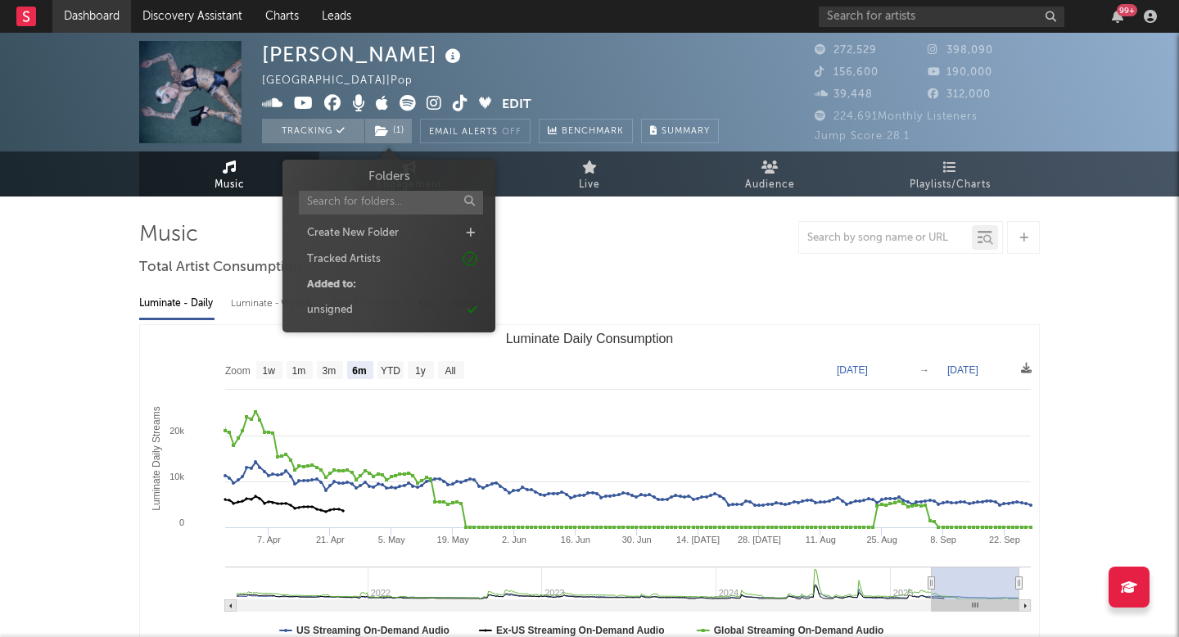
click at [77, 20] on link "Dashboard" at bounding box center [91, 16] width 79 height 33
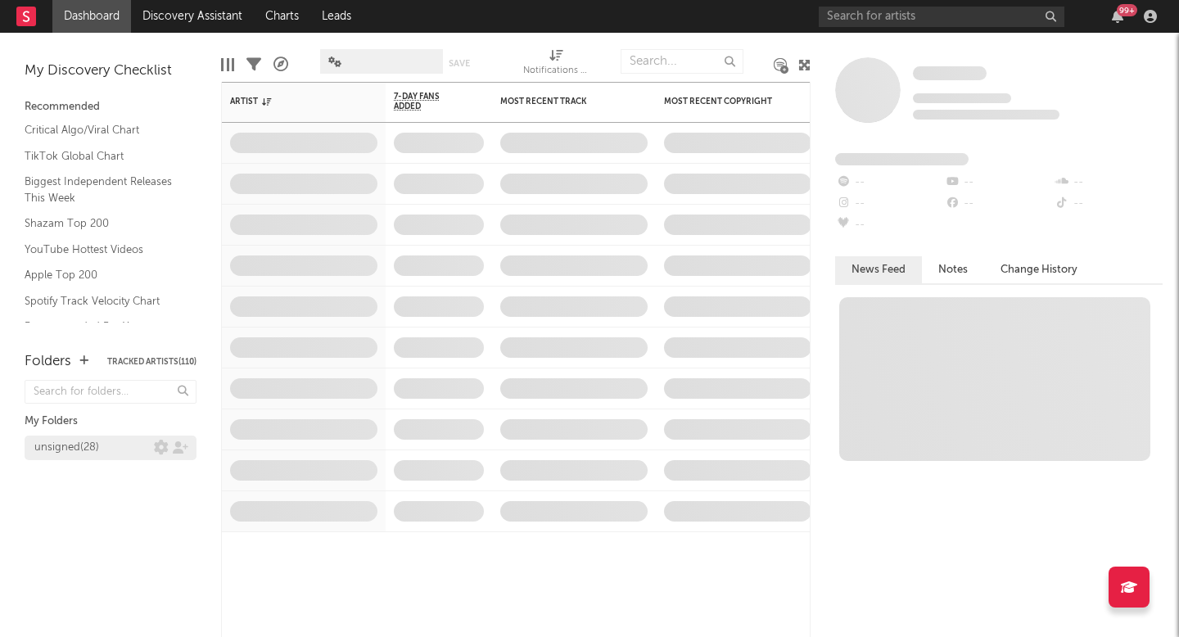
click at [77, 451] on div "unsigned ( 28 )" at bounding box center [66, 448] width 65 height 20
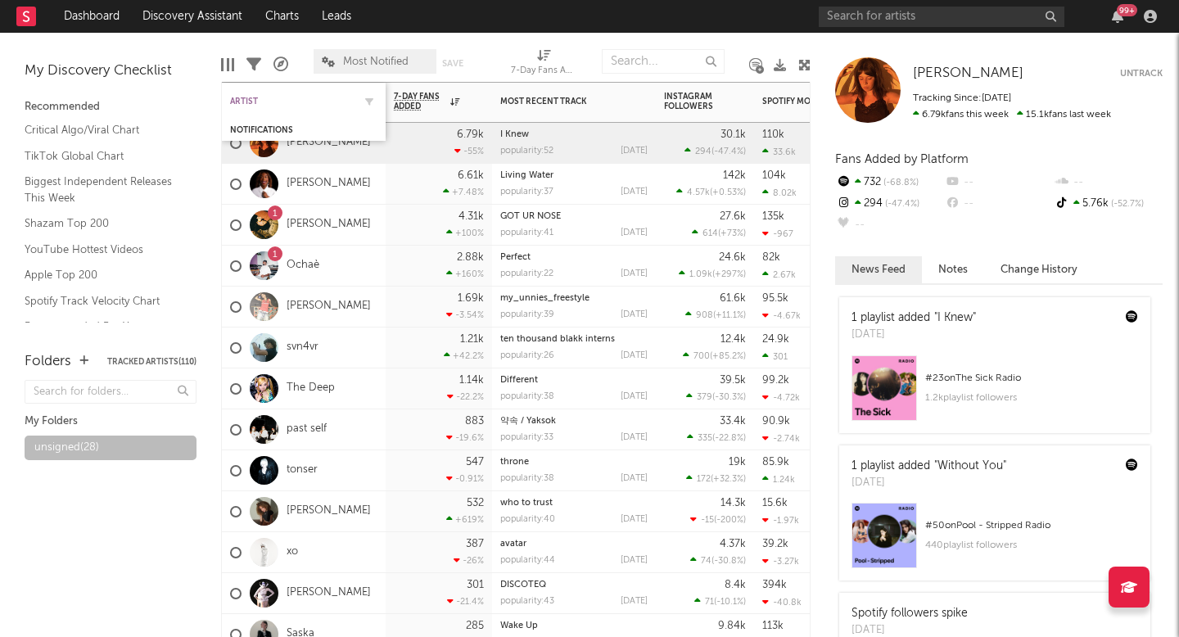
click at [251, 104] on div "Artist" at bounding box center [291, 102] width 123 height 10
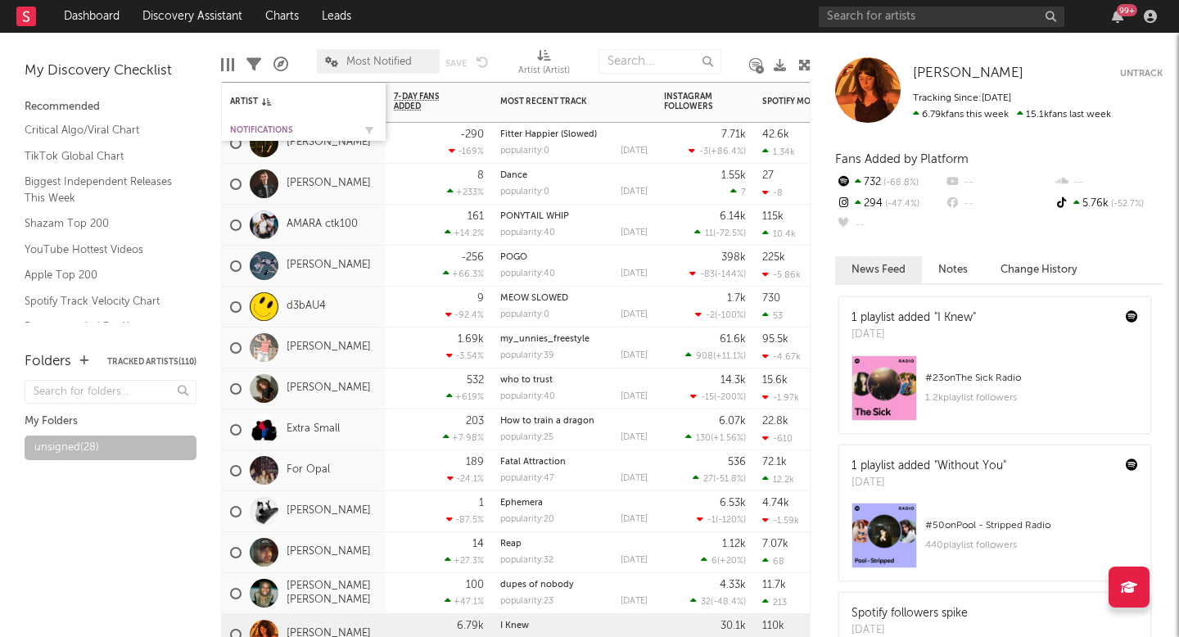
click at [255, 129] on div "Notifications" at bounding box center [291, 130] width 123 height 10
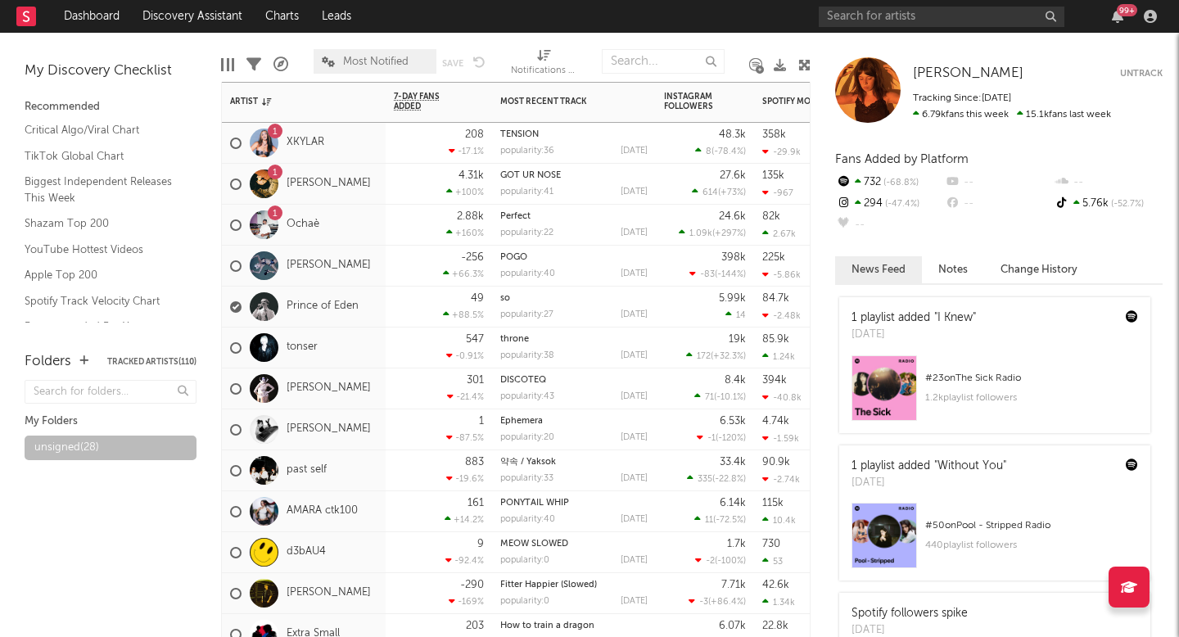
click at [380, 158] on div "1 XKYLAR" at bounding box center [304, 143] width 164 height 41
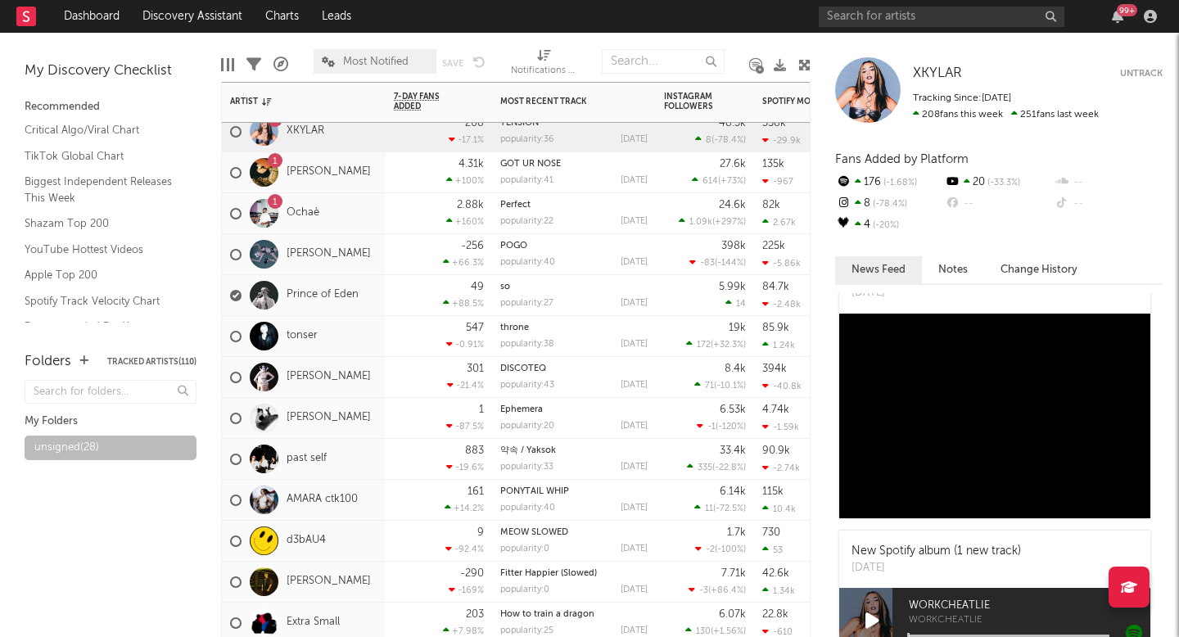
scroll to position [1955, 0]
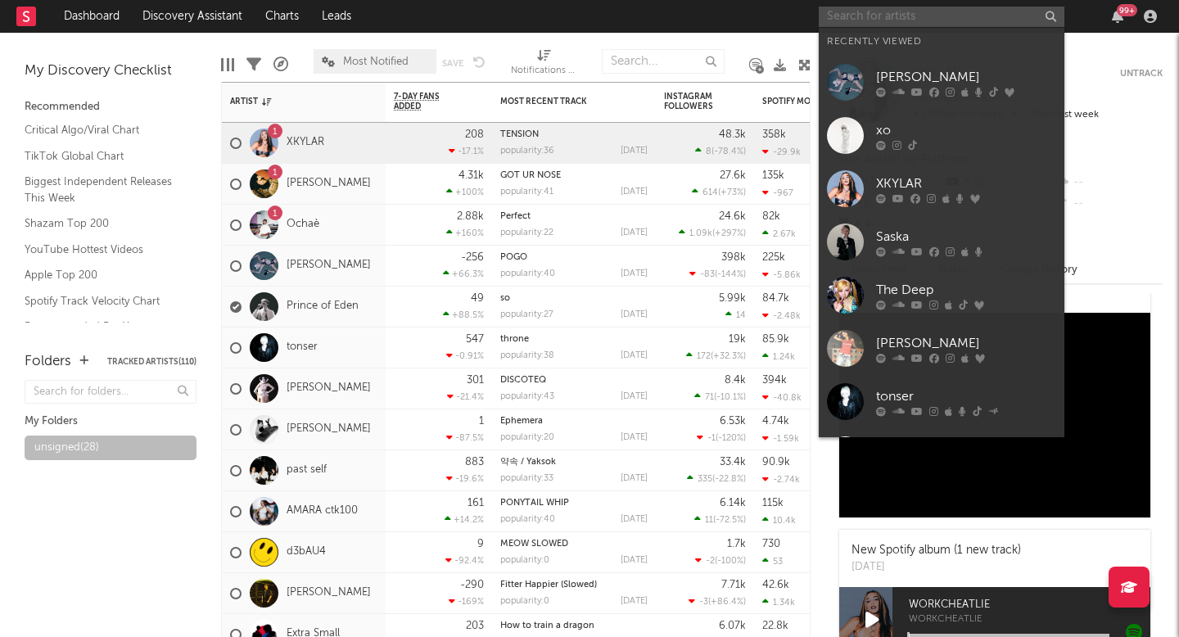
click at [955, 24] on input "text" at bounding box center [942, 17] width 246 height 20
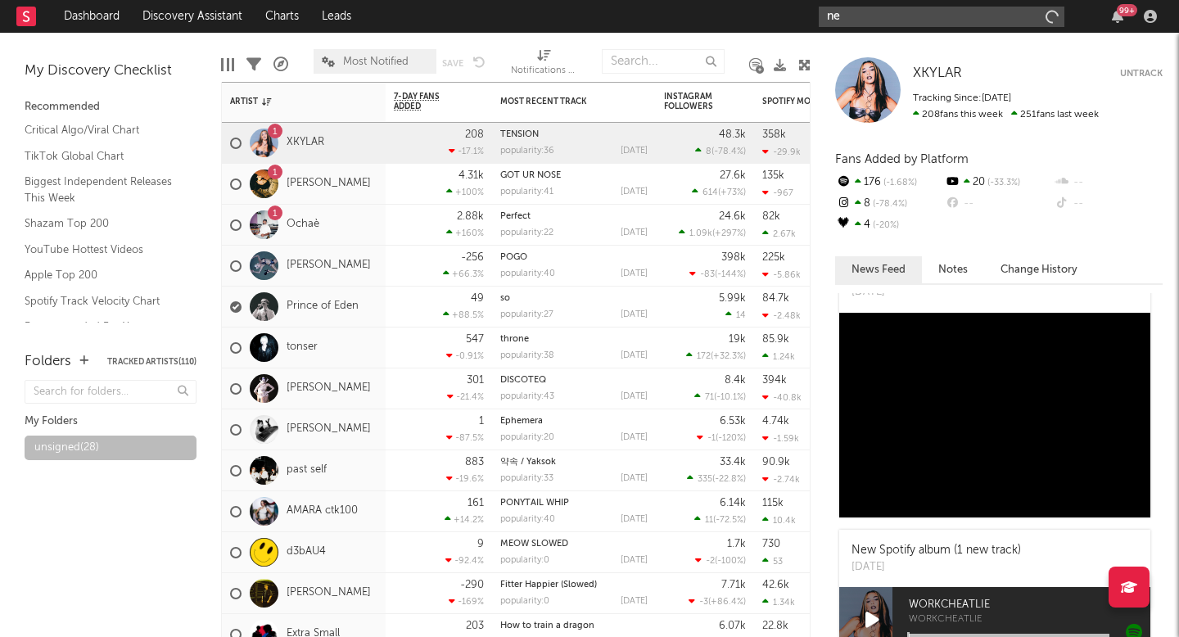
type input "n"
click at [921, 25] on input "mel4ever" at bounding box center [942, 17] width 246 height 20
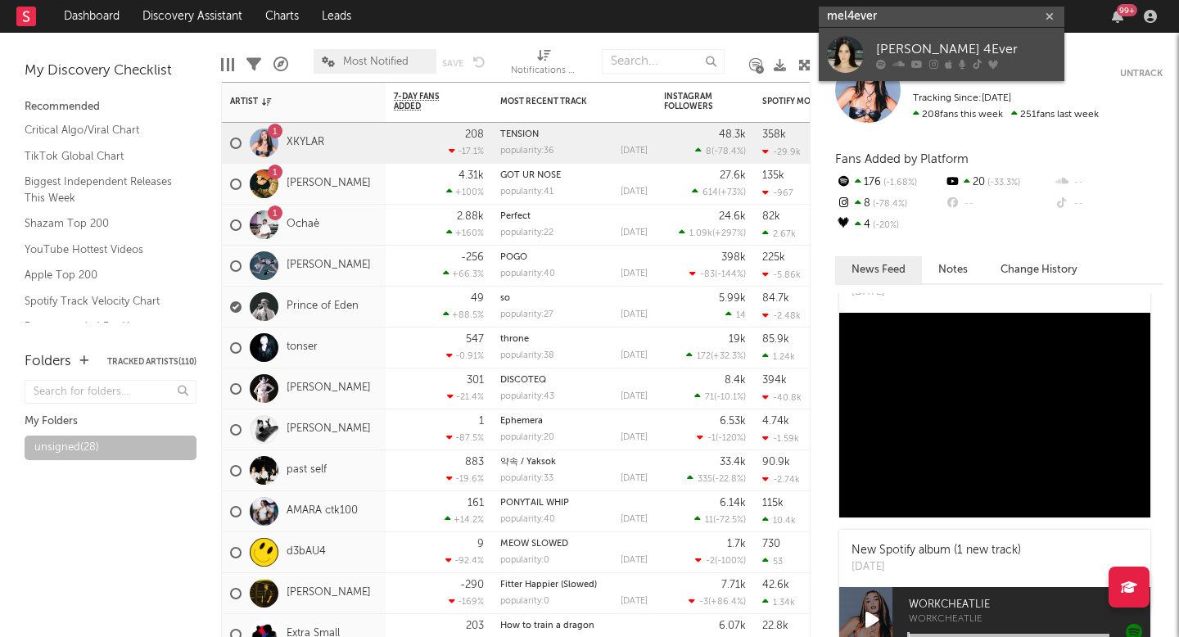
type input "mel4ever"
click at [920, 52] on div "[PERSON_NAME] 4Ever" at bounding box center [966, 49] width 180 height 20
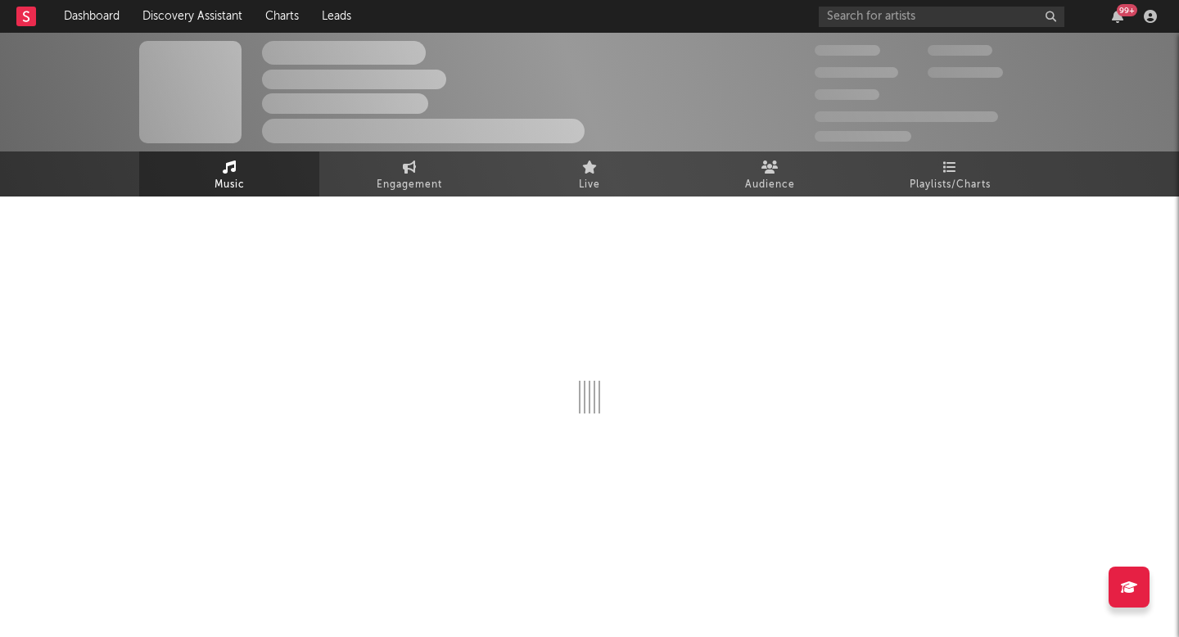
select select "6m"
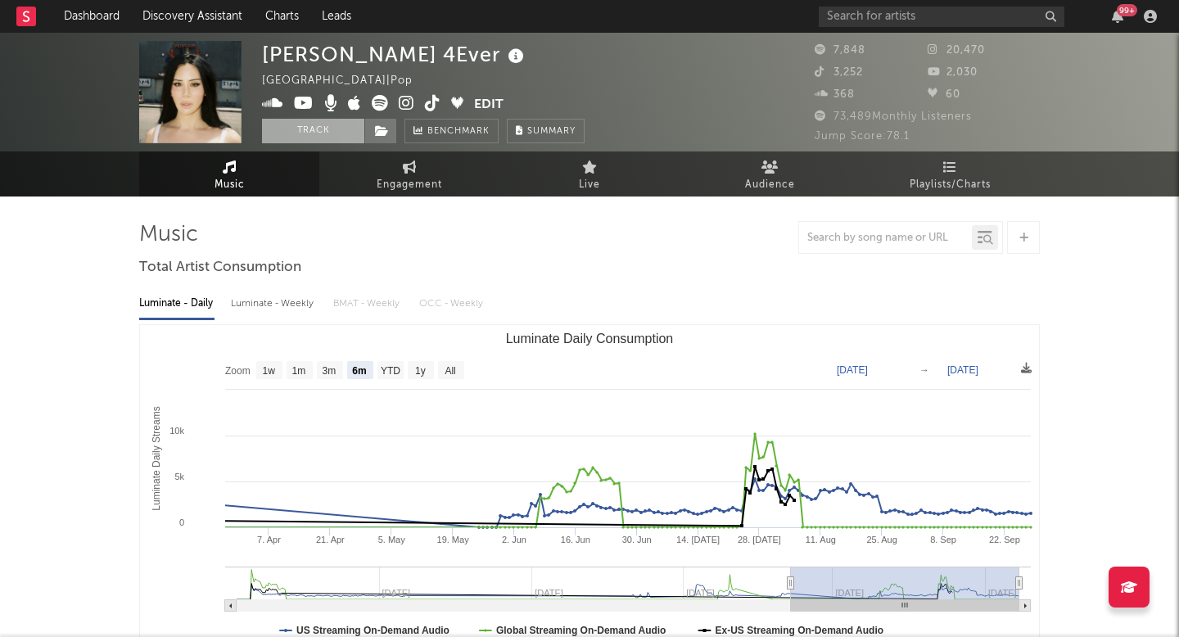
click at [346, 131] on button "Track" at bounding box center [313, 131] width 102 height 25
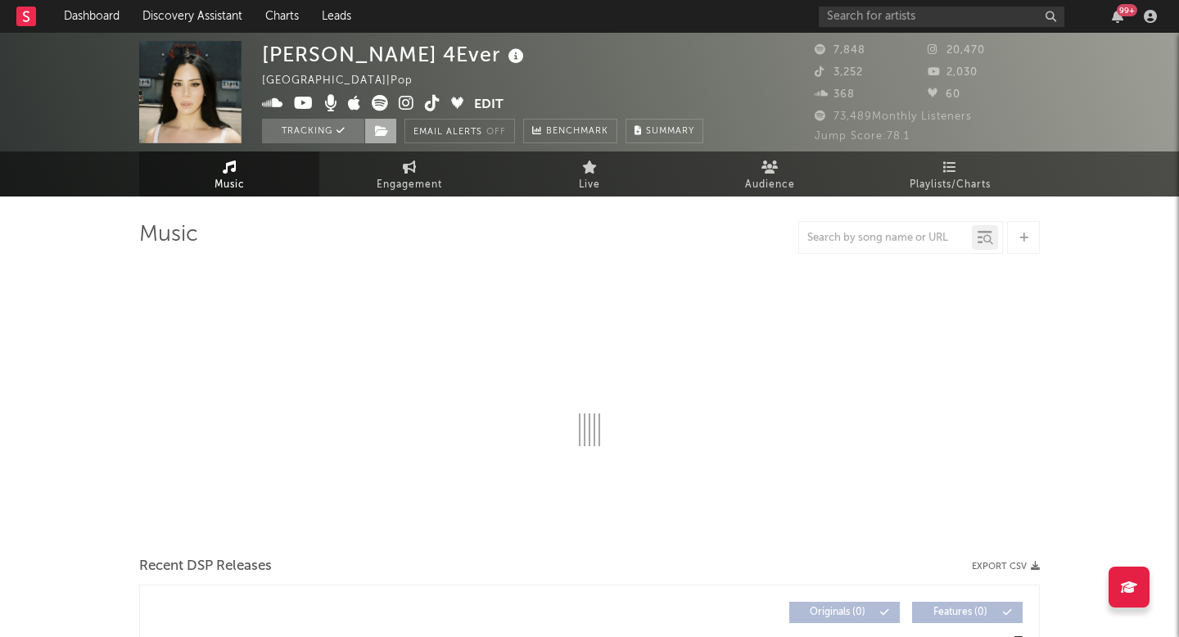
click at [391, 131] on span at bounding box center [380, 131] width 33 height 25
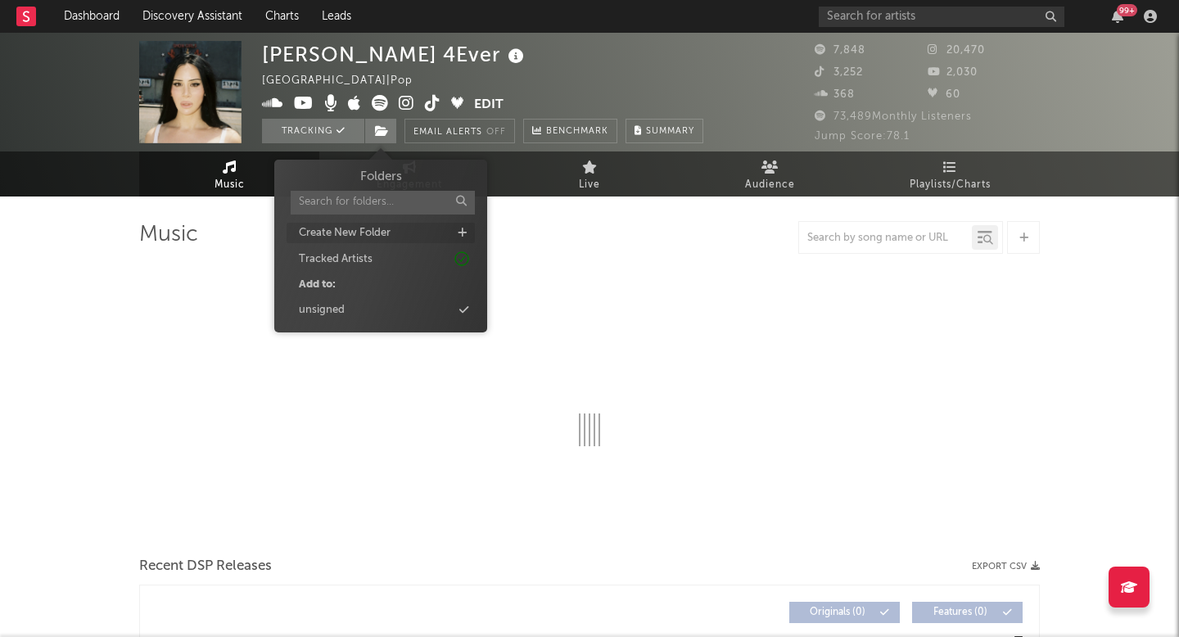
select select "6m"
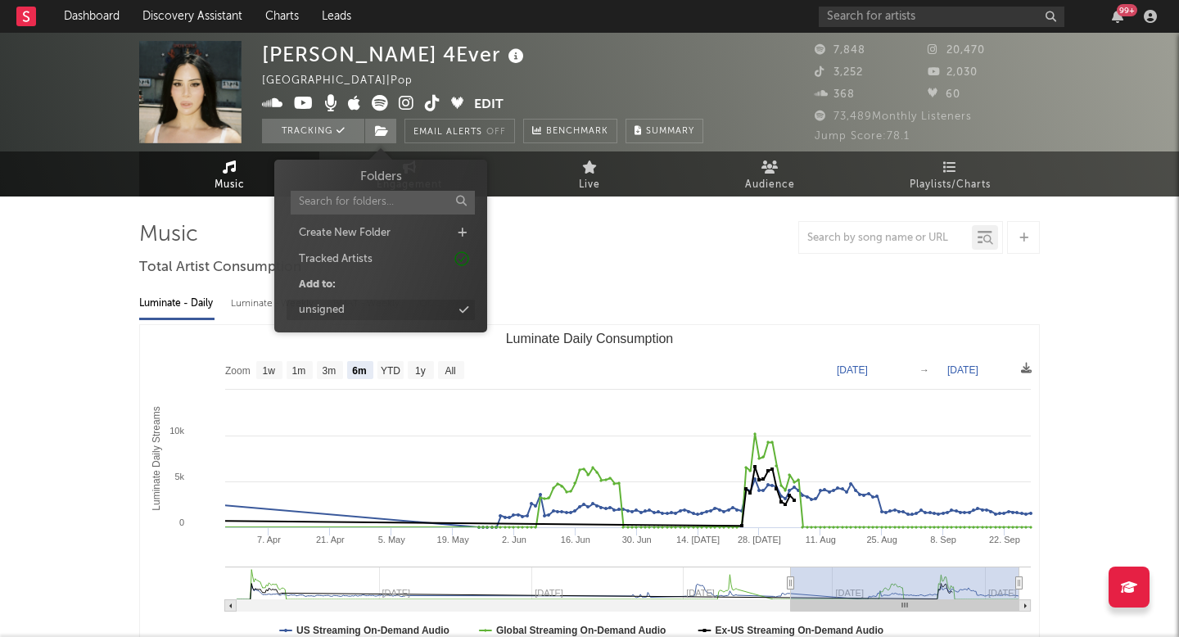
click at [354, 314] on div "unsigned" at bounding box center [381, 310] width 188 height 21
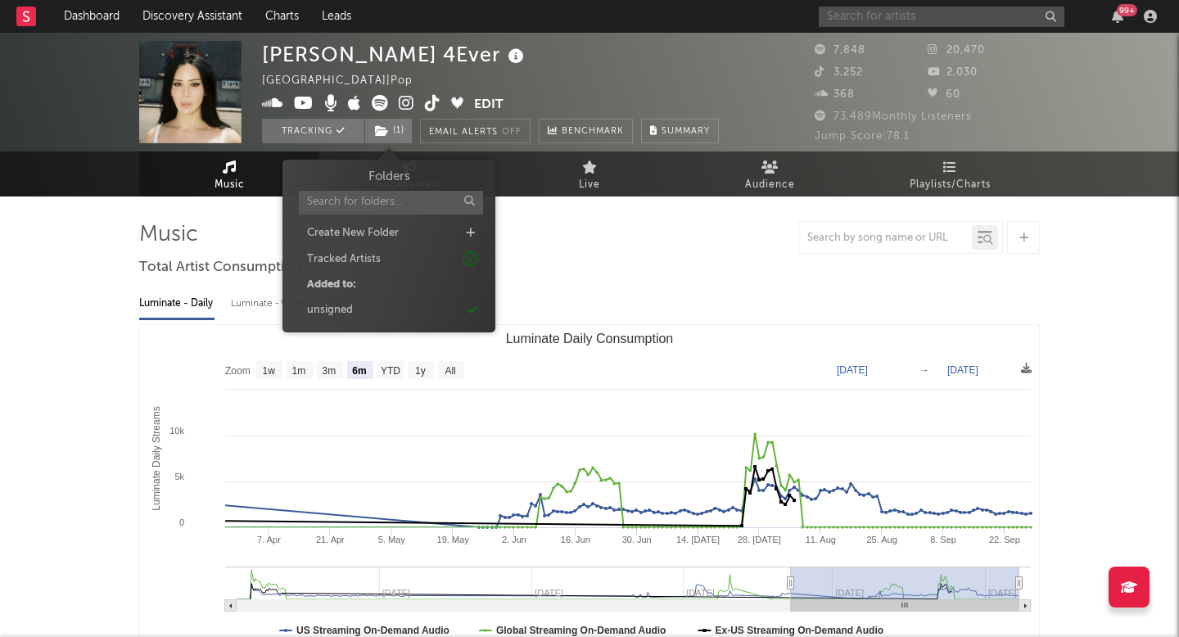
click at [857, 11] on input "text" at bounding box center [942, 17] width 246 height 20
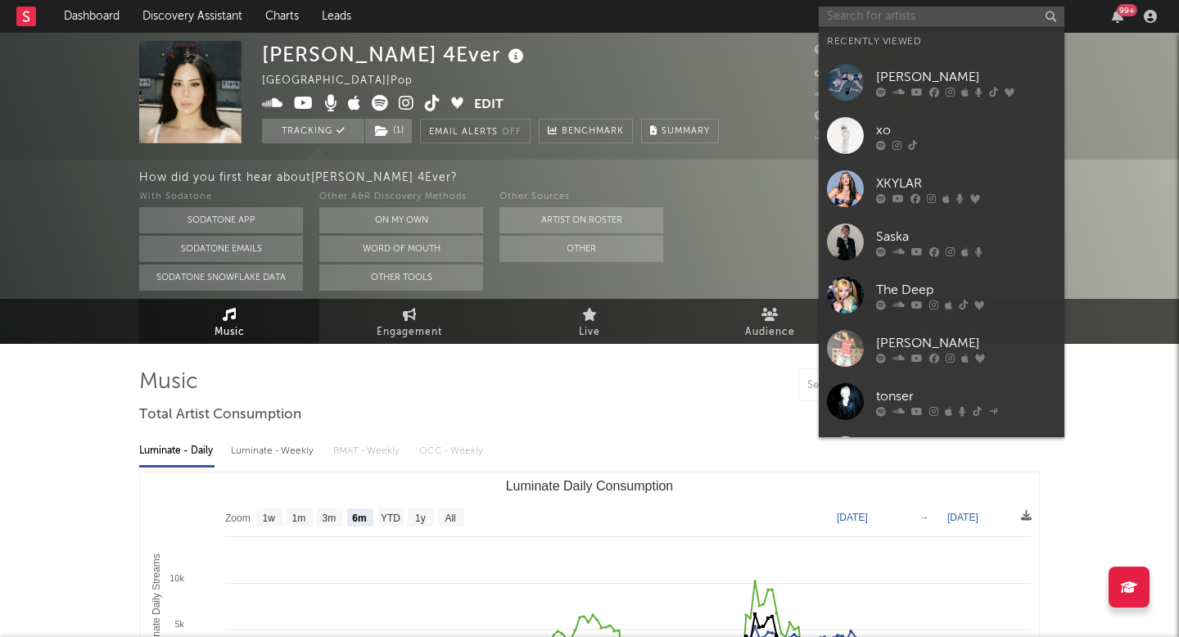
click at [923, 25] on input "text" at bounding box center [942, 17] width 246 height 20
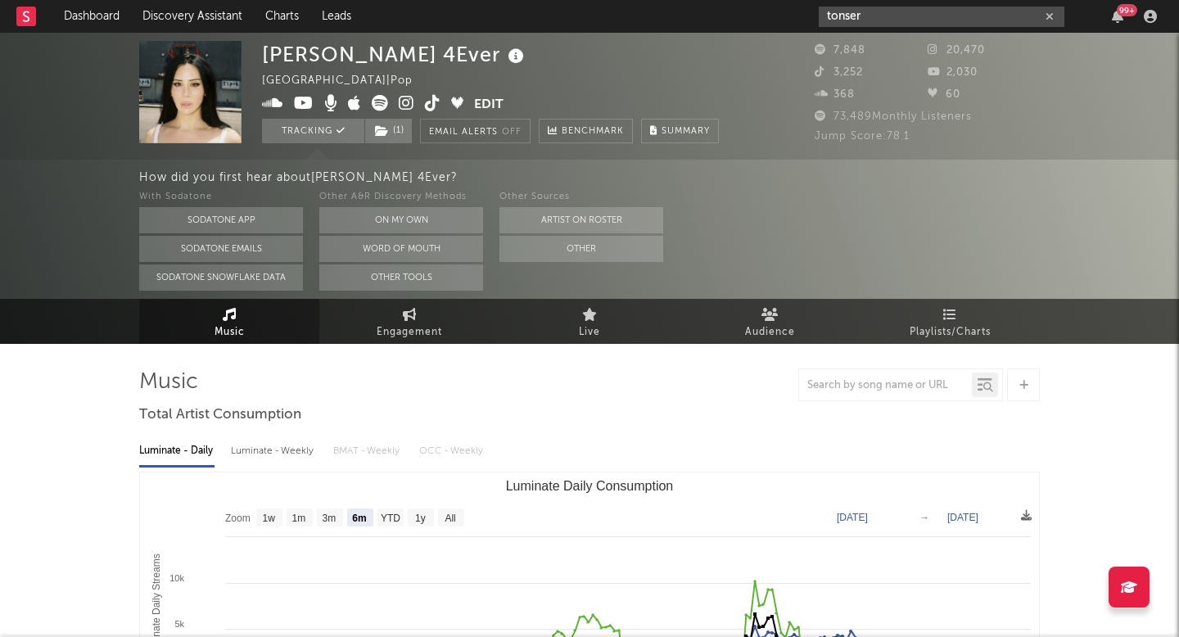
click at [891, 18] on input "tonser" at bounding box center [942, 17] width 246 height 20
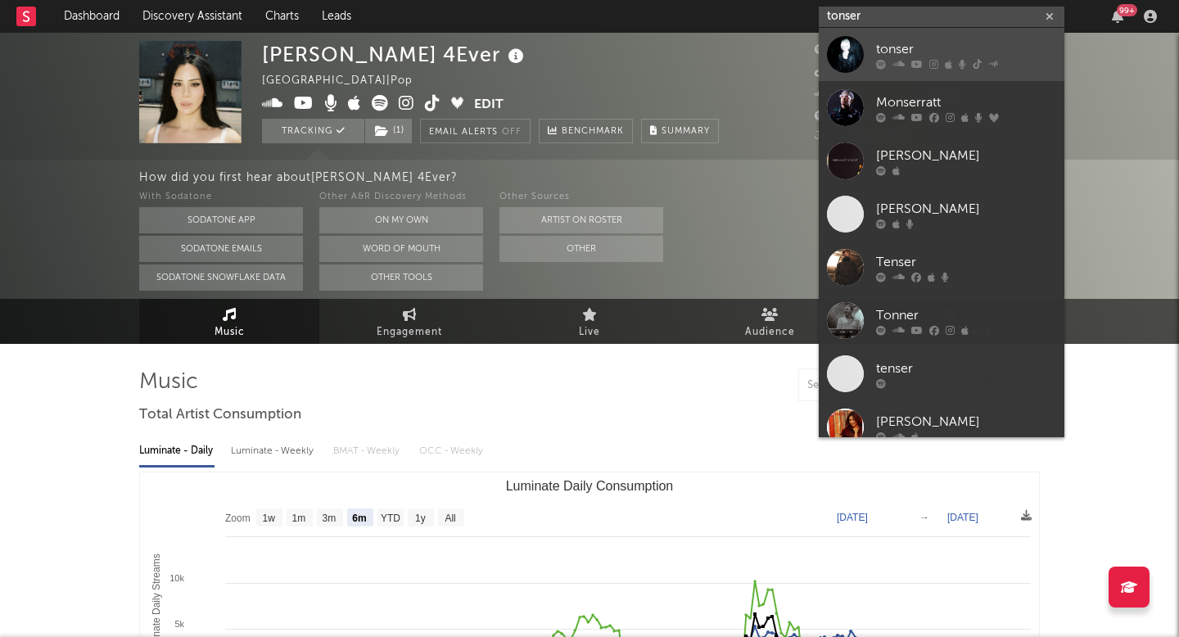
type input "tonser"
click at [897, 61] on icon at bounding box center [899, 64] width 12 height 10
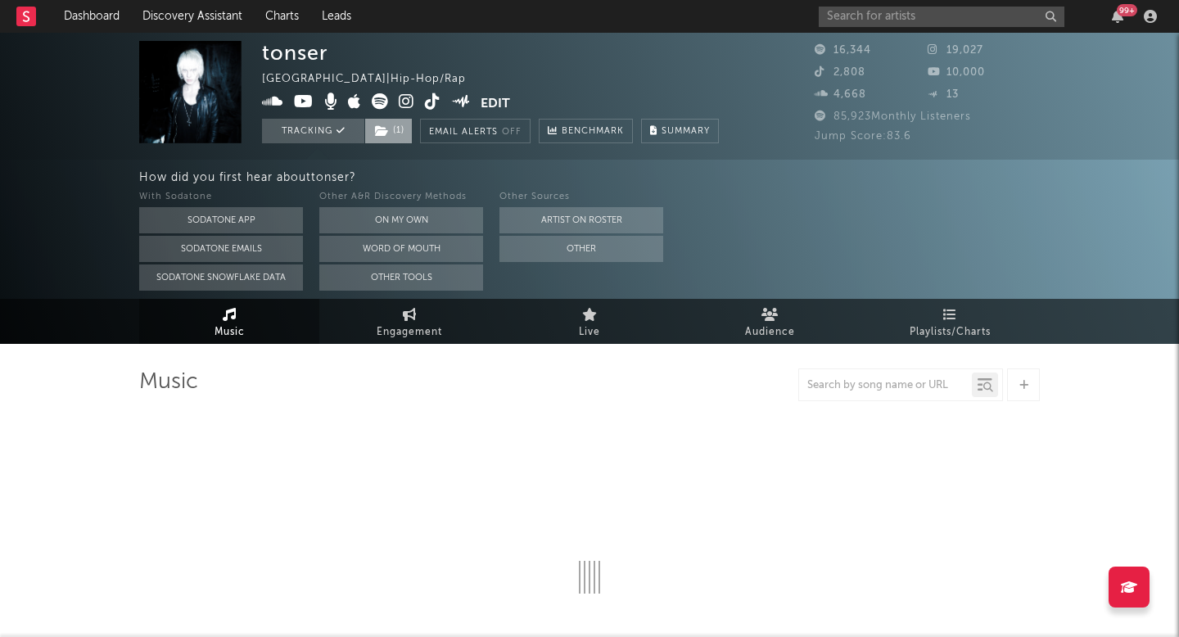
select select "6m"
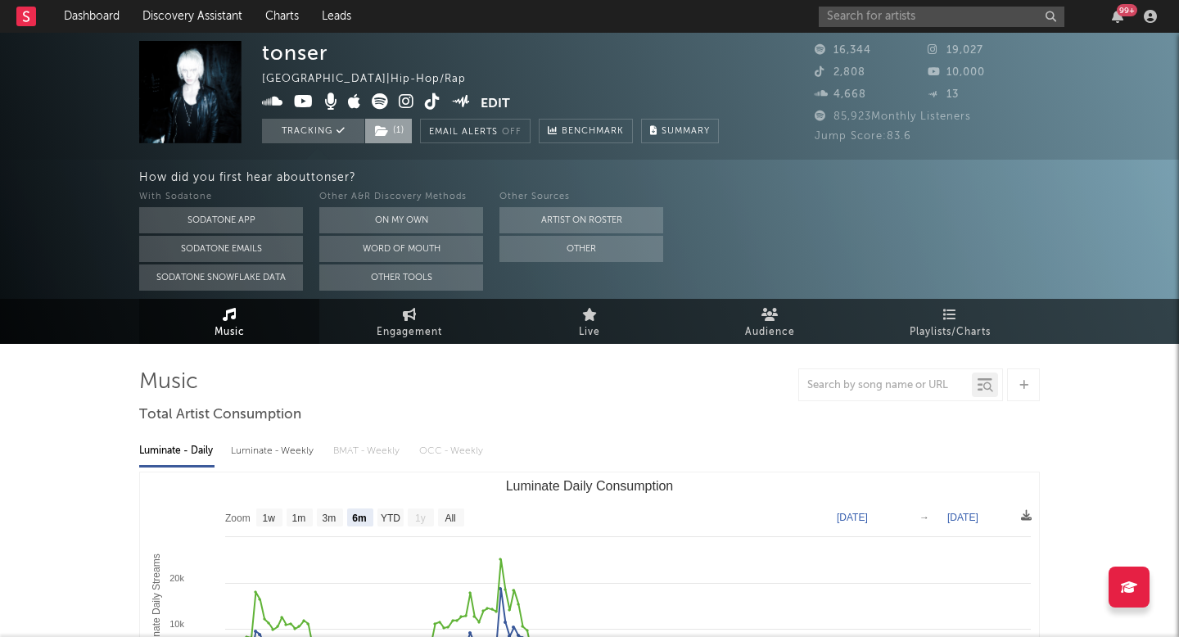
click at [405, 134] on span "( 1 )" at bounding box center [388, 131] width 48 height 25
click at [572, 85] on div "tonser Denmark | Hip-Hop/Rap Edit Tracking ( 1 ) Email Alerts Off Benchmark Sum…" at bounding box center [490, 92] width 457 height 102
click at [107, 16] on link "Dashboard" at bounding box center [91, 16] width 79 height 33
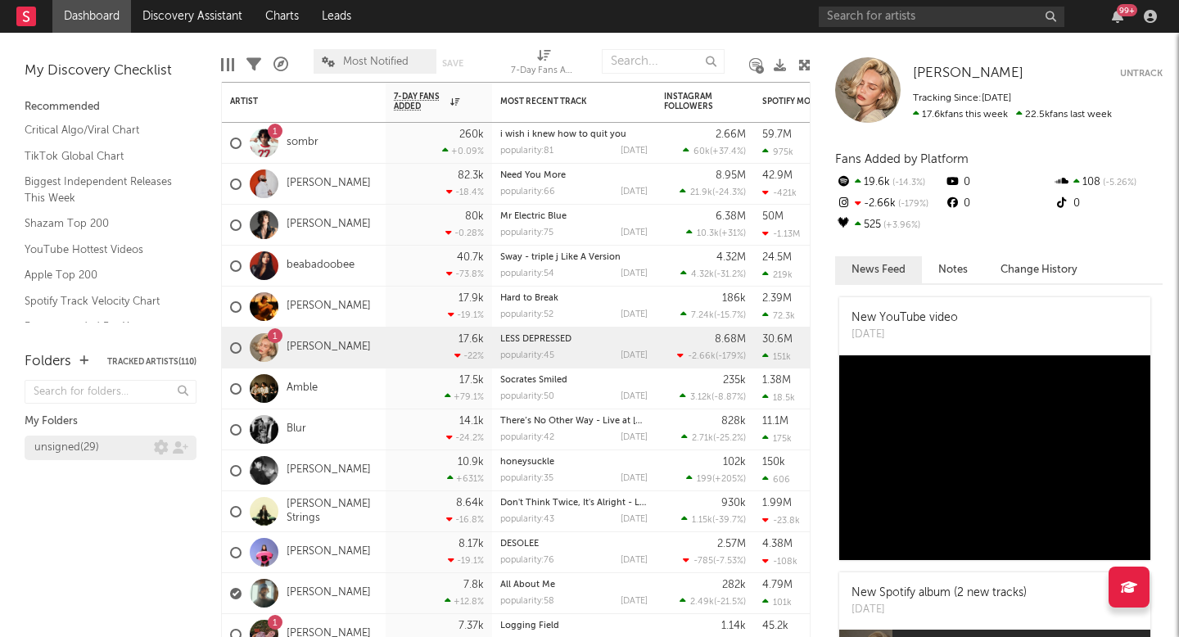
click at [69, 441] on div "unsigned ( 29 )" at bounding box center [66, 448] width 65 height 20
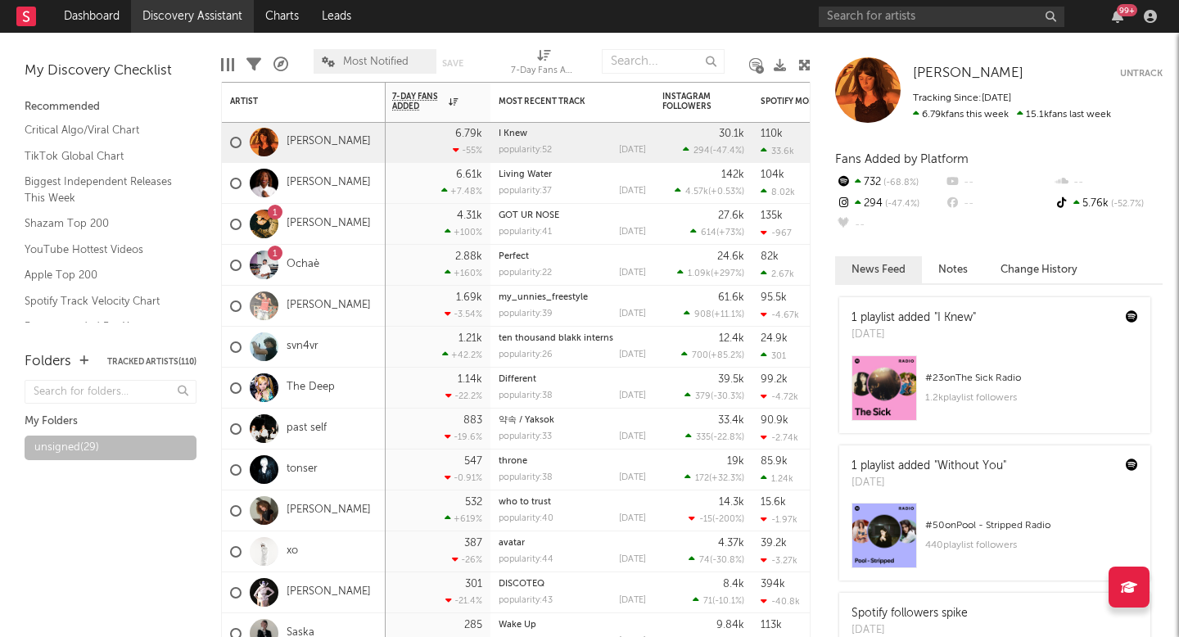
click at [203, 22] on link "Discovery Assistant" at bounding box center [192, 16] width 123 height 33
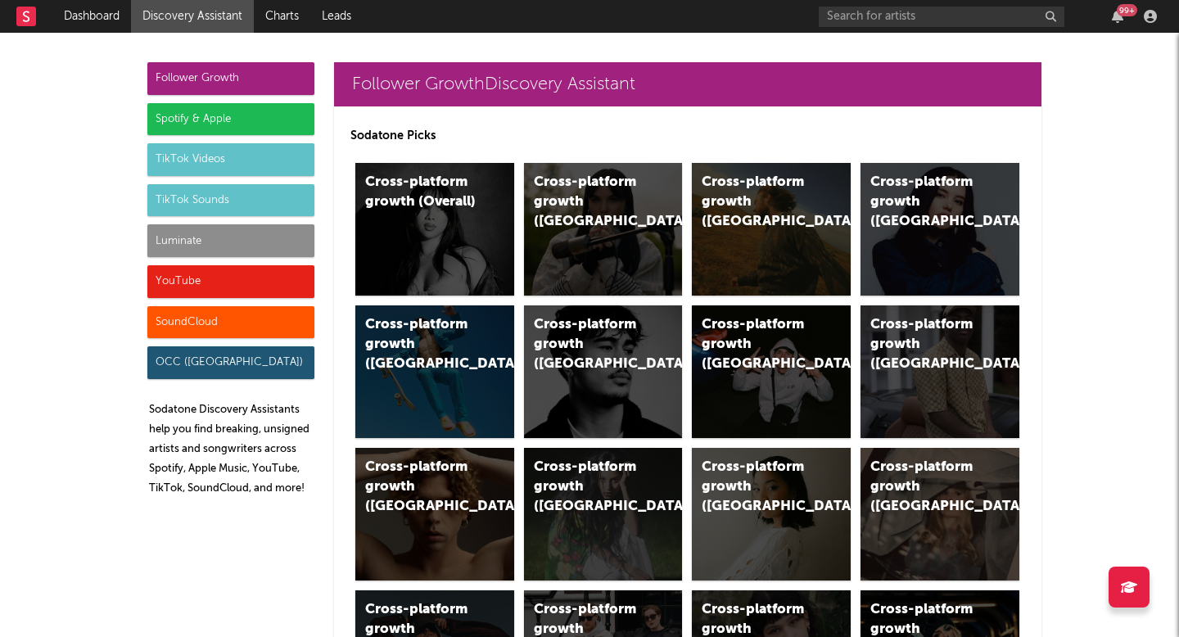
click at [232, 239] on div "Luminate" at bounding box center [230, 240] width 167 height 33
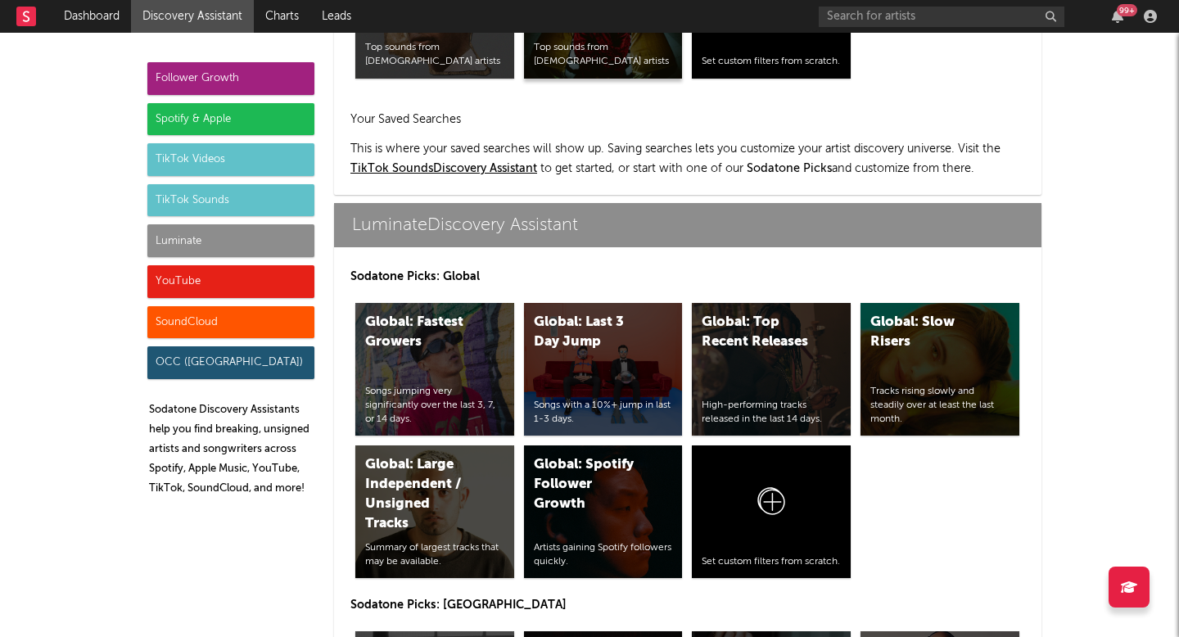
scroll to position [7111, 0]
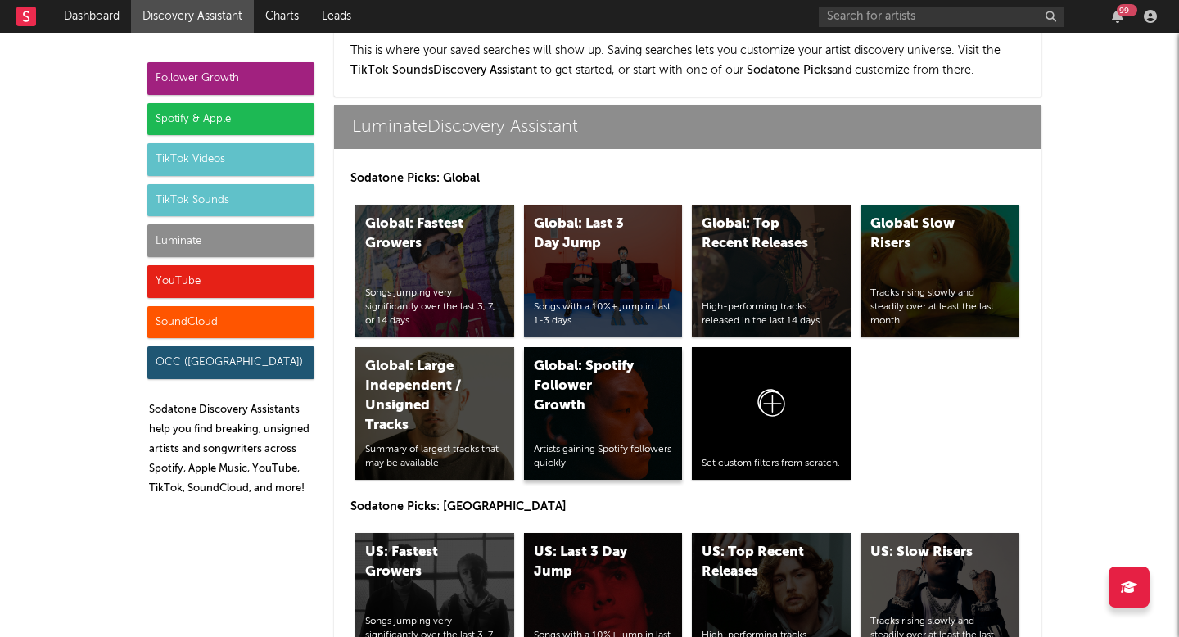
click at [564, 377] on div "Global: Spotify Follower Growth Artists gaining Spotify followers quickly." at bounding box center [603, 413] width 159 height 133
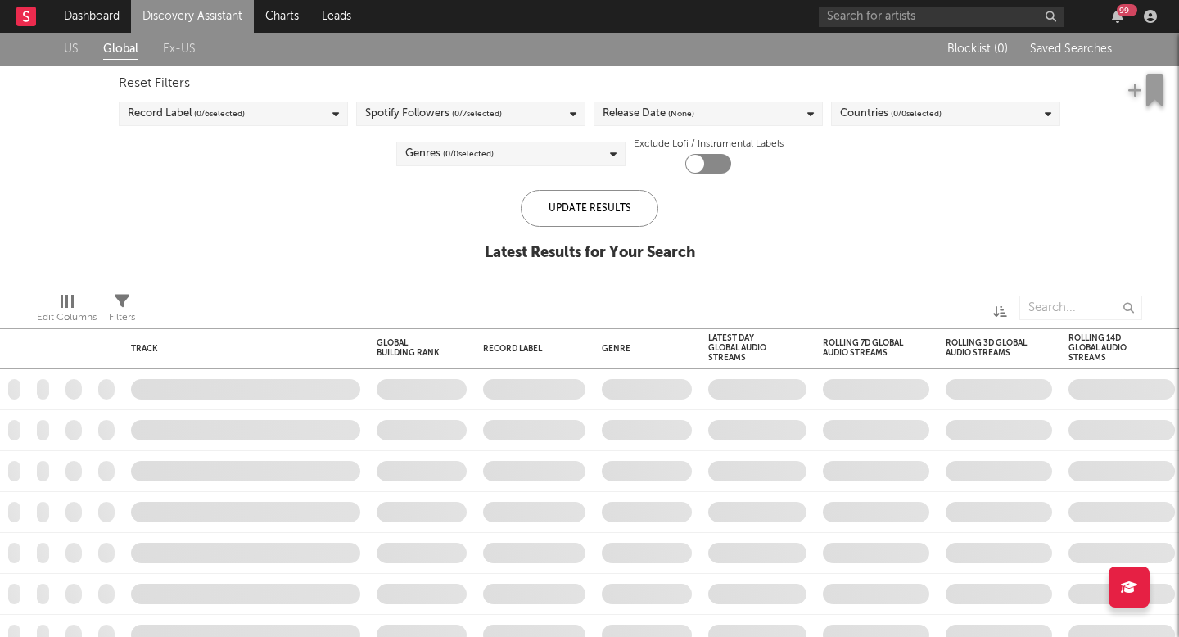
checkbox input "true"
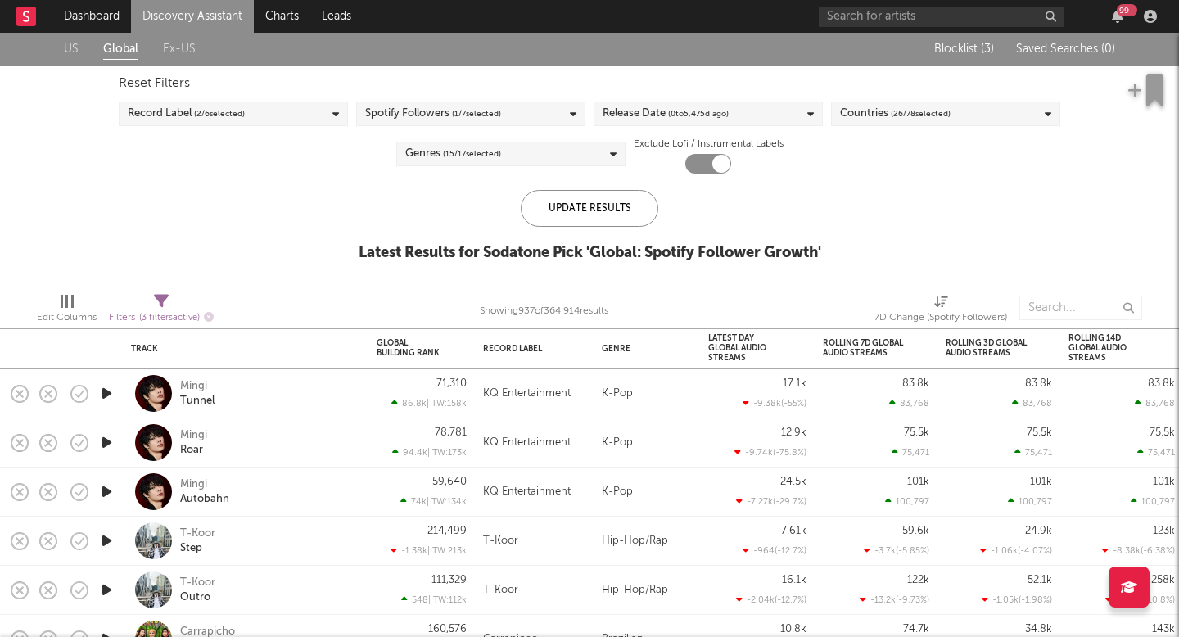
click at [495, 120] on span "( 1 / 7 selected)" at bounding box center [476, 114] width 49 height 20
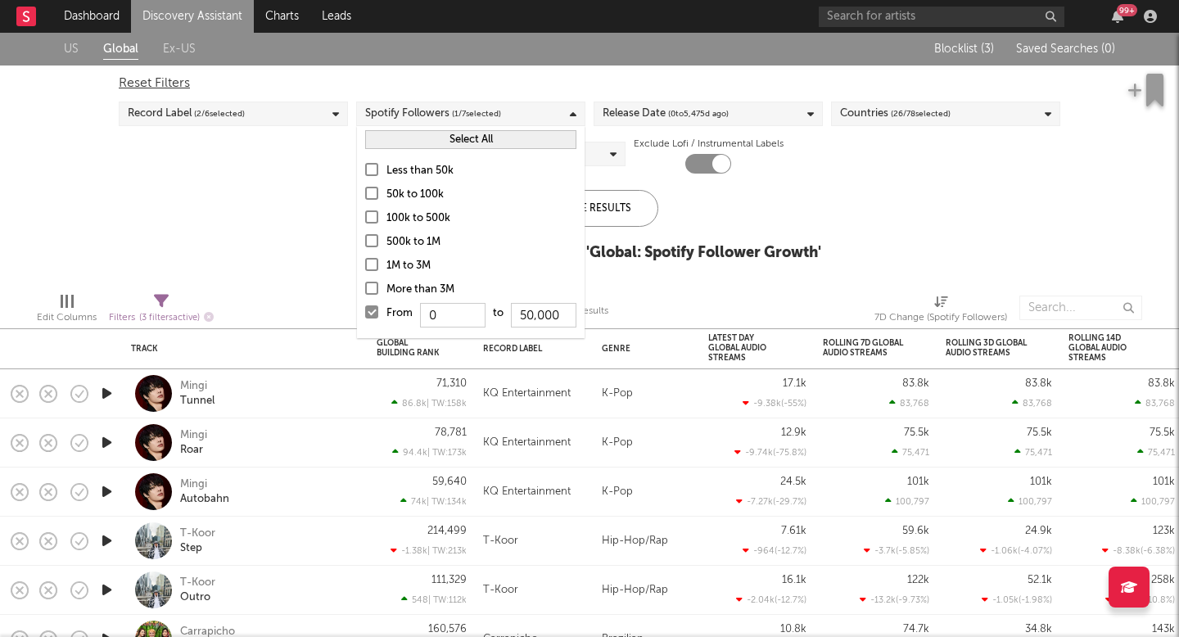
click at [373, 190] on div at bounding box center [371, 193] width 13 height 13
click at [365, 190] on input "50k to 100k" at bounding box center [365, 195] width 0 height 20
click at [369, 316] on div at bounding box center [371, 311] width 13 height 13
click at [365, 316] on input "From 0 to 50,000" at bounding box center [365, 317] width 0 height 26
click at [368, 169] on div at bounding box center [371, 169] width 13 height 13
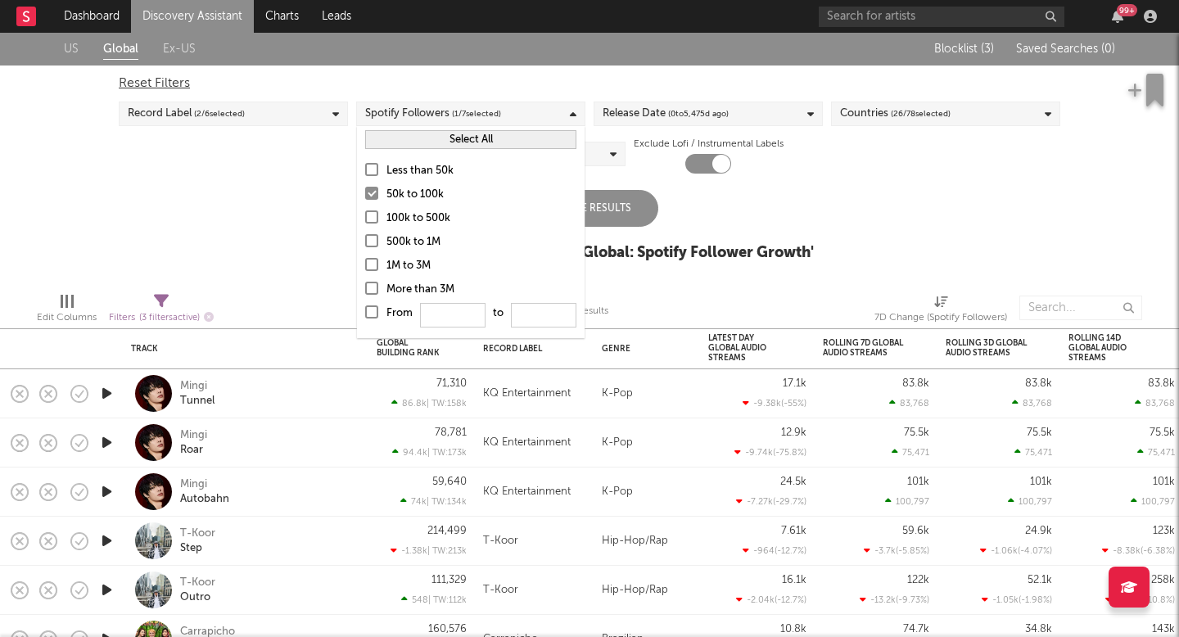
click at [365, 169] on input "Less than 50k" at bounding box center [365, 171] width 0 height 20
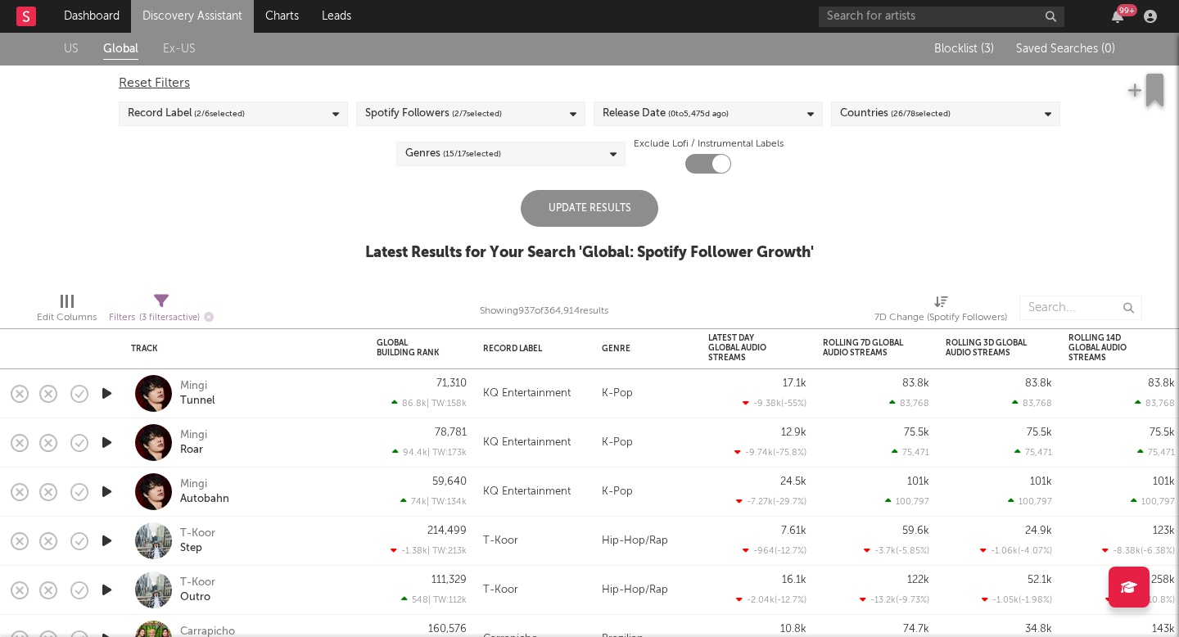
click at [689, 207] on div "Update Results Latest Results for Your Search ' Global: Spotify Follower Growth…" at bounding box center [589, 234] width 449 height 89
click at [558, 112] on div "Spotify Followers ( 2 / 7 selected)" at bounding box center [470, 114] width 229 height 25
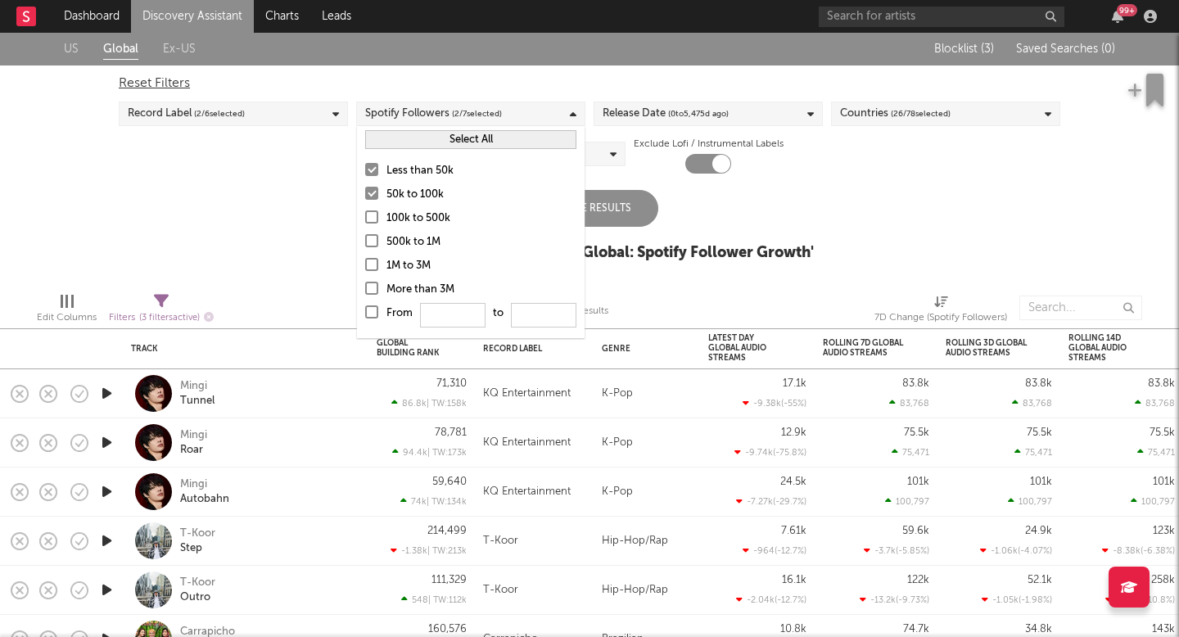
click at [381, 188] on label "50k to 100k" at bounding box center [470, 195] width 211 height 20
click at [365, 188] on input "50k to 100k" at bounding box center [365, 195] width 0 height 20
click at [375, 162] on label "Less than 50k" at bounding box center [470, 171] width 211 height 20
click at [365, 162] on input "Less than 50k" at bounding box center [365, 171] width 0 height 20
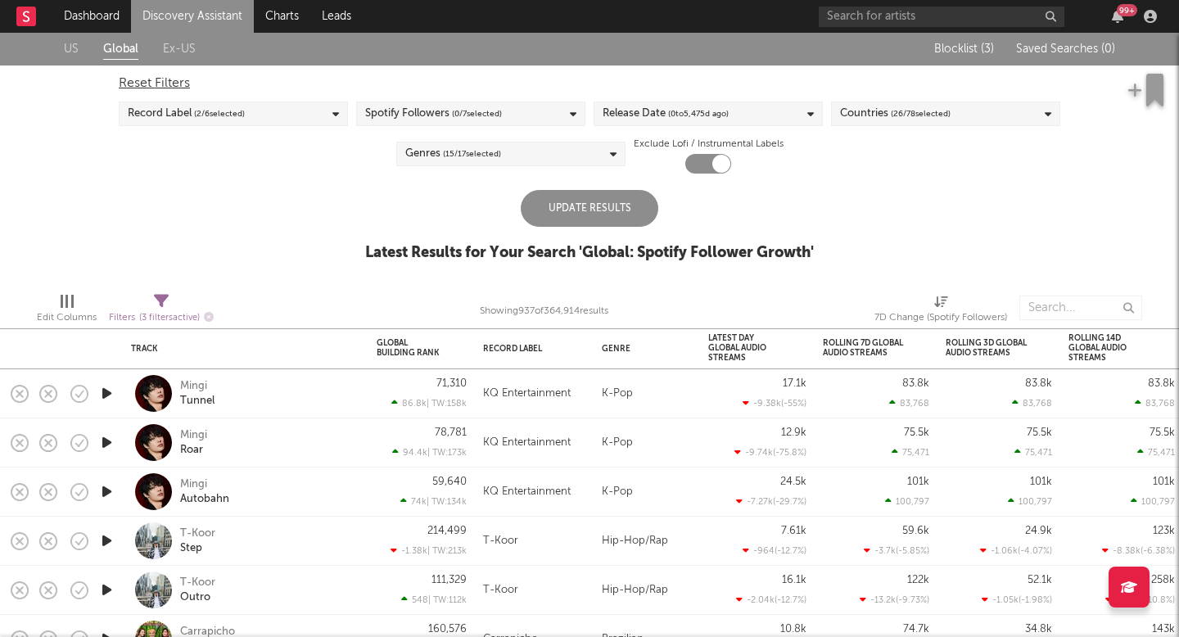
click at [793, 233] on div "Update Results Latest Results for Your Search ' Global: Spotify Follower Growth…" at bounding box center [589, 234] width 449 height 89
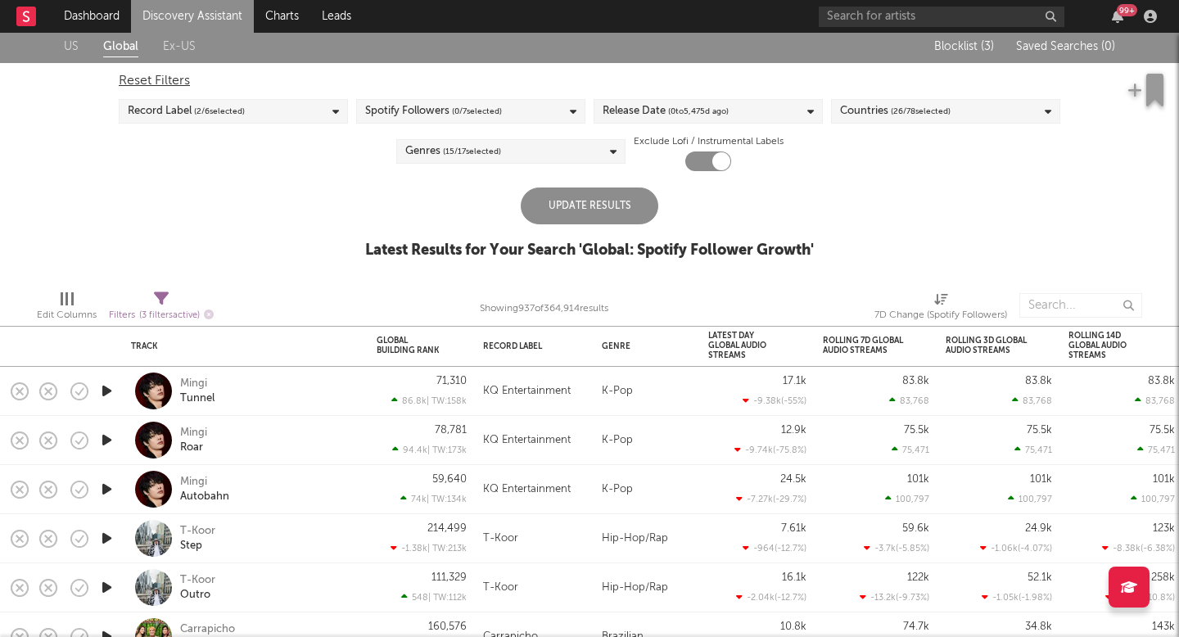
click at [535, 113] on div "Spotify Followers ( 0 / 7 selected)" at bounding box center [470, 111] width 229 height 25
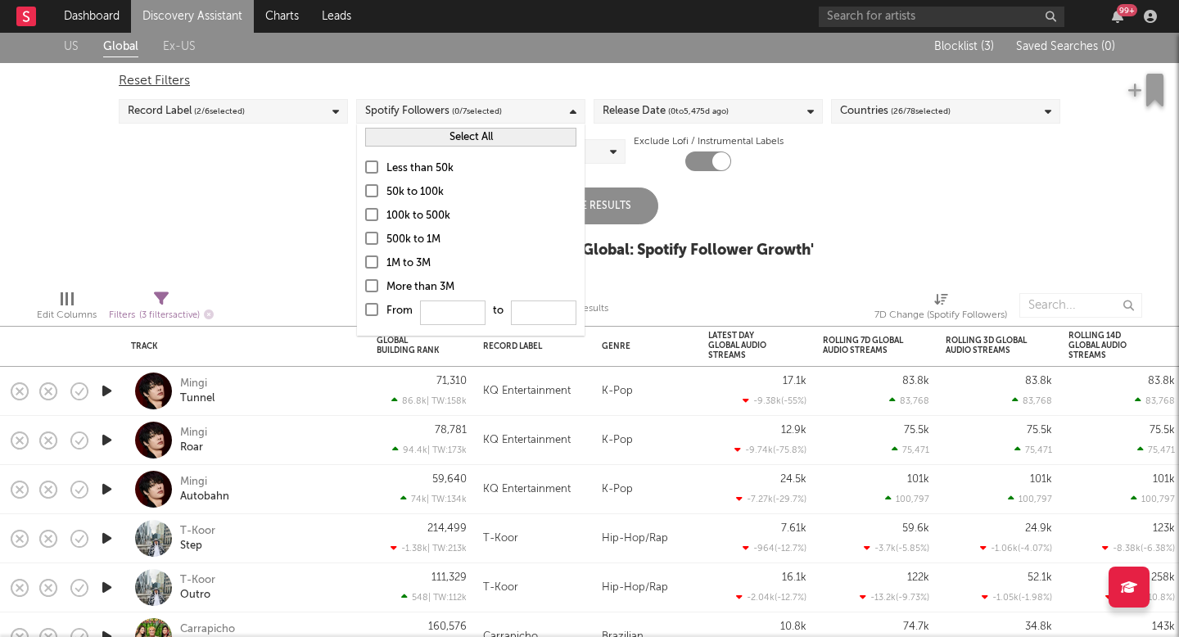
click at [419, 115] on div "Spotify Followers ( 0 / 7 selected)" at bounding box center [433, 112] width 137 height 20
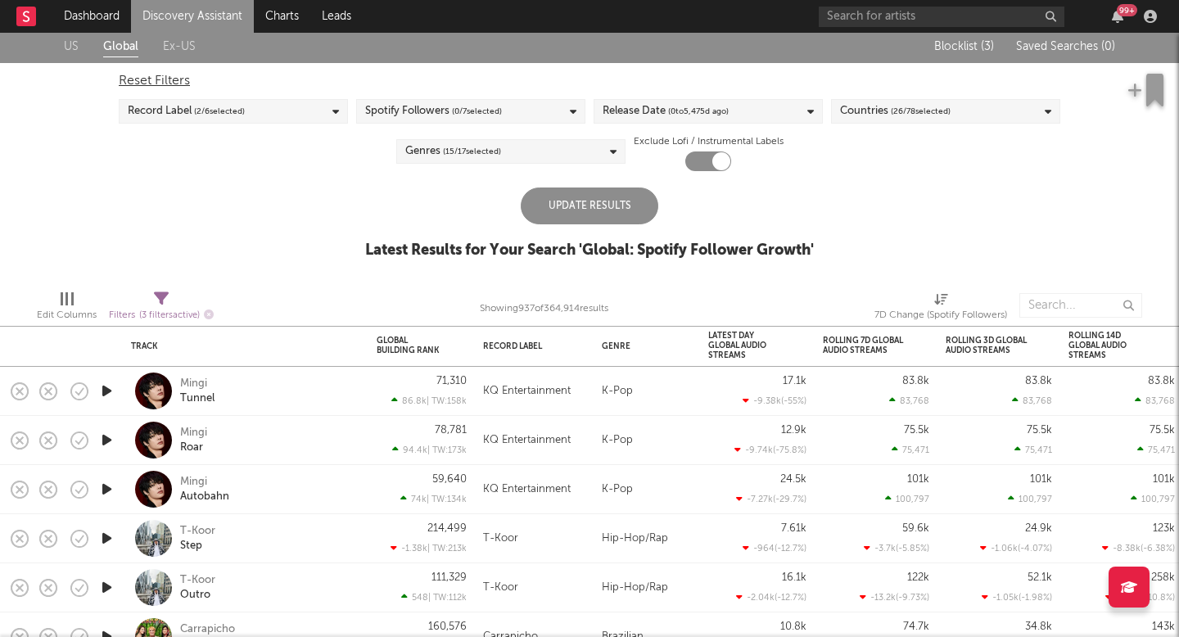
click at [419, 115] on div "Spotify Followers ( 0 / 7 selected)" at bounding box center [433, 112] width 137 height 20
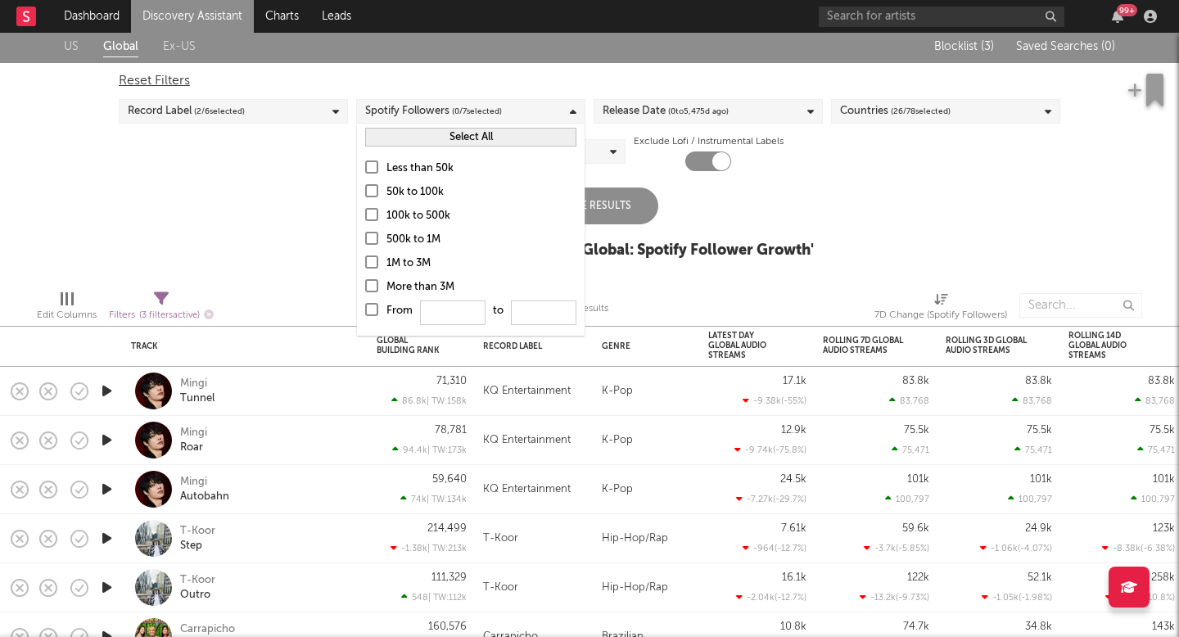
click at [372, 189] on div at bounding box center [371, 190] width 13 height 13
click at [365, 189] on input "50k to 100k" at bounding box center [365, 193] width 0 height 20
click at [442, 165] on div "Less than 50k" at bounding box center [482, 169] width 190 height 20
click at [365, 165] on input "Less than 50k" at bounding box center [365, 169] width 0 height 20
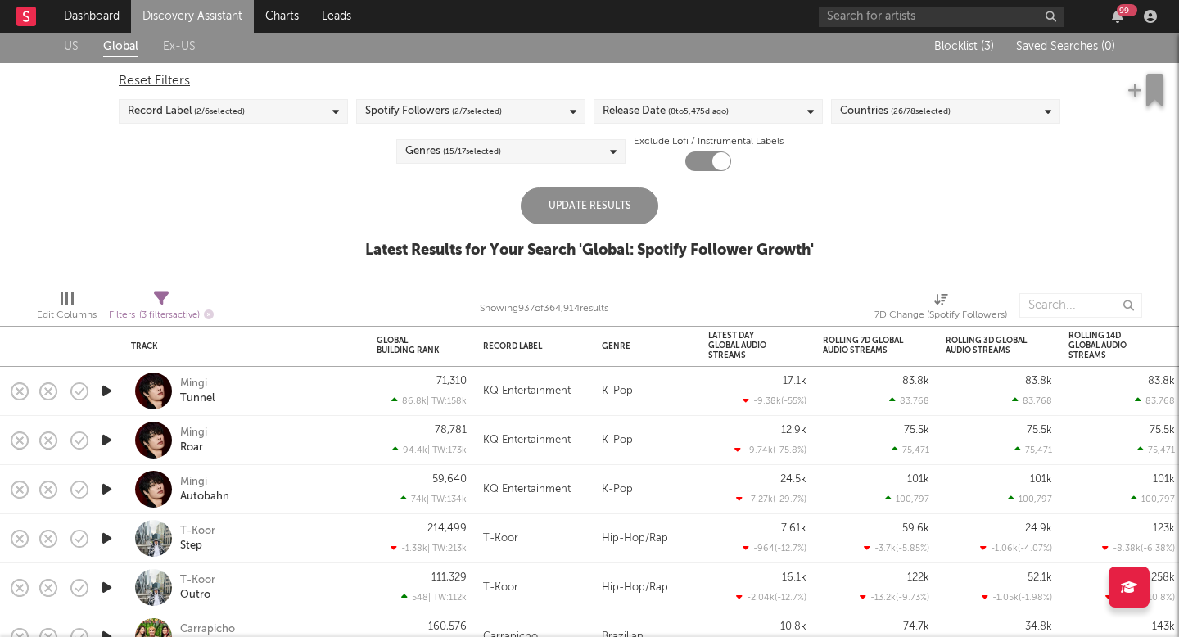
click at [753, 225] on div "Update Results Latest Results for Your Search ' Global: Spotify Follower Growth…" at bounding box center [589, 232] width 449 height 89
click at [515, 104] on div "Spotify Followers ( 2 / 7 selected)" at bounding box center [470, 111] width 229 height 25
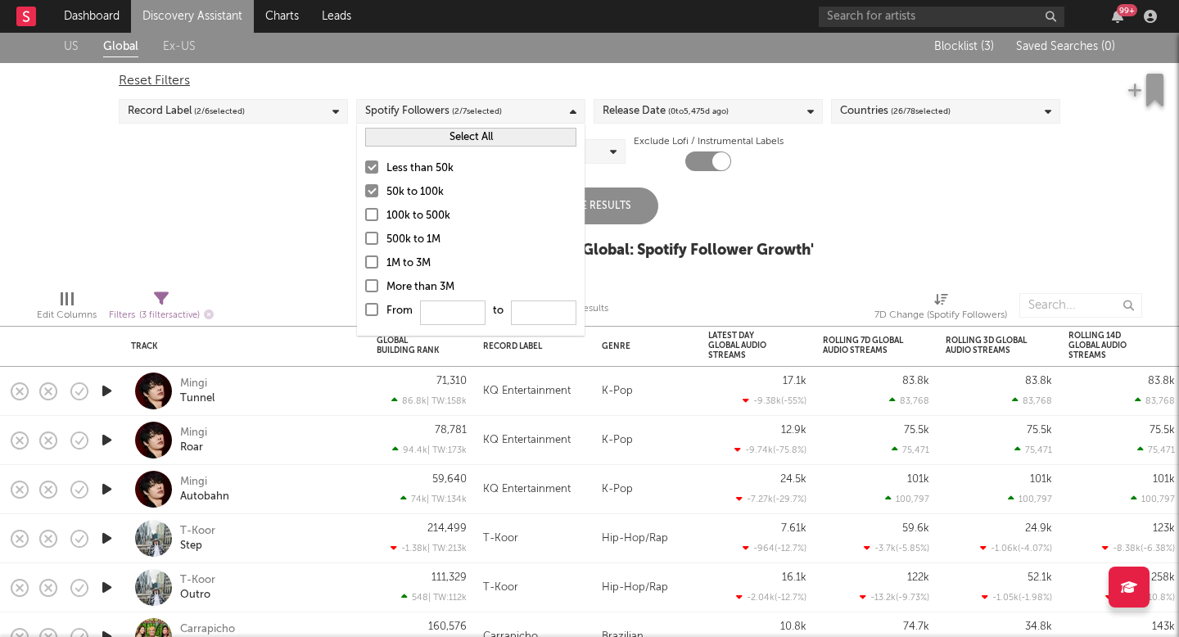
click at [387, 186] on div "50k to 100k" at bounding box center [482, 193] width 190 height 20
click at [365, 186] on input "50k to 100k" at bounding box center [365, 193] width 0 height 20
click at [763, 170] on div "Exclude Lofi / Instrumental Labels" at bounding box center [709, 151] width 150 height 39
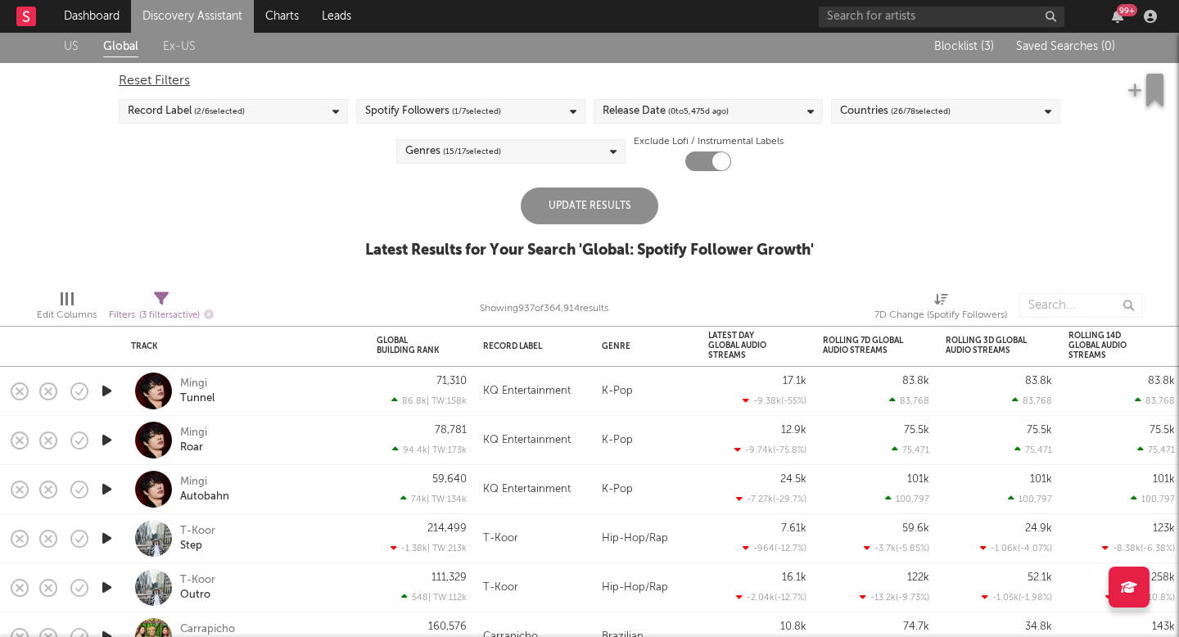
click at [599, 137] on div "Reset Filters Record Label ( 2 / 6 selected) Spotify Followers ( 1 / 7 selected…" at bounding box center [590, 117] width 958 height 108
click at [649, 124] on div "Reset Filters Record Label ( 2 / 6 selected) Spotify Followers ( 1 / 7 selected…" at bounding box center [590, 117] width 958 height 108
click at [273, 113] on div "Record Label ( 2 / 6 selected)" at bounding box center [233, 111] width 229 height 25
click at [557, 210] on div "Update Results" at bounding box center [590, 206] width 138 height 37
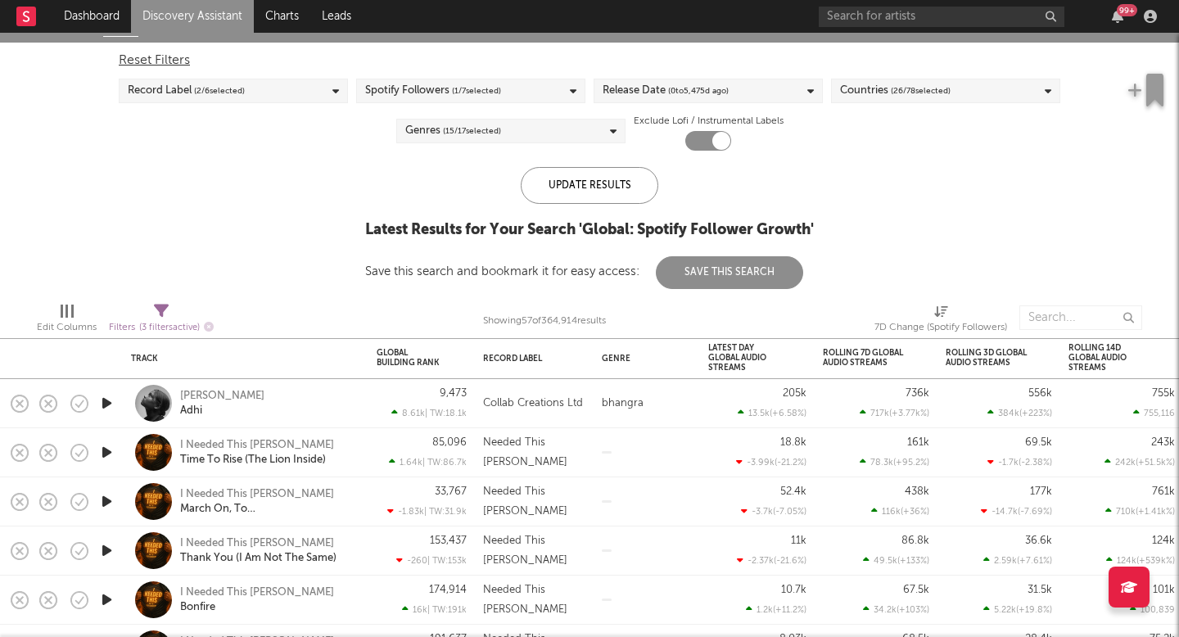
click at [476, 139] on span "( 15 / 17 selected)" at bounding box center [472, 131] width 58 height 20
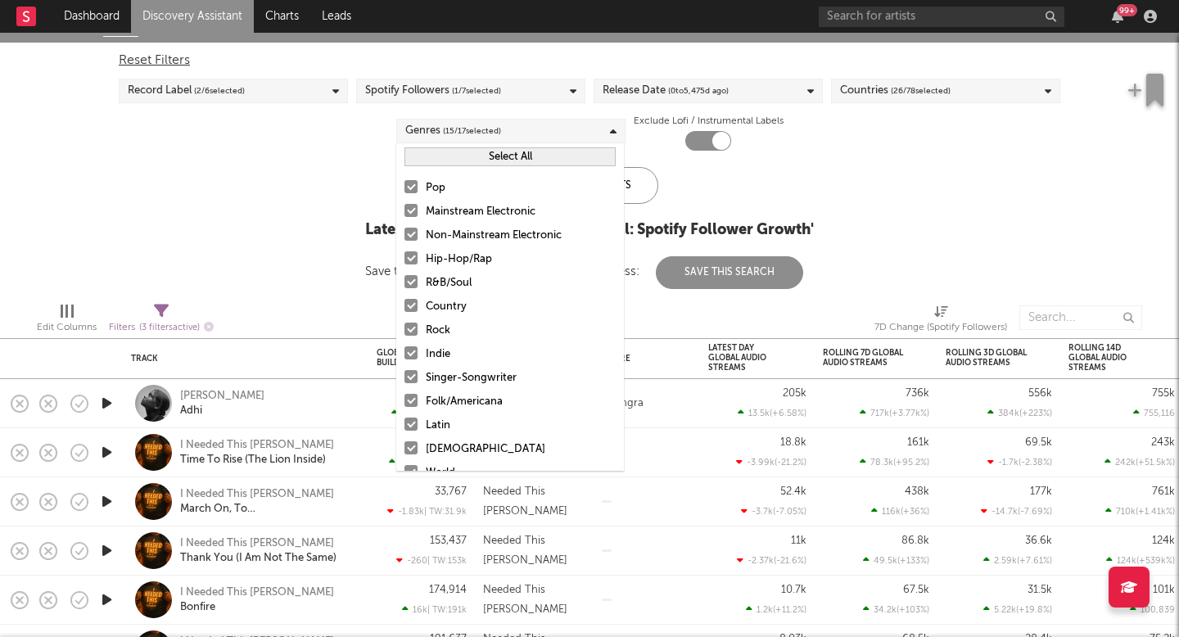
click at [492, 135] on span "( 15 / 17 selected)" at bounding box center [472, 131] width 58 height 20
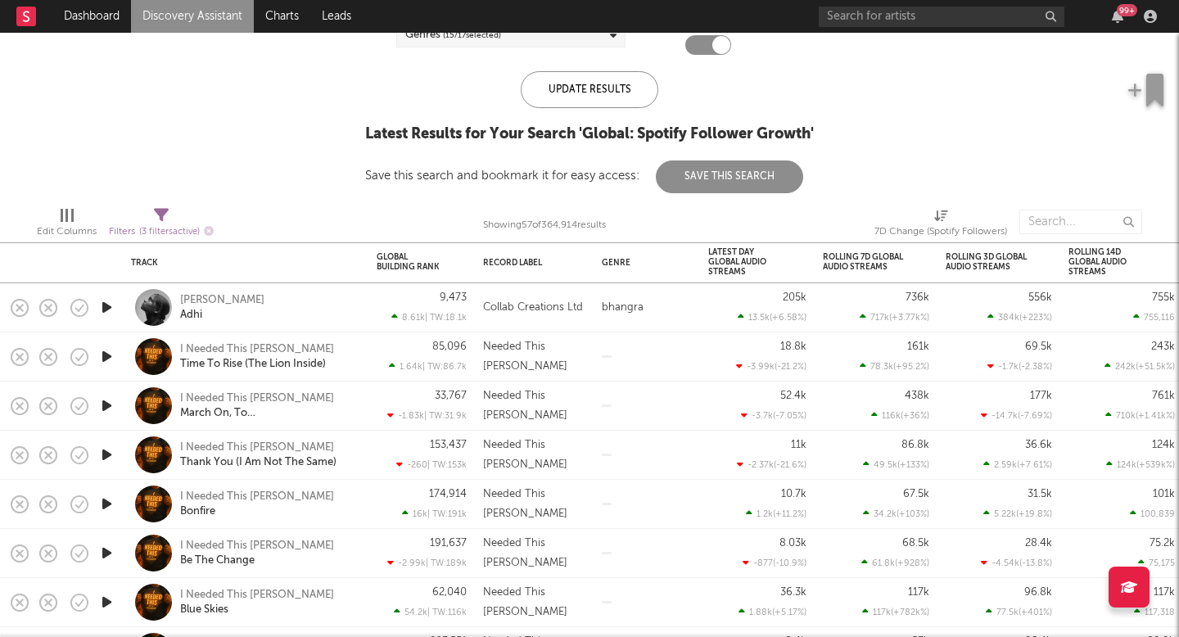
click at [108, 307] on icon "button" at bounding box center [106, 307] width 17 height 20
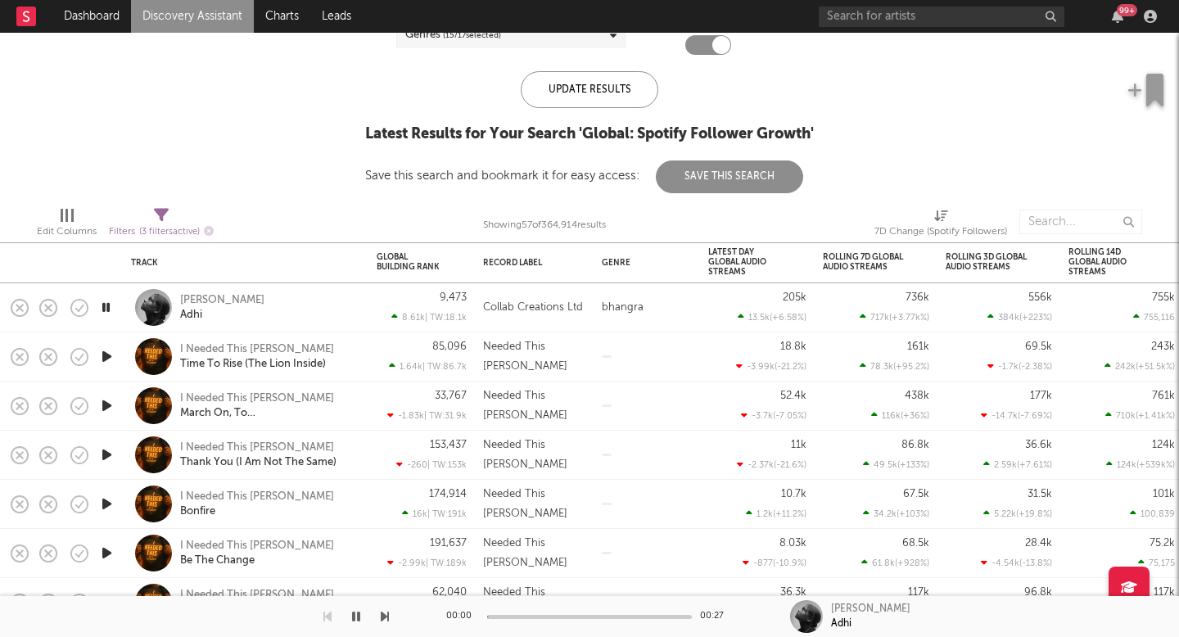
click at [108, 307] on icon "button" at bounding box center [106, 307] width 16 height 20
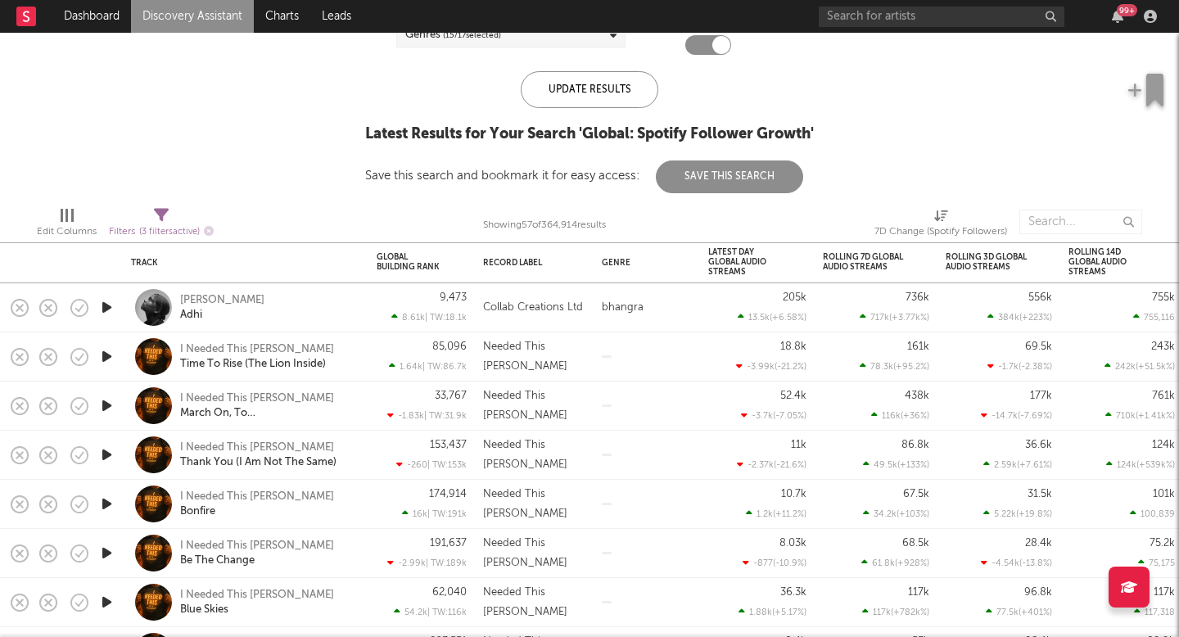
click at [108, 307] on icon "button" at bounding box center [106, 307] width 17 height 20
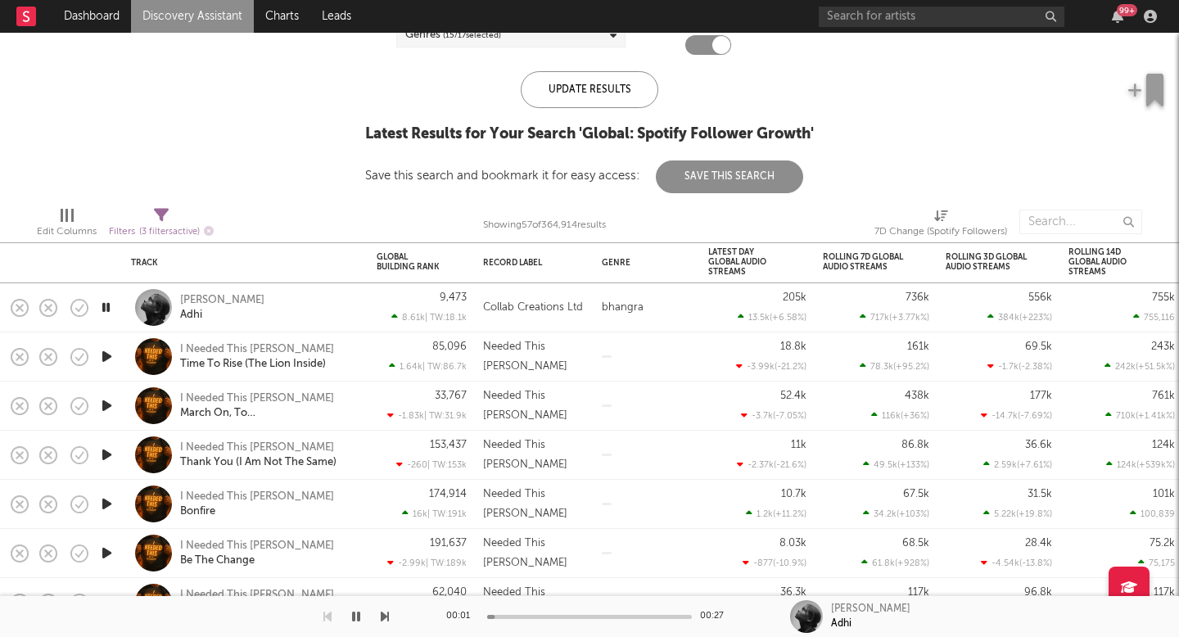
click at [104, 356] on icon "button" at bounding box center [106, 356] width 17 height 20
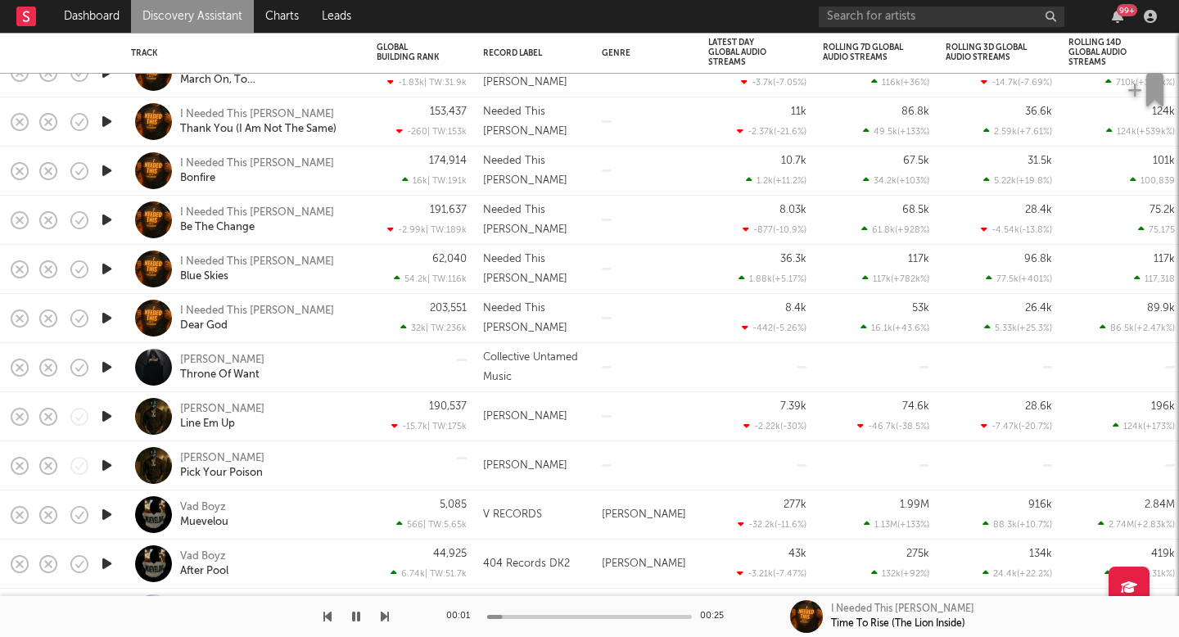
click at [103, 365] on icon "button" at bounding box center [106, 367] width 17 height 20
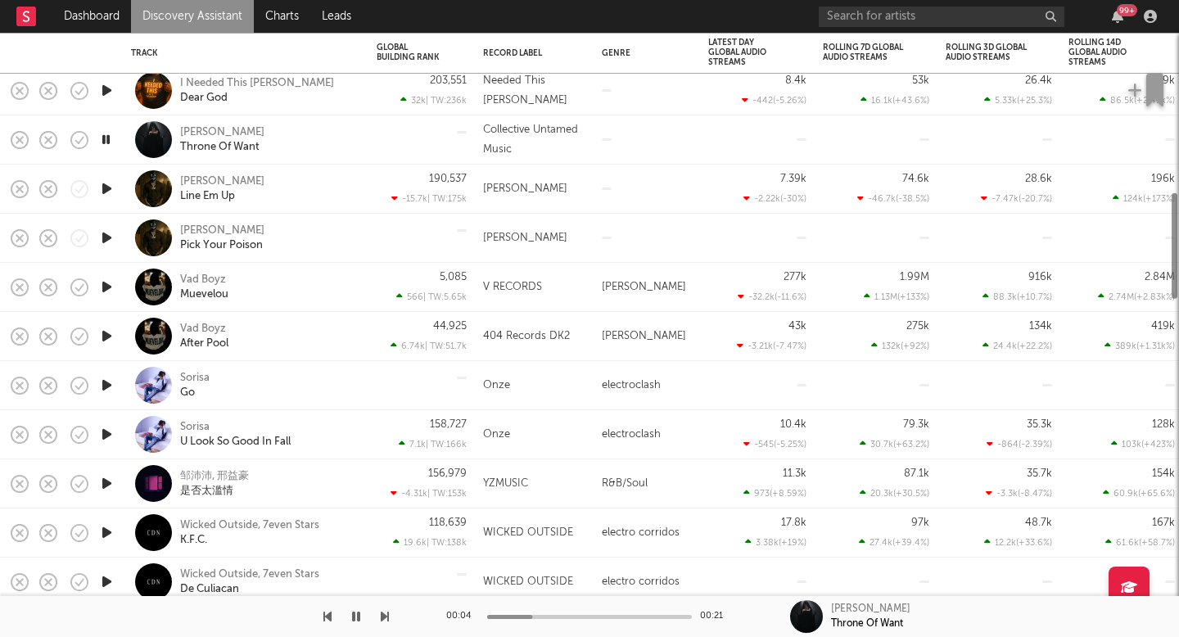
click at [109, 377] on icon "button" at bounding box center [106, 385] width 17 height 20
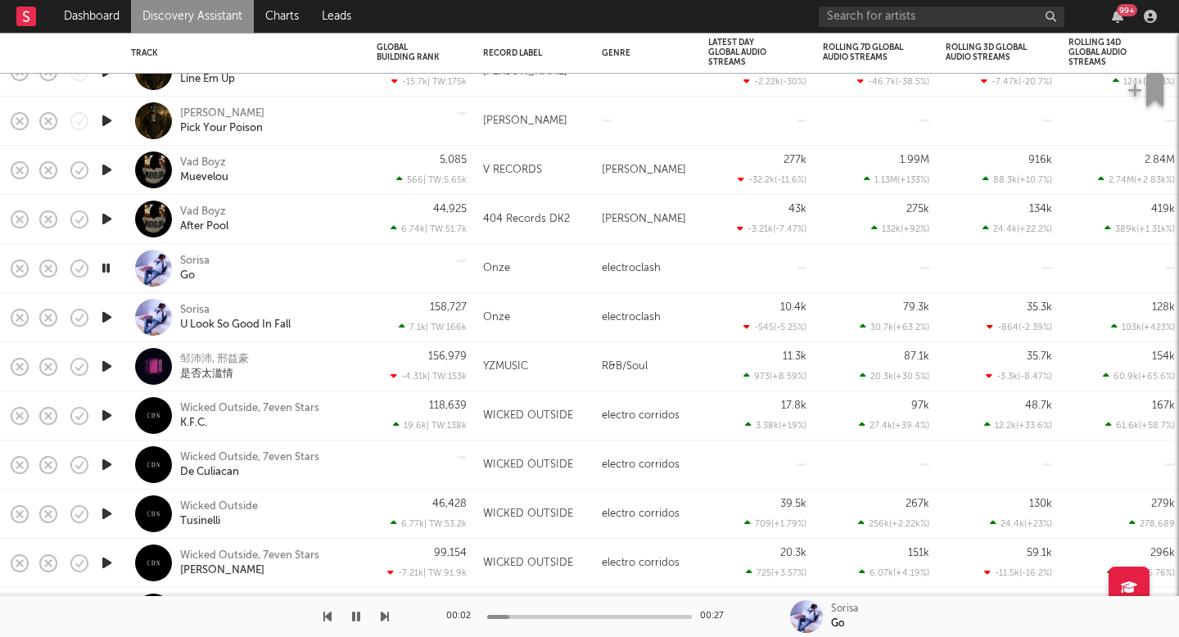
click at [107, 369] on icon "button" at bounding box center [106, 366] width 17 height 20
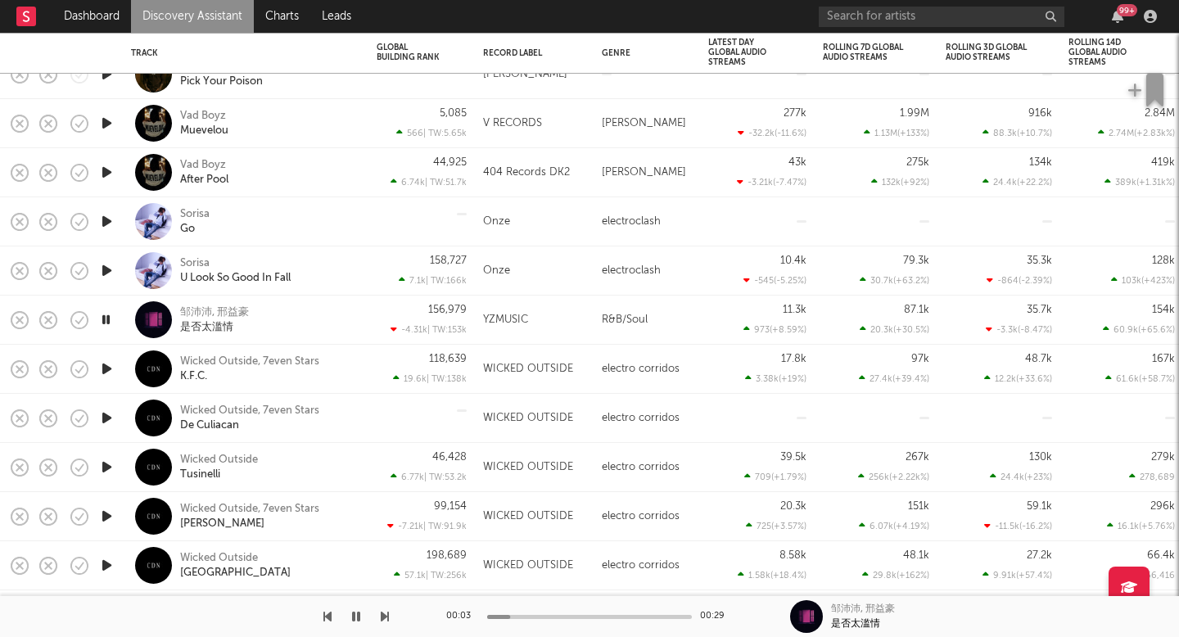
click at [108, 369] on icon "button" at bounding box center [106, 369] width 17 height 20
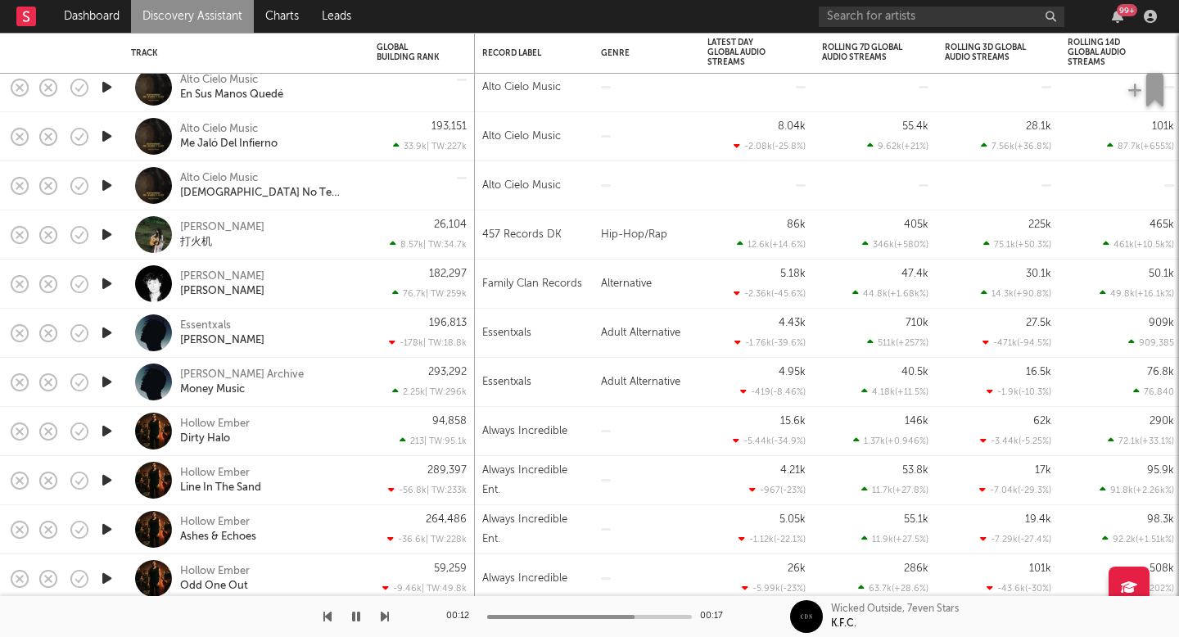
click at [107, 345] on div at bounding box center [106, 333] width 33 height 49
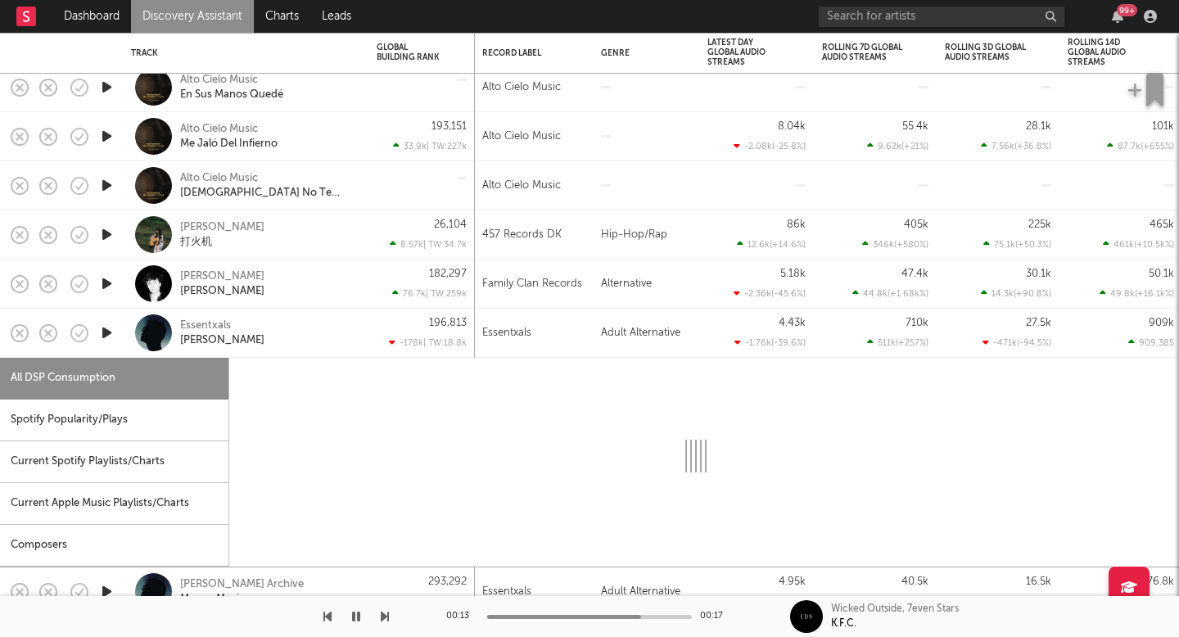
select select "1w"
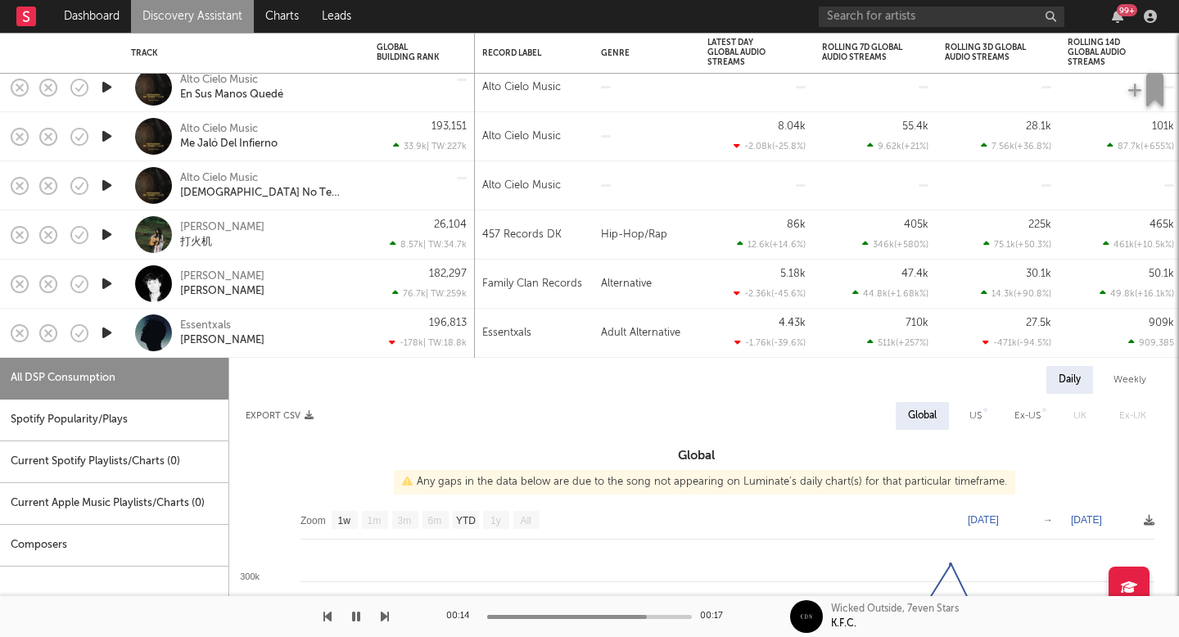
click at [110, 333] on icon "button" at bounding box center [106, 333] width 17 height 20
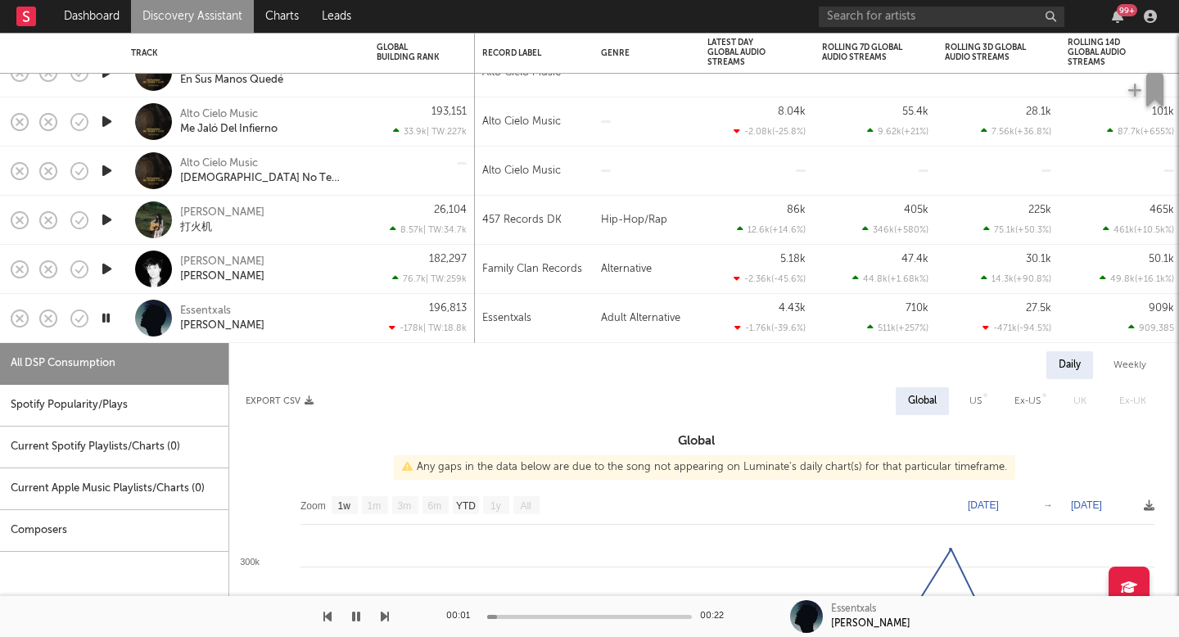
click at [364, 313] on div "Essentxals Celeste" at bounding box center [246, 318] width 246 height 49
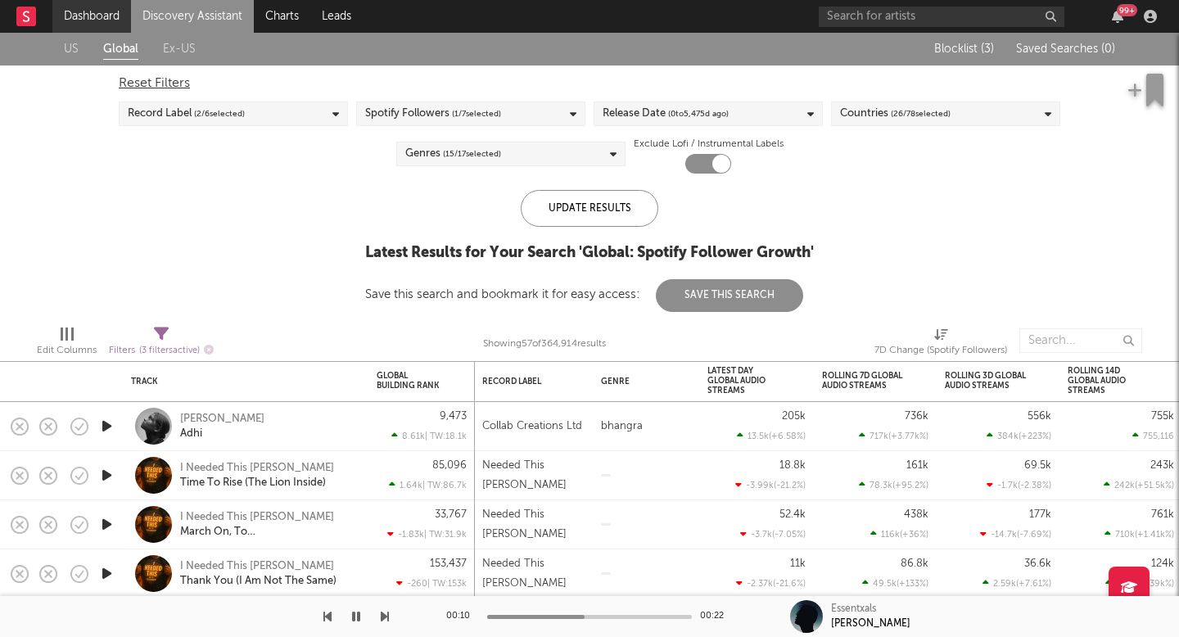
click at [83, 13] on link "Dashboard" at bounding box center [91, 16] width 79 height 33
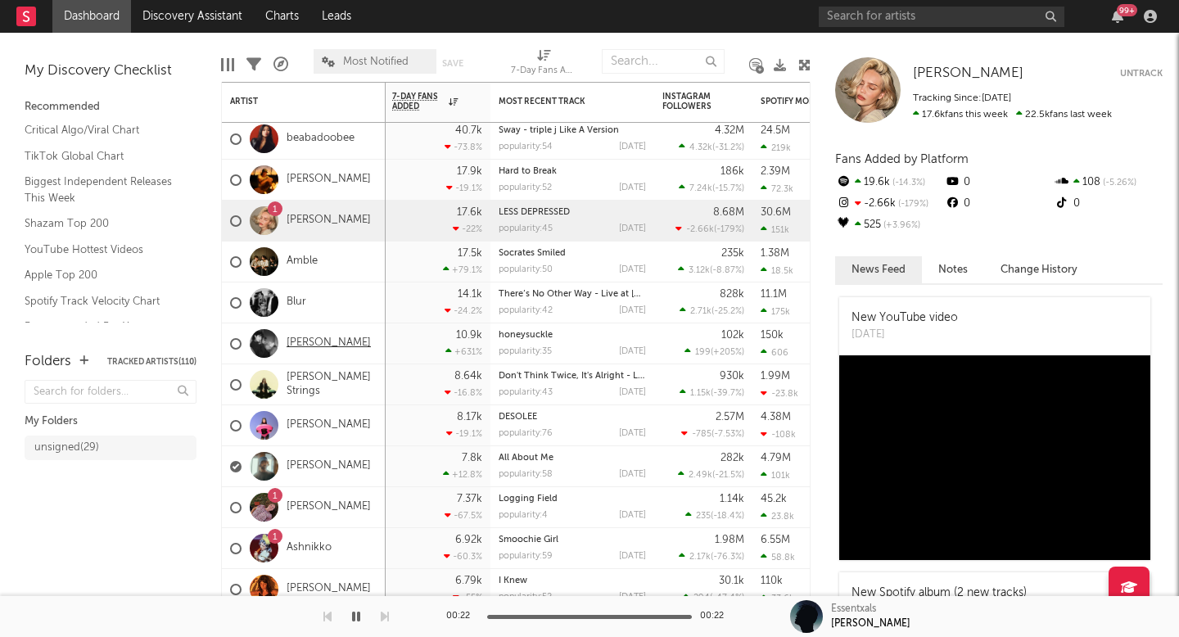
click at [316, 346] on link "Olive Klug" at bounding box center [329, 344] width 84 height 14
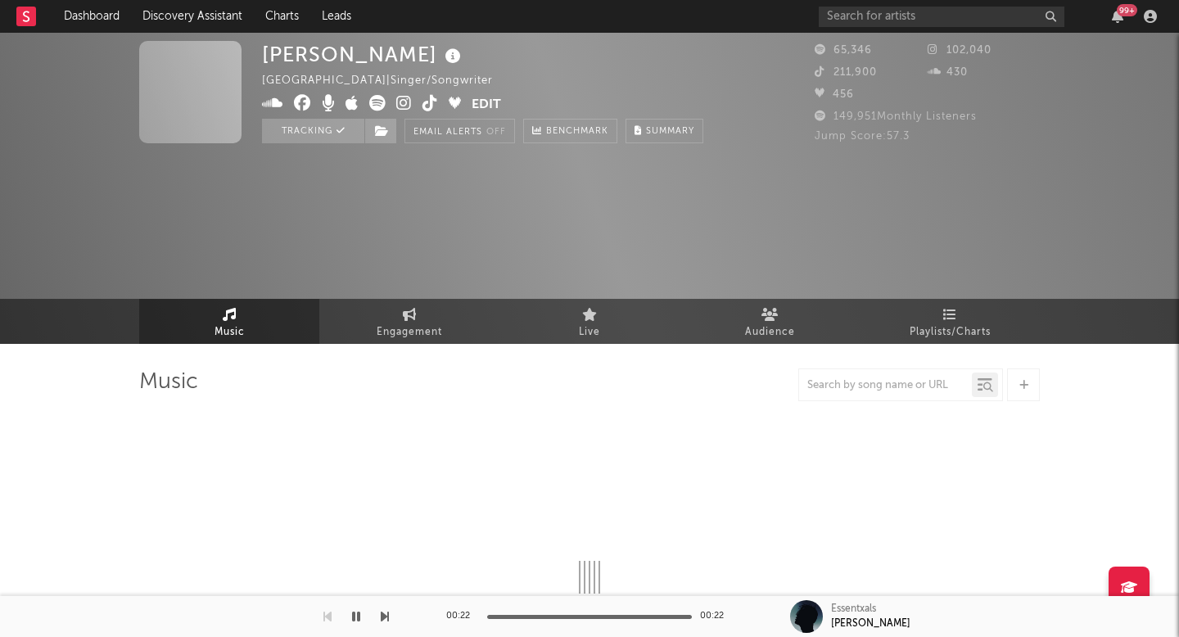
select select "6m"
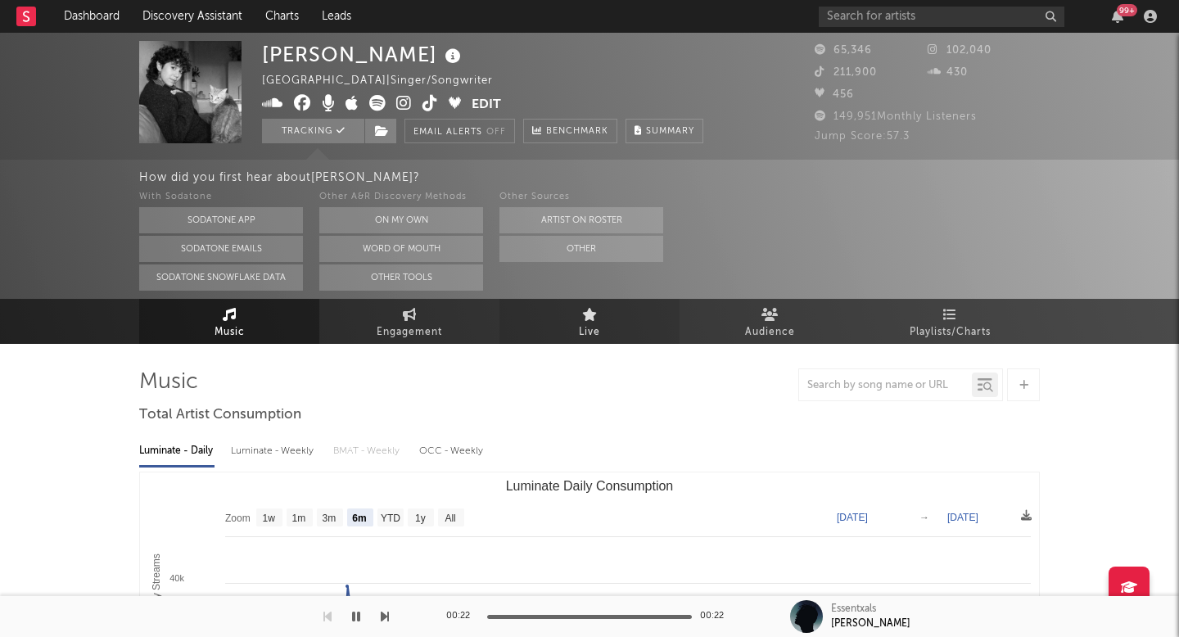
select select "6m"
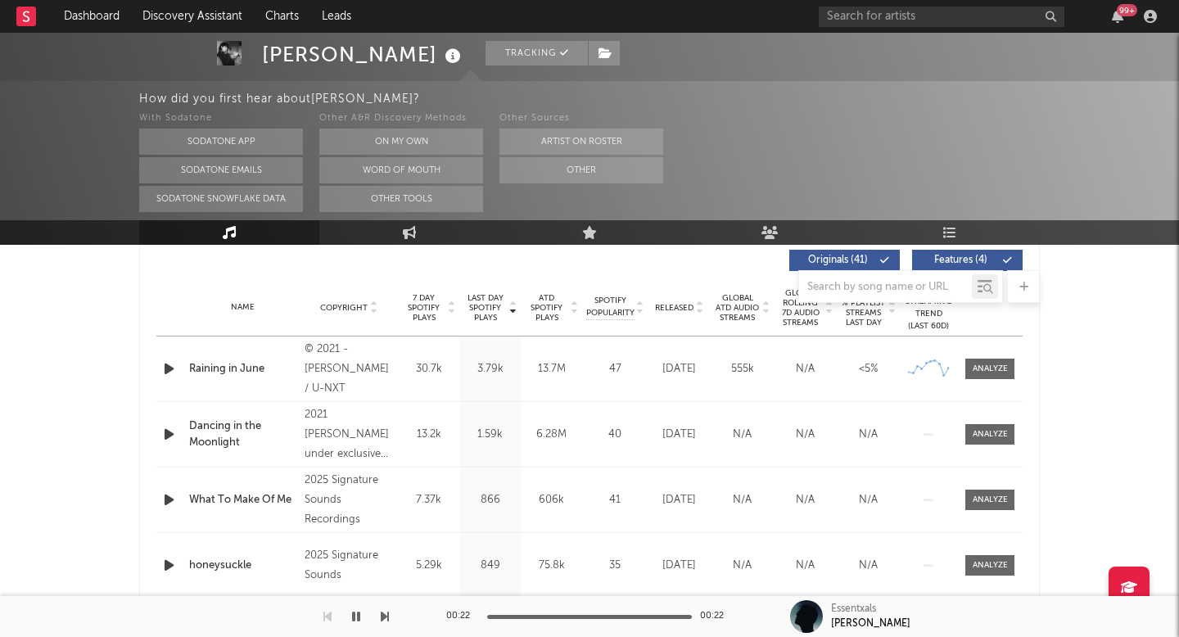
scroll to position [624, 0]
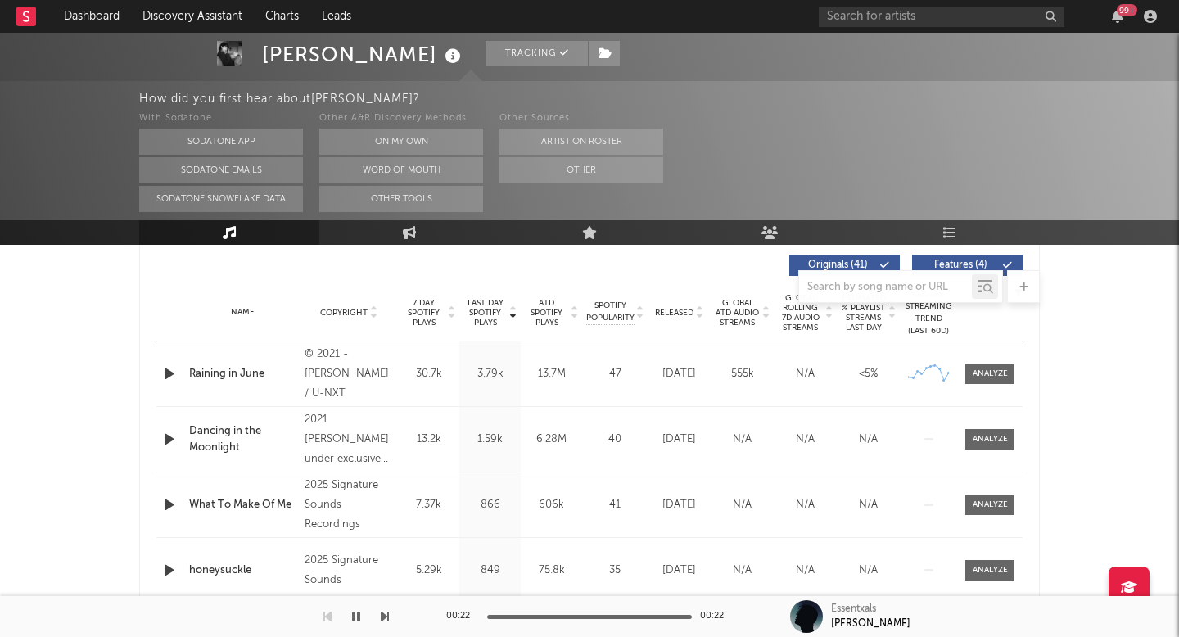
click at [724, 306] on span "Global ATD Audio Streams" at bounding box center [737, 312] width 45 height 29
click at [680, 306] on div "Released" at bounding box center [679, 312] width 55 height 12
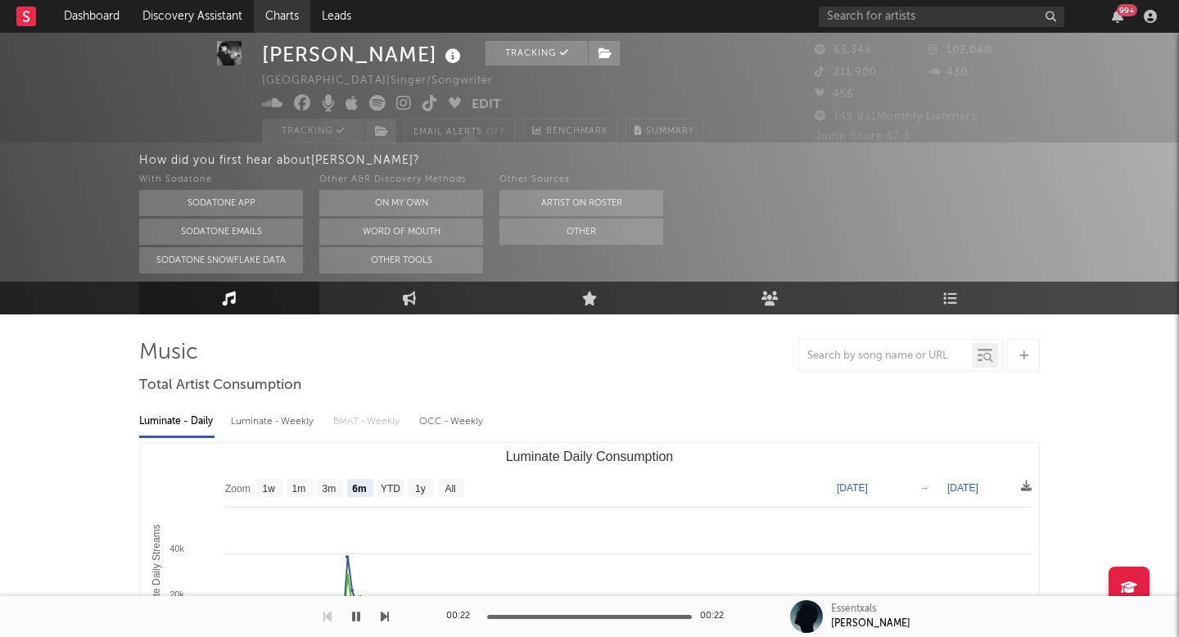
scroll to position [0, 0]
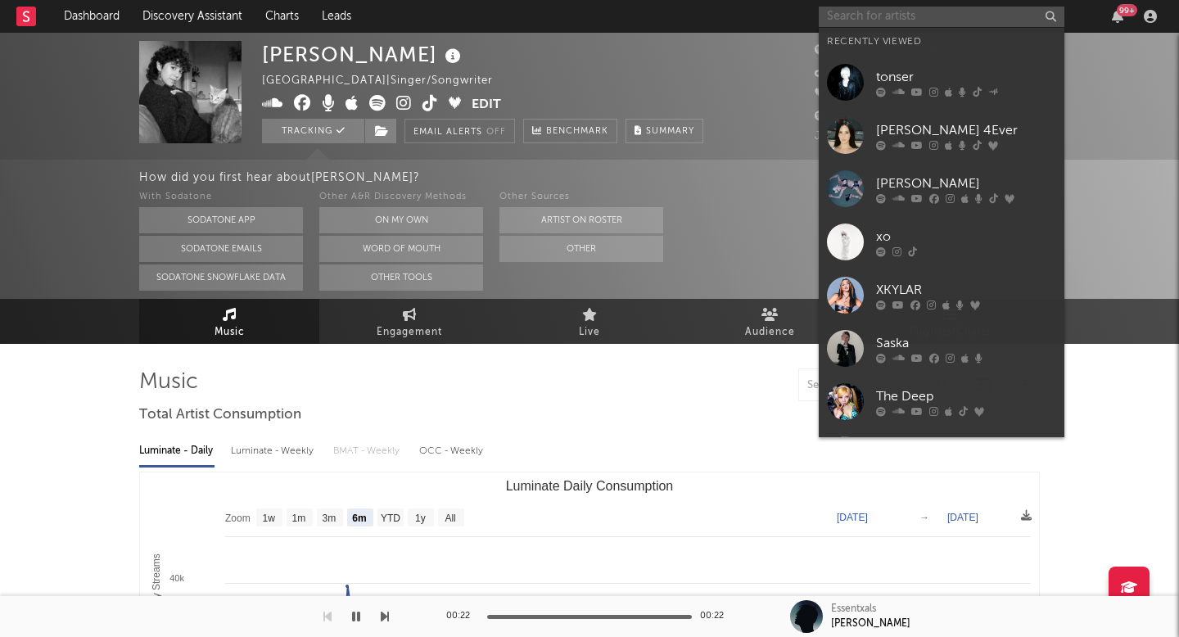
click at [935, 11] on input "text" at bounding box center [942, 17] width 246 height 20
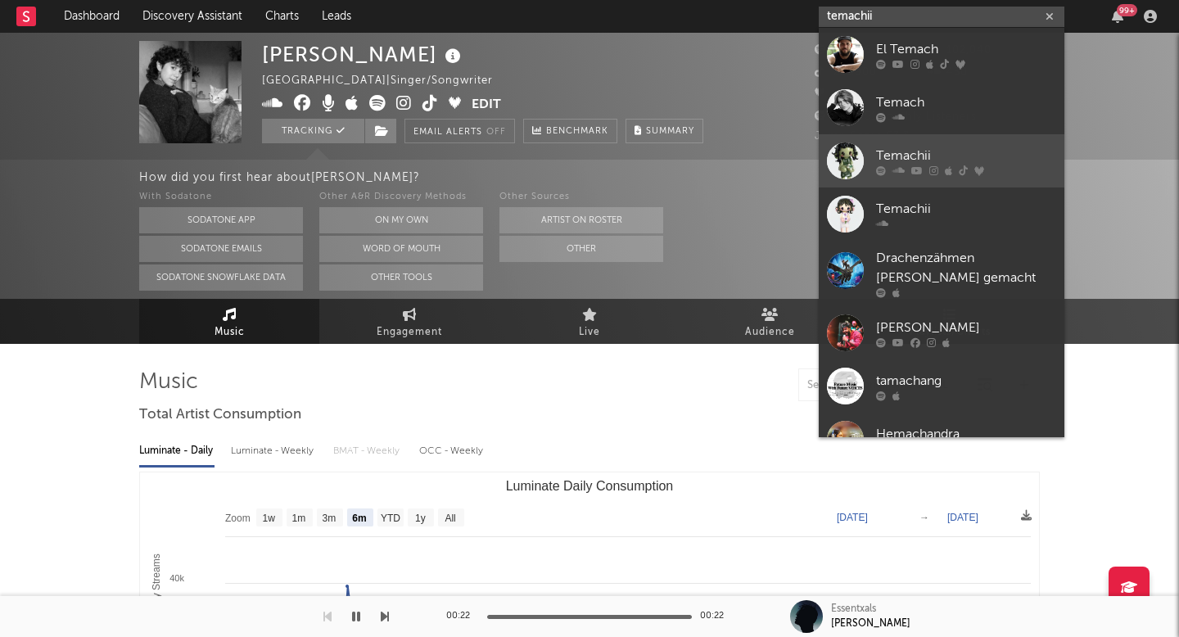
type input "temachii"
click at [900, 151] on div "Temachii" at bounding box center [966, 156] width 180 height 20
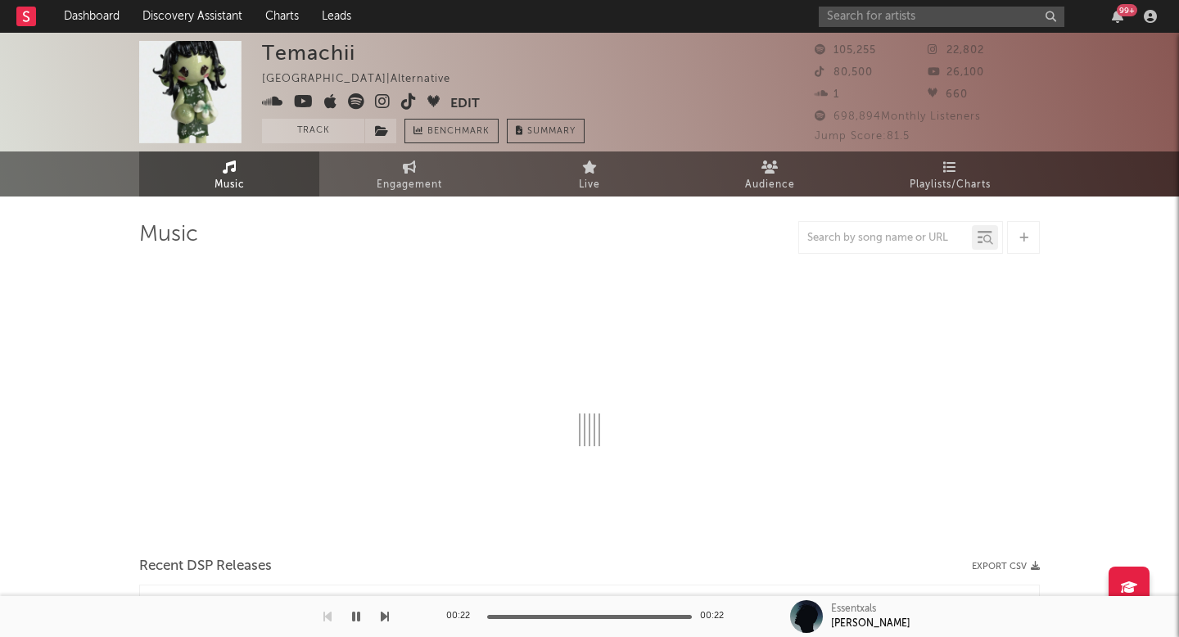
select select "6m"
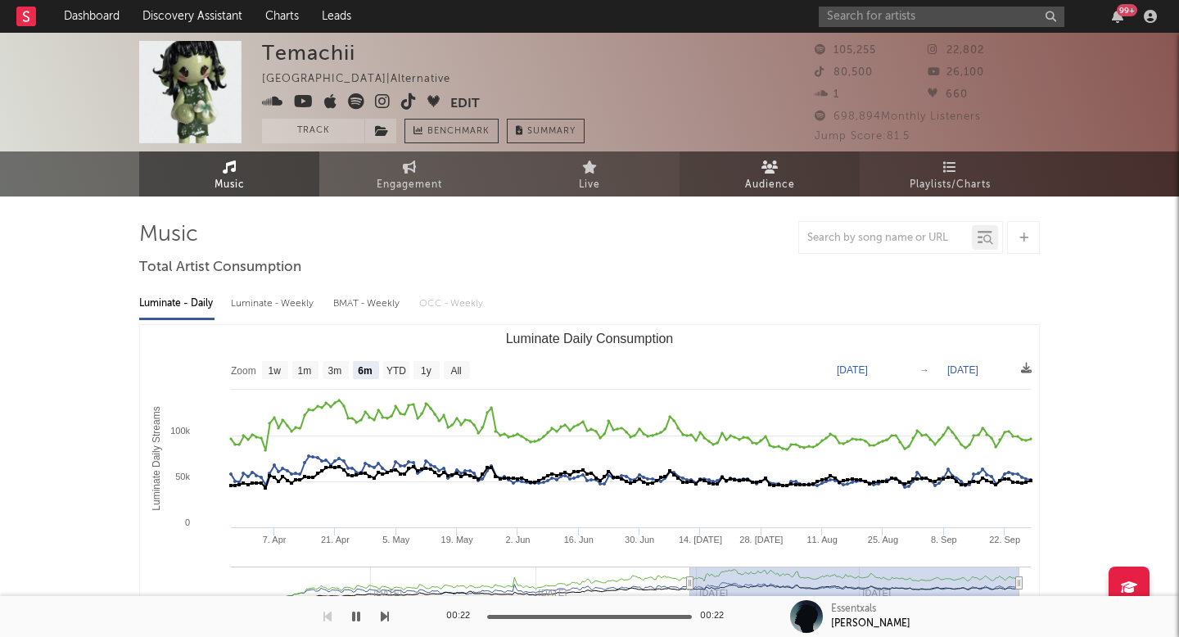
click at [793, 181] on span "Audience" at bounding box center [770, 185] width 50 height 20
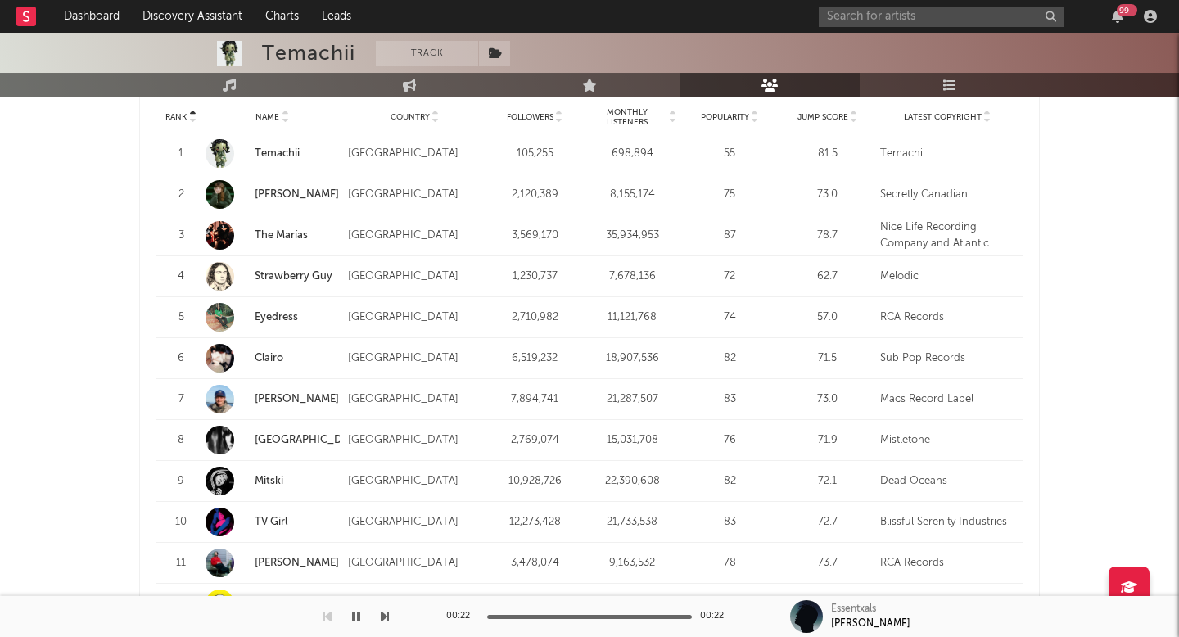
scroll to position [1613, 0]
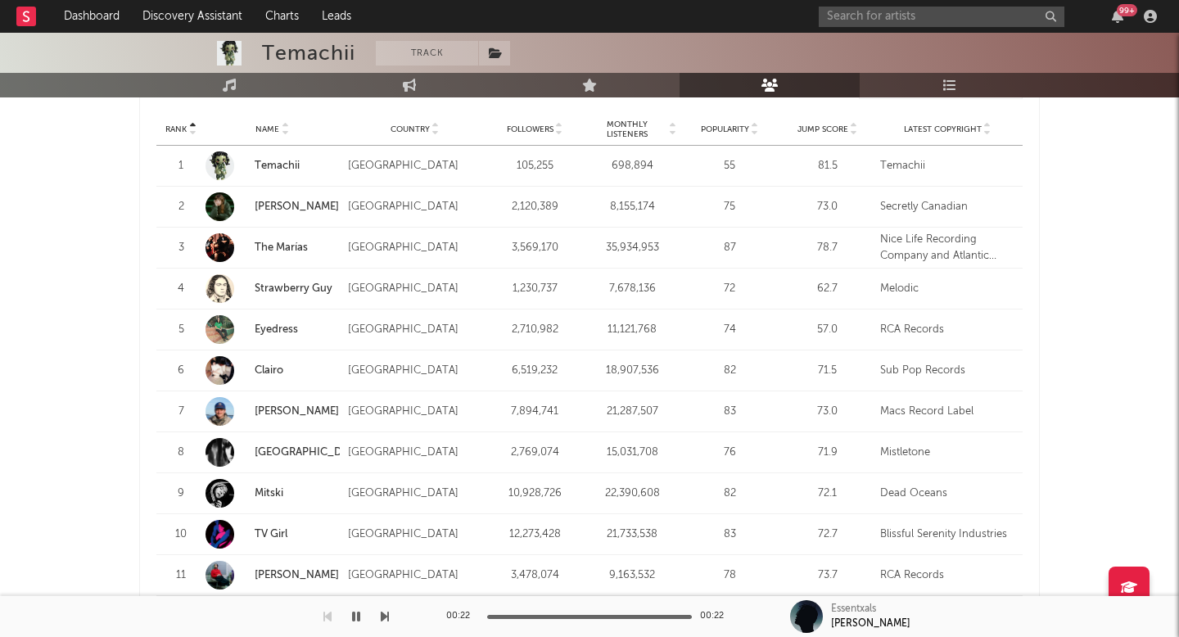
click at [538, 125] on span "Followers" at bounding box center [530, 129] width 47 height 10
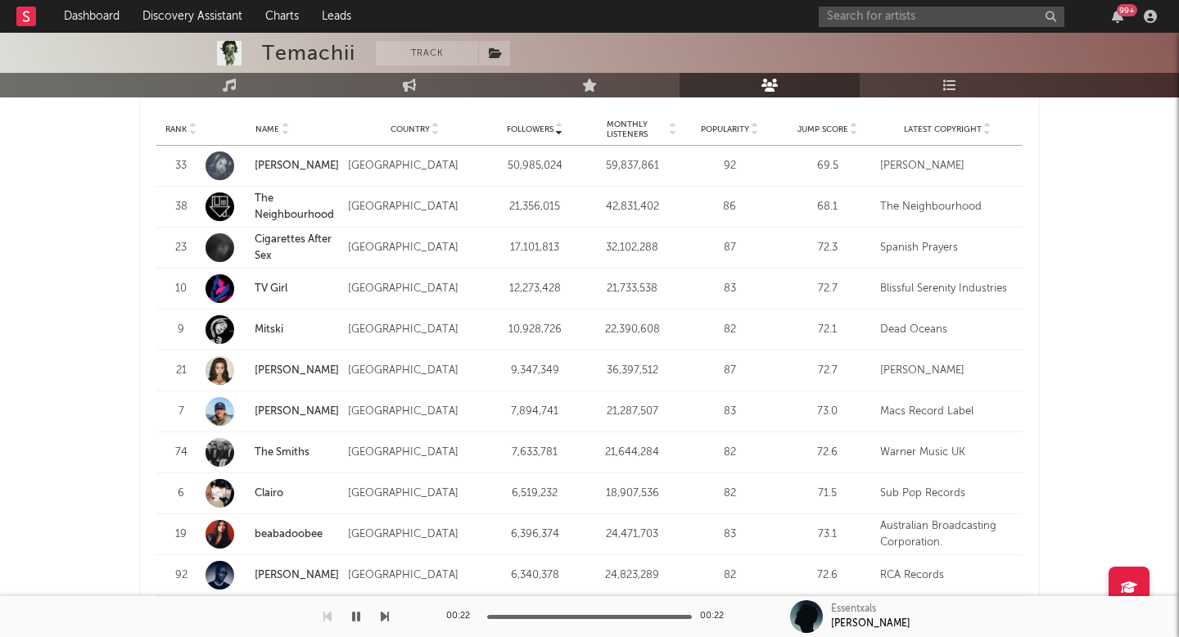
click at [538, 125] on span "Followers" at bounding box center [530, 129] width 47 height 10
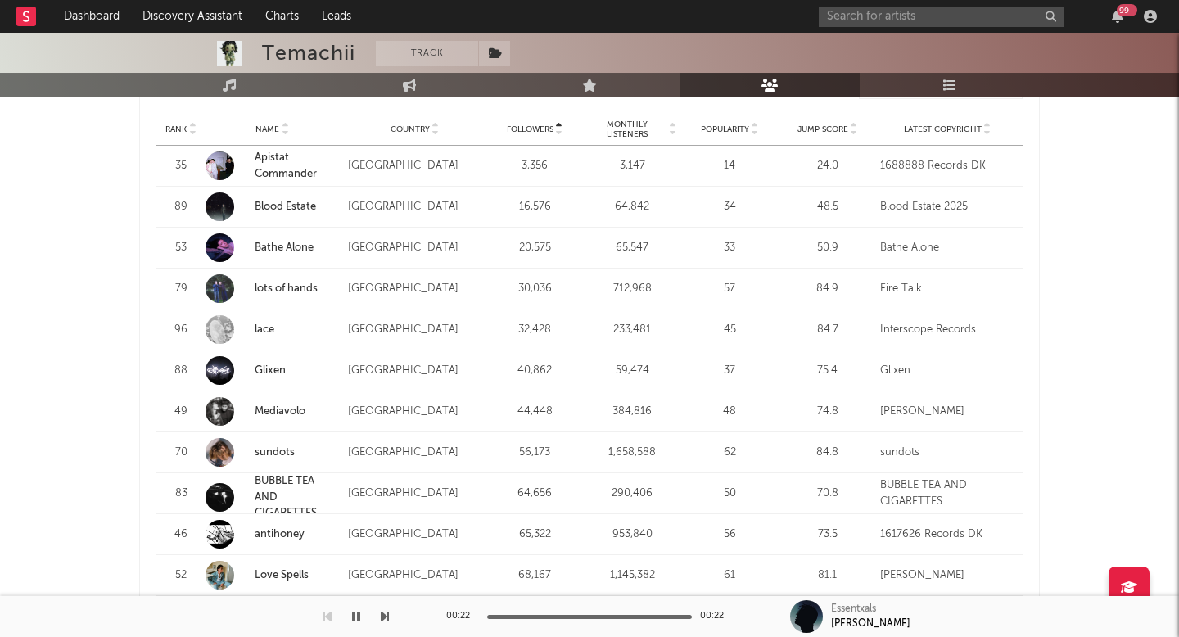
click at [255, 205] on link "Blood Estate" at bounding box center [285, 206] width 61 height 11
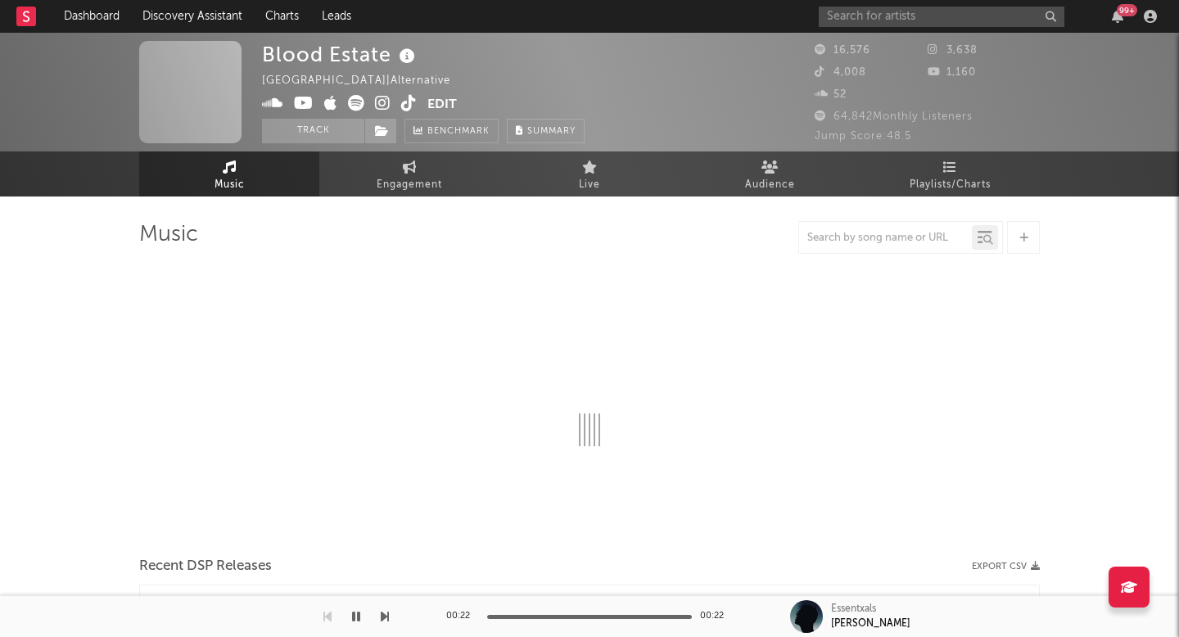
select select "6m"
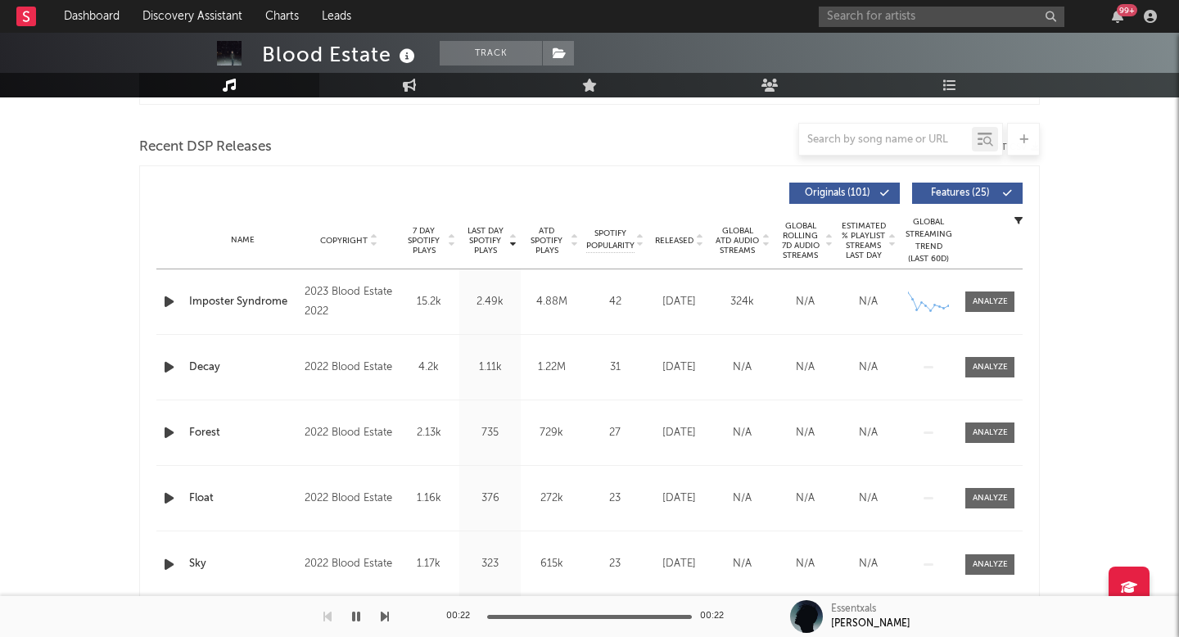
scroll to position [525, 0]
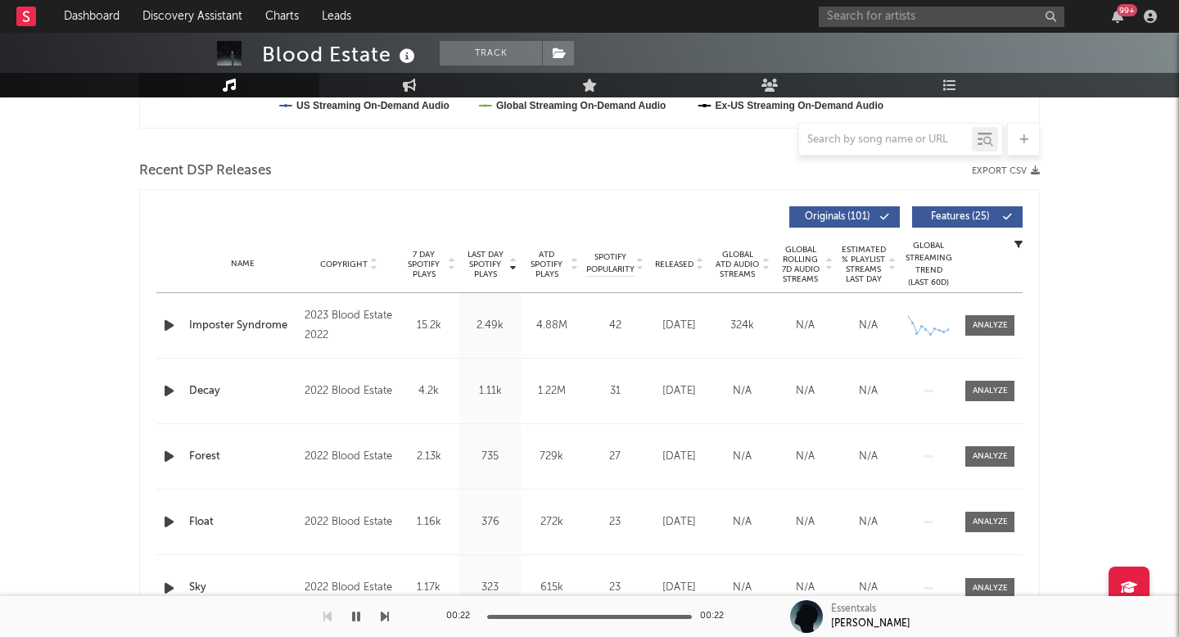
click at [678, 262] on span "Released" at bounding box center [674, 265] width 38 height 10
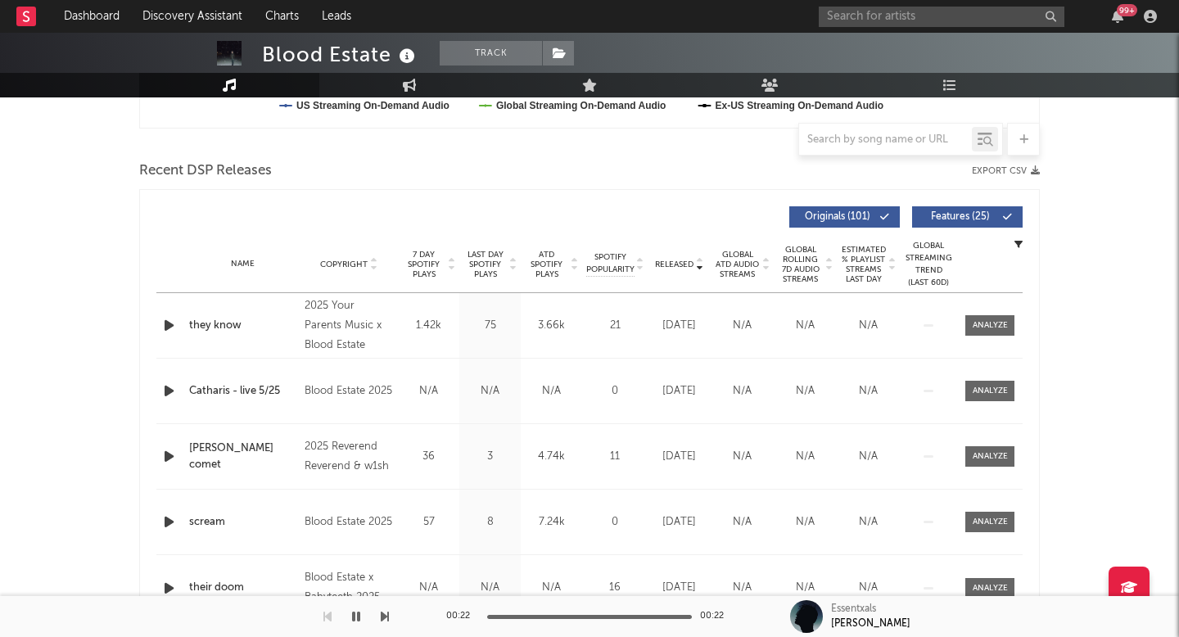
click at [170, 325] on icon "button" at bounding box center [168, 325] width 17 height 20
click at [170, 386] on icon "button" at bounding box center [168, 391] width 17 height 20
click at [165, 458] on icon "button" at bounding box center [168, 456] width 17 height 20
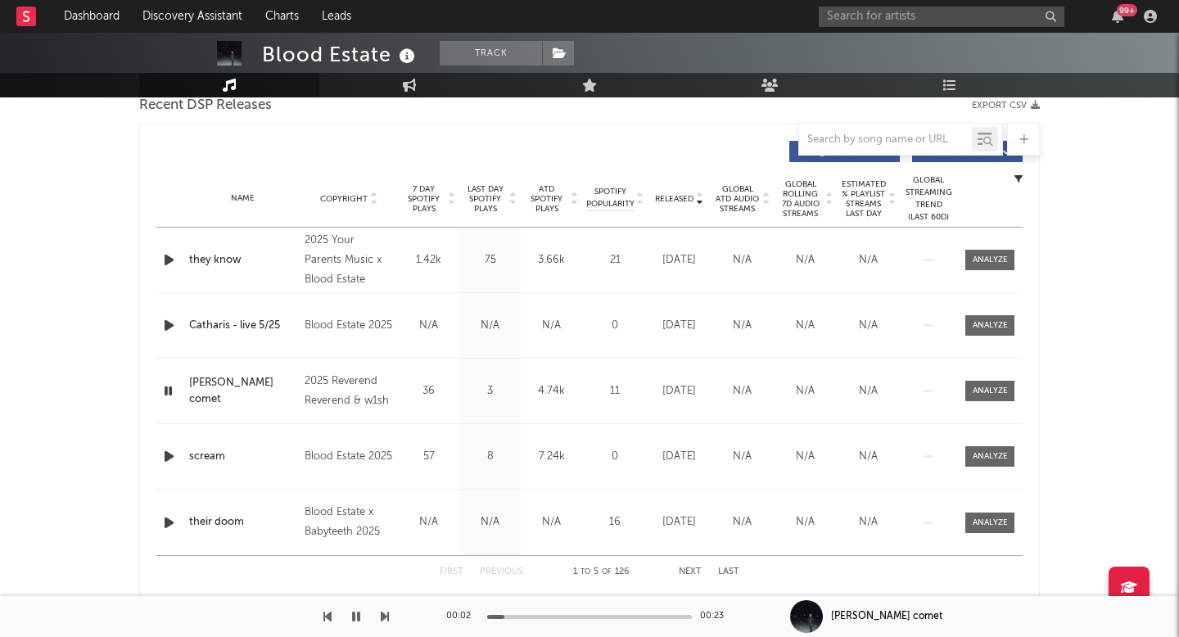
scroll to position [592, 0]
click at [169, 455] on icon "button" at bounding box center [168, 455] width 17 height 20
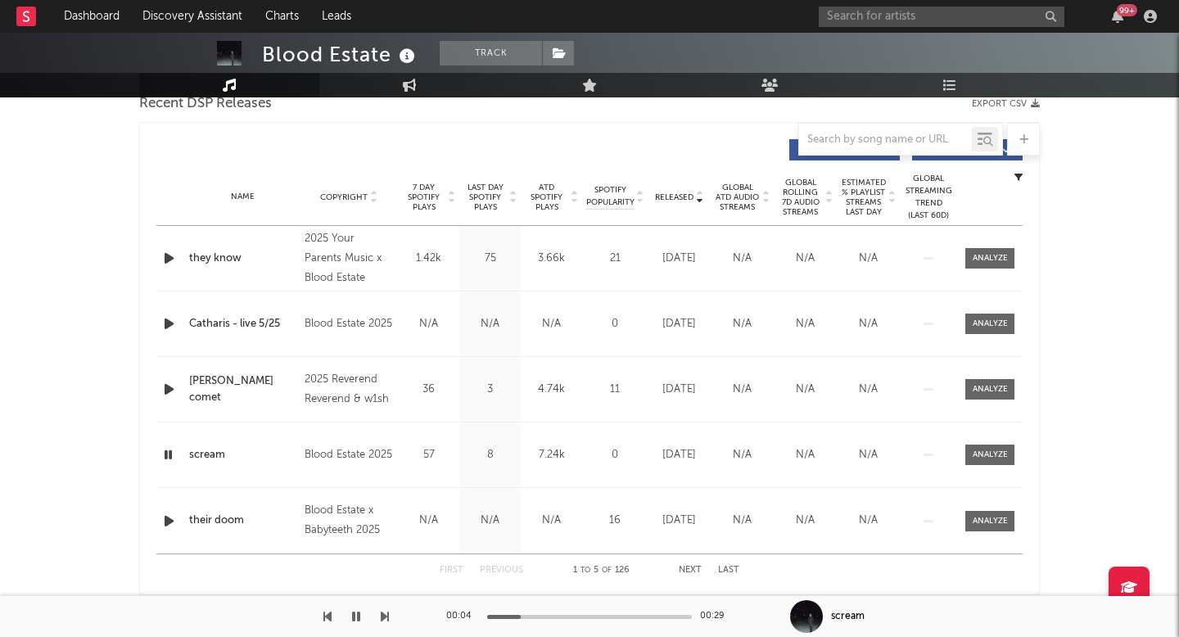
click at [521, 616] on div at bounding box center [589, 617] width 205 height 4
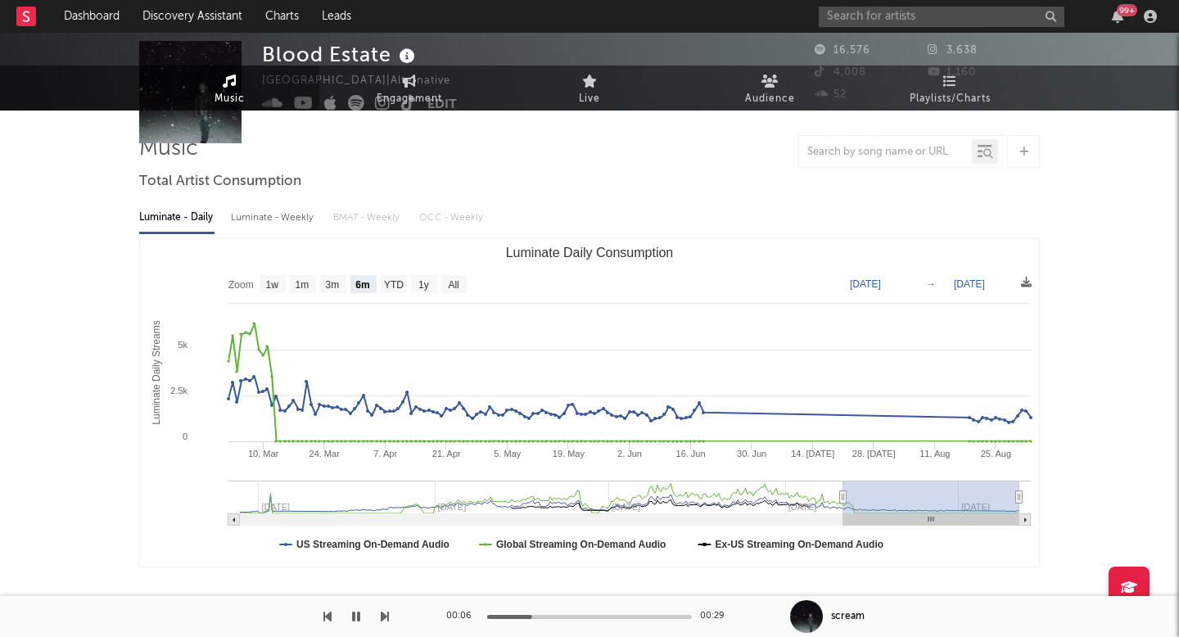
scroll to position [0, 0]
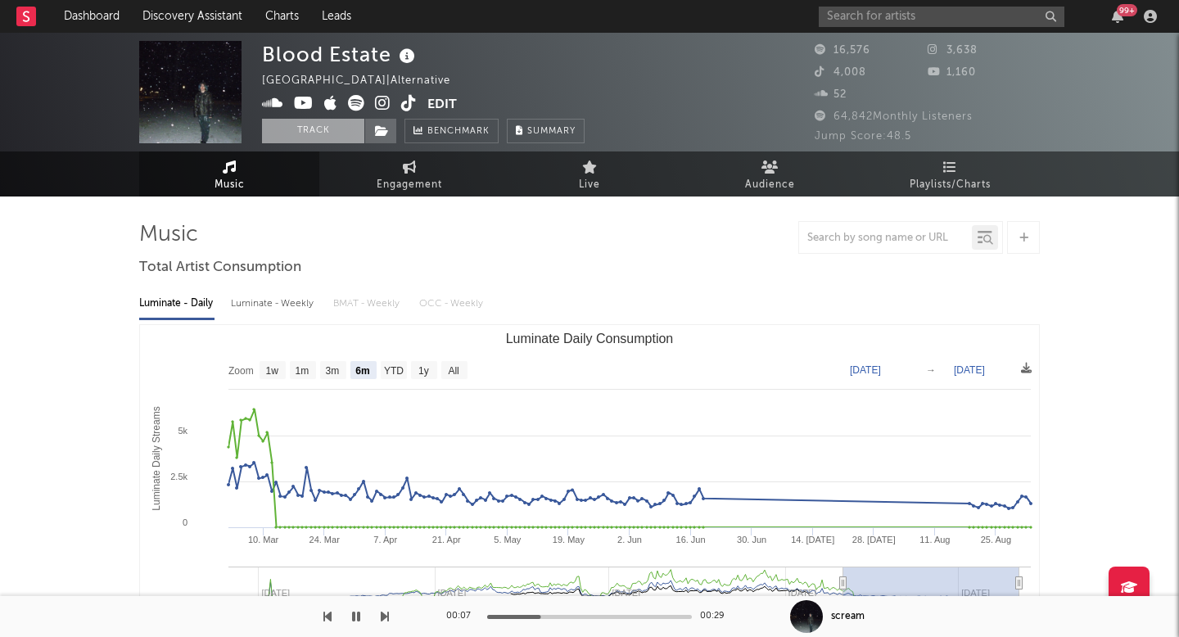
click at [314, 127] on button "Track" at bounding box center [313, 131] width 102 height 25
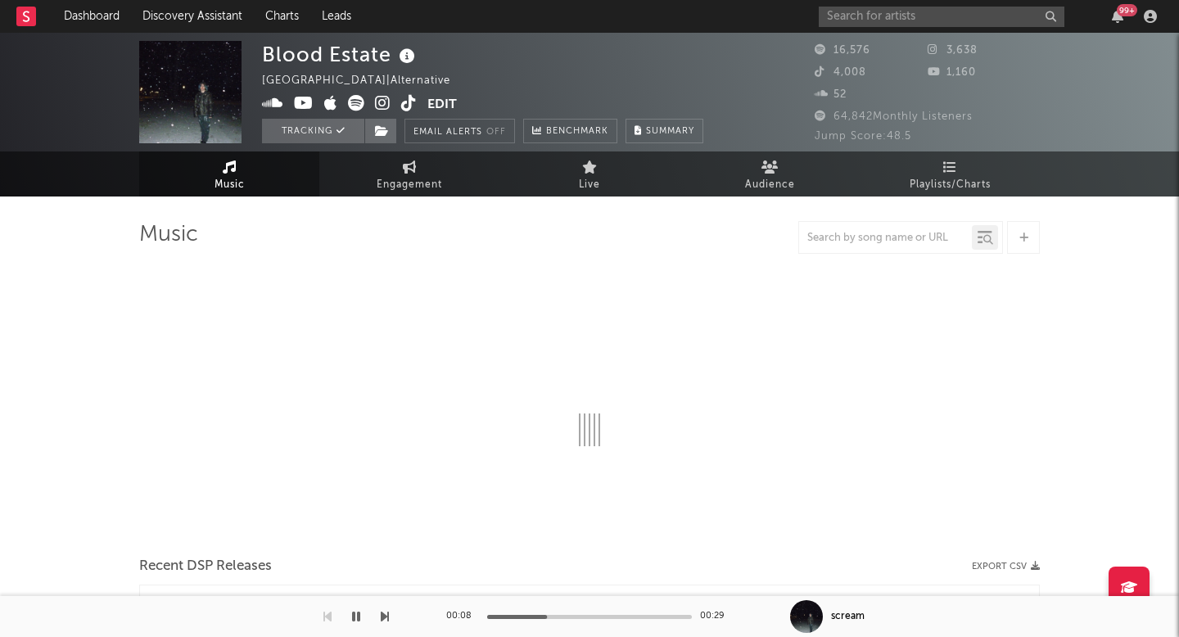
select select "6m"
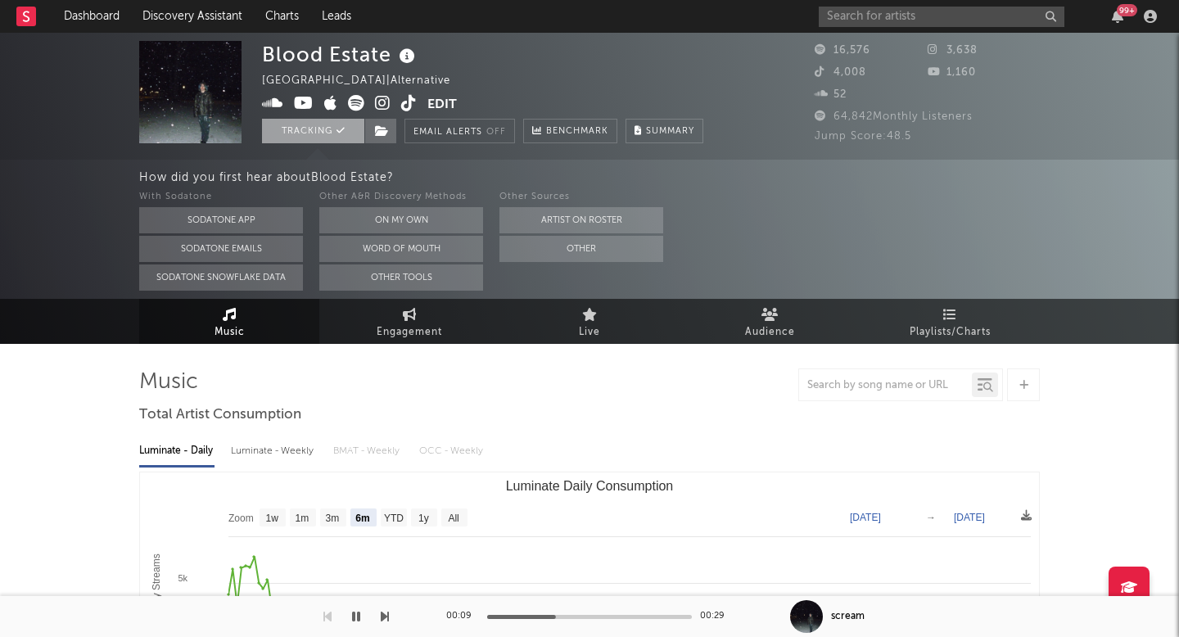
click at [337, 134] on icon at bounding box center [341, 130] width 9 height 9
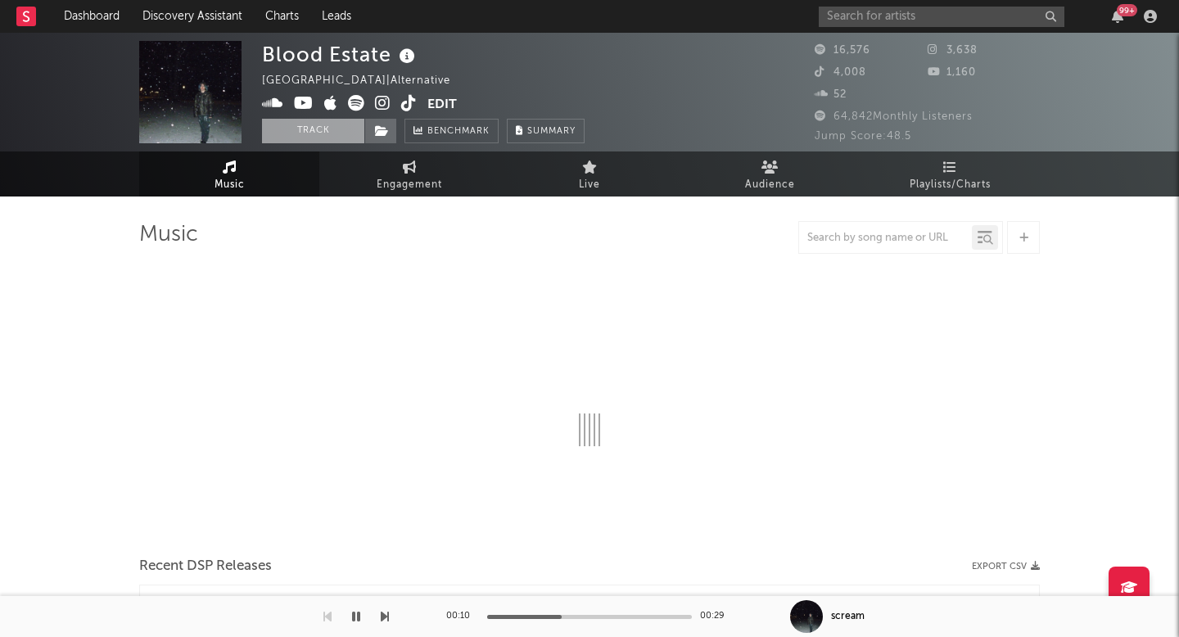
select select "6m"
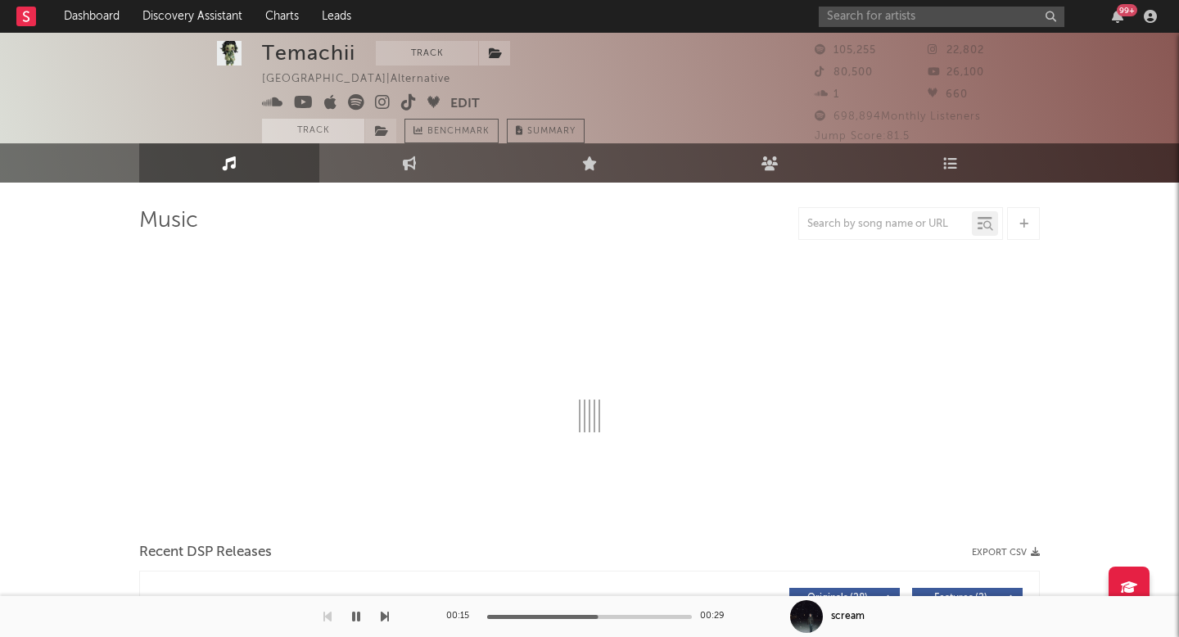
scroll to position [387, 0]
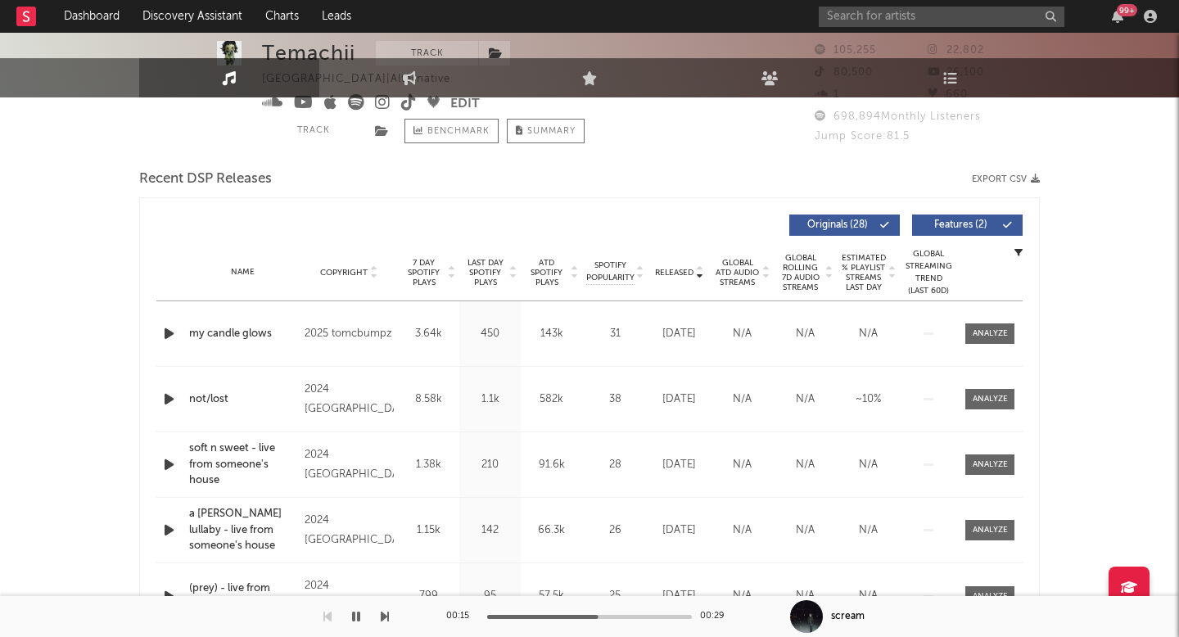
select select "6m"
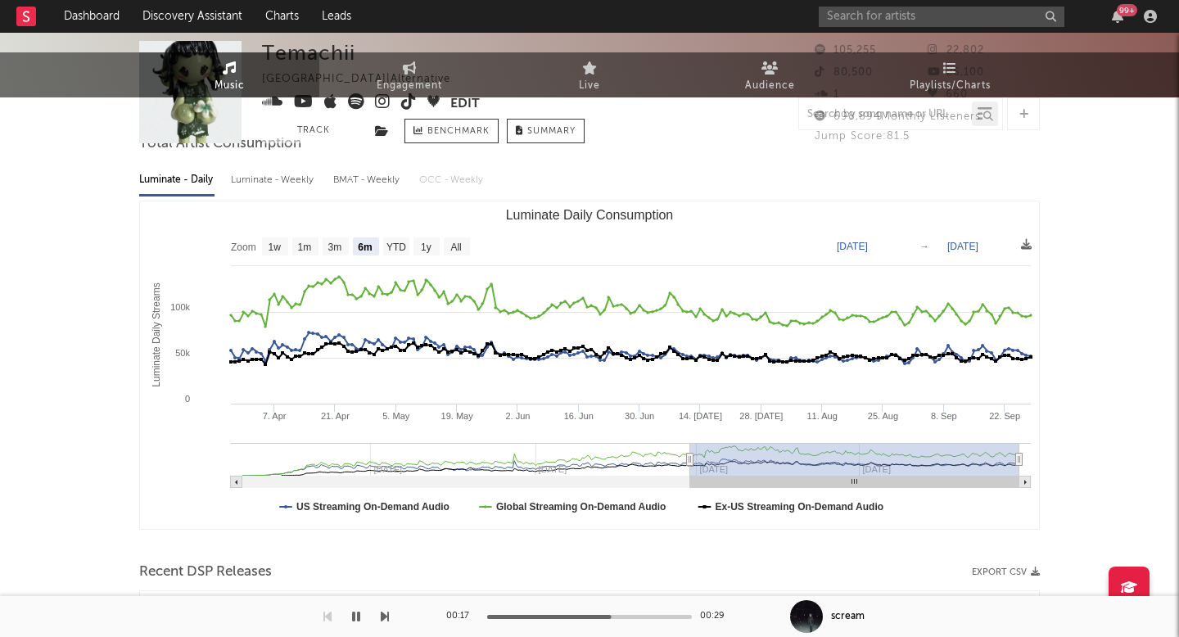
scroll to position [0, 0]
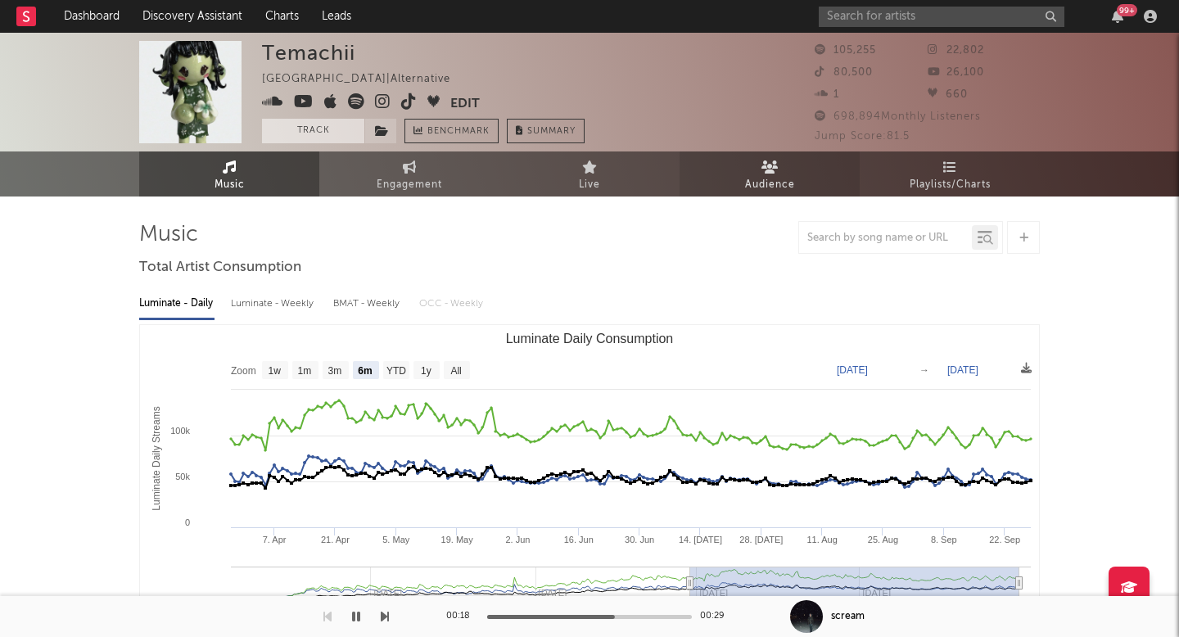
click at [780, 189] on span "Audience" at bounding box center [770, 185] width 50 height 20
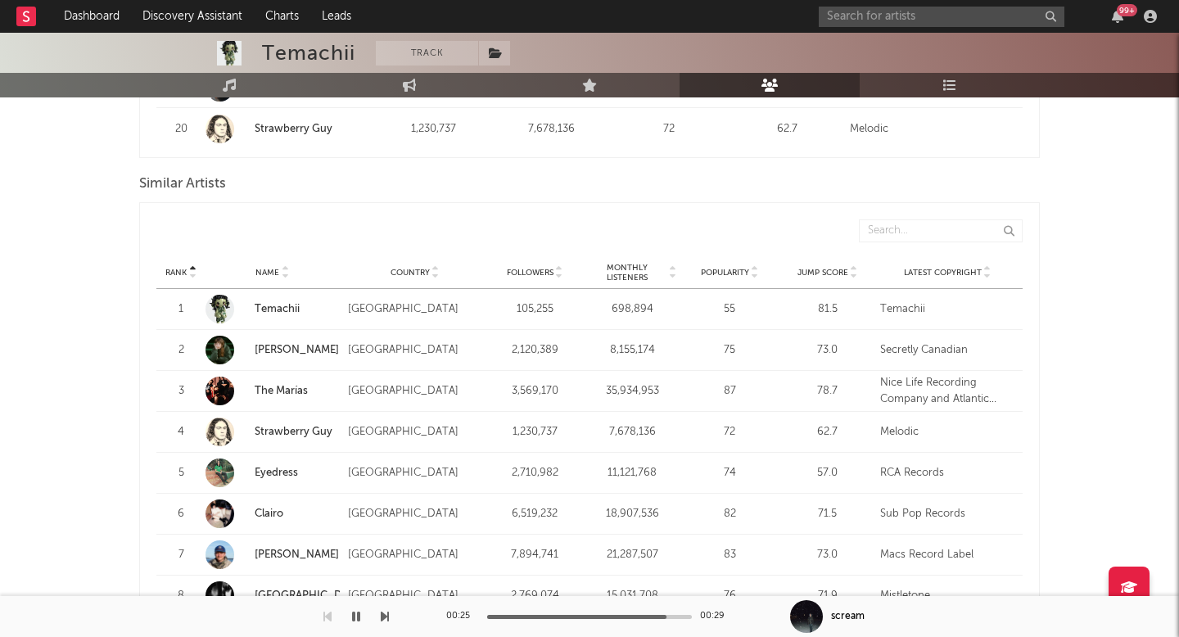
scroll to position [1463, 0]
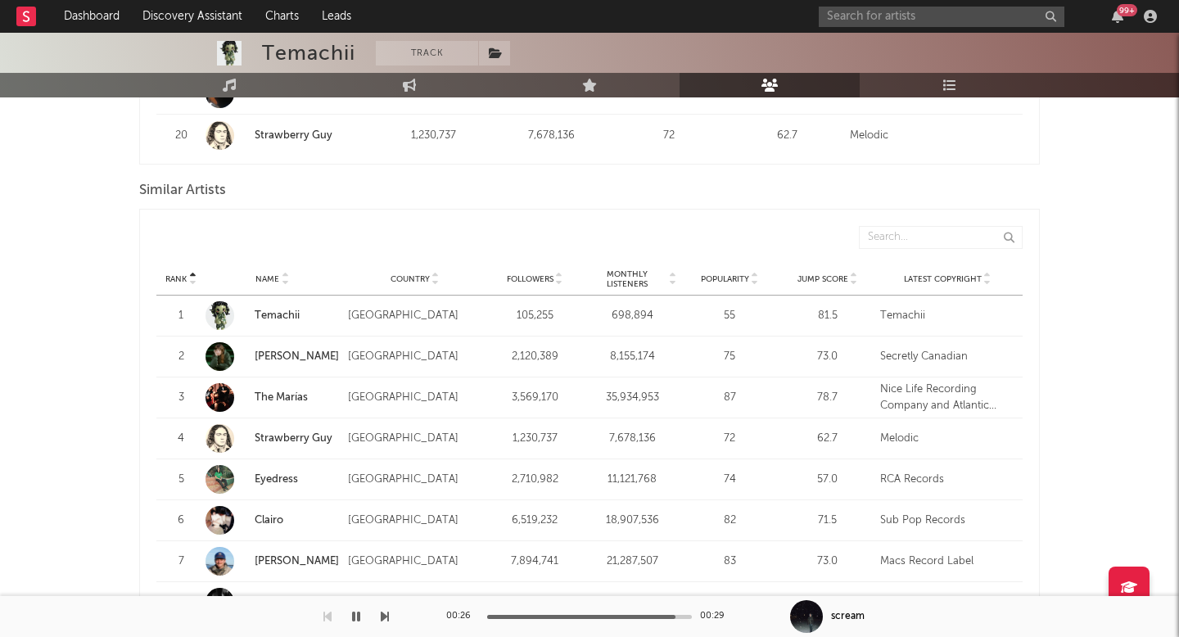
click at [521, 285] on div "Rank Name Country Followers Monthly Listeners Popularity Jump Score Latest Copy…" at bounding box center [589, 279] width 866 height 33
click at [521, 277] on span "Followers" at bounding box center [530, 279] width 47 height 10
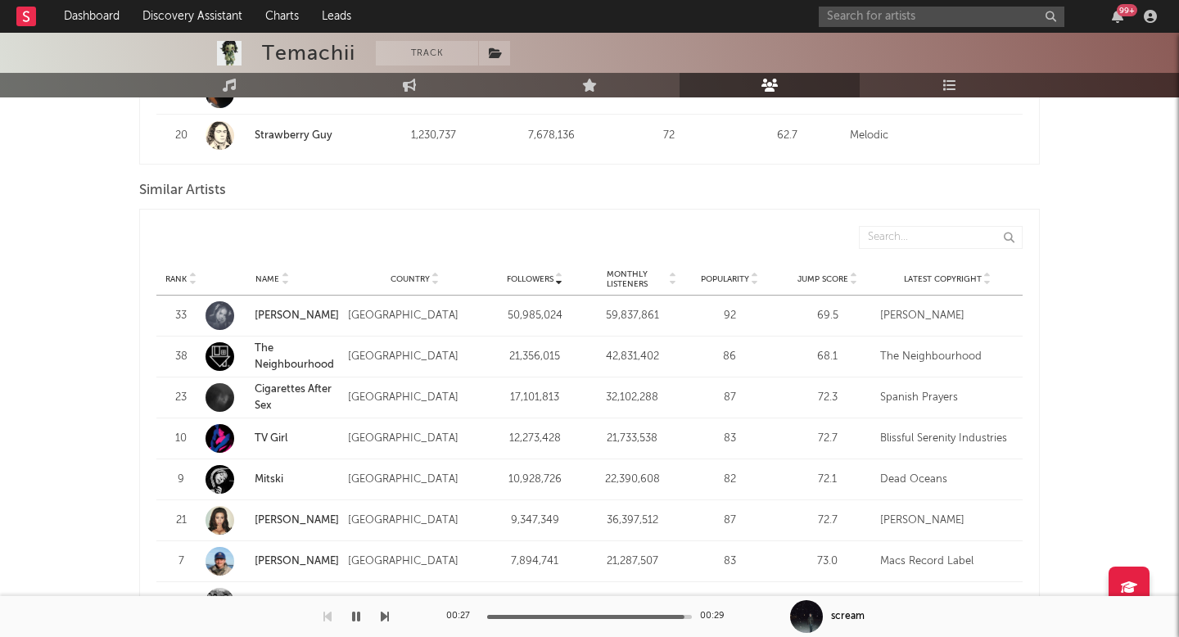
click at [521, 277] on span "Followers" at bounding box center [530, 279] width 47 height 10
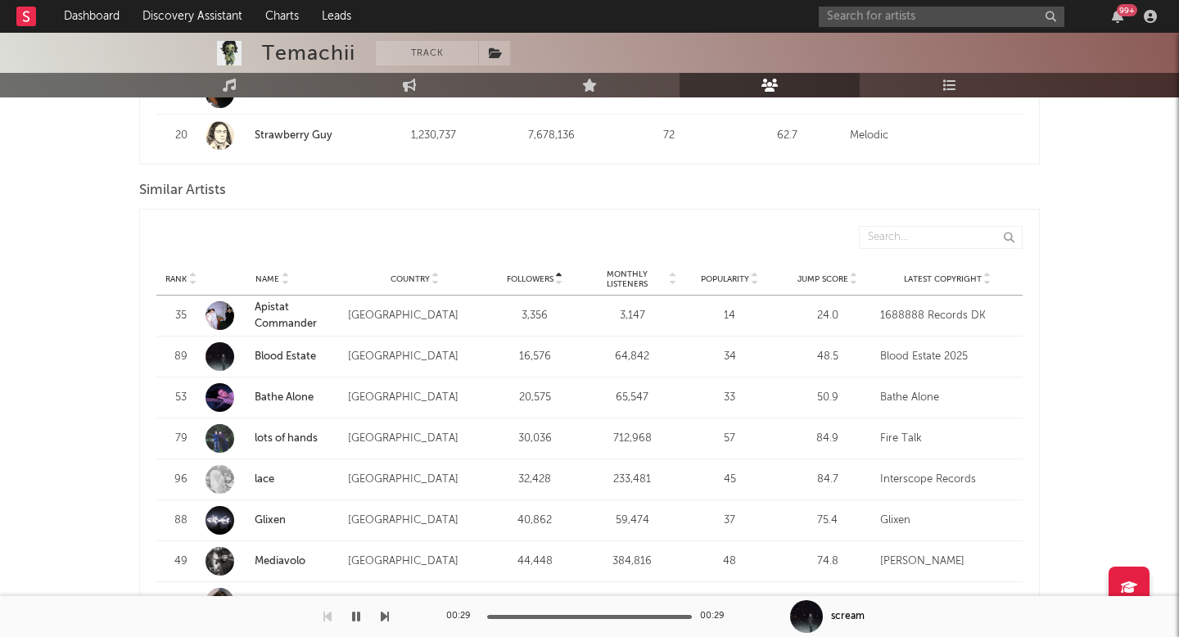
click at [631, 275] on span "Monthly Listeners" at bounding box center [627, 279] width 79 height 20
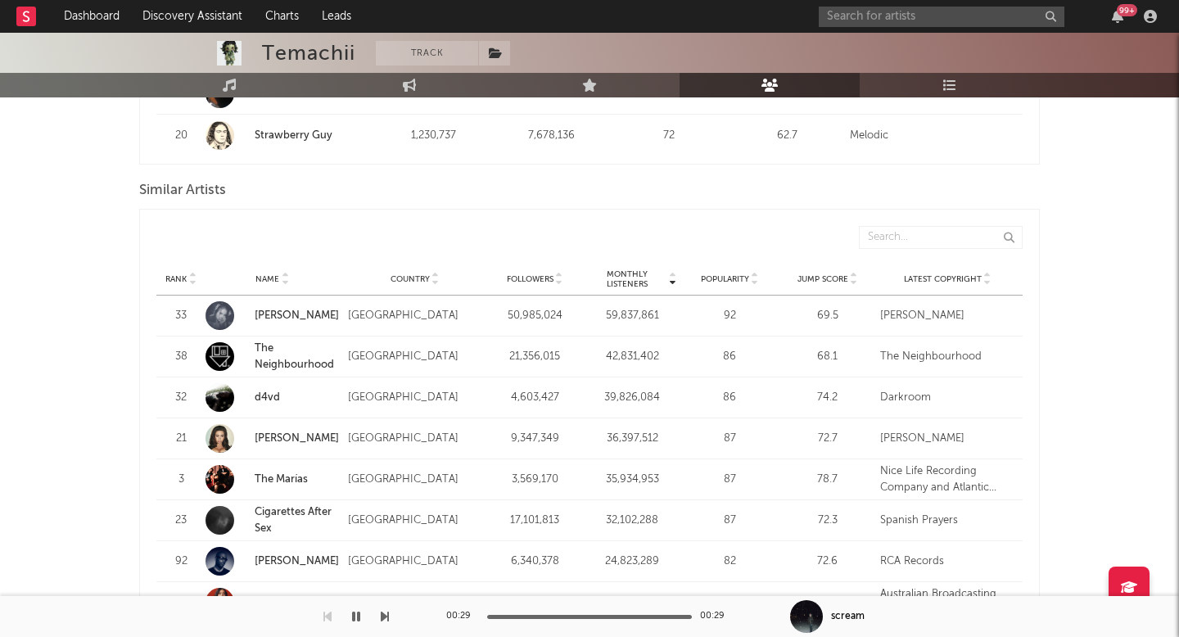
click at [631, 275] on span "Monthly Listeners" at bounding box center [627, 279] width 79 height 20
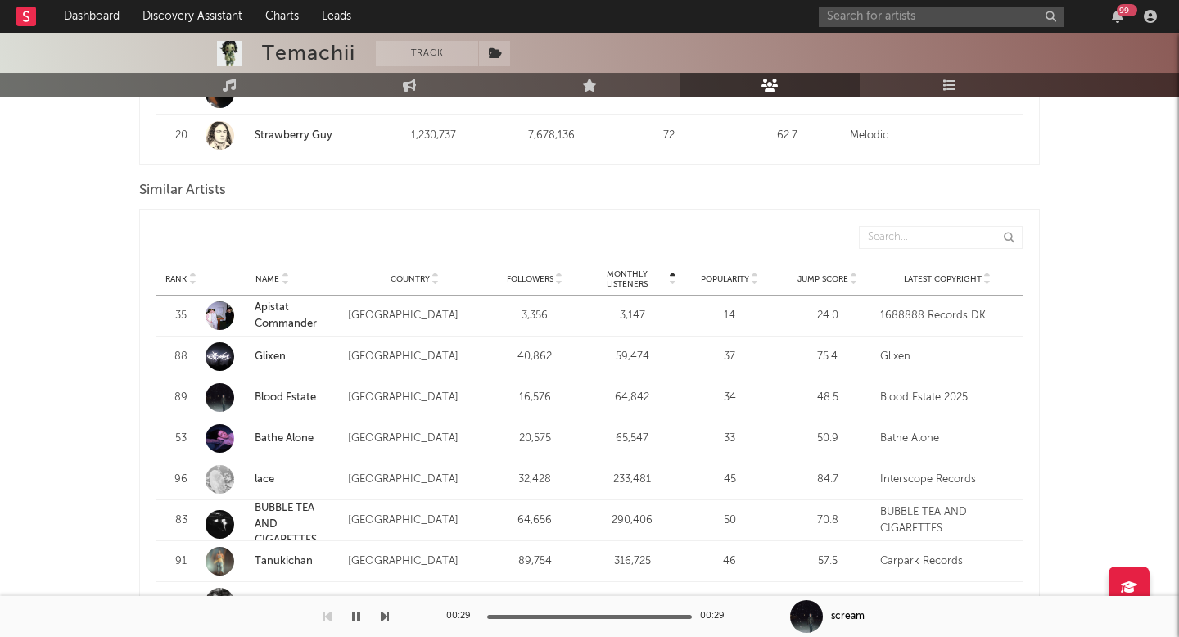
click at [631, 275] on span "Monthly Listeners" at bounding box center [627, 279] width 79 height 20
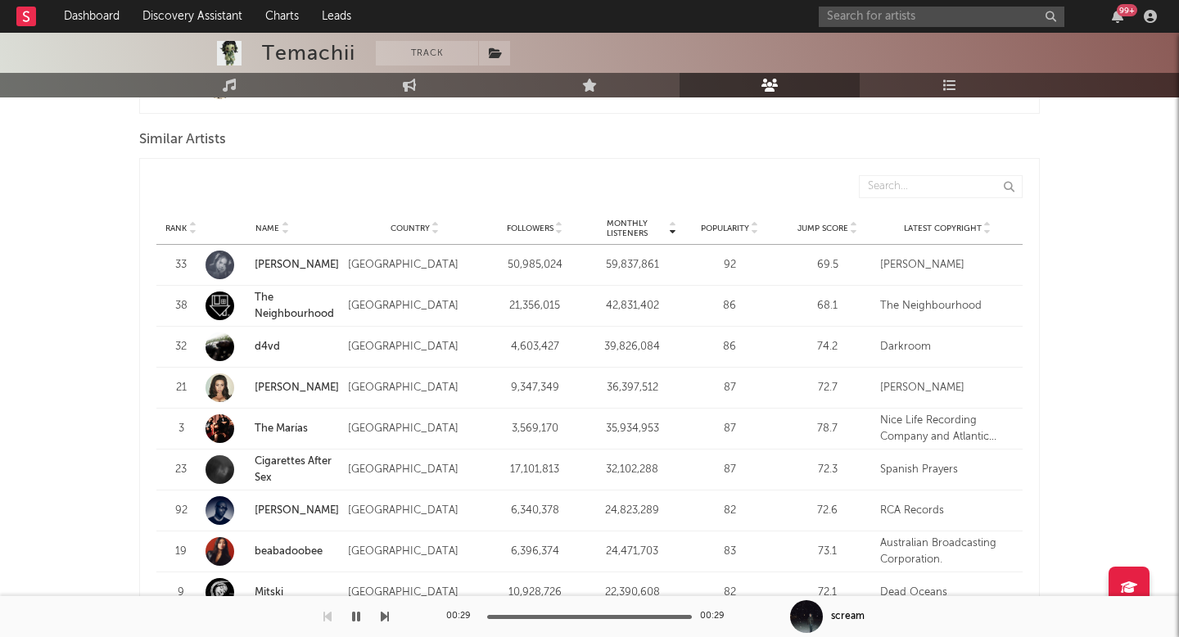
scroll to position [1521, 0]
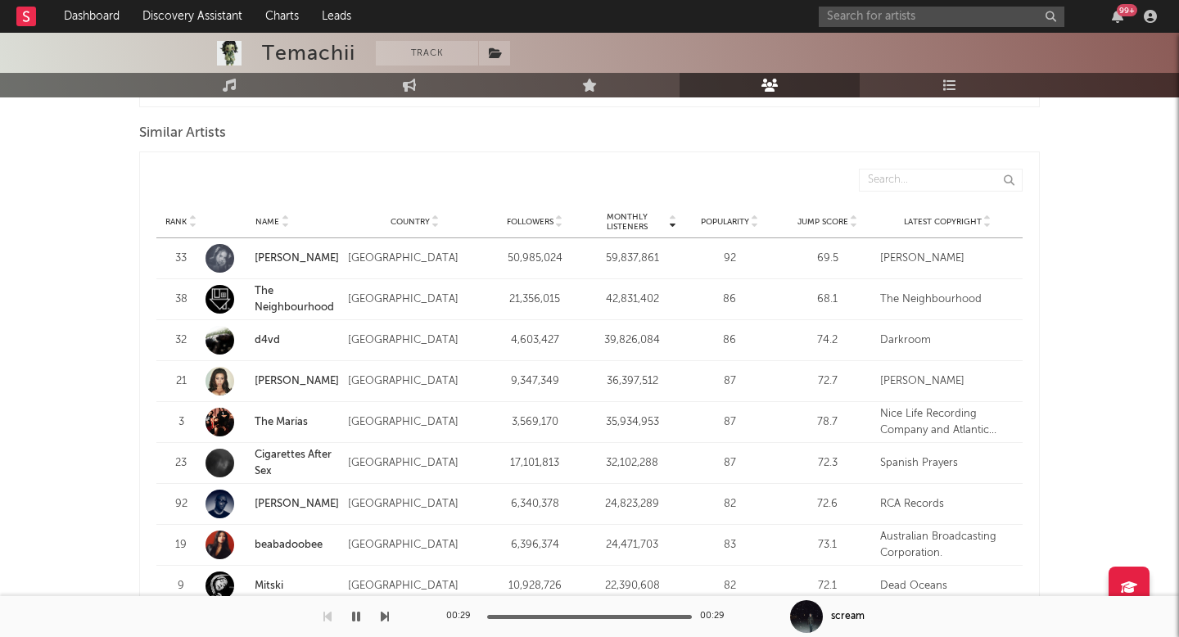
click at [626, 216] on span "Monthly Listeners" at bounding box center [627, 222] width 79 height 20
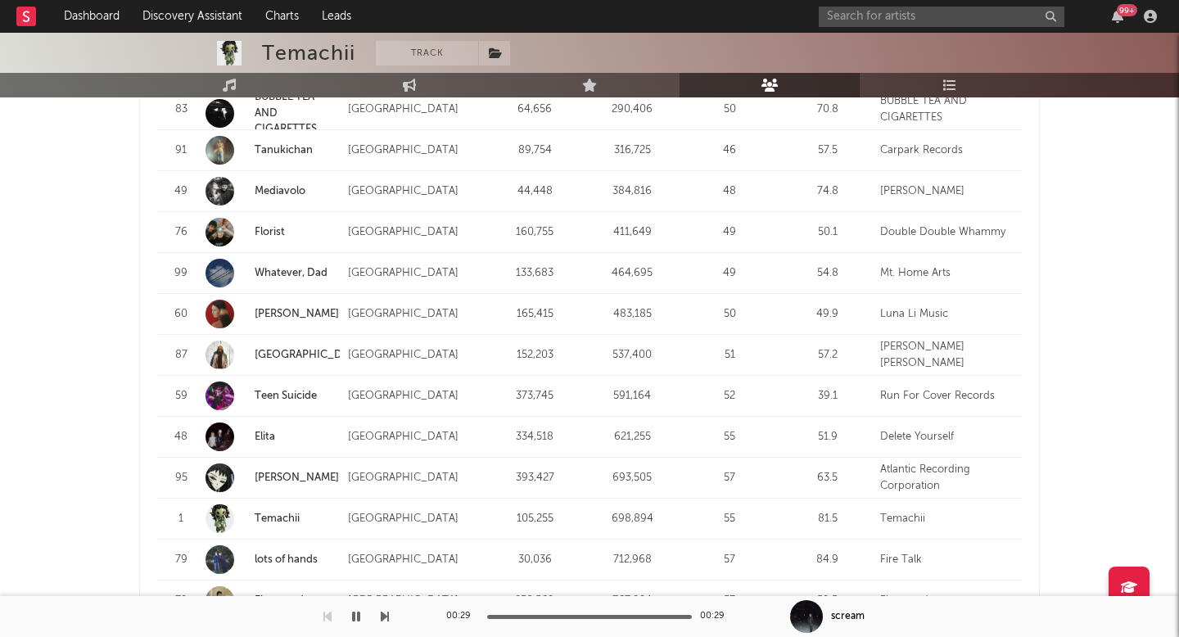
scroll to position [1878, 0]
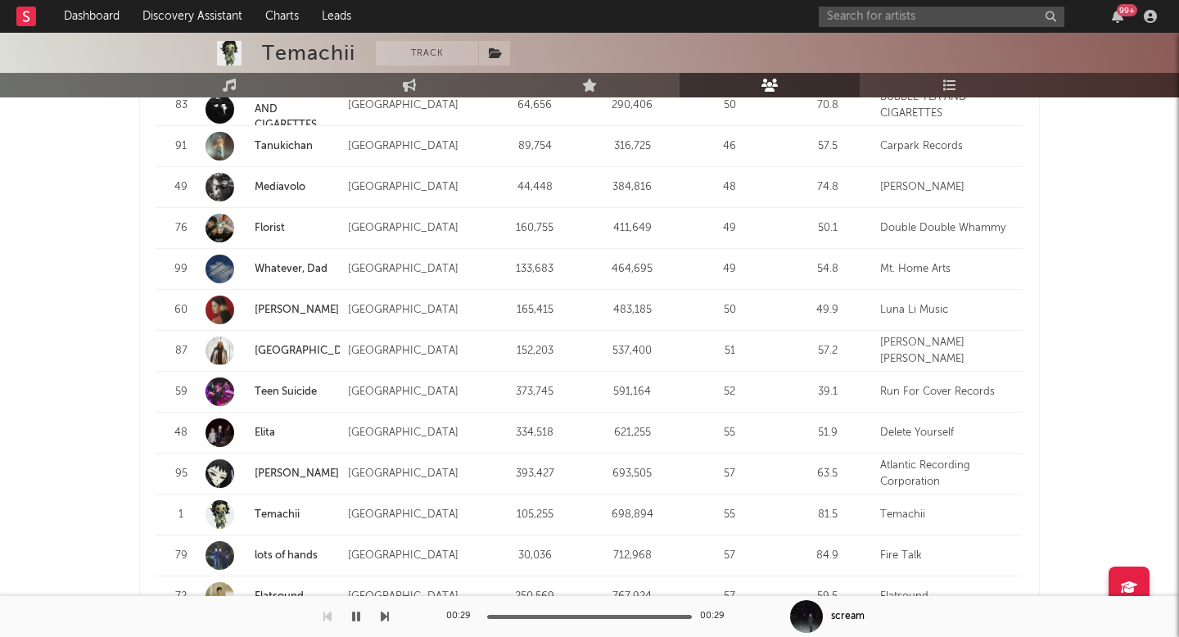
click at [269, 307] on link "Luna Li" at bounding box center [297, 310] width 84 height 11
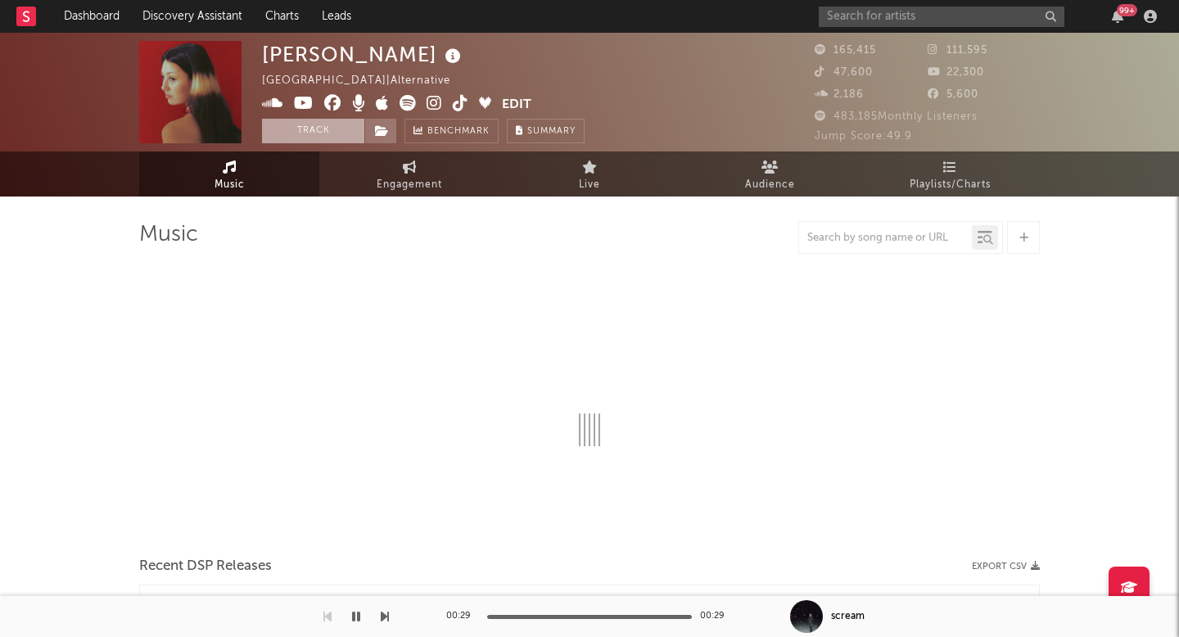
select select "6m"
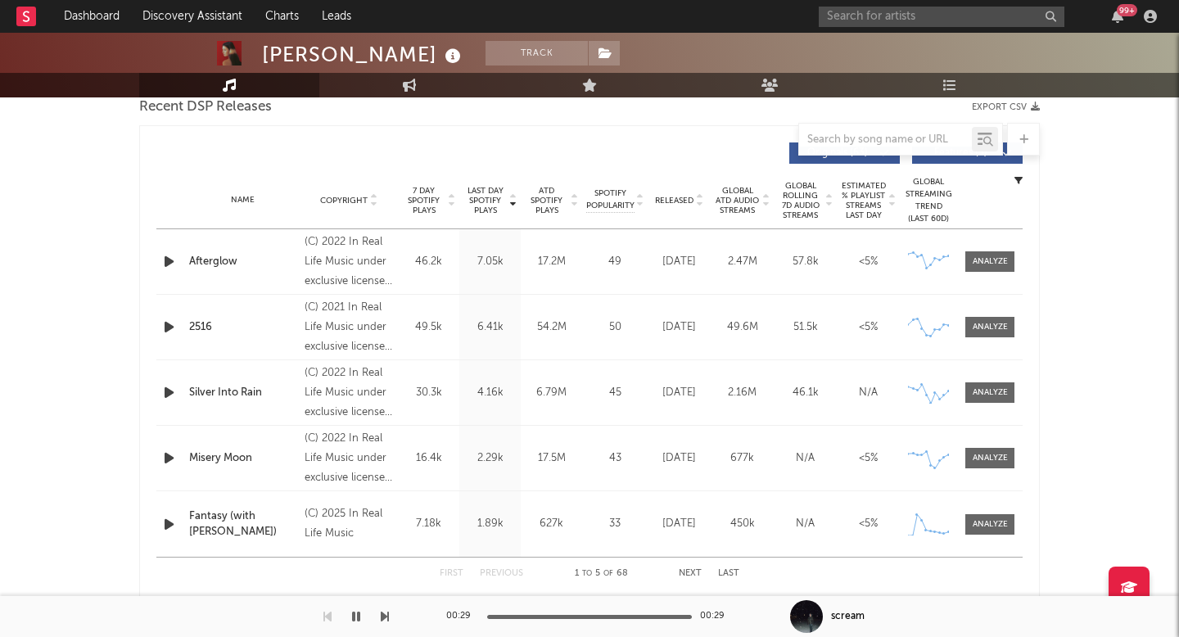
scroll to position [594, 0]
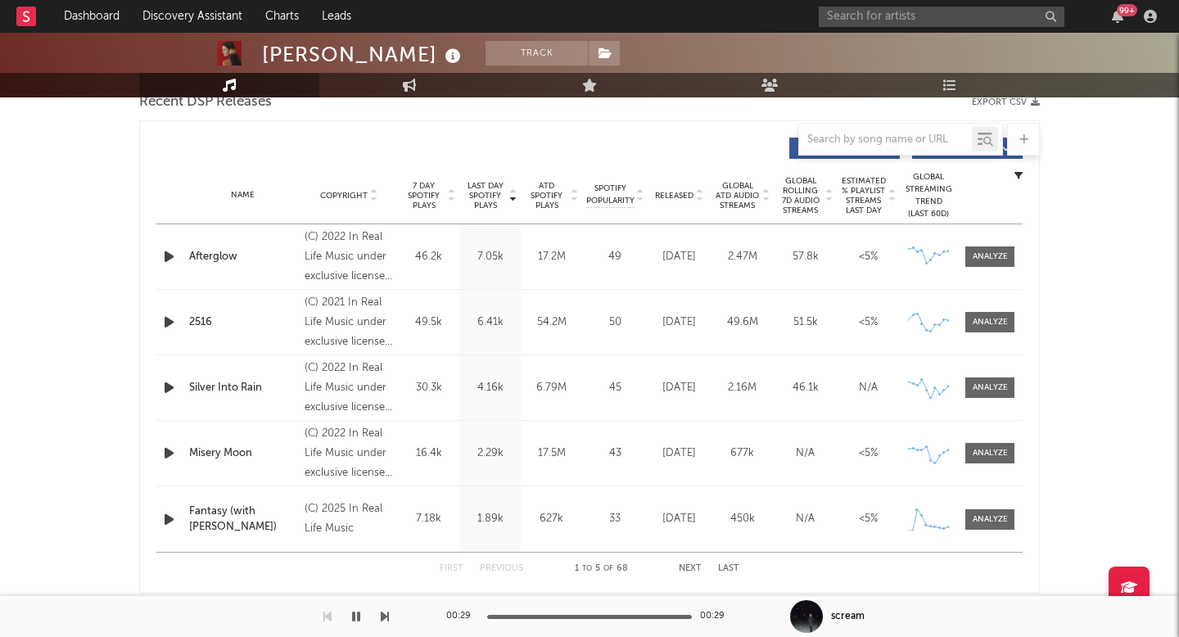
click at [679, 194] on span "Released" at bounding box center [674, 196] width 38 height 10
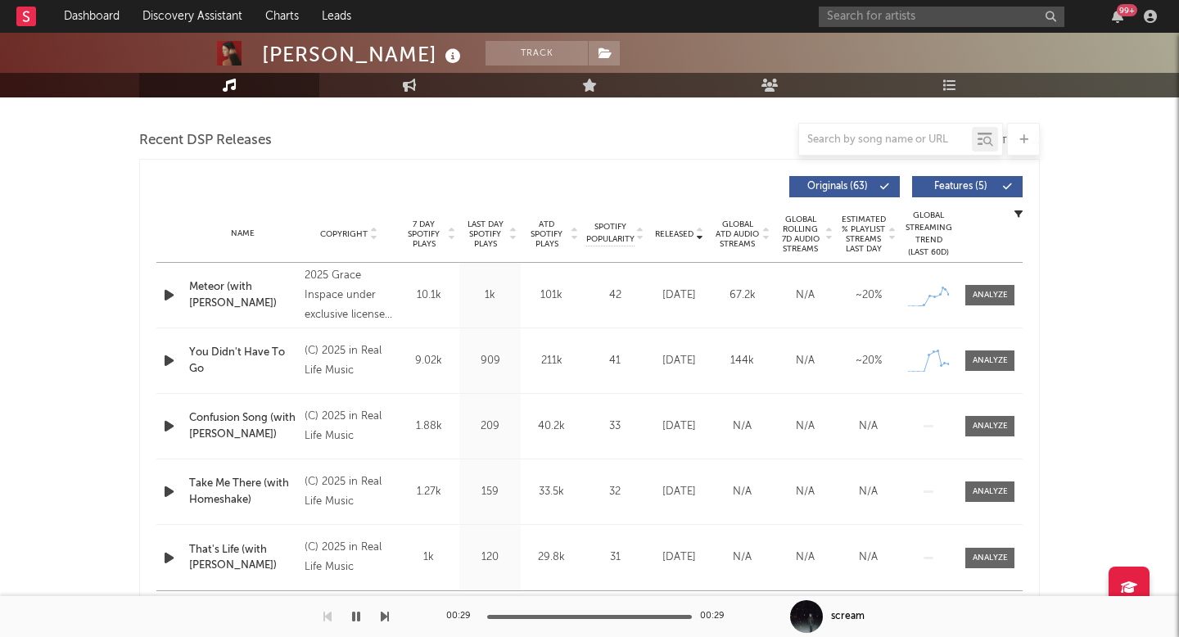
scroll to position [573, 0]
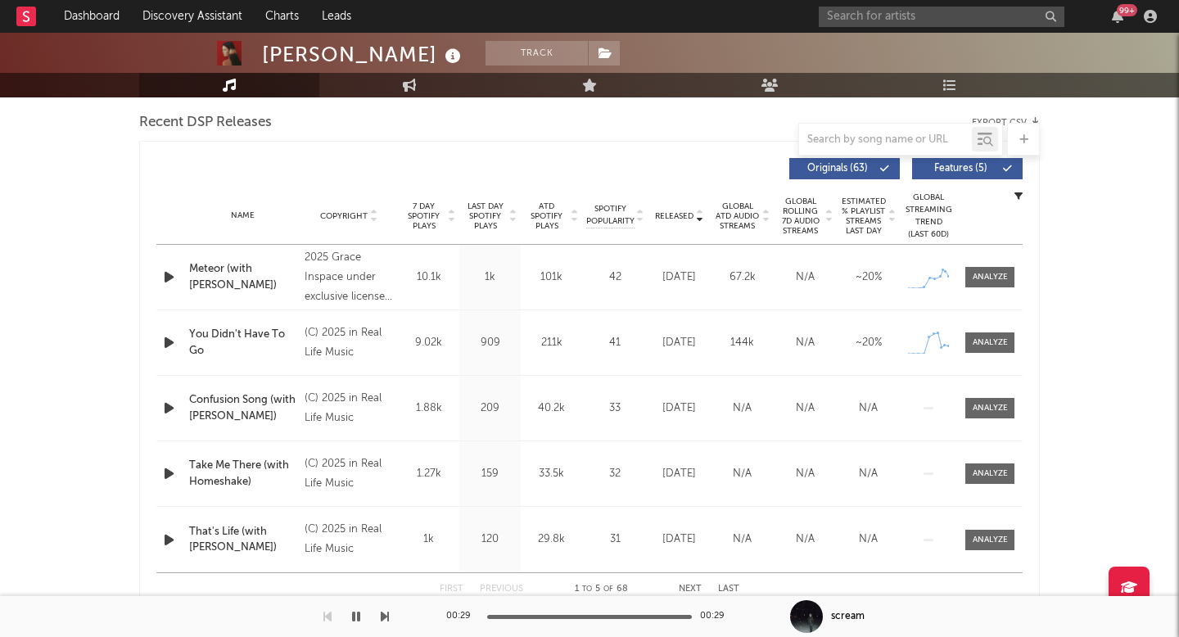
click at [168, 346] on icon "button" at bounding box center [168, 342] width 17 height 20
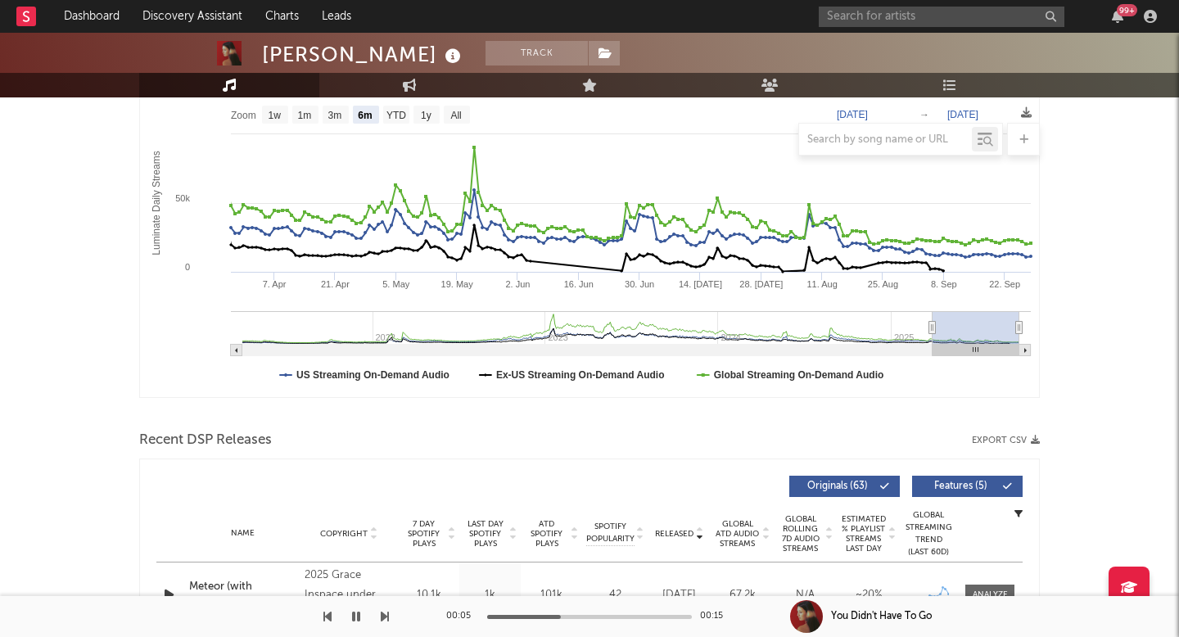
scroll to position [647, 0]
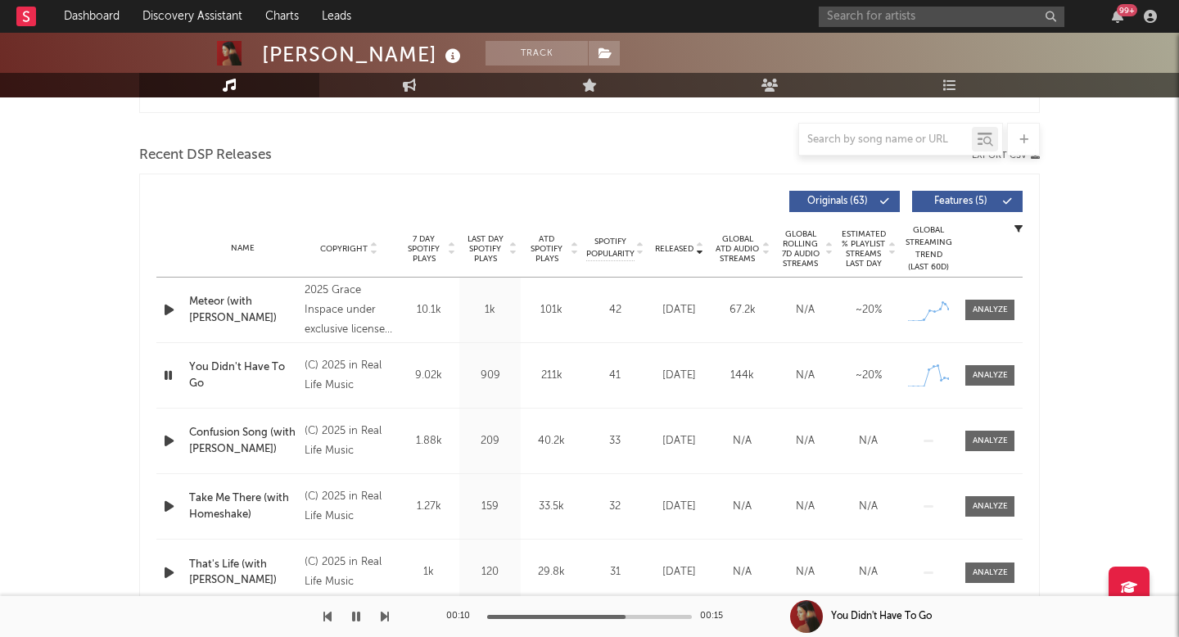
scroll to position [589, 0]
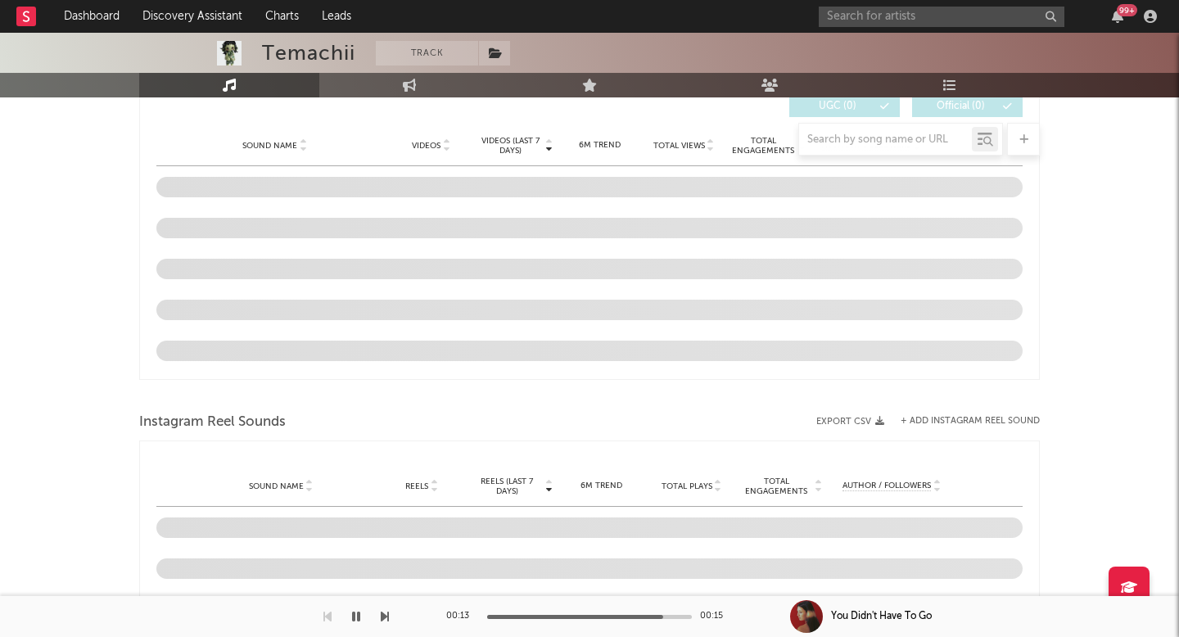
select select "6m"
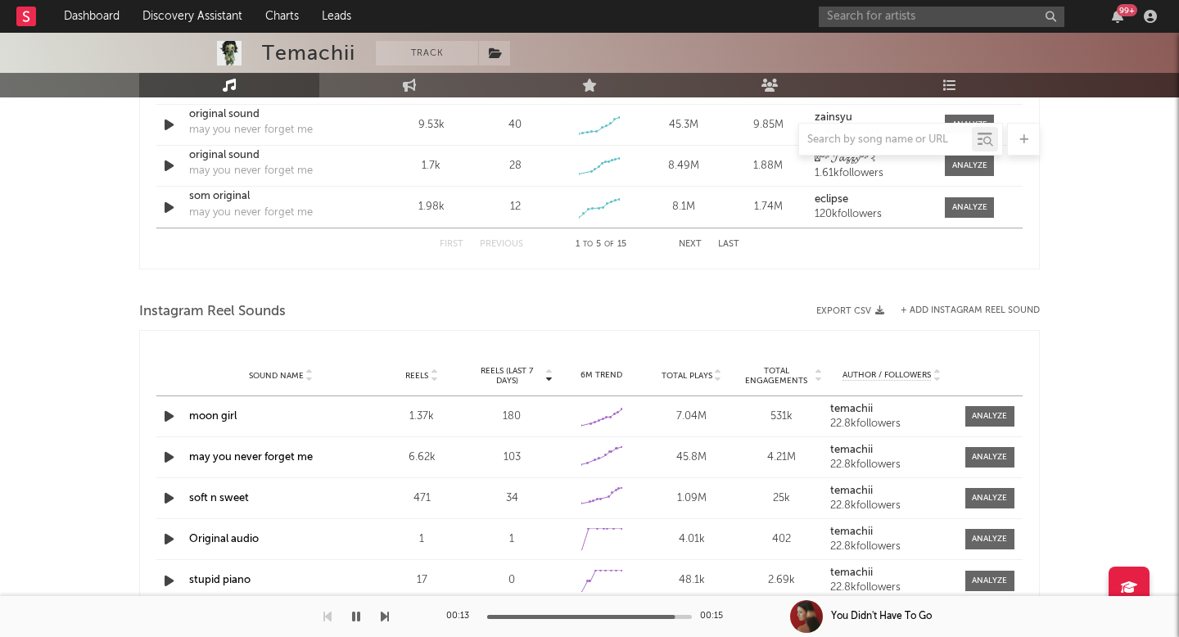
scroll to position [210, 0]
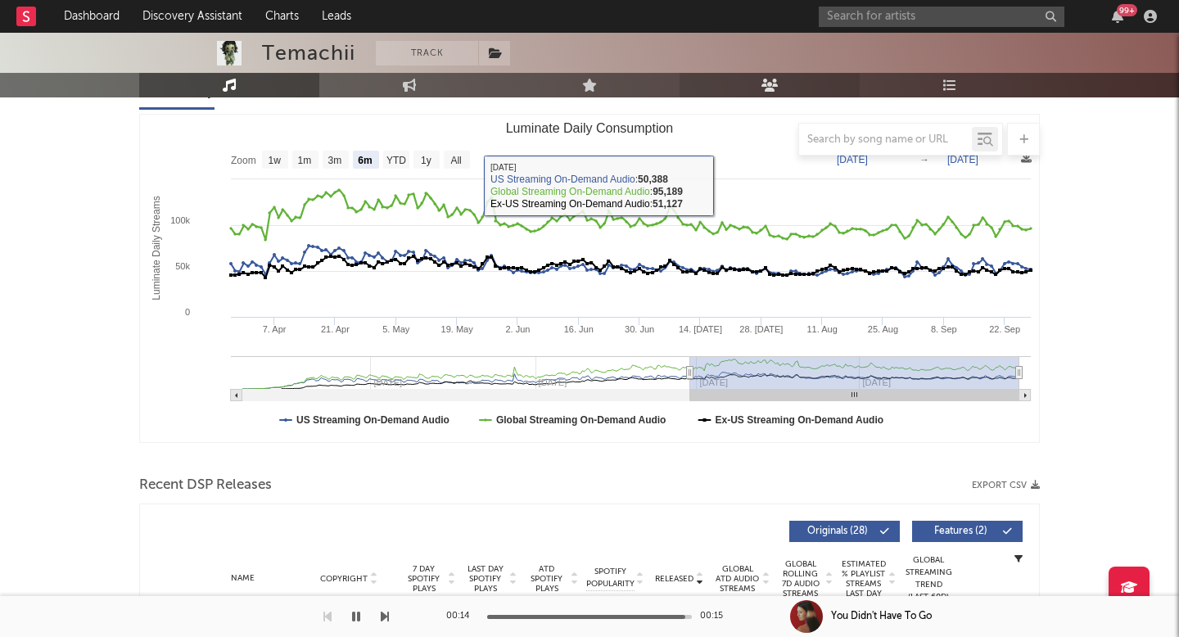
click at [780, 79] on link "Audience" at bounding box center [770, 85] width 180 height 25
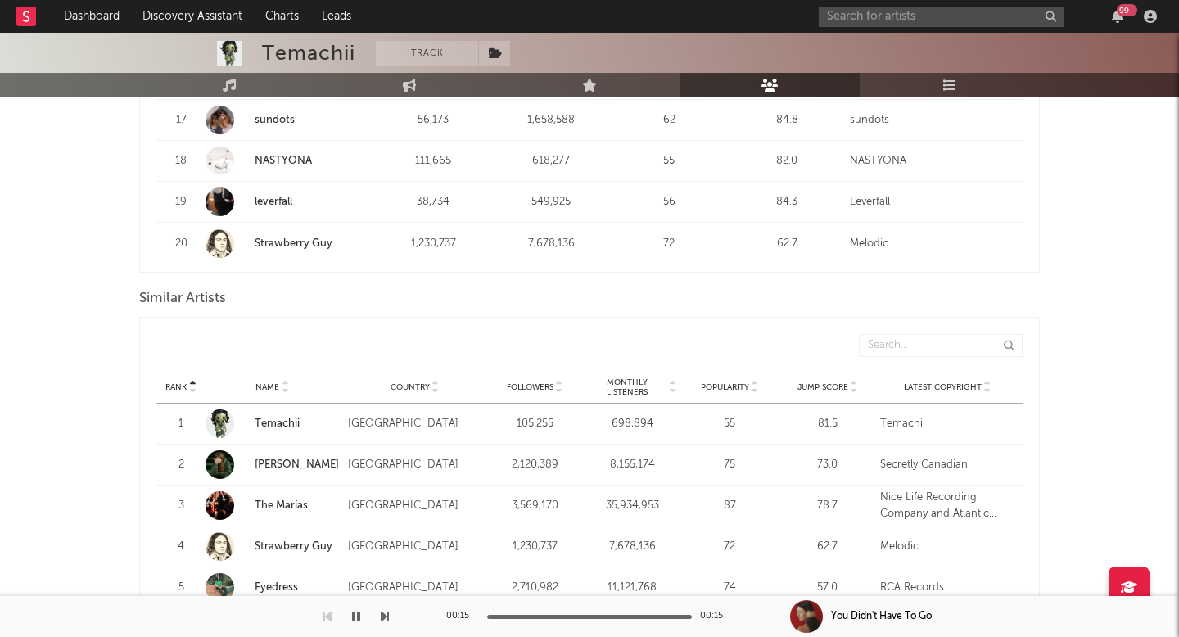
scroll to position [1497, 0]
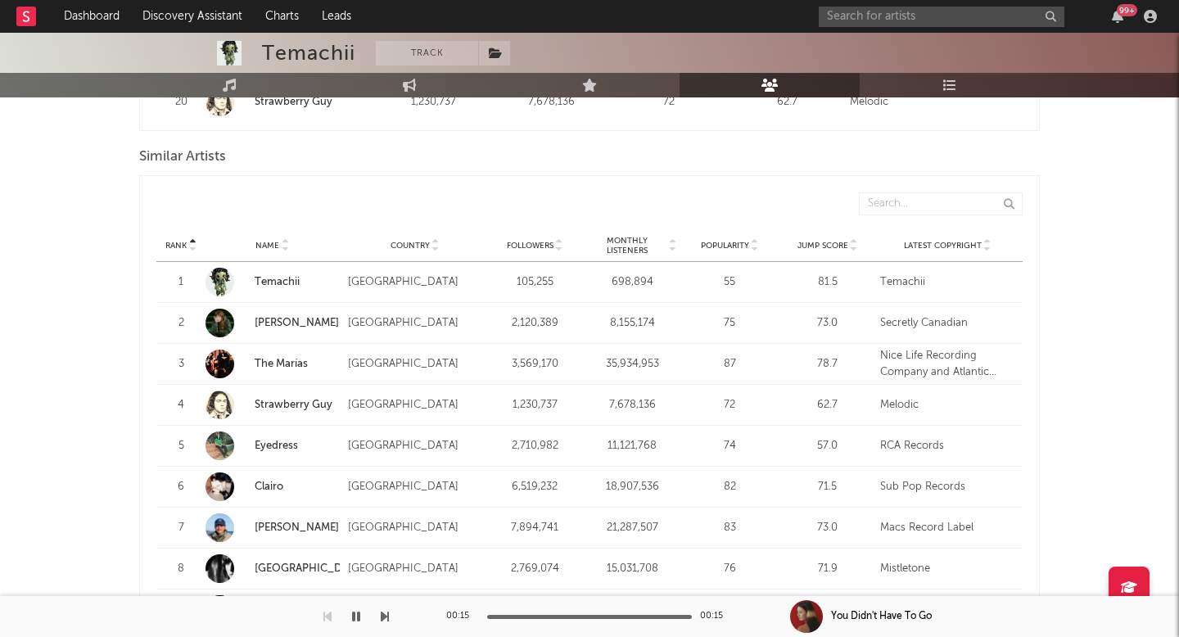
click at [640, 242] on span "Monthly Listeners" at bounding box center [627, 246] width 79 height 20
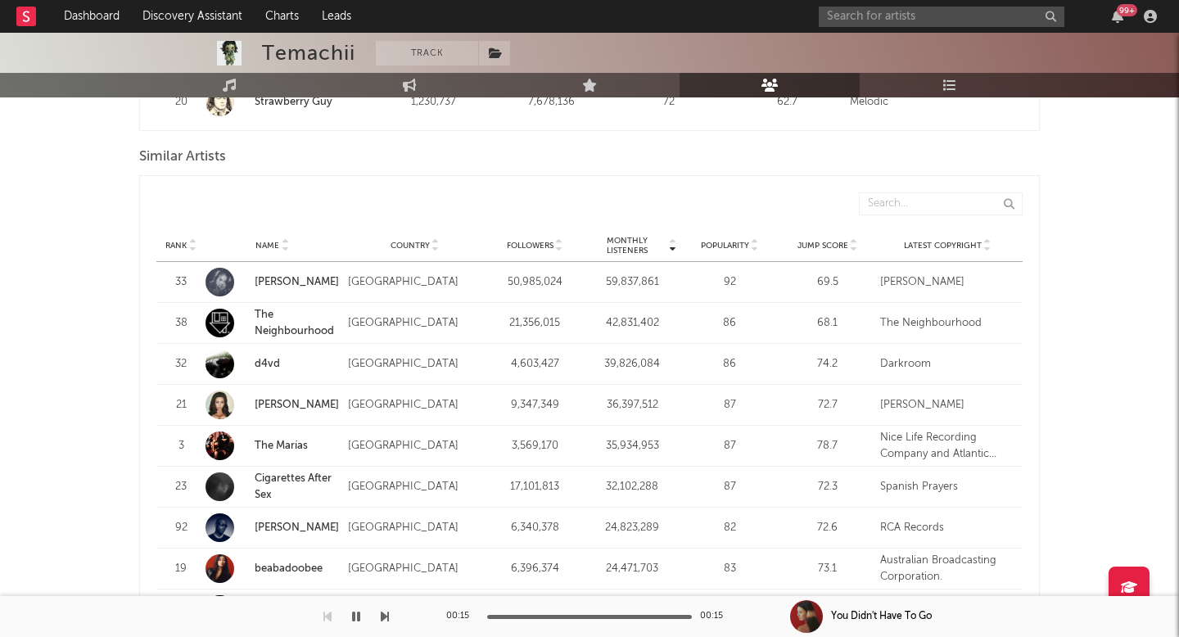
click at [640, 242] on span "Monthly Listeners" at bounding box center [627, 246] width 79 height 20
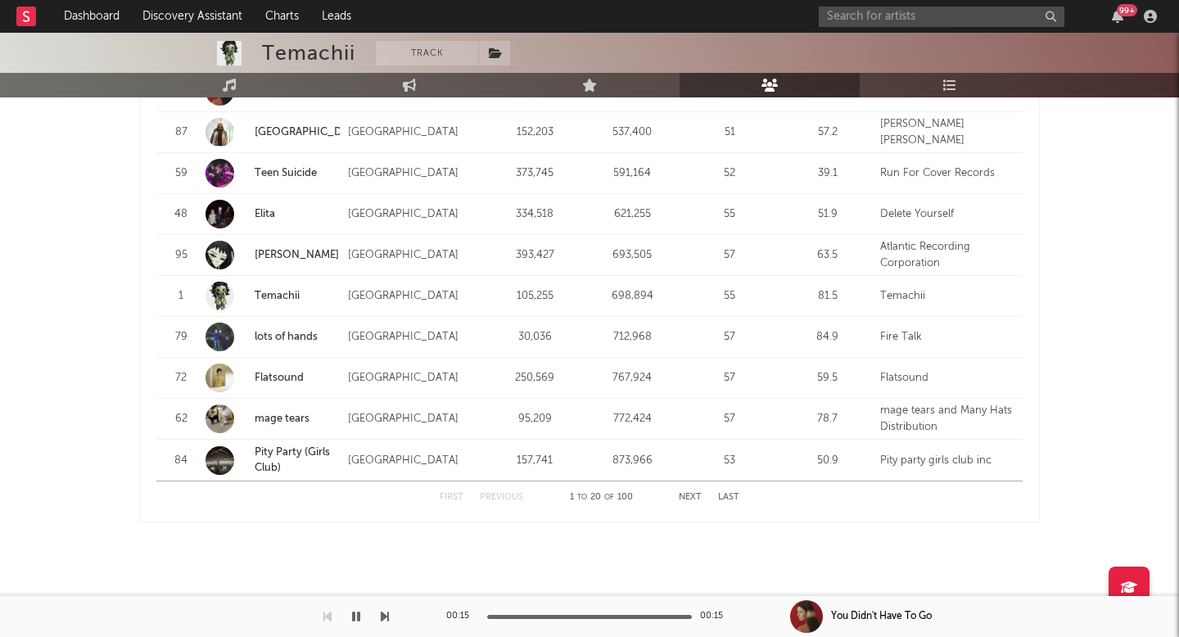
scroll to position [2085, 0]
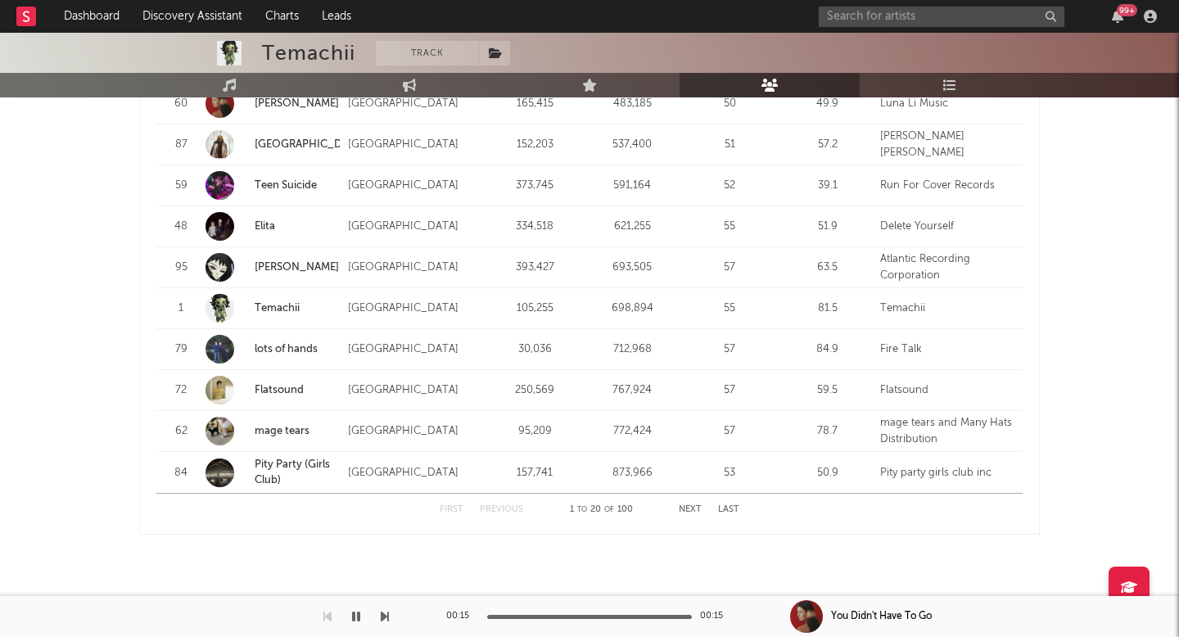
click at [691, 510] on button "Next" at bounding box center [690, 509] width 23 height 9
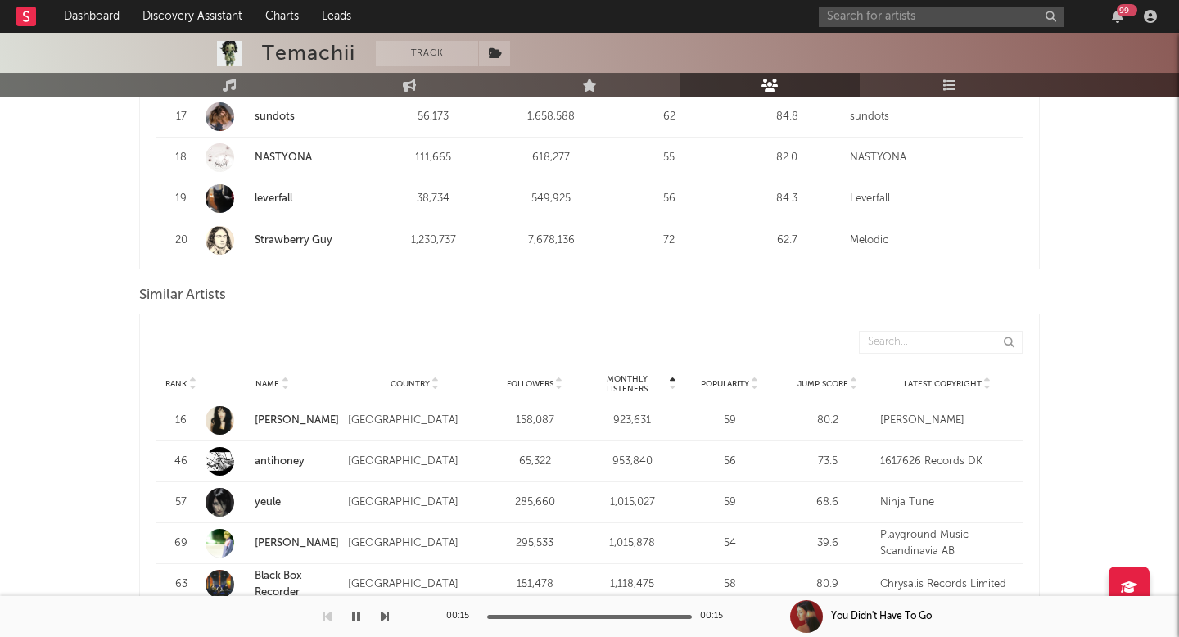
scroll to position [1368, 0]
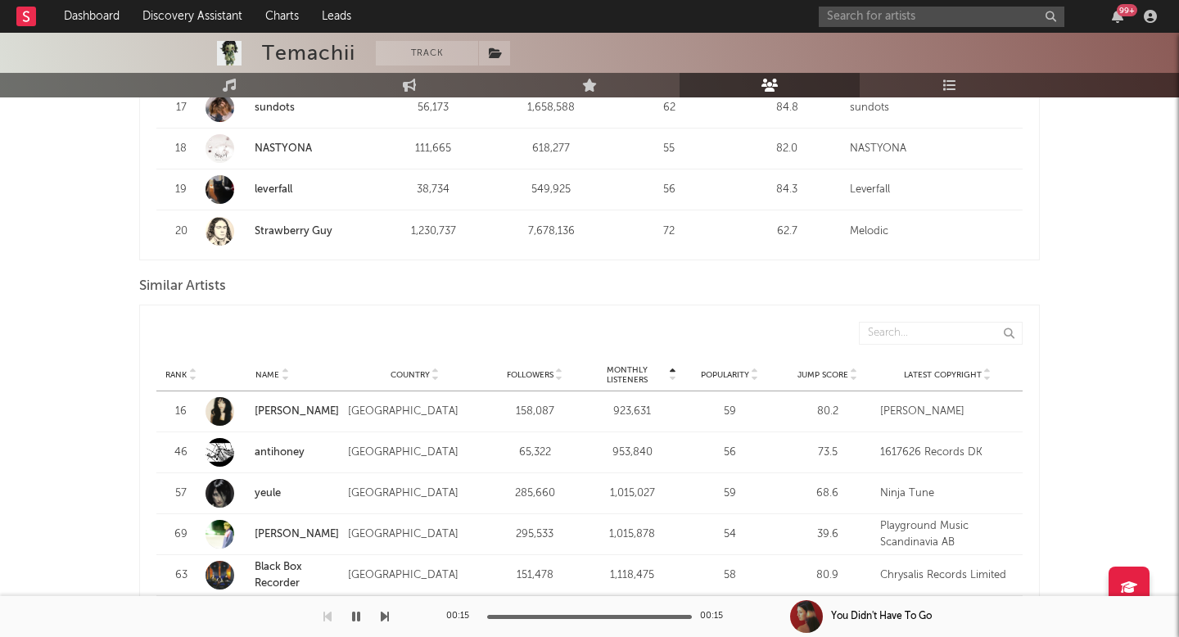
click at [255, 409] on link "Esha Tewari" at bounding box center [297, 411] width 84 height 11
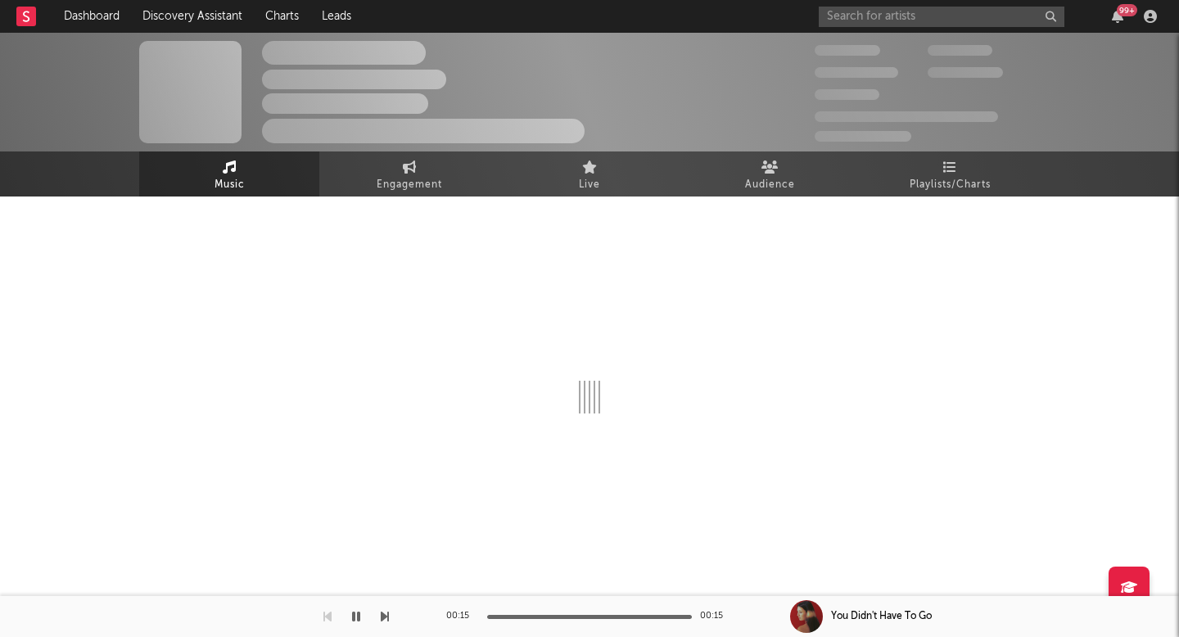
select select "6m"
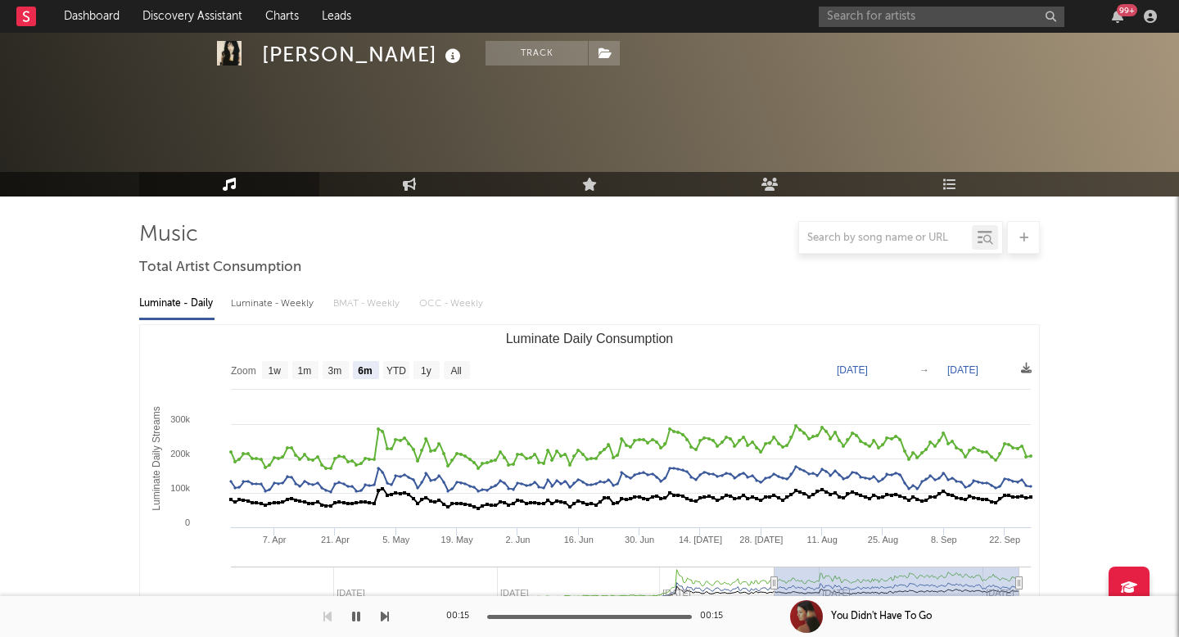
scroll to position [535, 0]
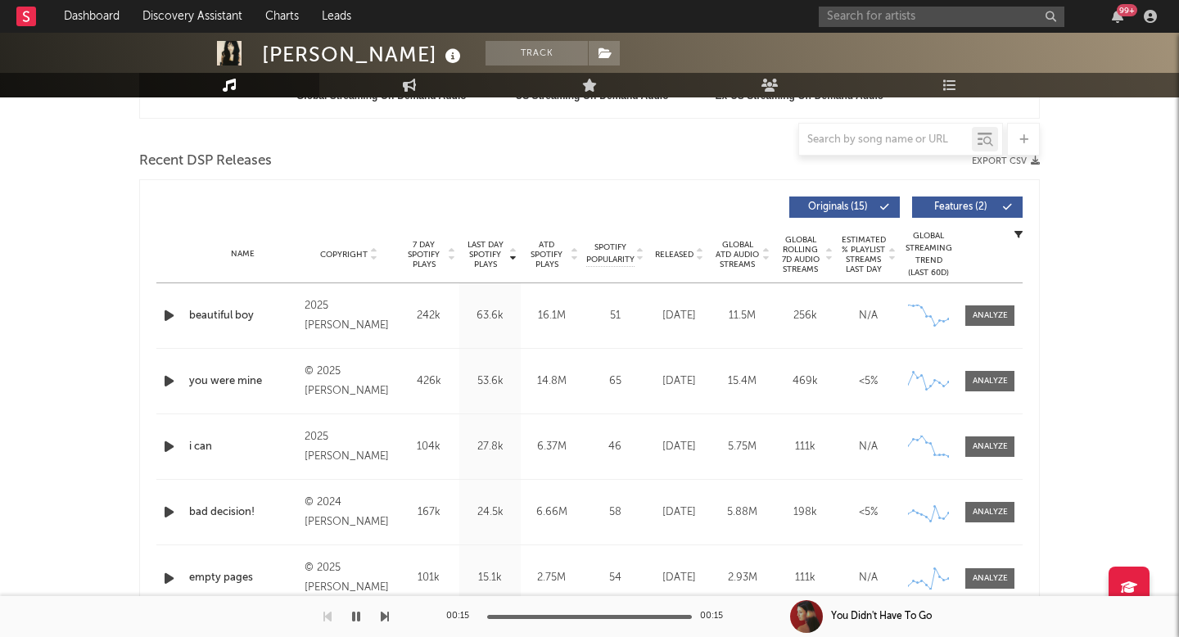
click at [679, 251] on span "Released" at bounding box center [674, 255] width 38 height 10
click at [326, 328] on div "2025 Open Management" at bounding box center [349, 315] width 89 height 39
click at [170, 378] on icon "button" at bounding box center [168, 381] width 17 height 20
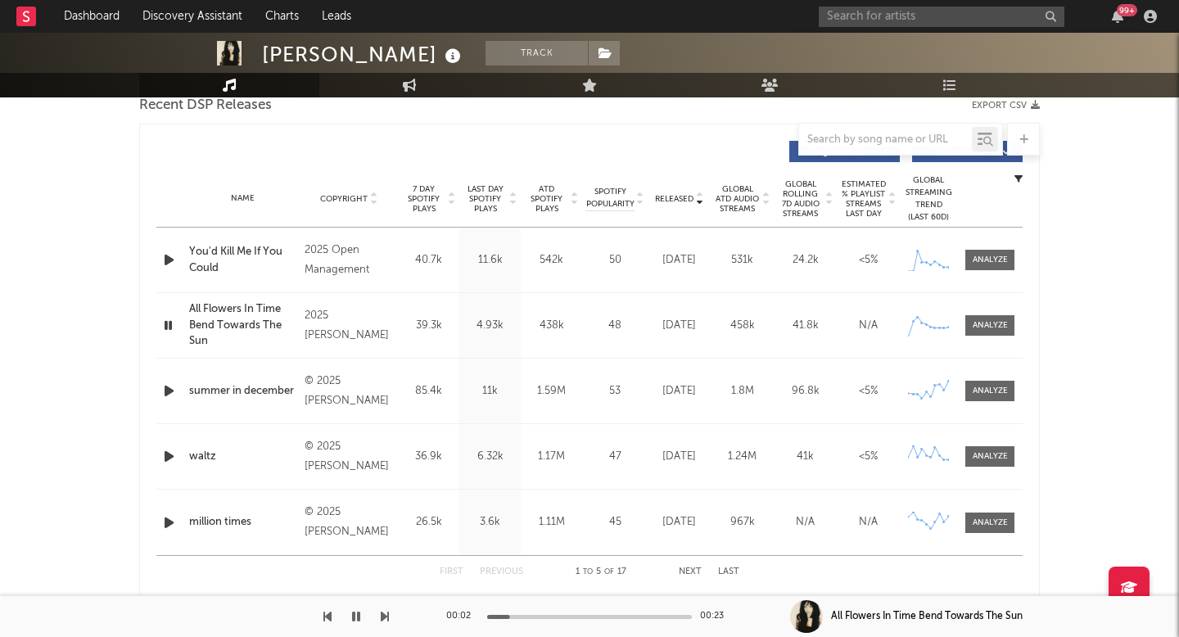
scroll to position [602, 0]
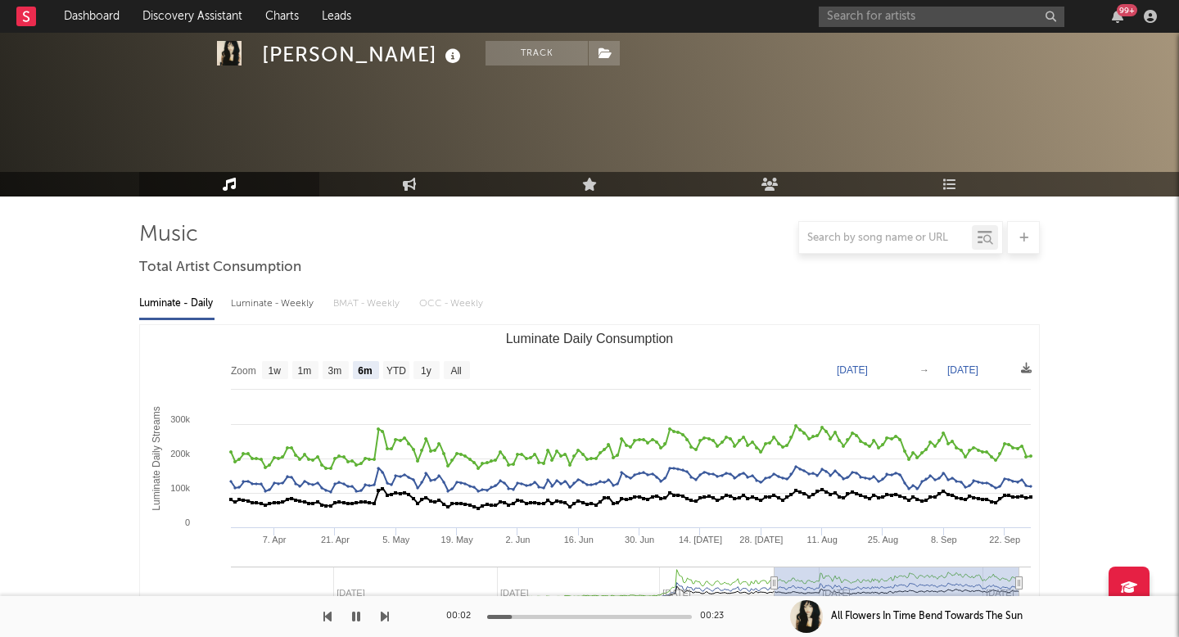
select select "6m"
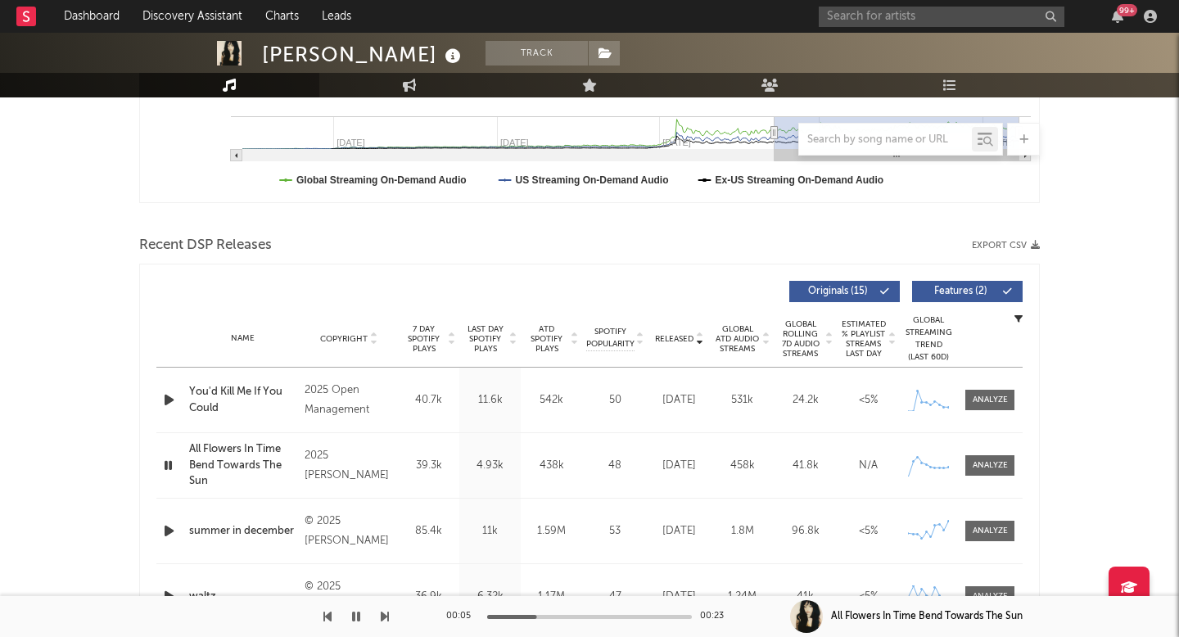
scroll to position [449, 0]
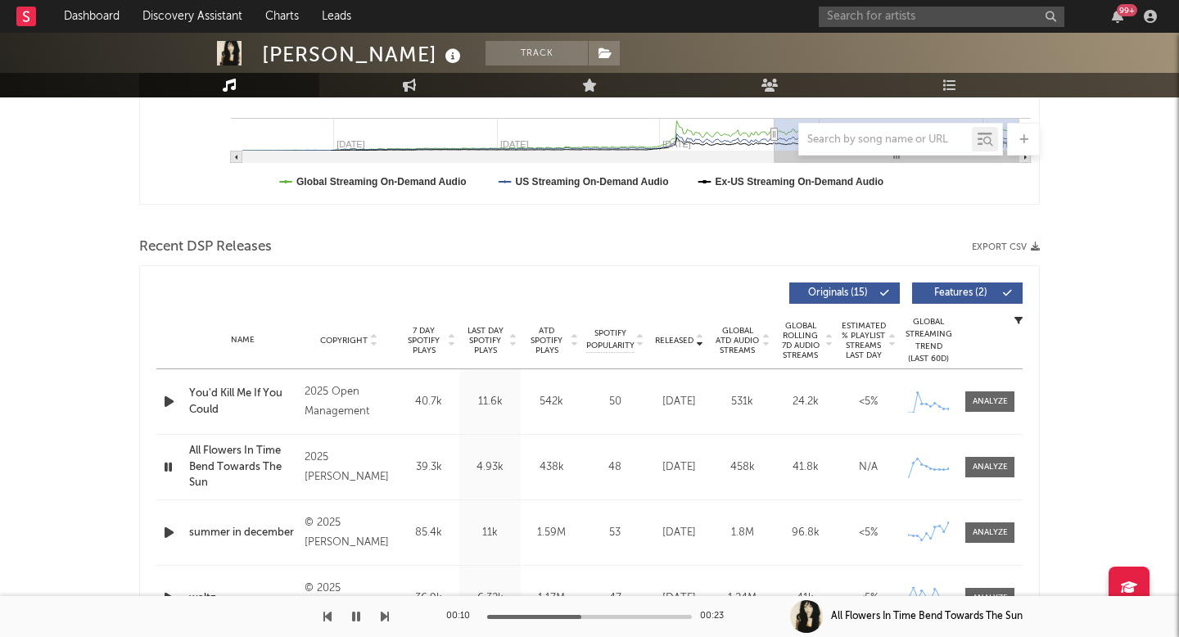
click at [167, 400] on icon "button" at bounding box center [168, 401] width 17 height 20
click at [536, 617] on div at bounding box center [589, 617] width 205 height 4
click at [170, 405] on icon "button" at bounding box center [168, 401] width 16 height 20
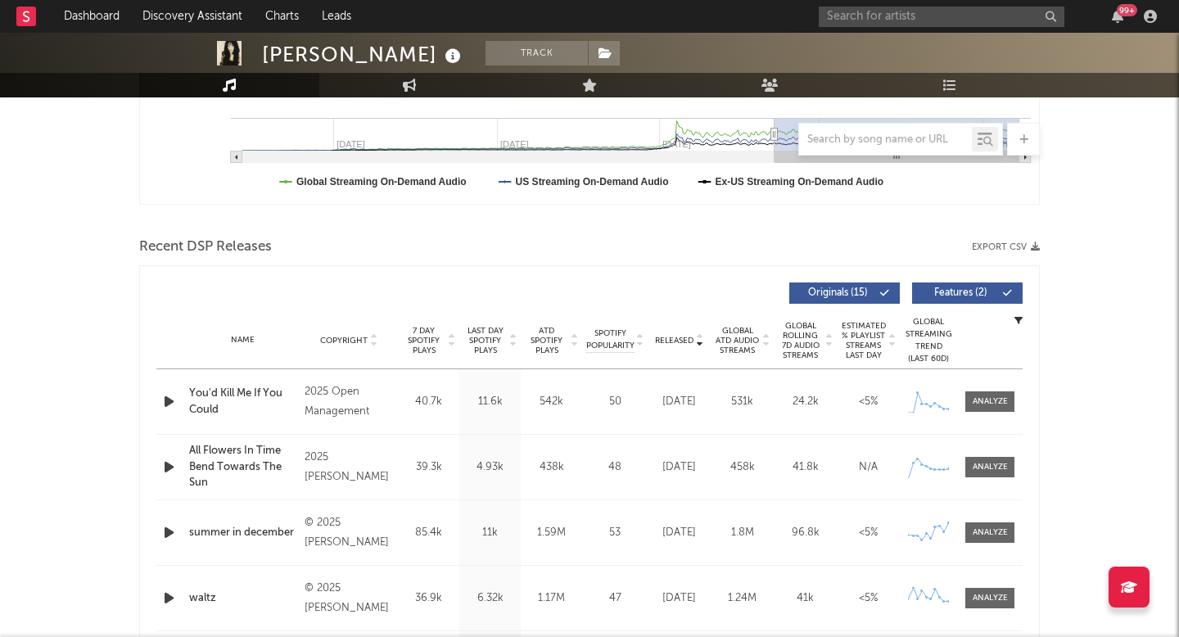
scroll to position [0, 0]
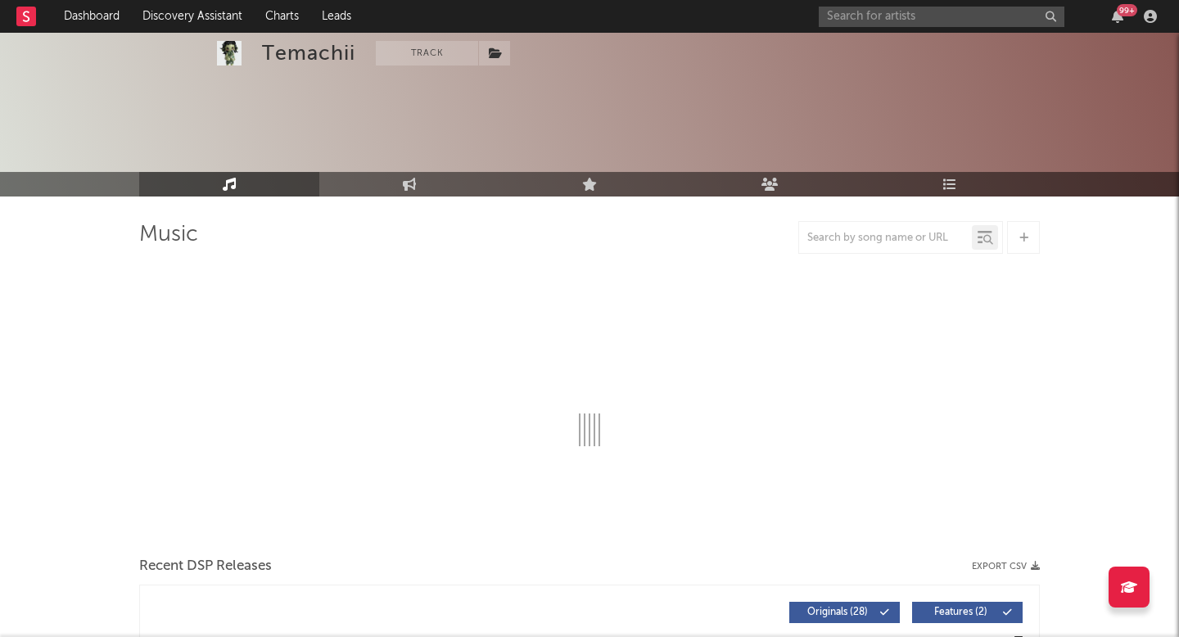
select select "6m"
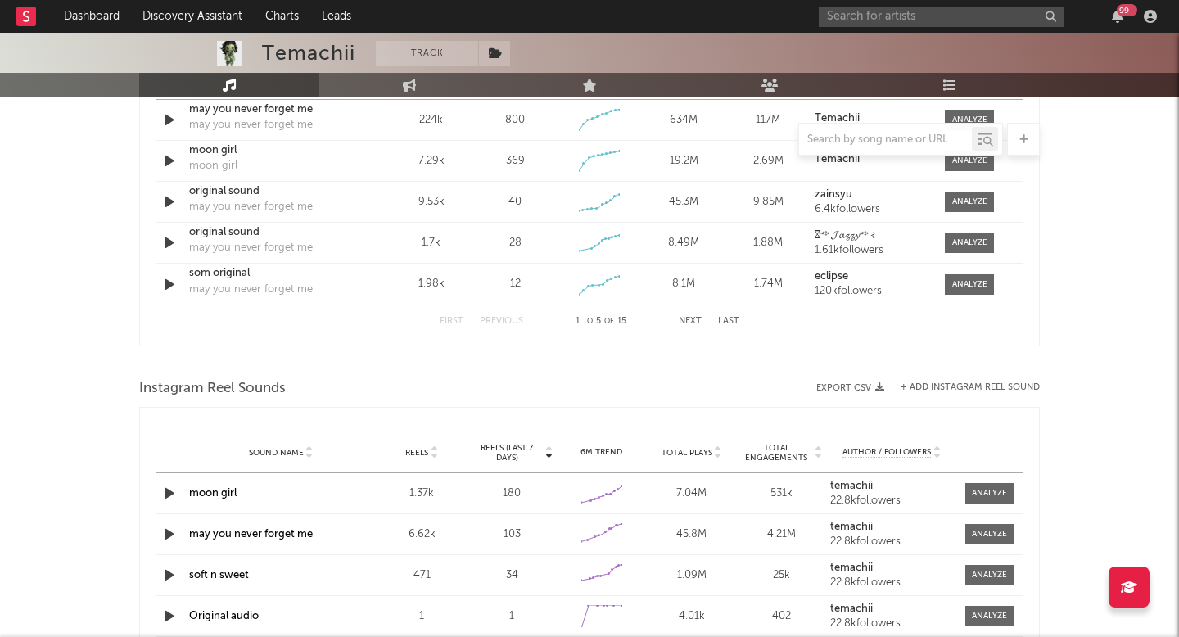
scroll to position [1251, 0]
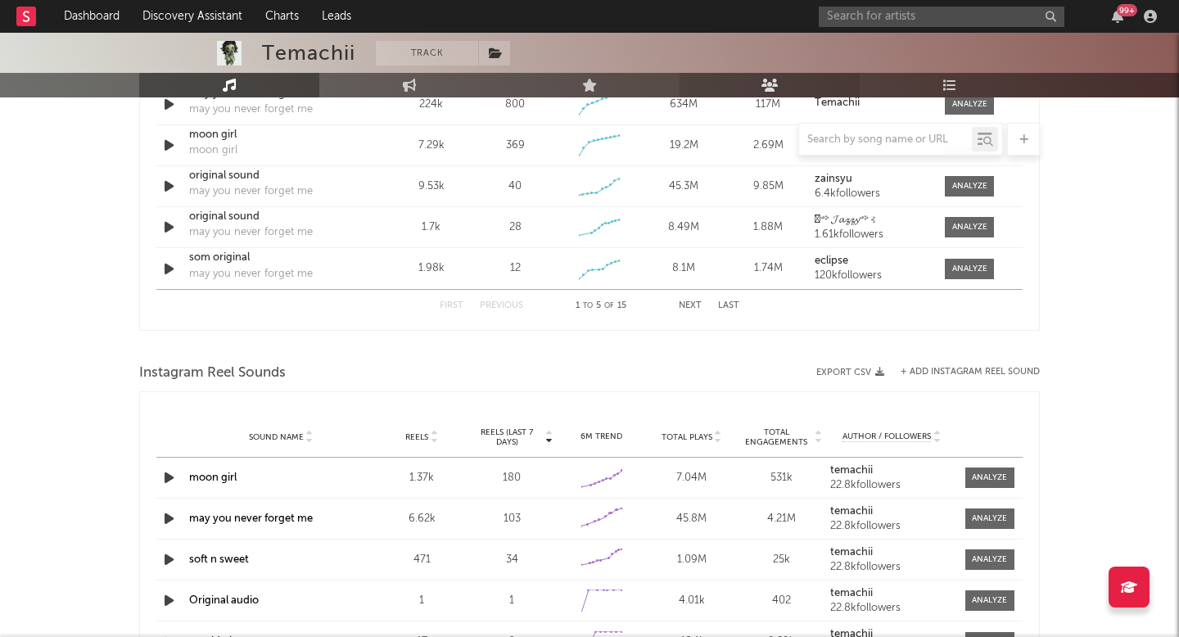
click at [772, 79] on icon at bounding box center [770, 85] width 17 height 13
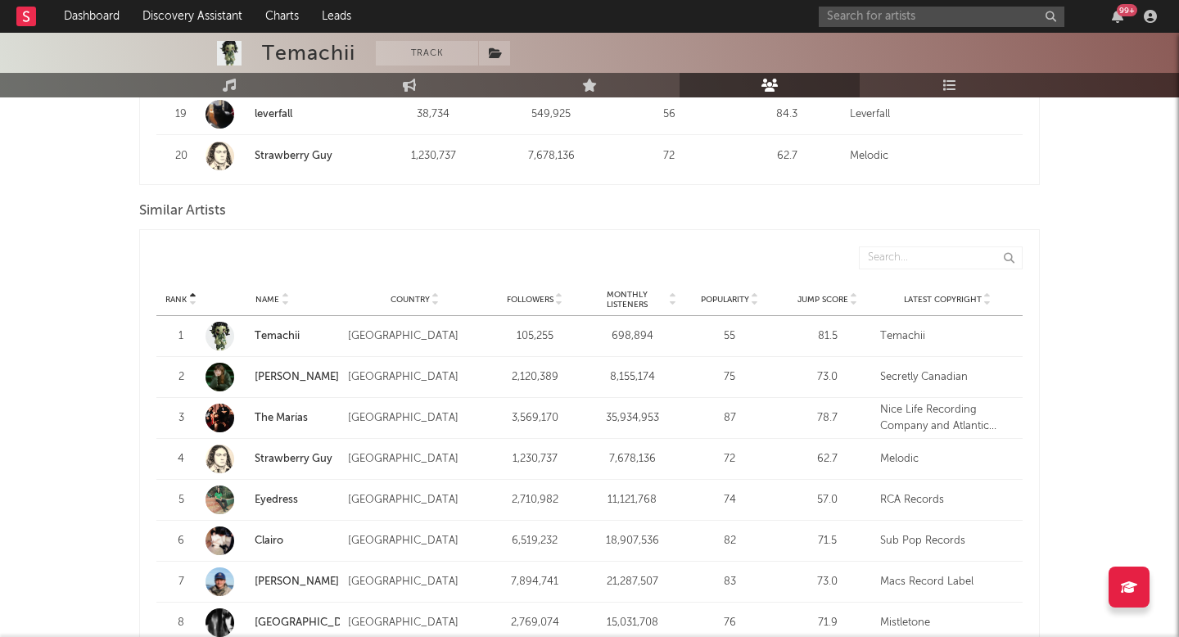
scroll to position [1443, 0]
click at [631, 296] on span "Monthly Listeners" at bounding box center [627, 300] width 79 height 20
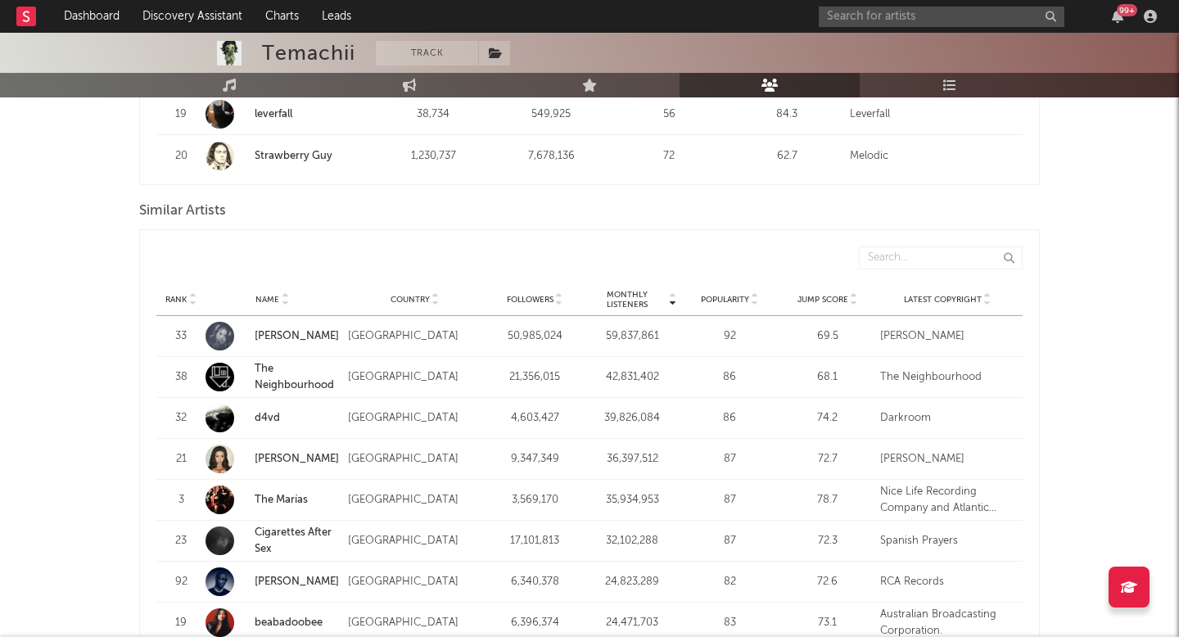
click at [631, 296] on span "Monthly Listeners" at bounding box center [627, 300] width 79 height 20
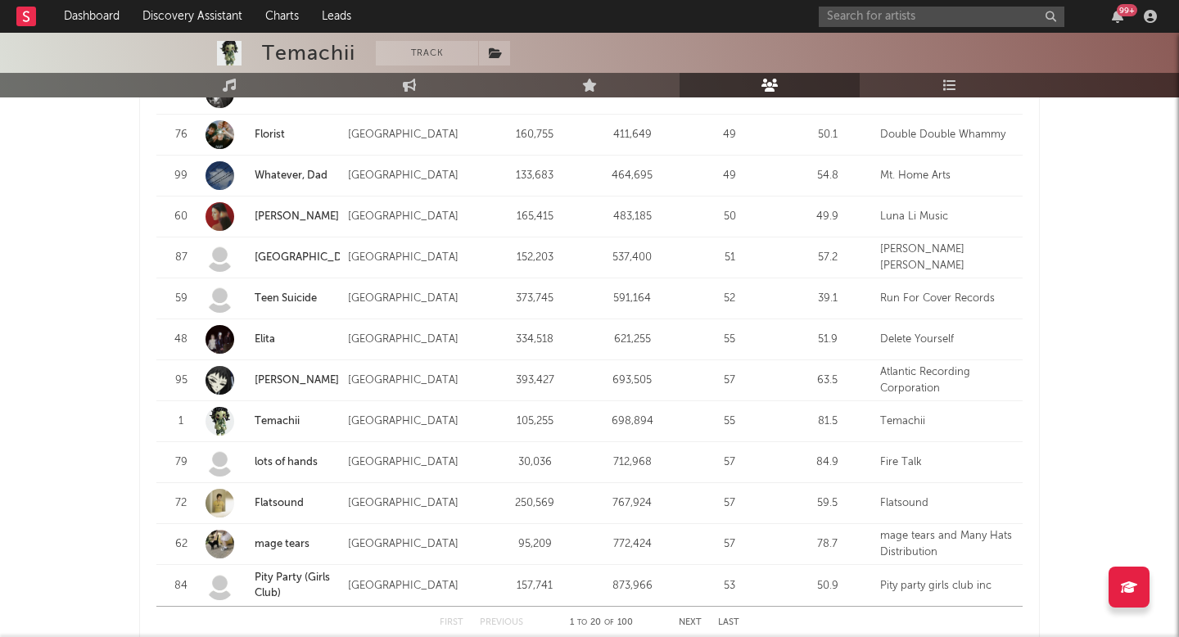
scroll to position [1980, 0]
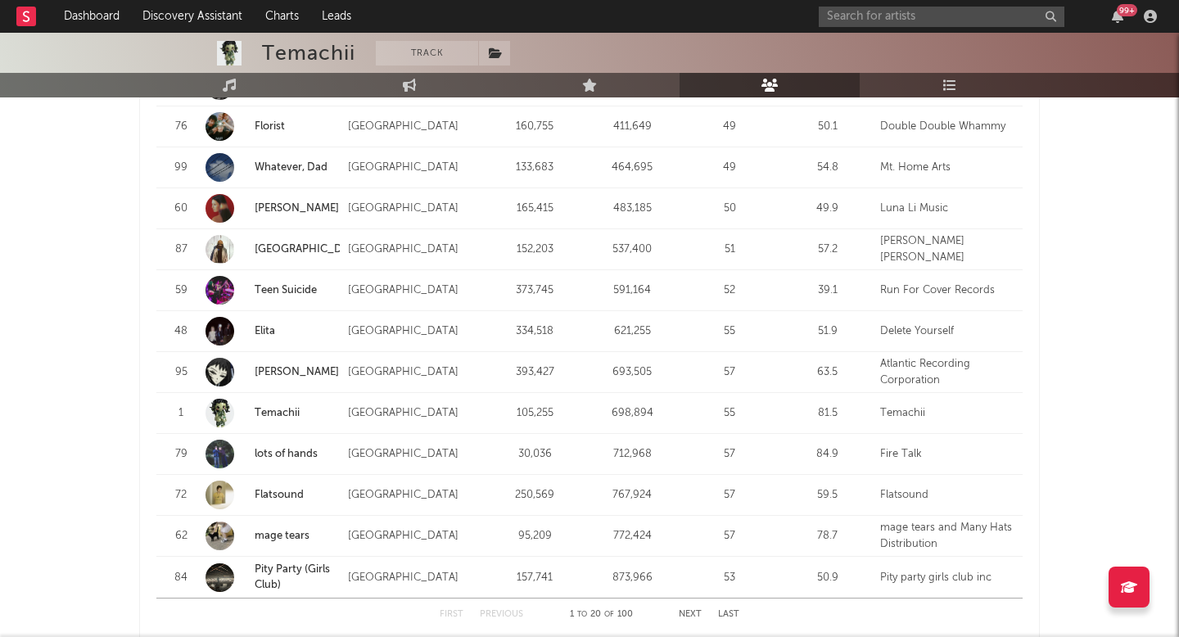
click at [258, 493] on link "Flatsound" at bounding box center [279, 495] width 49 height 11
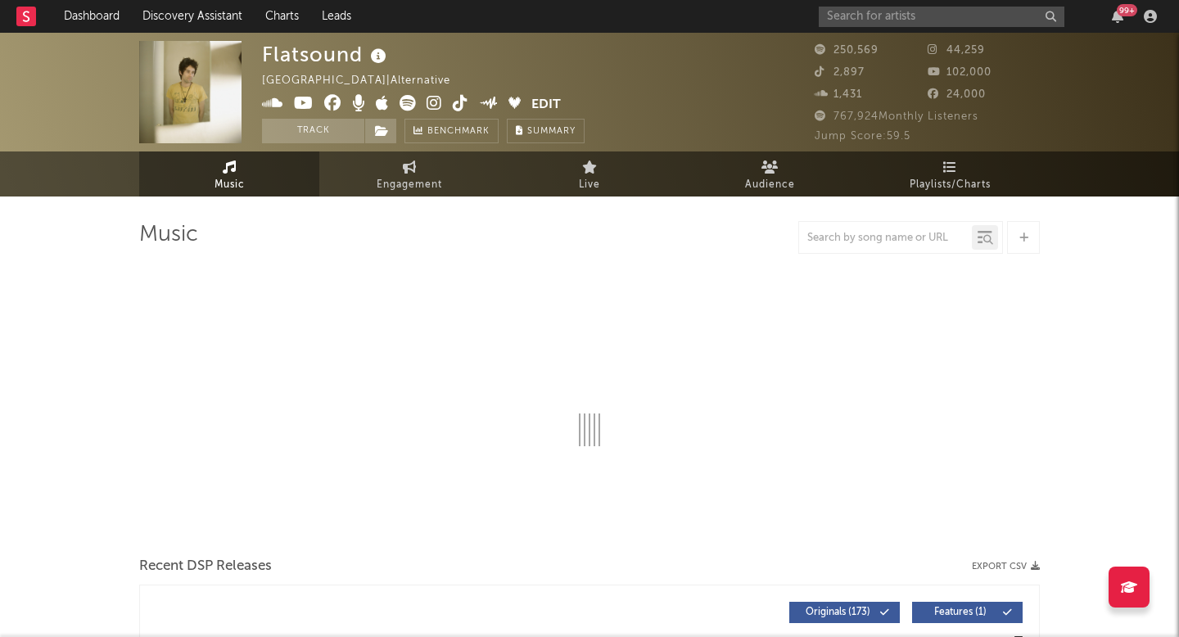
scroll to position [25, 0]
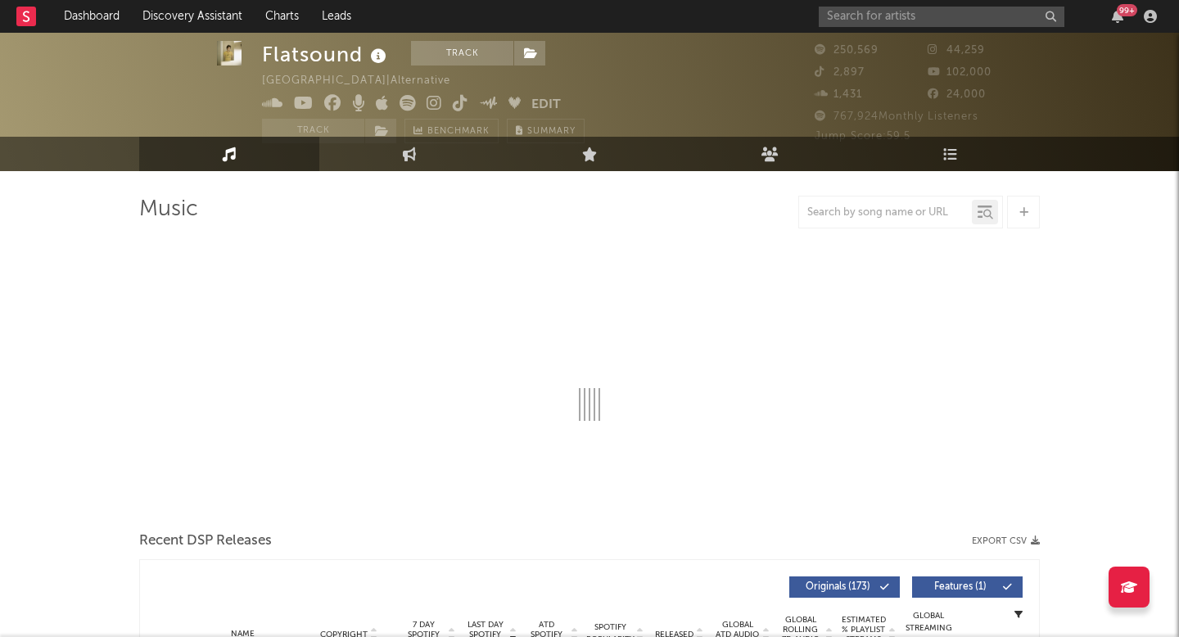
select select "6m"
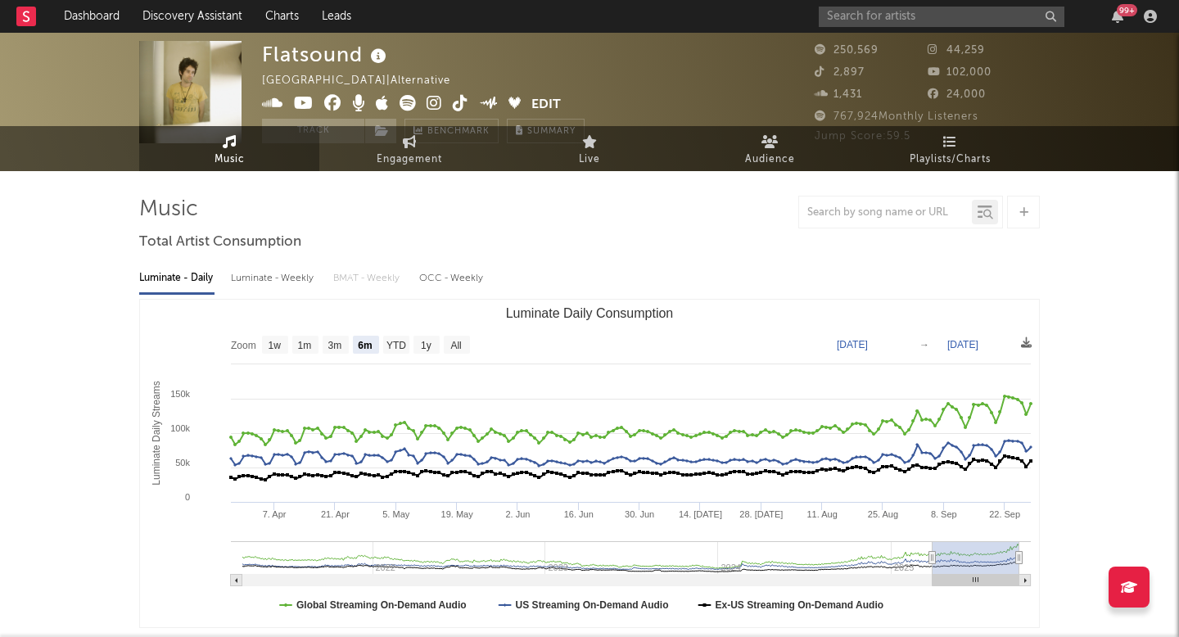
scroll to position [0, 0]
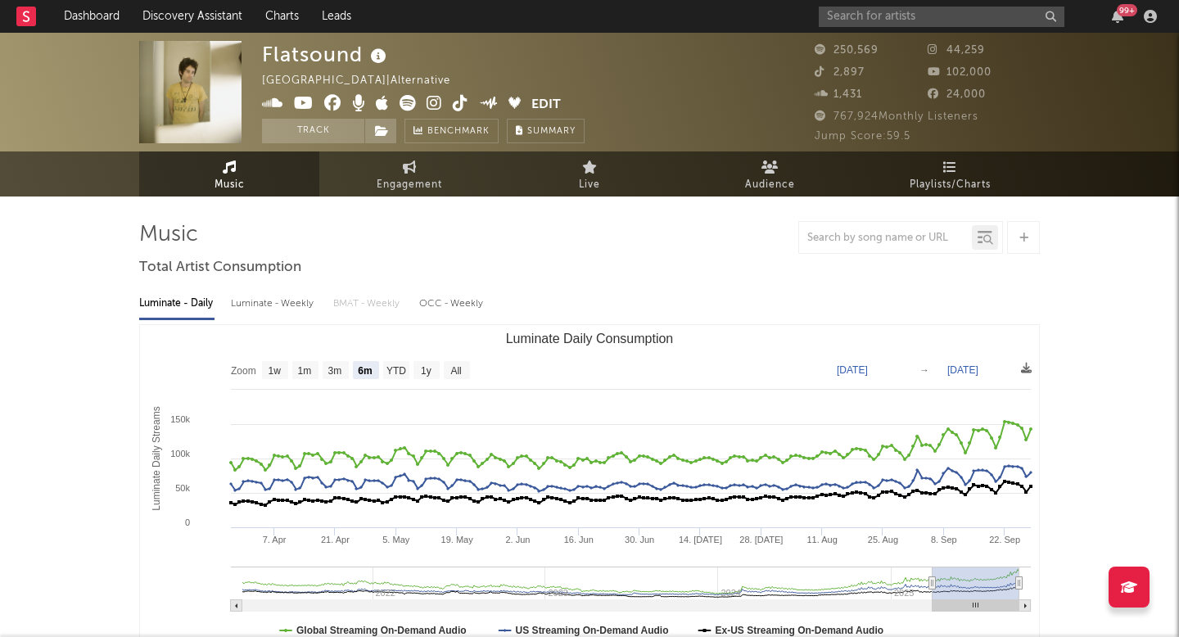
select select "6m"
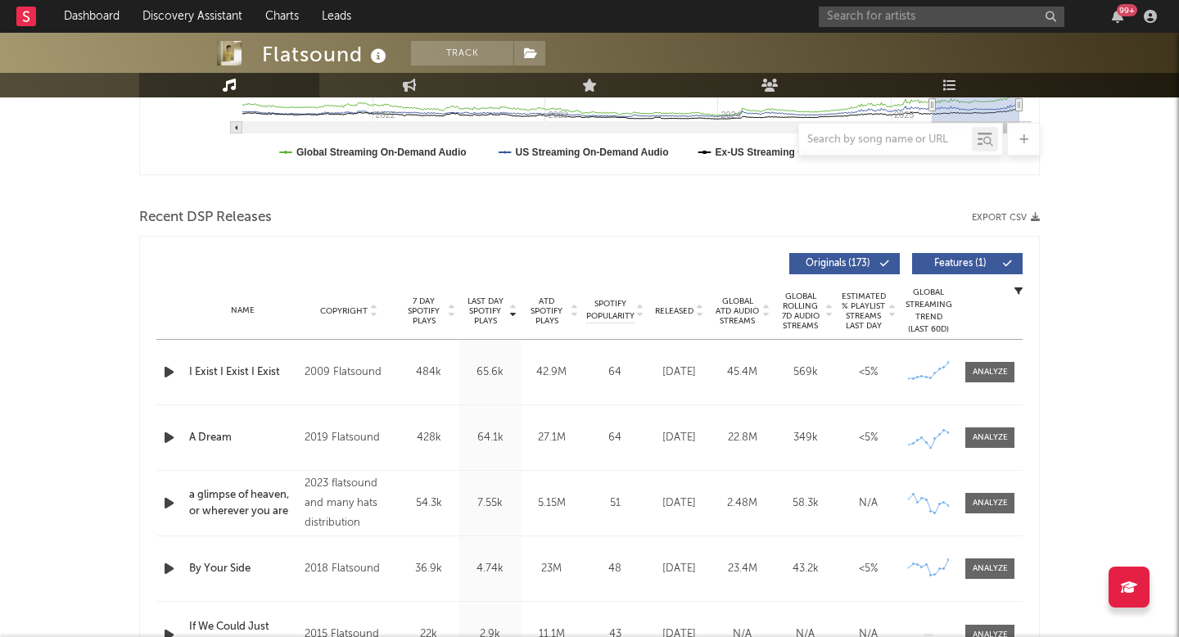
scroll to position [559, 0]
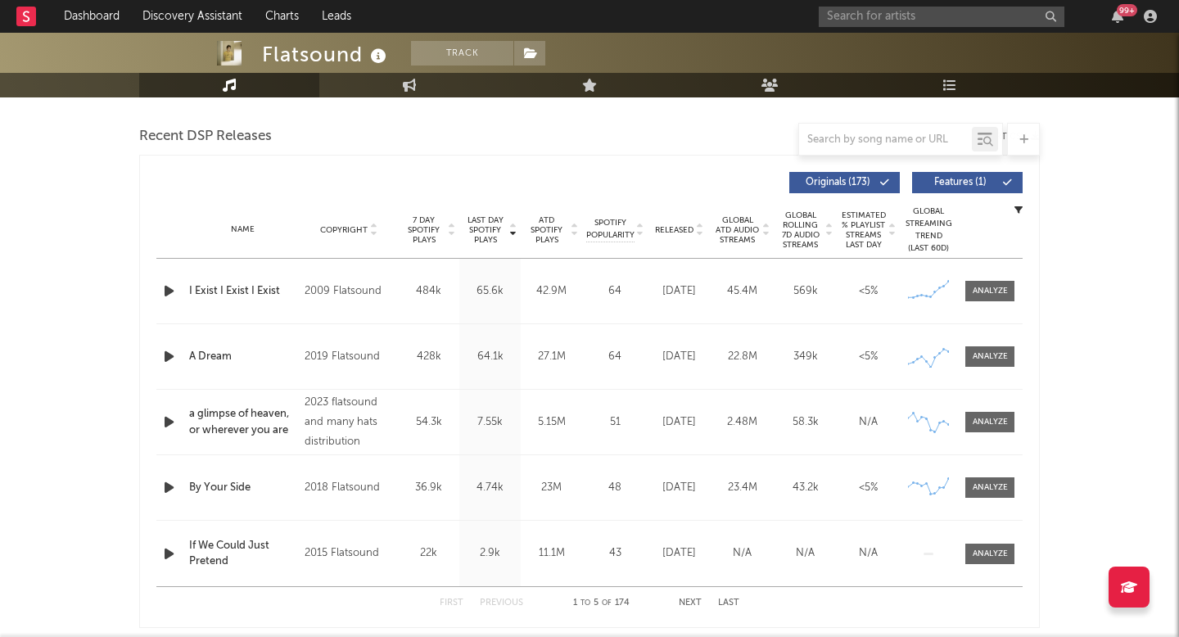
click at [739, 227] on span "Global ATD Audio Streams" at bounding box center [737, 229] width 45 height 29
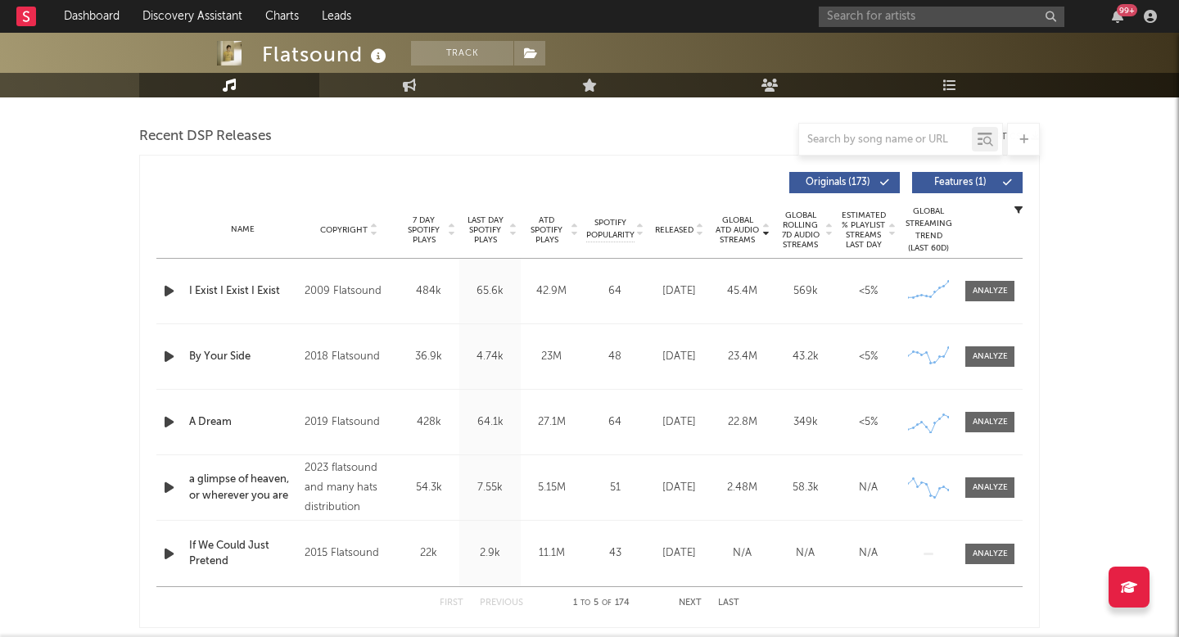
click at [683, 225] on span "Released" at bounding box center [674, 230] width 38 height 10
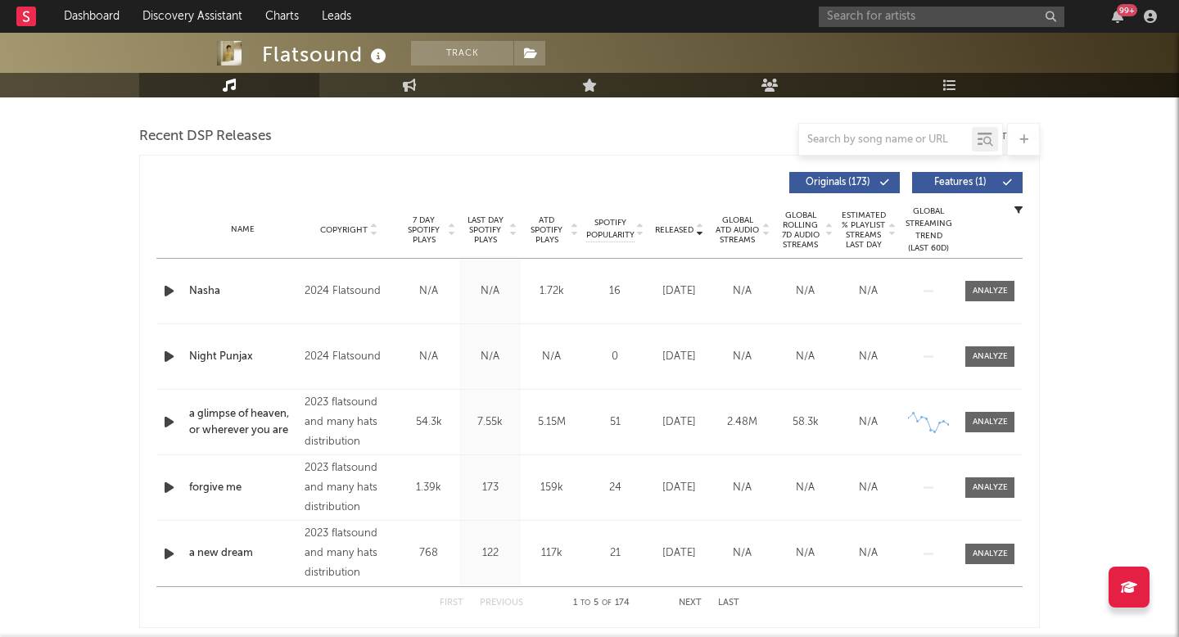
click at [683, 225] on span "Released" at bounding box center [674, 230] width 38 height 10
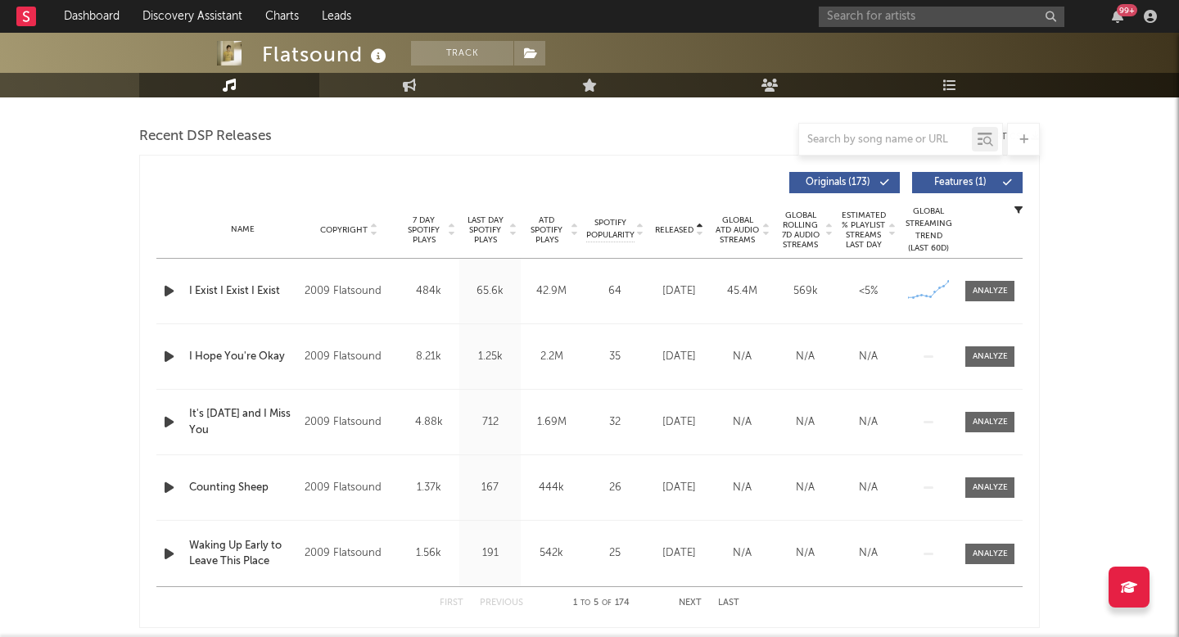
click at [683, 225] on span "Released" at bounding box center [674, 230] width 38 height 10
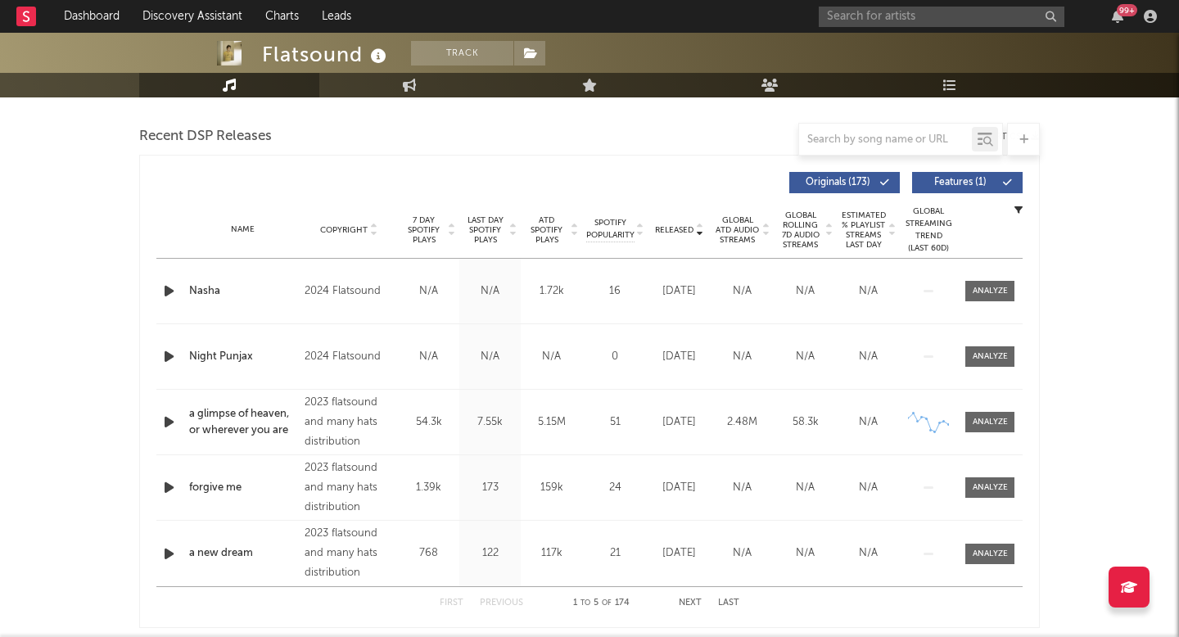
click at [166, 289] on icon "button" at bounding box center [168, 291] width 17 height 20
click at [535, 615] on div at bounding box center [589, 617] width 205 height 4
click at [600, 616] on div at bounding box center [589, 617] width 205 height 4
click at [172, 421] on icon "button" at bounding box center [168, 422] width 17 height 20
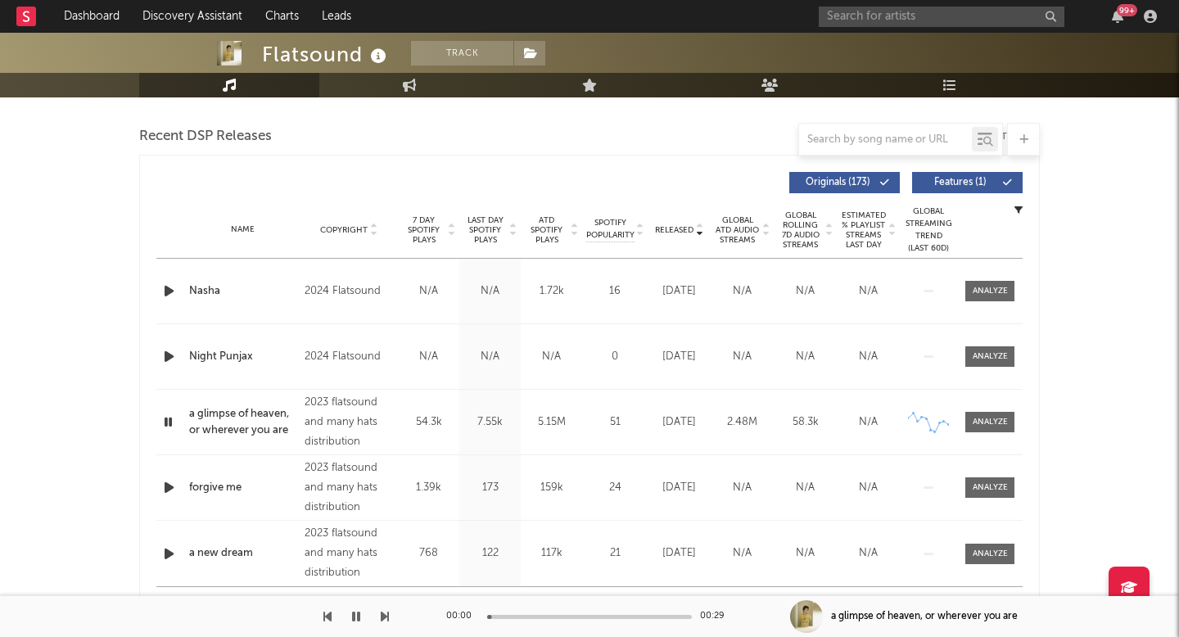
click at [536, 616] on div at bounding box center [589, 617] width 205 height 4
click at [603, 615] on div at bounding box center [589, 617] width 205 height 4
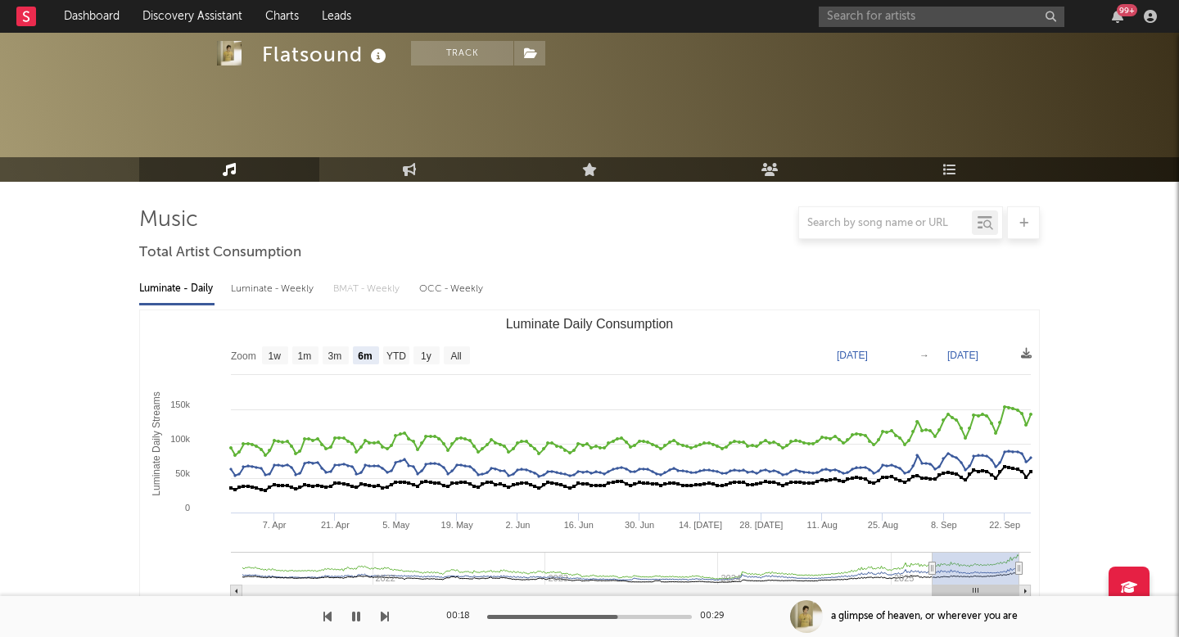
scroll to position [0, 0]
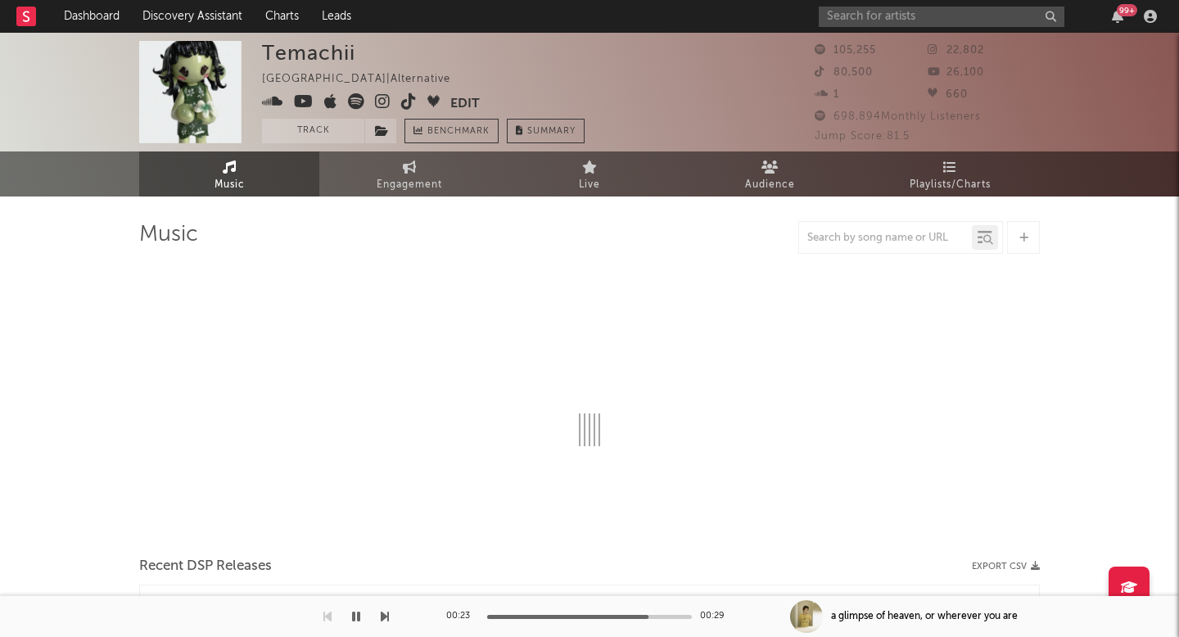
select select "6m"
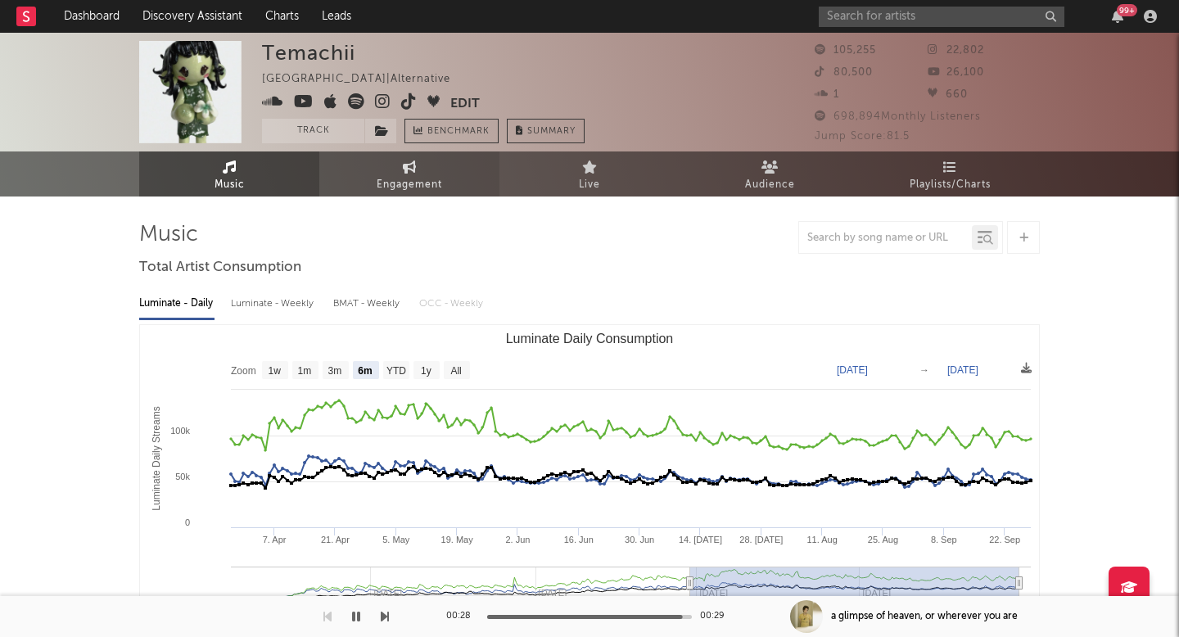
click at [409, 170] on icon at bounding box center [410, 166] width 14 height 13
select select "1w"
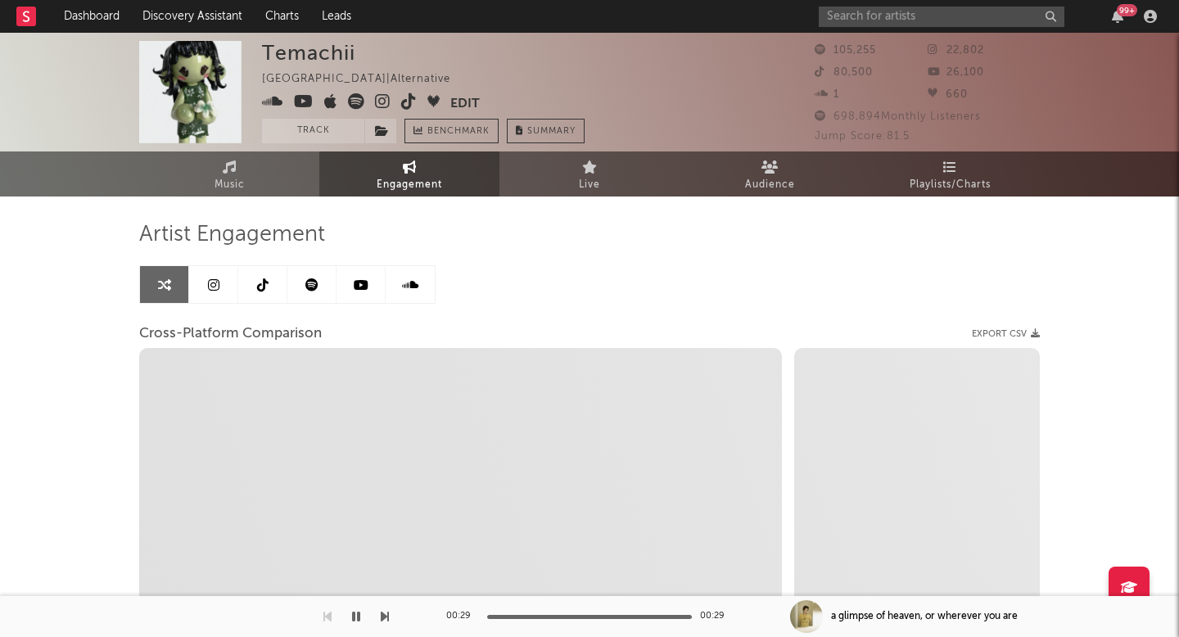
select select "1m"
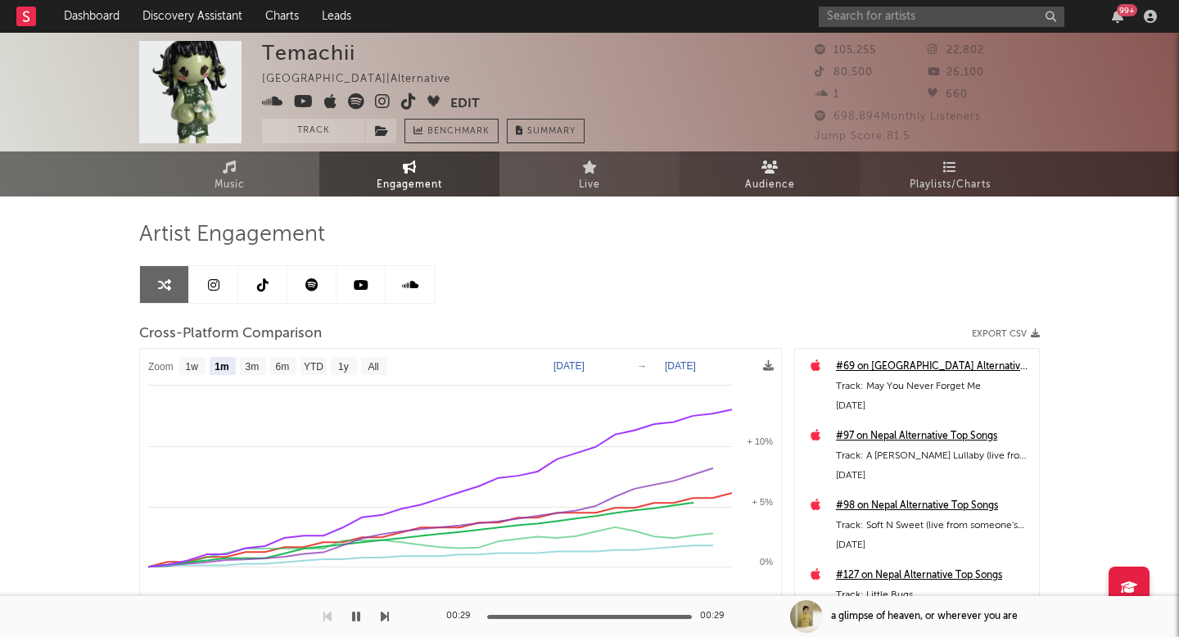
click at [739, 192] on link "Audience" at bounding box center [770, 173] width 180 height 45
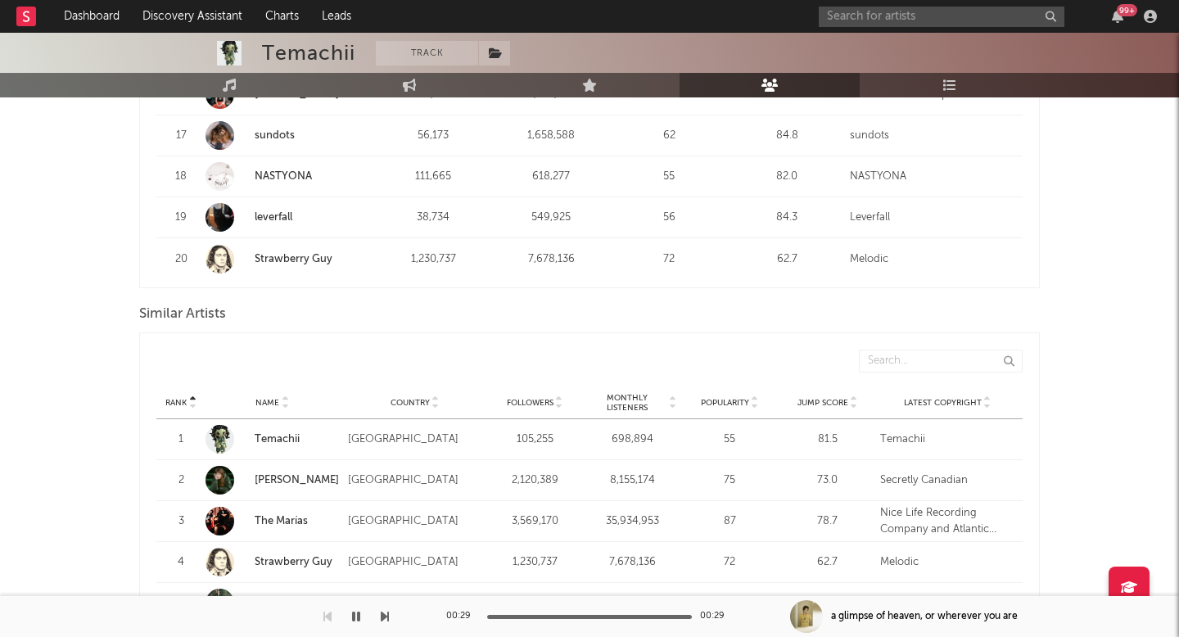
scroll to position [1344, 0]
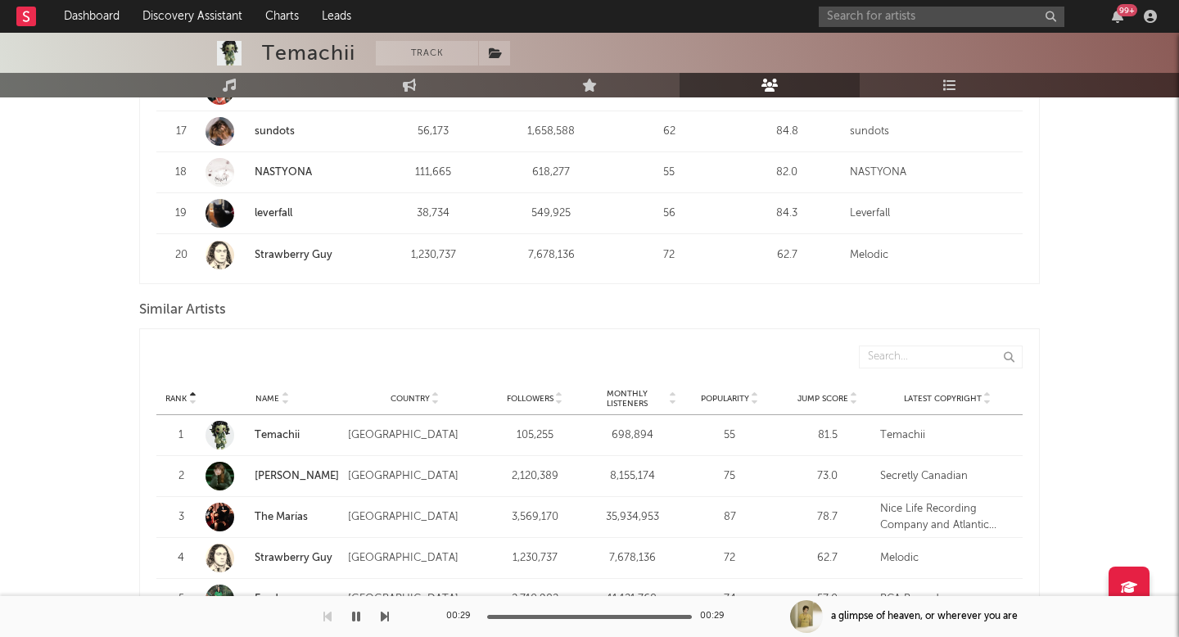
click at [639, 391] on span "Monthly Listeners" at bounding box center [627, 399] width 79 height 20
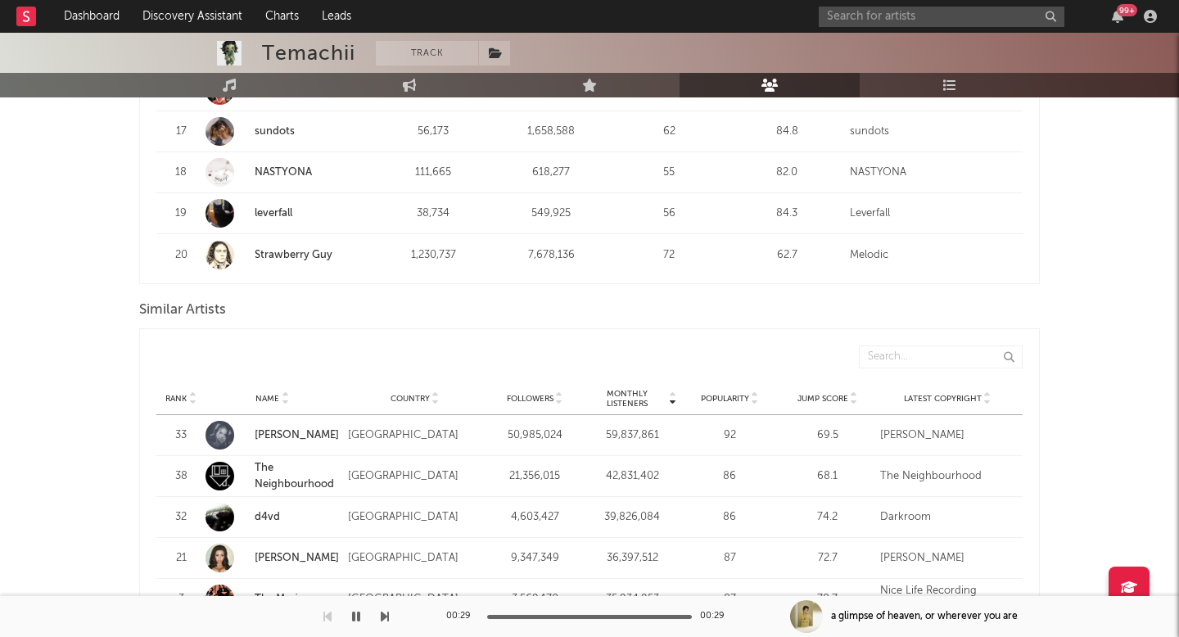
click at [630, 400] on span "Monthly Listeners" at bounding box center [627, 399] width 79 height 20
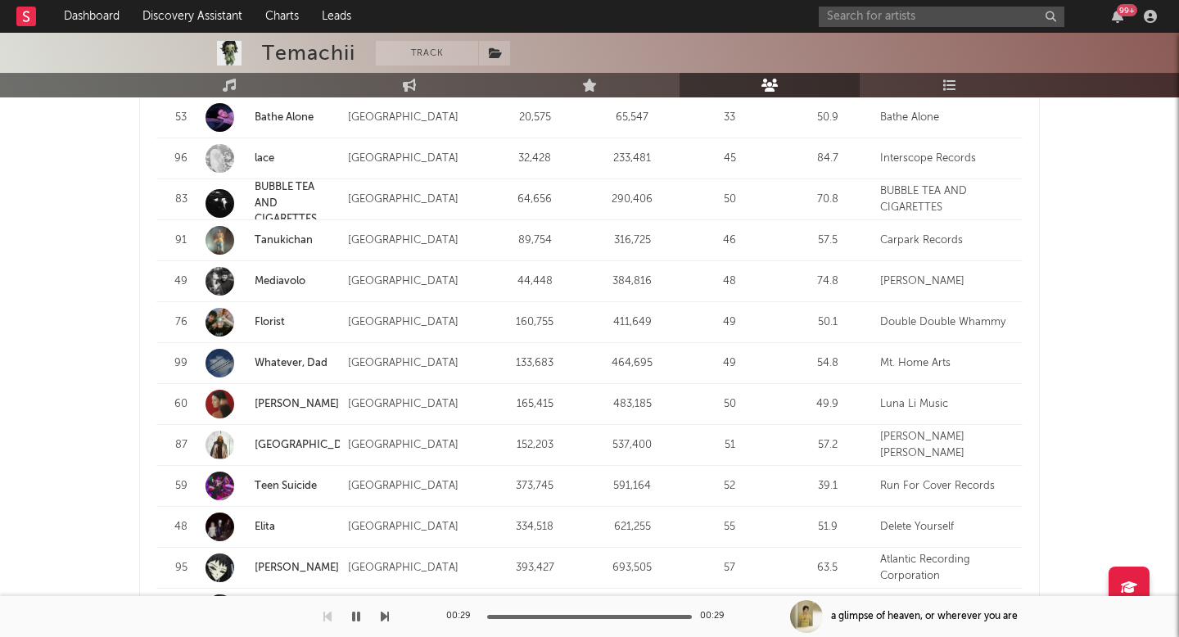
scroll to position [1783, 0]
click at [278, 192] on link "BUBBLE TEA AND CIGARETTES" at bounding box center [286, 204] width 62 height 43
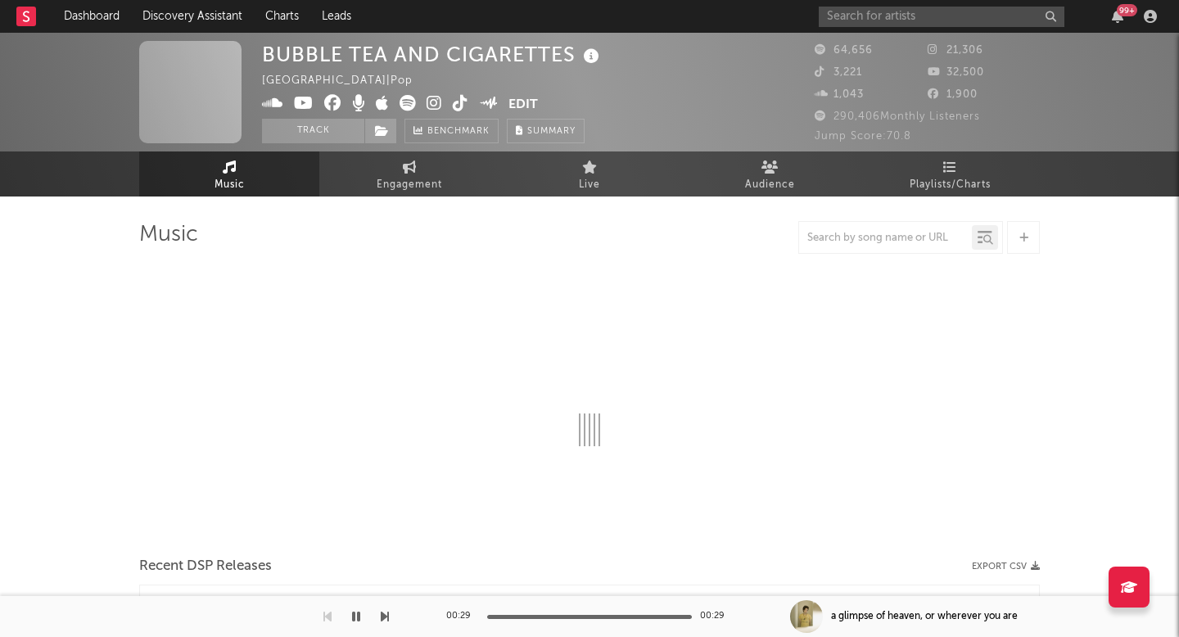
select select "6m"
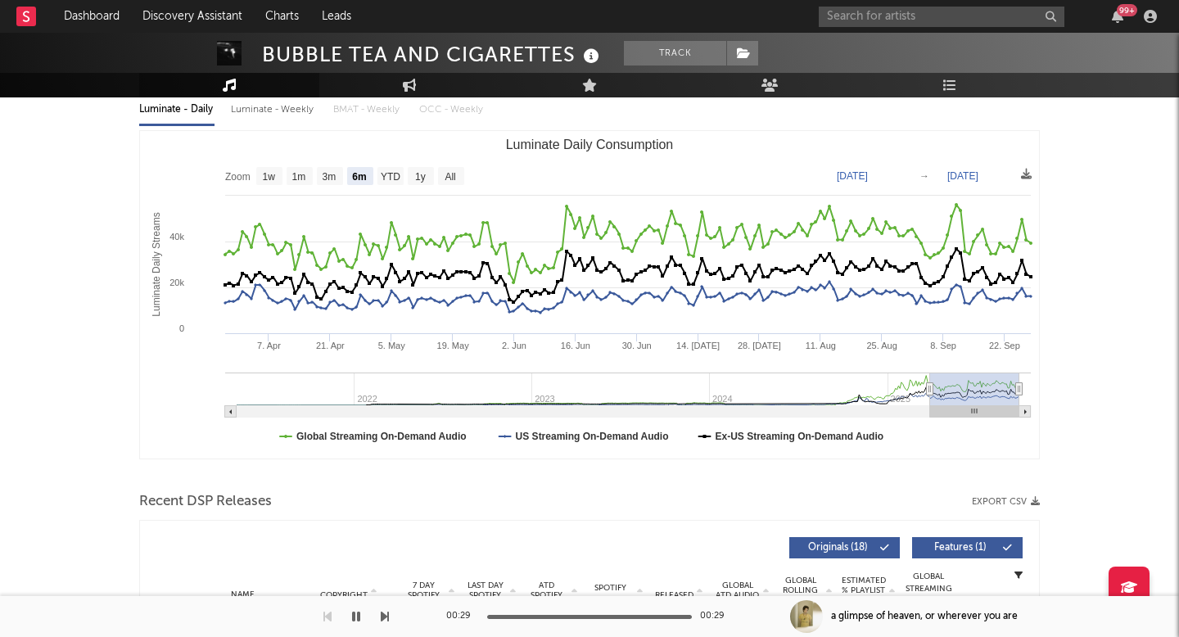
select select "6m"
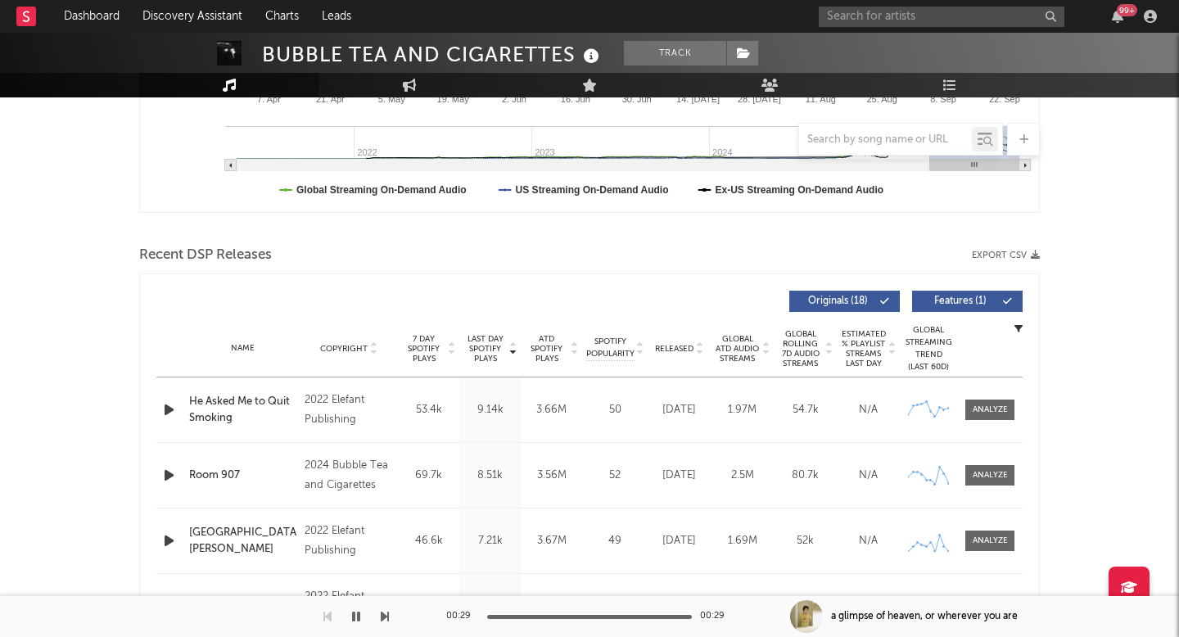
scroll to position [523, 0]
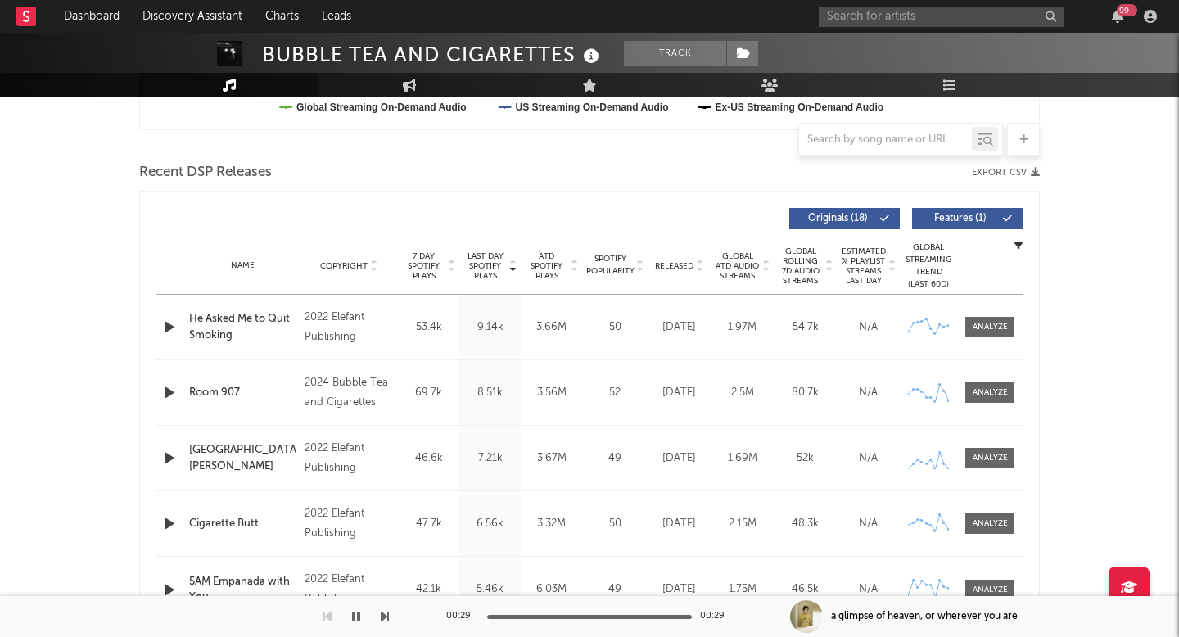
click at [677, 260] on div "Released" at bounding box center [679, 266] width 55 height 12
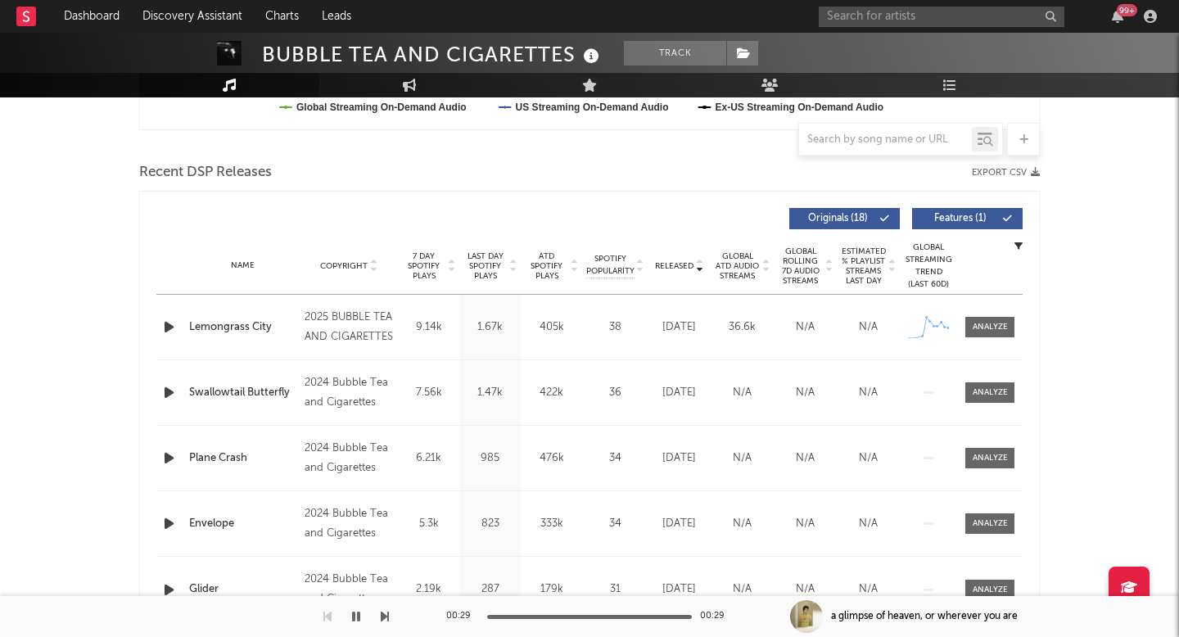
click at [168, 332] on icon "button" at bounding box center [168, 327] width 17 height 20
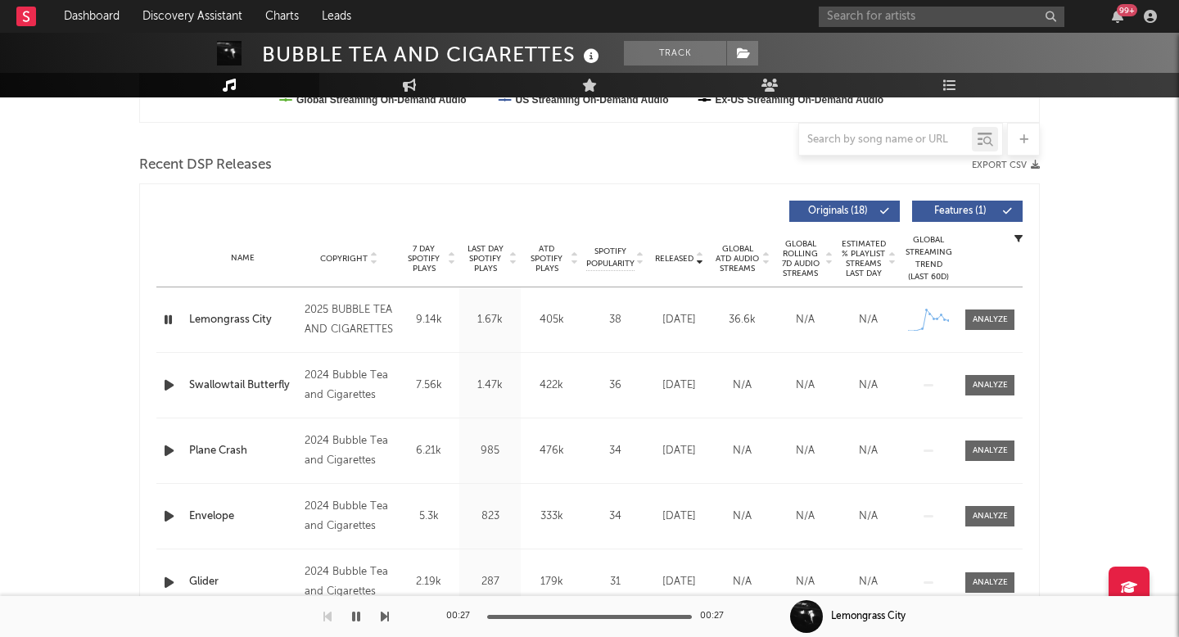
scroll to position [546, 0]
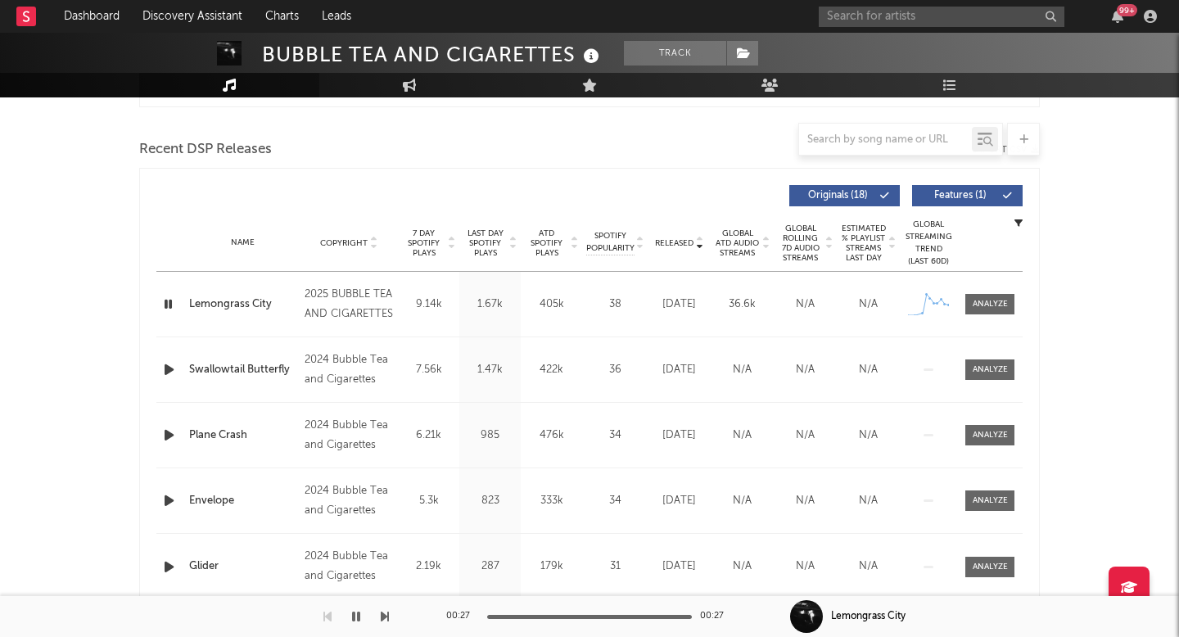
click at [168, 368] on icon "button" at bounding box center [168, 369] width 17 height 20
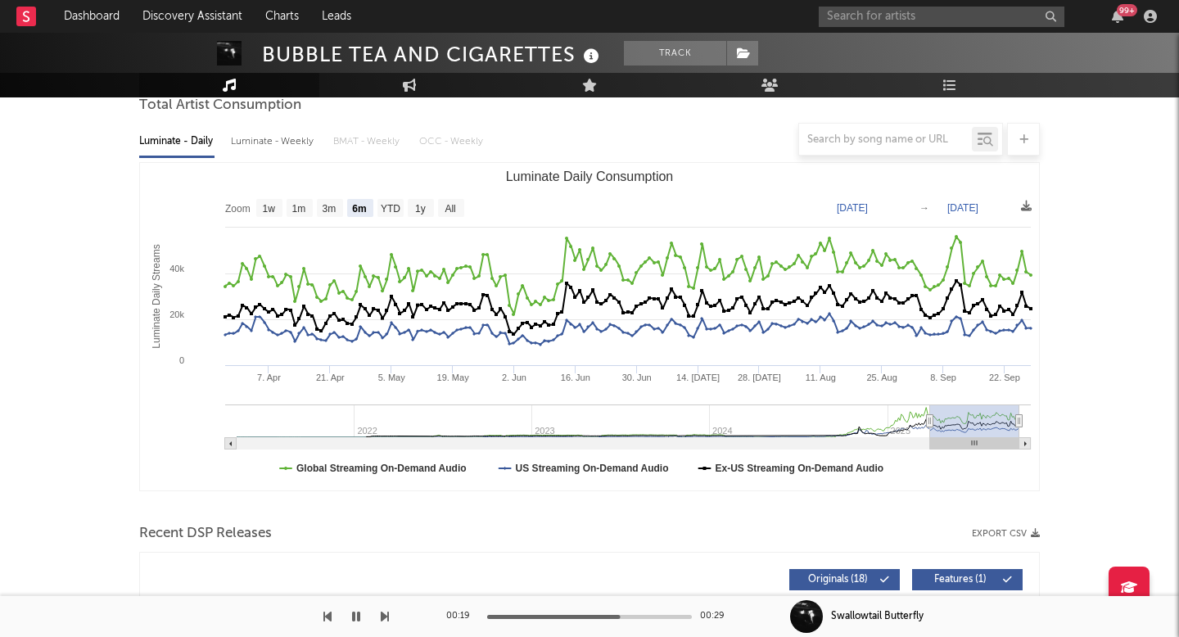
scroll to position [0, 0]
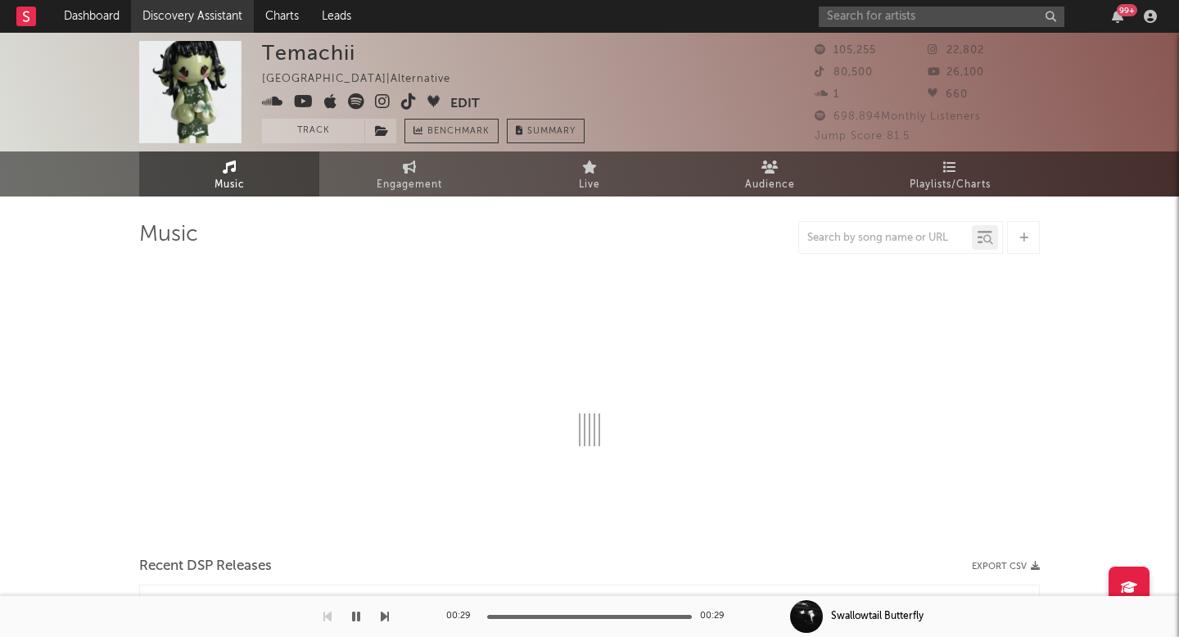
select select "6m"
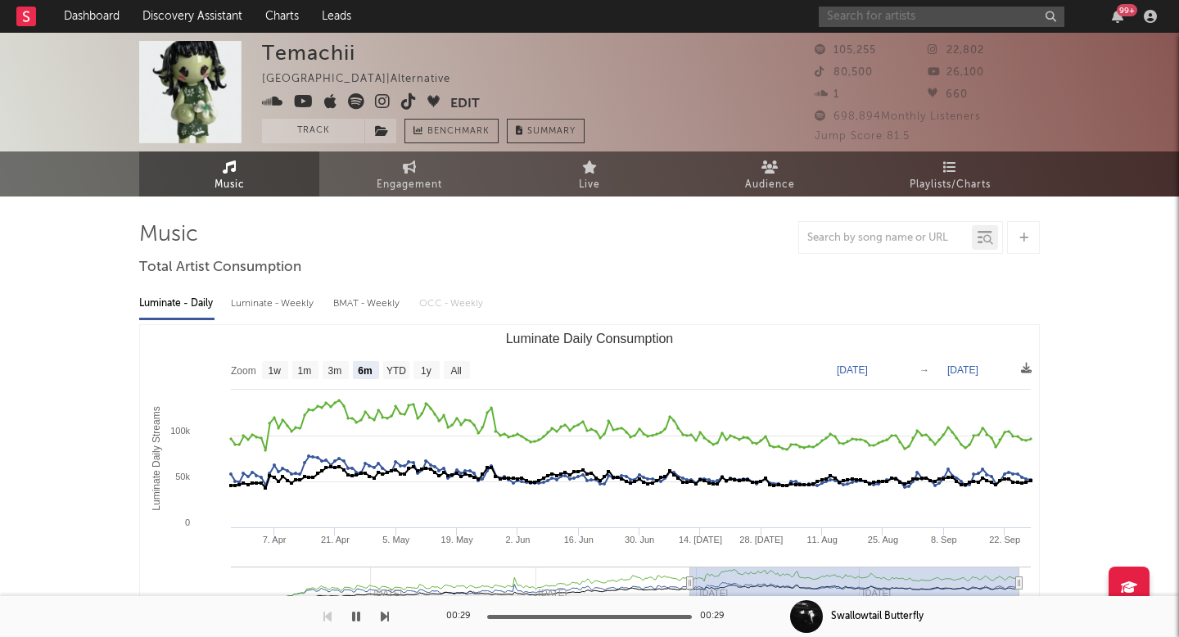
click at [847, 20] on input "text" at bounding box center [942, 17] width 246 height 20
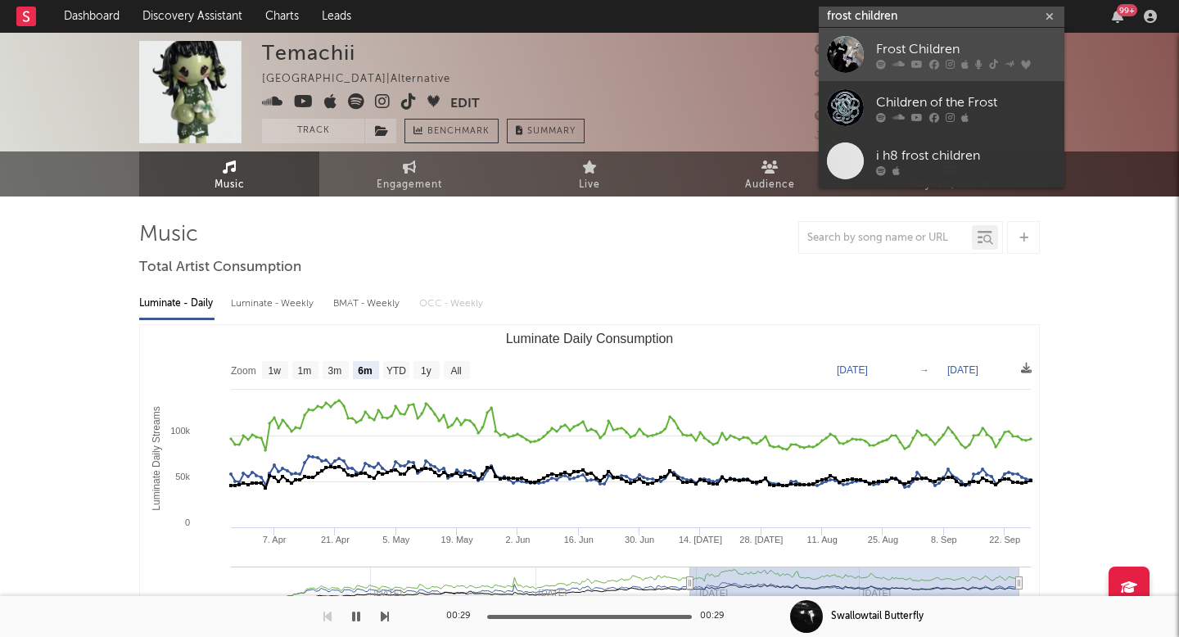
type input "frost children"
click at [926, 57] on div "Frost Children" at bounding box center [966, 49] width 180 height 20
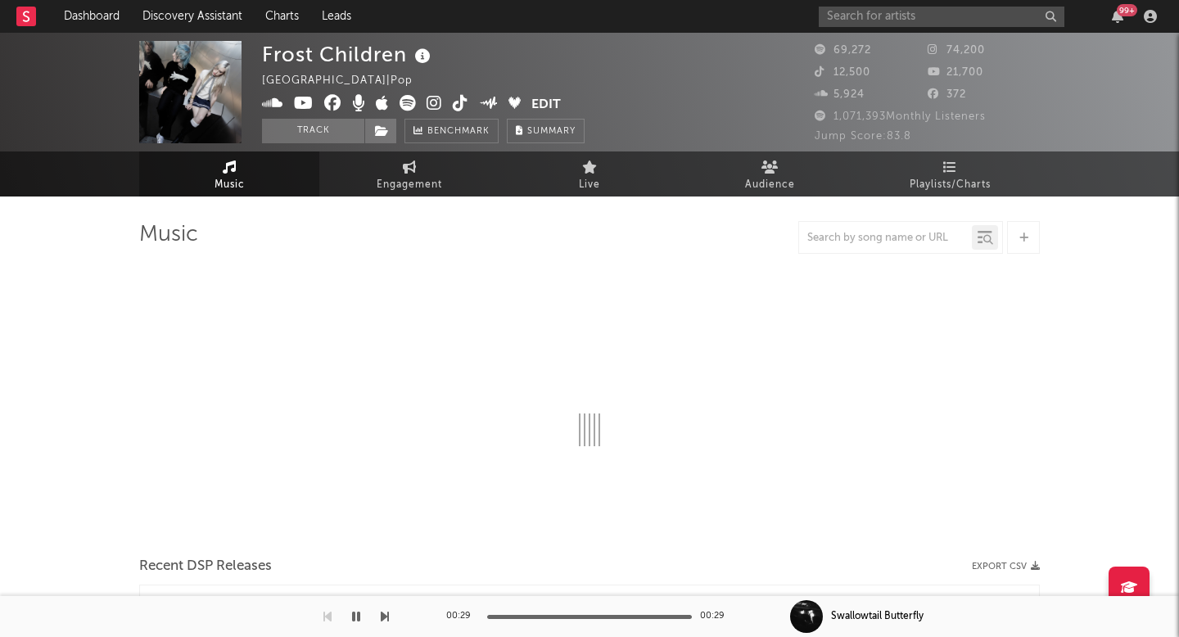
select select "6m"
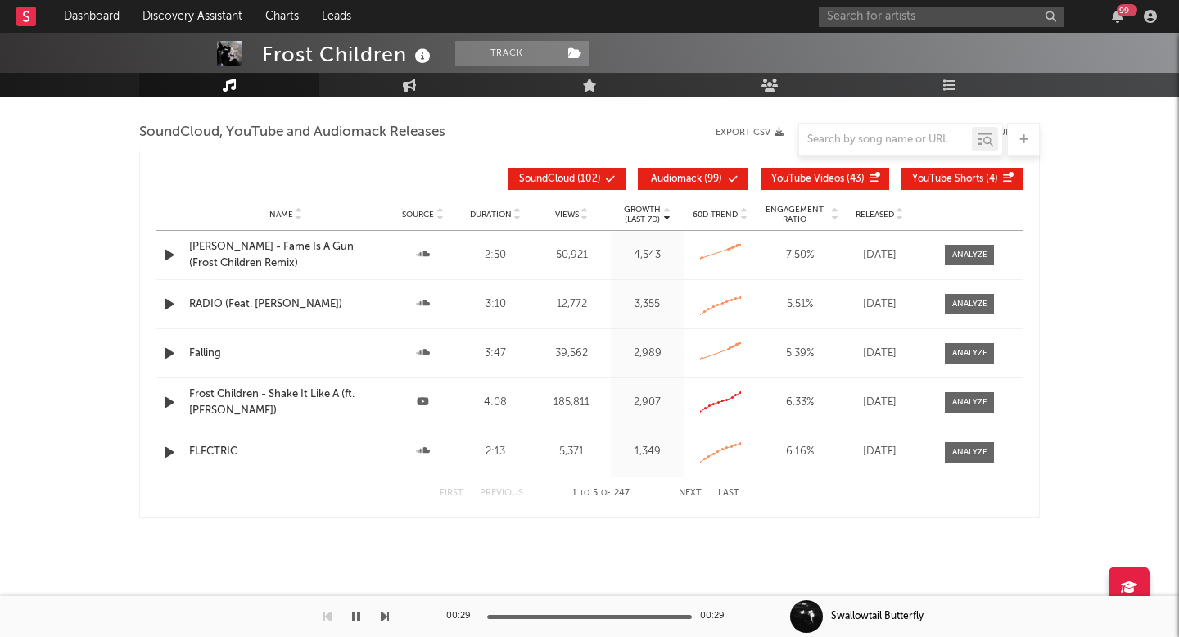
scroll to position [1829, 0]
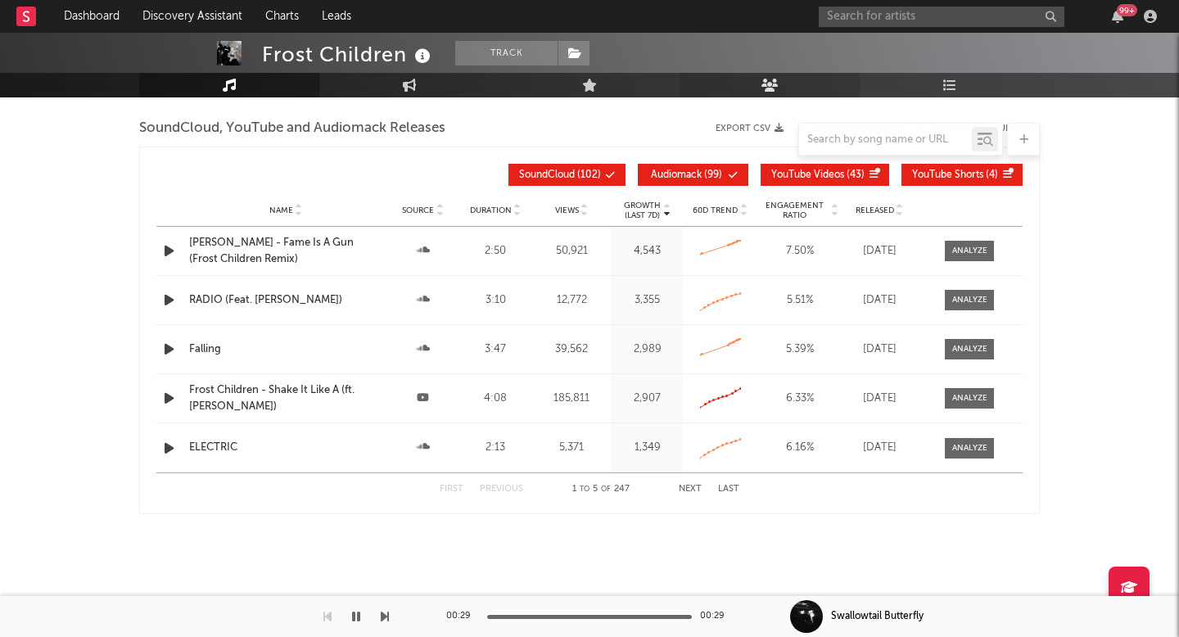
click at [789, 81] on link "Audience" at bounding box center [770, 85] width 180 height 25
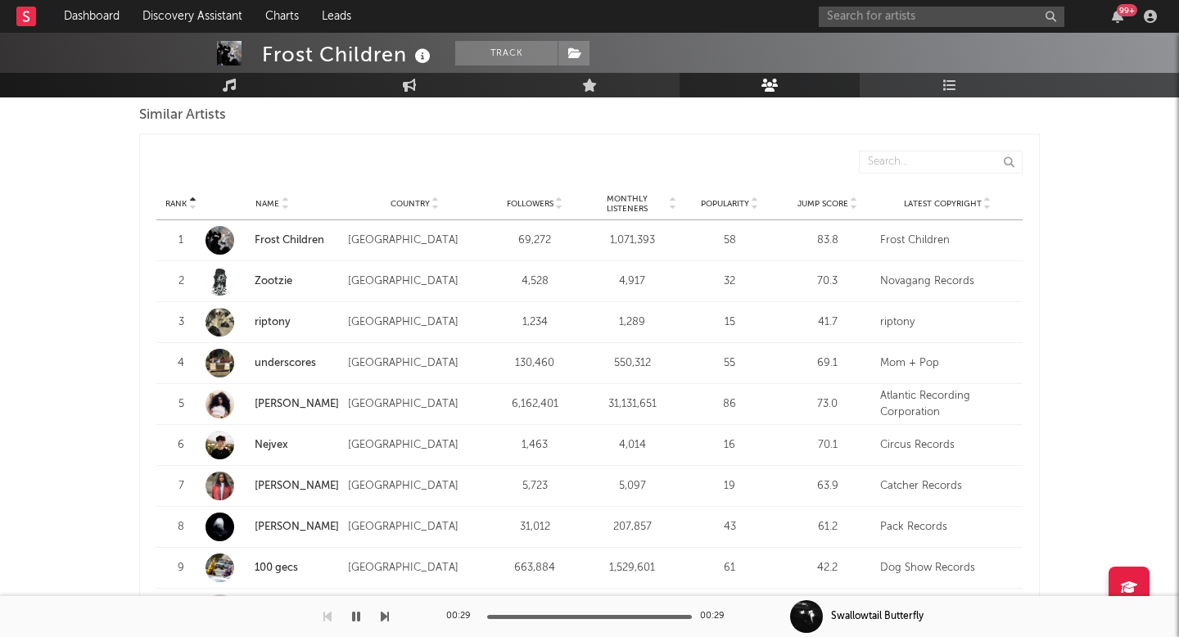
scroll to position [1531, 0]
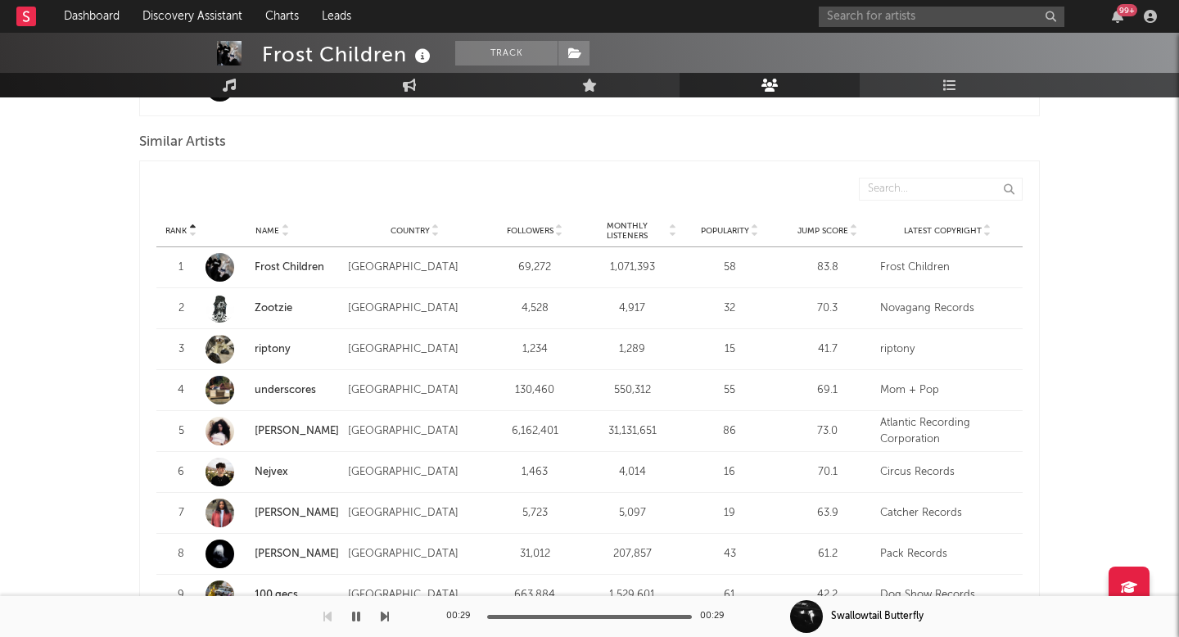
click at [630, 221] on span "Monthly Listeners" at bounding box center [627, 231] width 79 height 20
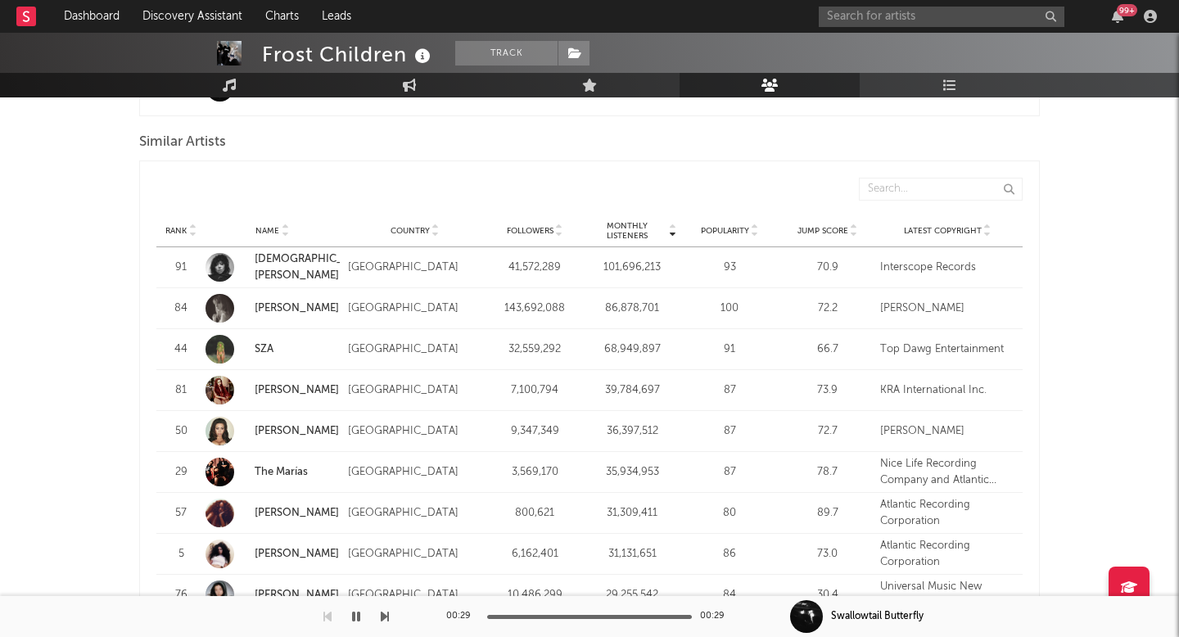
click at [630, 221] on span "Monthly Listeners" at bounding box center [627, 231] width 79 height 20
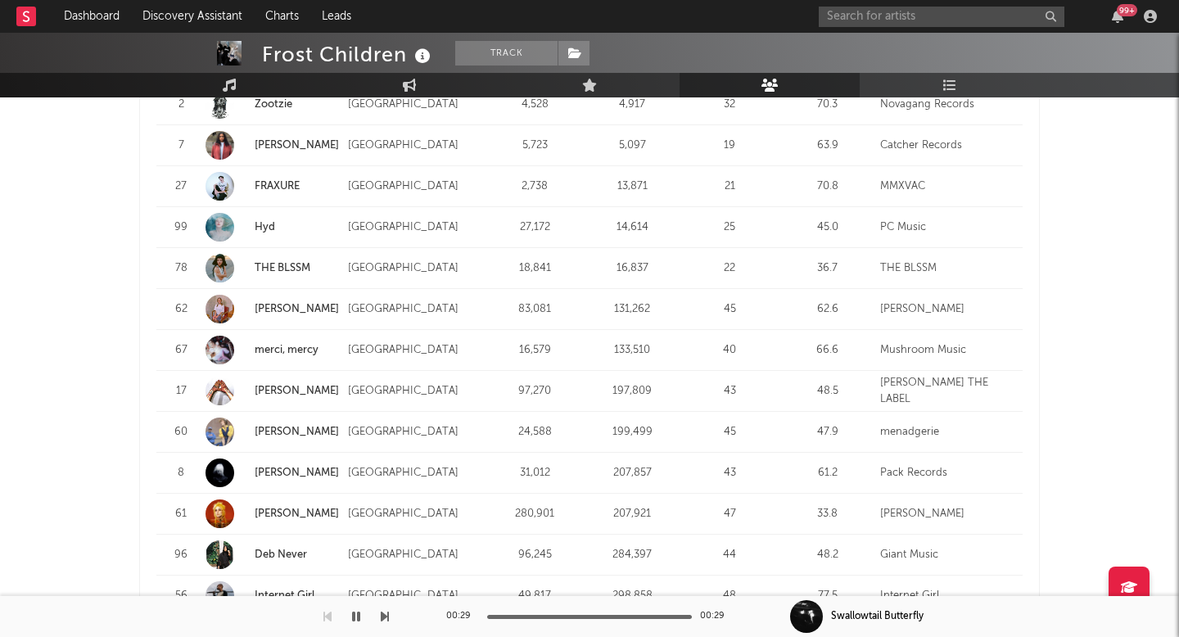
scroll to position [1944, 0]
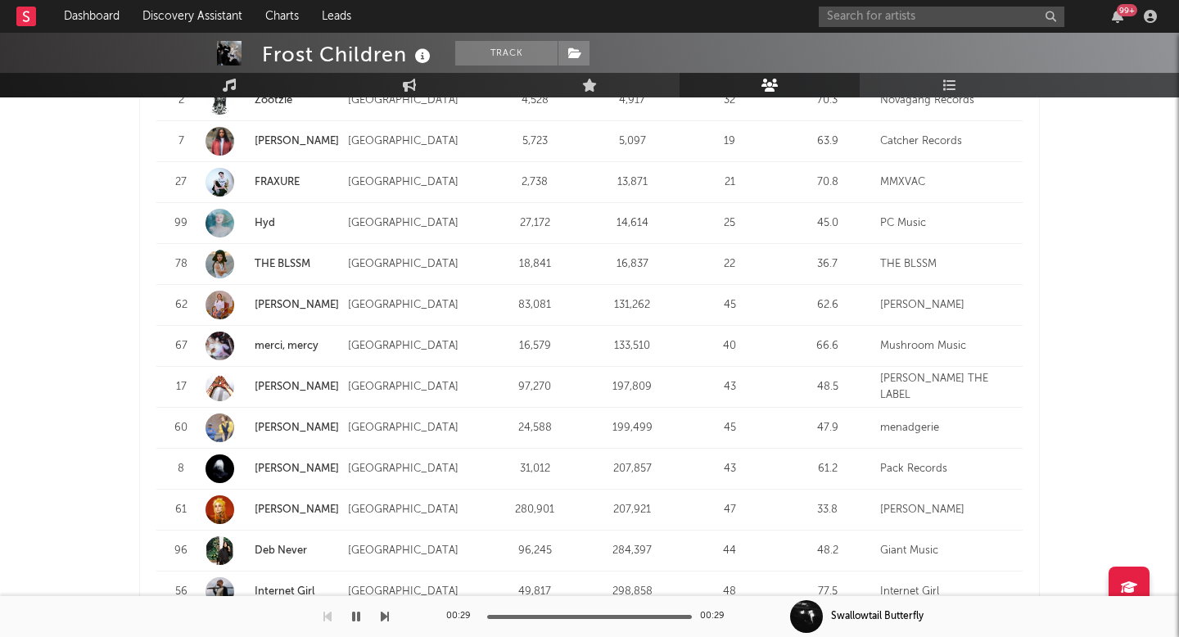
click at [270, 382] on link "[PERSON_NAME]" at bounding box center [297, 387] width 84 height 11
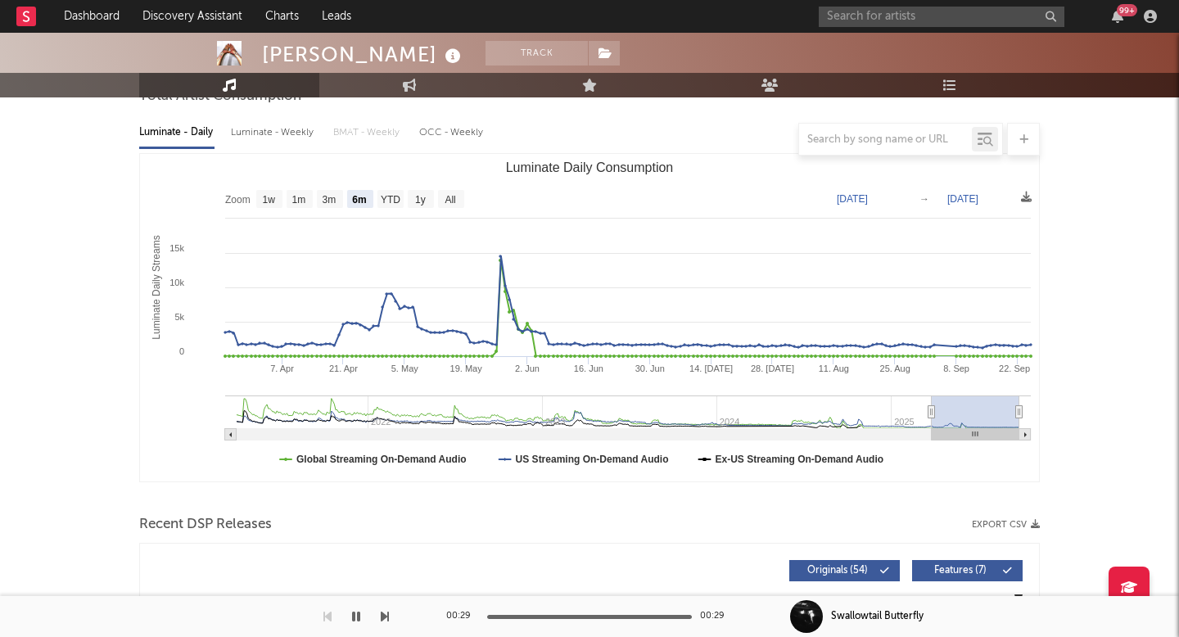
select select "6m"
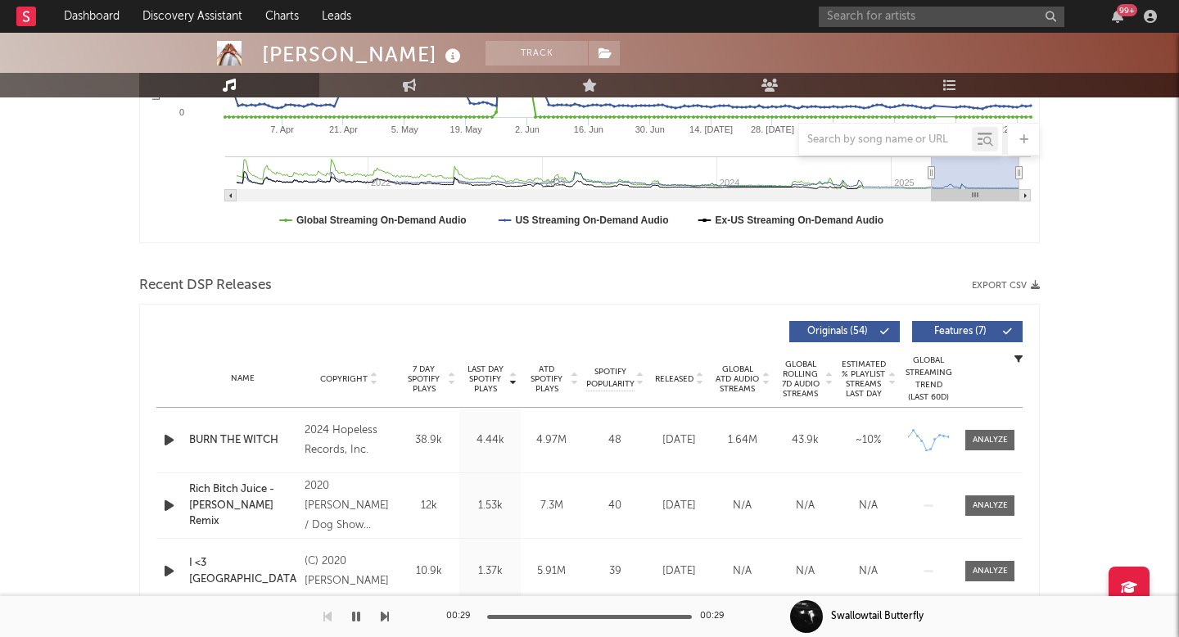
scroll to position [411, 0]
click at [677, 380] on span "Released" at bounding box center [674, 378] width 38 height 10
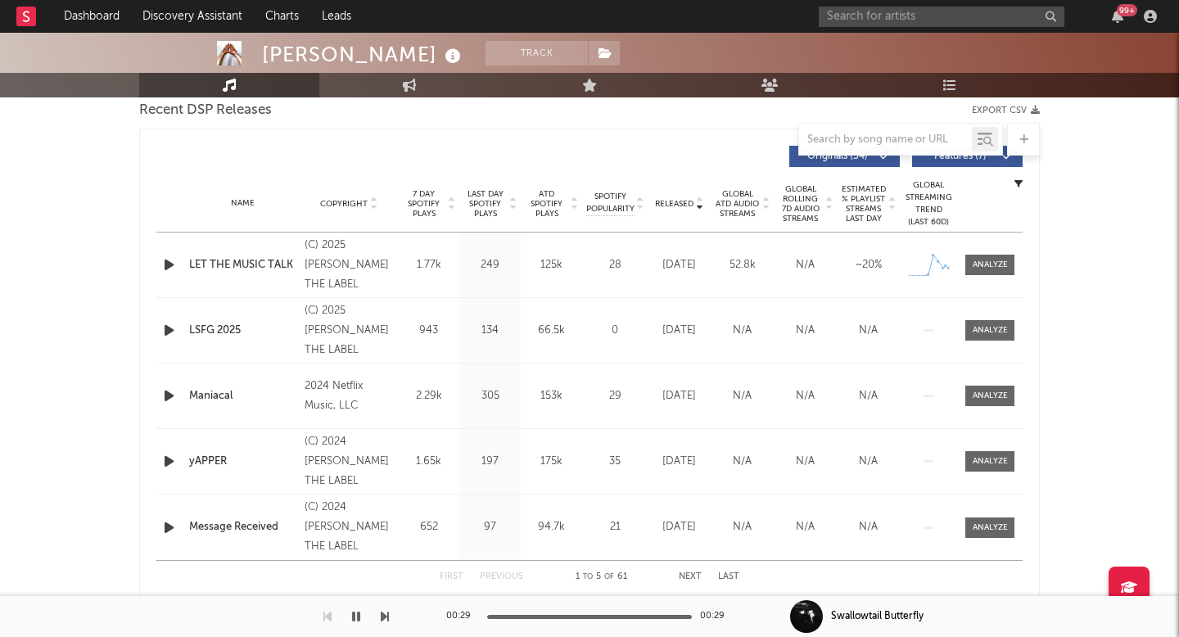
scroll to position [600, 0]
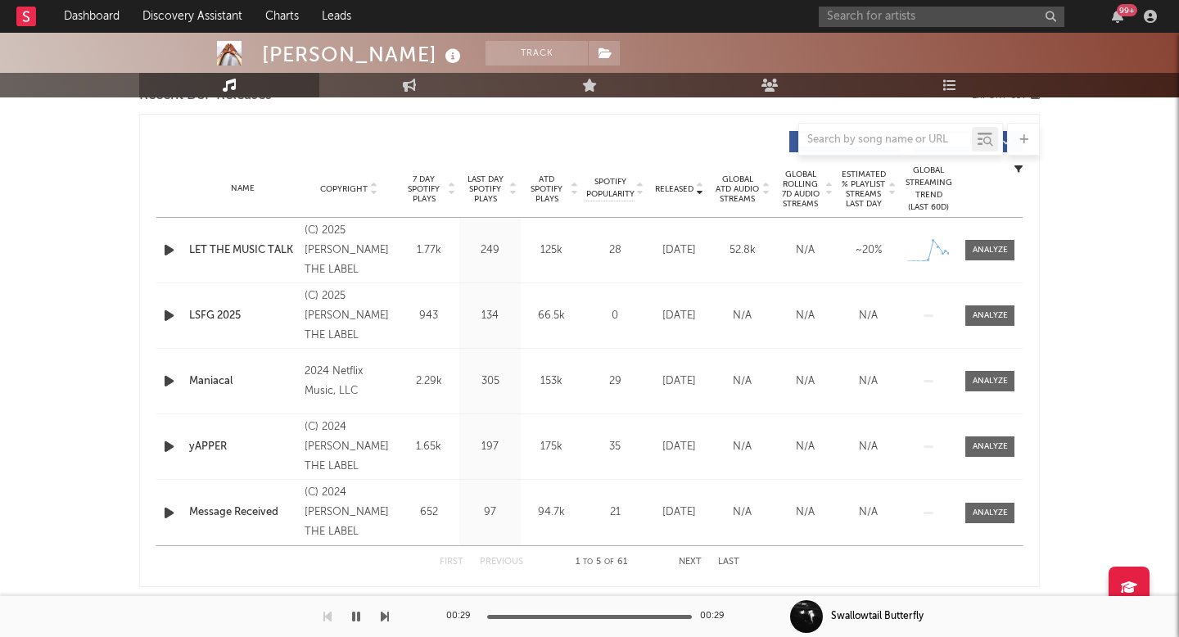
click at [167, 248] on icon "button" at bounding box center [168, 250] width 17 height 20
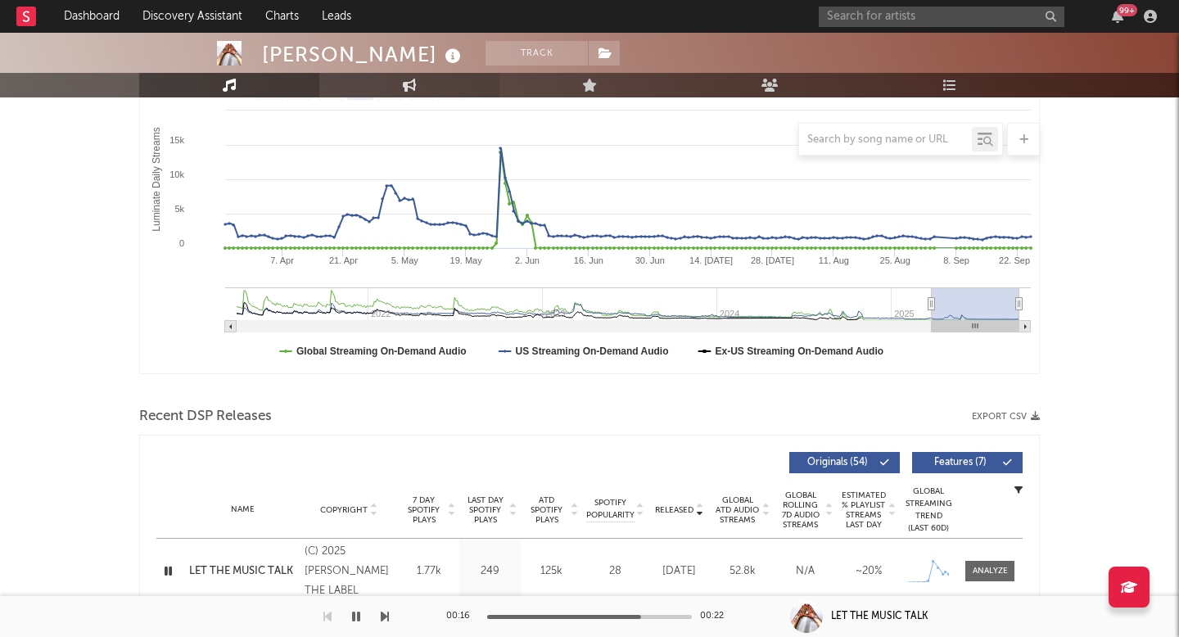
scroll to position [0, 0]
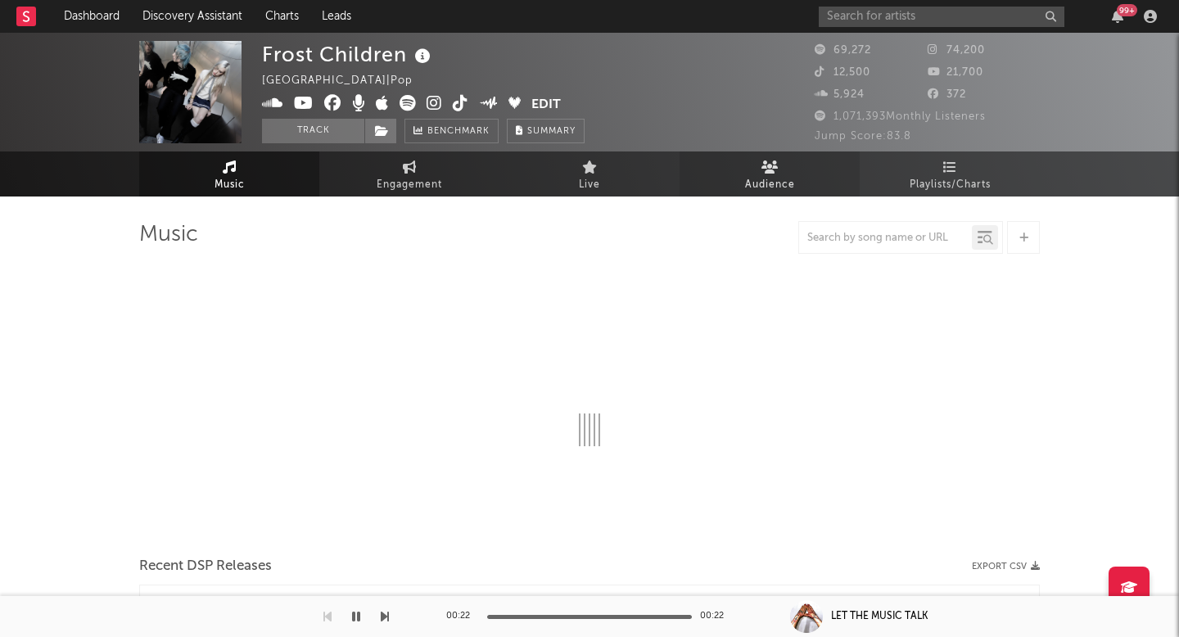
click at [784, 192] on span "Audience" at bounding box center [770, 185] width 50 height 20
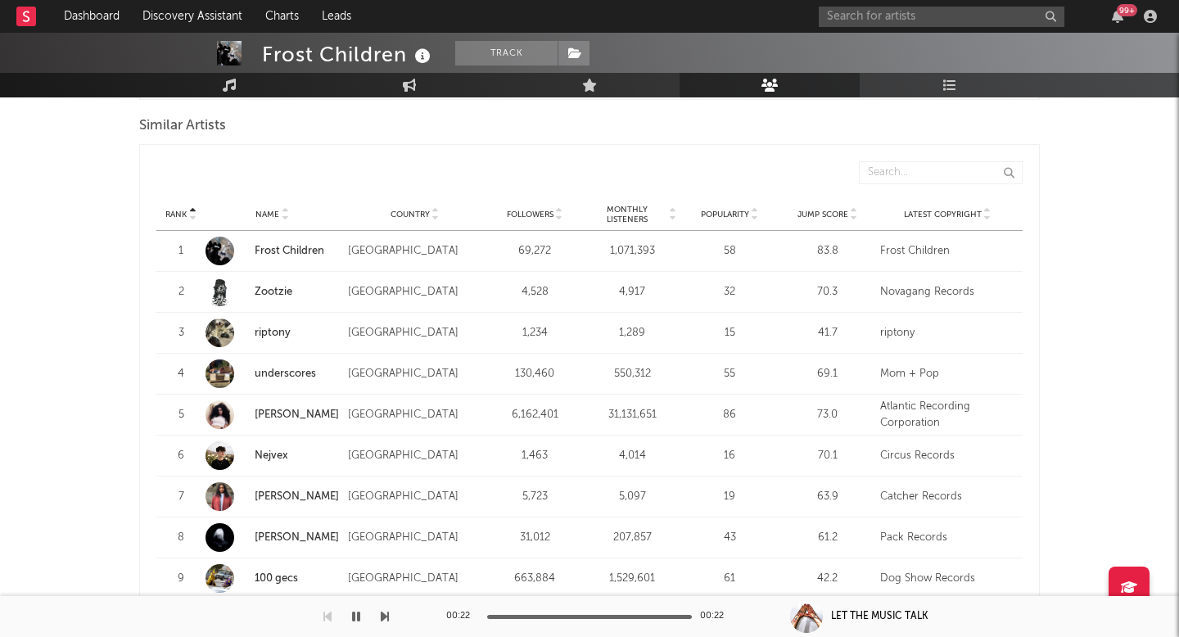
scroll to position [1532, 0]
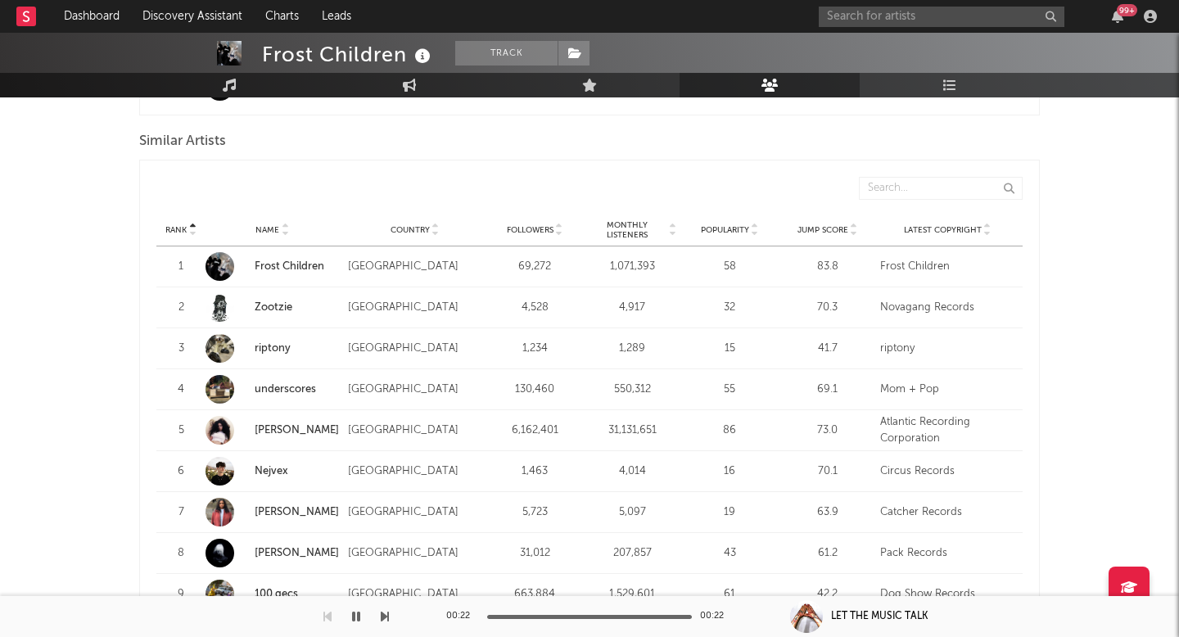
click at [630, 220] on span "Monthly Listeners" at bounding box center [627, 230] width 79 height 20
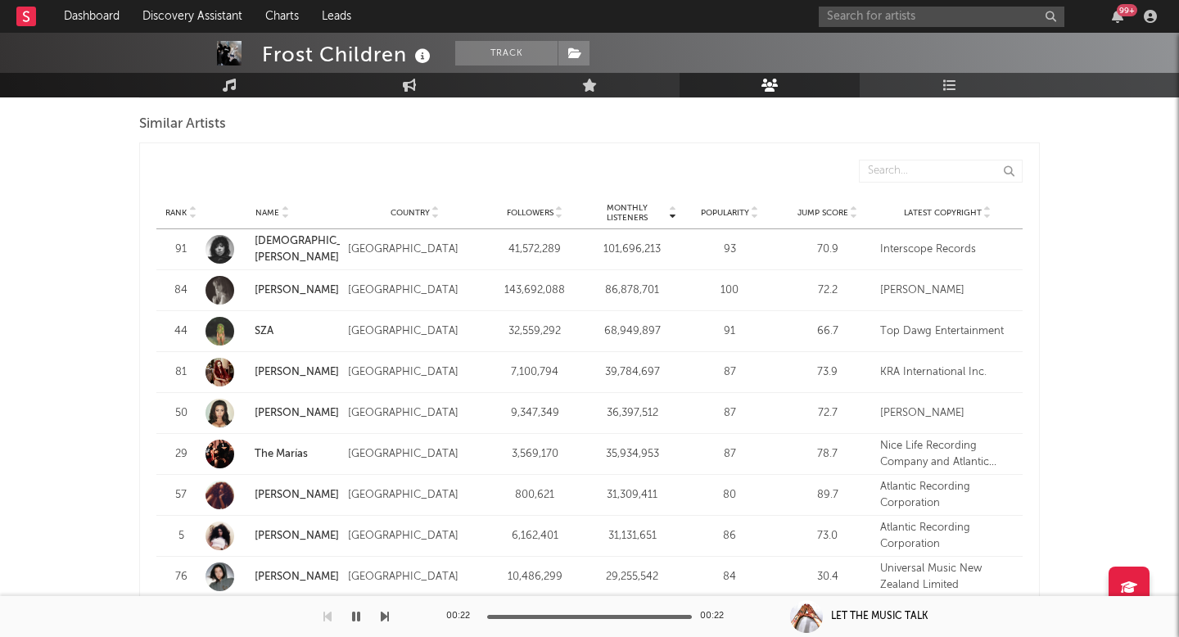
click at [639, 203] on span "Monthly Listeners" at bounding box center [627, 213] width 79 height 20
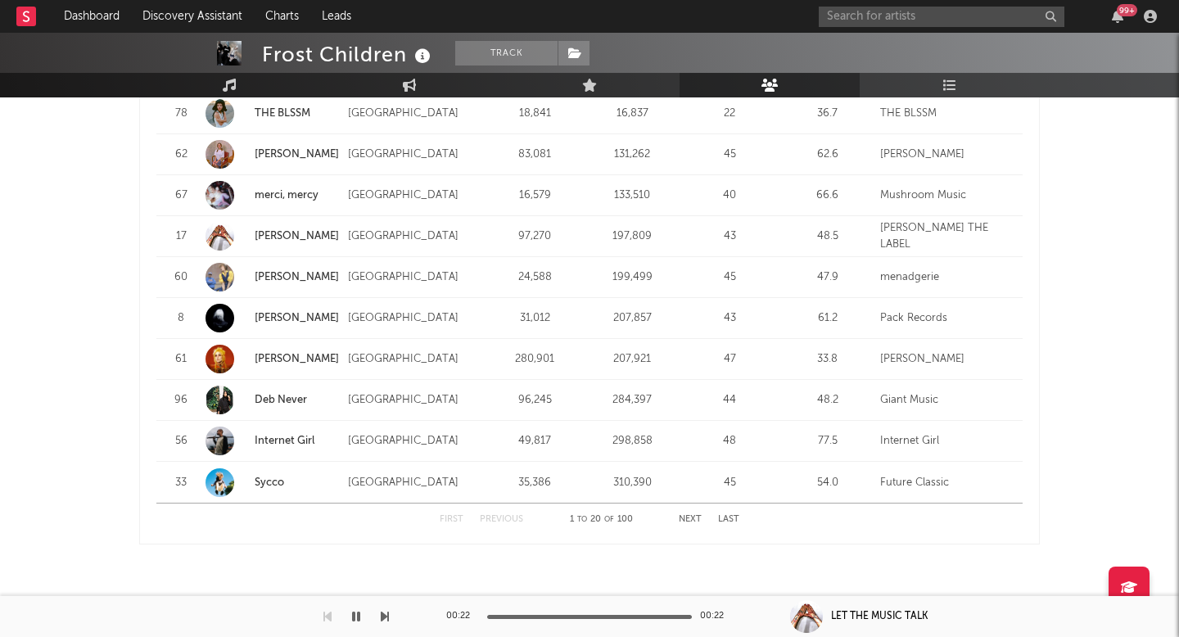
scroll to position [2097, 0]
click at [286, 433] on link "Internet Girl" at bounding box center [285, 438] width 60 height 11
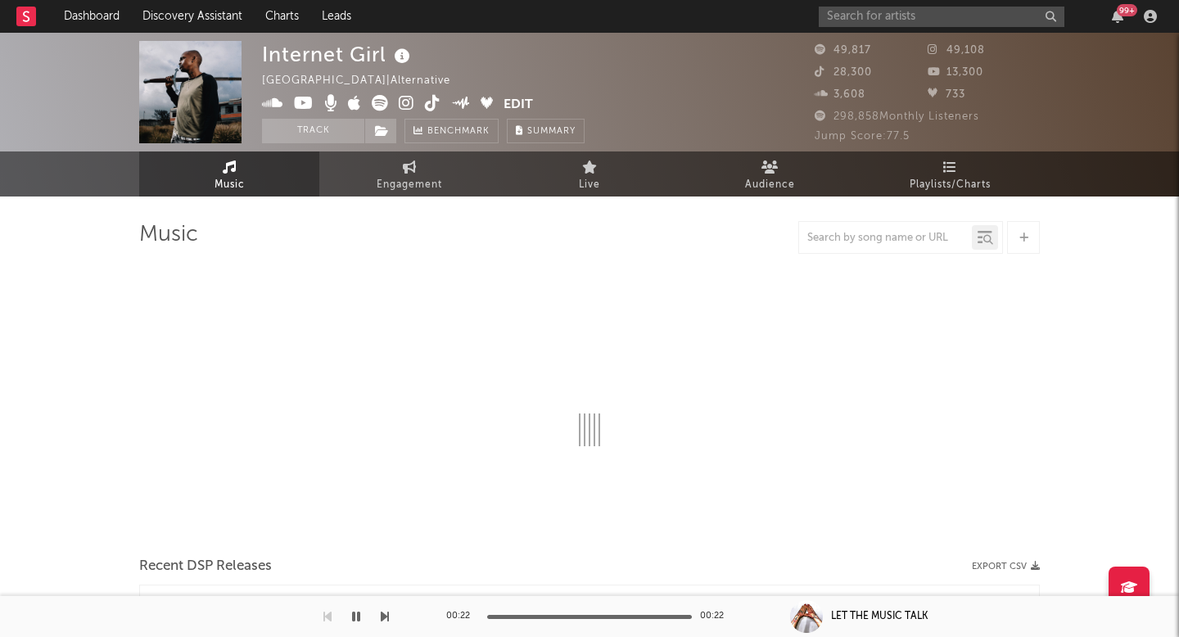
select select "6m"
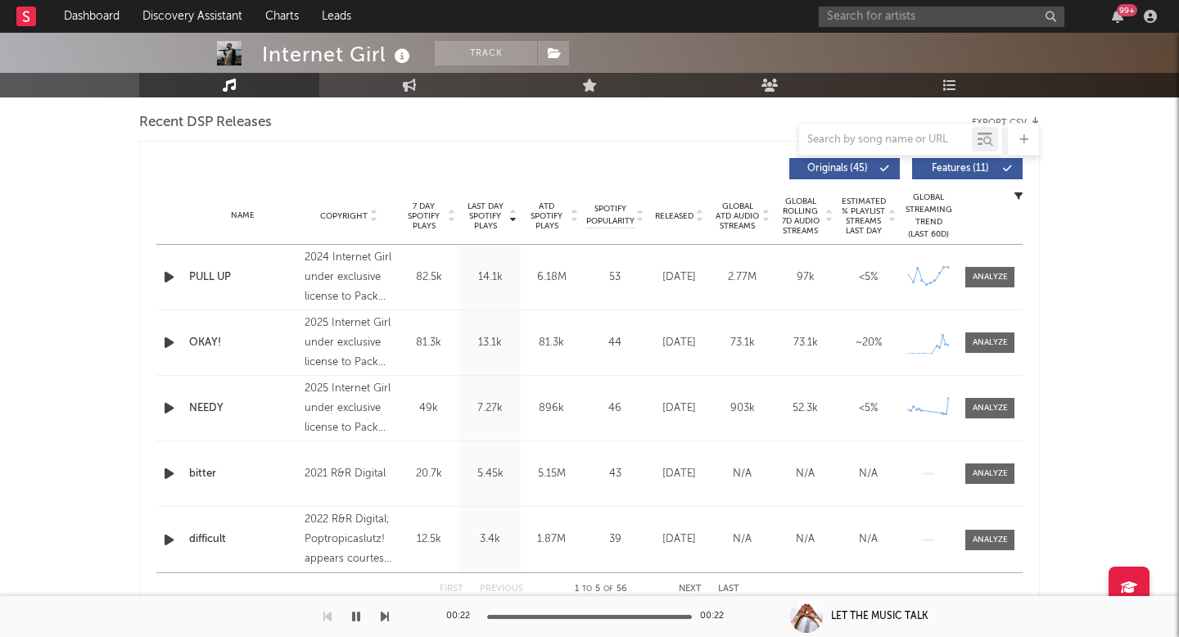
scroll to position [575, 0]
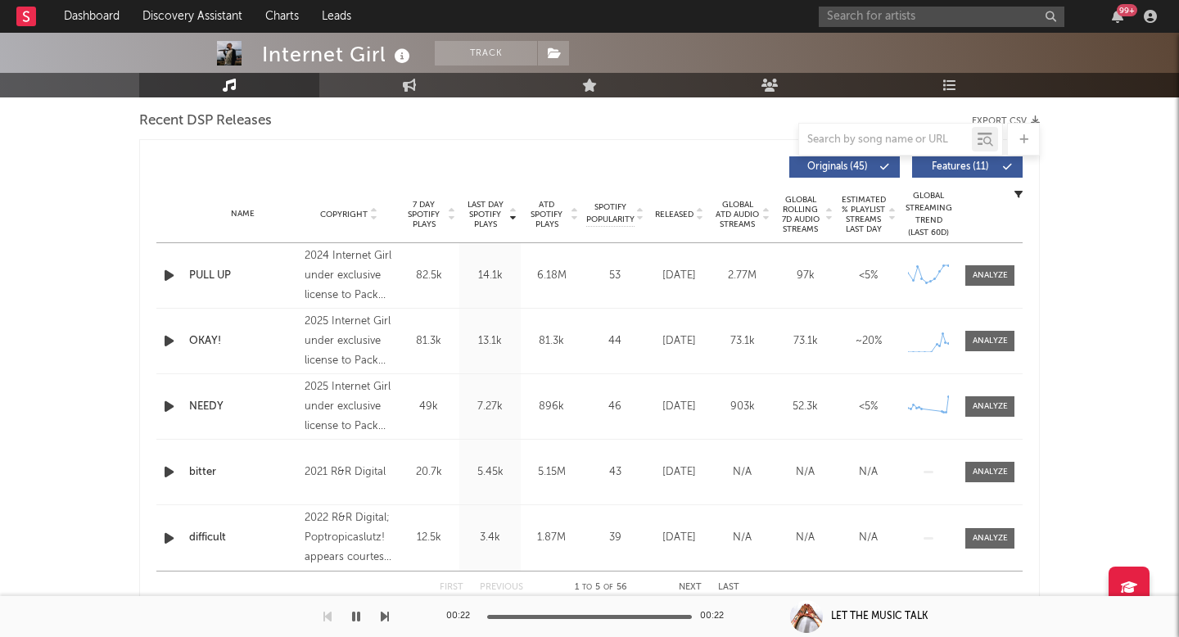
click at [679, 210] on span "Released" at bounding box center [674, 215] width 38 height 10
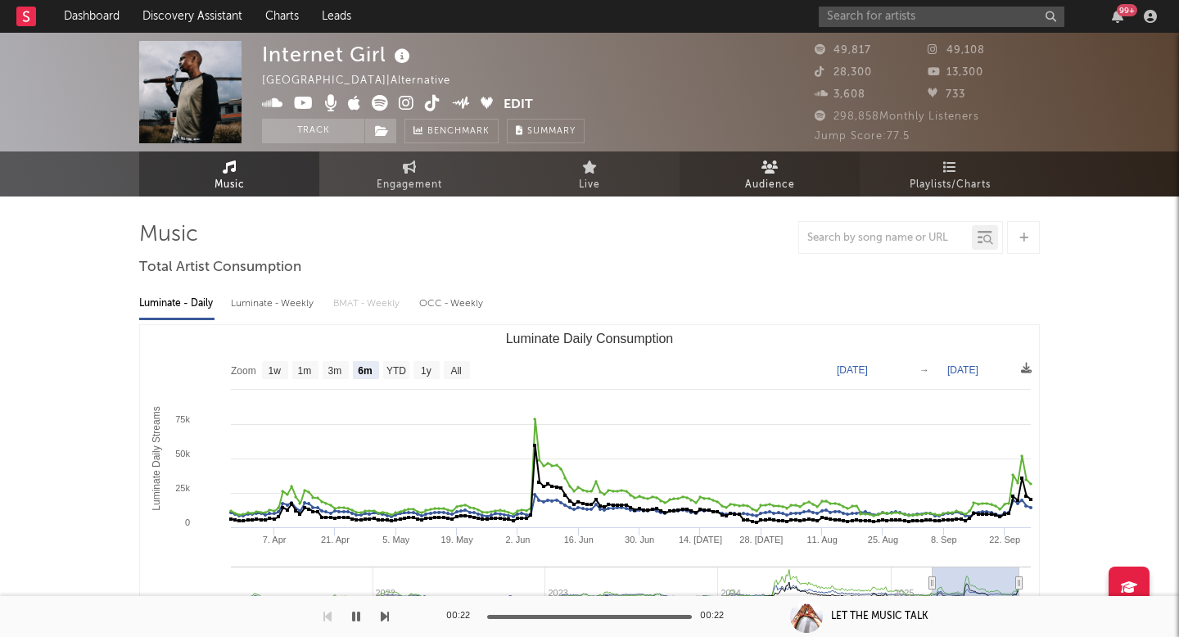
click at [746, 169] on link "Audience" at bounding box center [770, 173] width 180 height 45
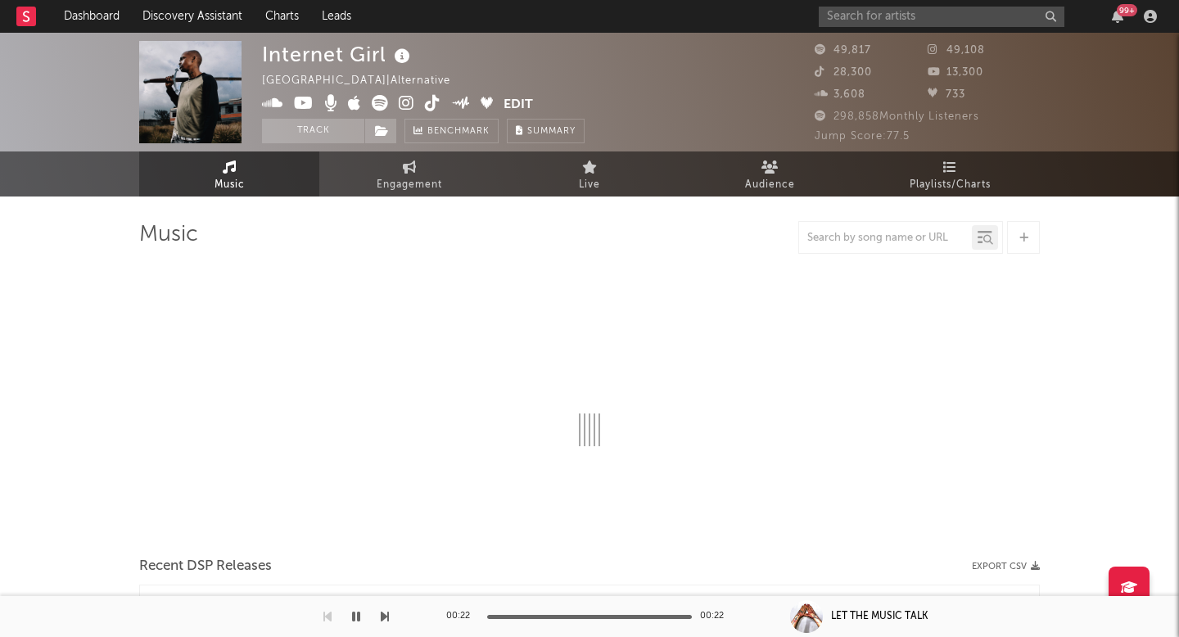
select select "6m"
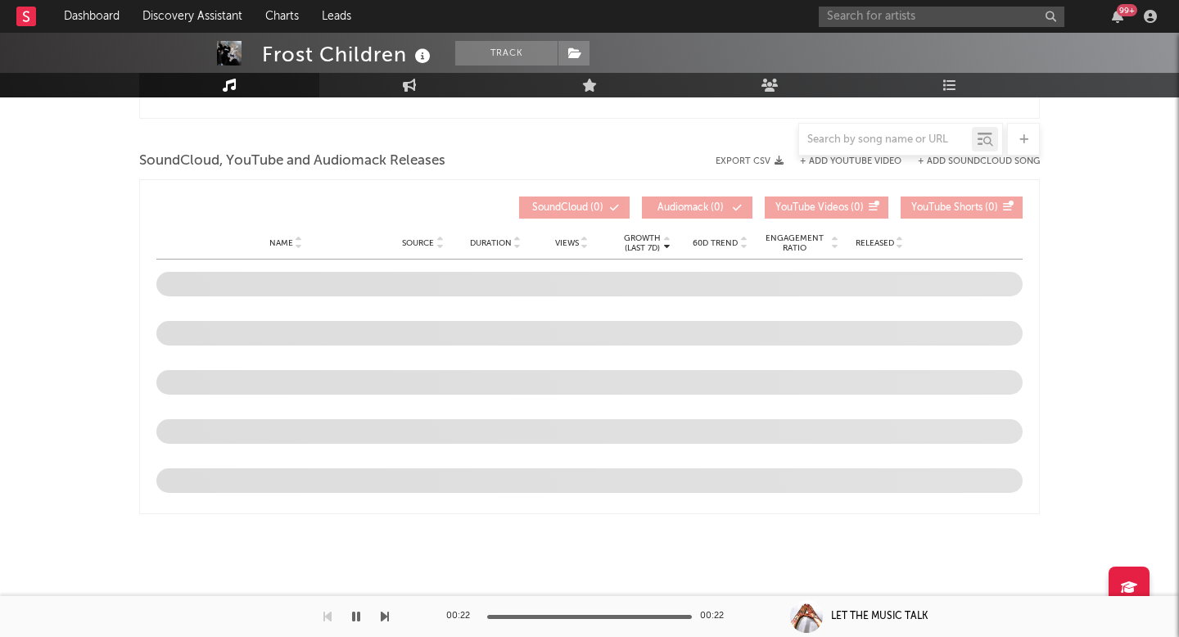
select select "6m"
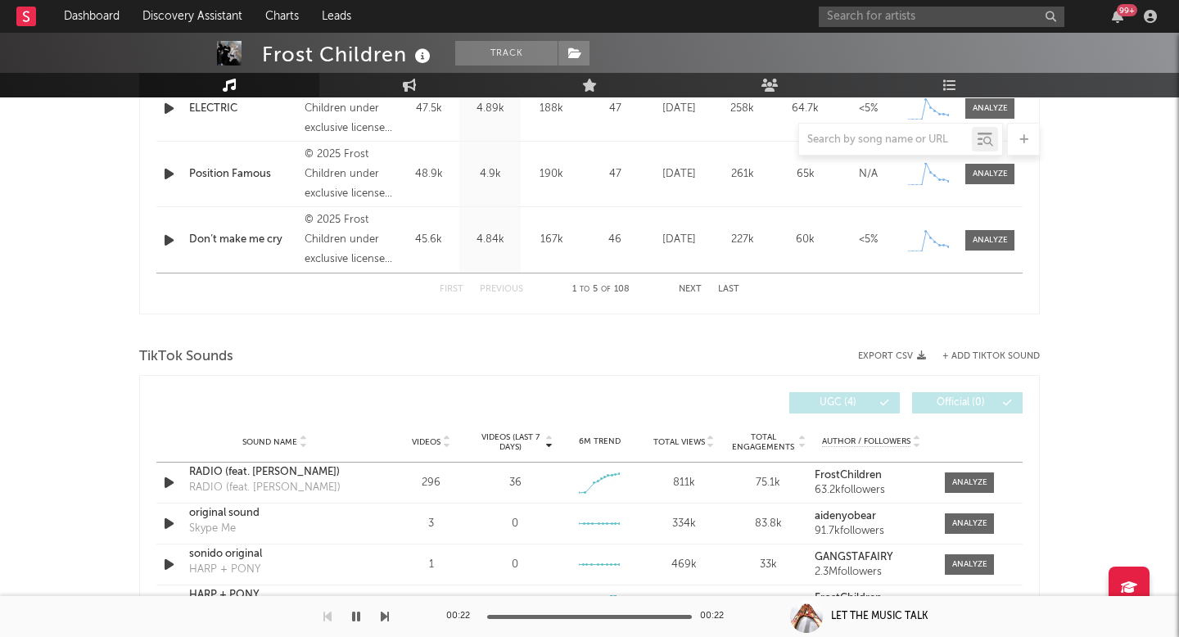
scroll to position [888, 0]
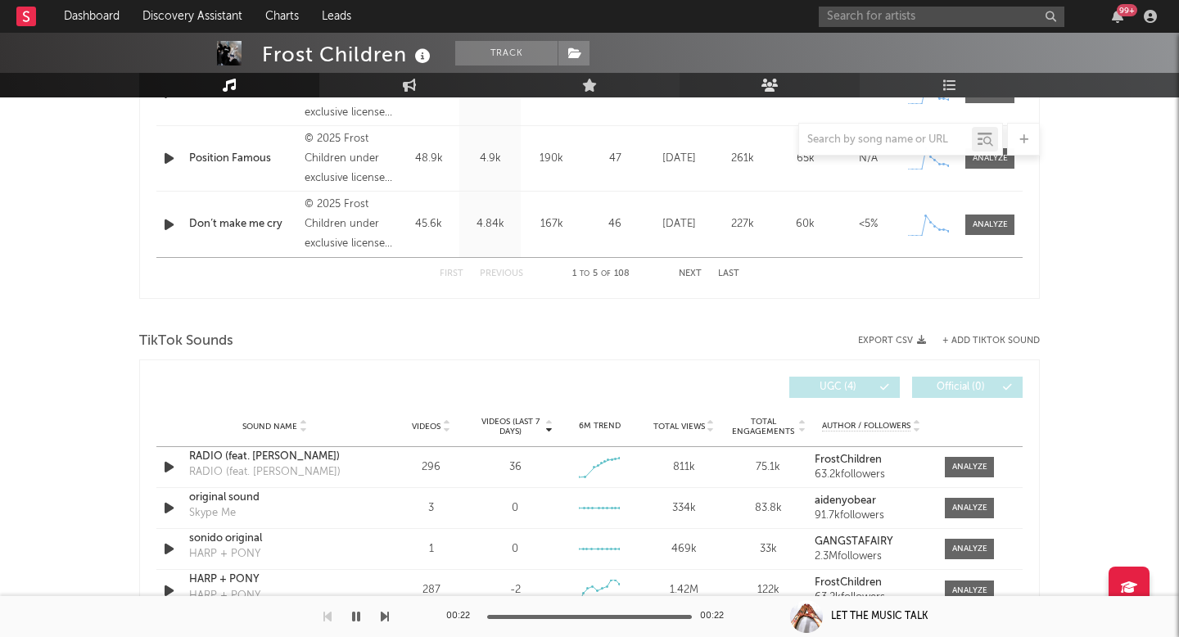
click at [786, 79] on link "Audience" at bounding box center [770, 85] width 180 height 25
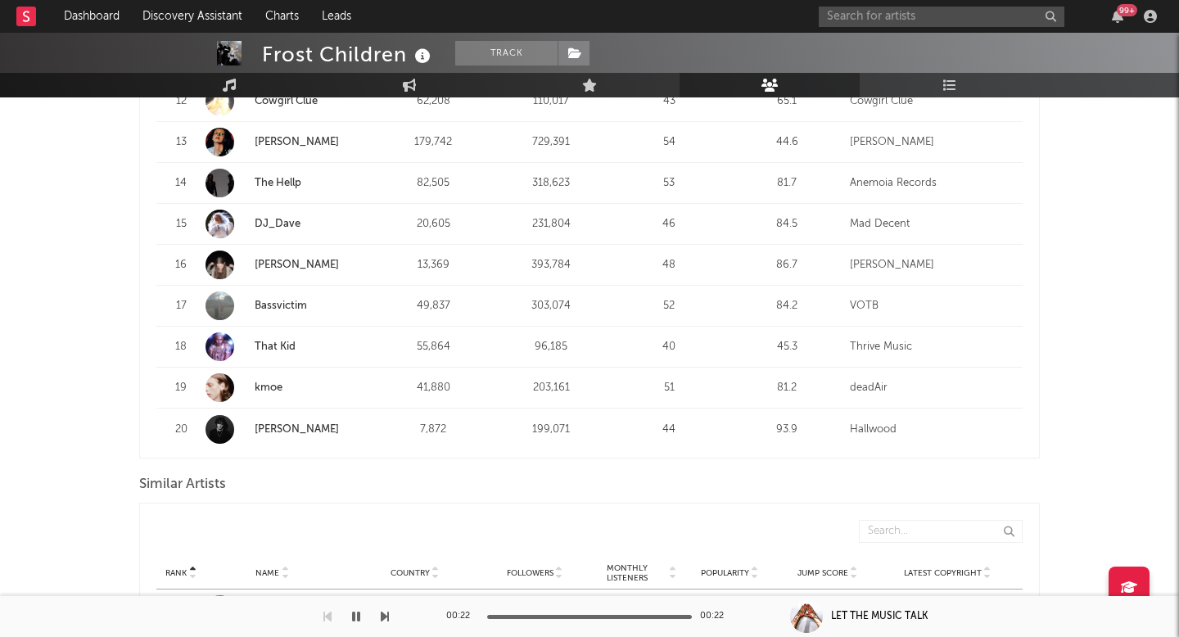
scroll to position [1139, 0]
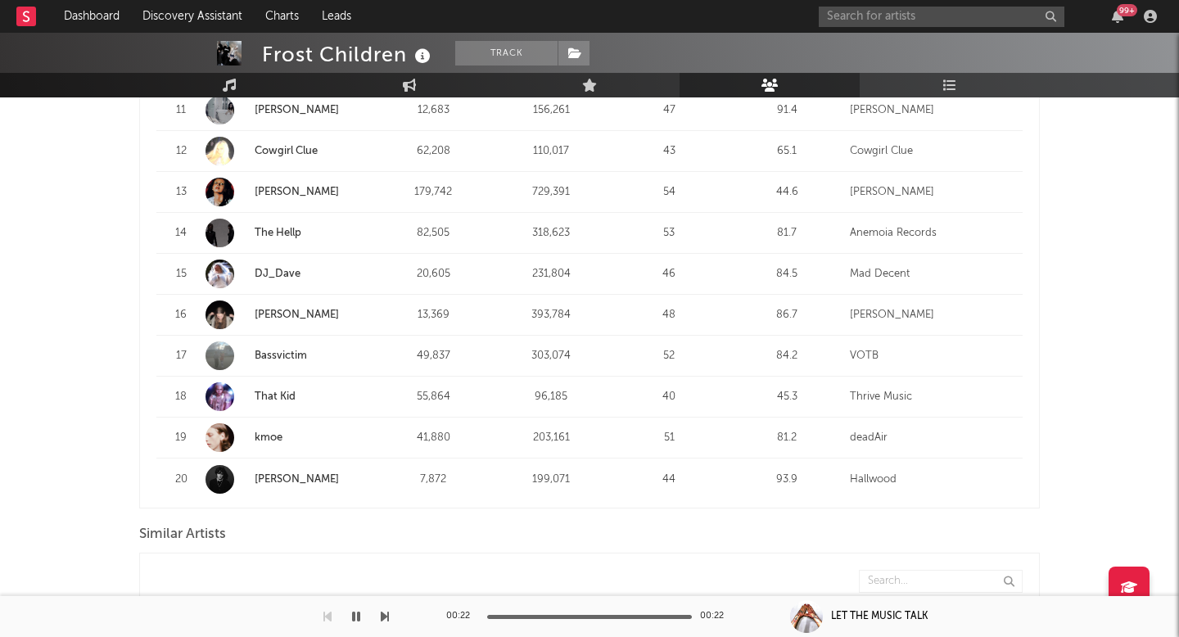
click at [263, 225] on strong "The Hellp" at bounding box center [312, 233] width 115 height 16
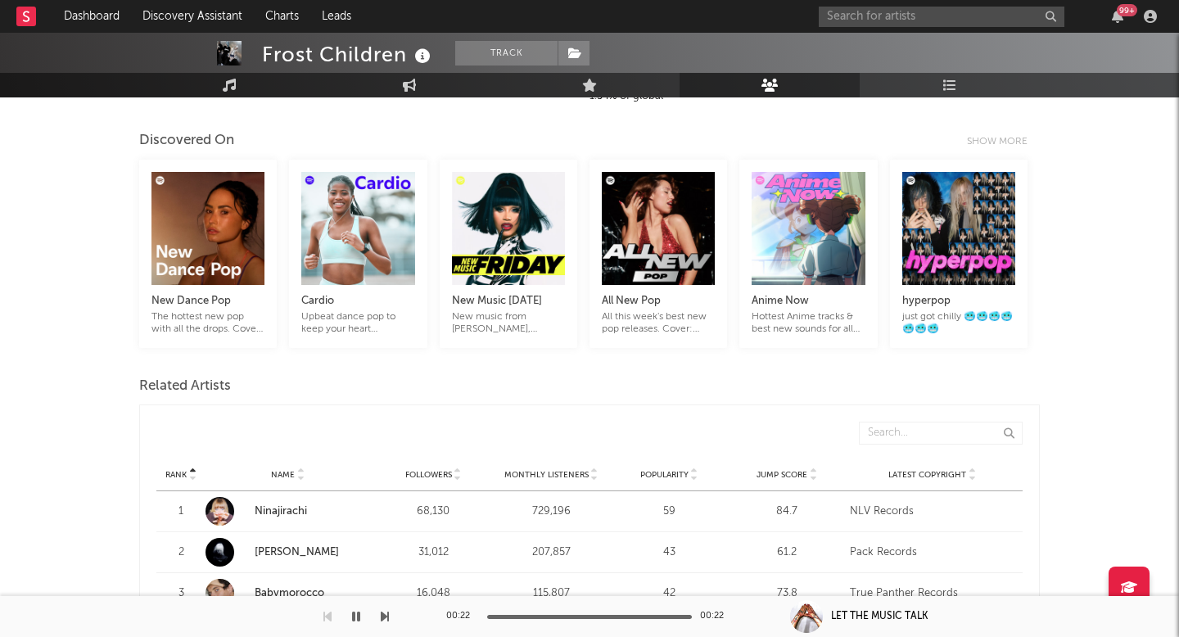
scroll to position [401, 0]
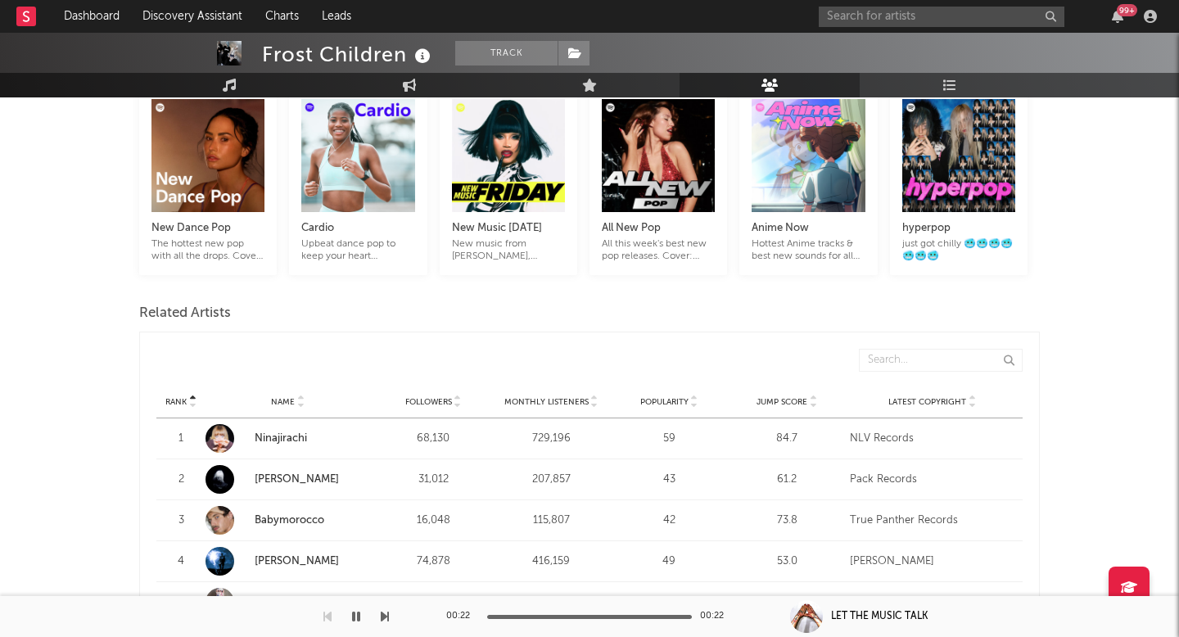
click at [567, 396] on div "Monthly Listeners" at bounding box center [551, 402] width 110 height 12
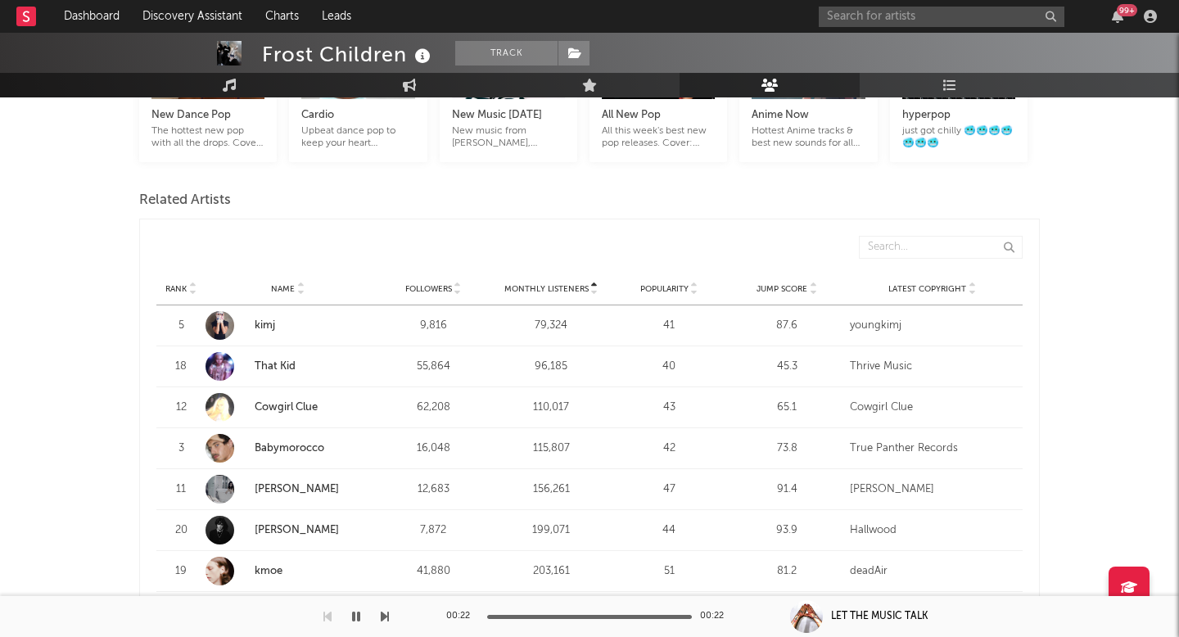
scroll to position [515, 0]
click at [309, 483] on link "Cece Natalie" at bounding box center [297, 488] width 84 height 11
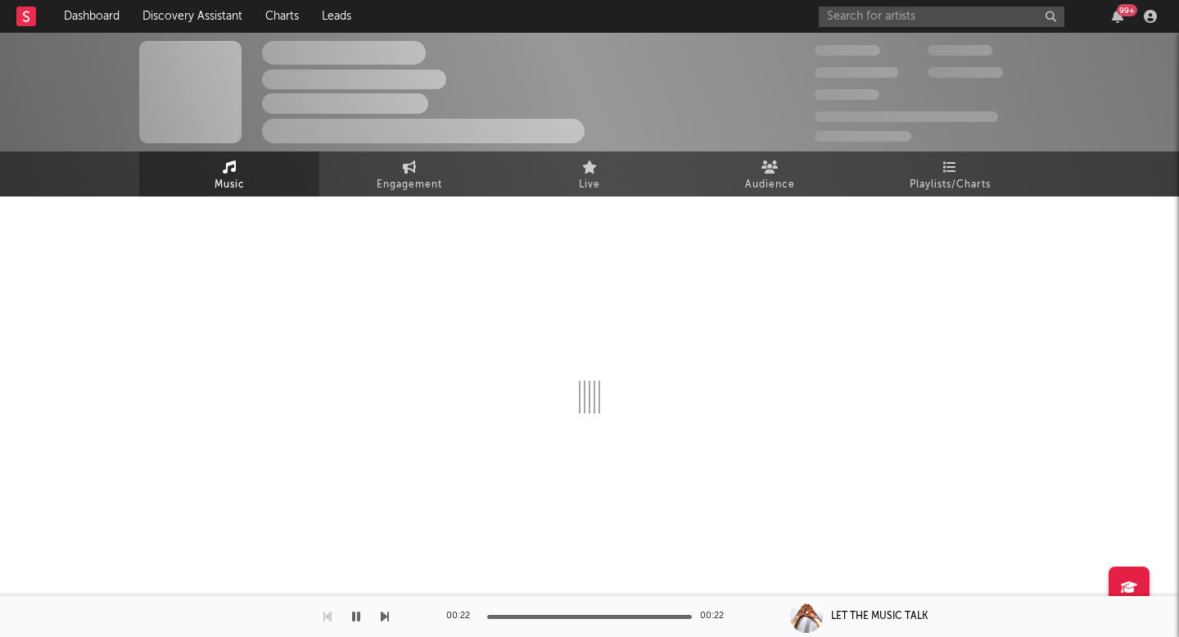
select select "6m"
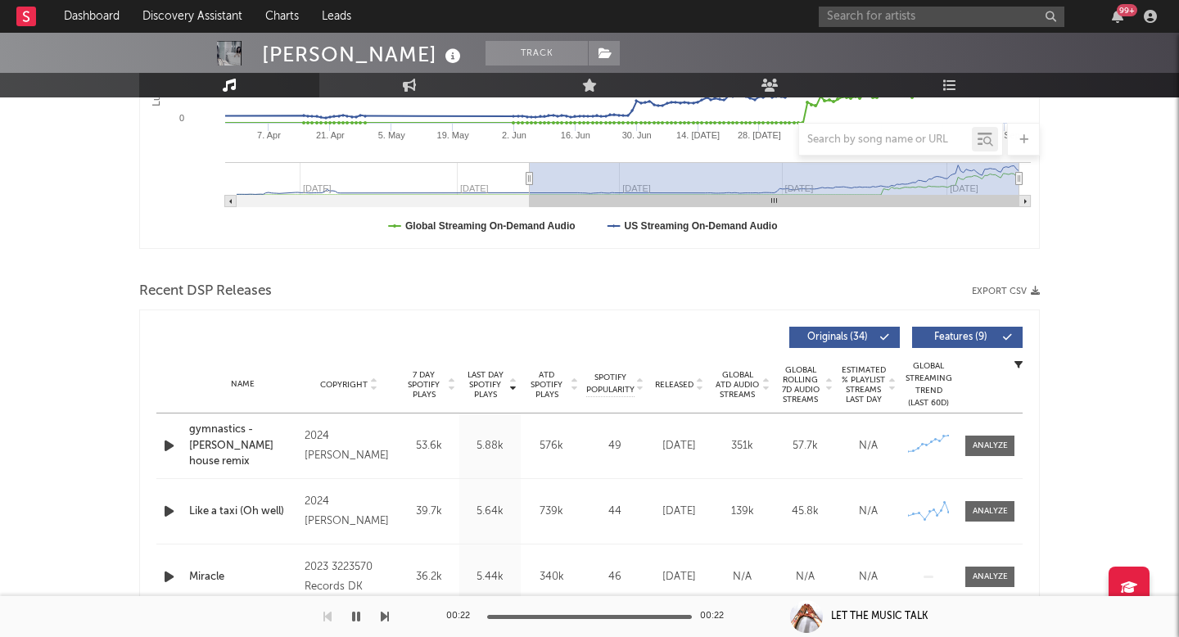
scroll to position [476, 0]
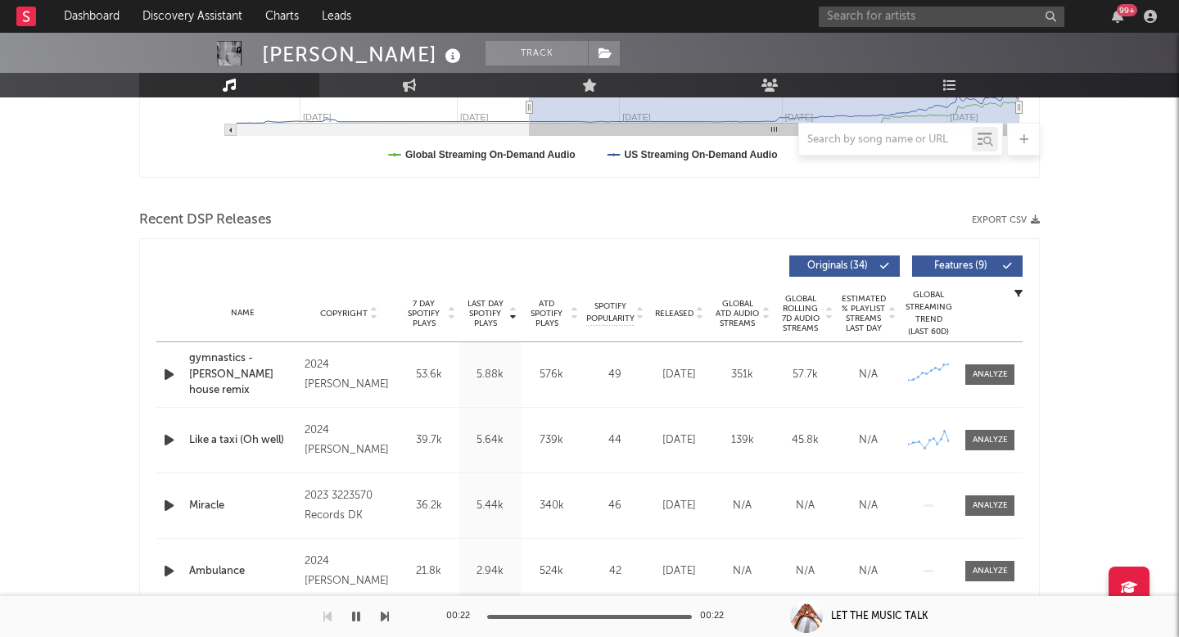
click at [674, 314] on span "Released" at bounding box center [674, 314] width 38 height 10
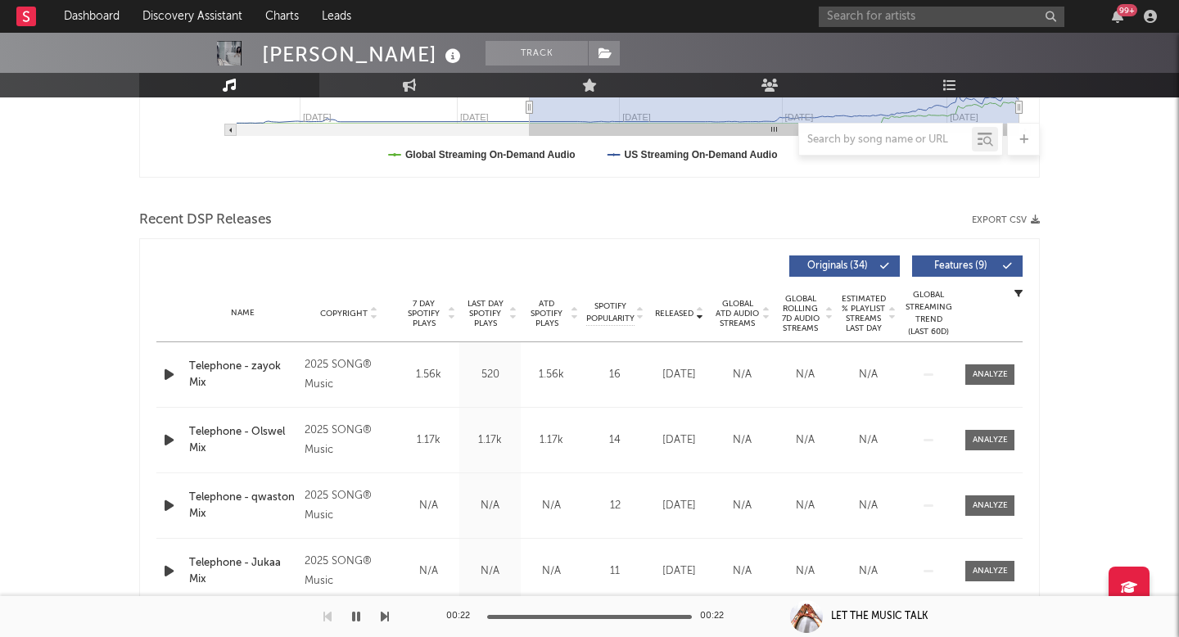
click at [674, 314] on span "Released" at bounding box center [674, 314] width 38 height 10
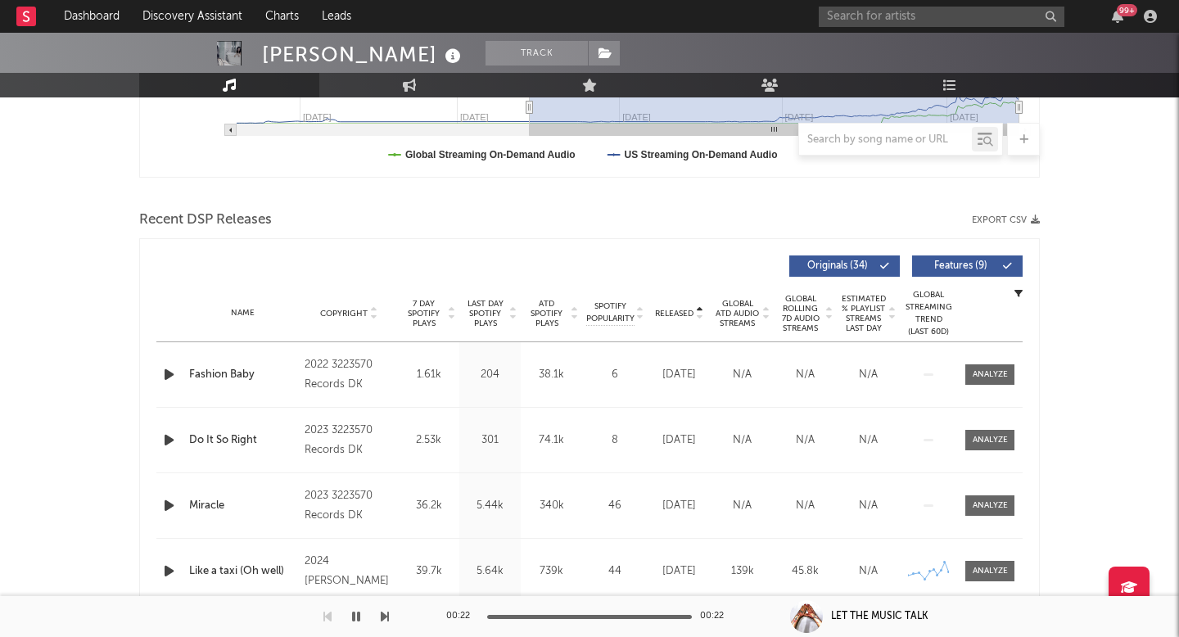
click at [674, 314] on span "Released" at bounding box center [674, 314] width 38 height 10
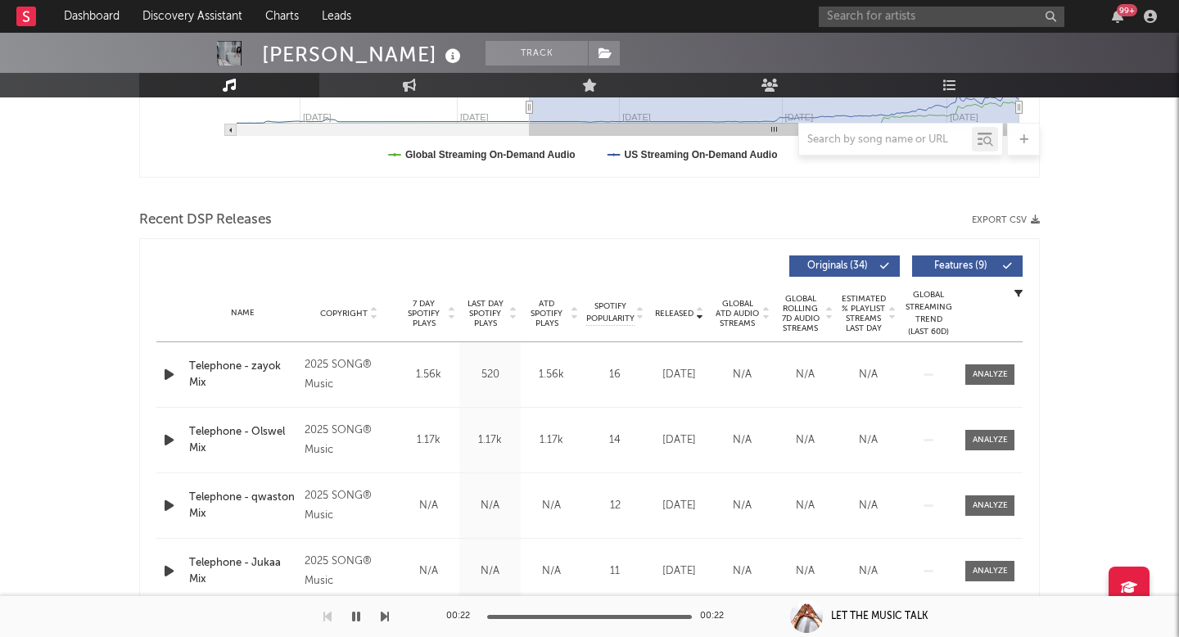
click at [329, 378] on div "2025 SONG® Music" at bounding box center [349, 374] width 89 height 39
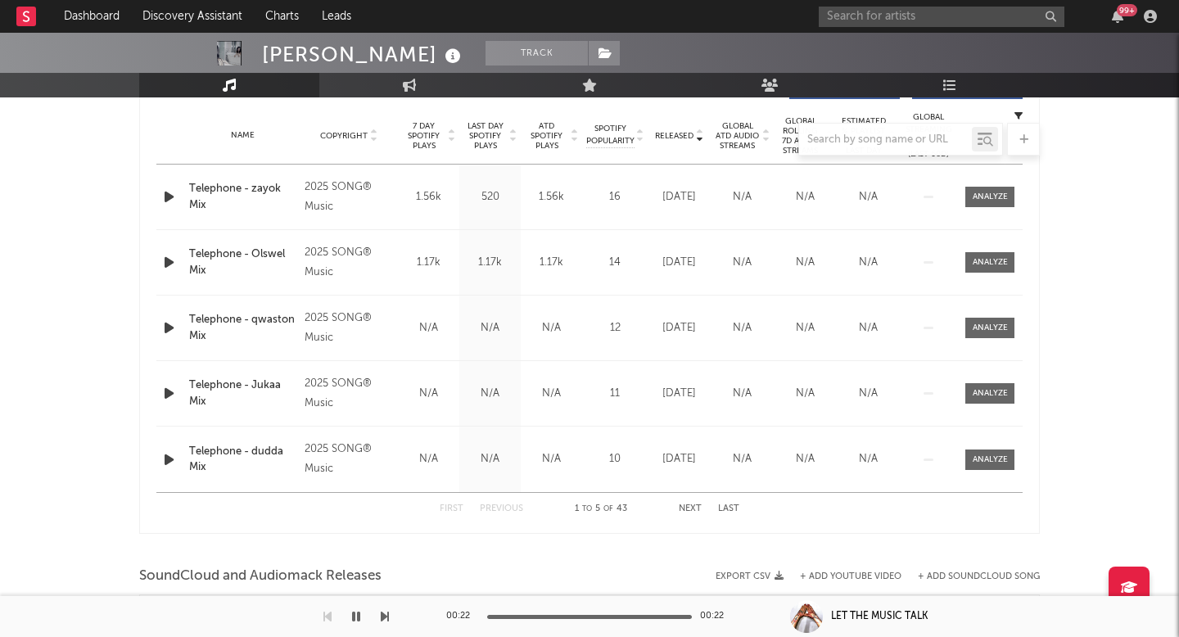
scroll to position [657, 0]
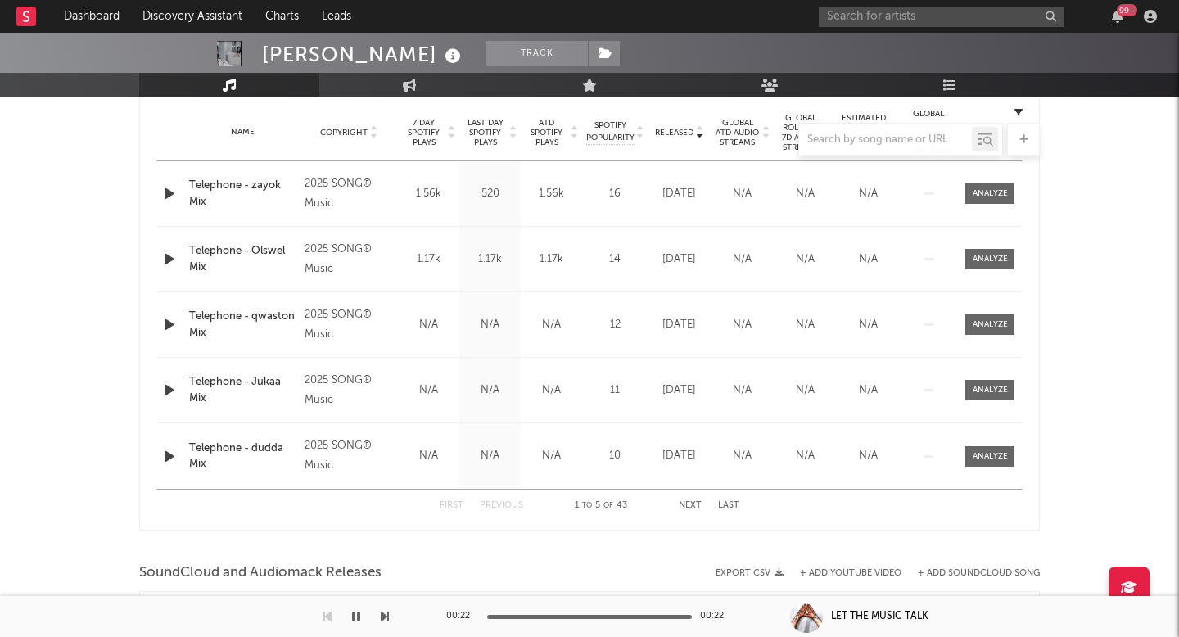
click at [687, 504] on button "Next" at bounding box center [690, 505] width 23 height 9
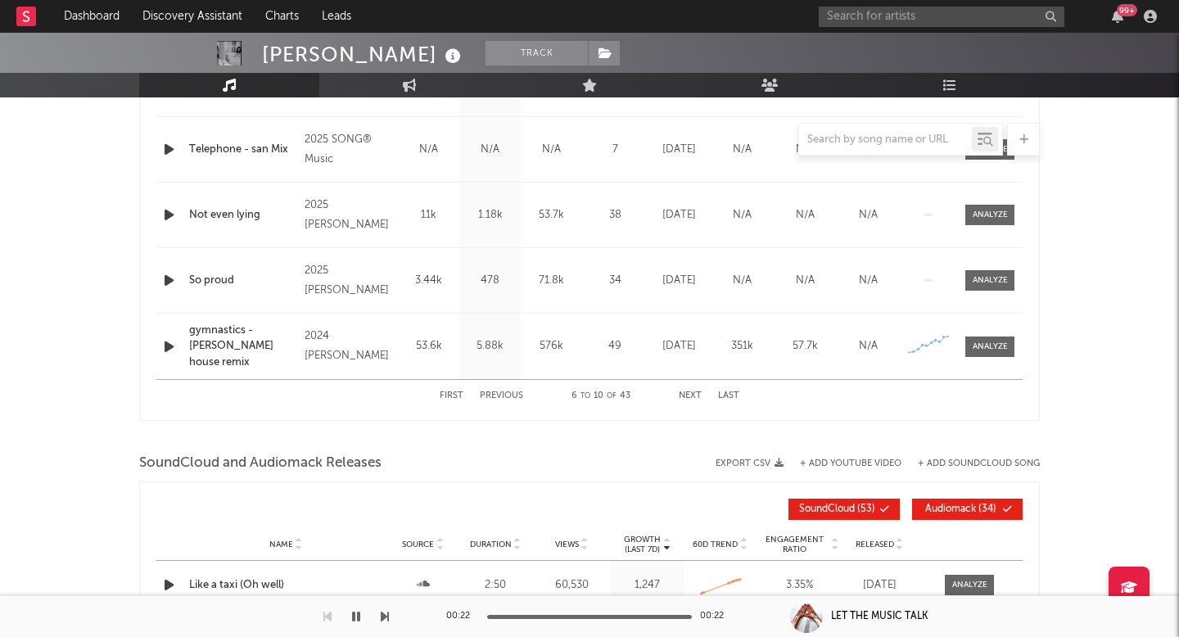
scroll to position [652, 0]
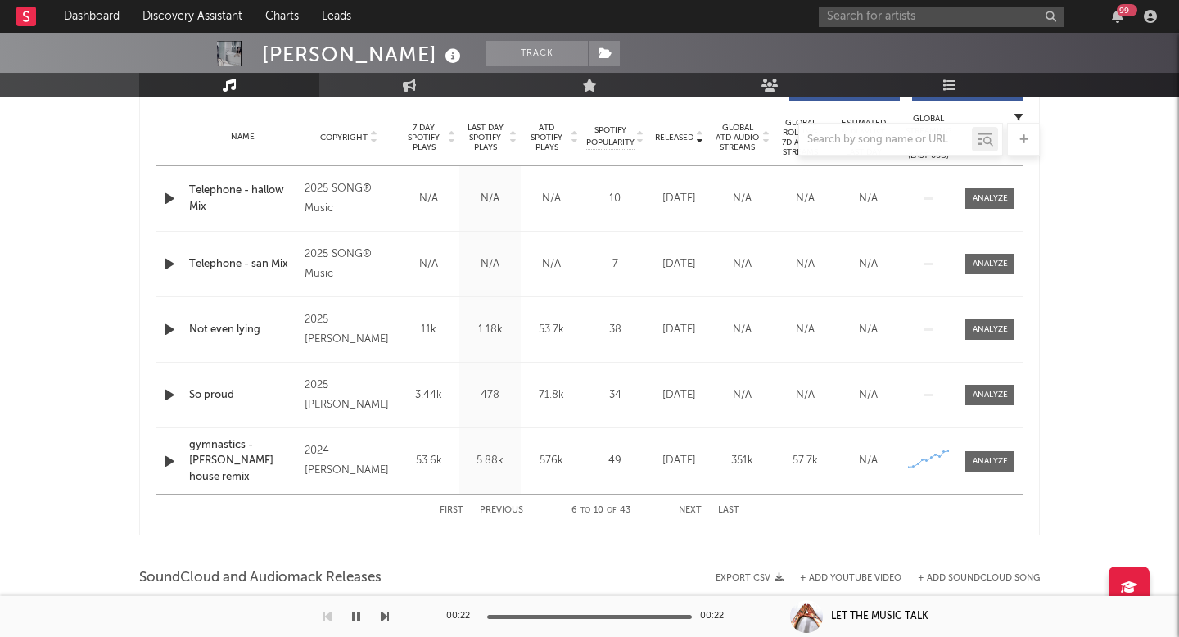
click at [168, 328] on icon "button" at bounding box center [168, 329] width 17 height 20
click at [542, 619] on div "00:02 00:29" at bounding box center [589, 616] width 287 height 41
click at [541, 617] on div at bounding box center [589, 617] width 205 height 4
click at [608, 609] on div "00:09 00:29" at bounding box center [589, 616] width 287 height 41
click at [608, 617] on div at bounding box center [589, 617] width 205 height 4
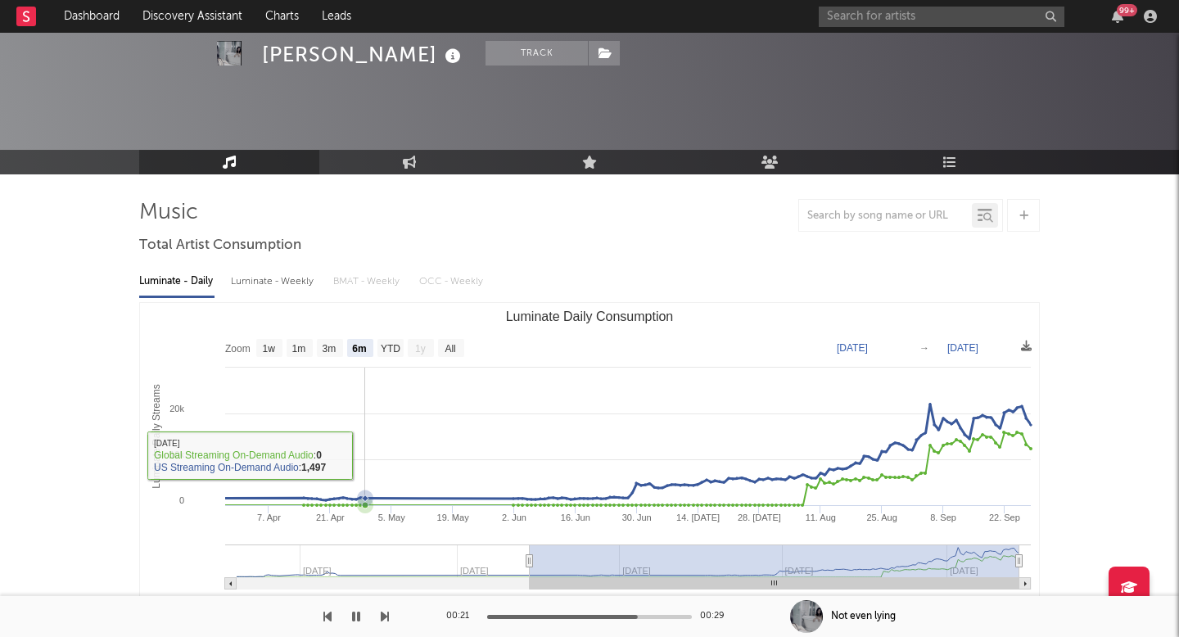
scroll to position [0, 0]
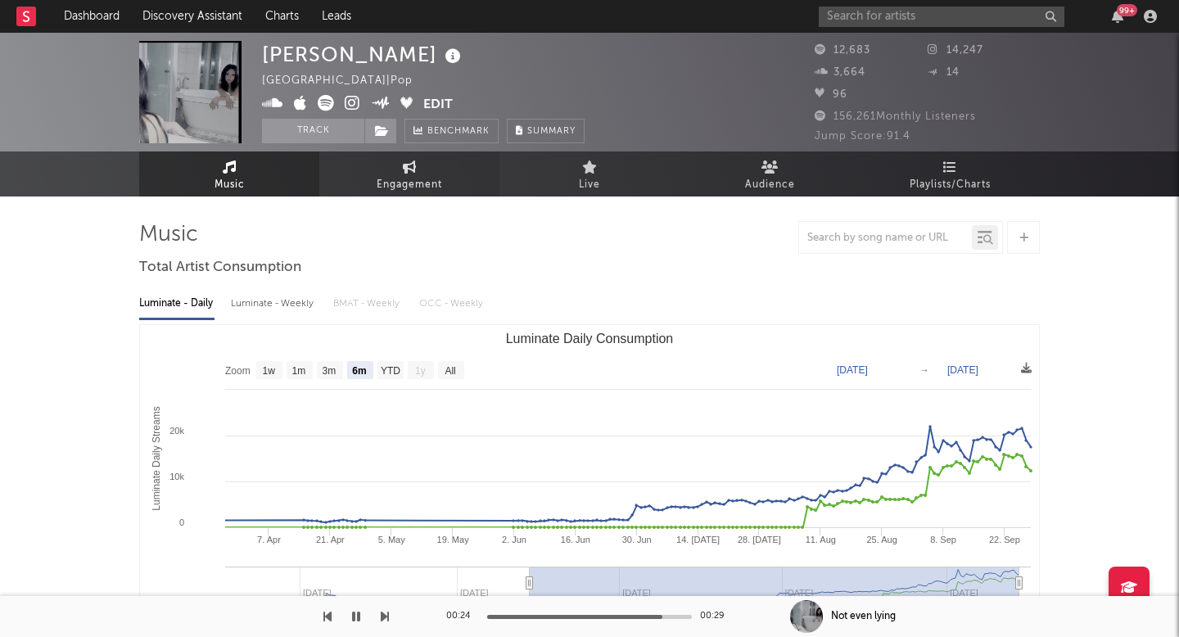
click at [375, 169] on link "Engagement" at bounding box center [409, 173] width 180 height 45
select select "1w"
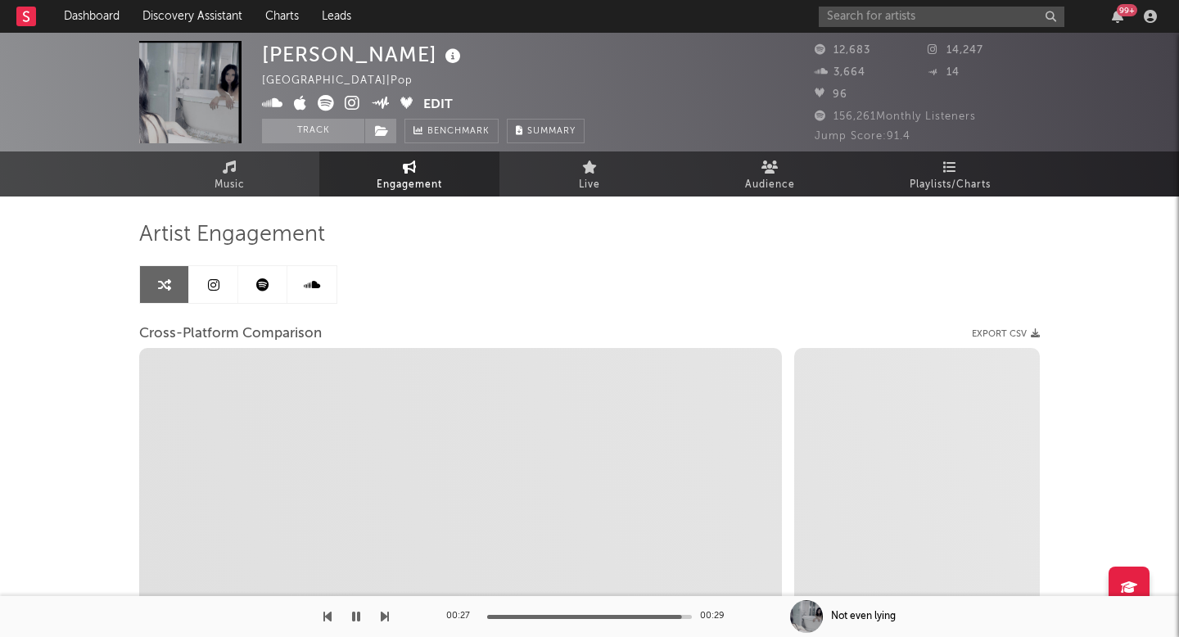
select select "1m"
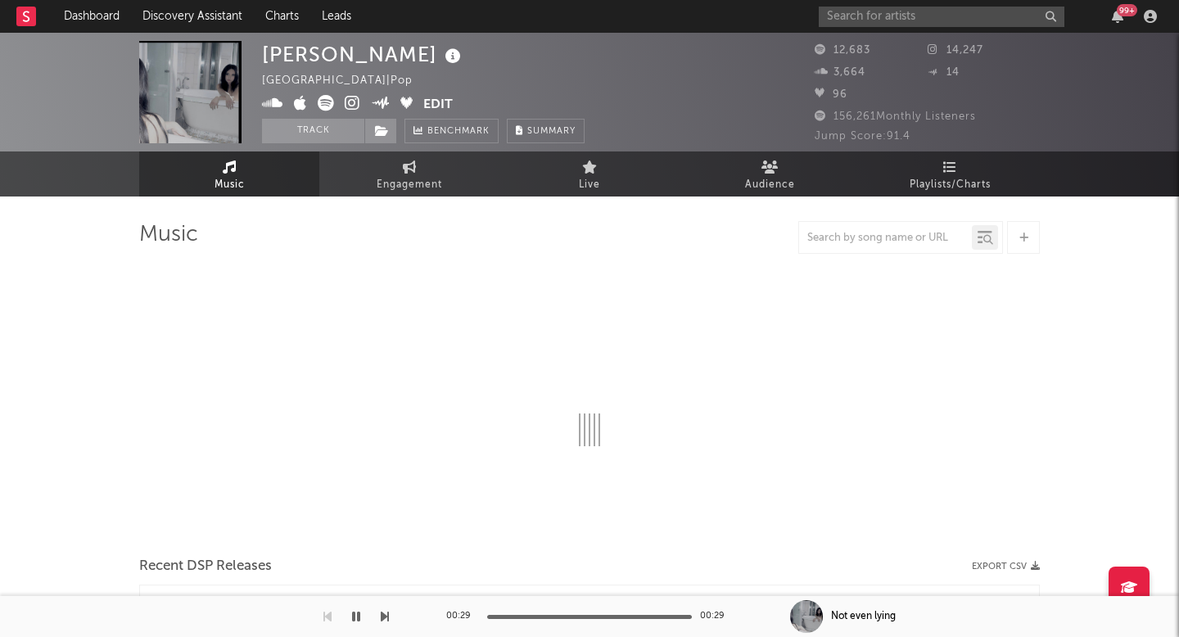
select select "6m"
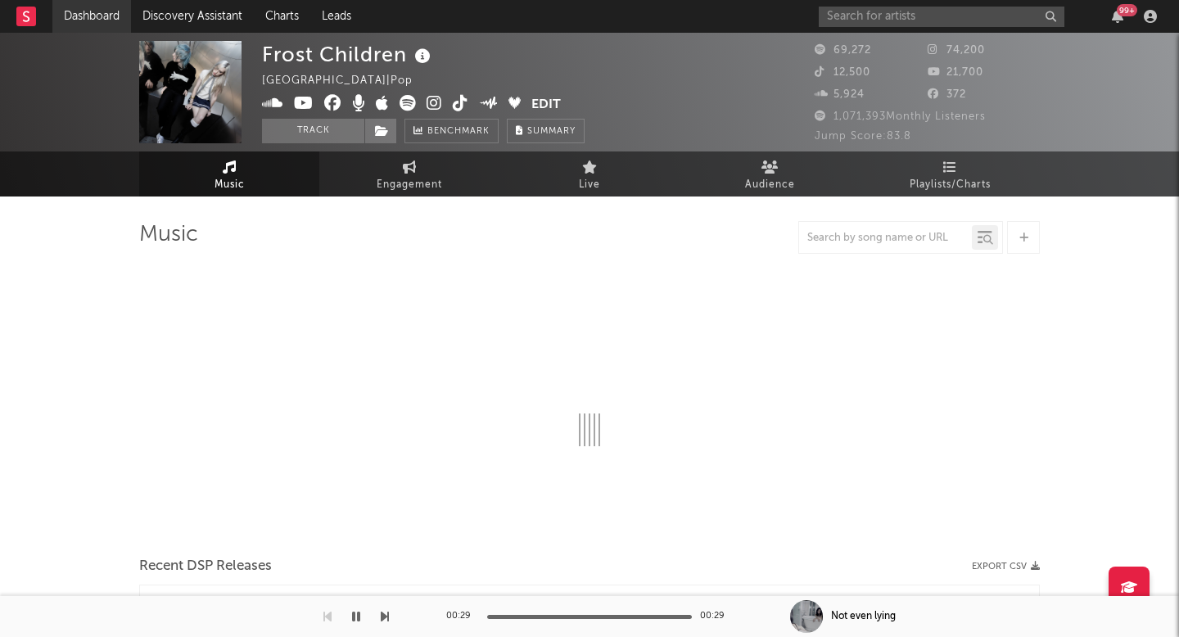
select select "6m"
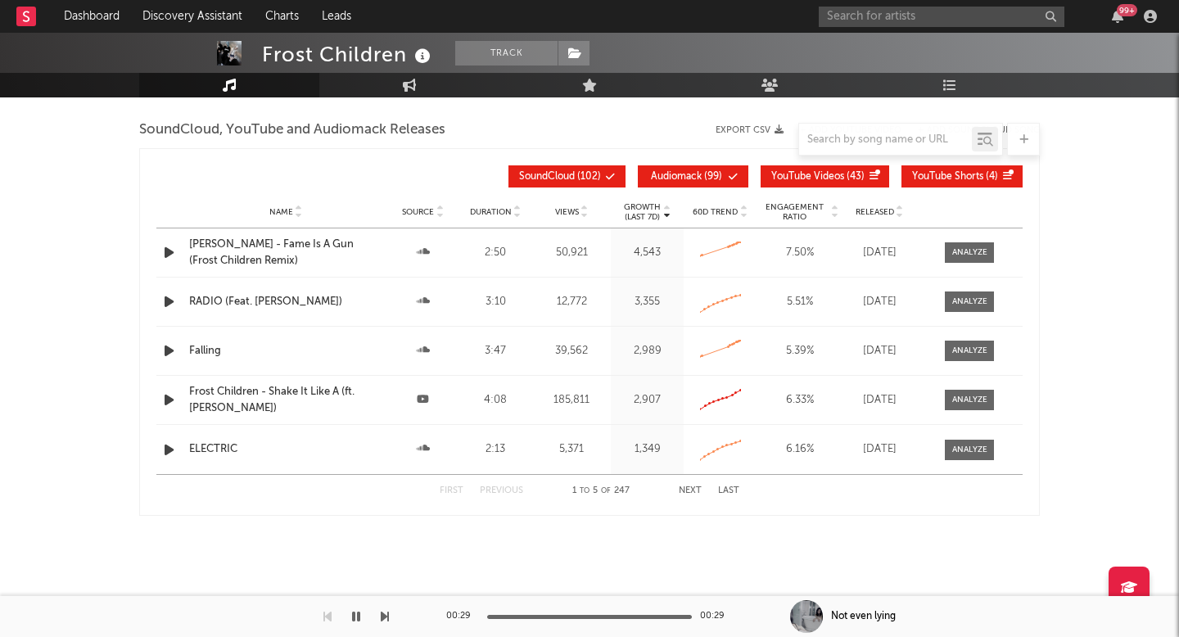
scroll to position [1829, 0]
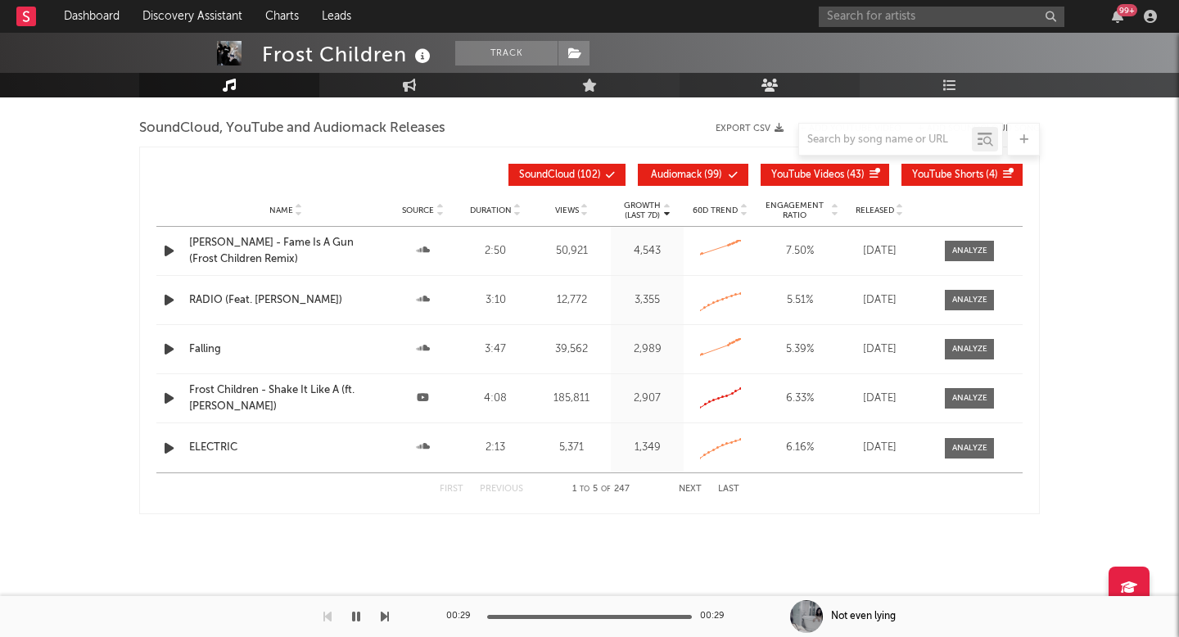
click at [767, 82] on icon at bounding box center [770, 85] width 17 height 13
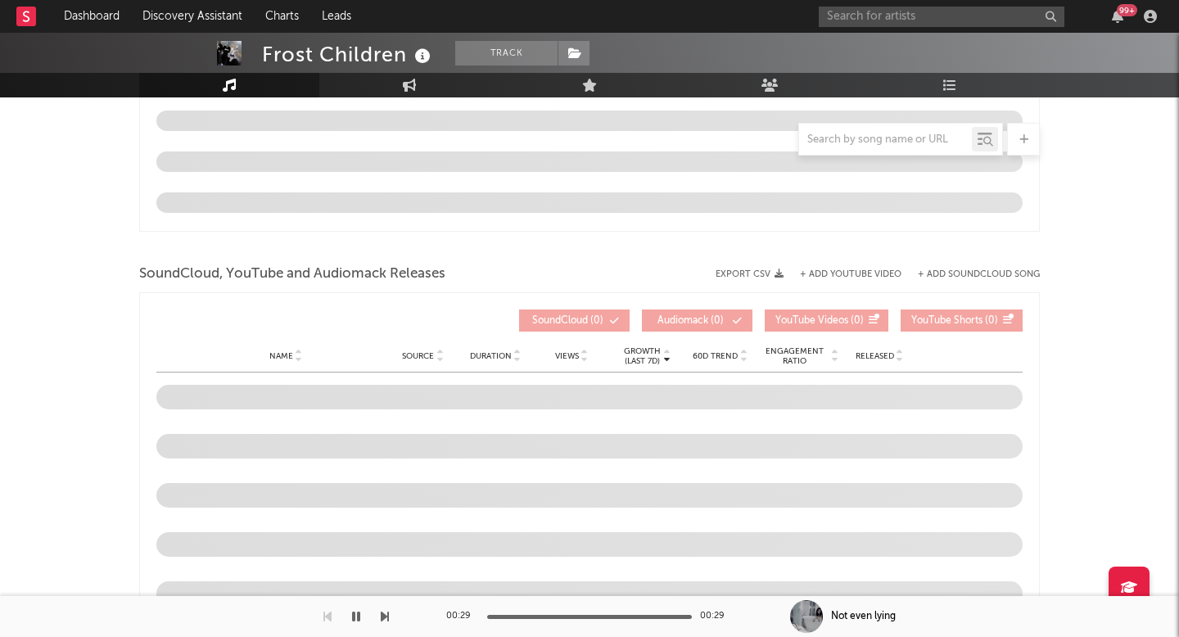
scroll to position [1820, 0]
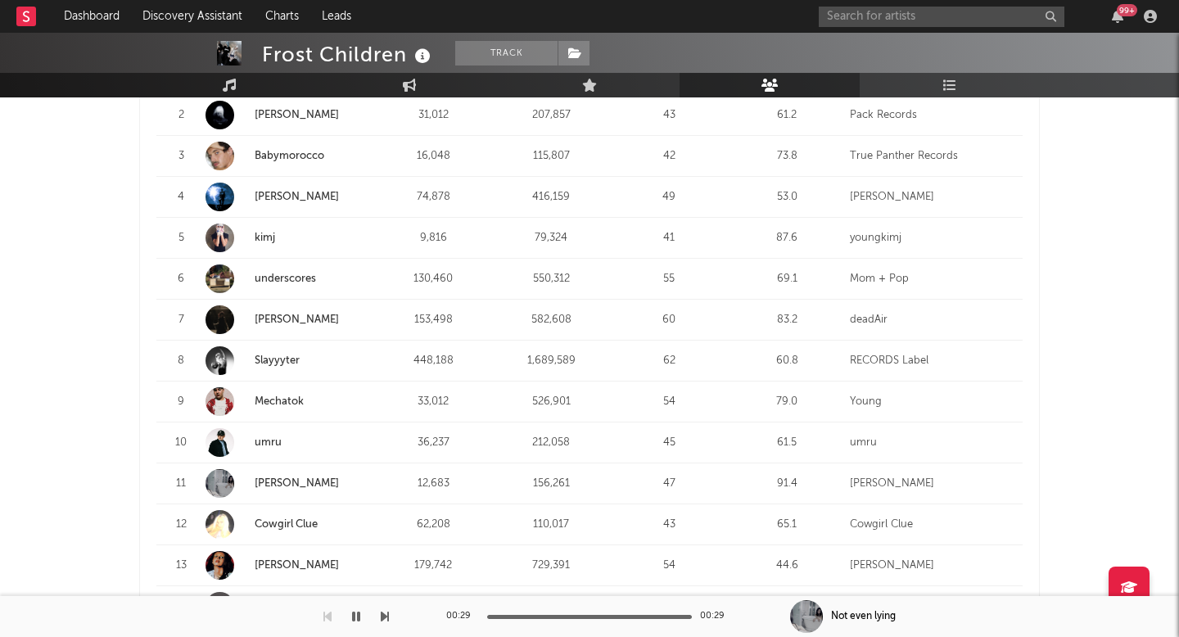
scroll to position [446, 0]
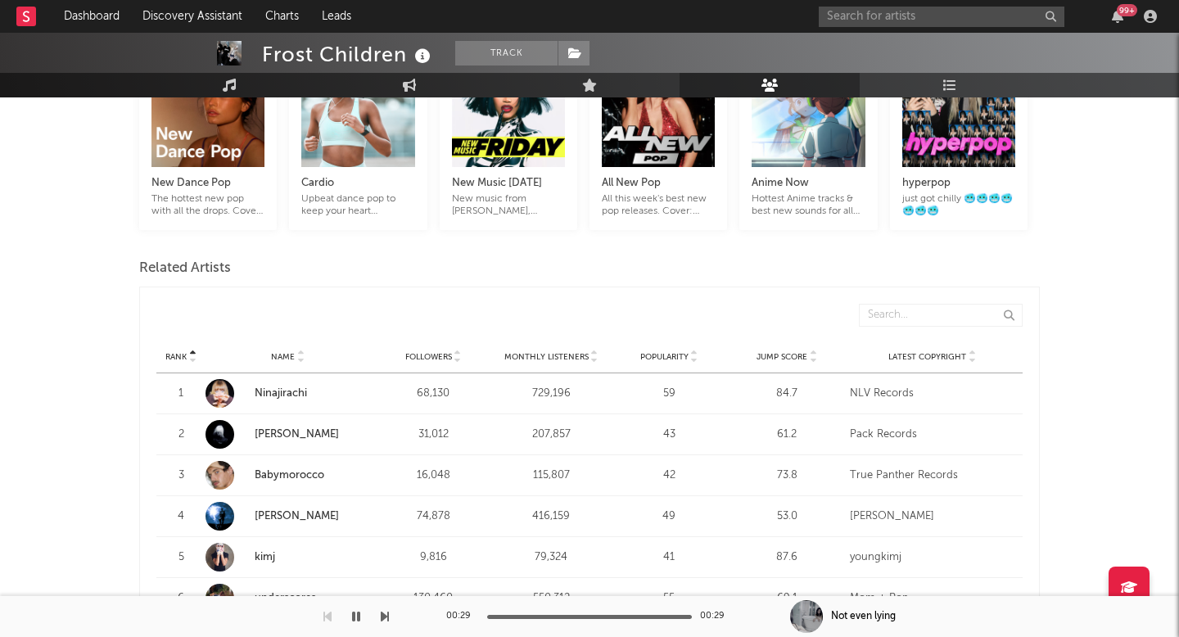
click at [564, 352] on span "Monthly Listeners" at bounding box center [546, 357] width 84 height 10
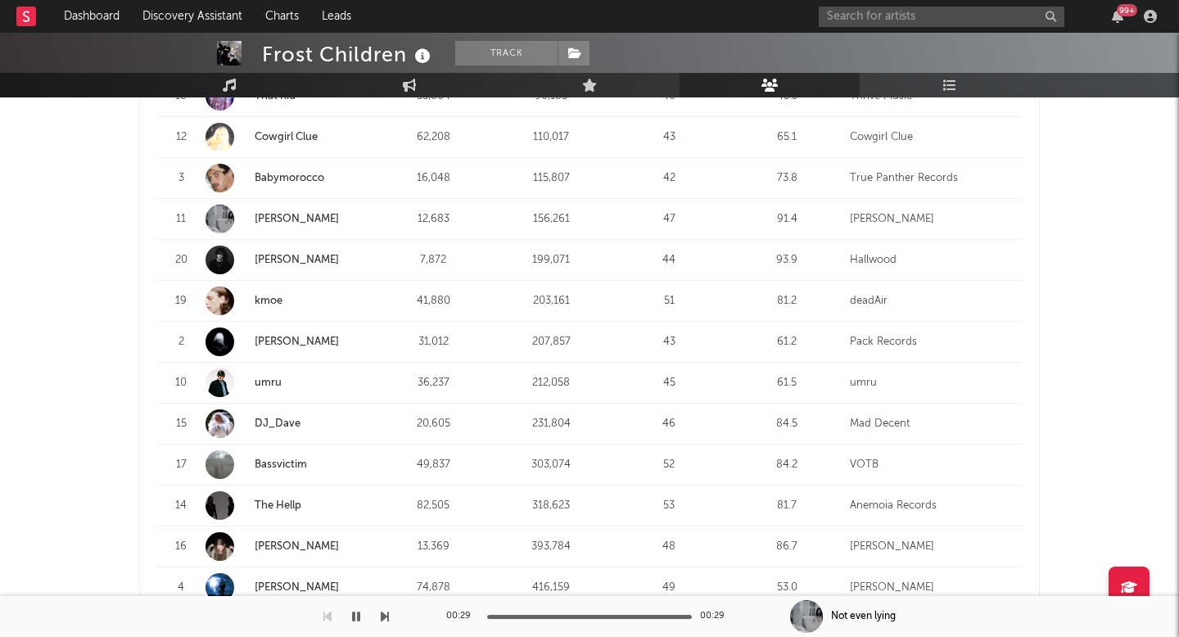
scroll to position [808, 0]
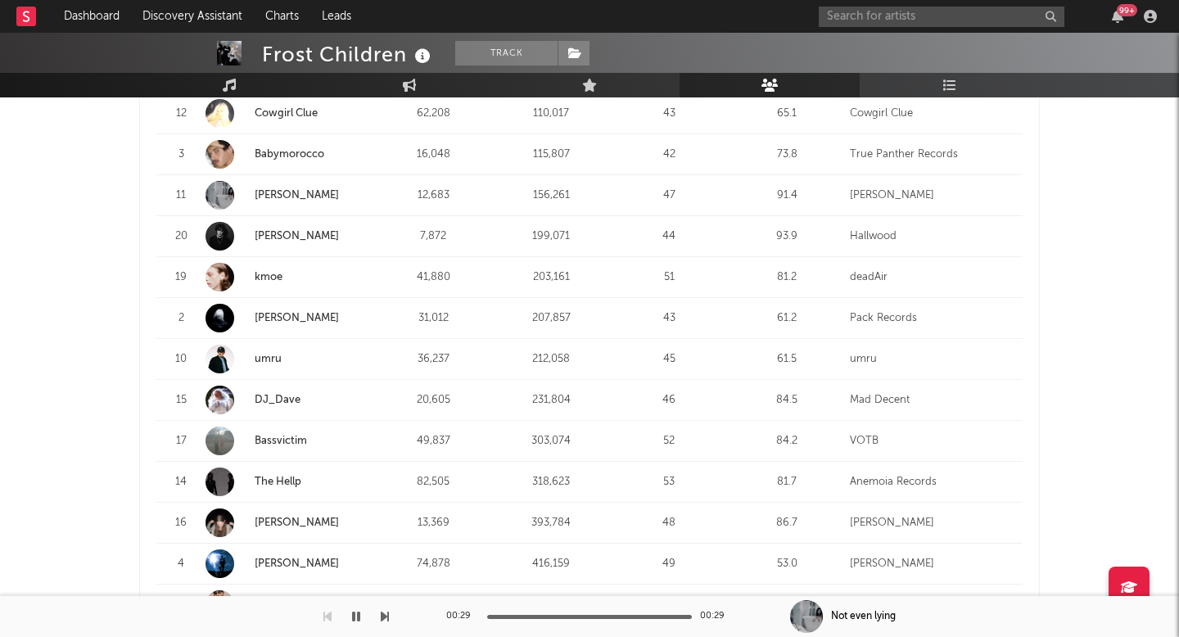
click at [275, 354] on link "umru" at bounding box center [268, 359] width 27 height 11
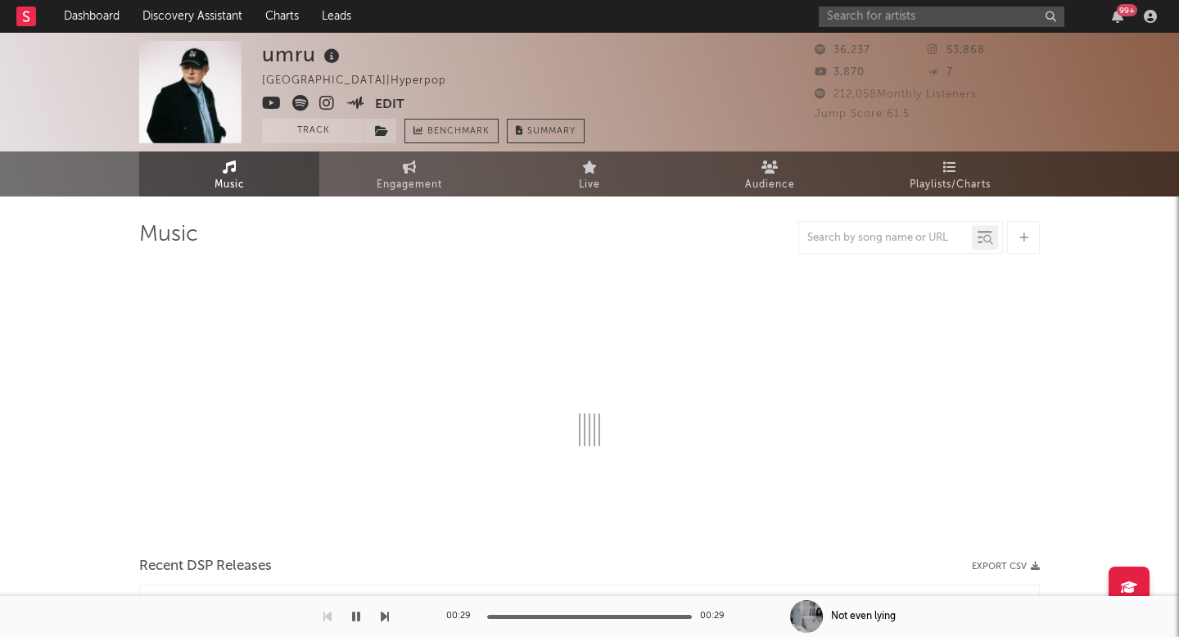
select select "6m"
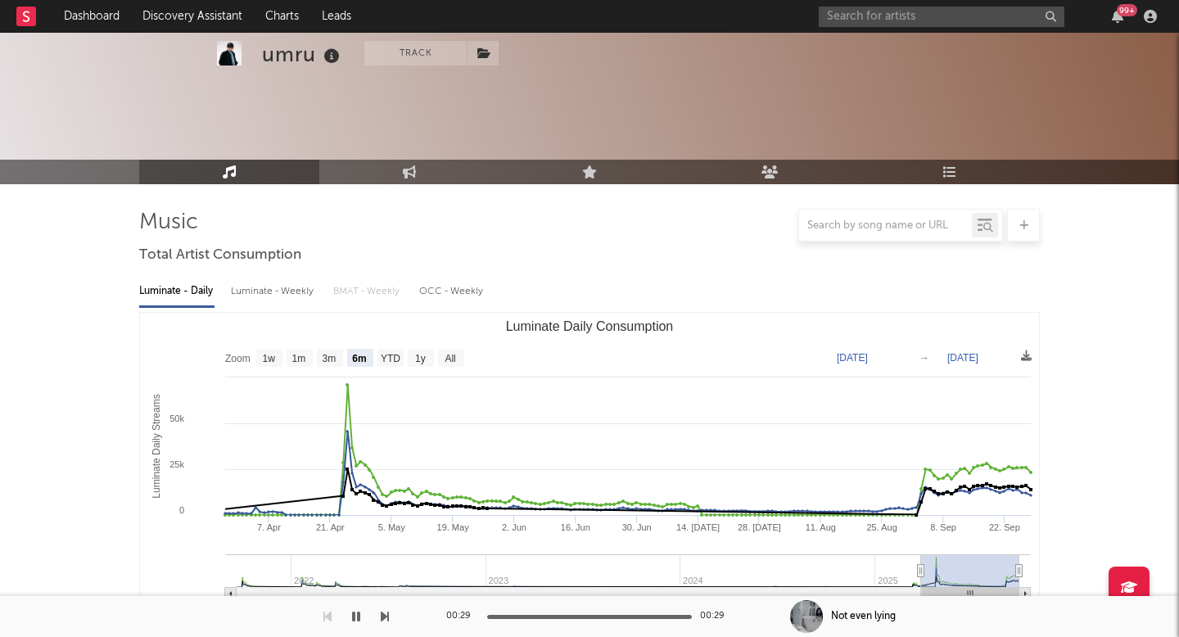
scroll to position [596, 0]
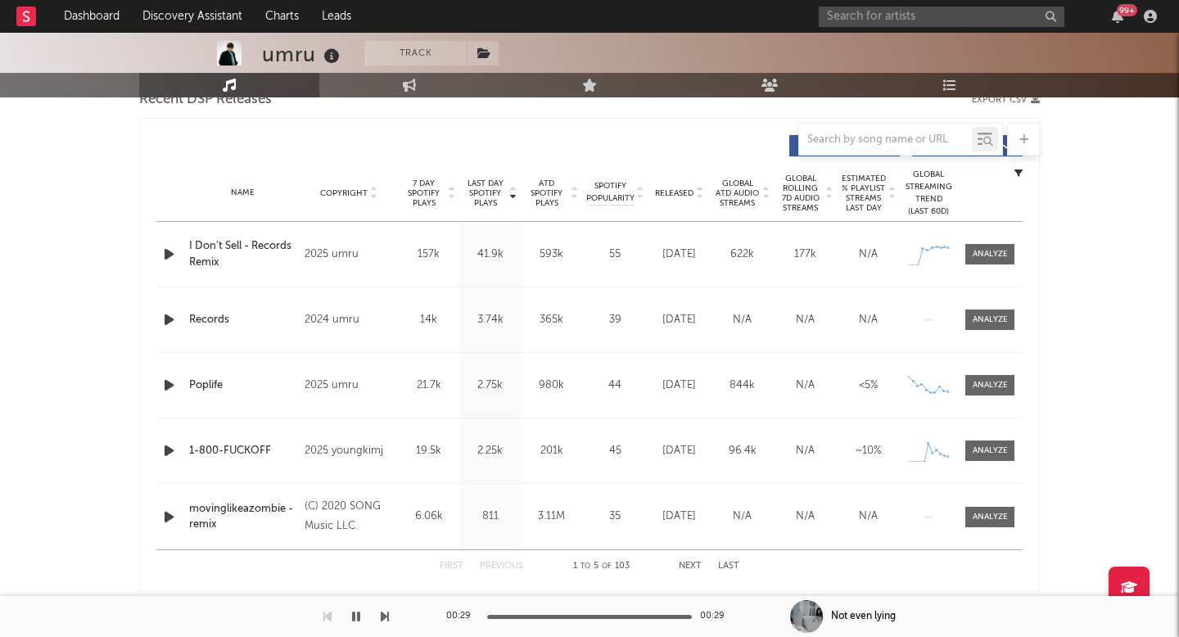
click at [167, 320] on icon "button" at bounding box center [168, 320] width 17 height 20
click at [551, 619] on div "00:01 00:21" at bounding box center [589, 616] width 287 height 41
click at [551, 611] on div "00:02 00:21" at bounding box center [589, 616] width 287 height 41
click at [613, 612] on div "00:03 00:21" at bounding box center [589, 616] width 287 height 41
click at [592, 613] on div "00:03 00:21" at bounding box center [589, 616] width 287 height 41
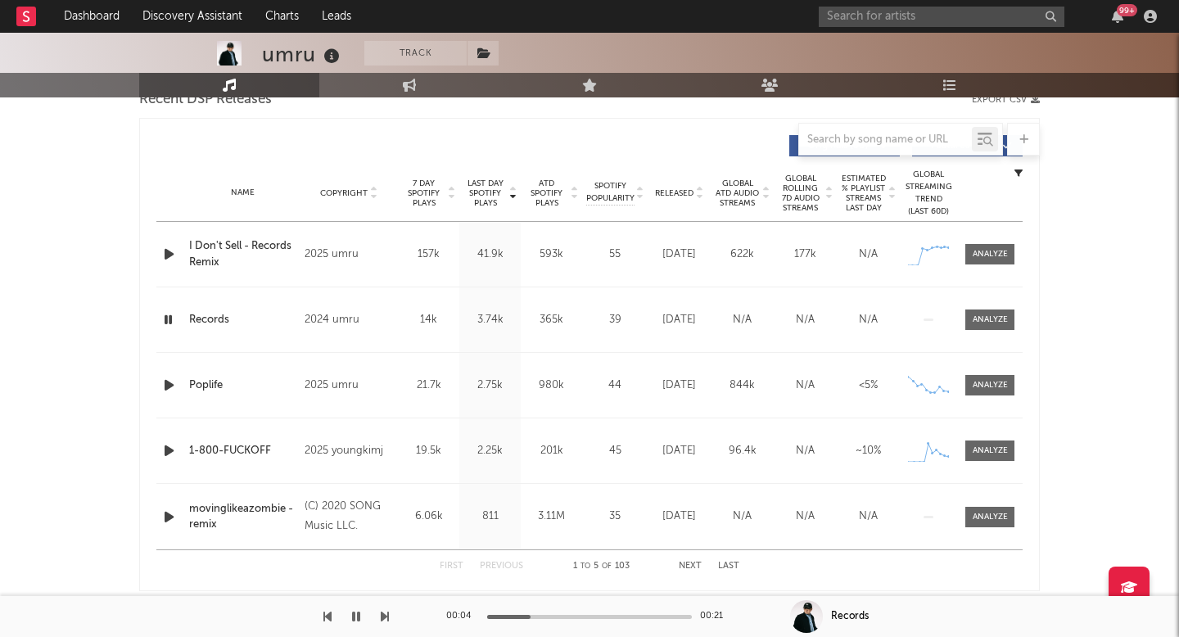
click at [575, 615] on div at bounding box center [589, 617] width 205 height 4
click at [167, 391] on icon "button" at bounding box center [168, 385] width 17 height 20
click at [544, 617] on div at bounding box center [589, 617] width 205 height 4
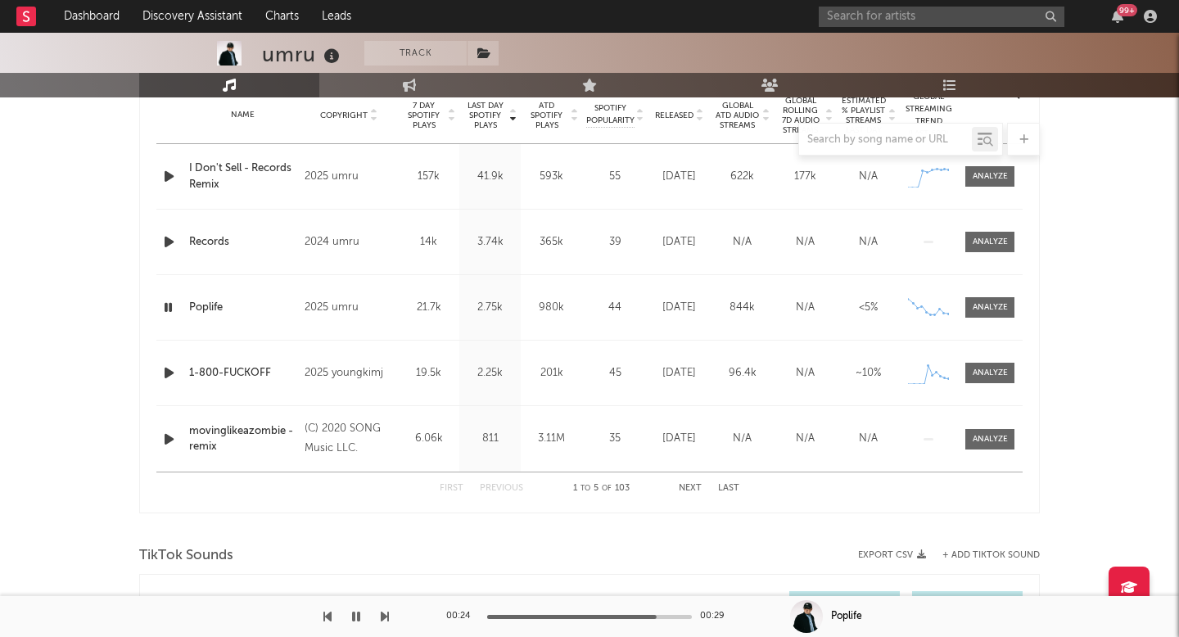
scroll to position [0, 0]
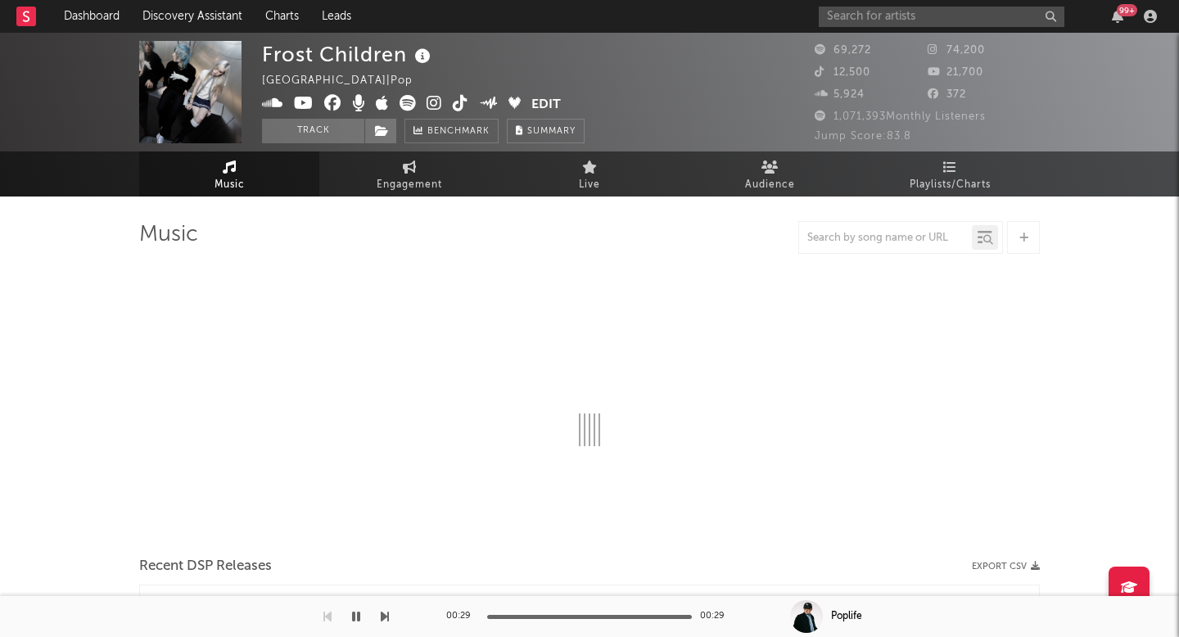
select select "6m"
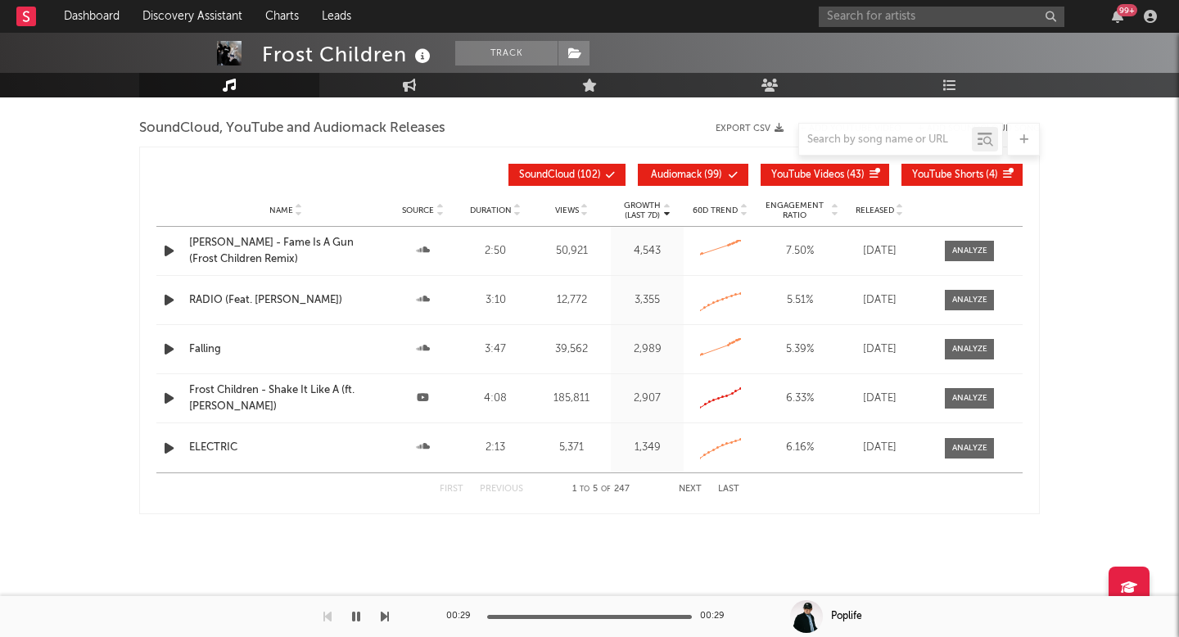
scroll to position [1818, 0]
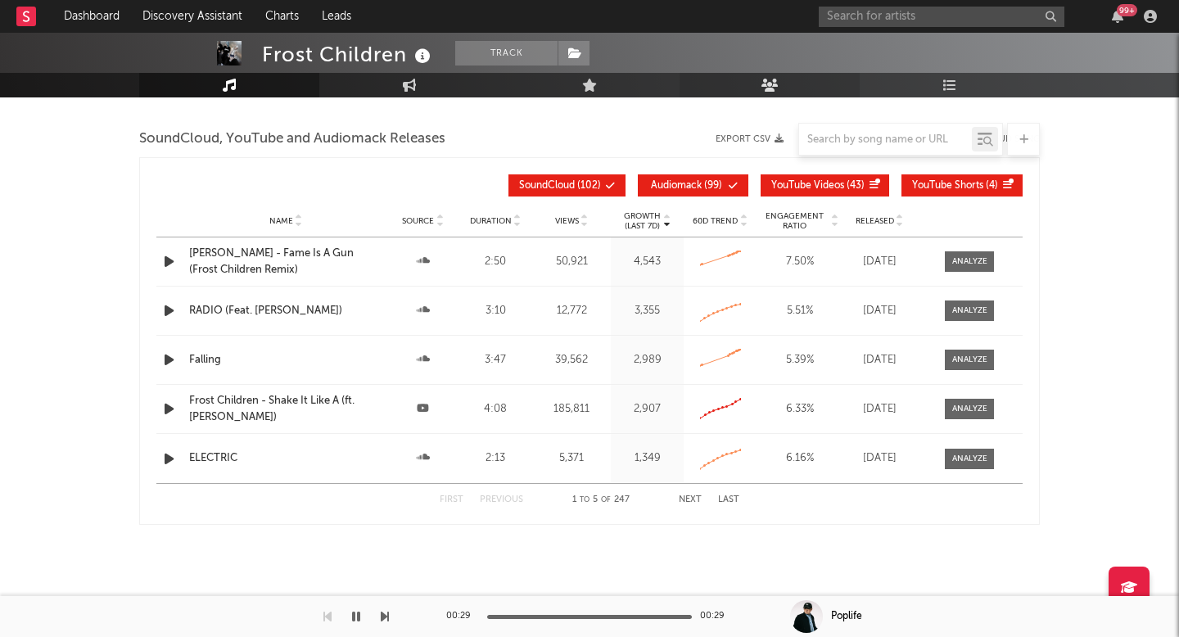
click at [788, 94] on link "Audience" at bounding box center [770, 85] width 180 height 25
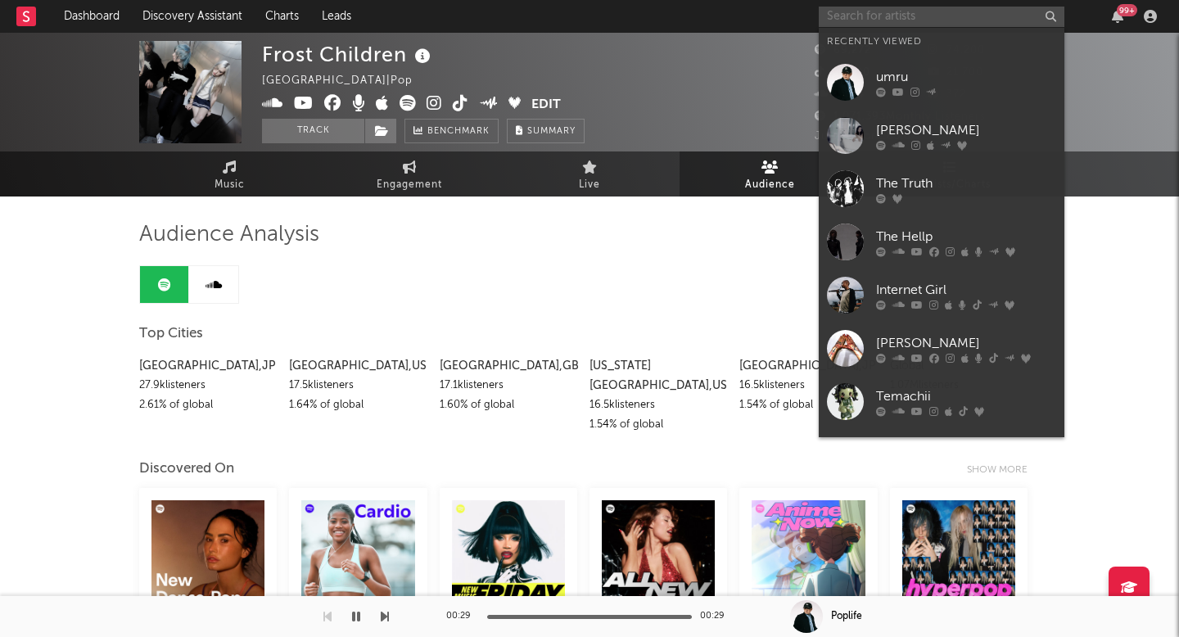
click at [860, 12] on input "text" at bounding box center [942, 17] width 246 height 20
click at [862, 18] on input "text" at bounding box center [942, 17] width 246 height 20
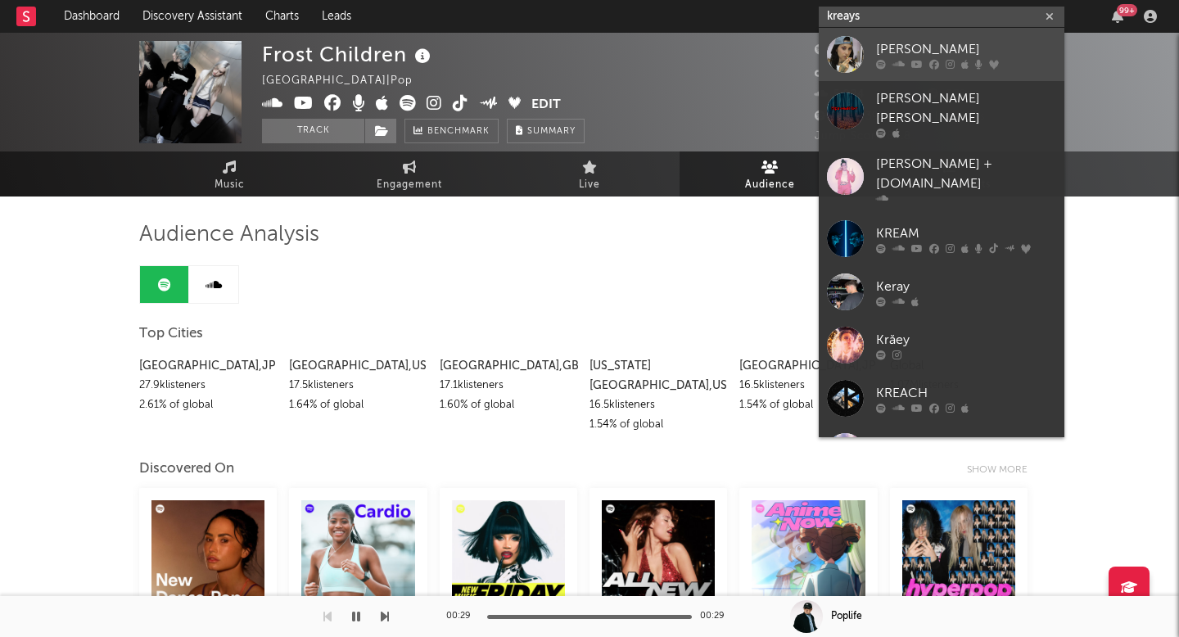
type input "kreays"
click at [900, 61] on icon at bounding box center [899, 64] width 12 height 10
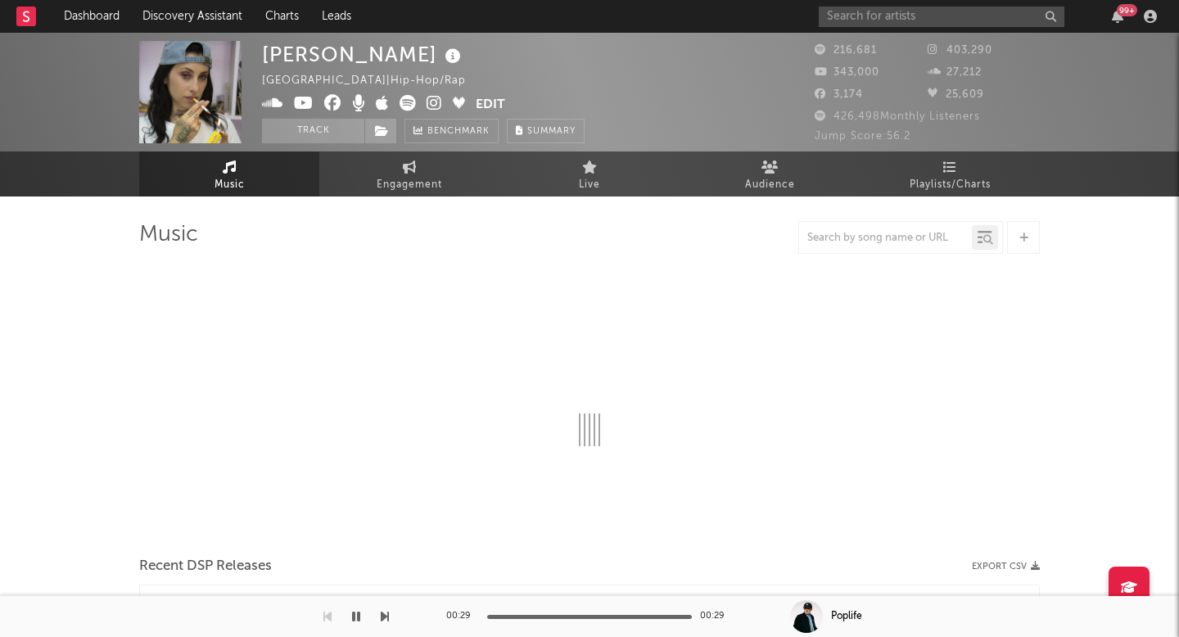
select select "6m"
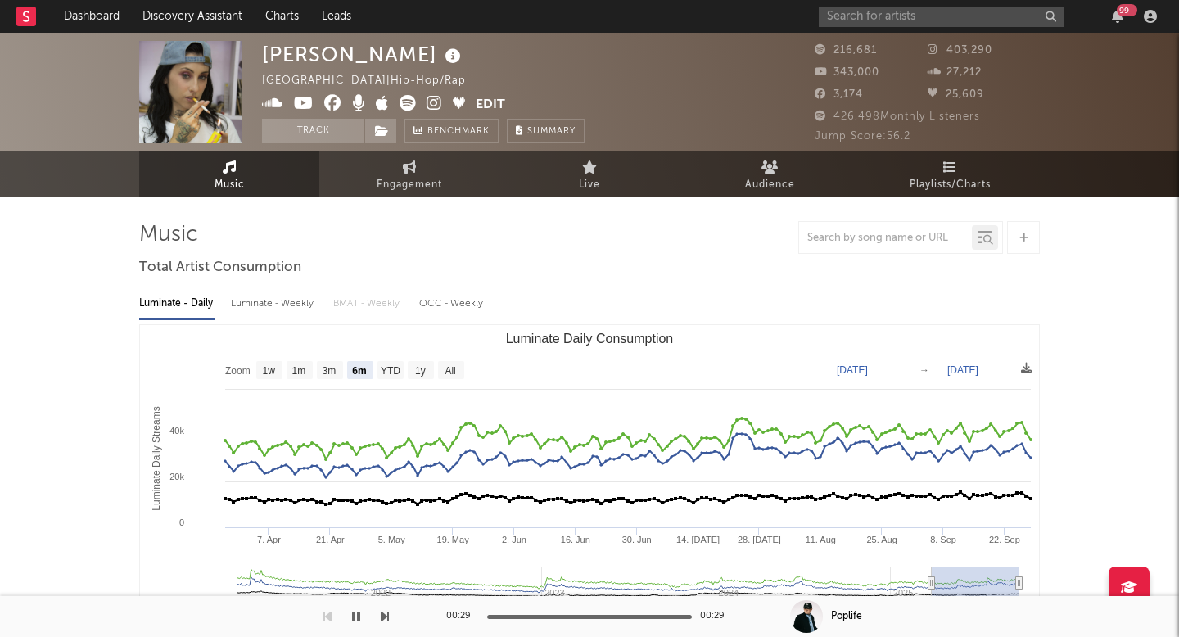
select select "6m"
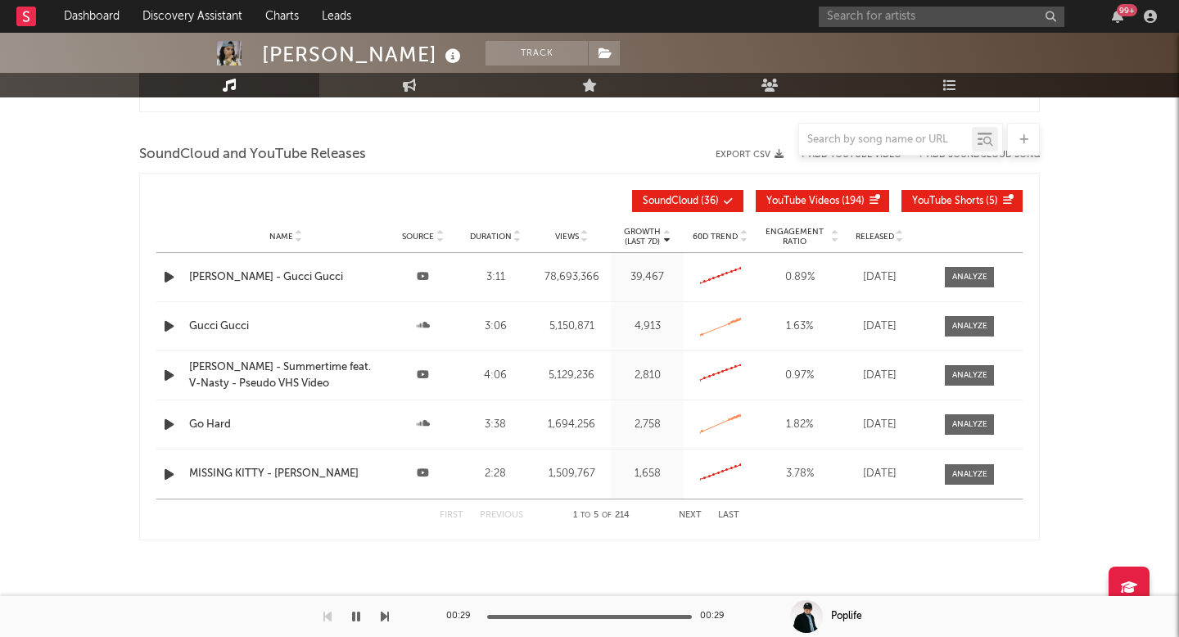
scroll to position [1869, 0]
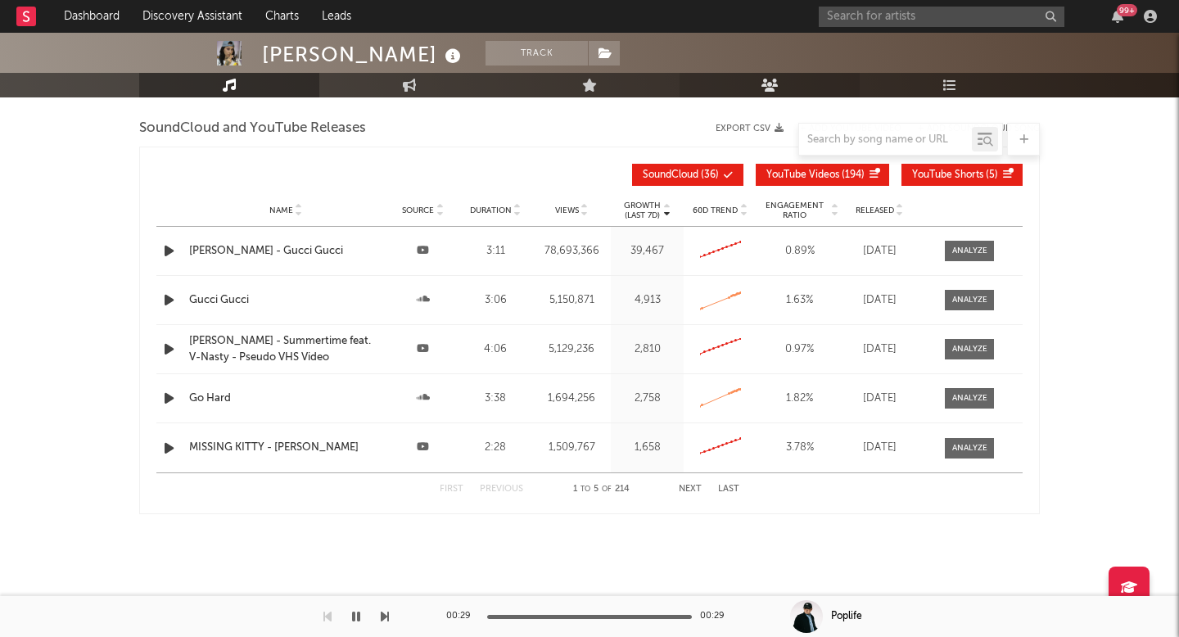
click at [793, 80] on link "Audience" at bounding box center [770, 85] width 180 height 25
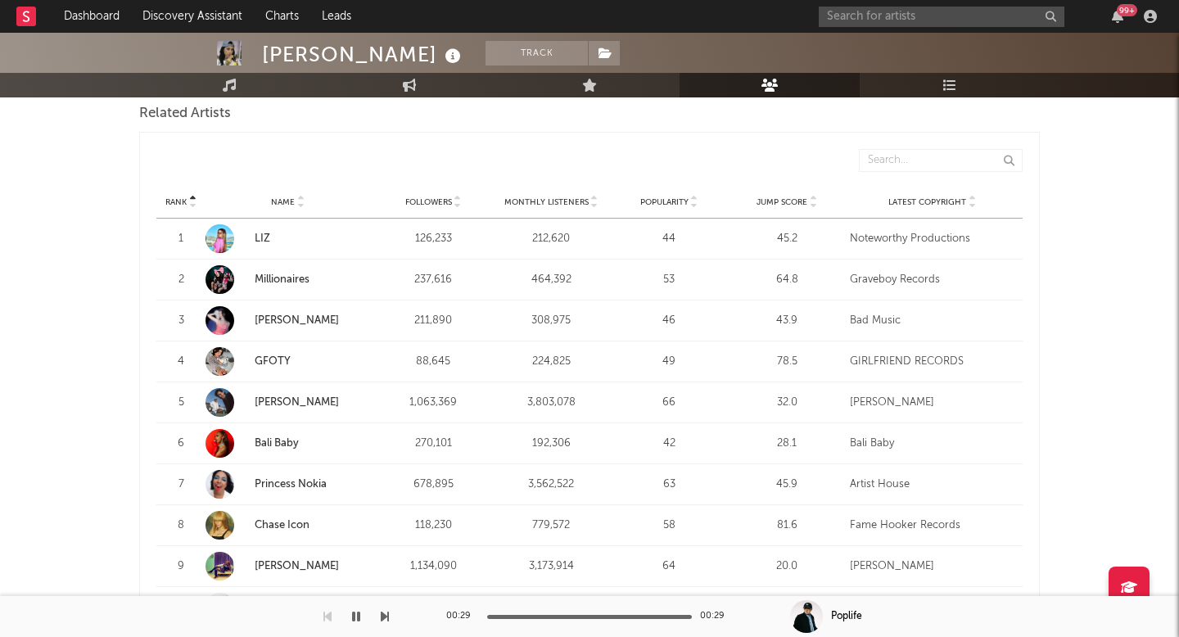
scroll to position [504, 0]
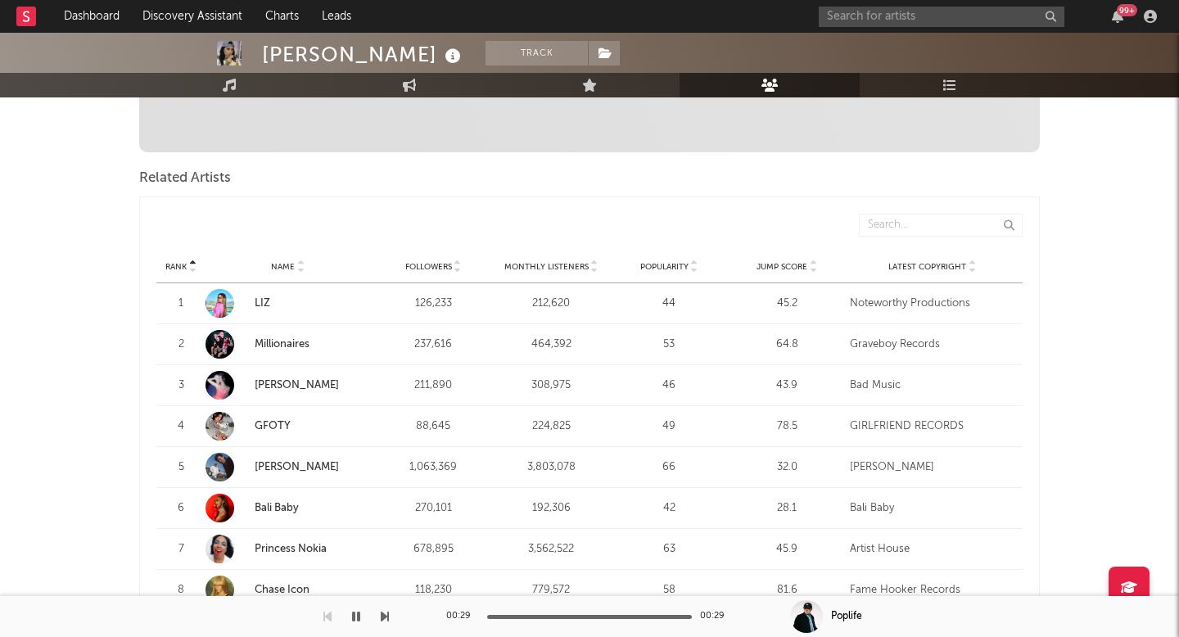
click at [565, 267] on span "Monthly Listeners" at bounding box center [546, 267] width 84 height 10
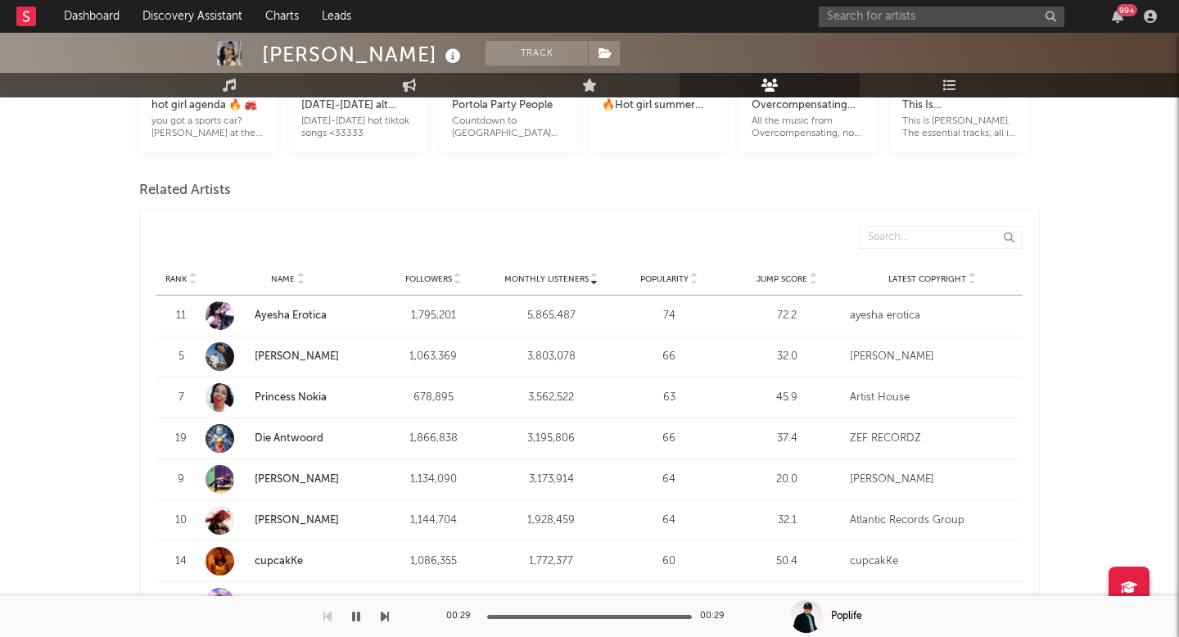
click at [567, 282] on span "Monthly Listeners" at bounding box center [546, 279] width 84 height 10
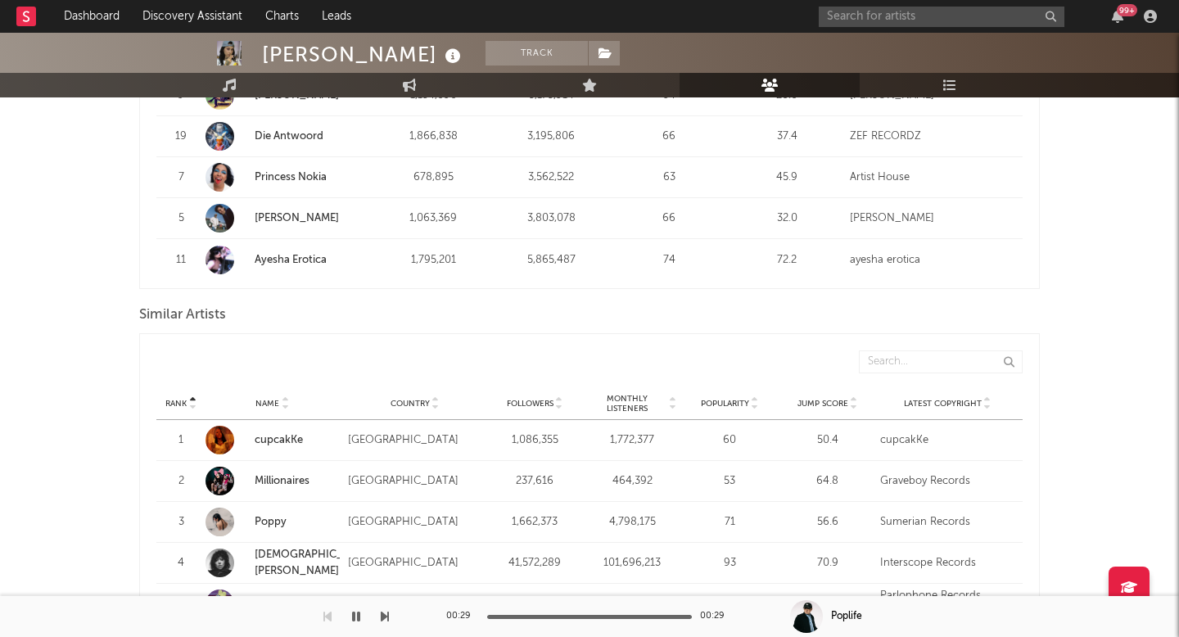
scroll to position [1449, 0]
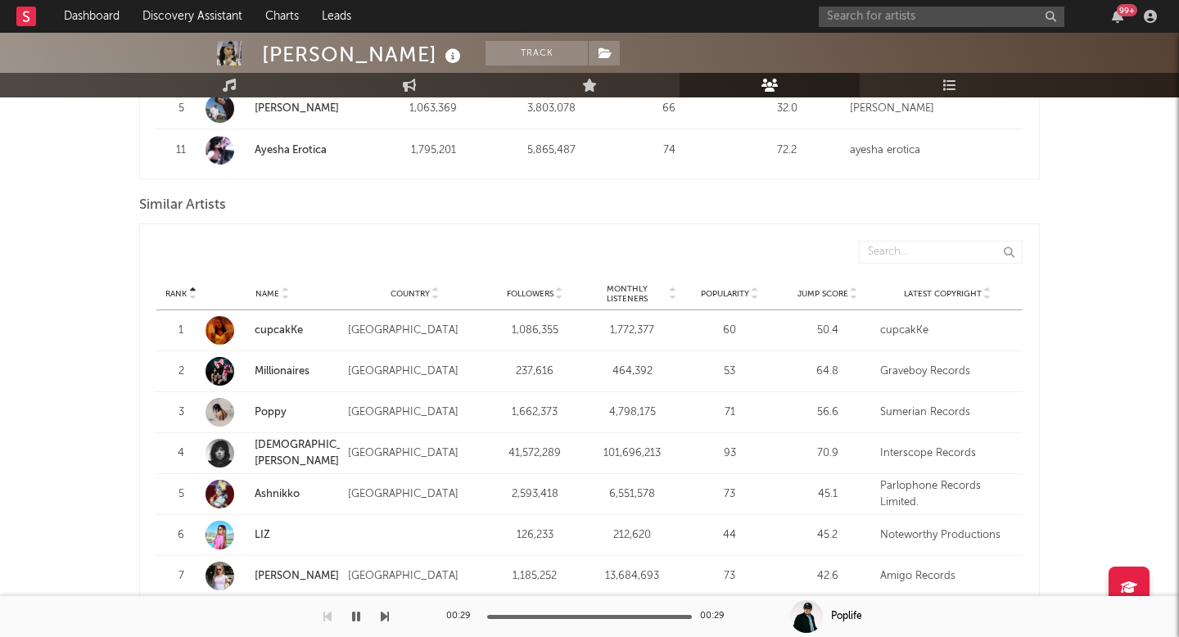
click at [628, 292] on span "Monthly Listeners" at bounding box center [627, 294] width 79 height 20
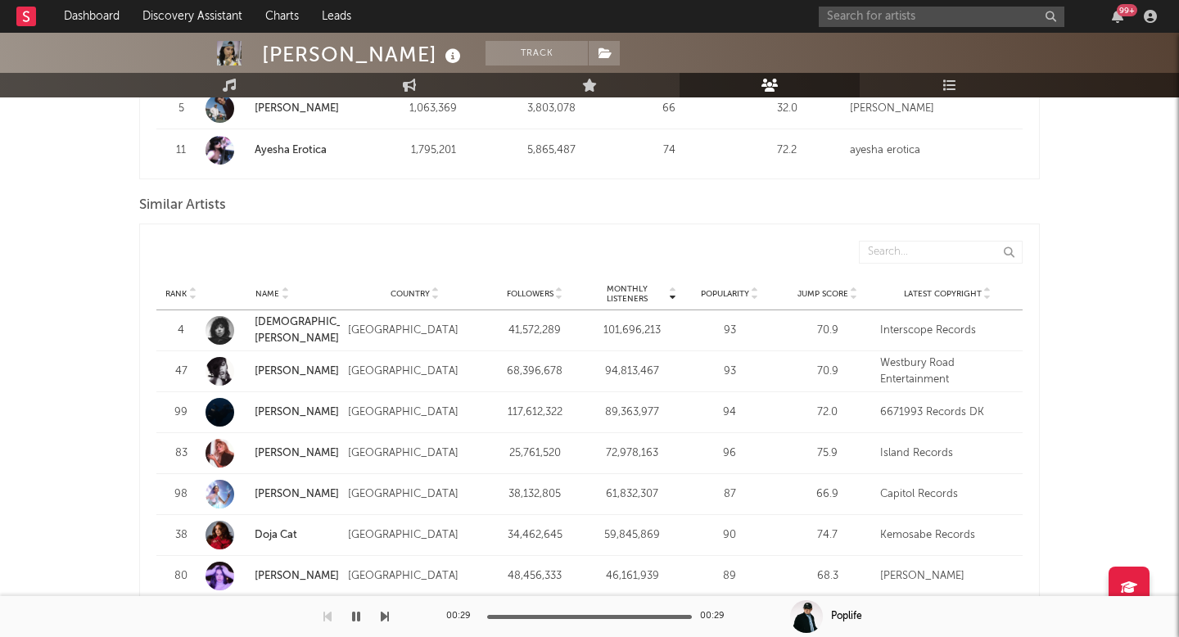
click at [628, 292] on span "Monthly Listeners" at bounding box center [627, 294] width 79 height 20
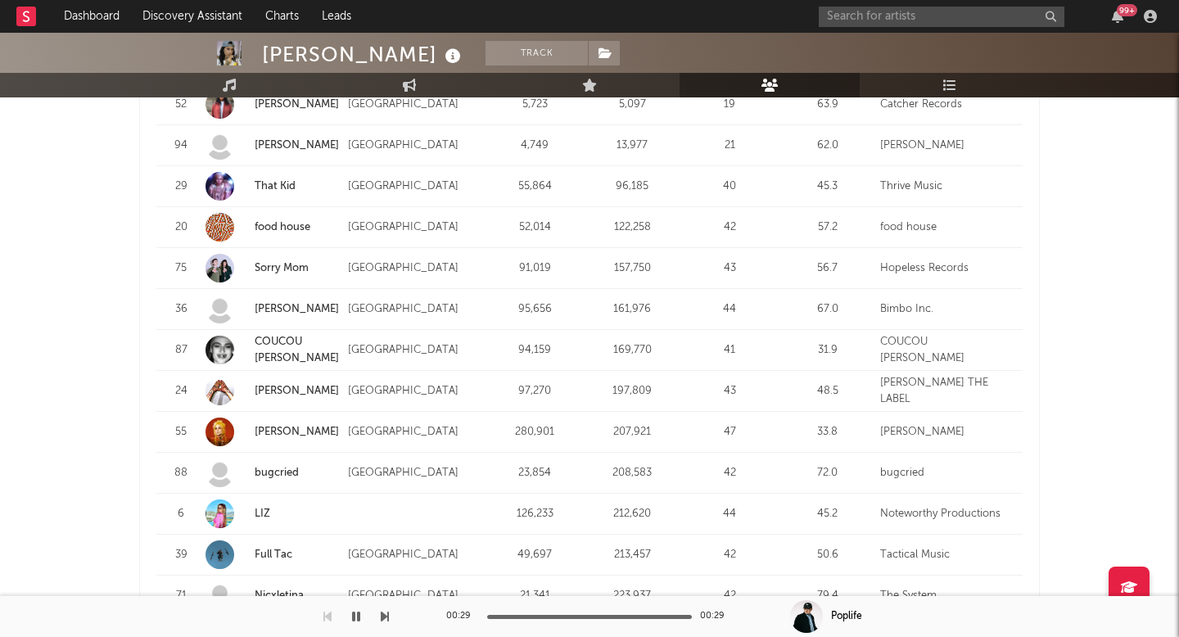
scroll to position [1758, 0]
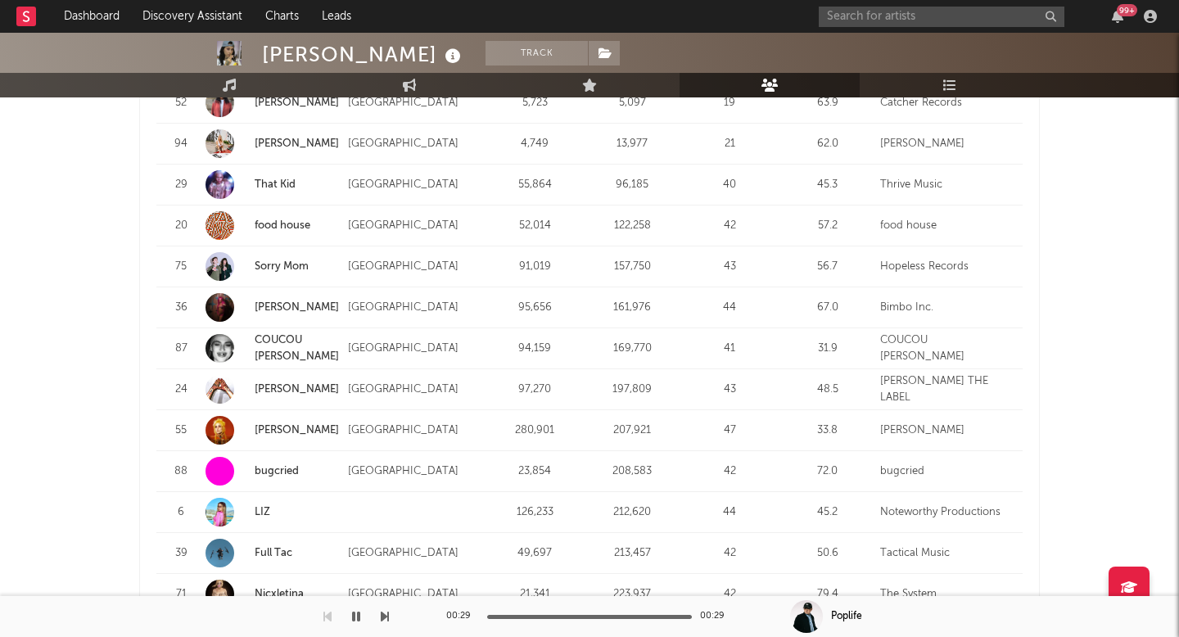
click at [287, 476] on link "bugcried" at bounding box center [277, 471] width 44 height 11
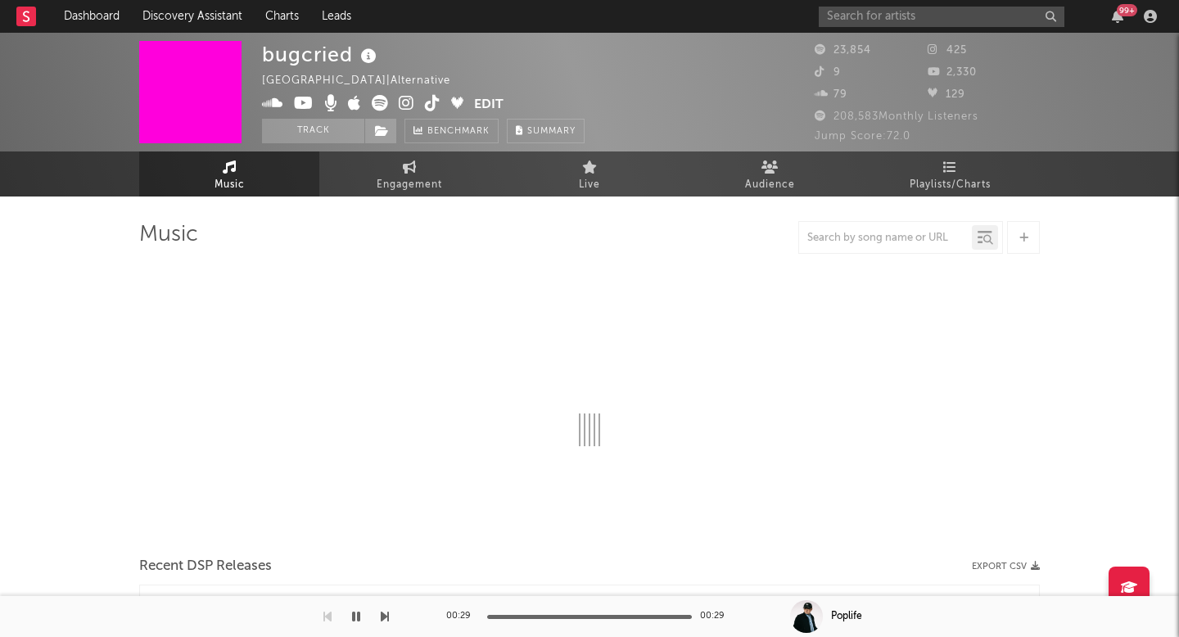
select select "6m"
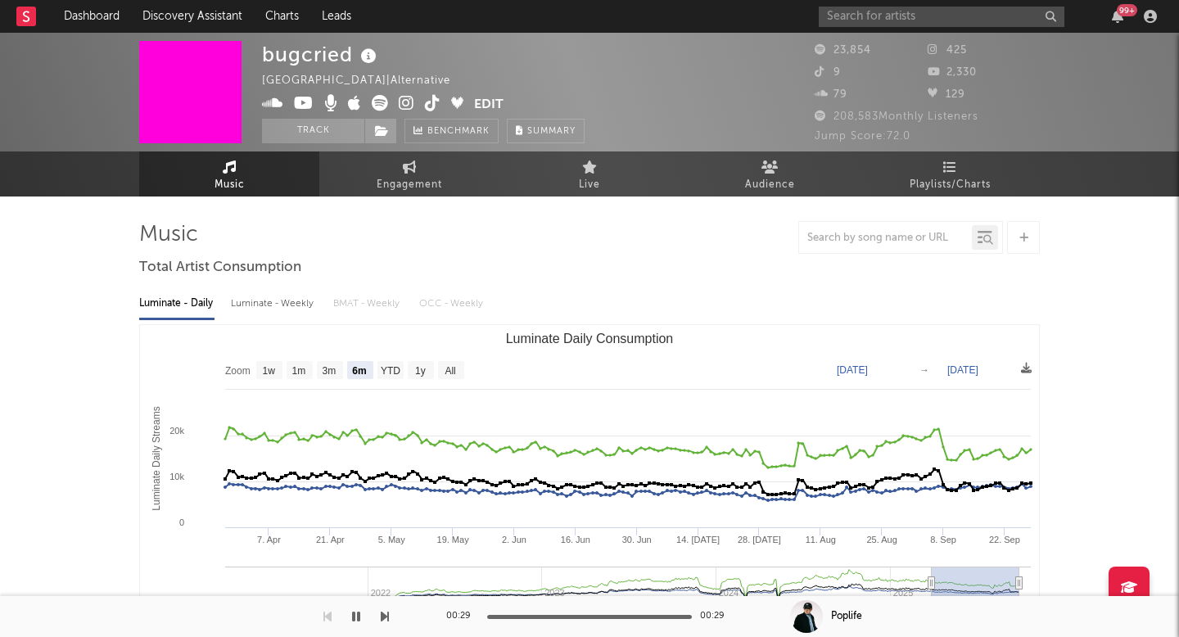
select select "6m"
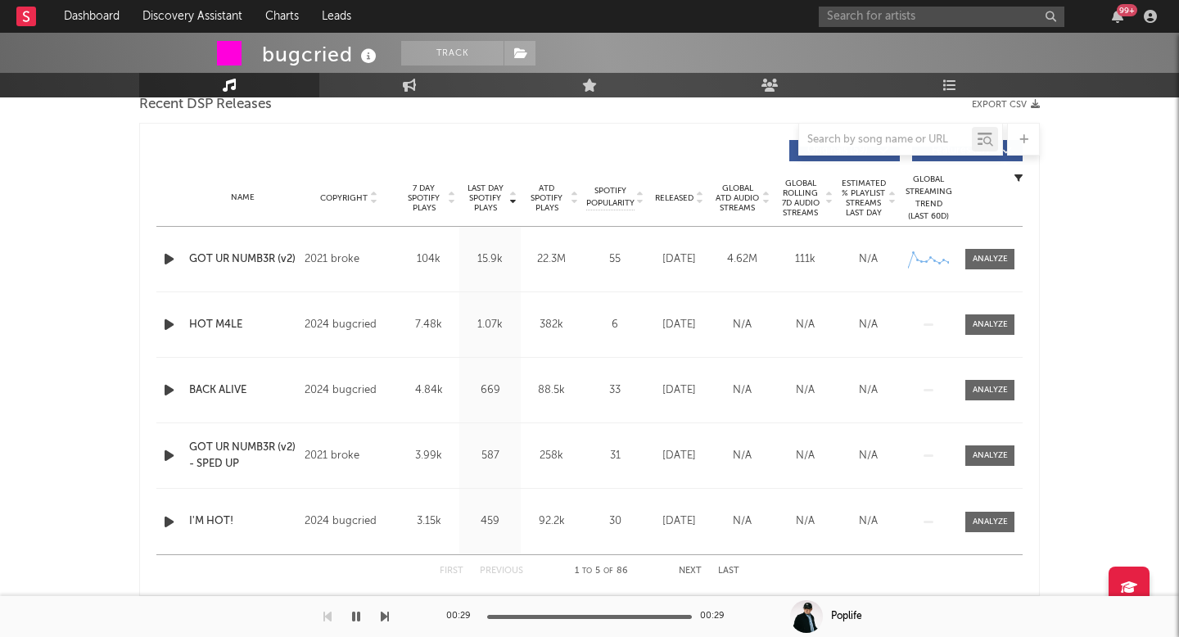
scroll to position [598, 0]
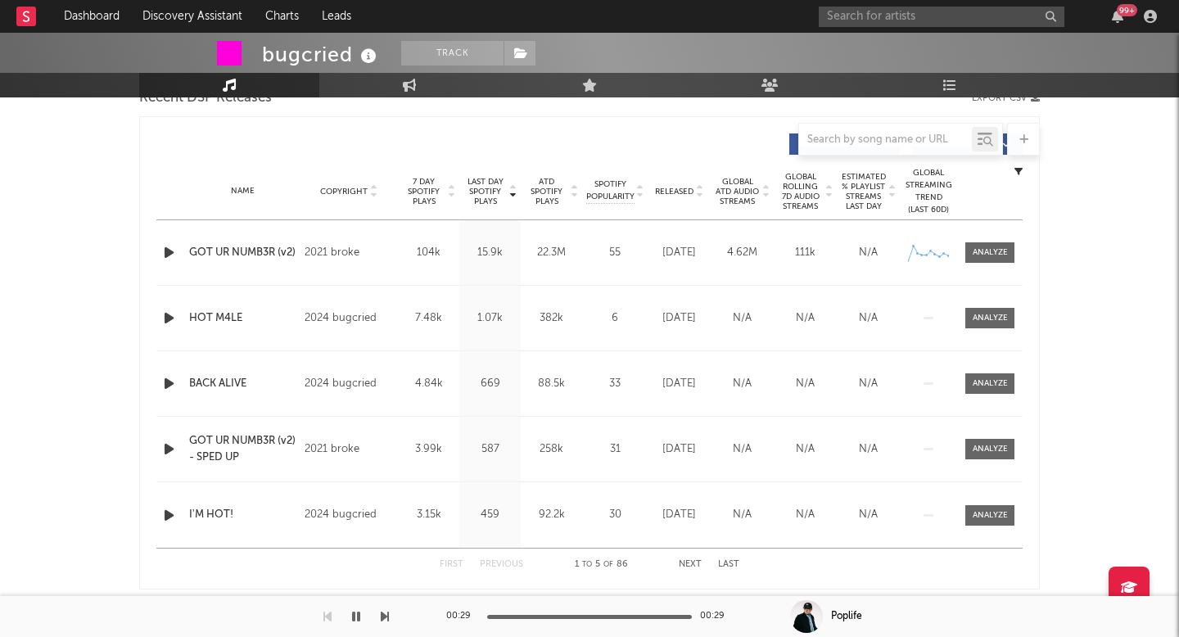
click at [680, 192] on span "Released" at bounding box center [674, 192] width 38 height 10
click at [161, 255] on icon "button" at bounding box center [168, 252] width 17 height 20
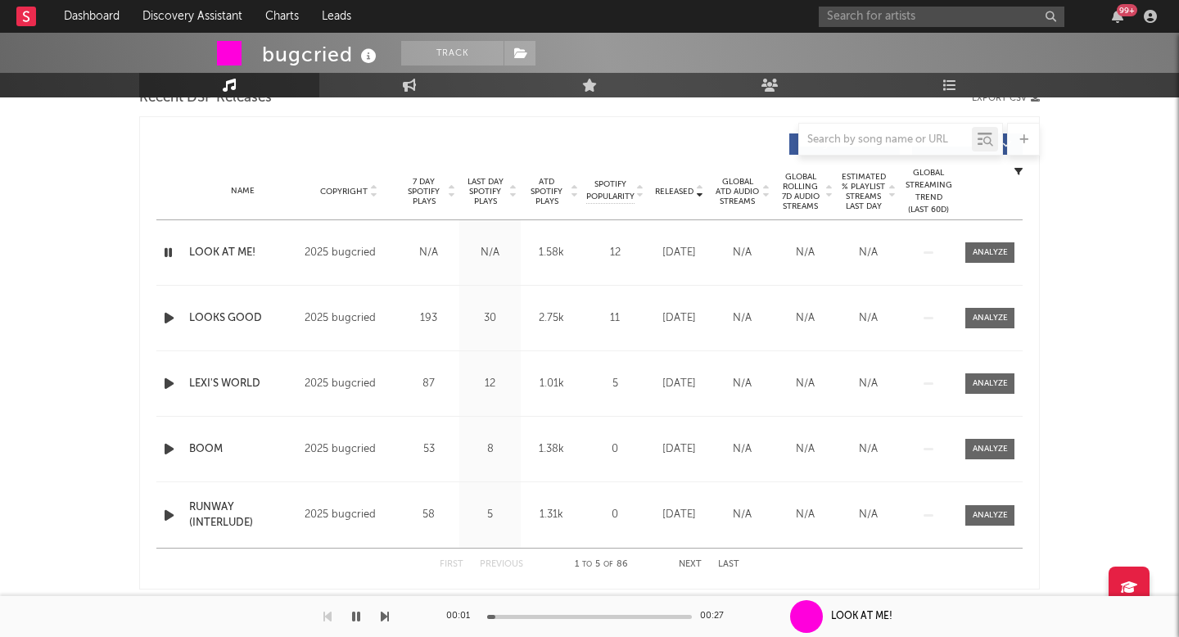
click at [170, 318] on icon "button" at bounding box center [168, 318] width 17 height 20
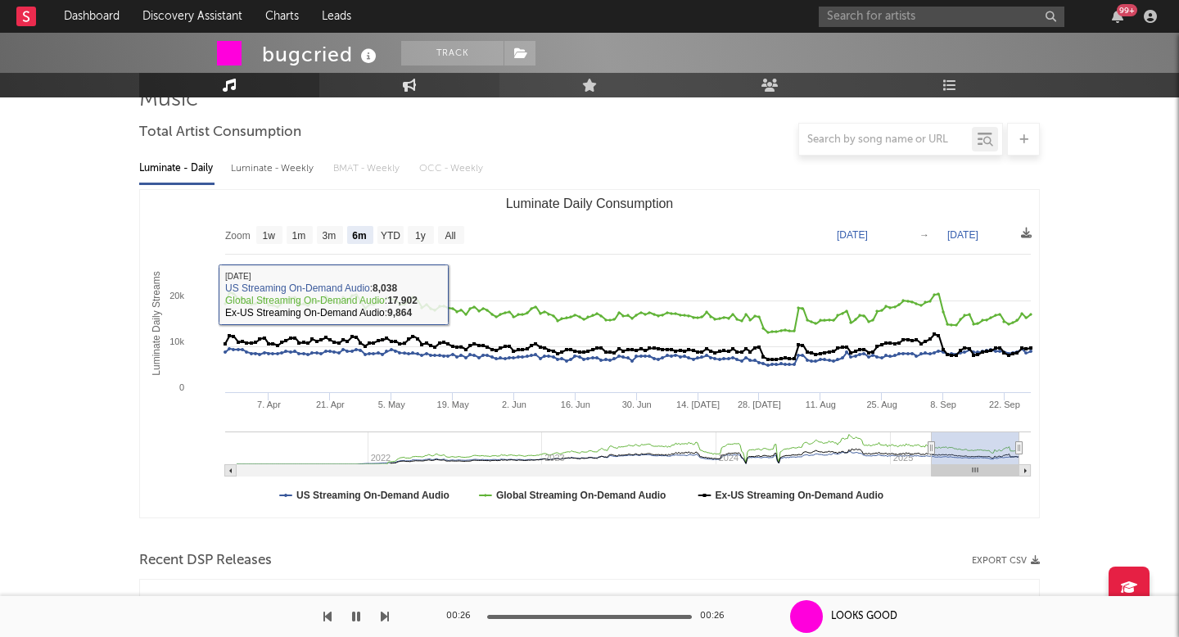
scroll to position [0, 0]
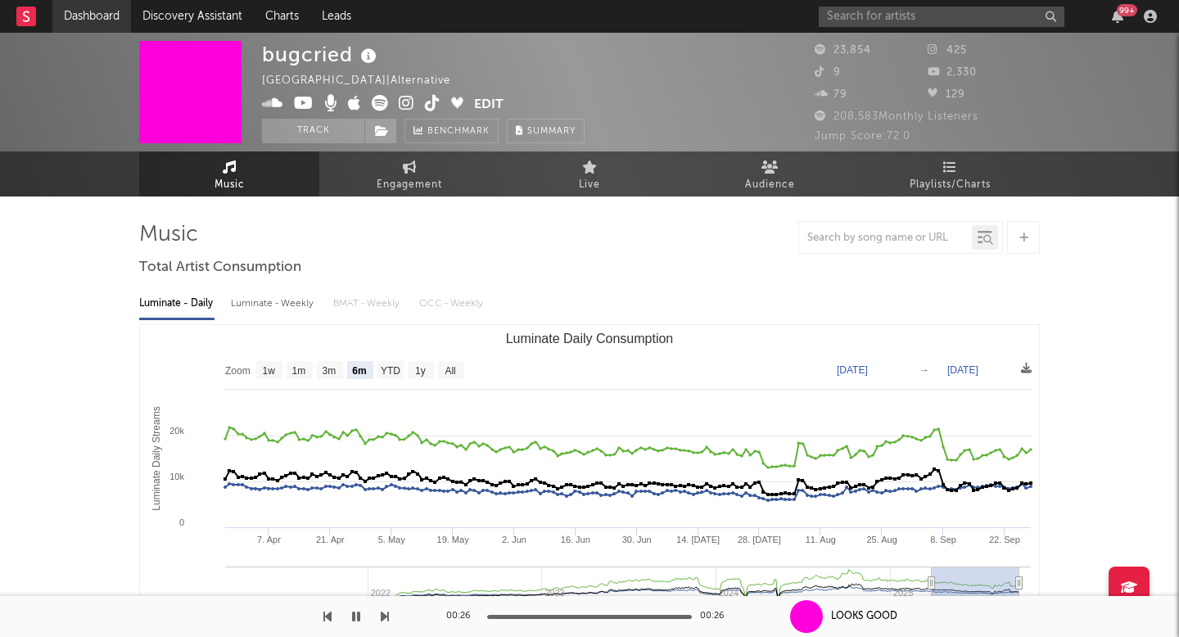
click at [93, 14] on link "Dashboard" at bounding box center [91, 16] width 79 height 33
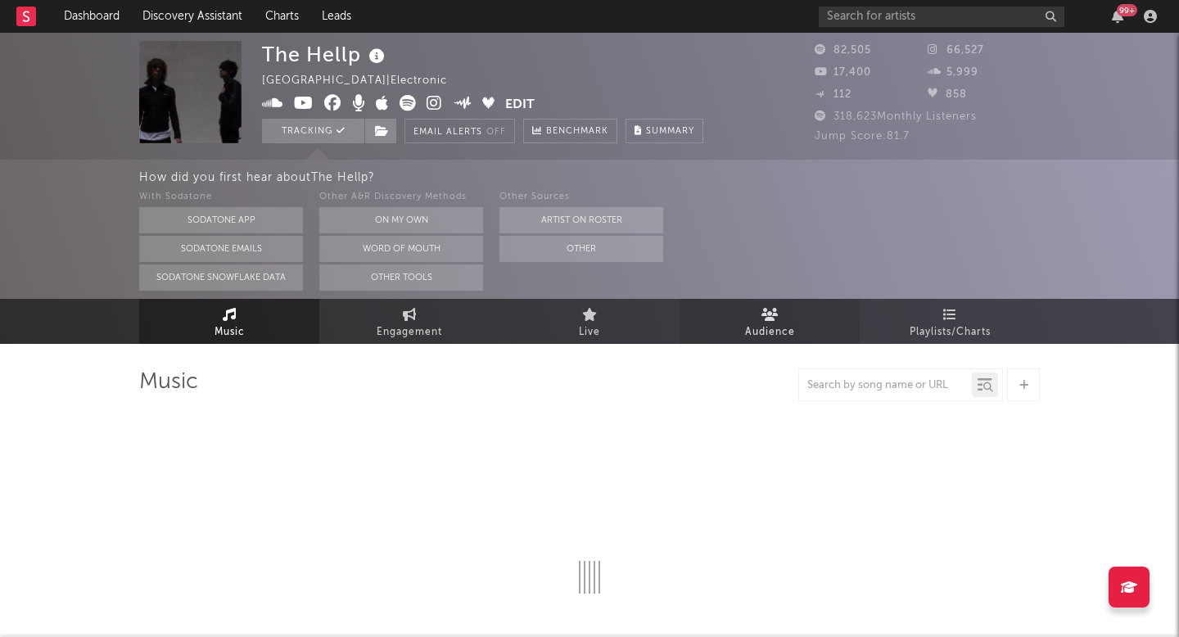
click at [777, 323] on span "Audience" at bounding box center [770, 333] width 50 height 20
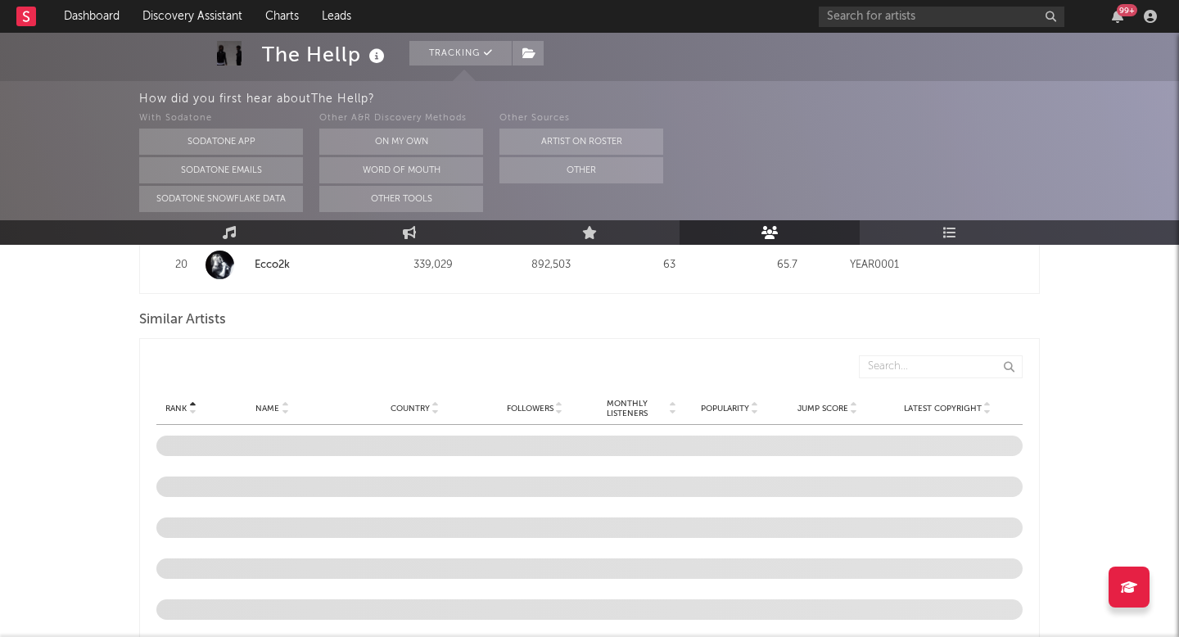
scroll to position [1501, 0]
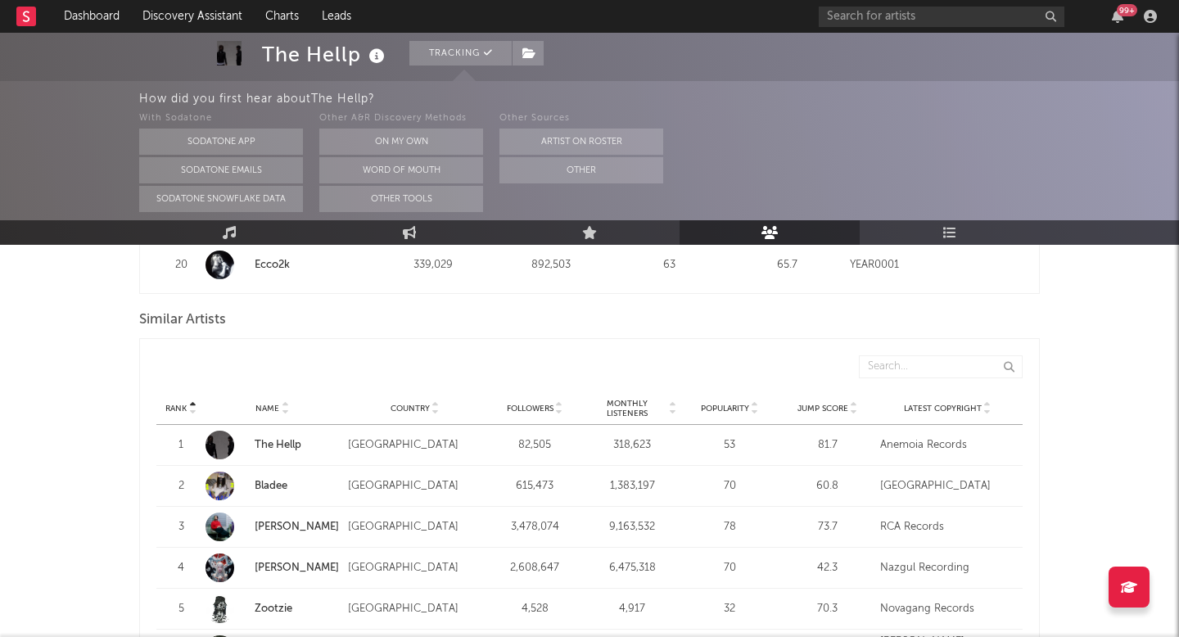
click at [624, 399] on span "Monthly Listeners" at bounding box center [627, 409] width 79 height 20
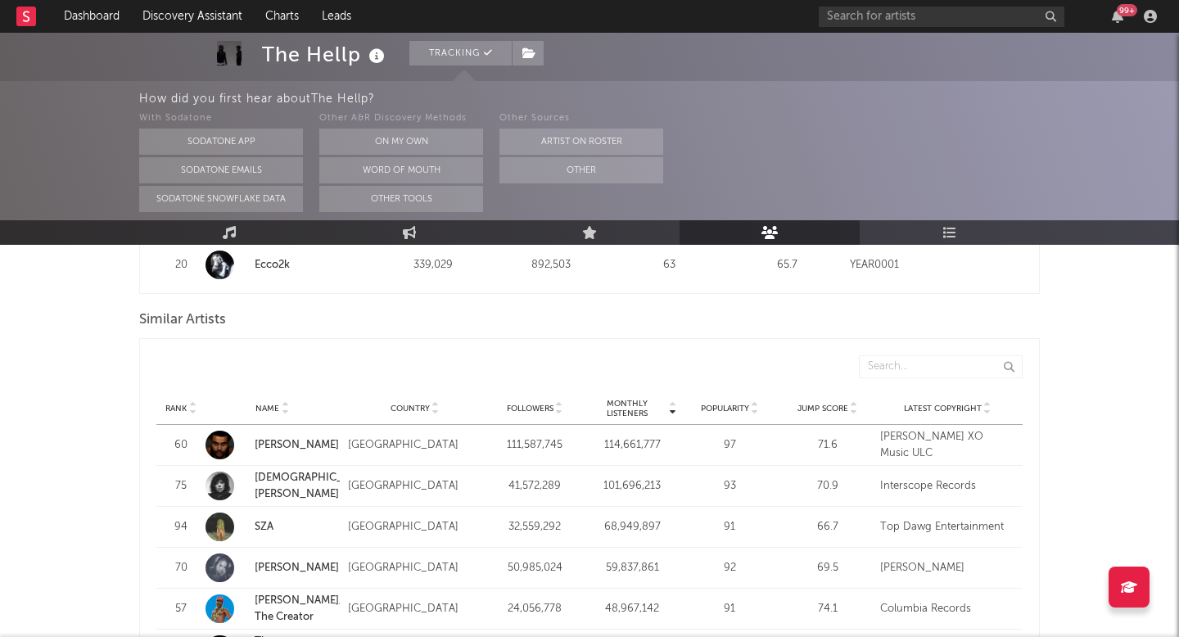
click at [624, 399] on span "Monthly Listeners" at bounding box center [627, 409] width 79 height 20
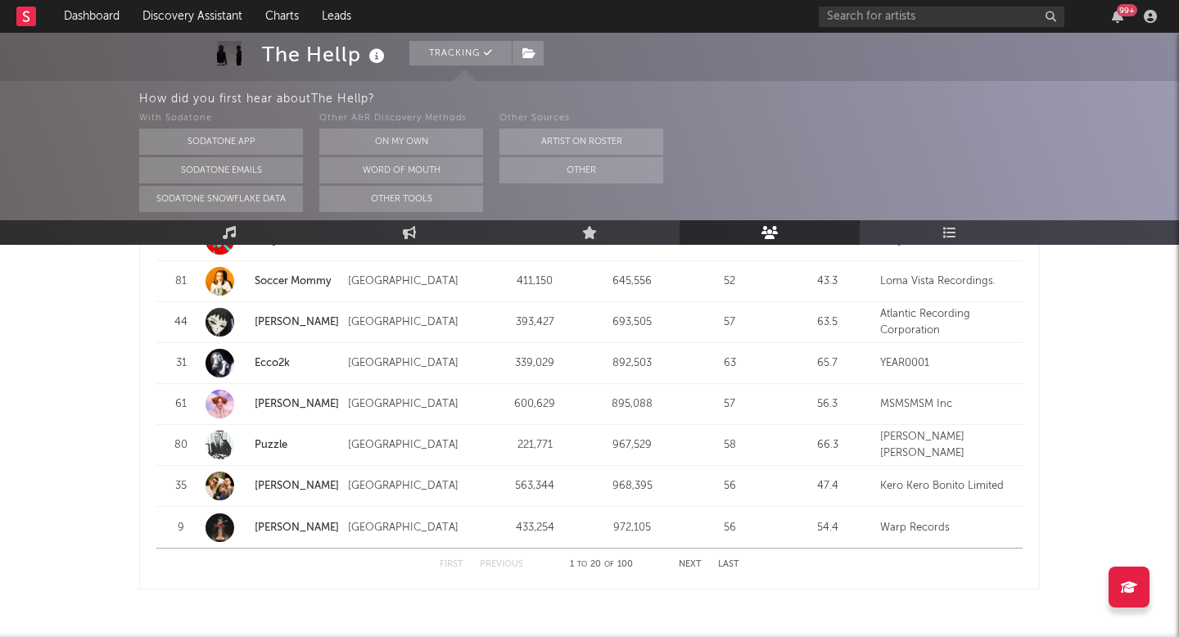
scroll to position [2203, 0]
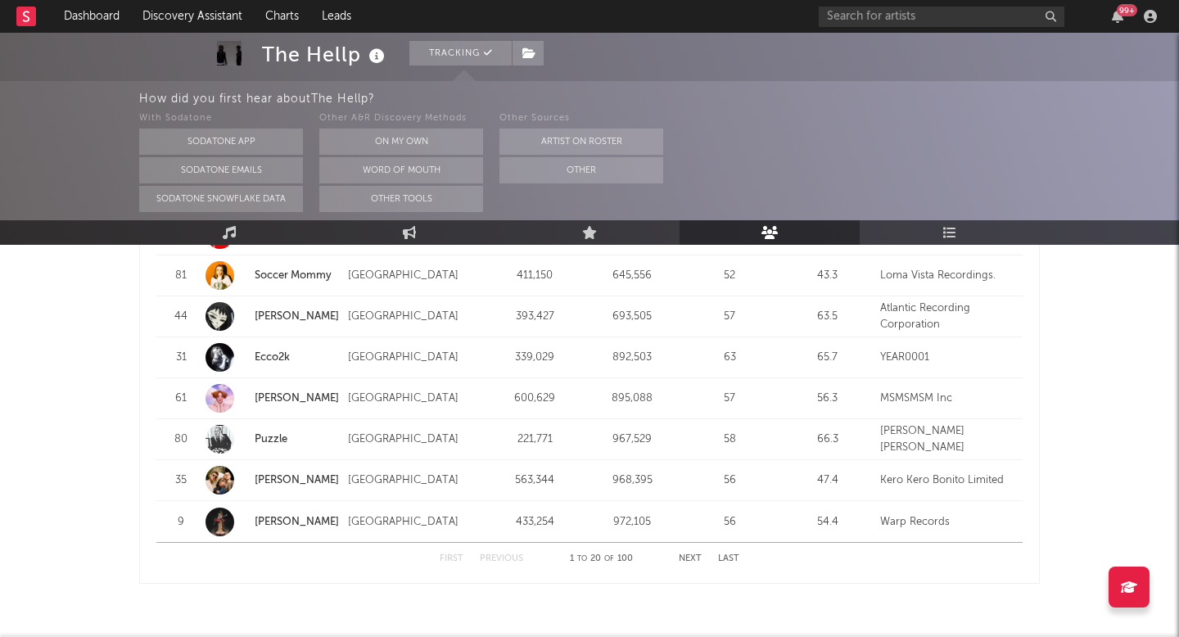
click at [688, 554] on button "Next" at bounding box center [690, 558] width 23 height 9
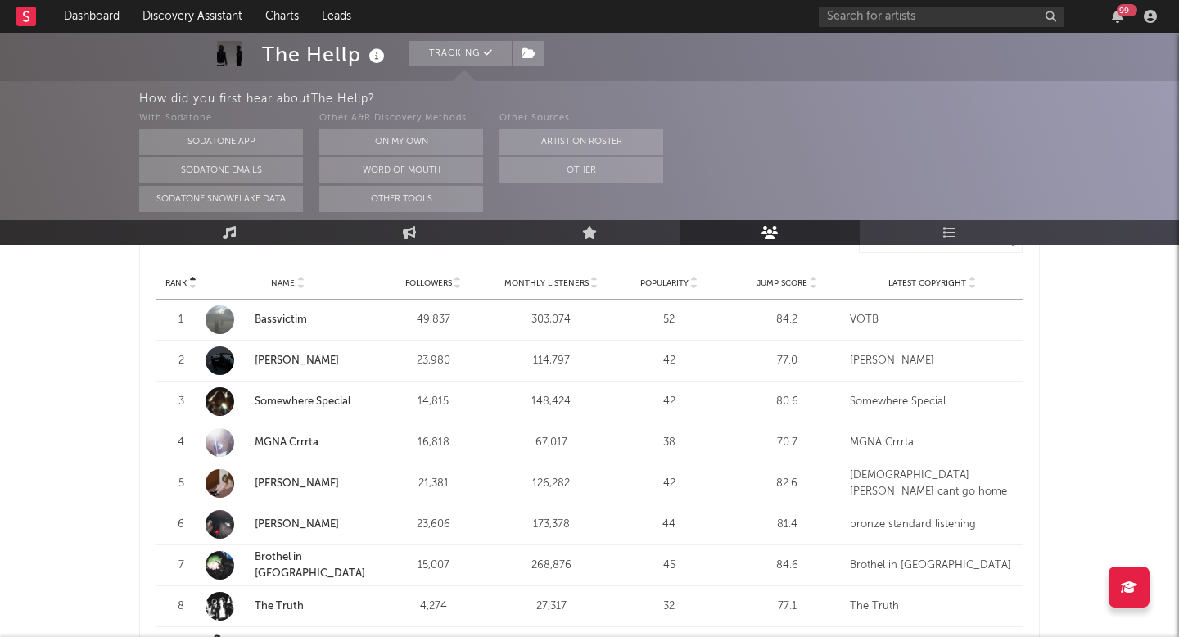
scroll to position [601, 0]
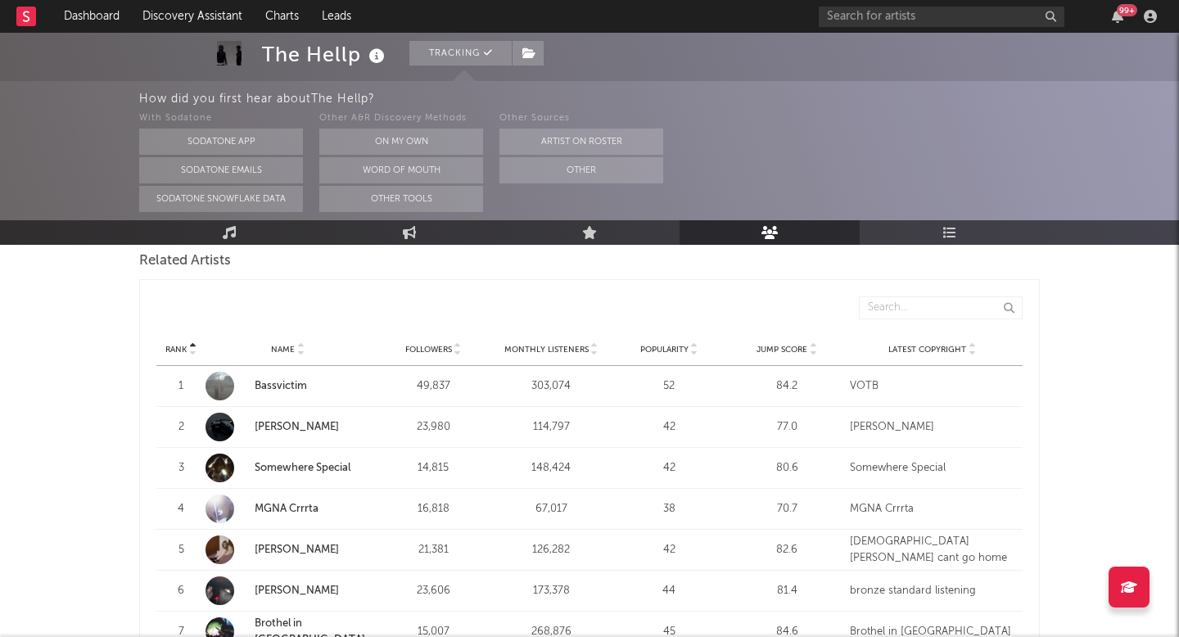
click at [565, 336] on div "Rank Name Followers Monthly Listeners Popularity Jump Score Latest Copyright" at bounding box center [589, 349] width 866 height 33
click at [563, 345] on span "Monthly Listeners" at bounding box center [546, 350] width 84 height 10
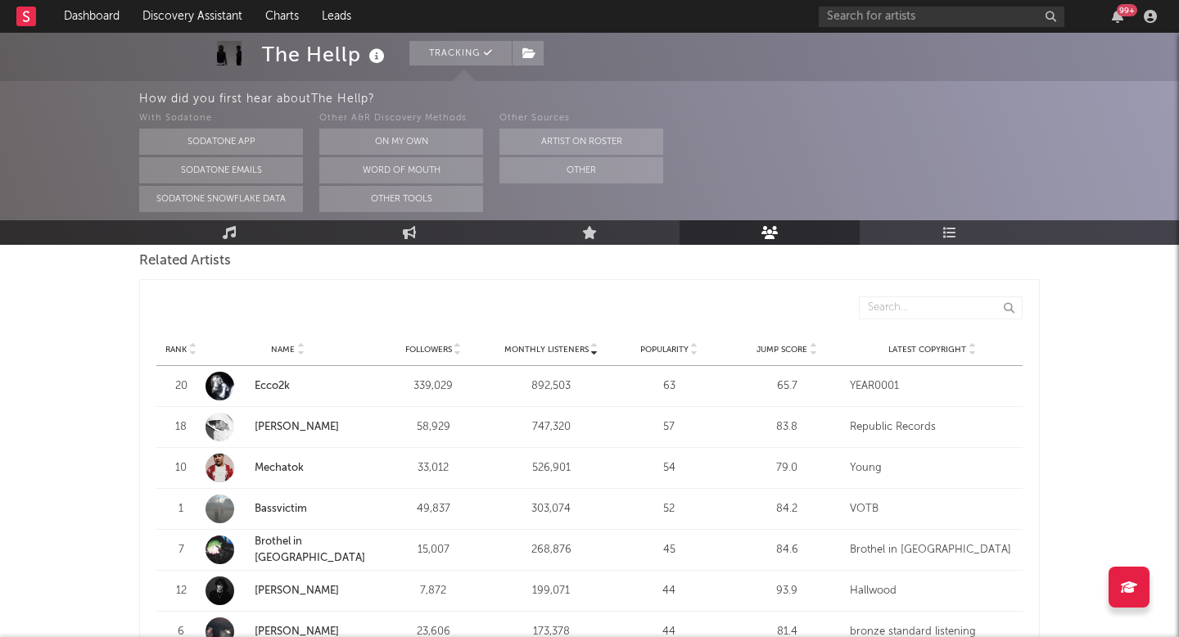
click at [582, 345] on span "Monthly Listeners" at bounding box center [546, 350] width 84 height 10
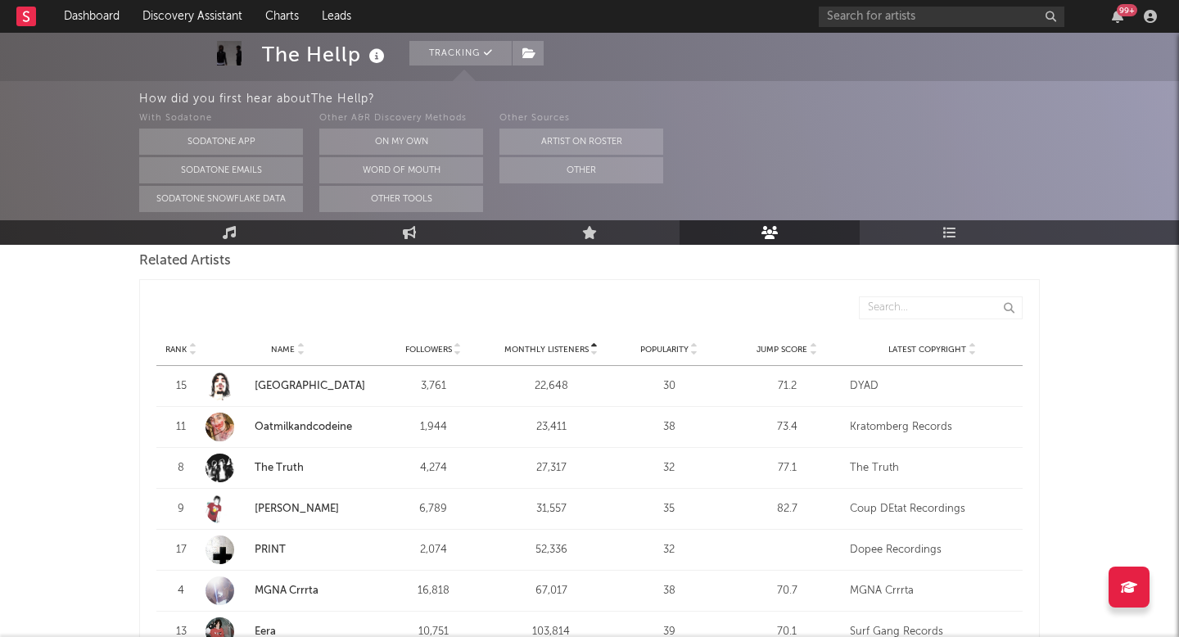
scroll to position [616, 0]
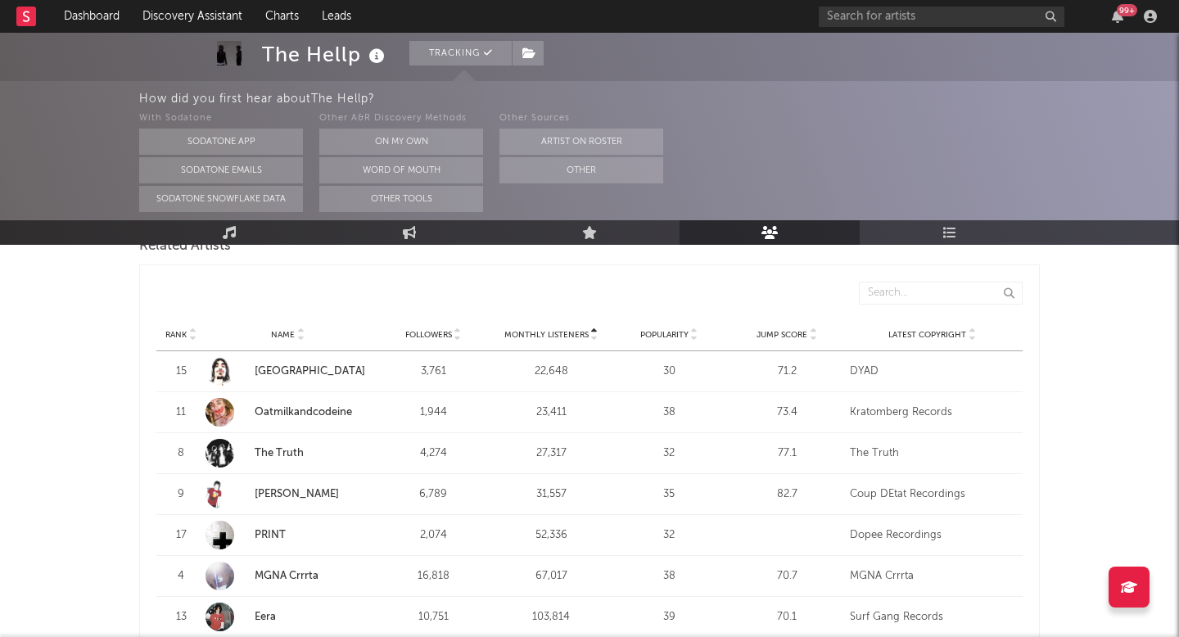
click at [296, 448] on link "The Truth" at bounding box center [279, 453] width 49 height 11
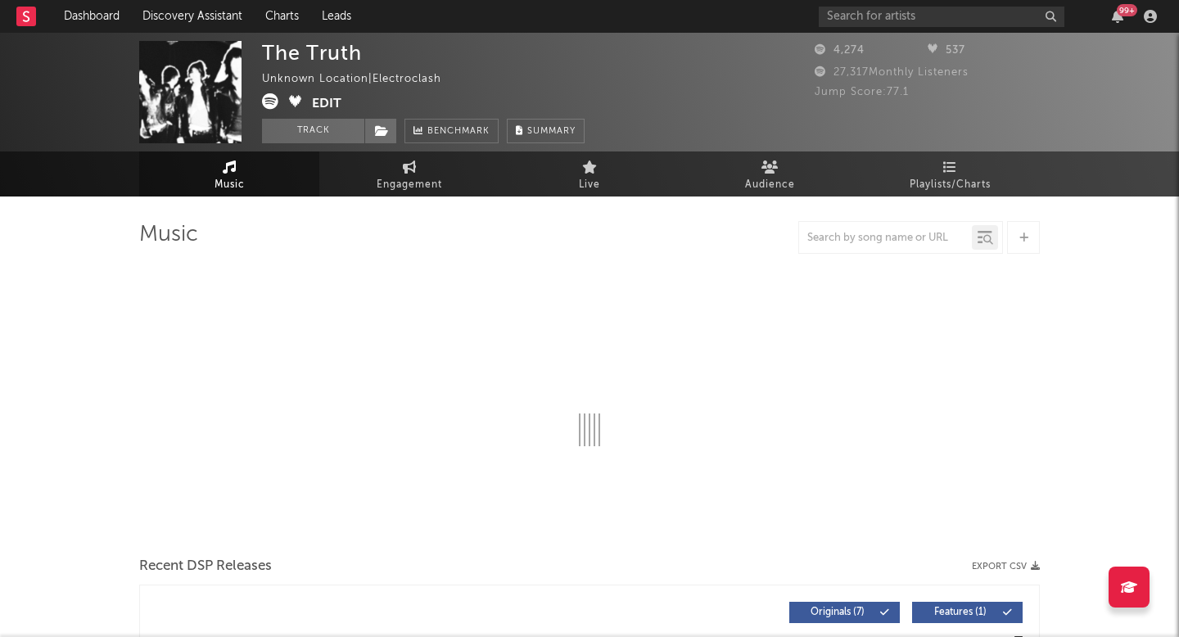
select select "1w"
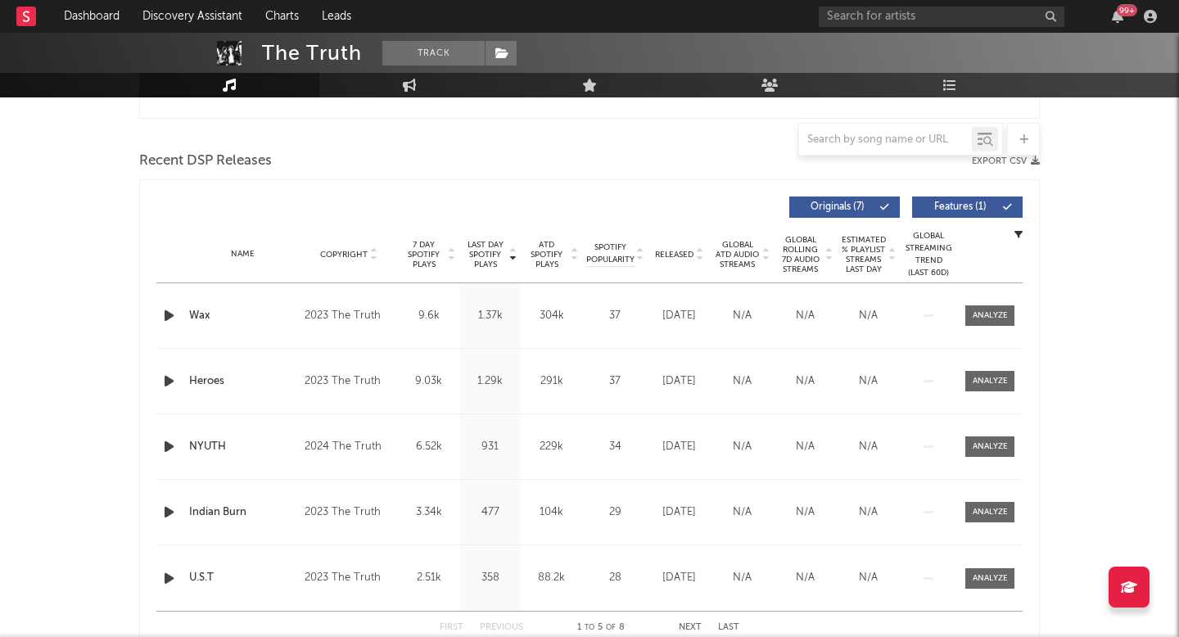
scroll to position [540, 0]
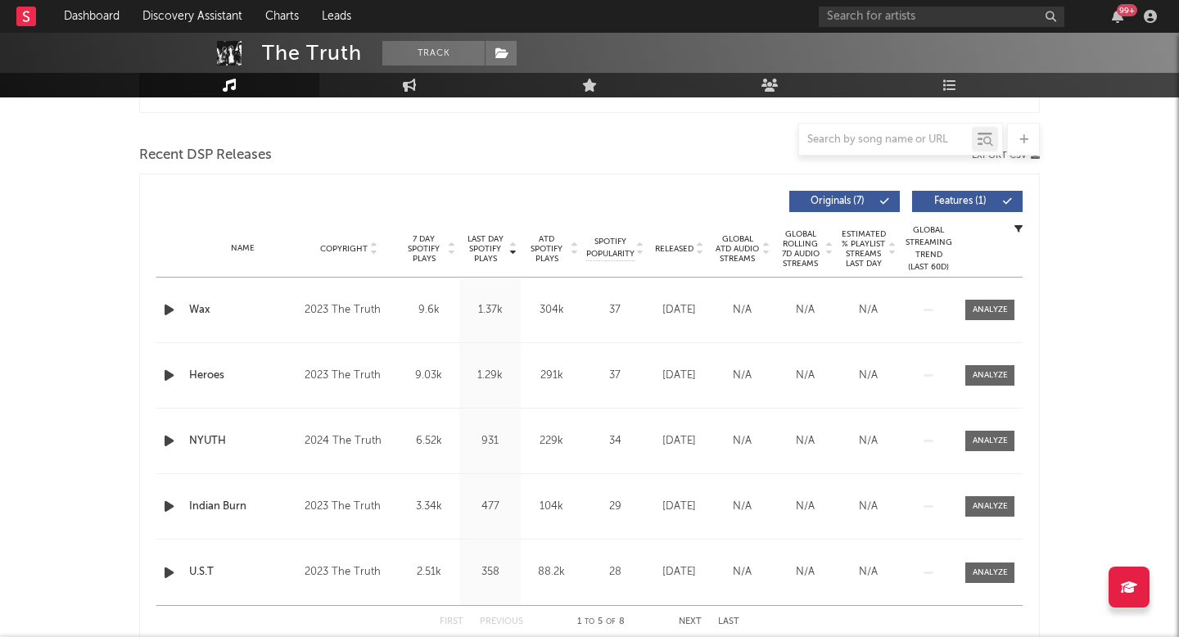
click at [676, 251] on span "Released" at bounding box center [674, 249] width 38 height 10
click at [675, 251] on span "Released" at bounding box center [674, 249] width 38 height 10
click at [171, 312] on icon "button" at bounding box center [168, 310] width 17 height 20
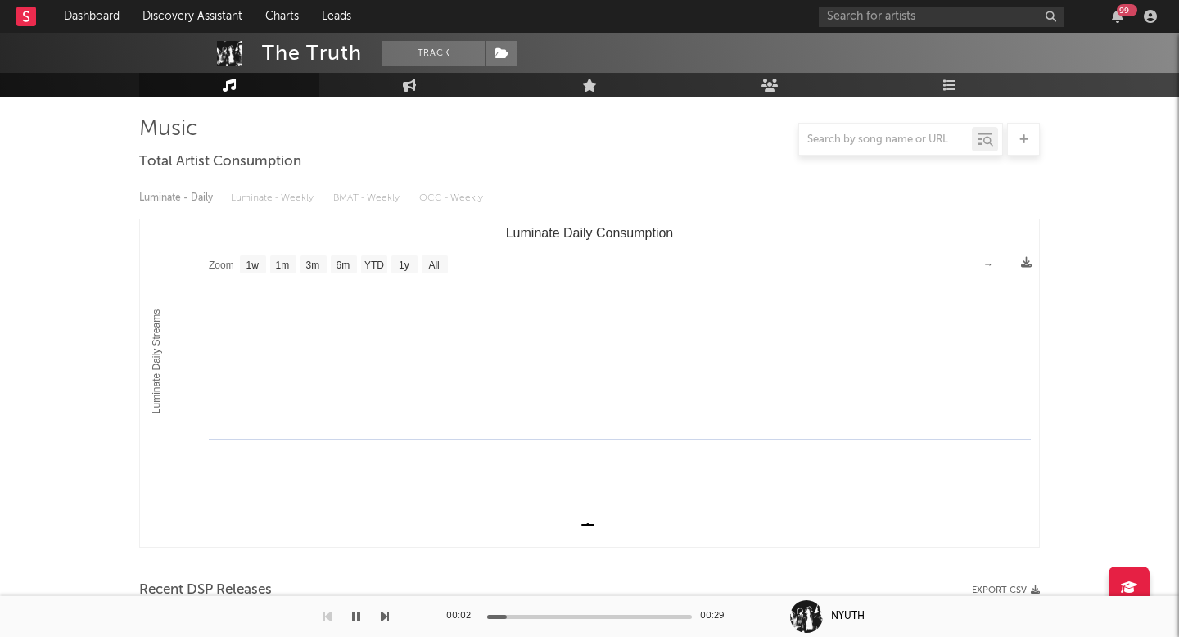
scroll to position [0, 0]
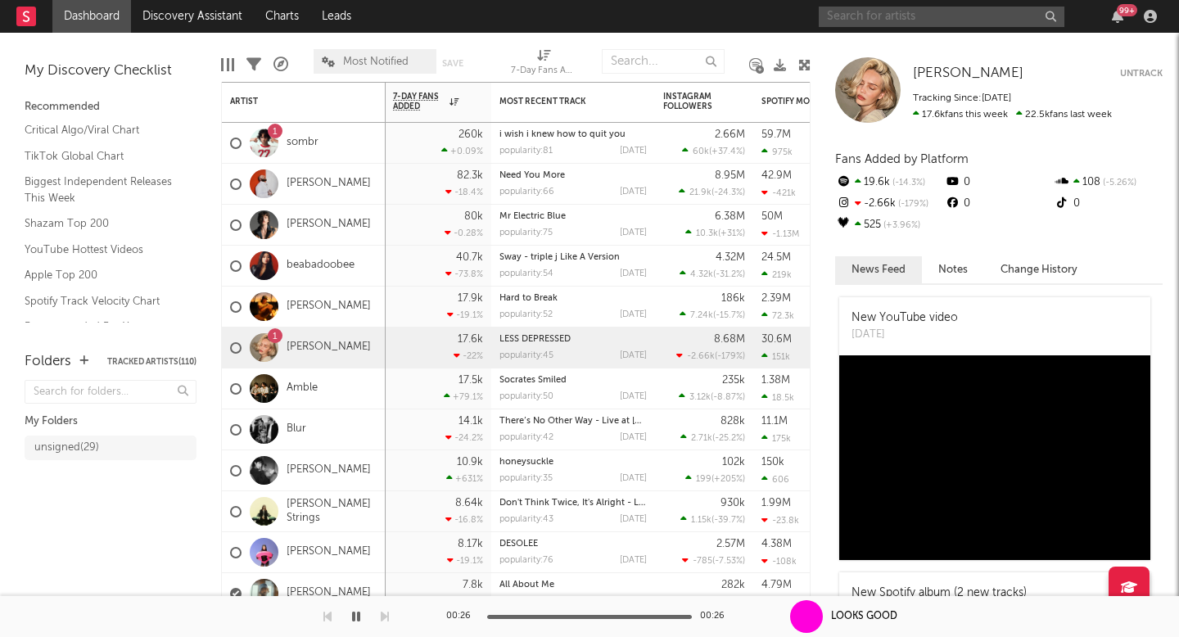
click at [890, 22] on input "text" at bounding box center [942, 17] width 246 height 20
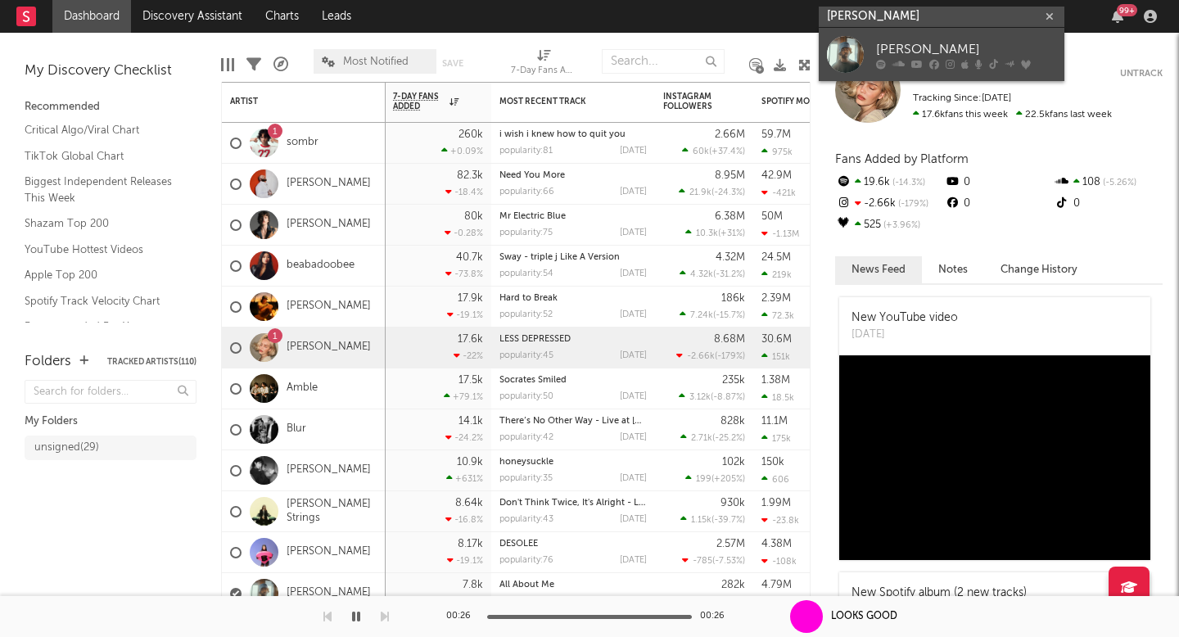
type input "[PERSON_NAME]"
click at [925, 61] on div at bounding box center [966, 64] width 180 height 10
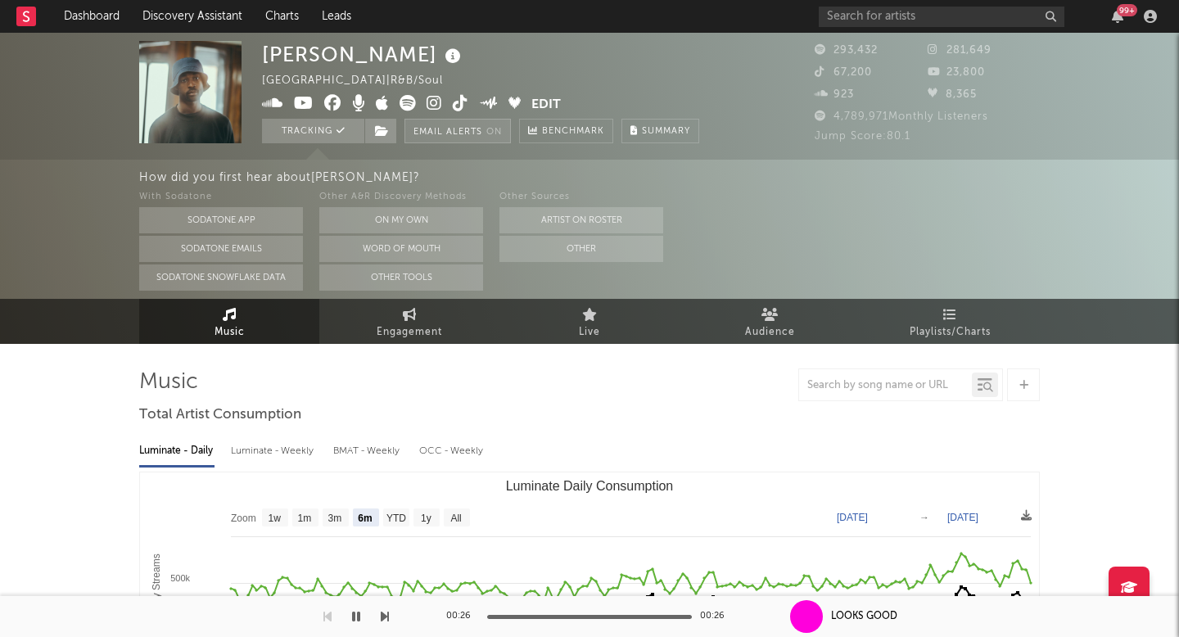
select select "6m"
click at [491, 128] on em "On" at bounding box center [494, 132] width 16 height 9
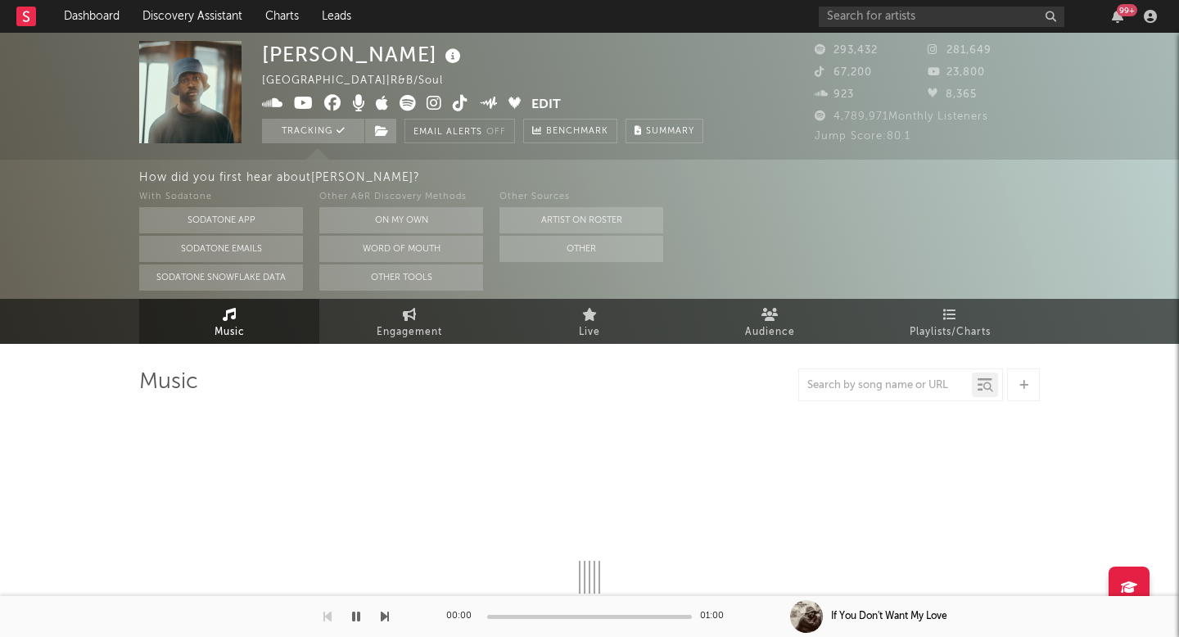
select select "6m"
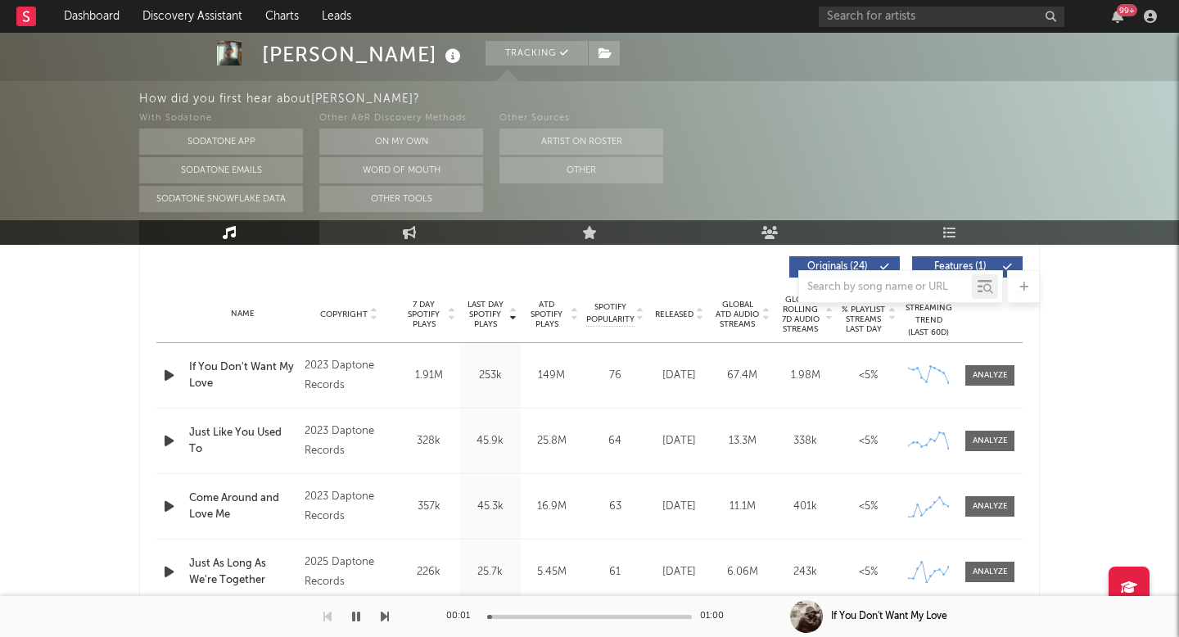
scroll to position [627, 0]
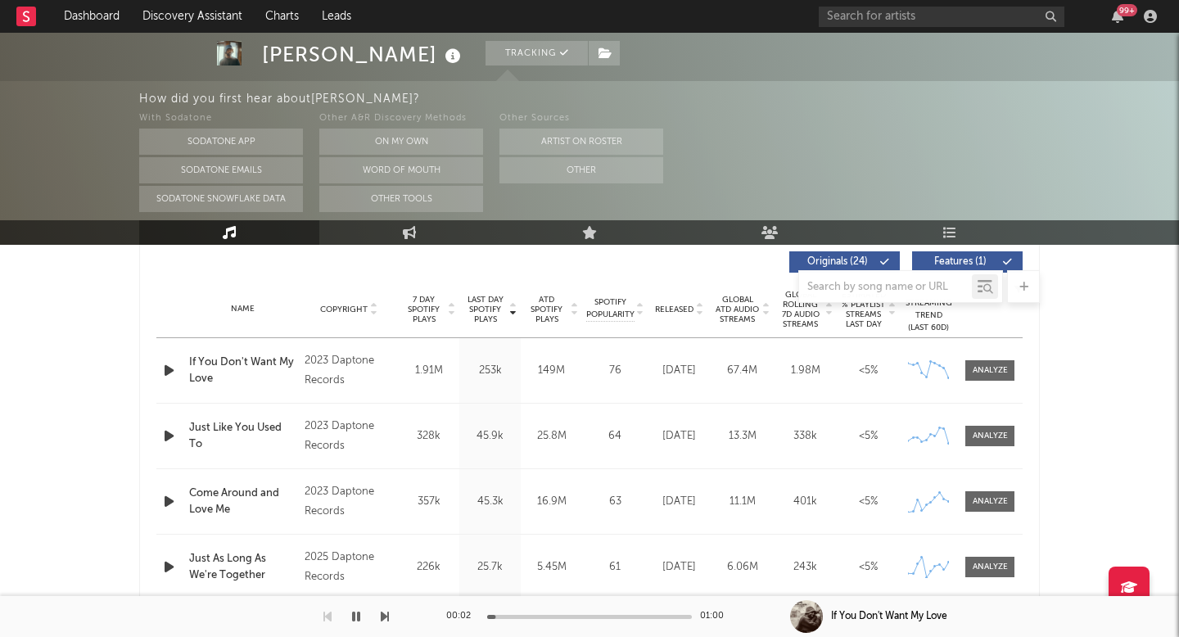
click at [356, 617] on icon "button" at bounding box center [356, 616] width 8 height 13
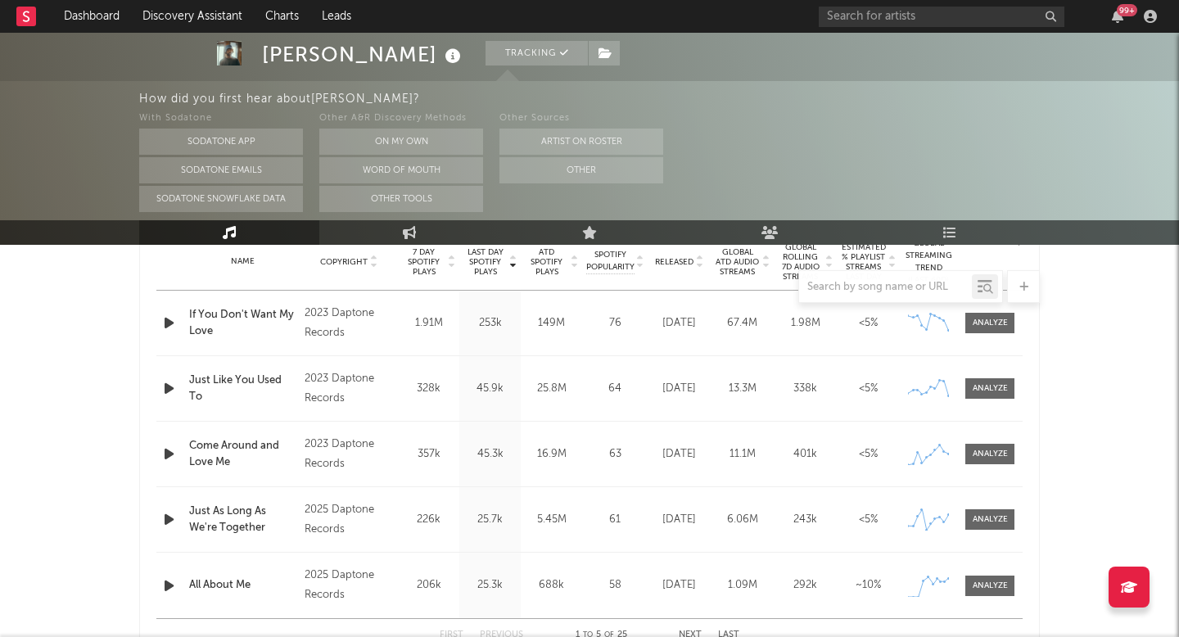
scroll to position [597, 0]
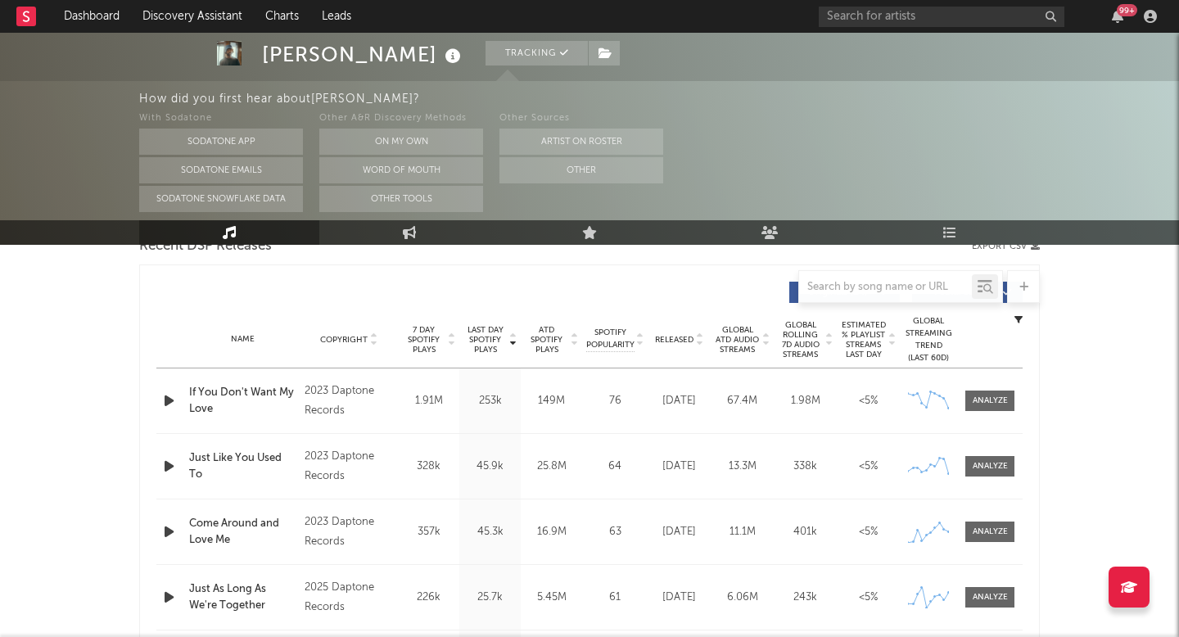
click at [686, 341] on span "Released" at bounding box center [674, 340] width 38 height 10
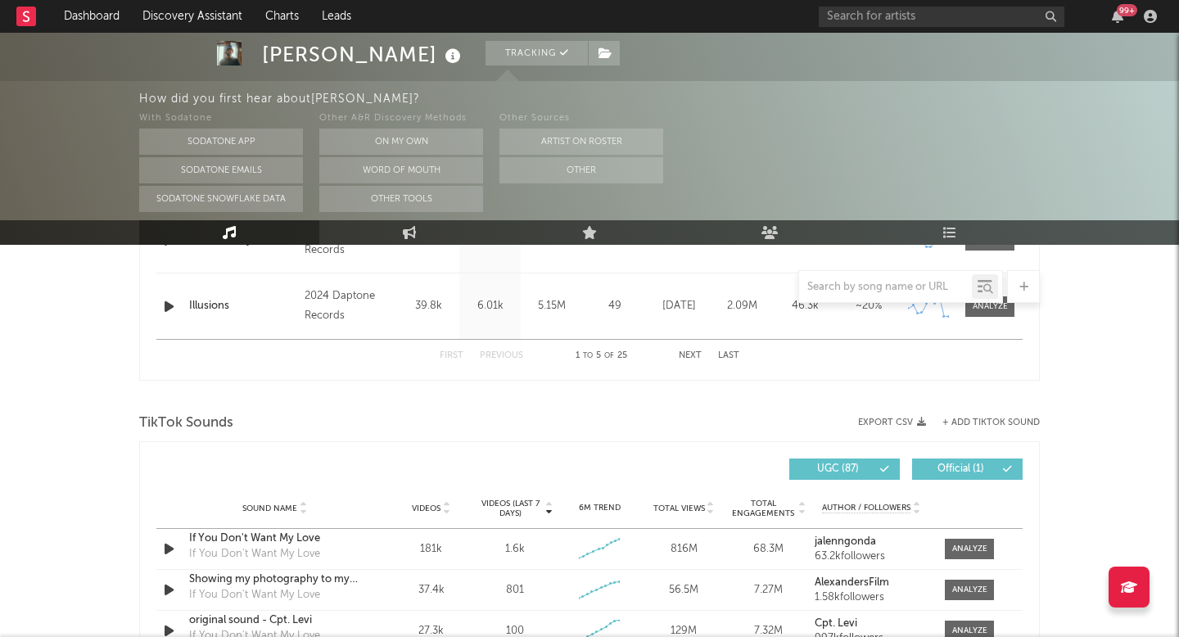
scroll to position [1083, 0]
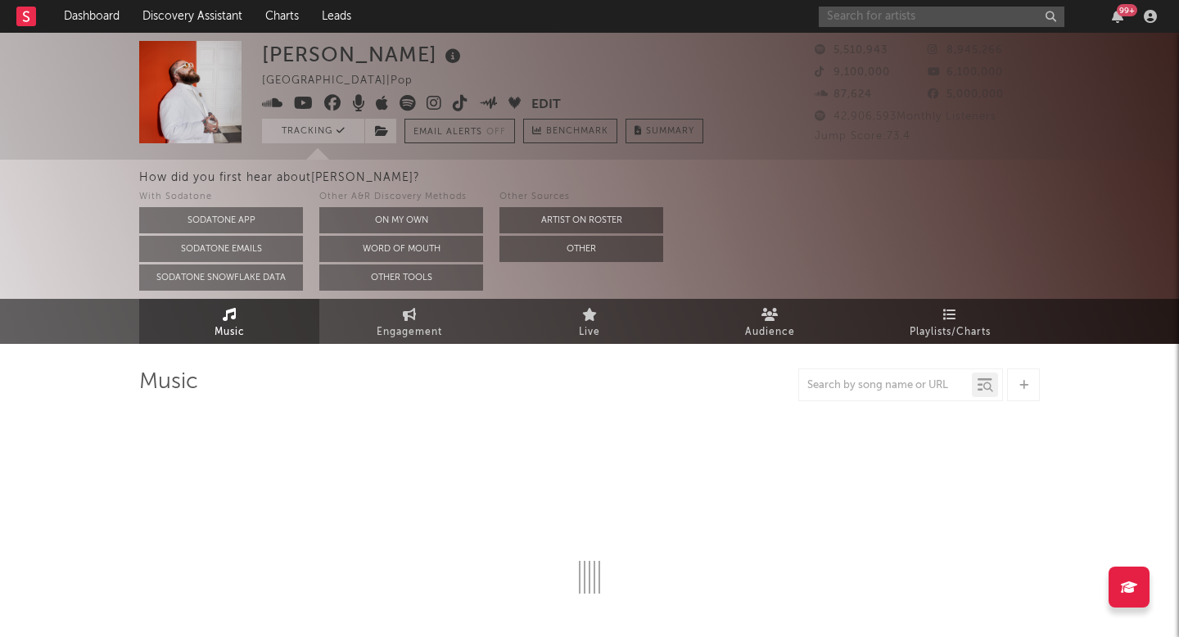
click at [966, 16] on input "text" at bounding box center [942, 17] width 246 height 20
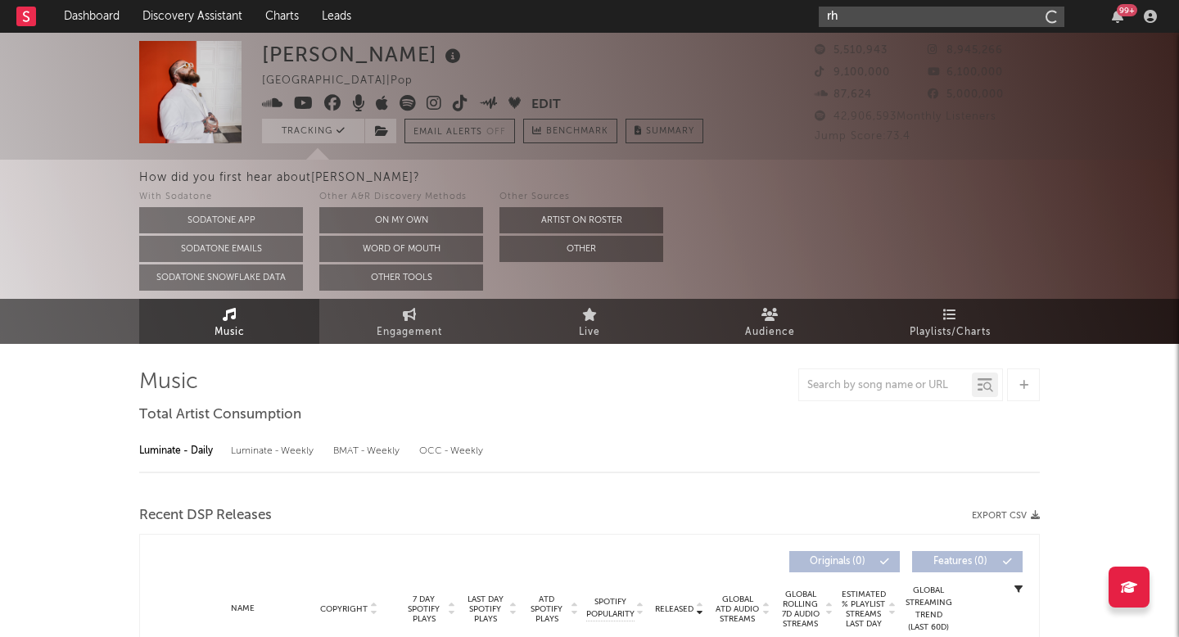
type input "rhe"
select select "6m"
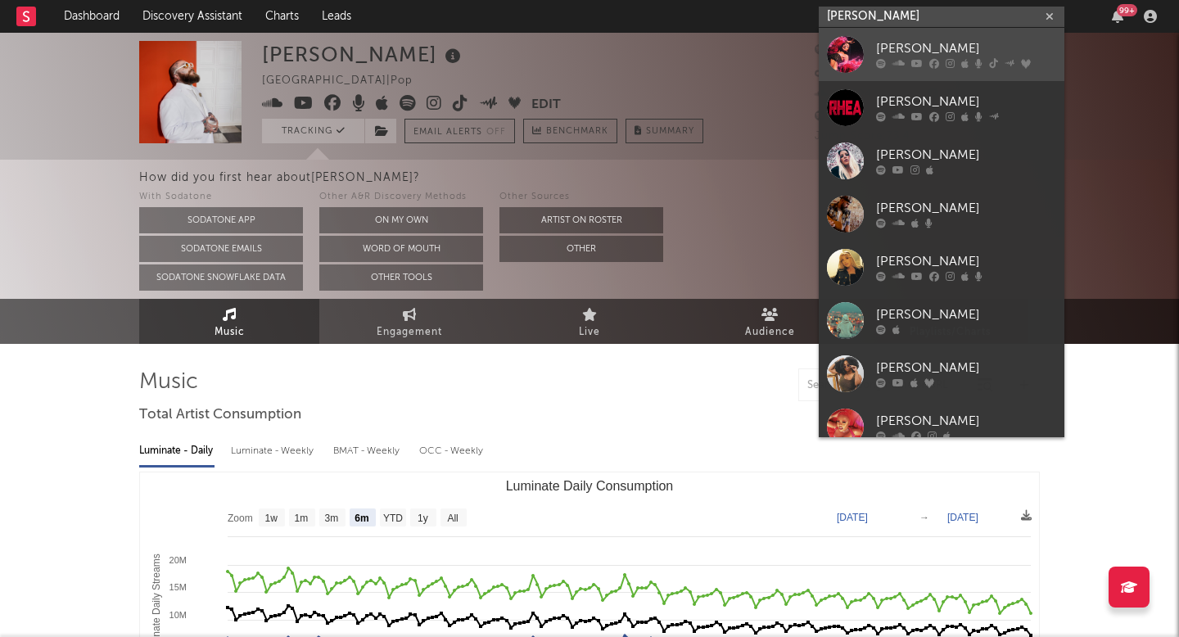
type input "[PERSON_NAME]"
click at [929, 62] on icon at bounding box center [934, 64] width 10 height 10
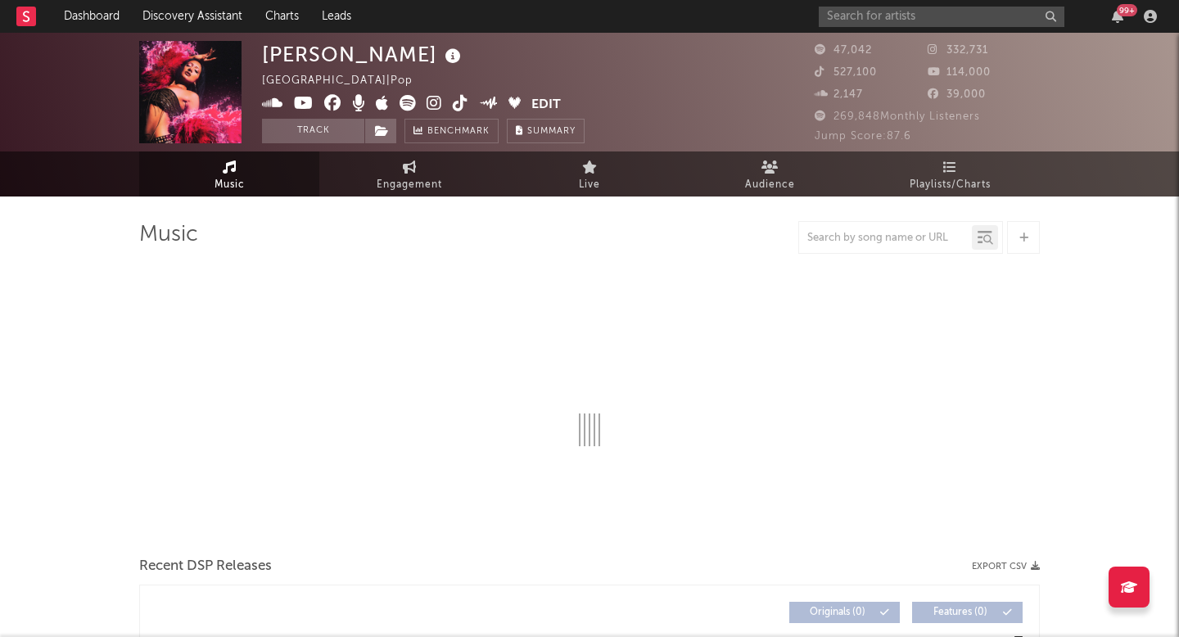
select select "6m"
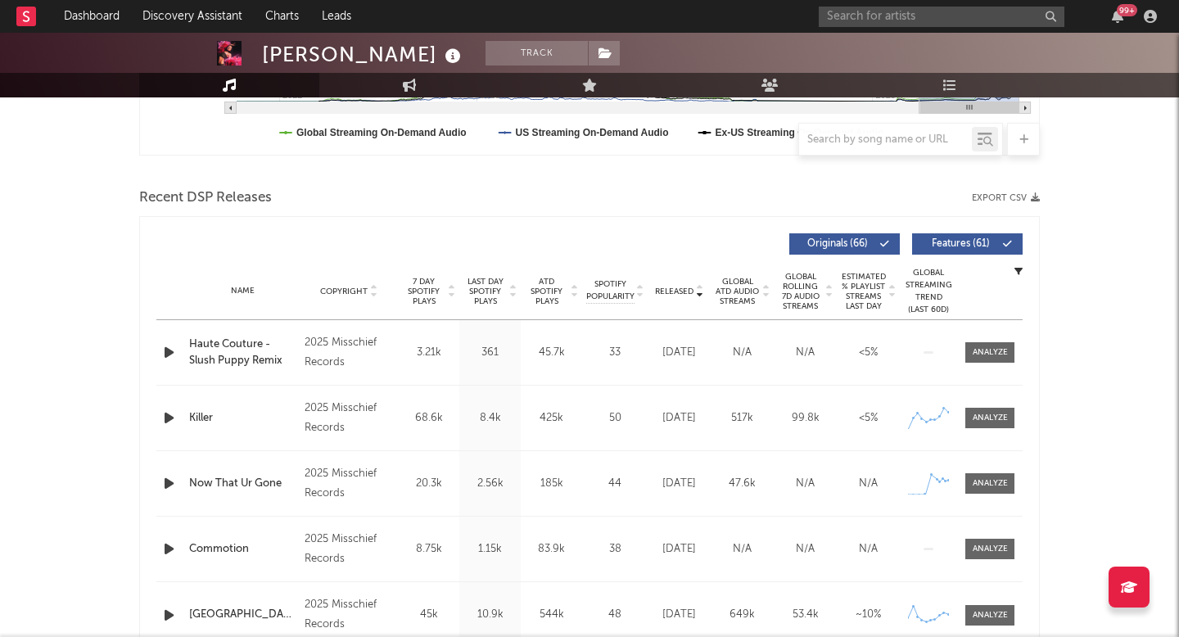
scroll to position [557, 0]
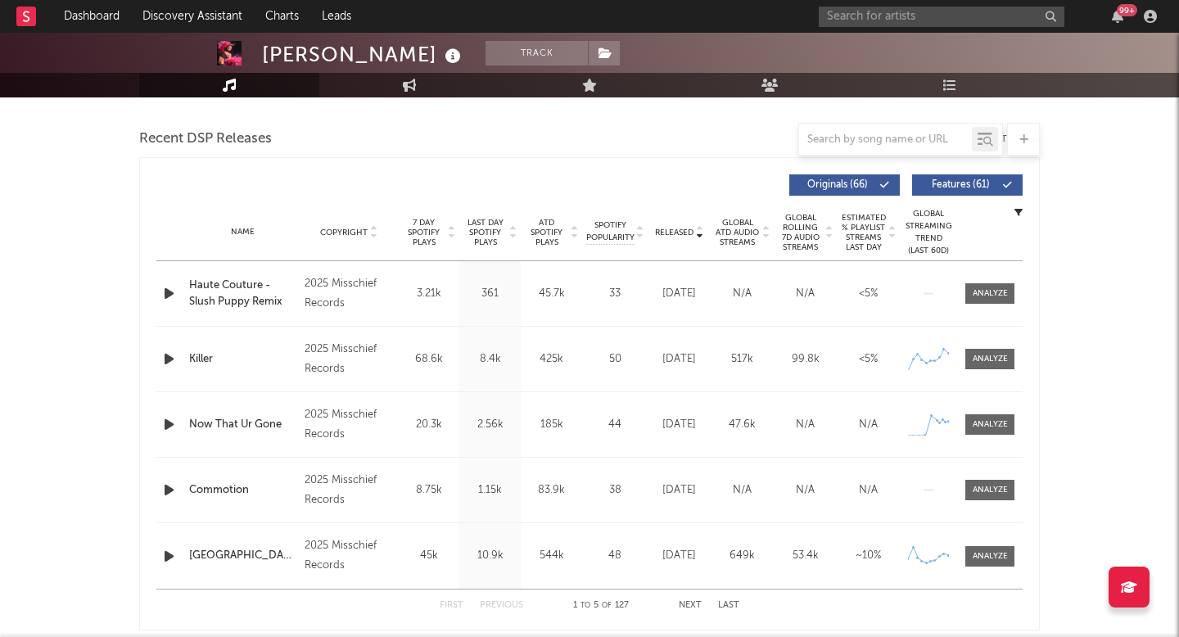
click at [677, 233] on span "Released" at bounding box center [674, 233] width 38 height 10
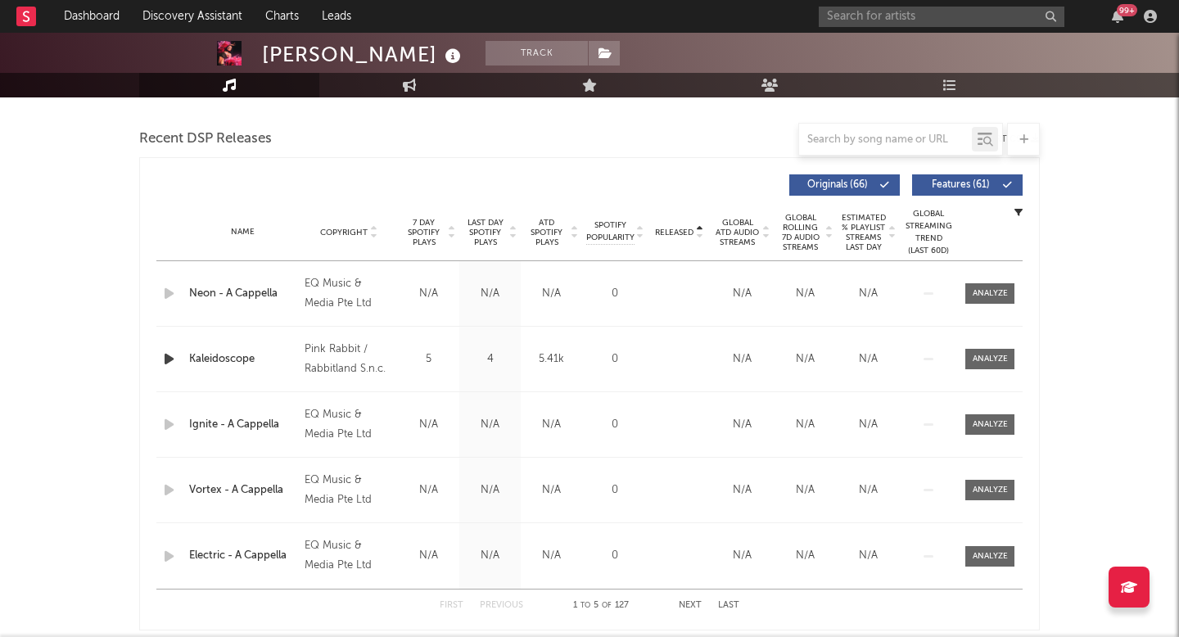
click at [677, 233] on span "Released" at bounding box center [674, 233] width 38 height 10
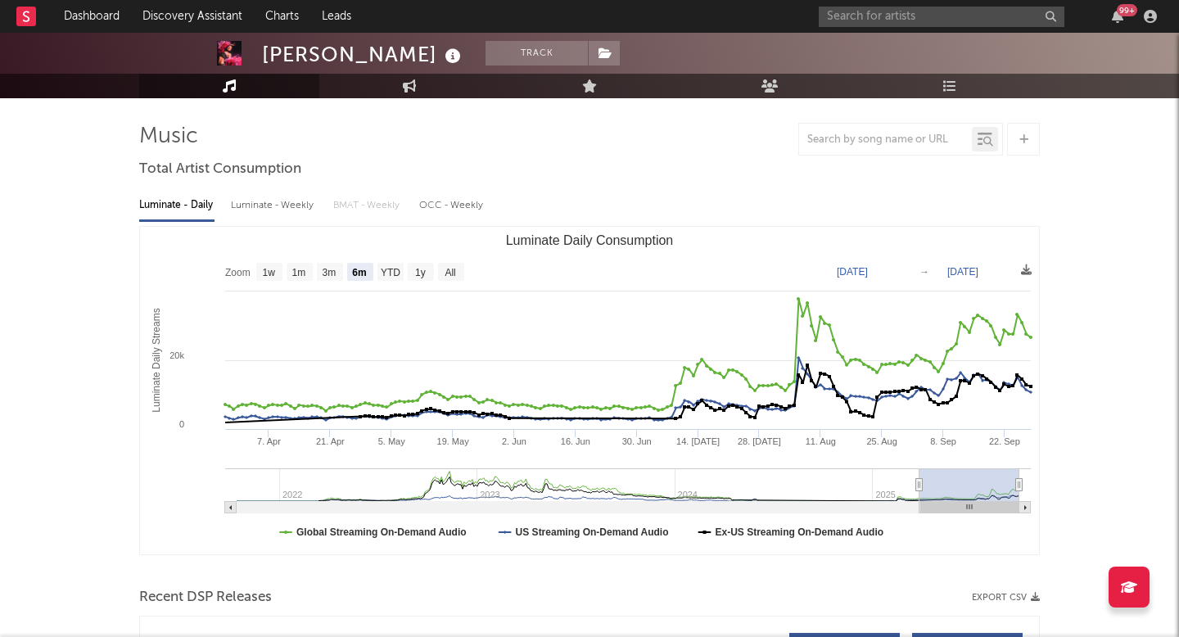
scroll to position [0, 0]
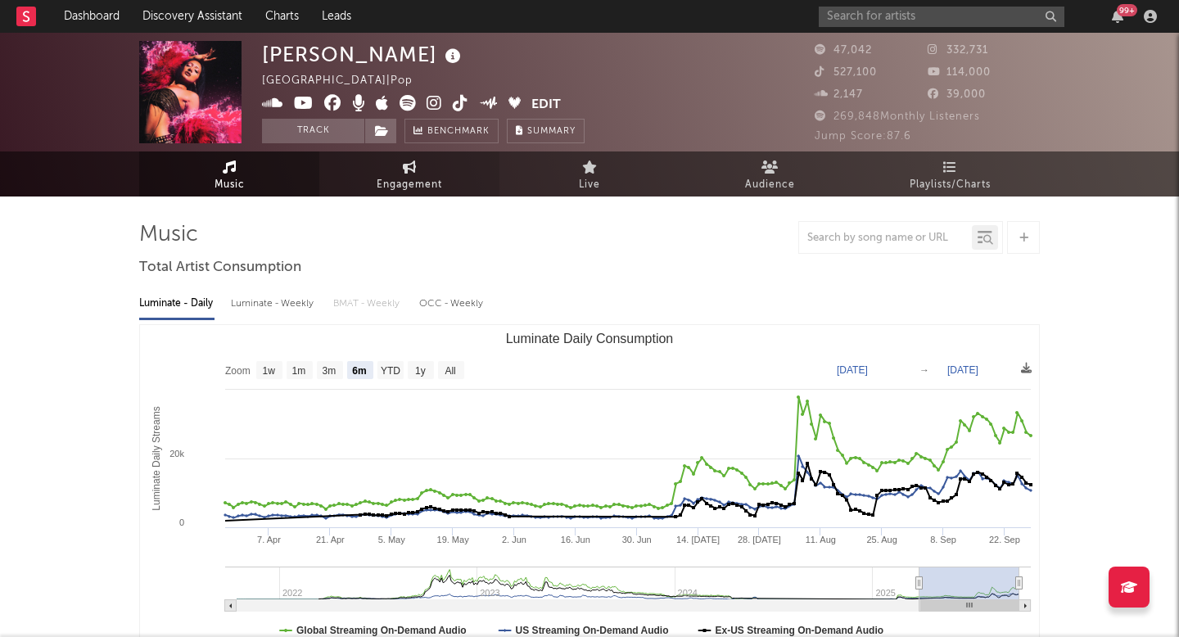
click at [403, 190] on span "Engagement" at bounding box center [410, 185] width 66 height 20
select select "1w"
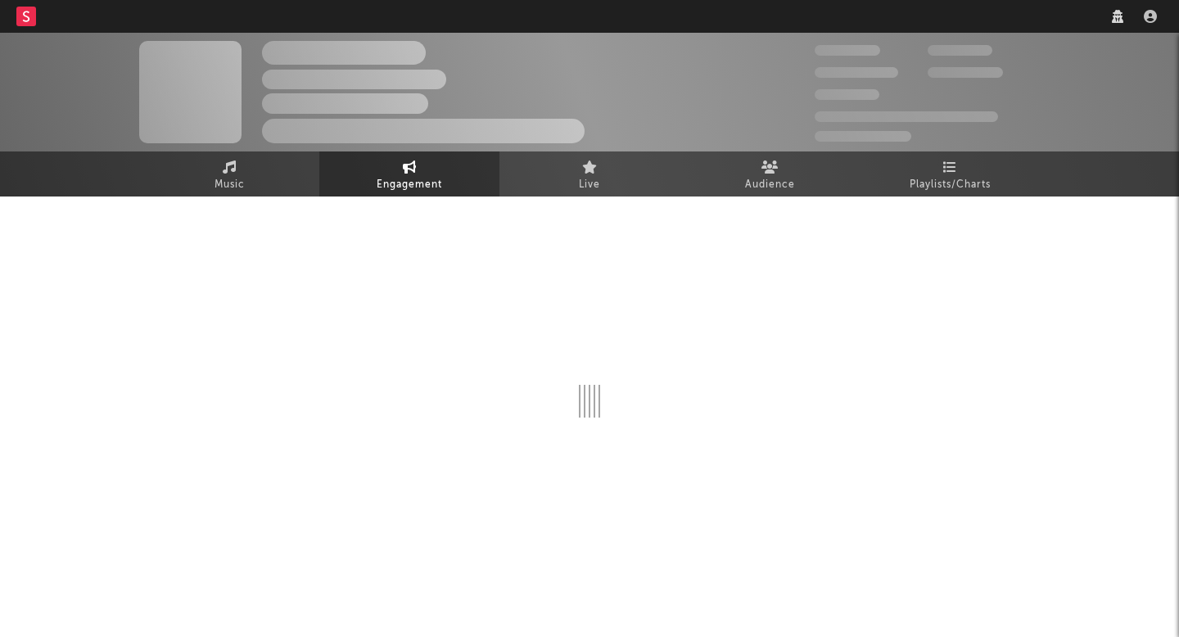
select select "1w"
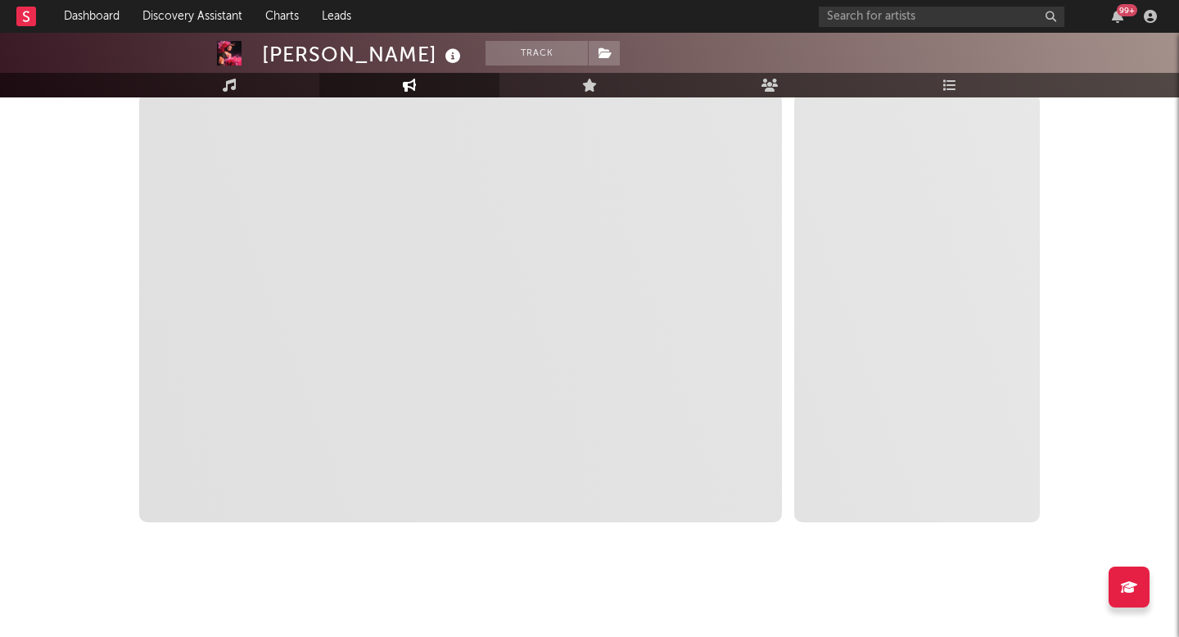
scroll to position [107, 0]
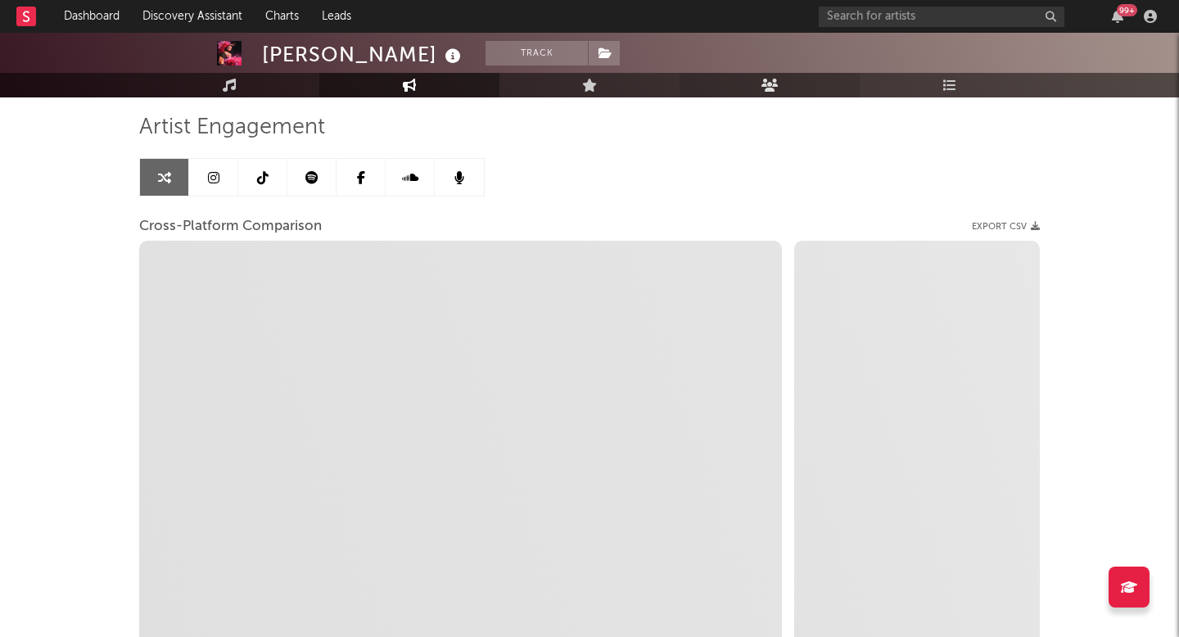
click at [738, 85] on link "Audience" at bounding box center [770, 85] width 180 height 25
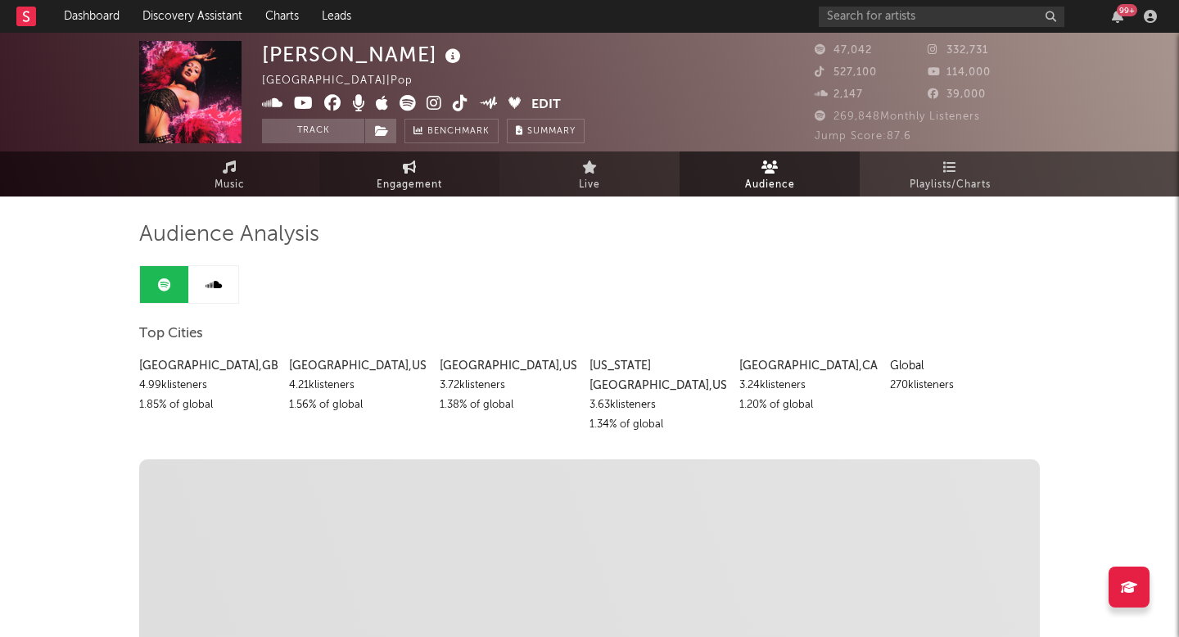
click at [400, 183] on span "Engagement" at bounding box center [410, 185] width 66 height 20
select select "1w"
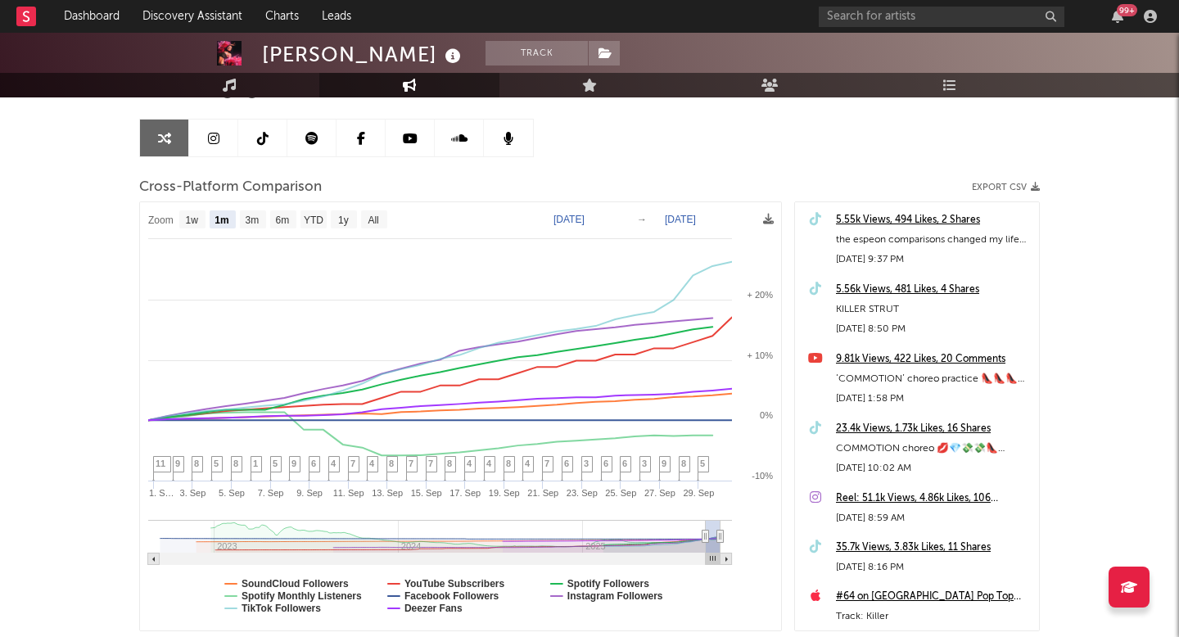
scroll to position [171, 0]
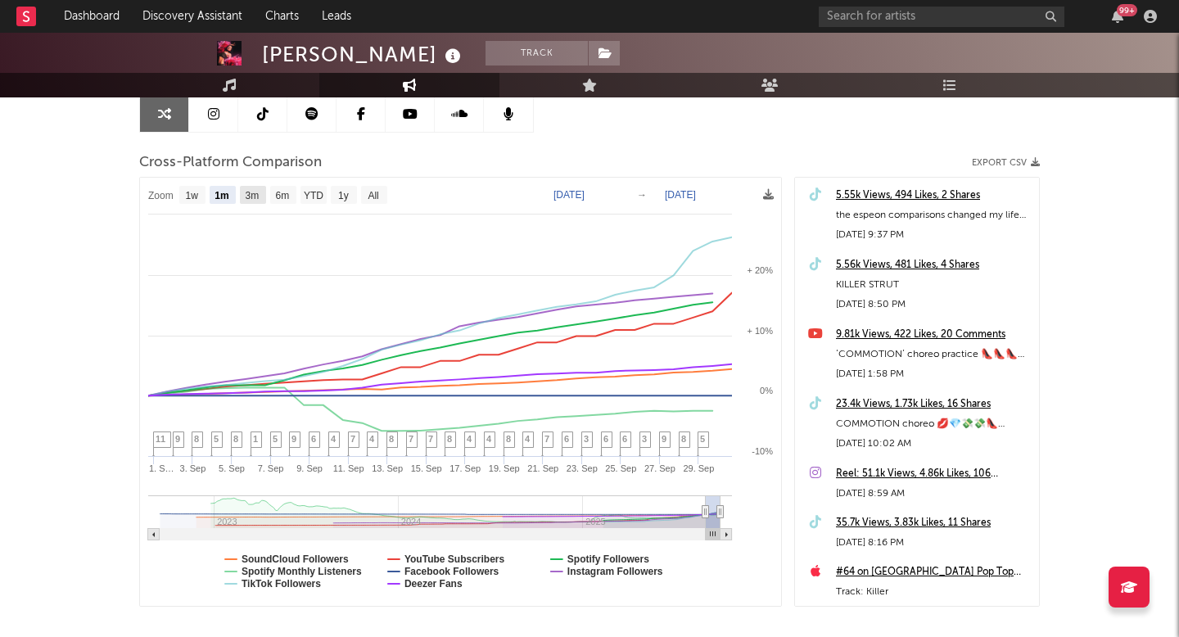
click at [243, 196] on rect at bounding box center [253, 195] width 26 height 18
select select "3m"
type input "[DATE]"
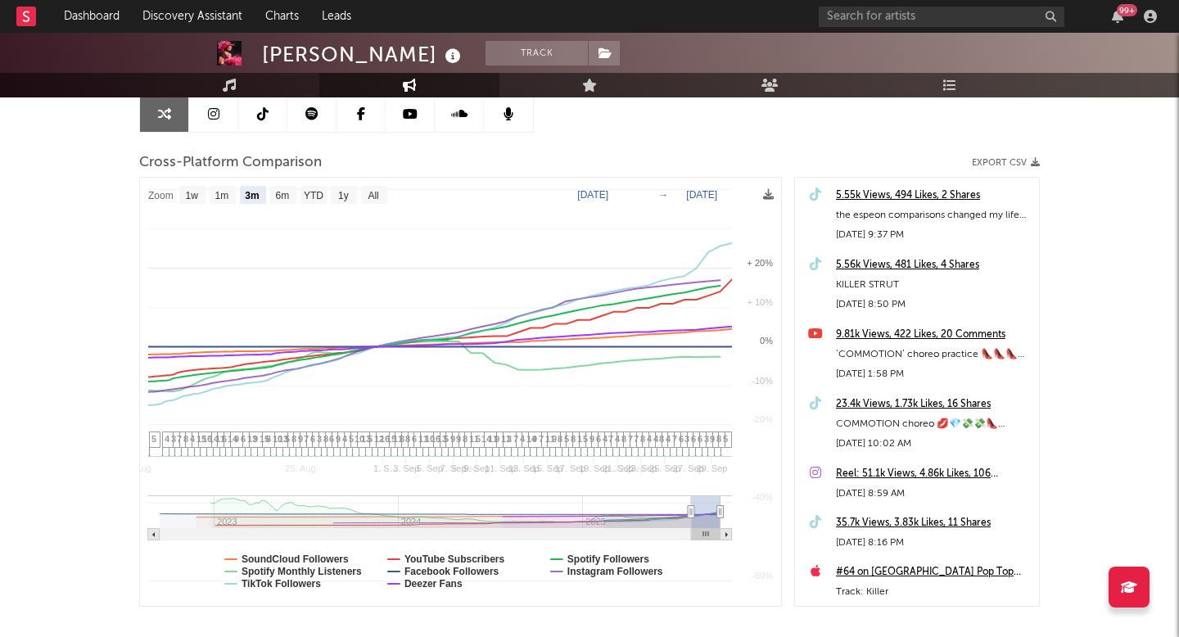
select select "3m"
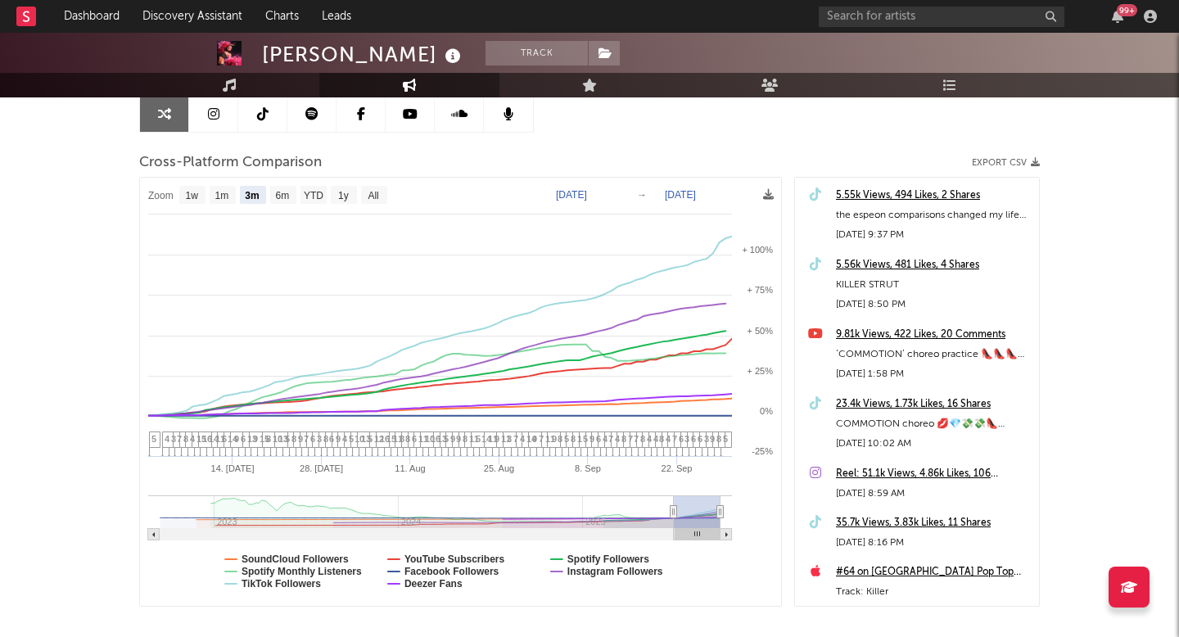
select select "1m"
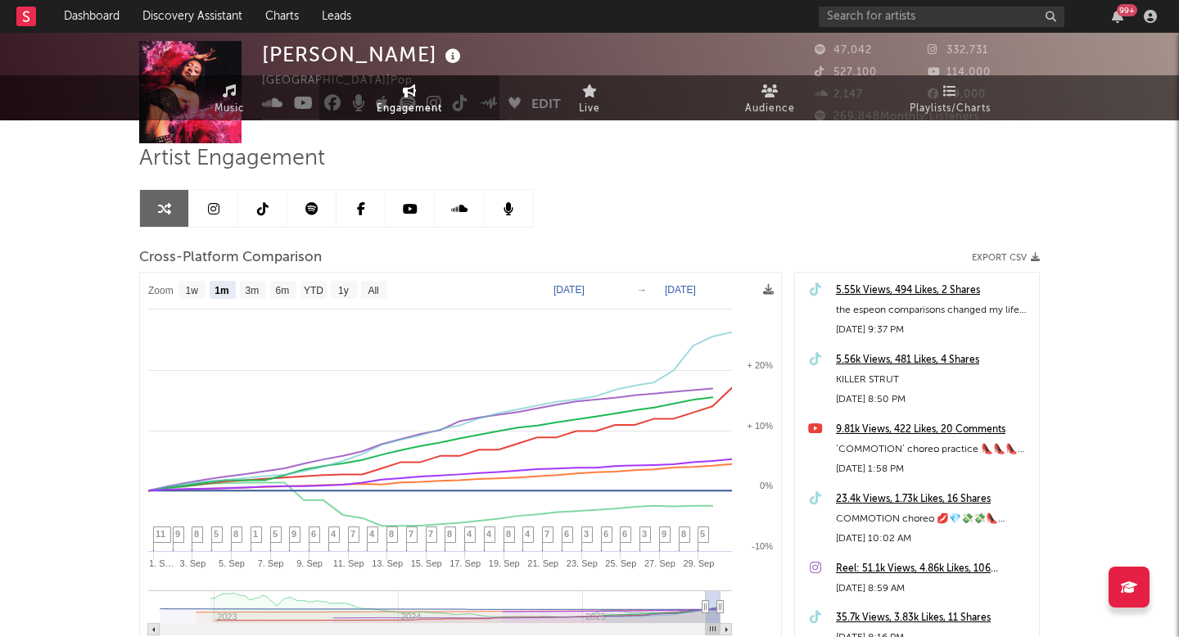
scroll to position [0, 0]
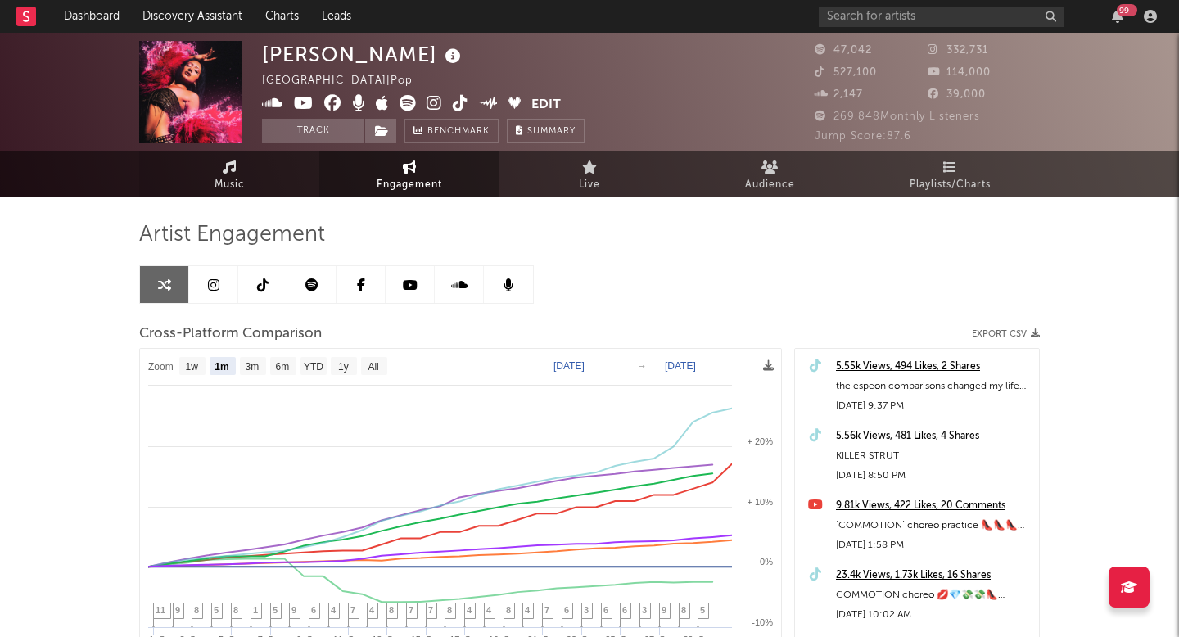
click at [228, 180] on span "Music" at bounding box center [230, 185] width 30 height 20
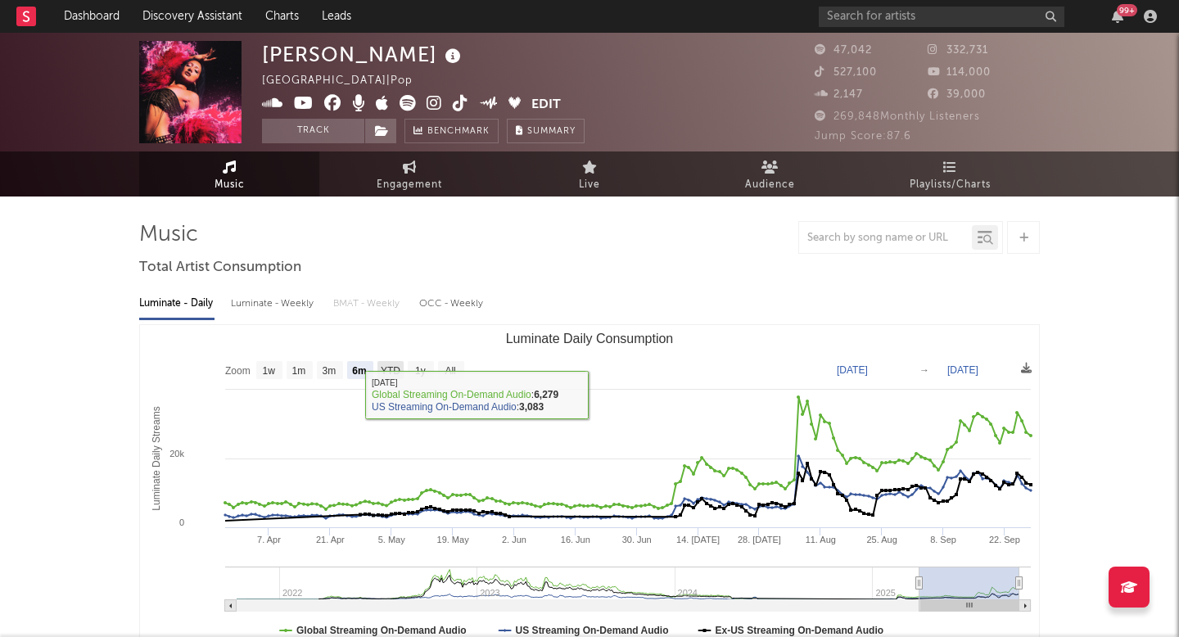
click at [401, 370] on rect "Luminate Daily Consumption" at bounding box center [390, 370] width 26 height 18
select select "YTD"
type input "[DATE]"
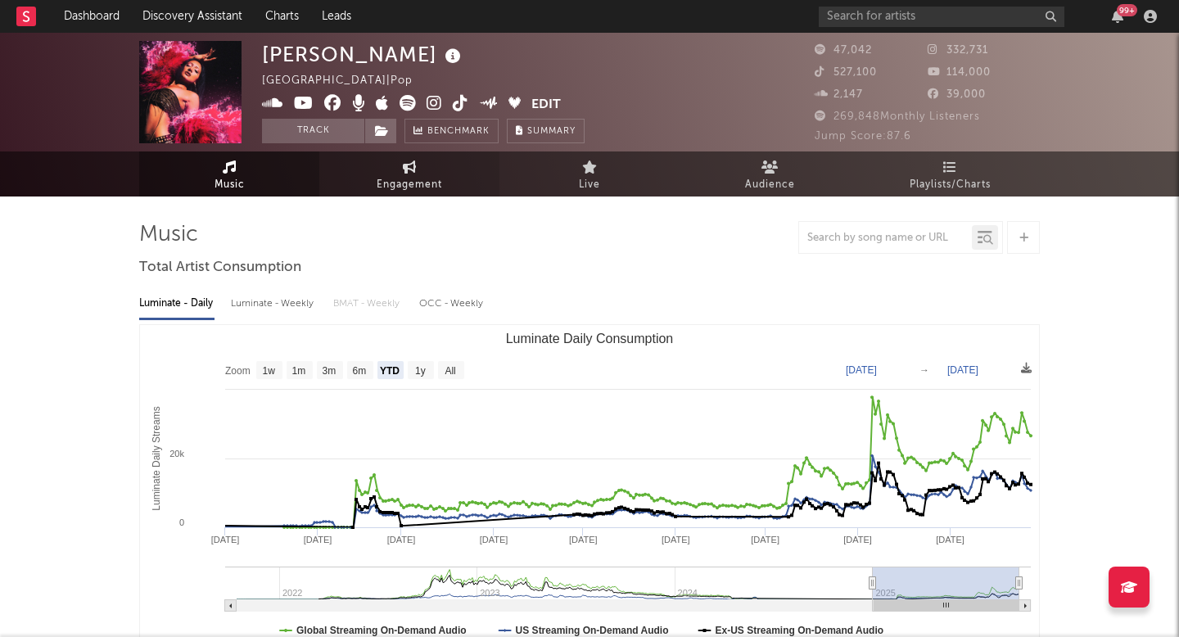
click at [418, 175] on span "Engagement" at bounding box center [410, 185] width 66 height 20
select select "1w"
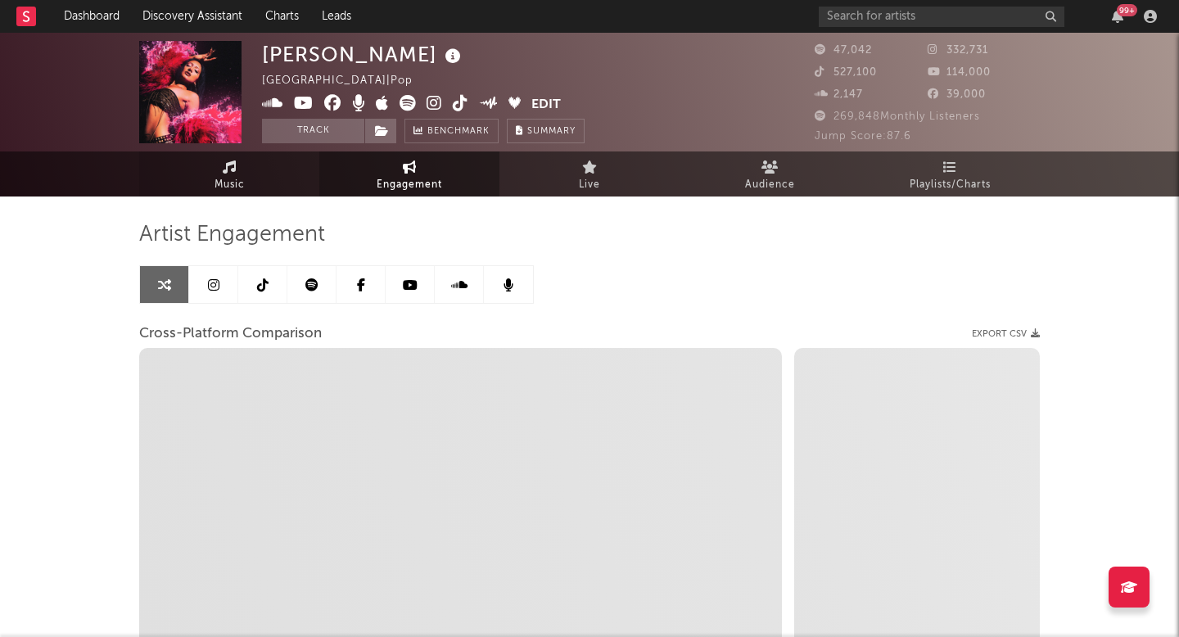
click at [264, 179] on link "Music" at bounding box center [229, 173] width 180 height 45
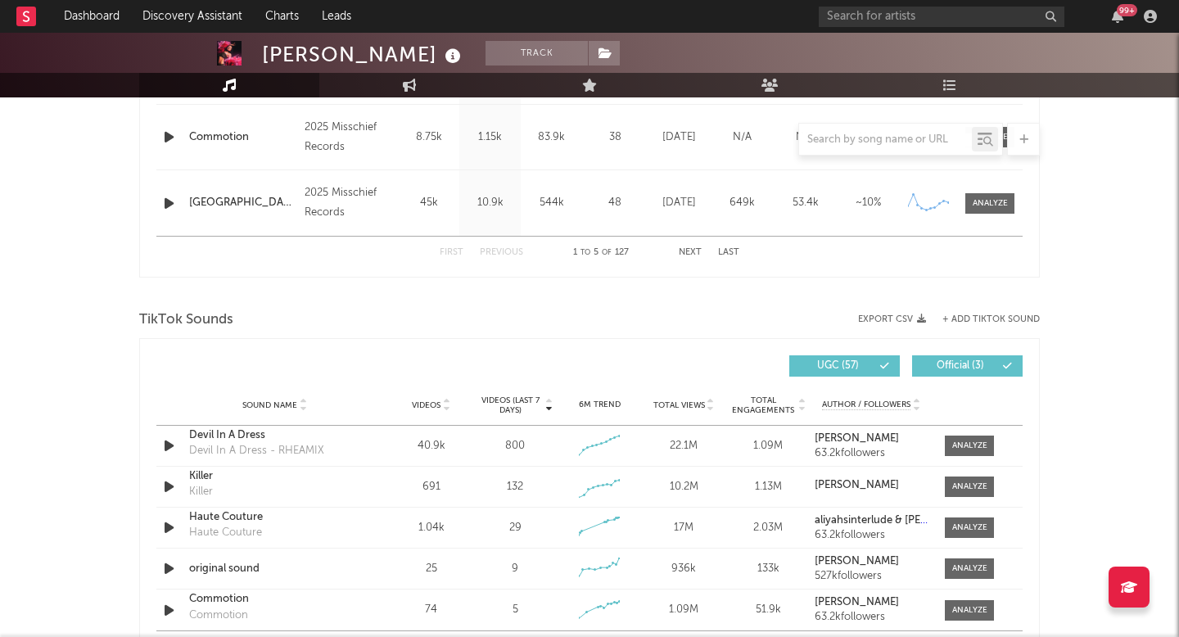
select select "6m"
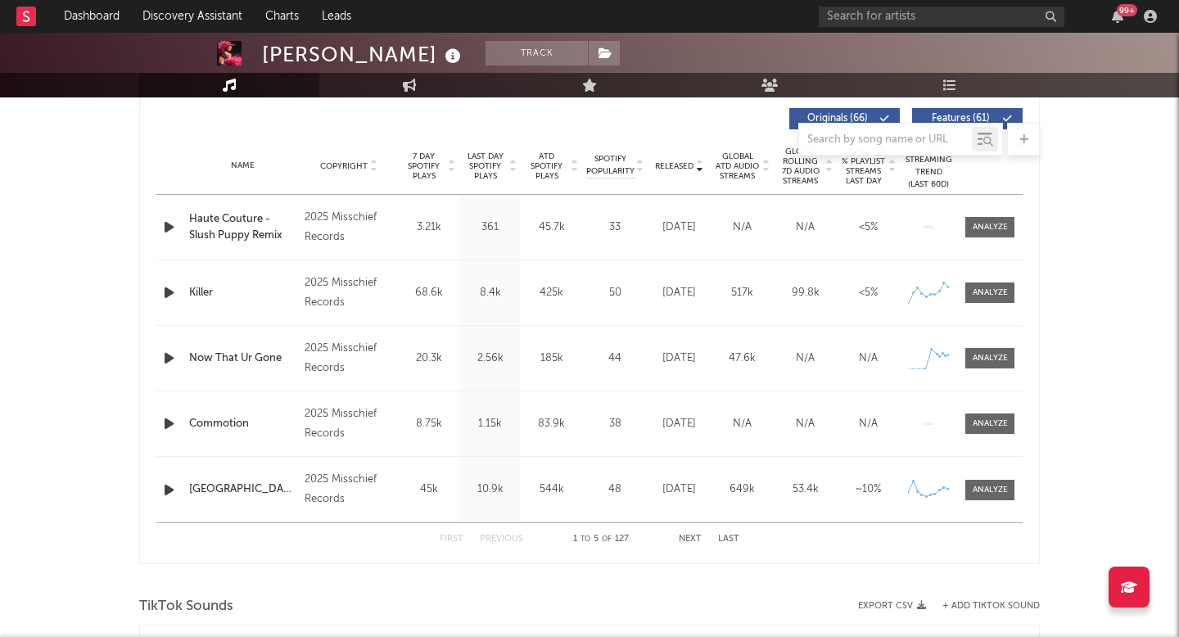
scroll to position [561, 0]
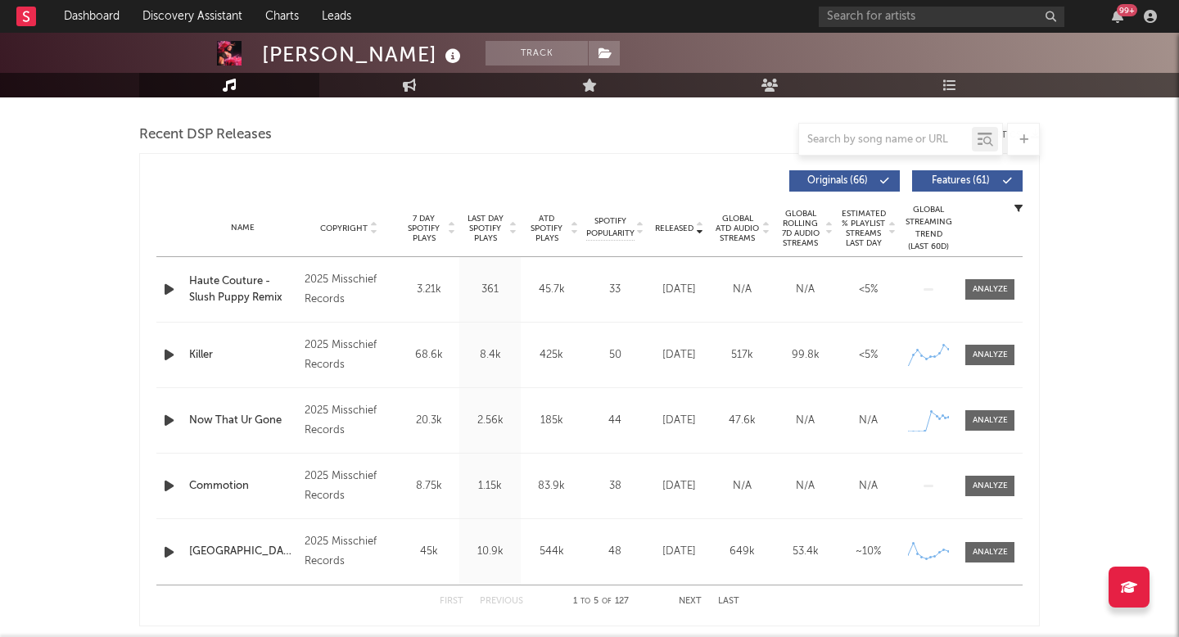
click at [547, 233] on span "ATD Spotify Plays" at bounding box center [546, 228] width 43 height 29
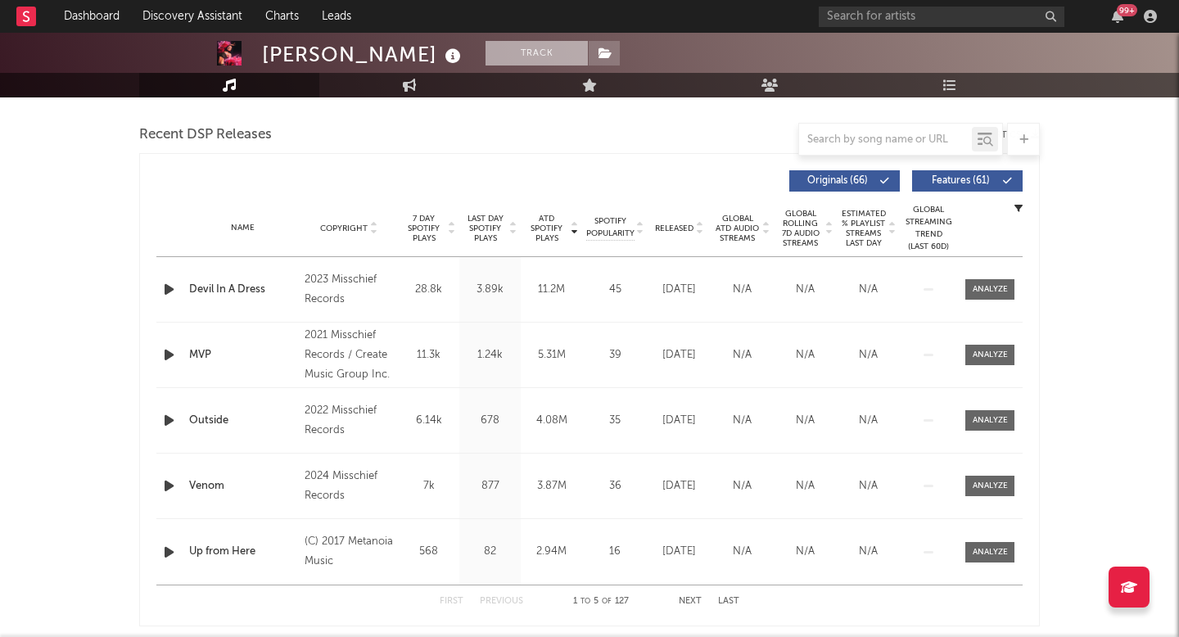
scroll to position [0, 0]
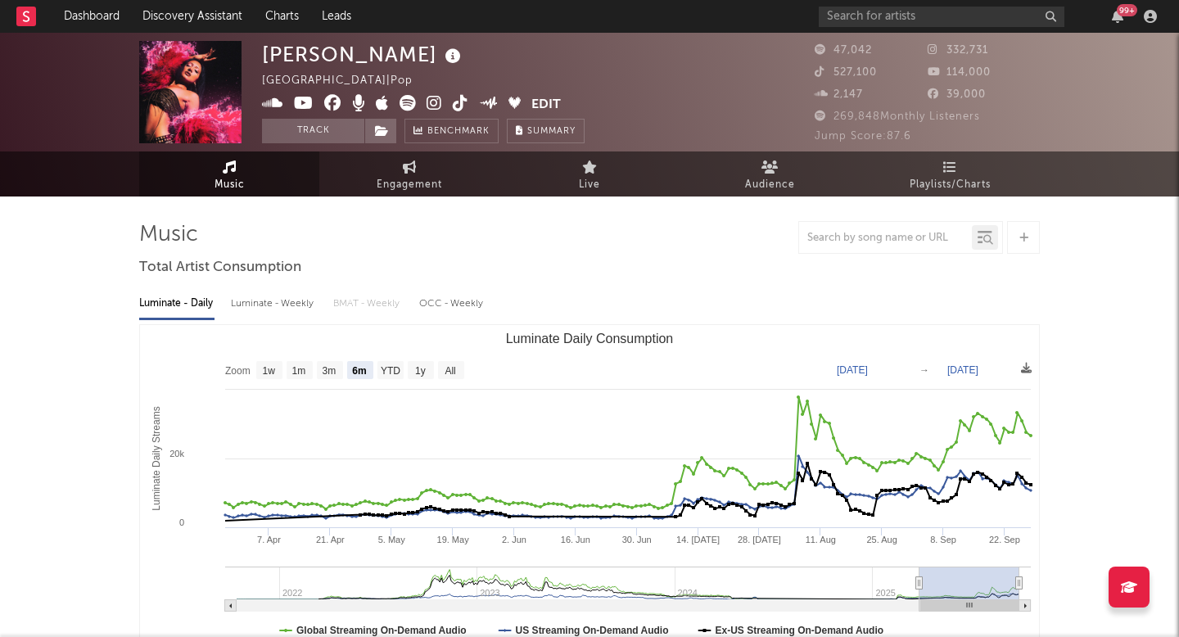
click at [441, 102] on icon at bounding box center [435, 103] width 16 height 16
click at [459, 105] on icon at bounding box center [461, 103] width 16 height 16
click at [404, 106] on icon at bounding box center [408, 103] width 16 height 16
click at [308, 101] on icon at bounding box center [304, 103] width 20 height 16
click at [414, 177] on span "Engagement" at bounding box center [410, 185] width 66 height 20
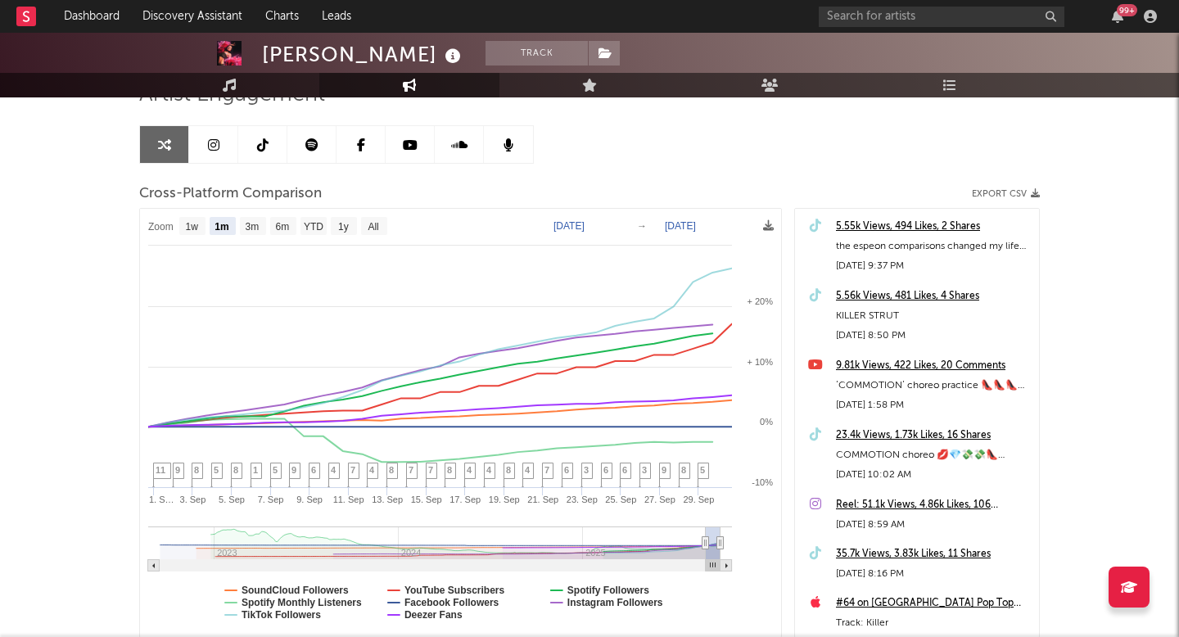
scroll to position [154, 0]
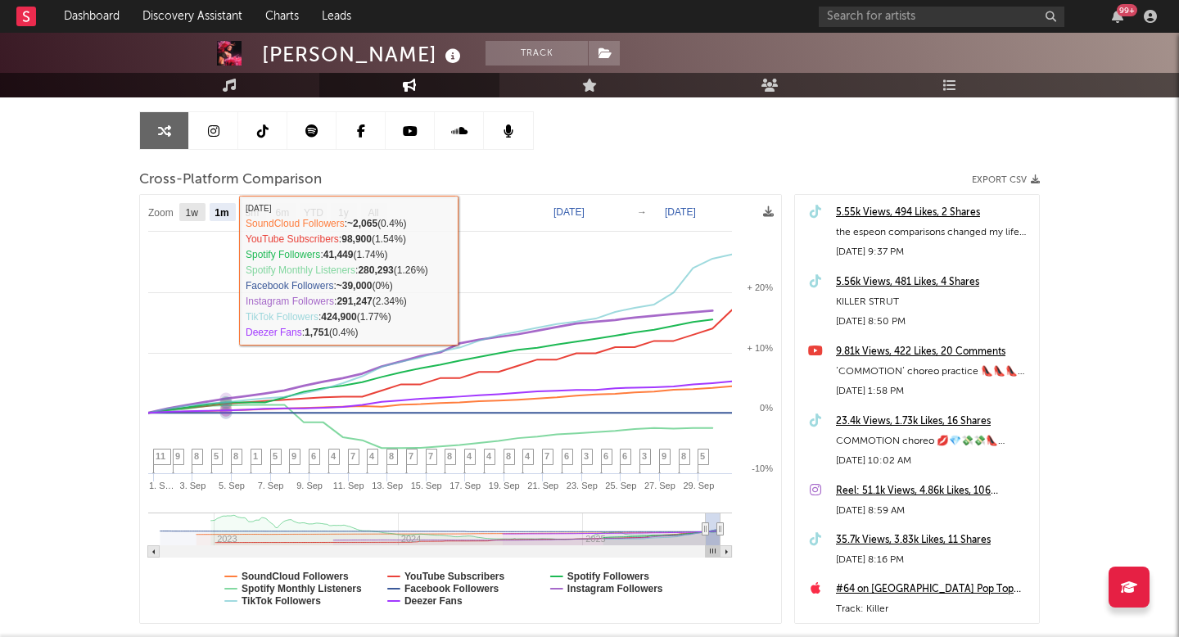
click at [192, 215] on text "1w" at bounding box center [192, 212] width 13 height 11
select select "1w"
type input "[DATE]"
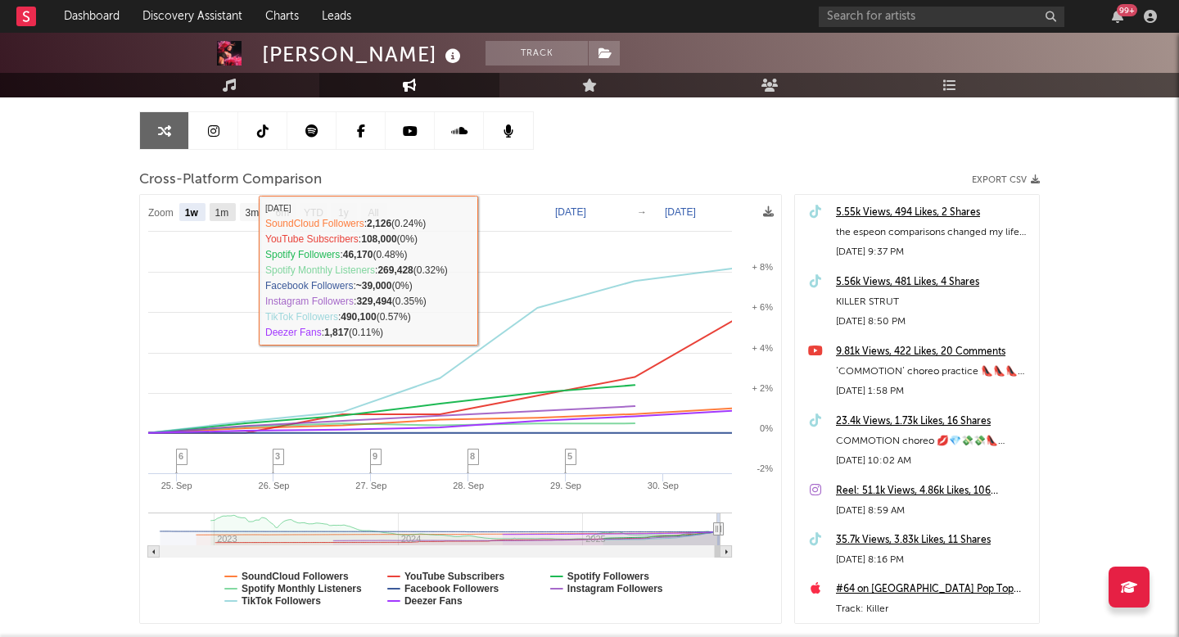
click at [223, 212] on text "1m" at bounding box center [222, 212] width 14 height 11
select select "1m"
type input "[DATE]"
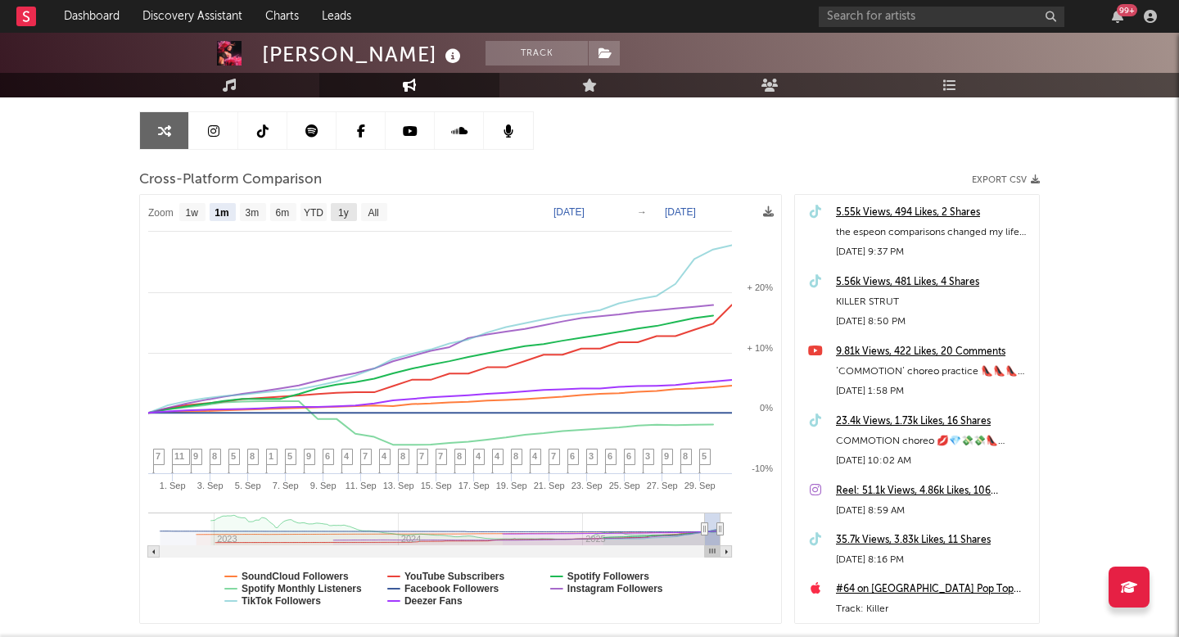
click at [353, 210] on rect at bounding box center [344, 212] width 26 height 18
select select "1y"
type input "2024-09-30"
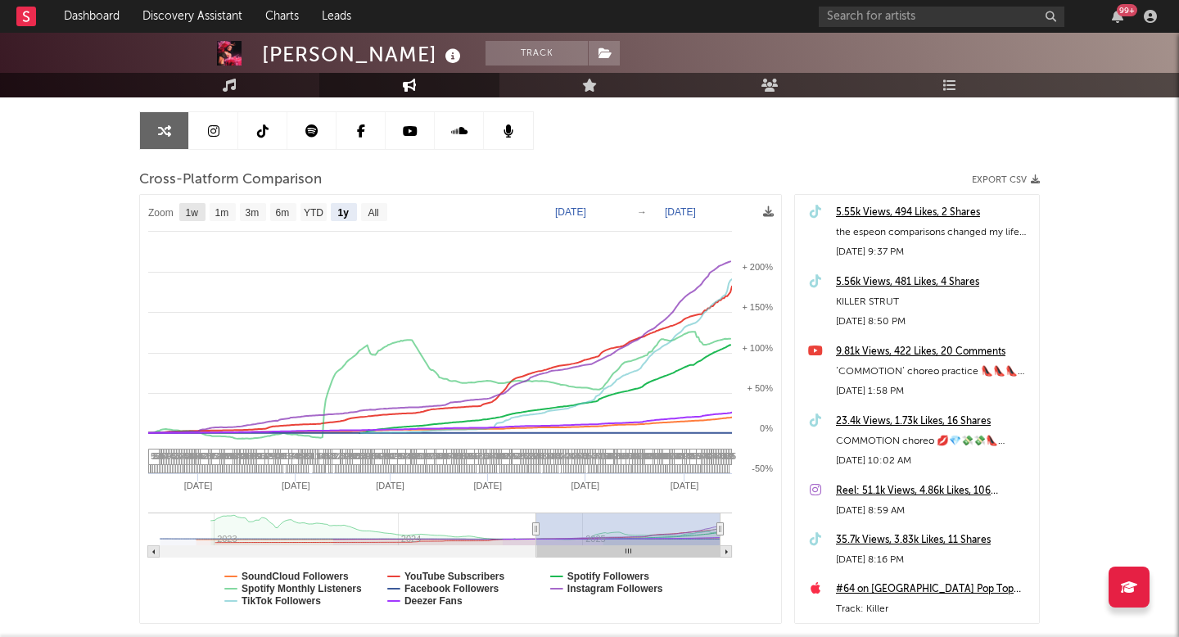
click at [192, 209] on text "1w" at bounding box center [192, 212] width 13 height 11
select select "1w"
type input "[DATE]"
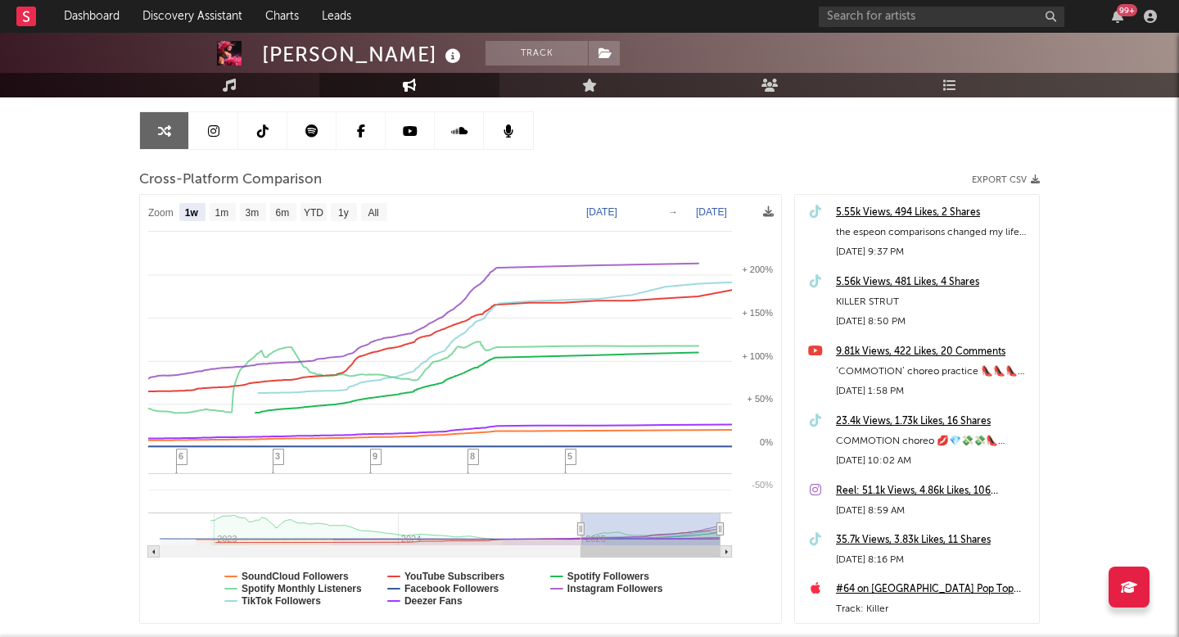
select select "1w"
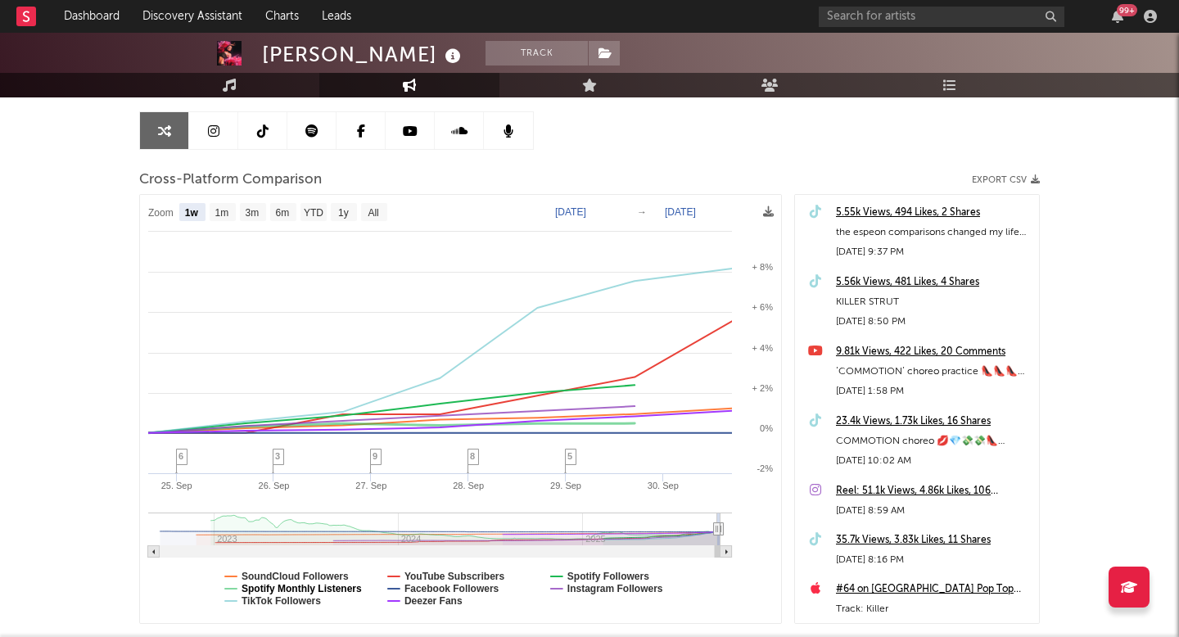
click at [307, 586] on text "Spotify Monthly Listeners" at bounding box center [302, 588] width 120 height 11
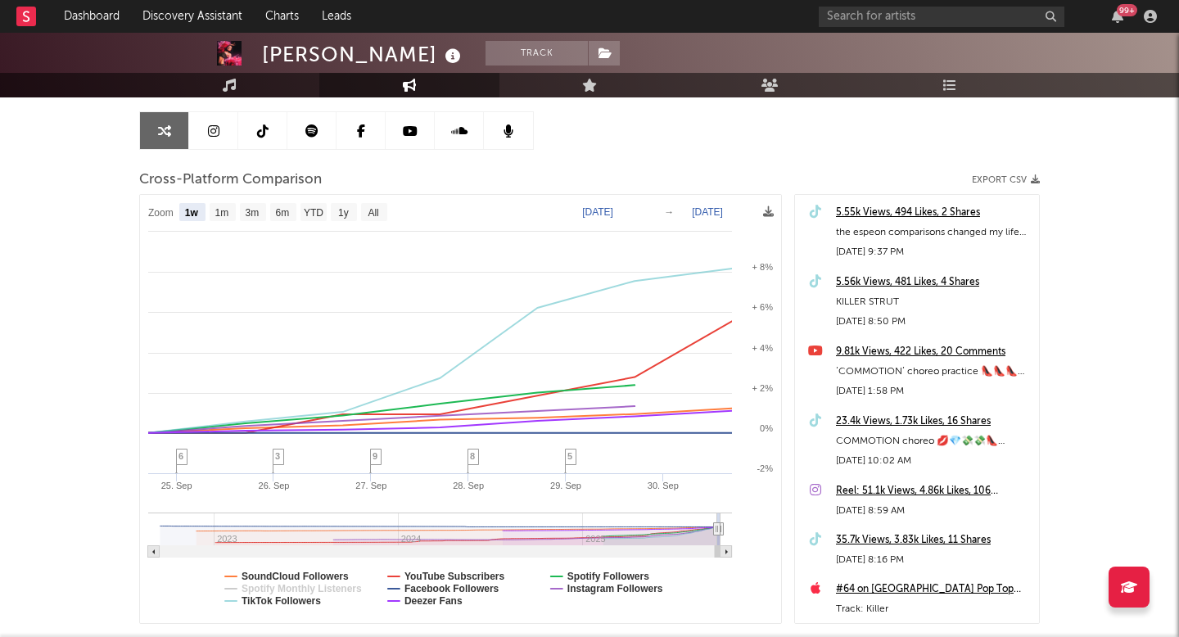
select select "1w"
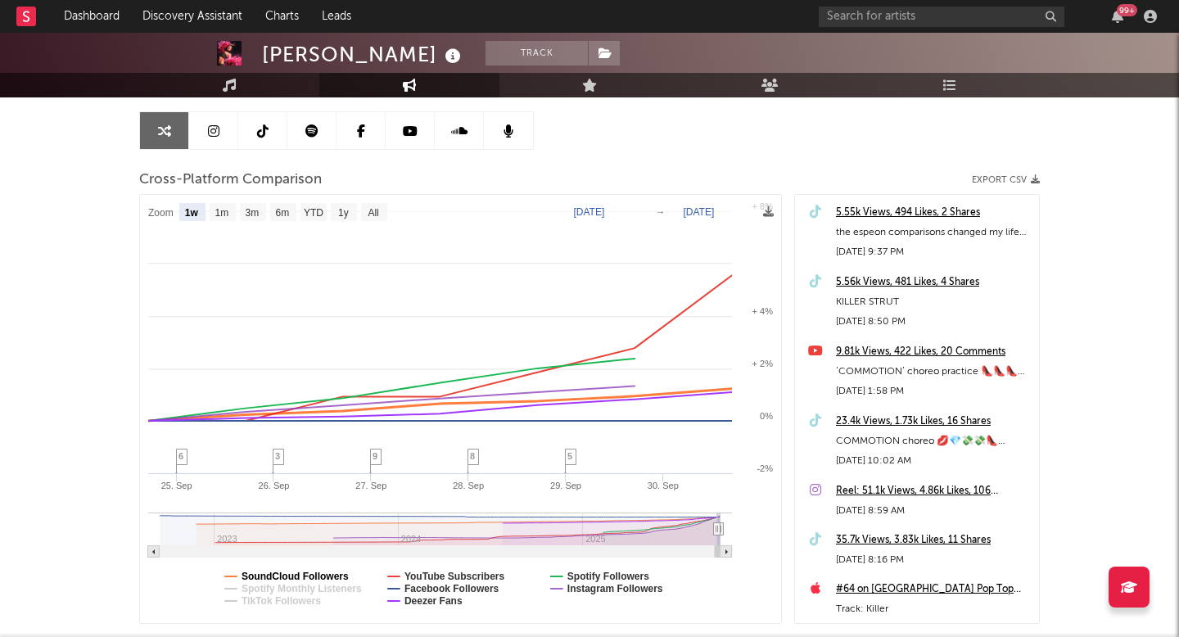
select select "1w"
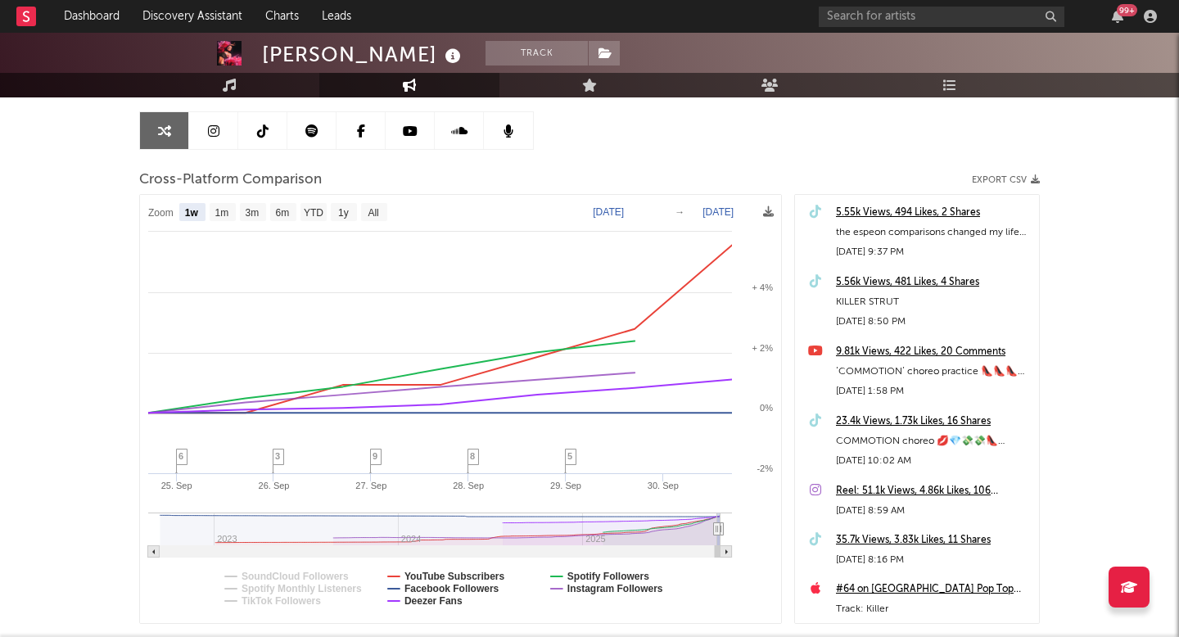
select select "1w"
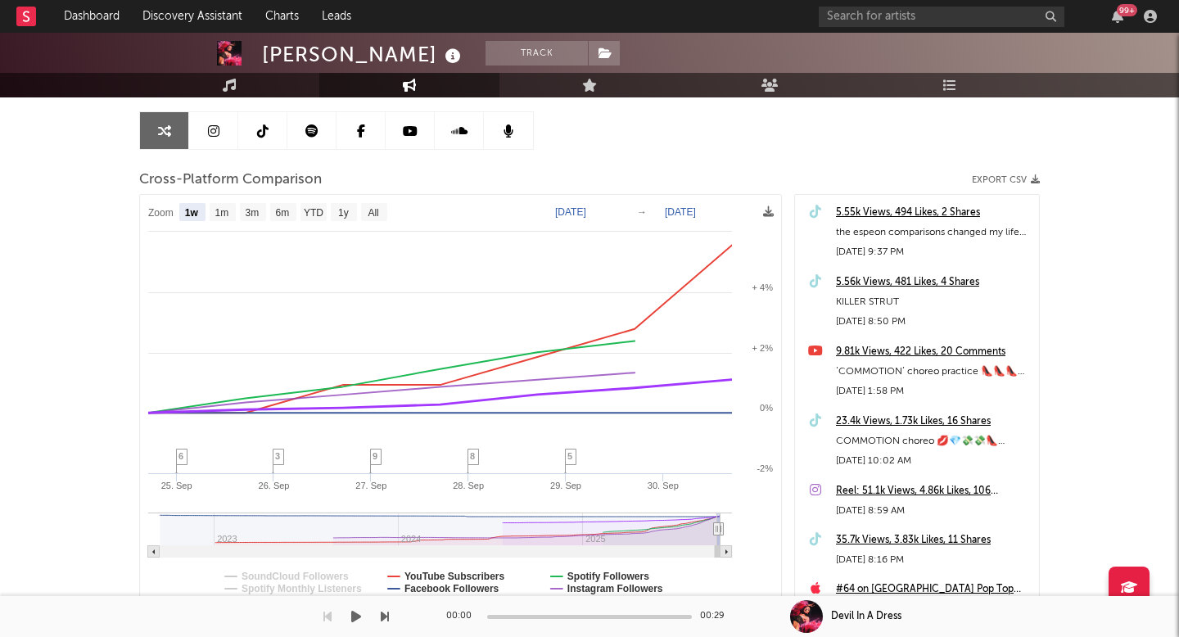
click at [453, 596] on div "00:00 00:29" at bounding box center [589, 616] width 287 height 41
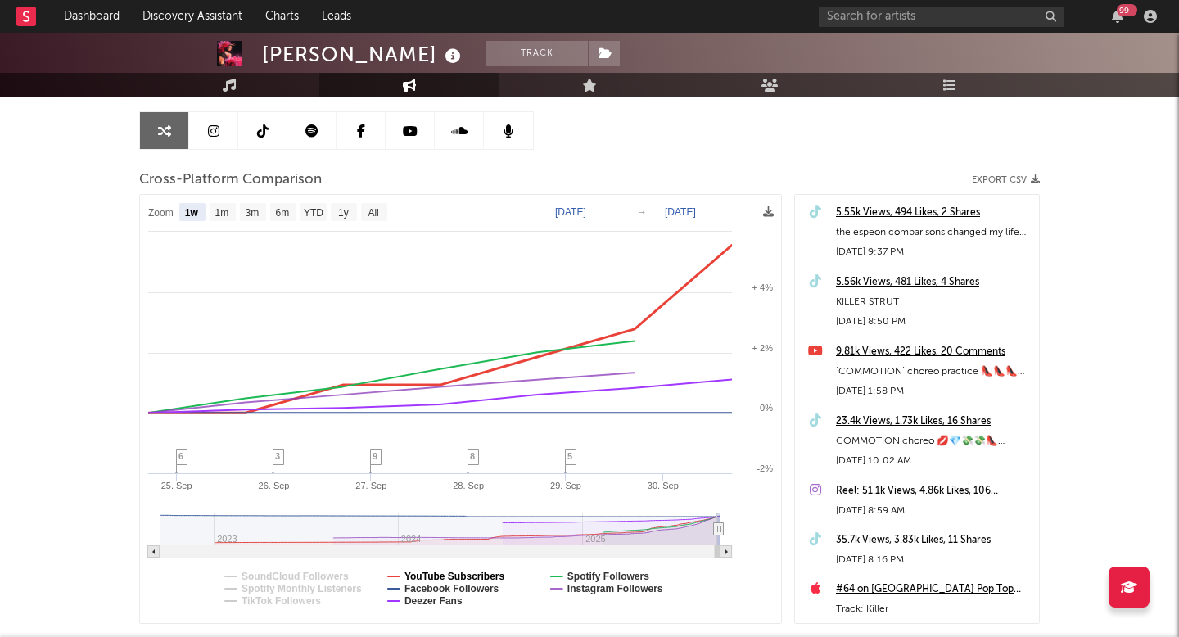
click at [443, 572] on text "YouTube Subscribers" at bounding box center [455, 576] width 101 height 11
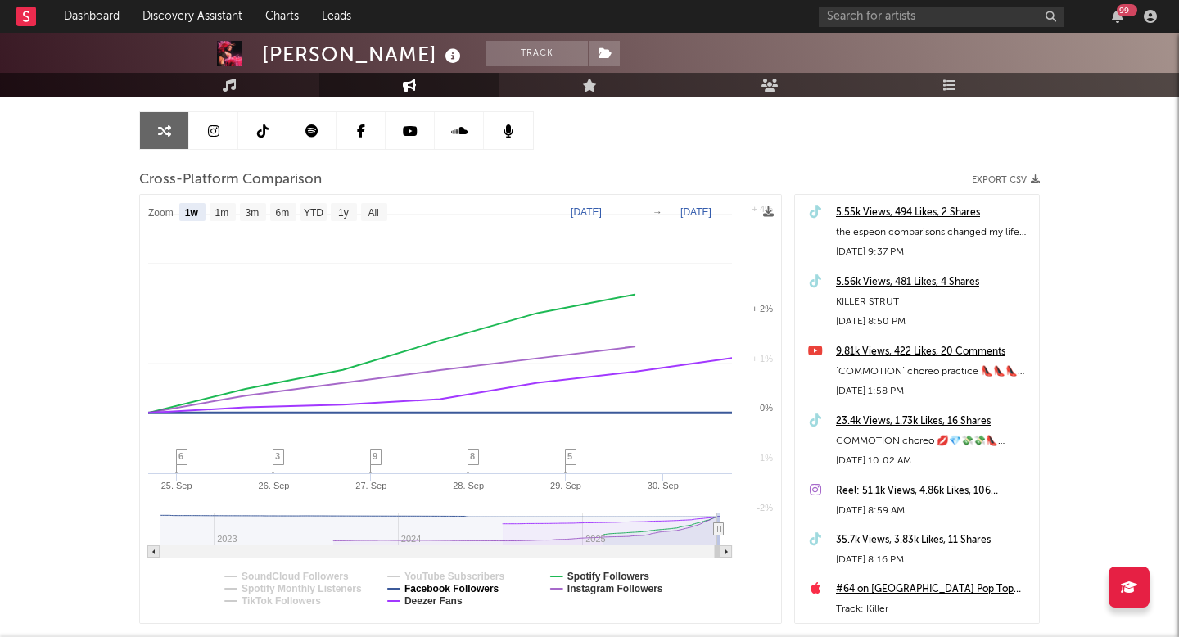
select select "1w"
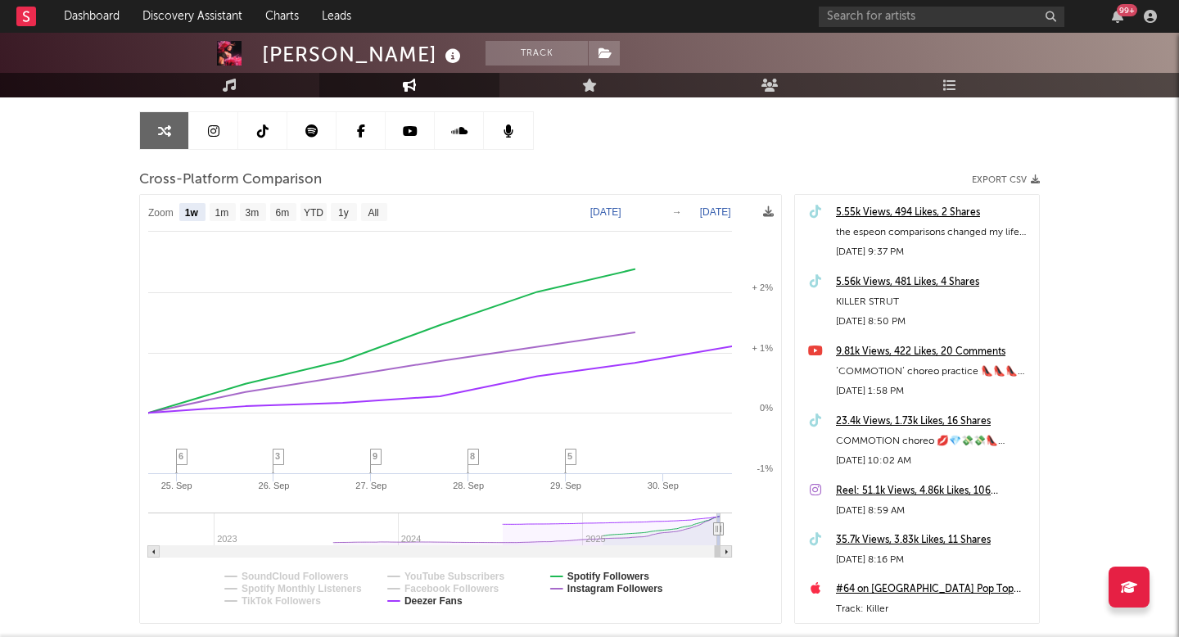
select select "1w"
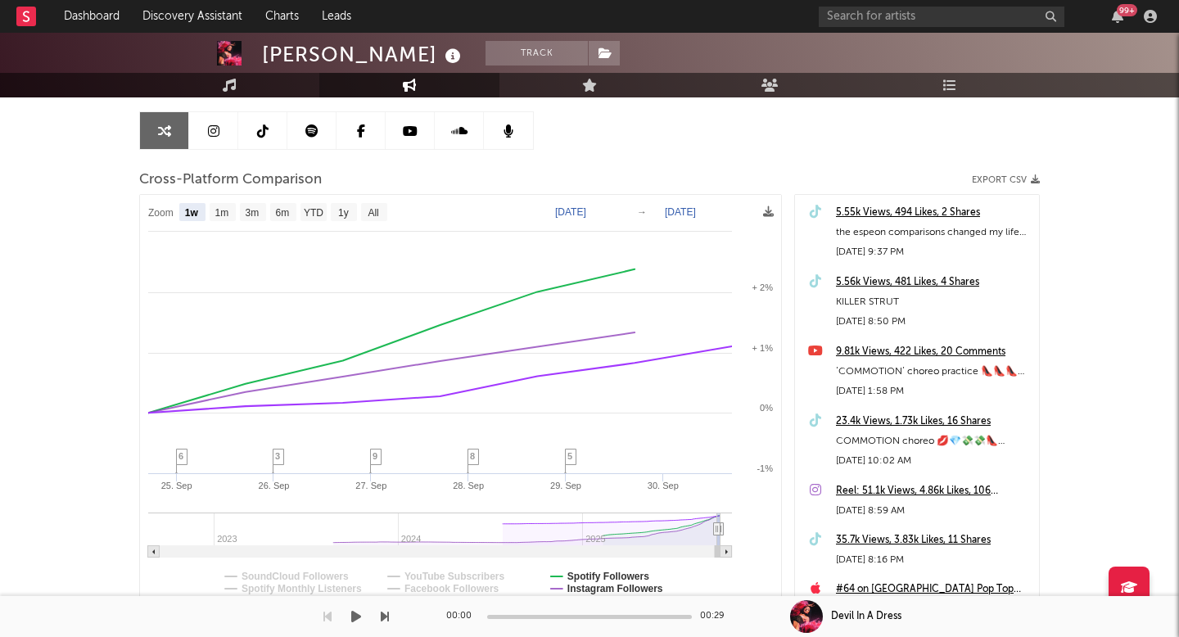
click at [427, 603] on div "Dashboard Discovery Assistant Charts Leads 99 + Notifications Settings Mark all…" at bounding box center [589, 309] width 1179 height 860
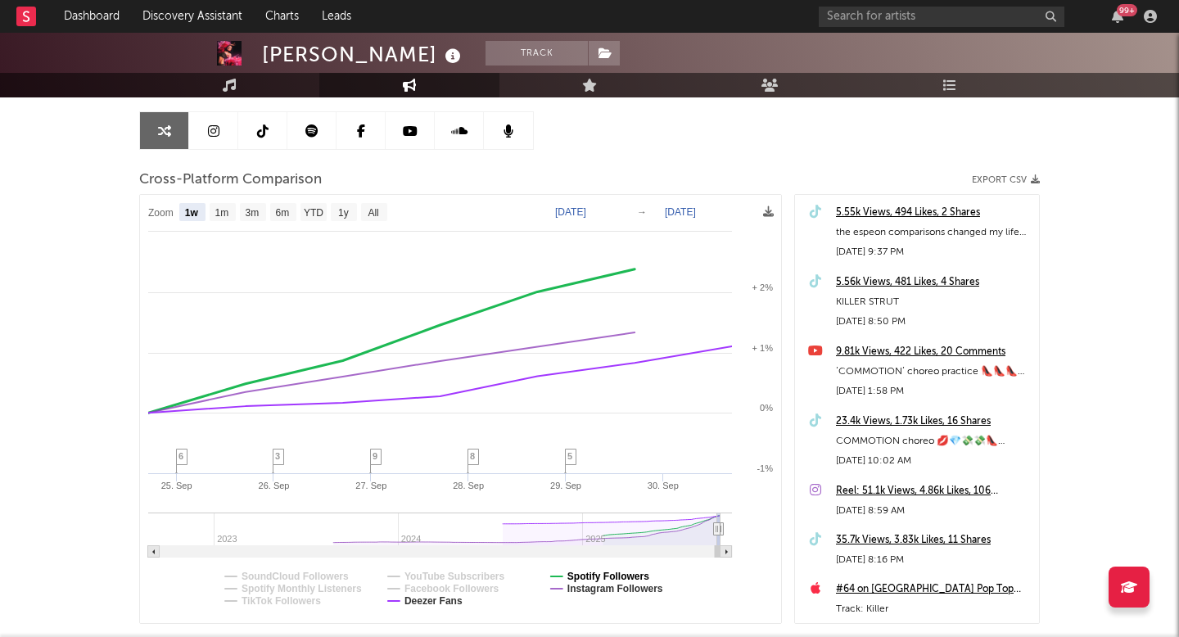
click at [605, 574] on text "Spotify Followers" at bounding box center [608, 576] width 82 height 11
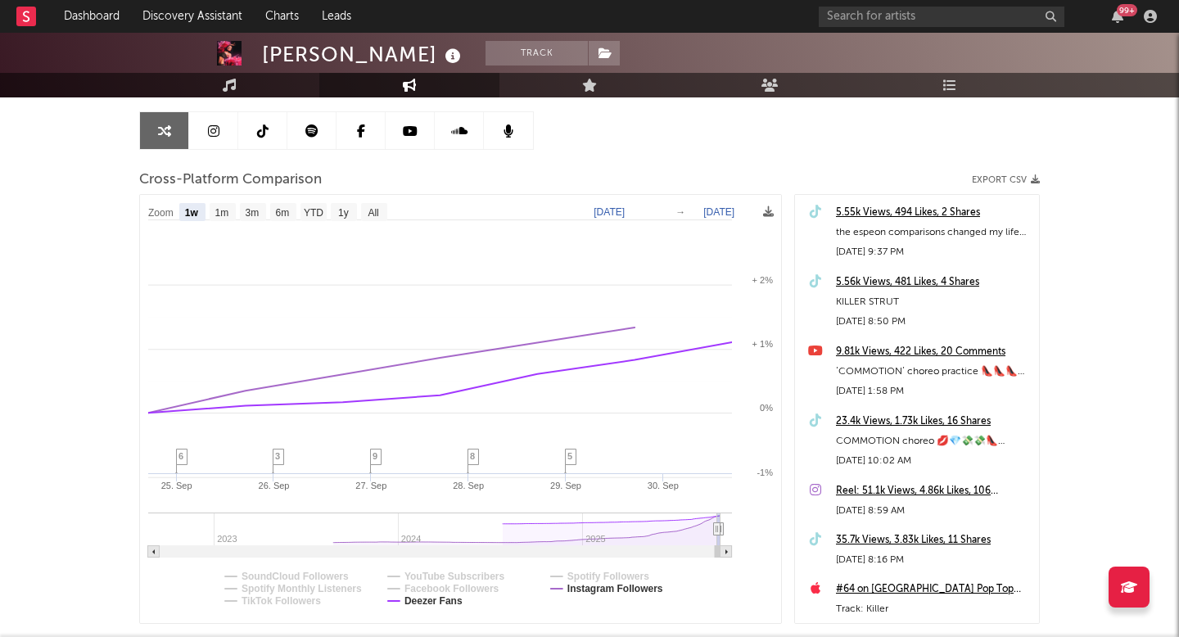
select select "1w"
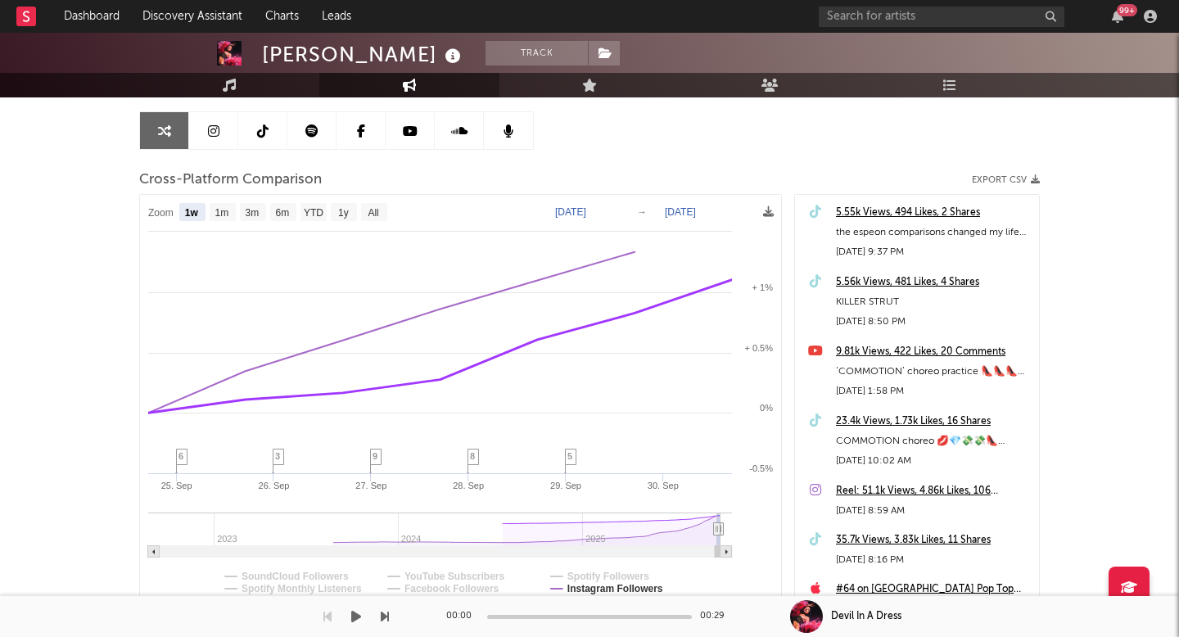
click at [442, 599] on div "00:00 00:29 Devil In A Dress" at bounding box center [589, 616] width 1179 height 41
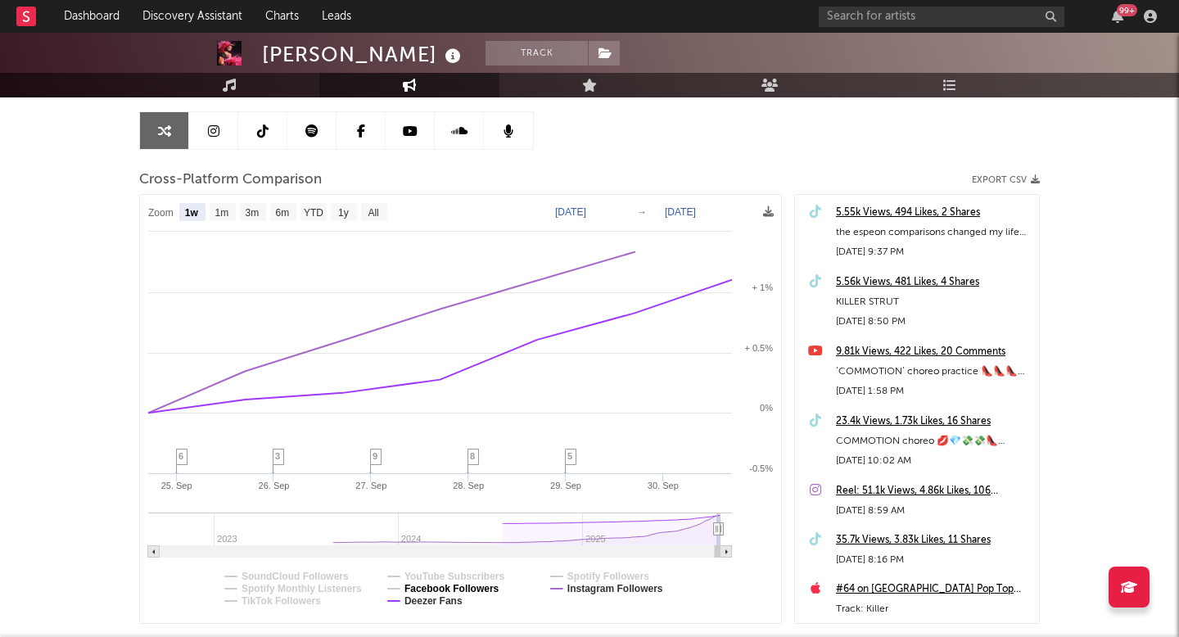
scroll to position [189, 0]
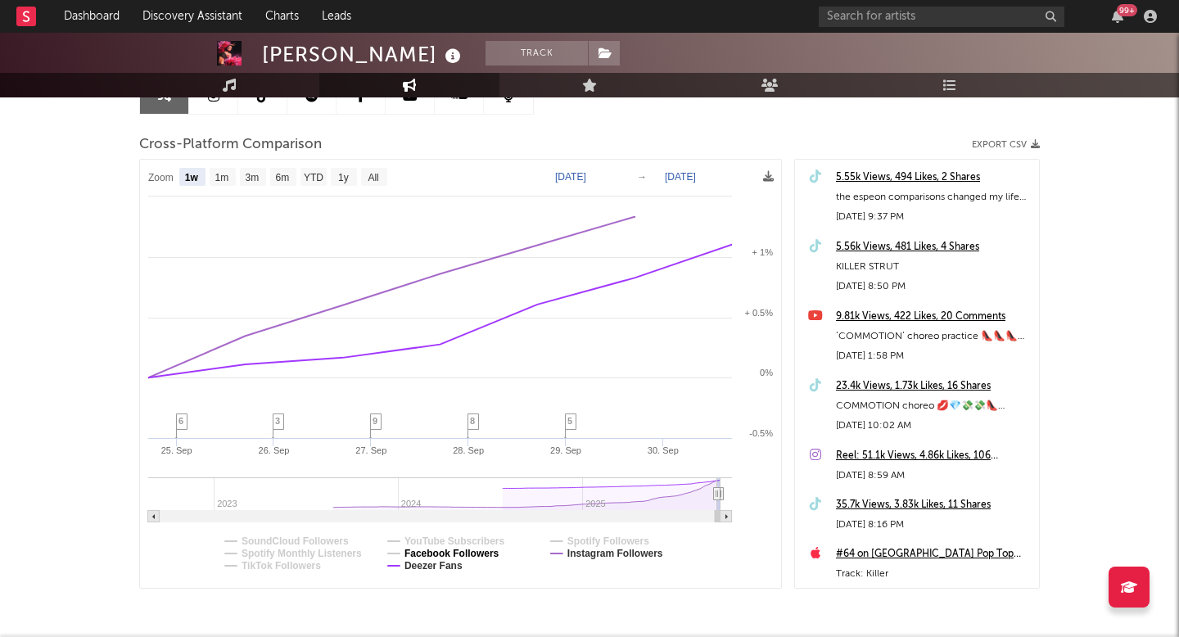
click at [449, 562] on text "Deezer Fans" at bounding box center [434, 565] width 58 height 11
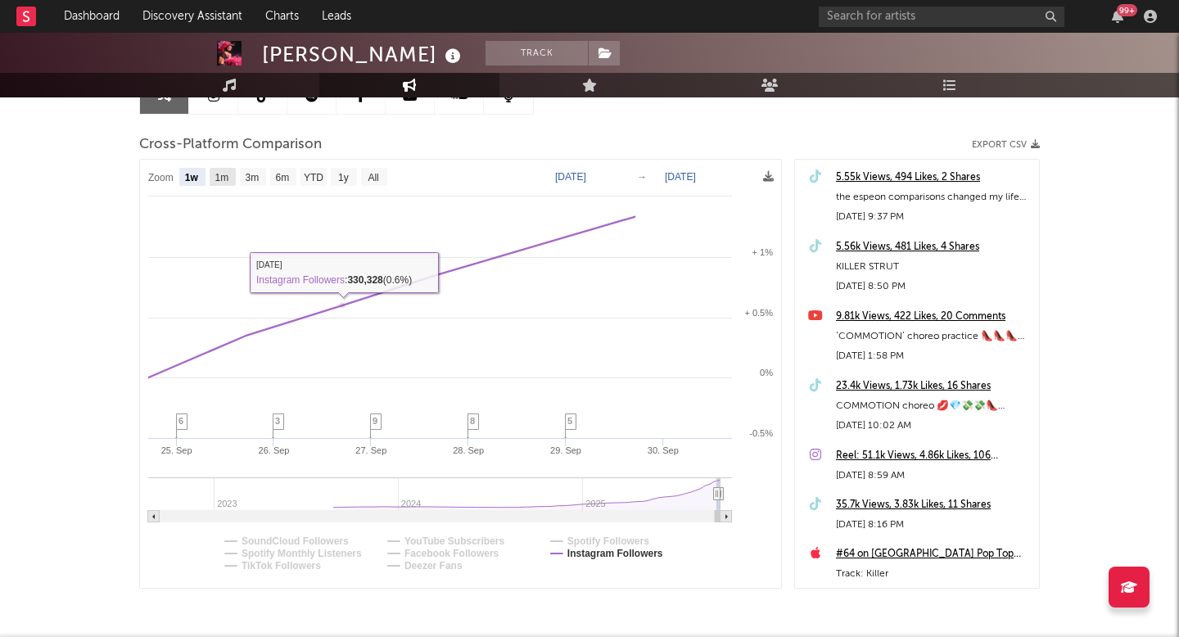
click at [227, 174] on text "1m" at bounding box center [222, 177] width 14 height 11
select select "1m"
type input "[DATE]"
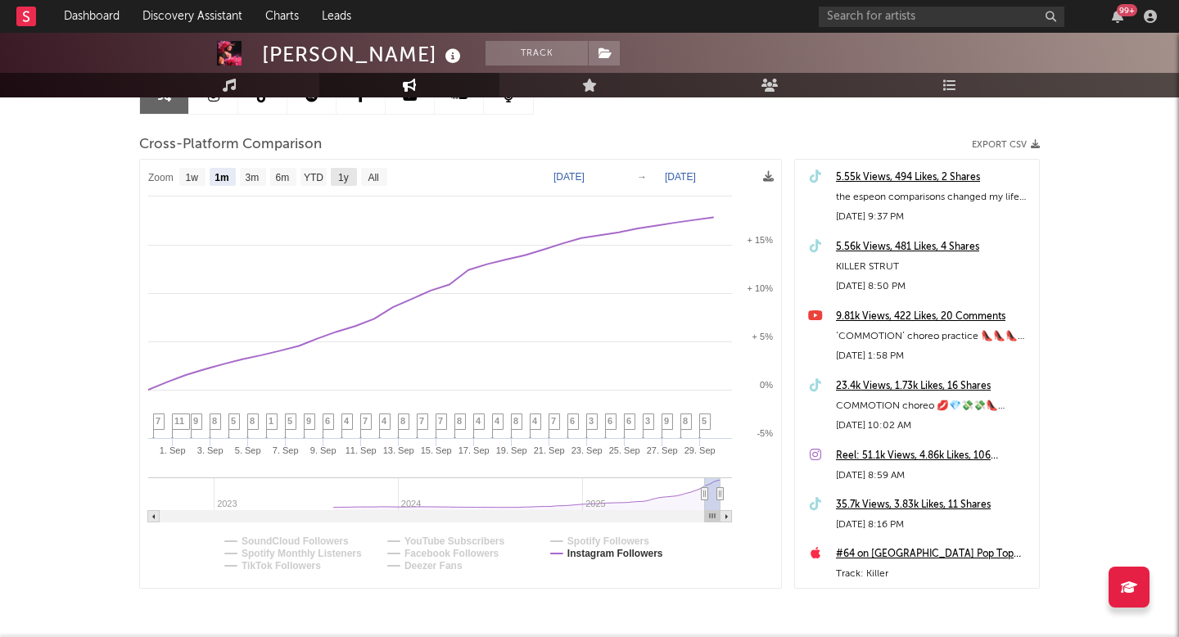
click at [339, 177] on text "1y" at bounding box center [343, 177] width 11 height 11
select select "1y"
type input "2024-09-30"
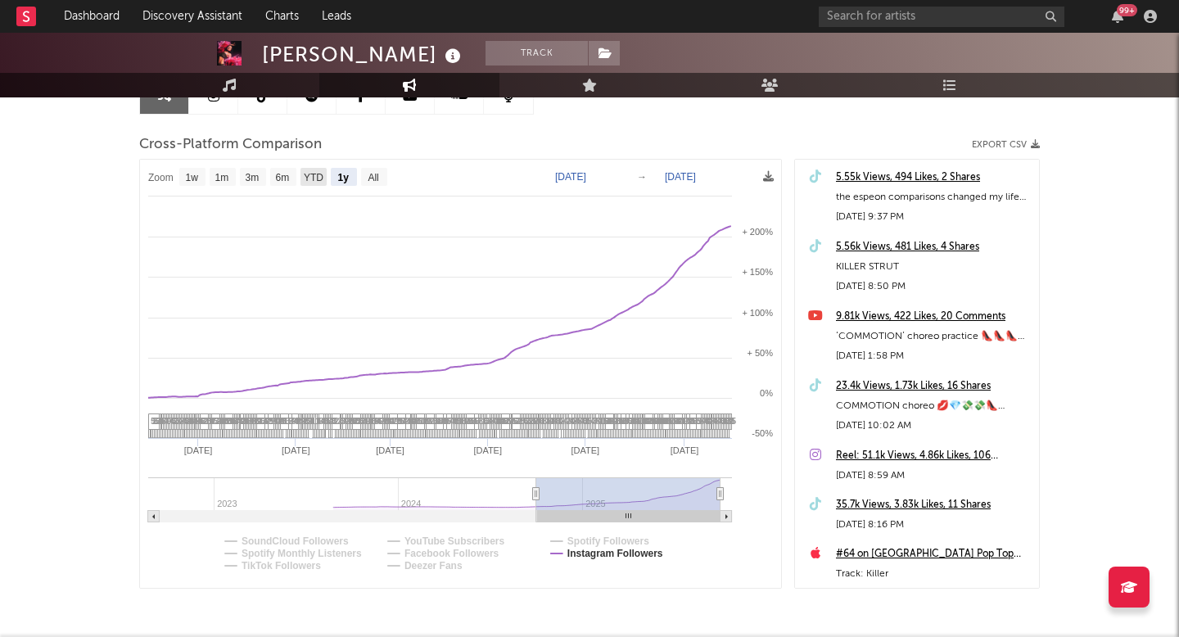
click at [319, 177] on text "YTD" at bounding box center [314, 177] width 20 height 11
select select "YTD"
type input "[DATE]"
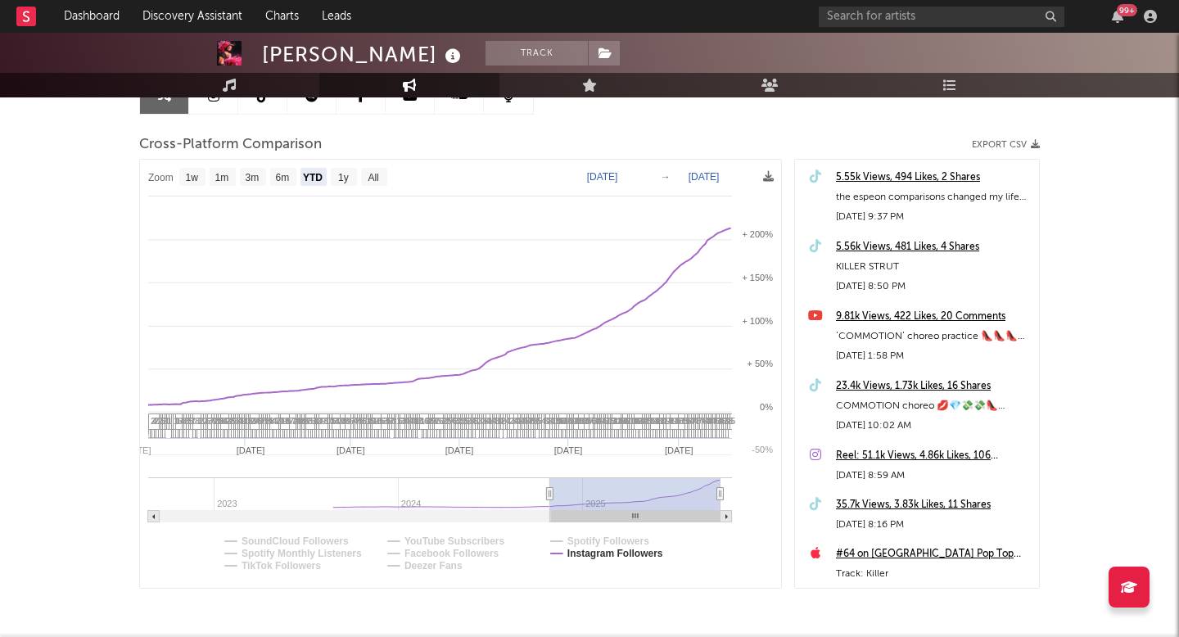
select select "1w"
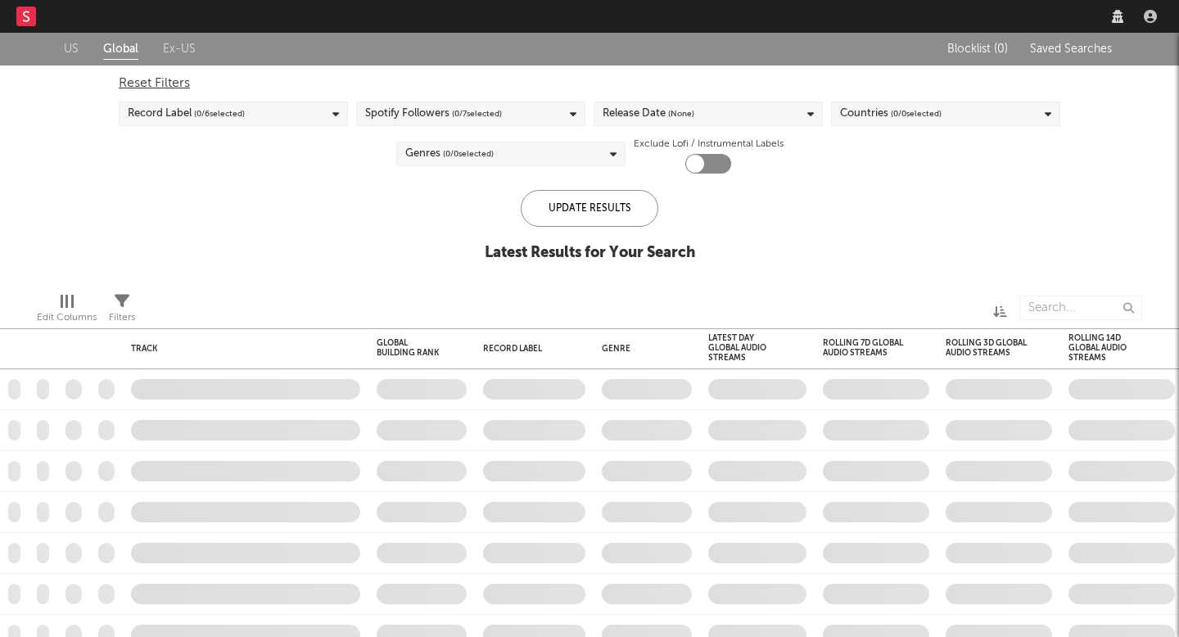
checkbox input "true"
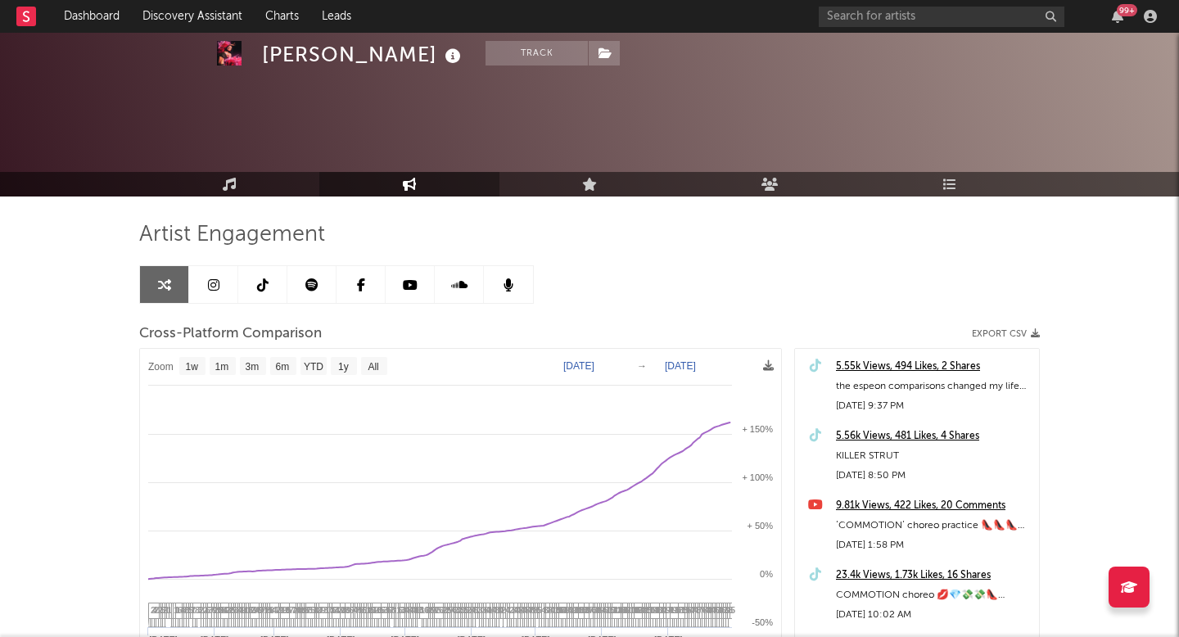
scroll to position [189, 0]
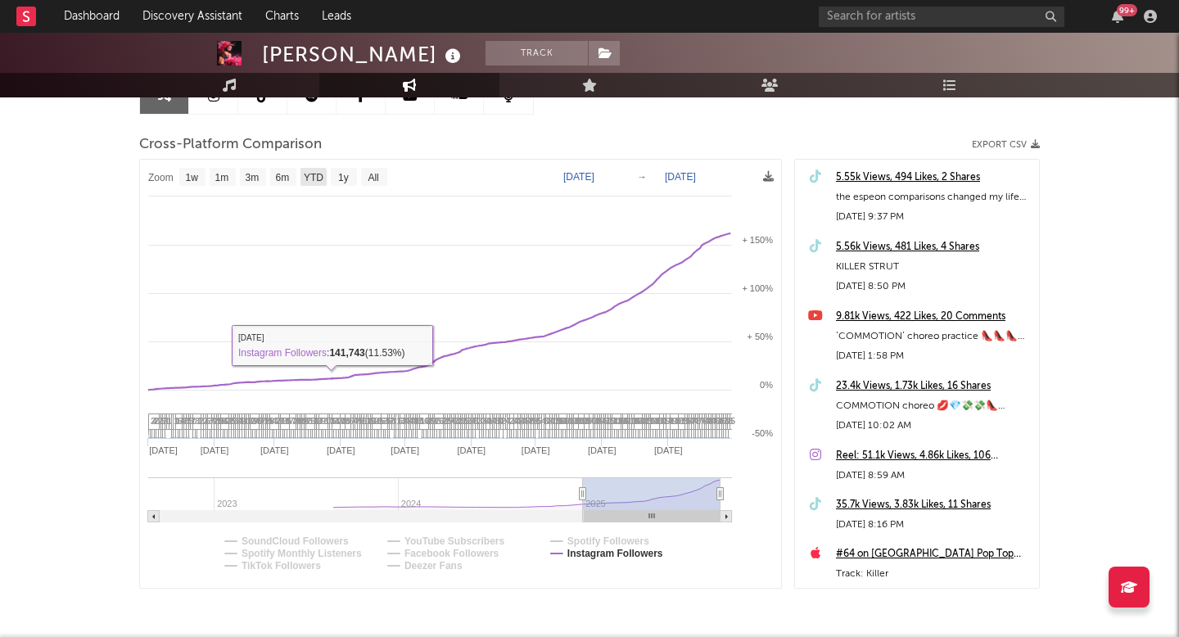
click at [314, 172] on text "YTD" at bounding box center [314, 177] width 20 height 11
select select "YTD"
select select "1w"
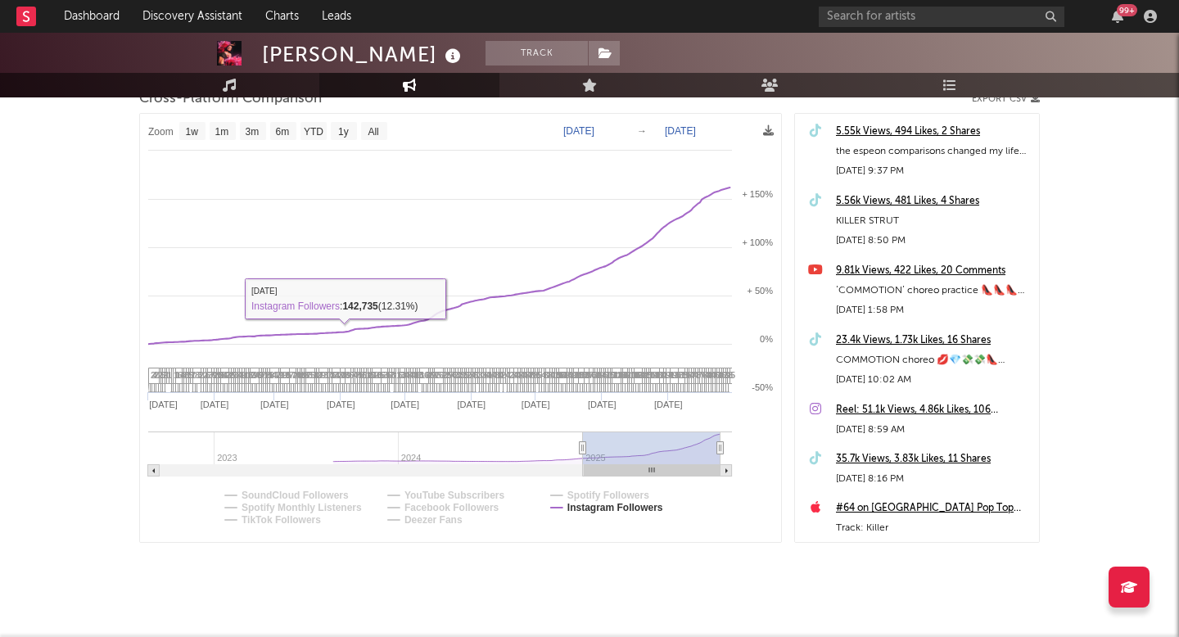
scroll to position [255, 0]
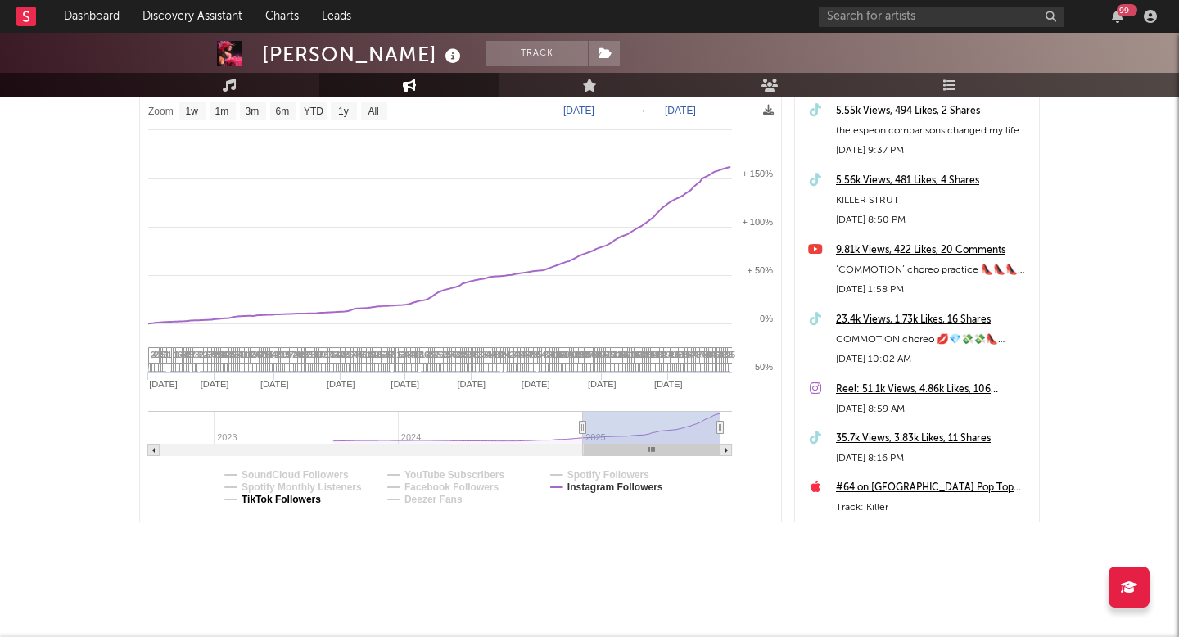
click at [312, 501] on text "TikTok Followers" at bounding box center [281, 499] width 79 height 11
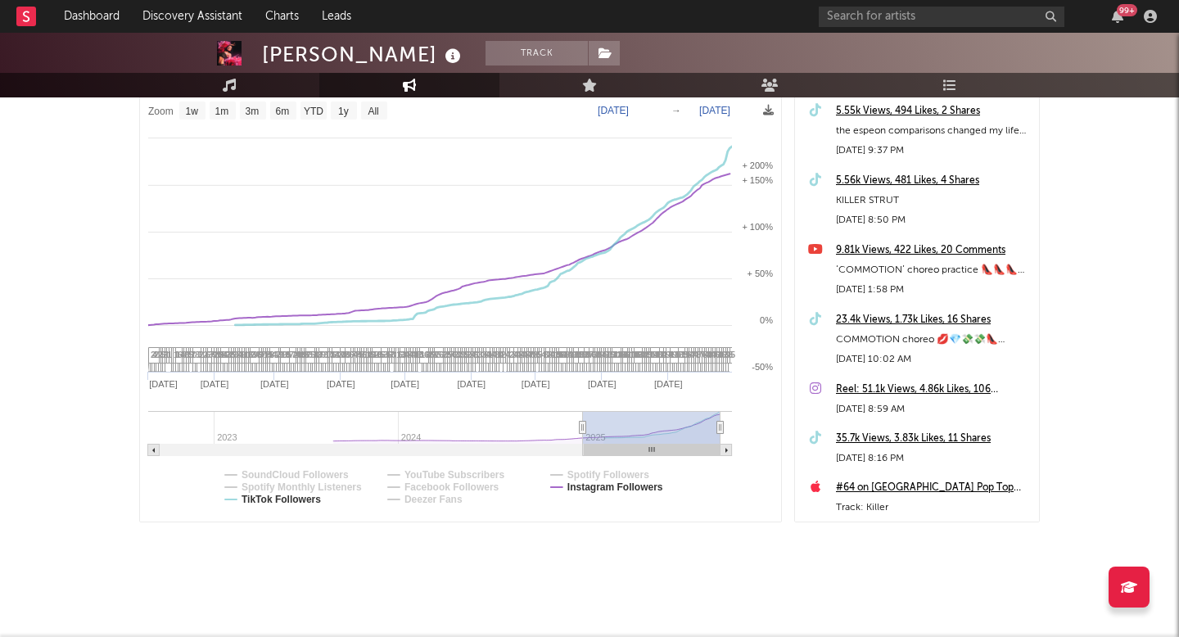
select select "1w"
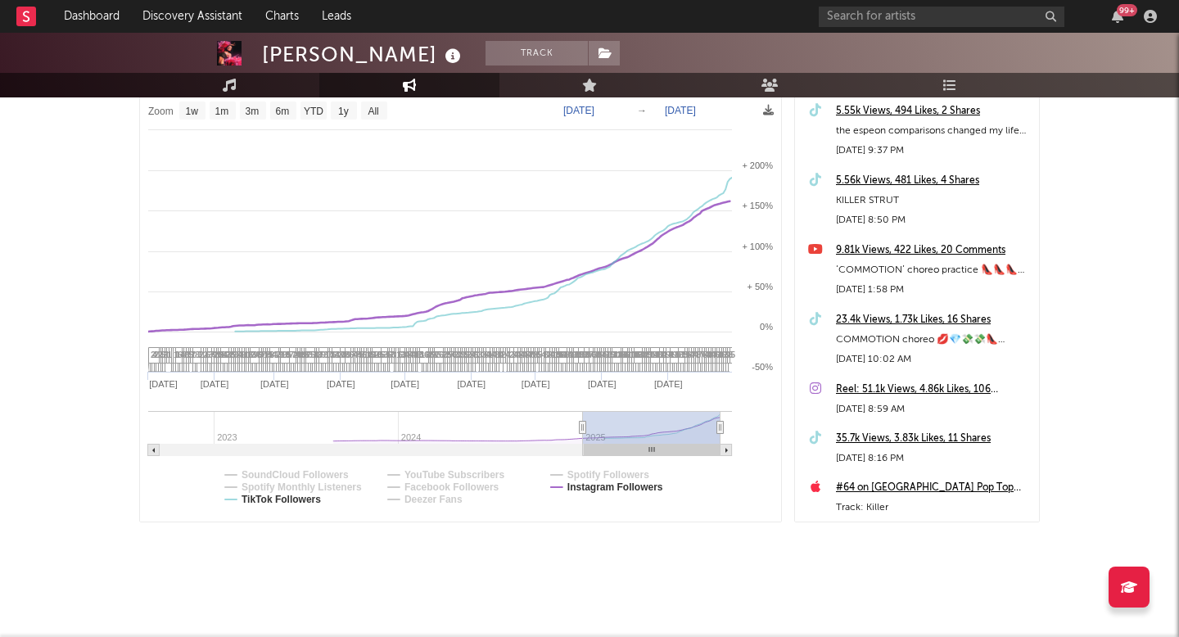
scroll to position [224, 0]
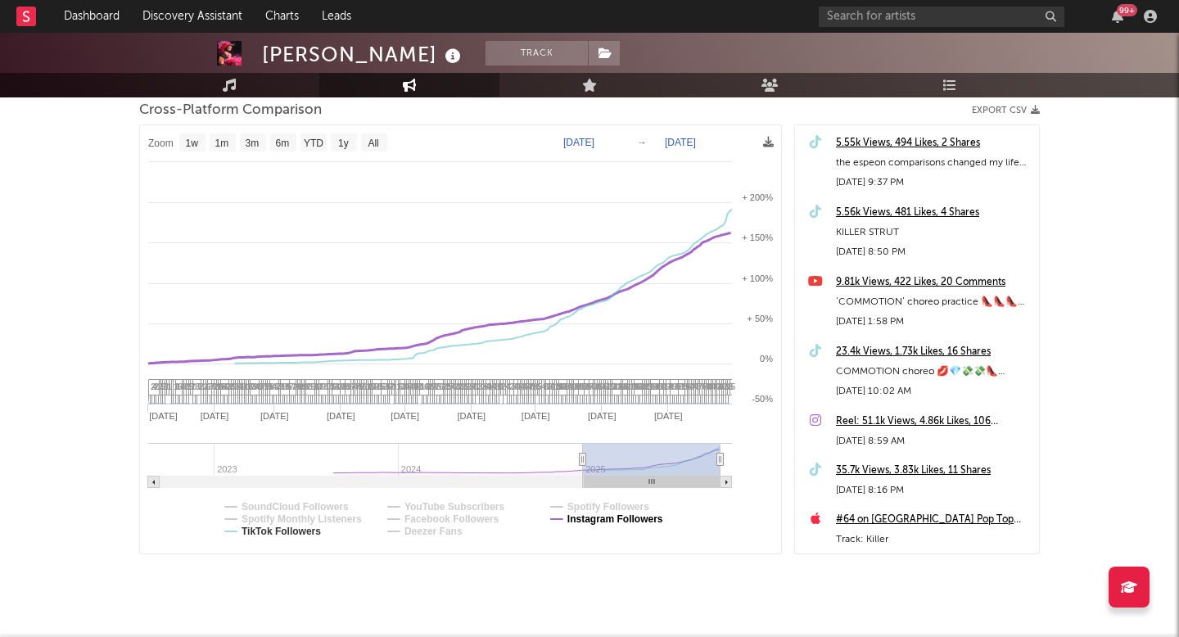
click at [635, 519] on text "Instagram Followers" at bounding box center [615, 518] width 96 height 11
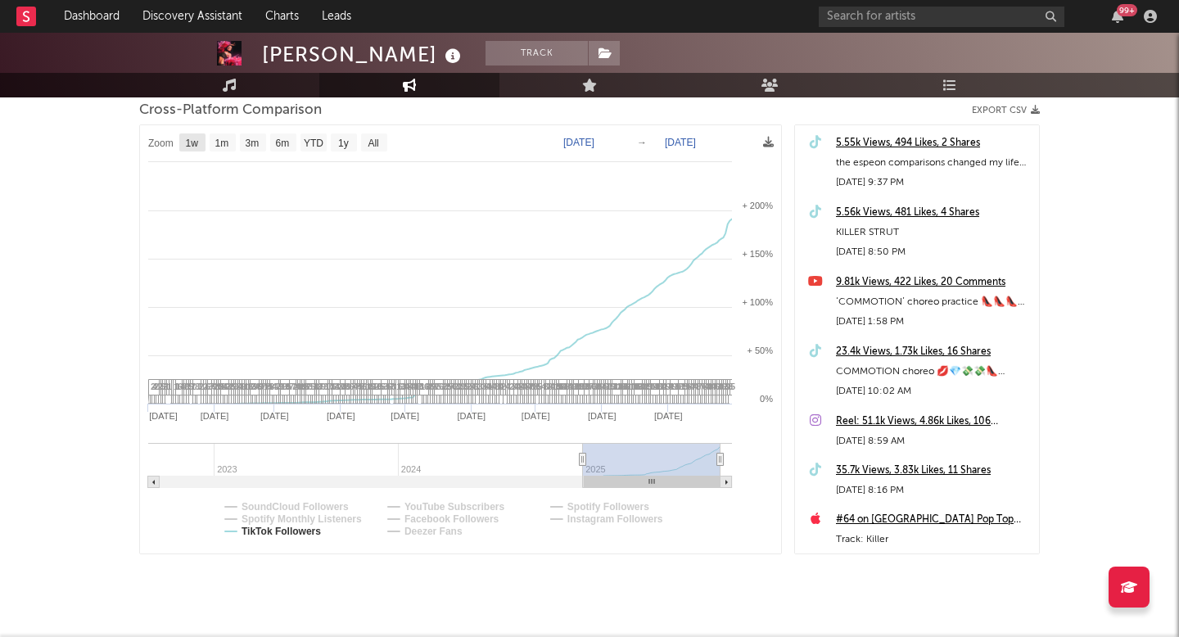
click at [199, 145] on rect at bounding box center [192, 142] width 26 height 18
select select "1w"
type input "[DATE]"
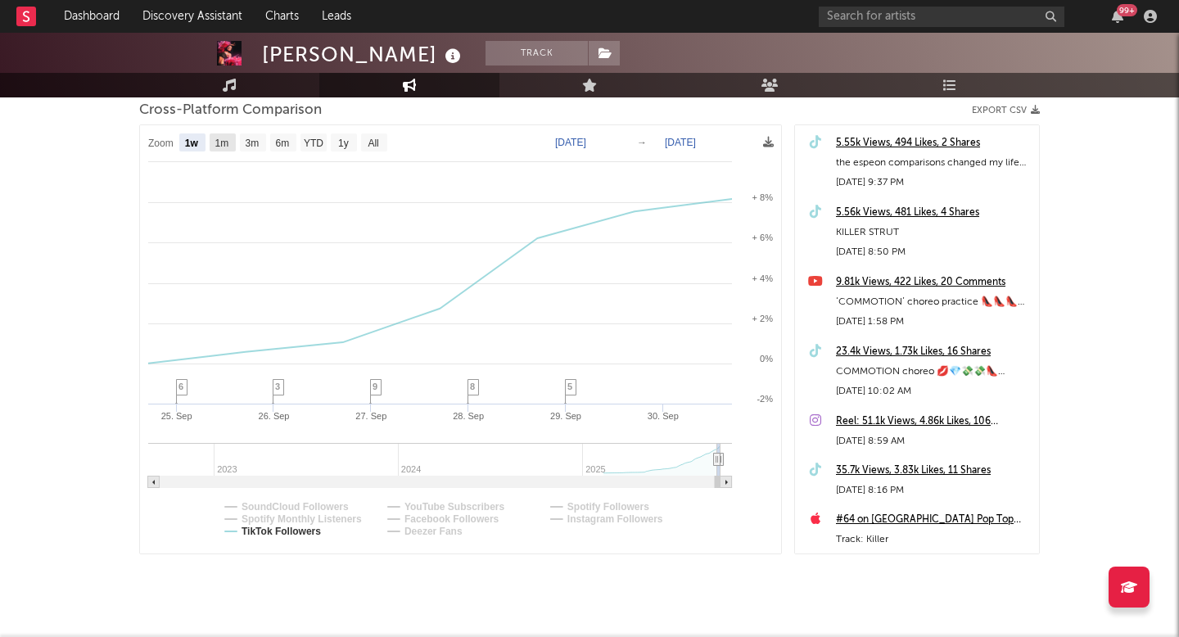
click at [219, 143] on text "1m" at bounding box center [222, 143] width 14 height 11
select select "1m"
type input "[DATE]"
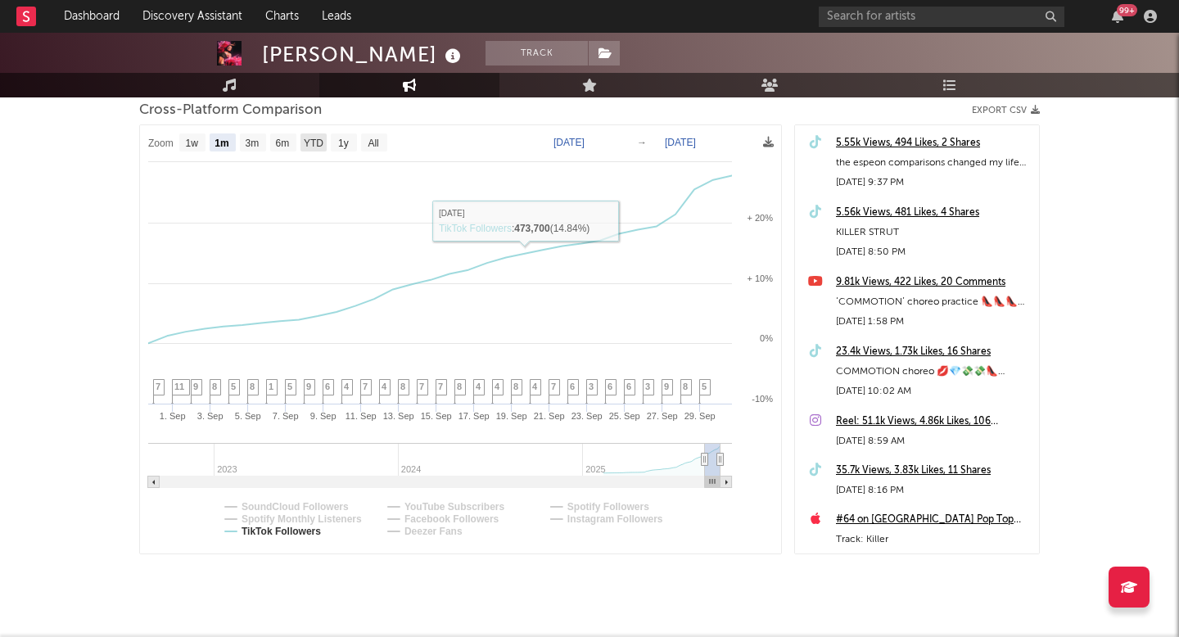
click at [315, 141] on text "YTD" at bounding box center [314, 143] width 20 height 11
select select "YTD"
type input "[DATE]"
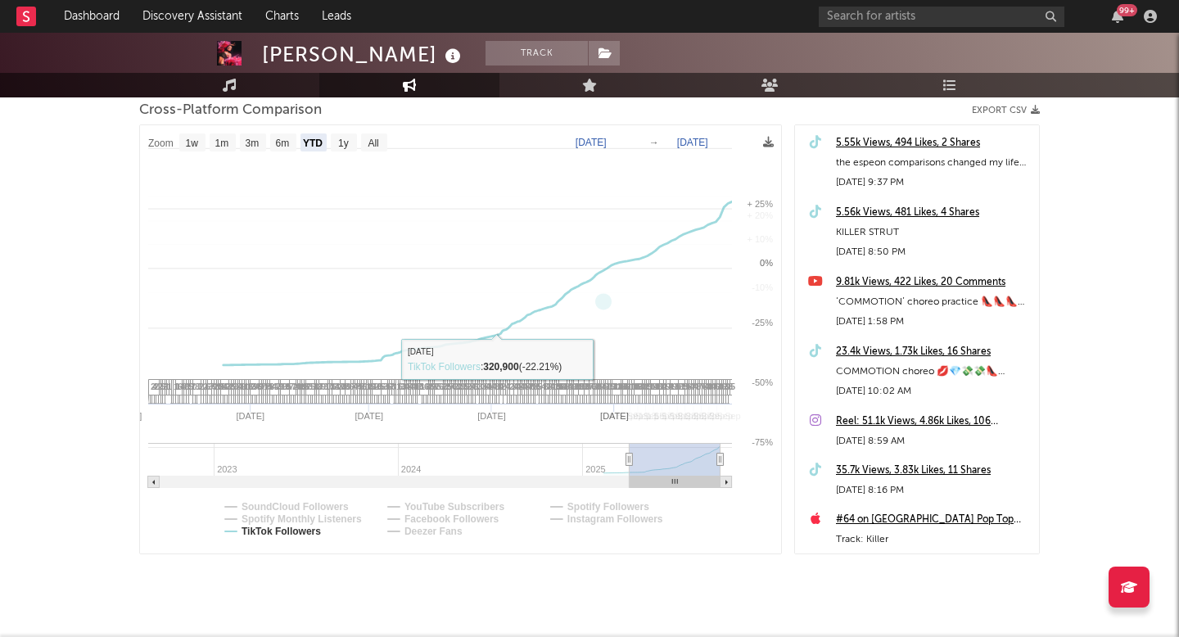
select select "1w"
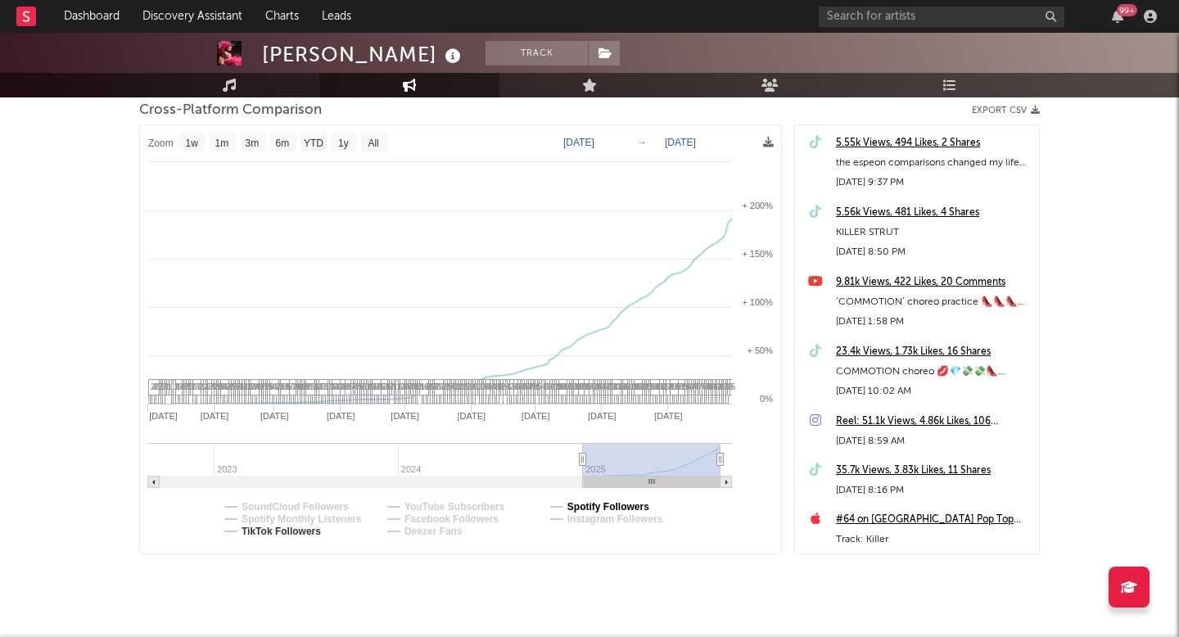
click at [617, 502] on text "Spotify Followers" at bounding box center [608, 506] width 82 height 11
select select "1w"
click at [287, 531] on text "TikTok Followers" at bounding box center [281, 531] width 79 height 11
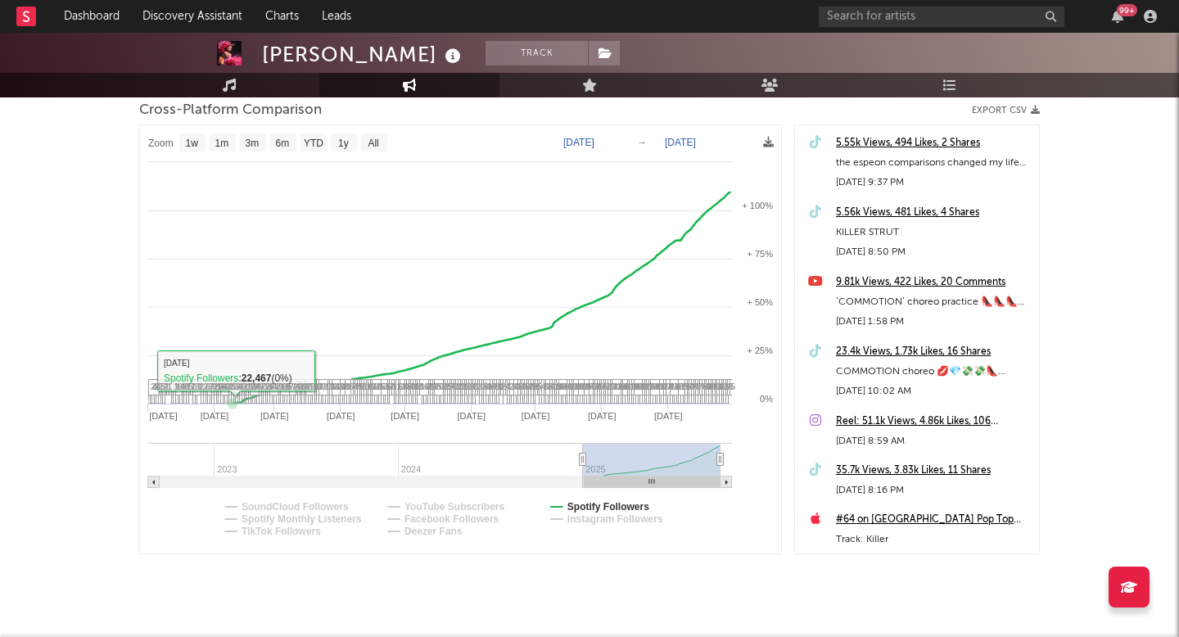
click at [190, 133] on rect at bounding box center [460, 339] width 641 height 428
click at [194, 143] on text "1w" at bounding box center [192, 143] width 13 height 11
select select "1w"
type input "[DATE]"
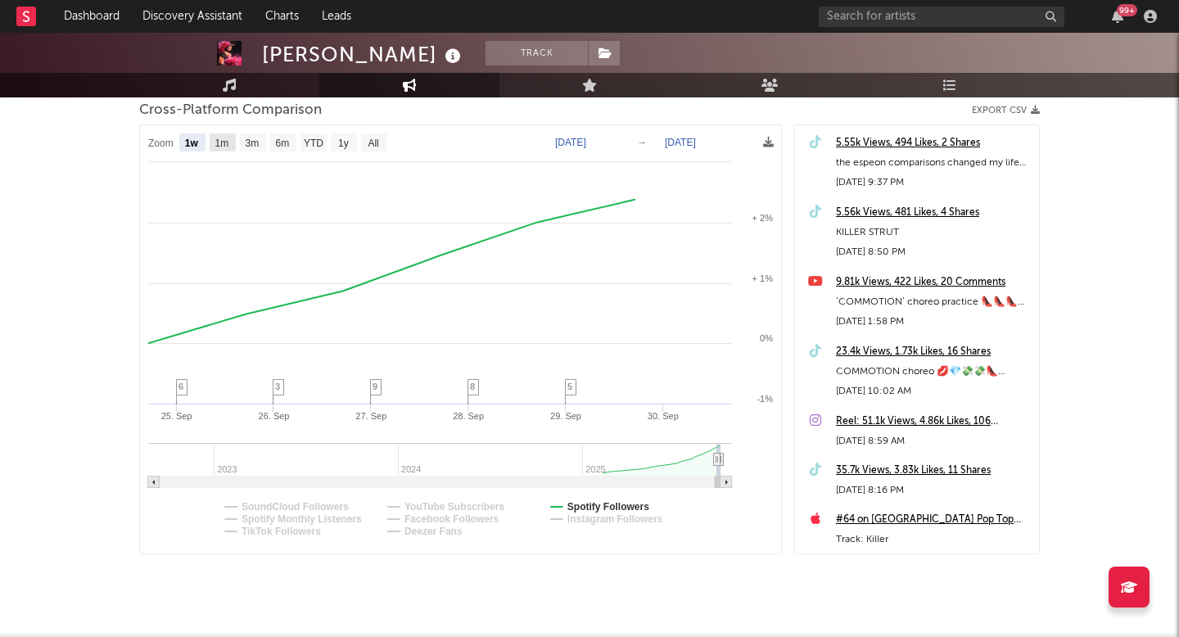
click at [224, 139] on text "1m" at bounding box center [222, 143] width 14 height 11
select select "1m"
type input "[DATE]"
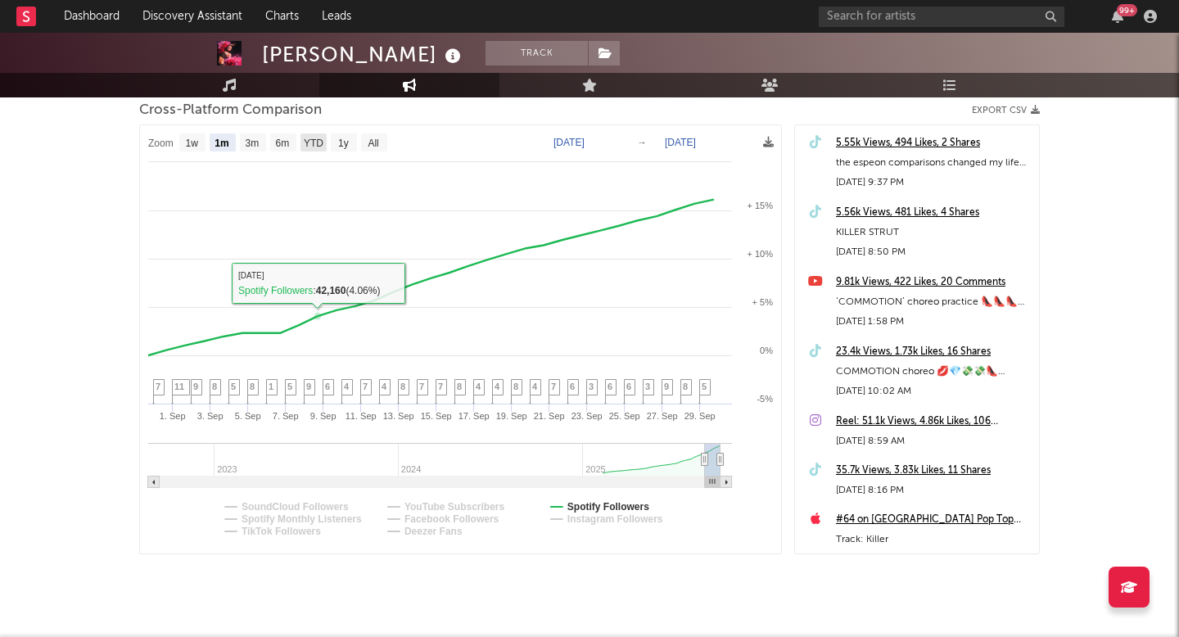
click at [310, 142] on text "YTD" at bounding box center [314, 143] width 20 height 11
select select "YTD"
type input "[DATE]"
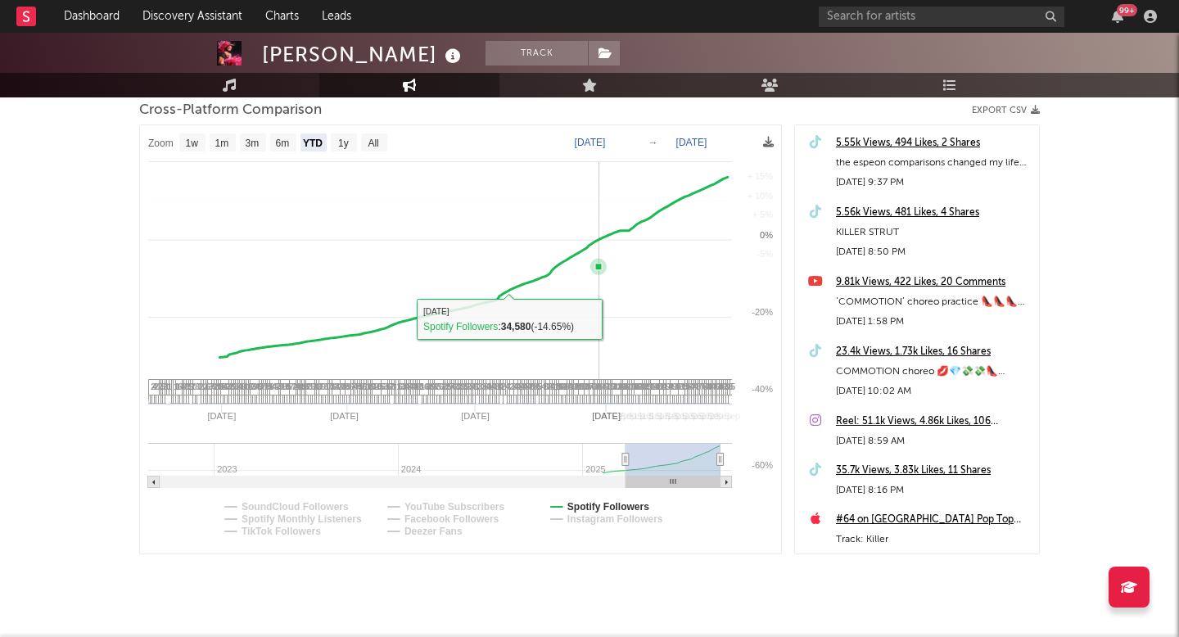
select select "1w"
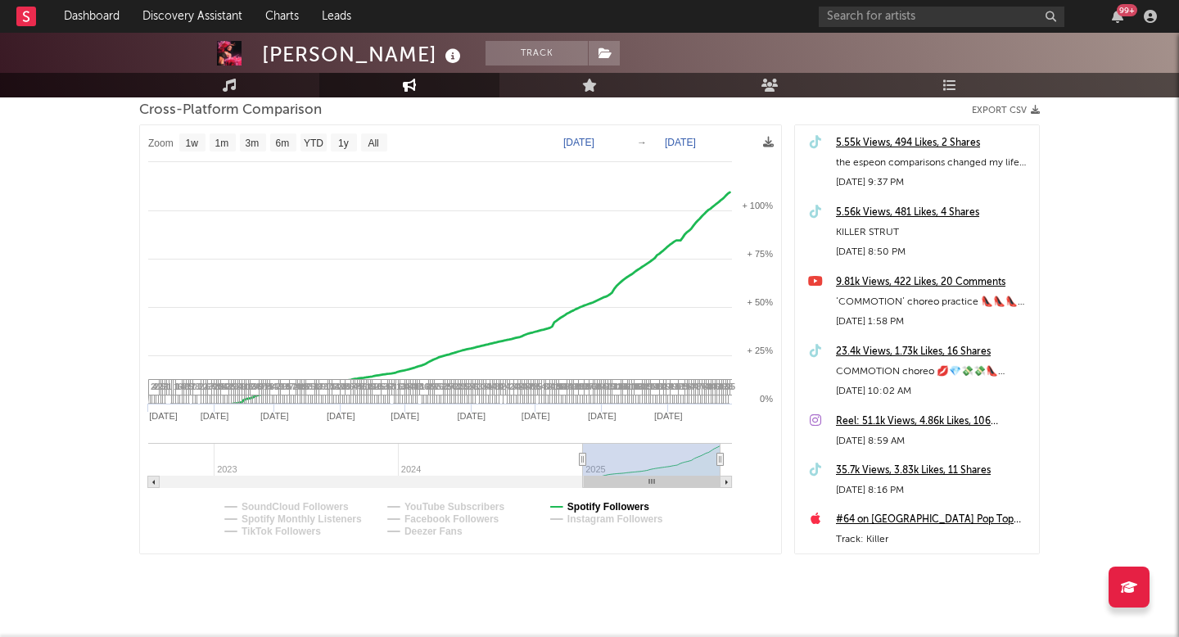
click at [621, 503] on text "Spotify Followers" at bounding box center [608, 506] width 82 height 11
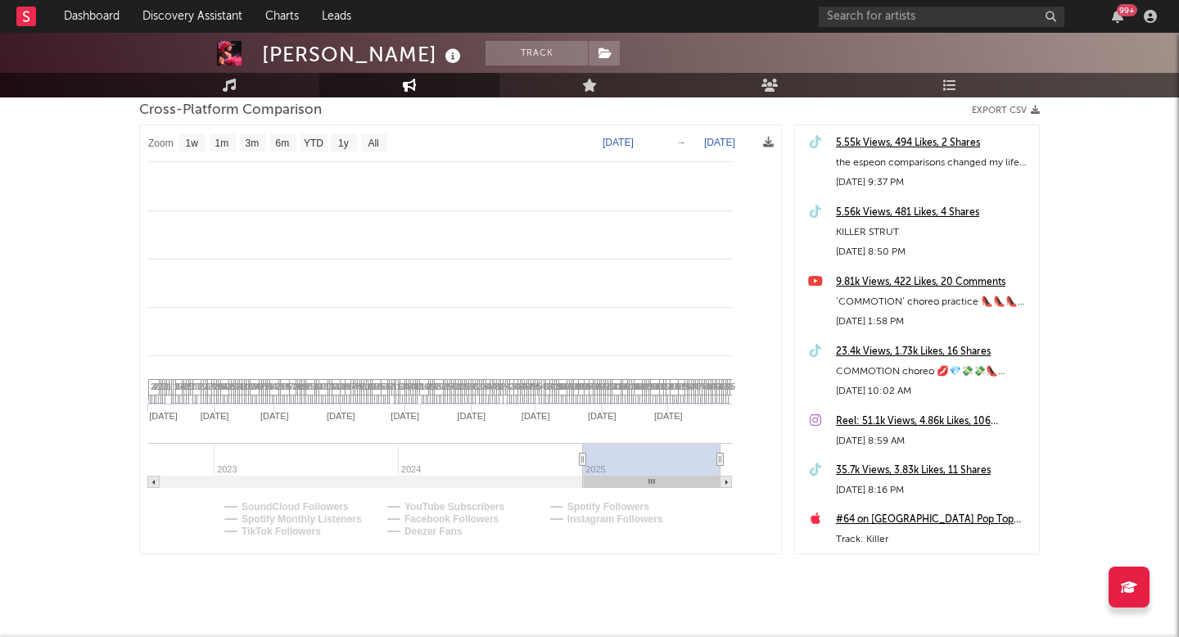
select select "1w"
click at [489, 508] on text "YouTube Subscribers" at bounding box center [455, 506] width 101 height 11
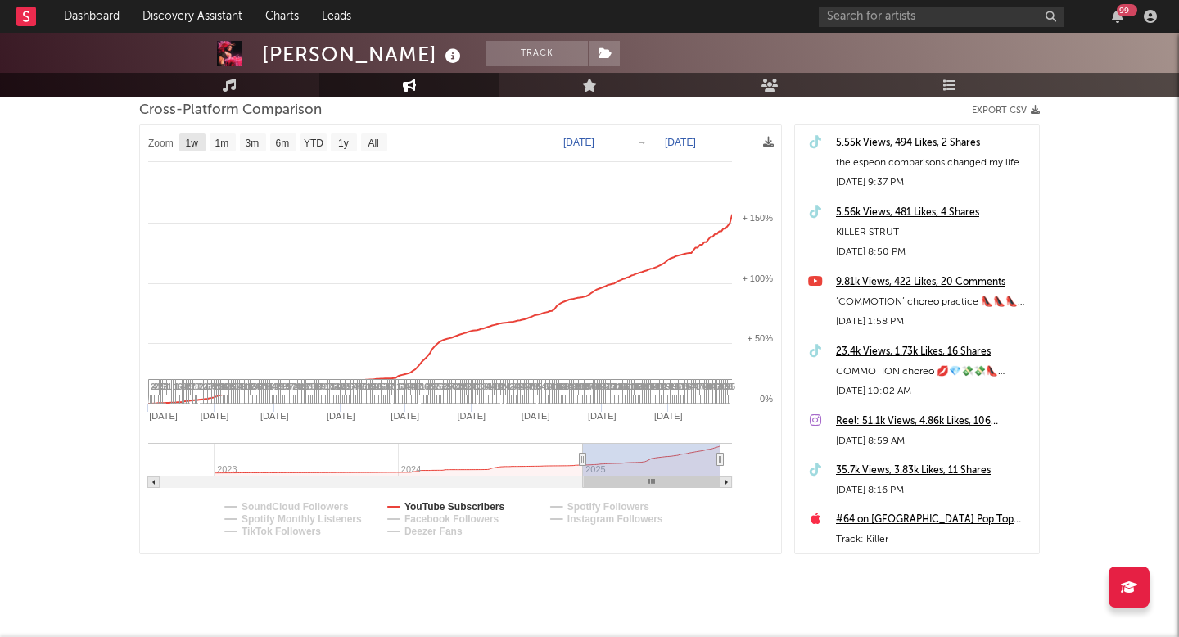
click at [195, 144] on text "1w" at bounding box center [192, 143] width 13 height 11
select select "1w"
type input "2025-09-24"
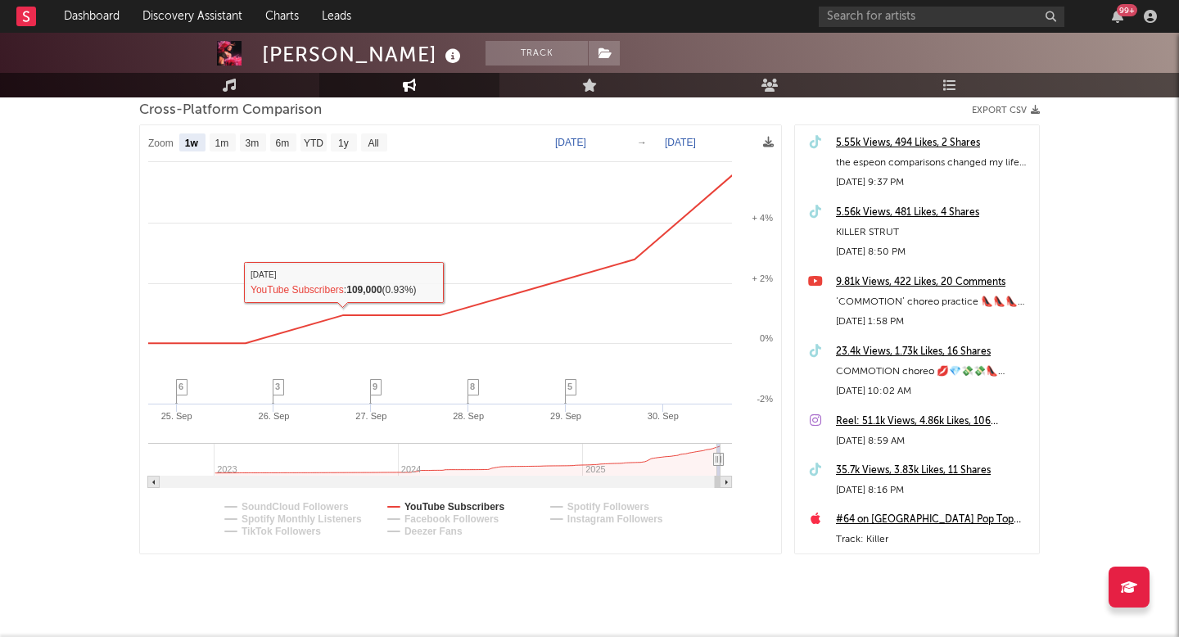
click at [224, 146] on text "1m" at bounding box center [222, 143] width 14 height 11
select select "1m"
type input "[DATE]"
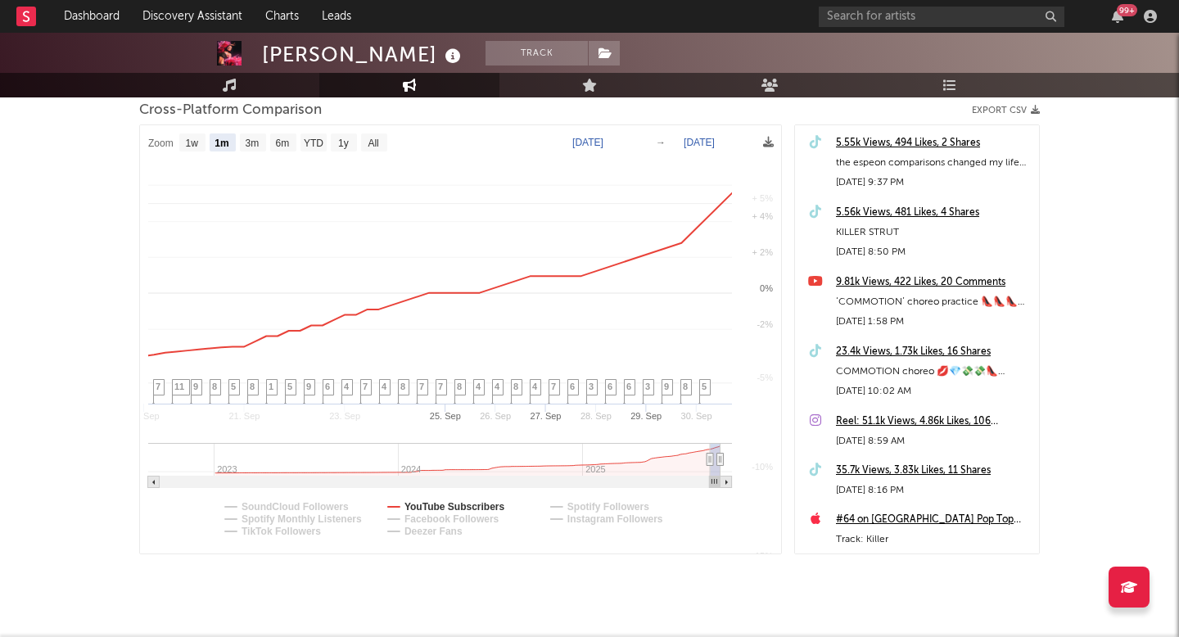
select select "1m"
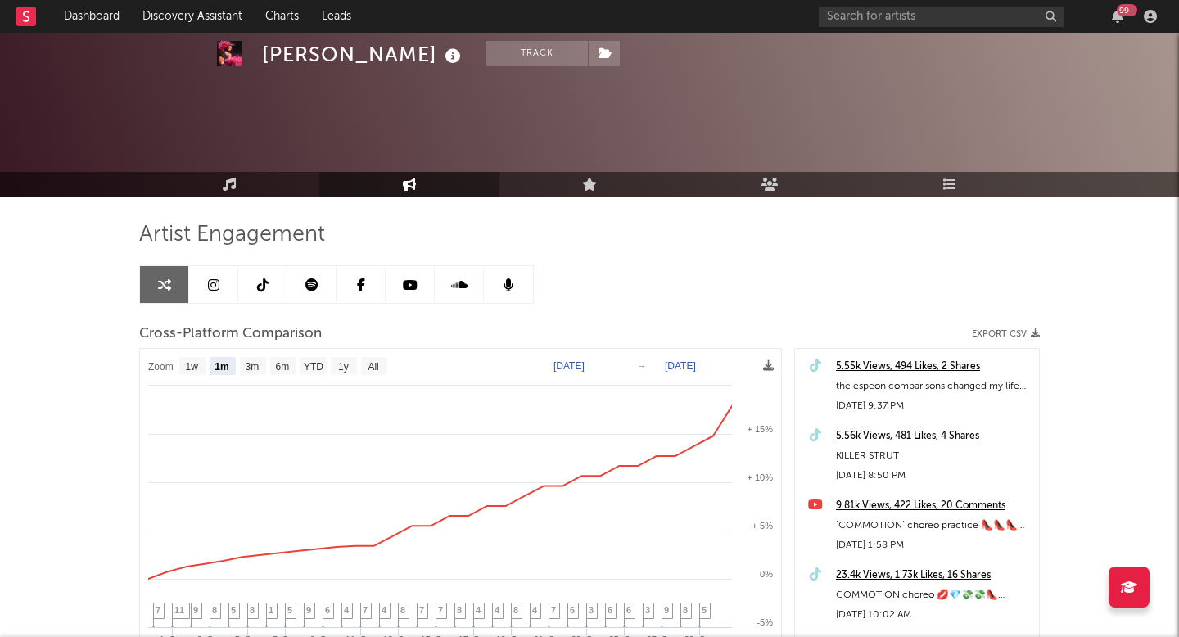
scroll to position [224, 0]
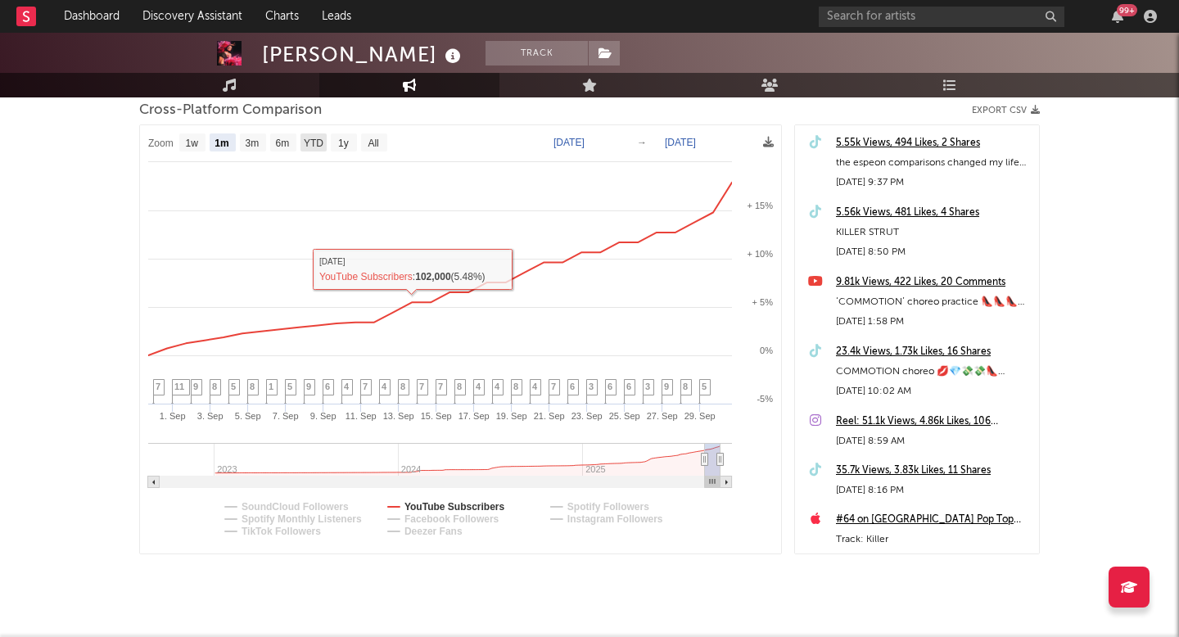
click at [318, 142] on text "YTD" at bounding box center [314, 143] width 20 height 11
select select "YTD"
type input "[DATE]"
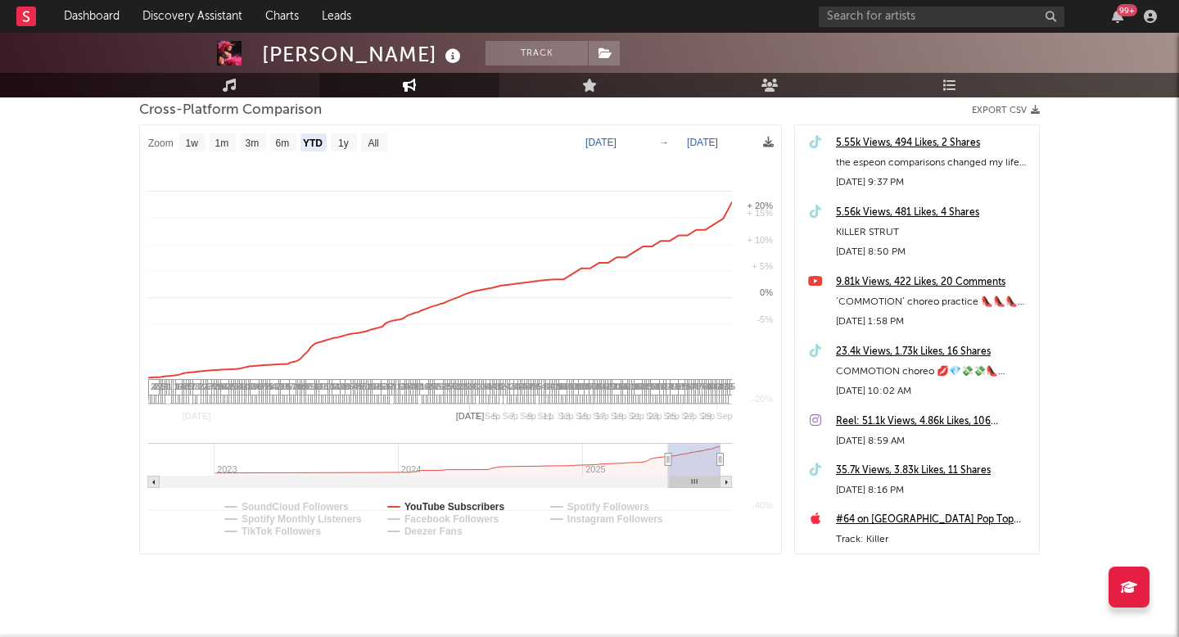
select select "1w"
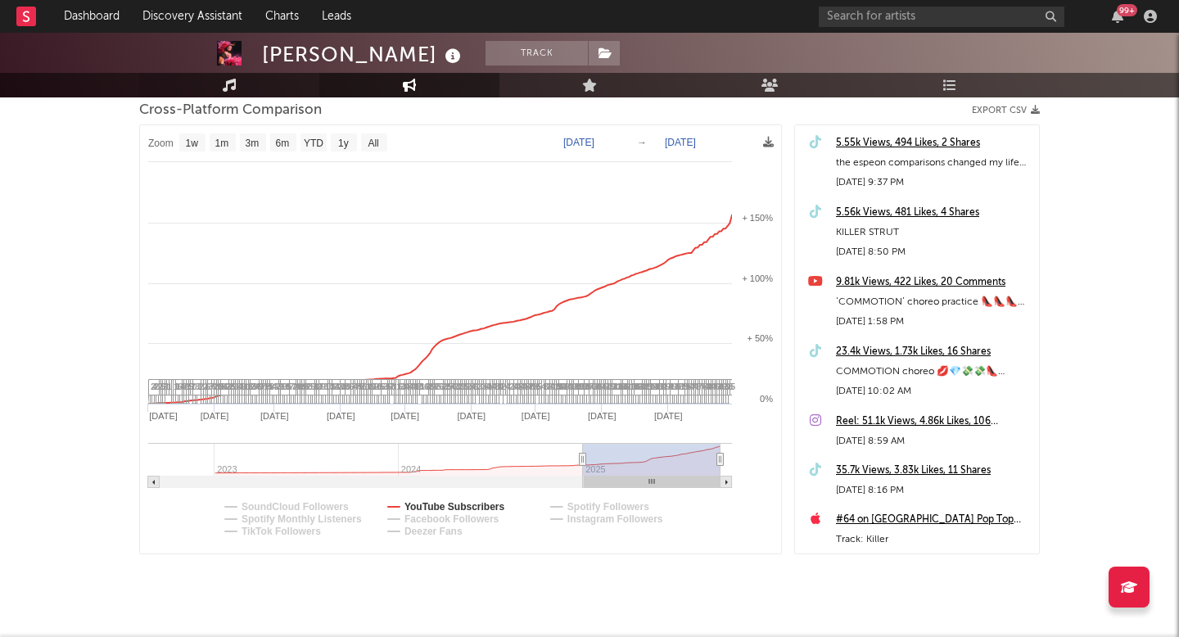
click at [225, 86] on icon at bounding box center [230, 85] width 14 height 13
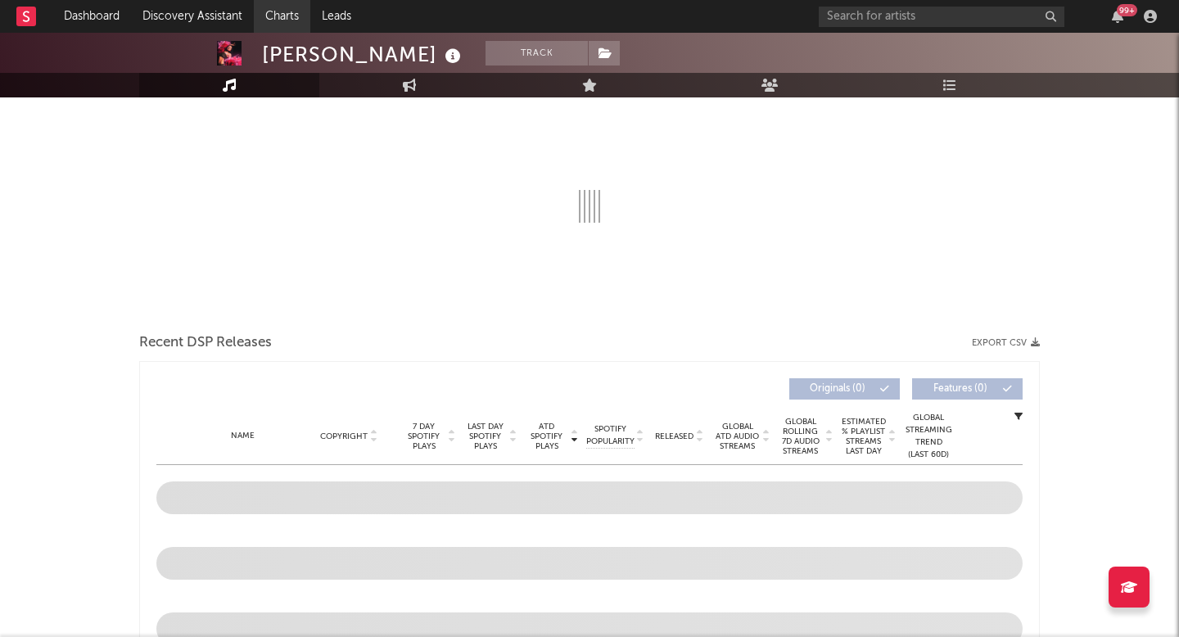
select select "6m"
